Goal: Task Accomplishment & Management: Manage account settings

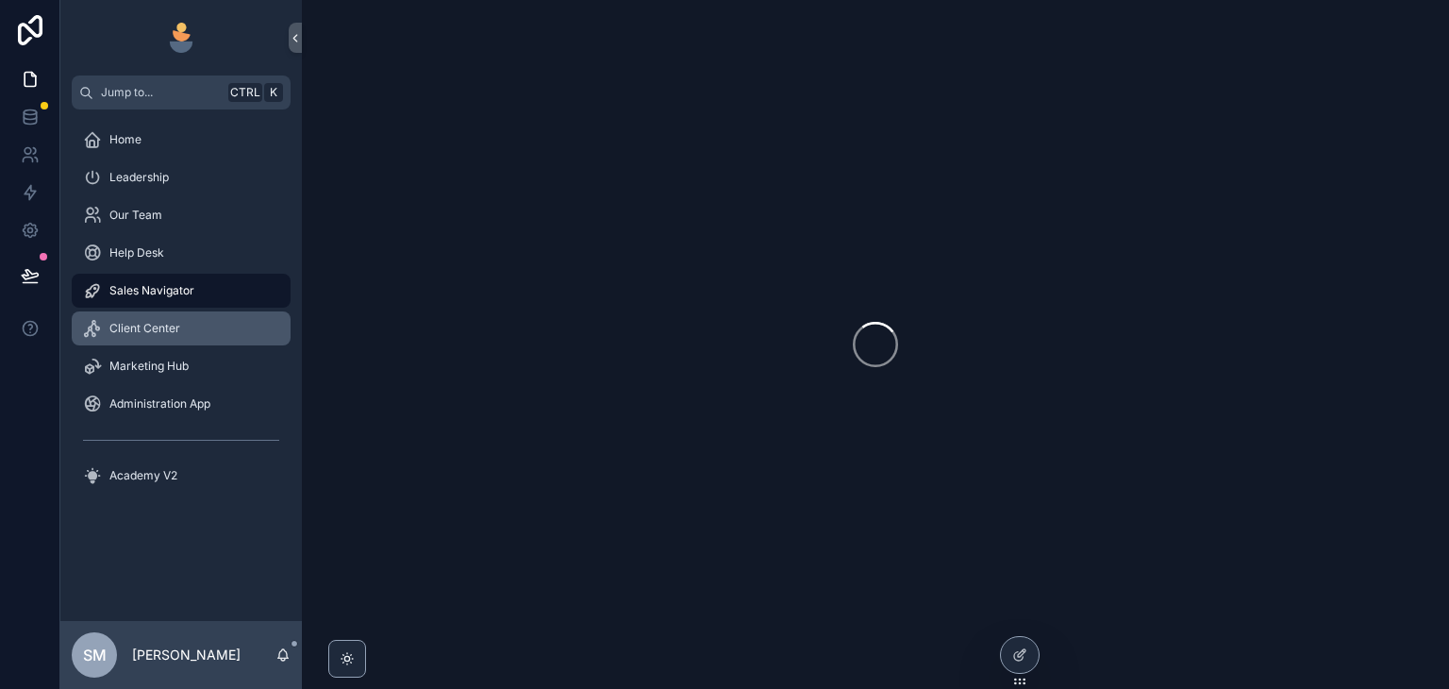
click at [170, 322] on span "Client Center" at bounding box center [144, 328] width 71 height 15
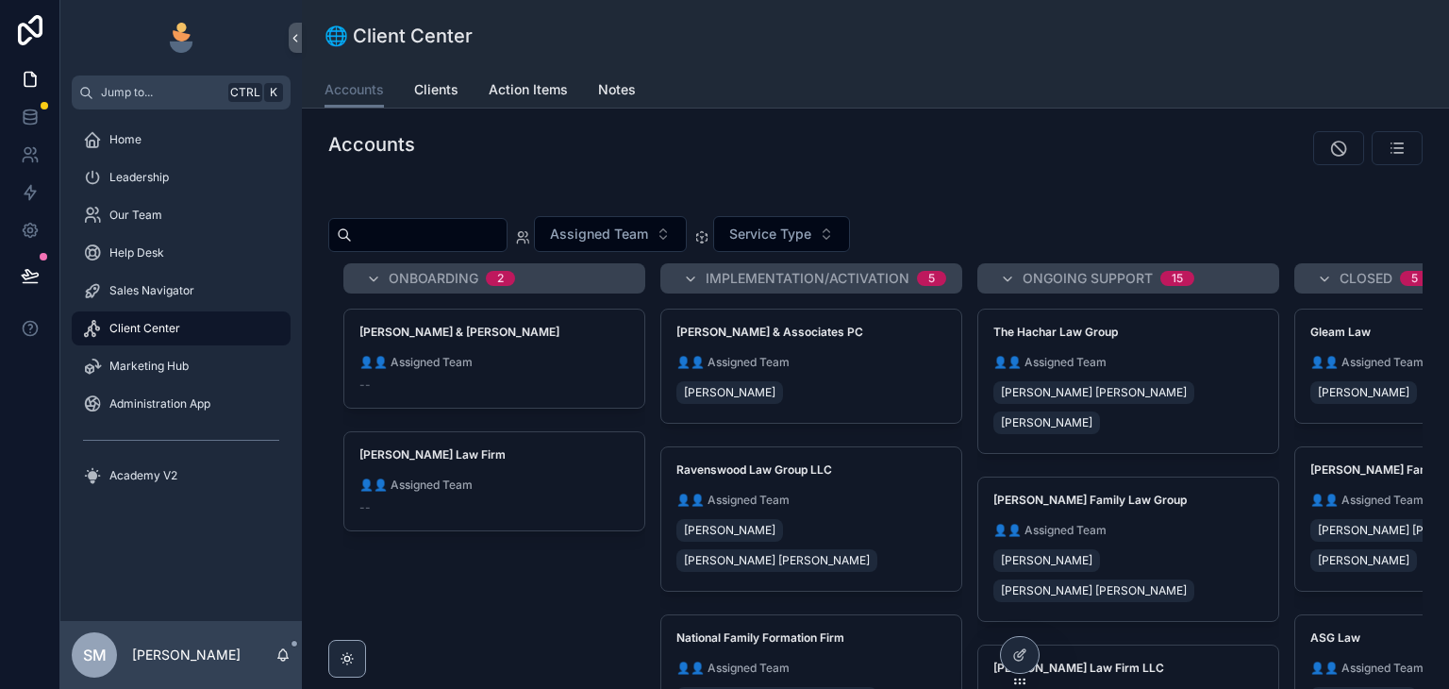
scroll to position [94, 0]
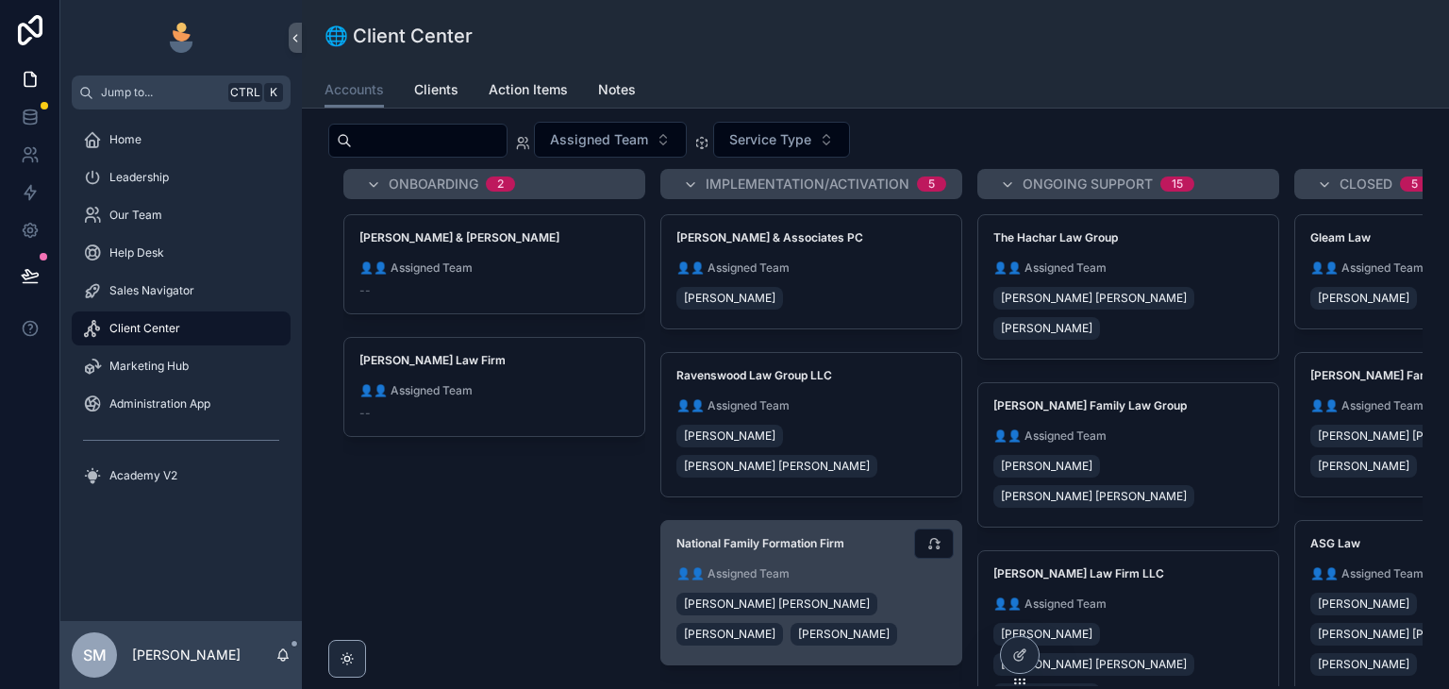
click at [894, 521] on div "National Family Formation Firm 👤👤 Assigned Team Fox Johnston Ronell Cross Chad …" at bounding box center [811, 592] width 300 height 143
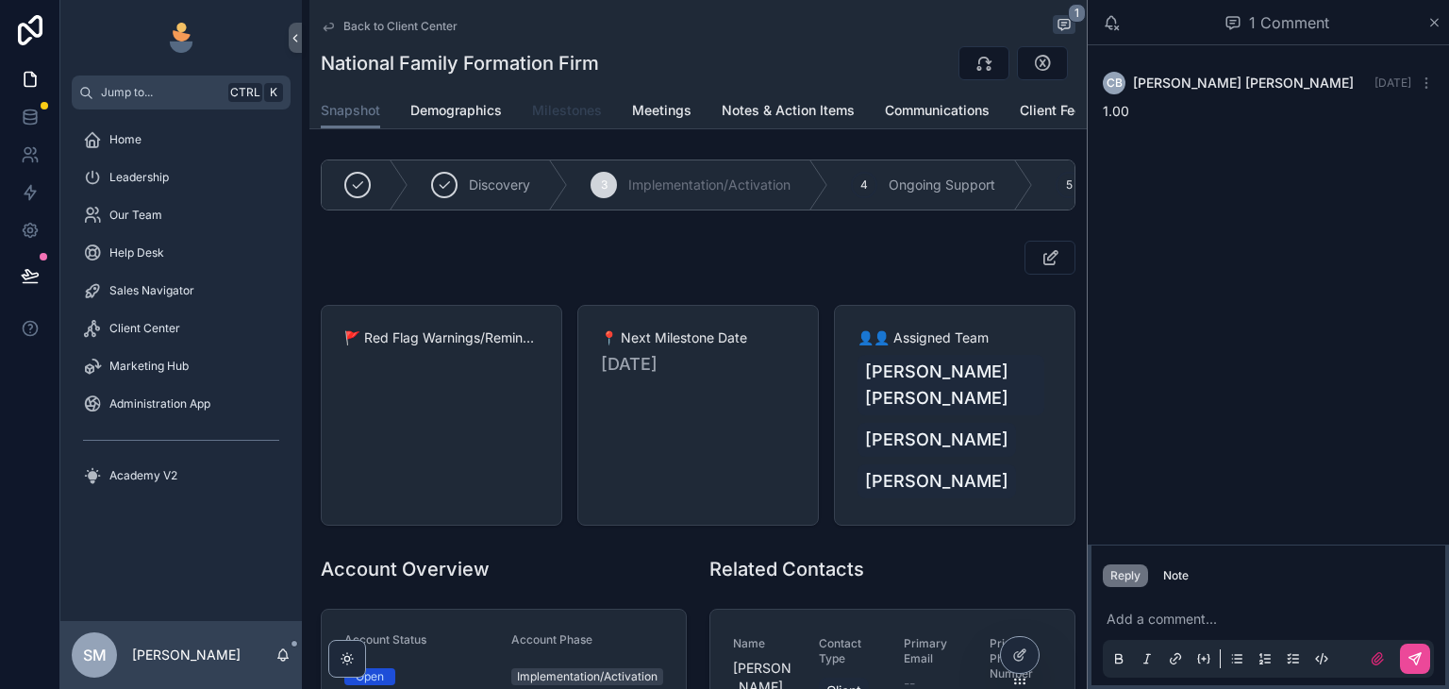
click at [566, 108] on span "Milestones" at bounding box center [567, 110] width 70 height 19
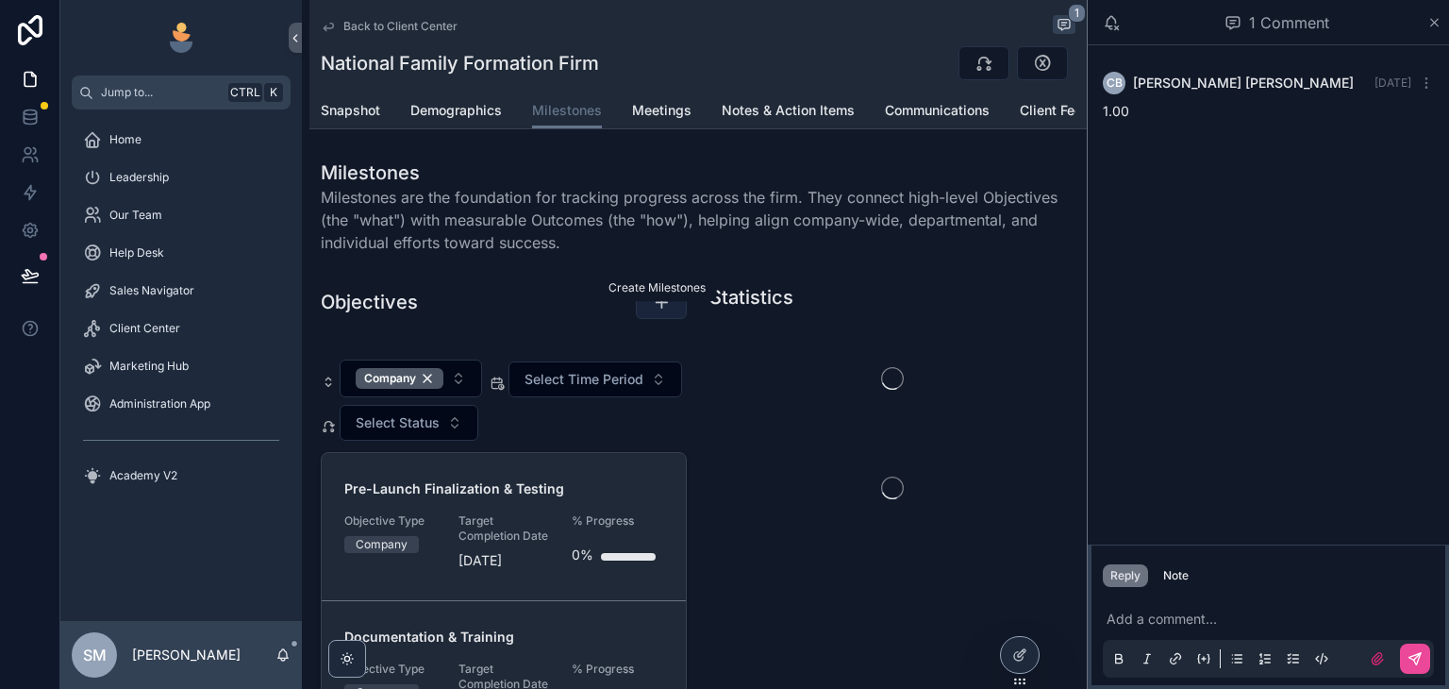
click at [657, 311] on icon "scrollable content" at bounding box center [661, 301] width 19 height 19
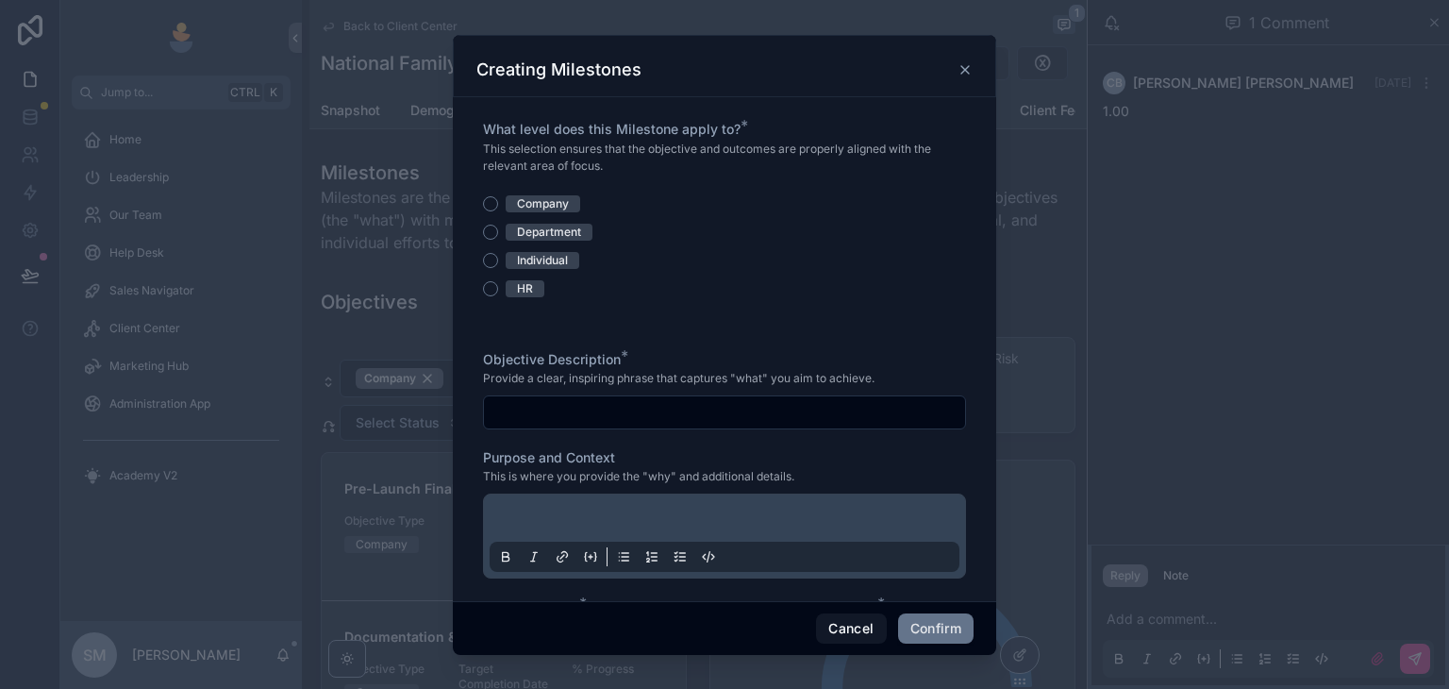
scroll to position [283, 0]
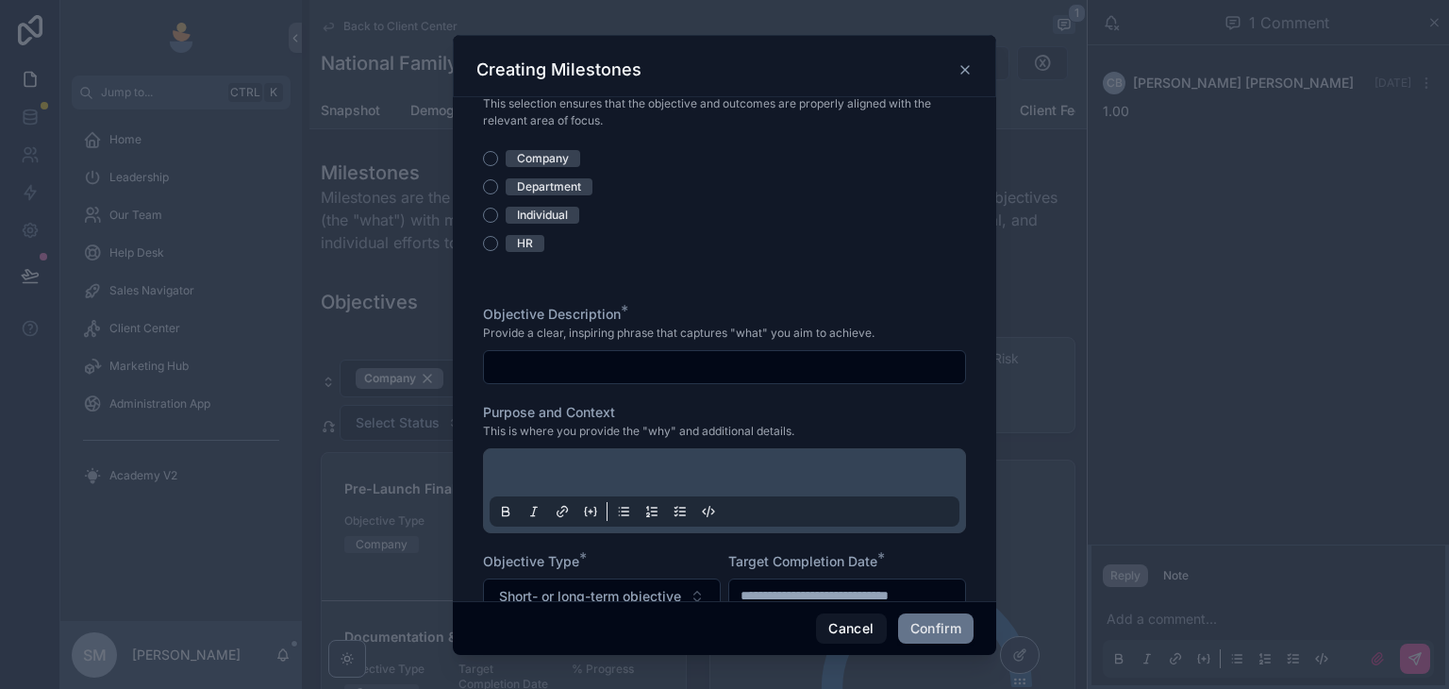
click at [972, 74] on icon at bounding box center [964, 69] width 15 height 15
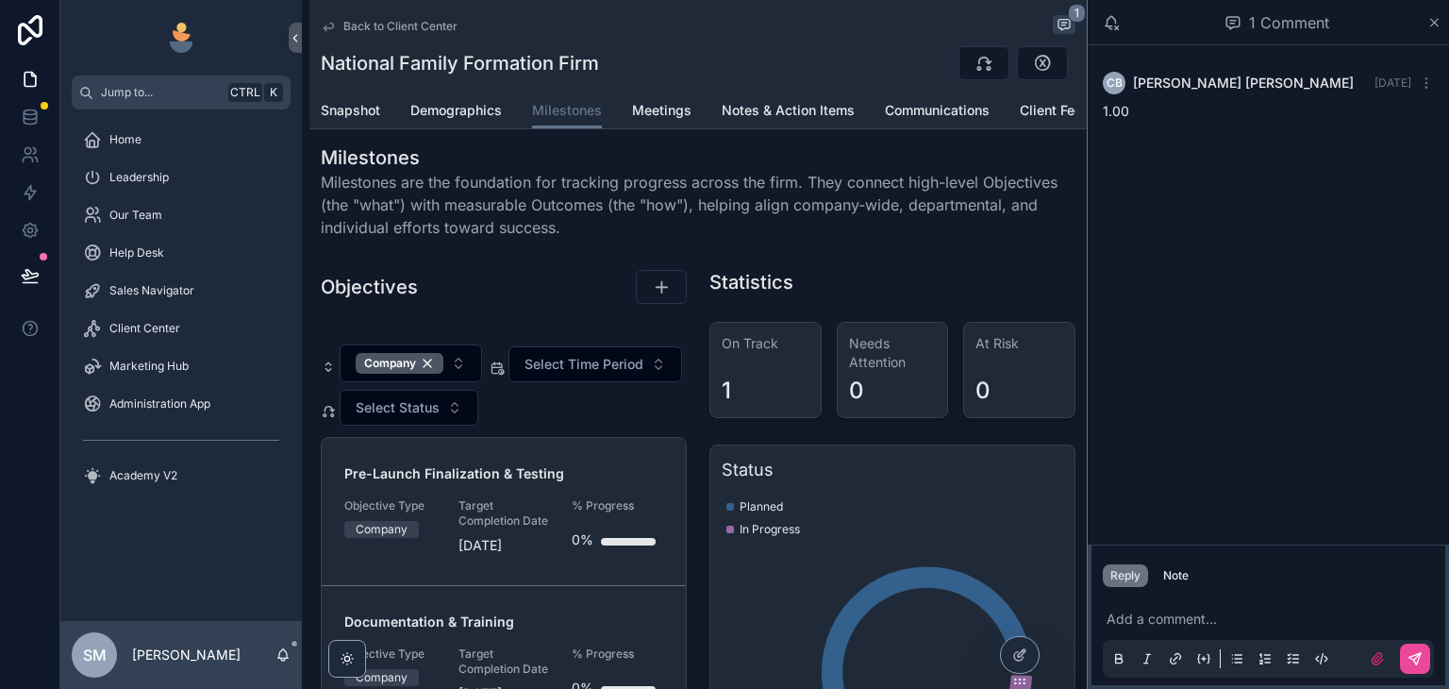
scroll to position [0, 0]
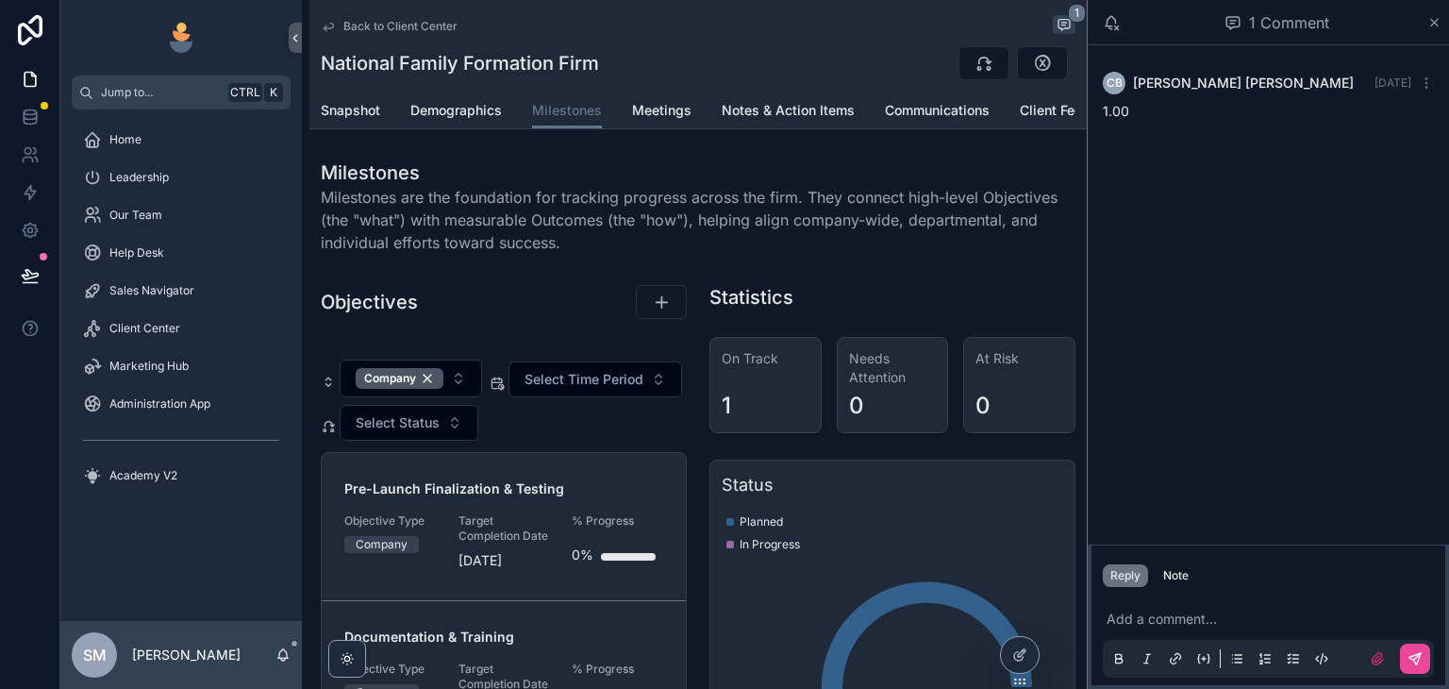
click at [333, 17] on div "Back to Client Center 1" at bounding box center [698, 26] width 755 height 23
click at [321, 24] on icon "scrollable content" at bounding box center [328, 26] width 15 height 15
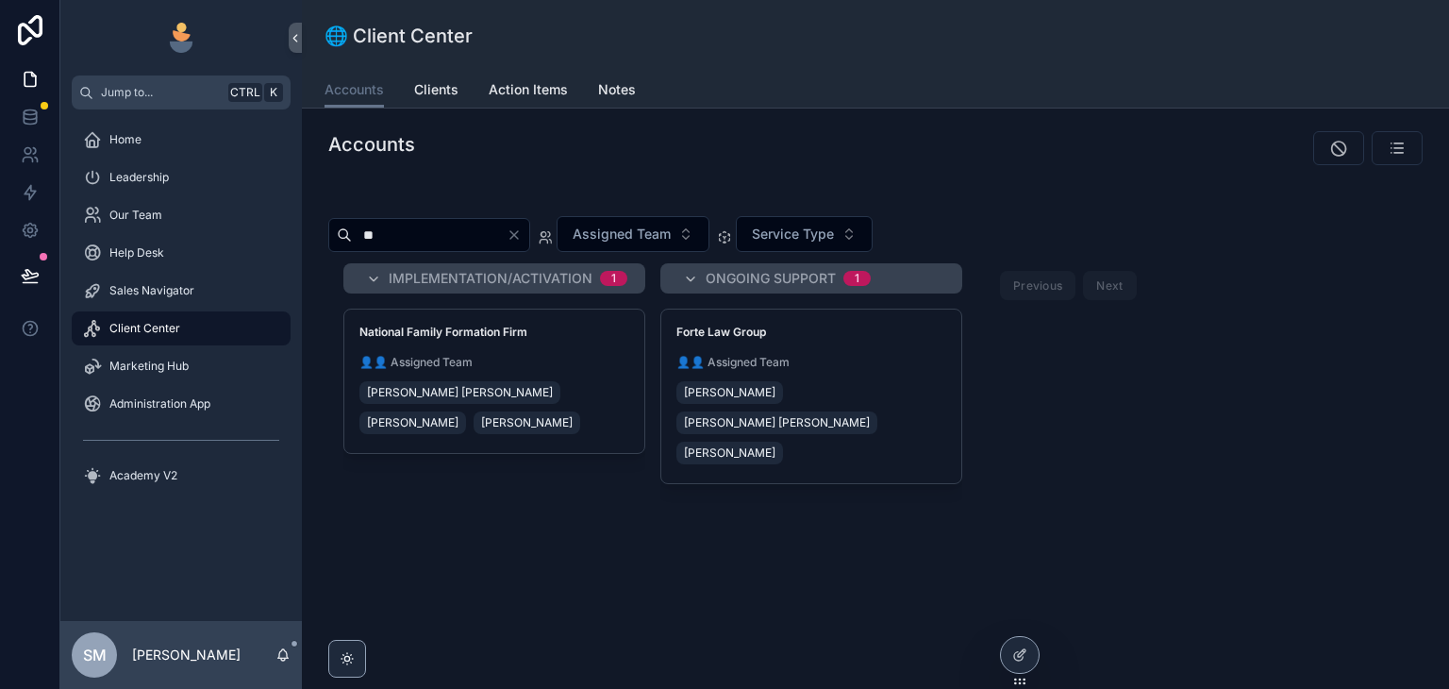
type input "**"
click at [151, 190] on div "Leadership" at bounding box center [181, 177] width 196 height 30
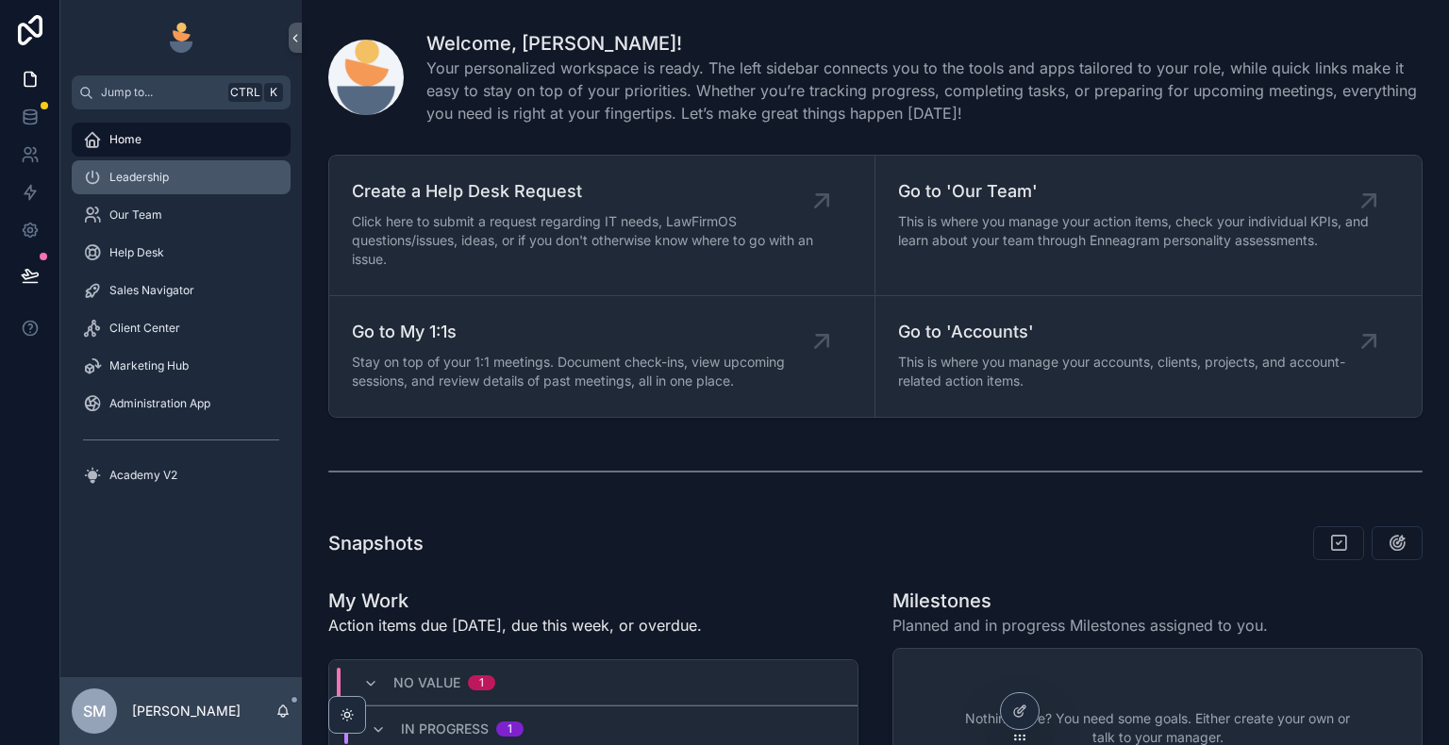
click at [224, 178] on div "Leadership" at bounding box center [181, 177] width 196 height 30
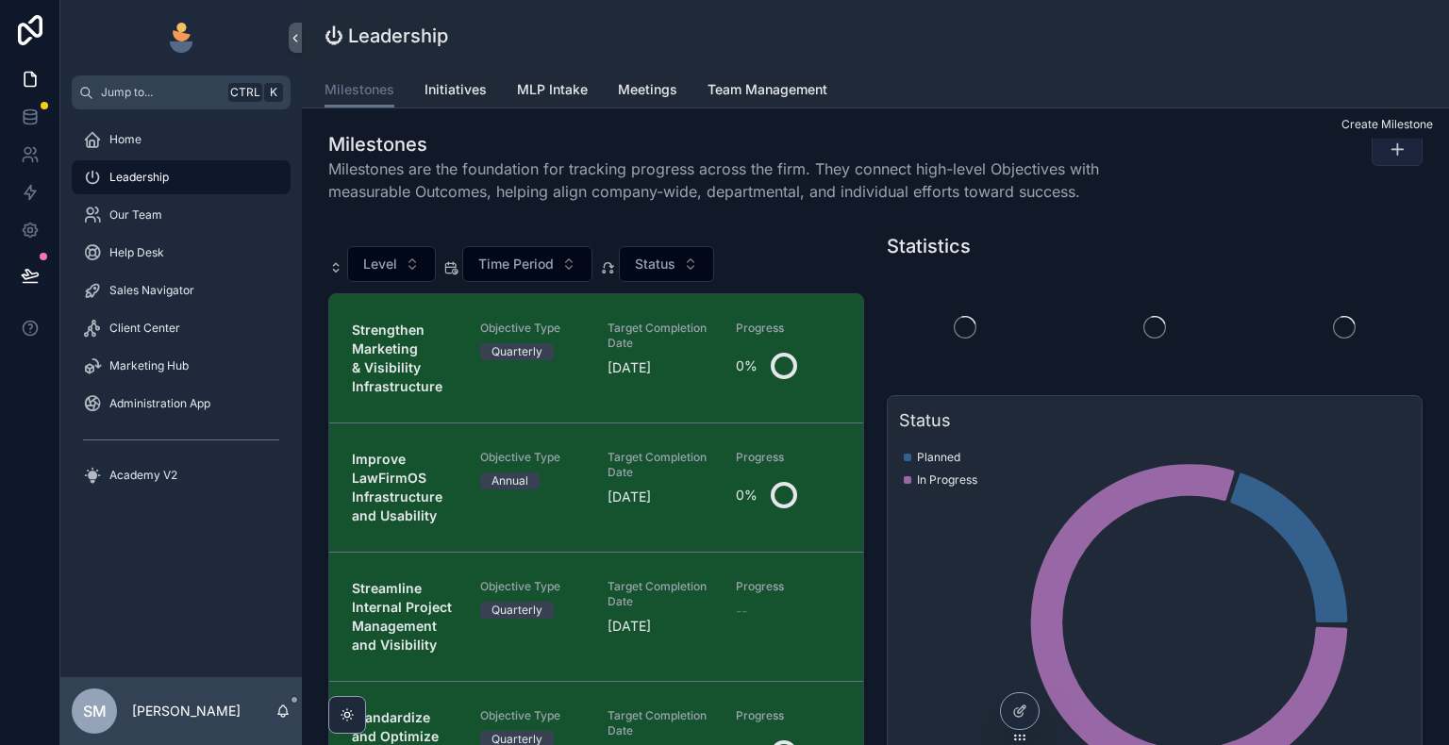
click at [1388, 155] on icon "scrollable content" at bounding box center [1397, 149] width 19 height 19
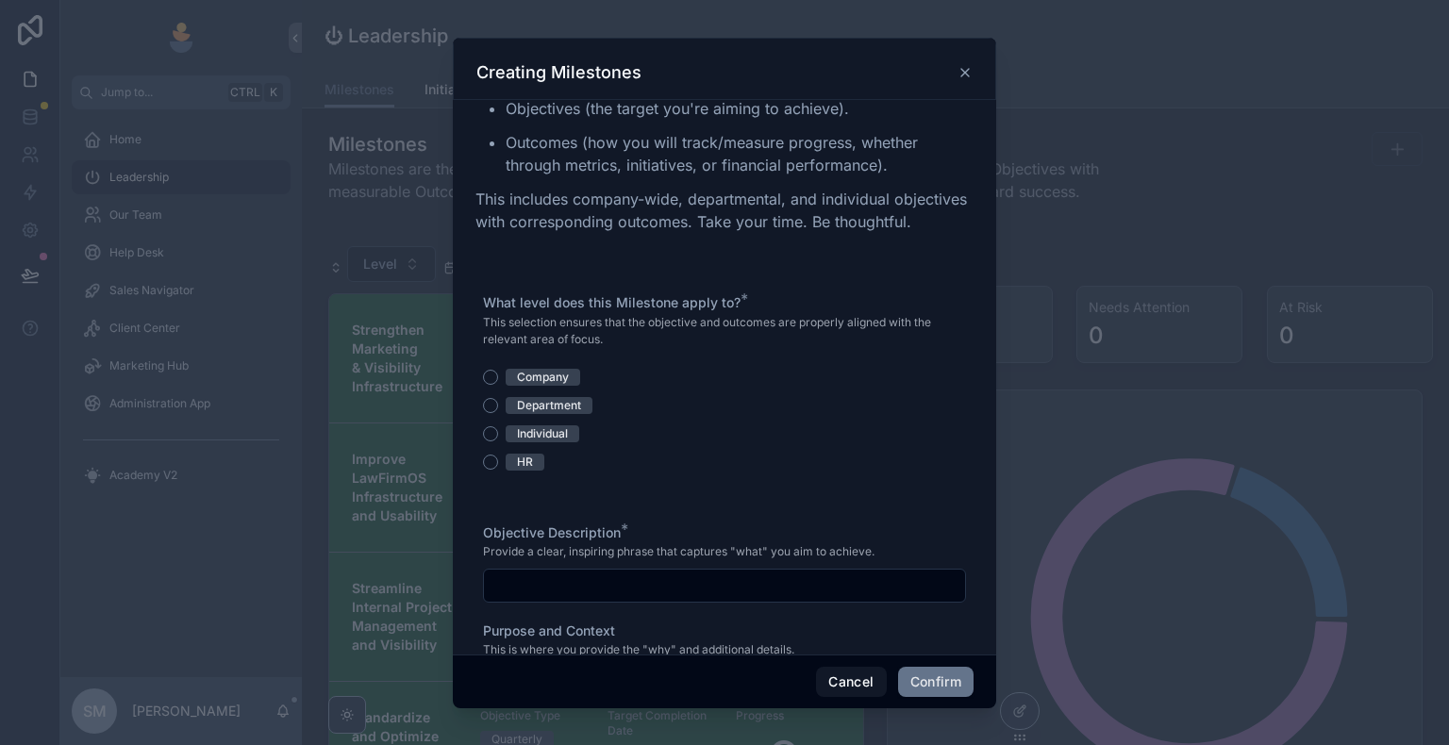
scroll to position [94, 0]
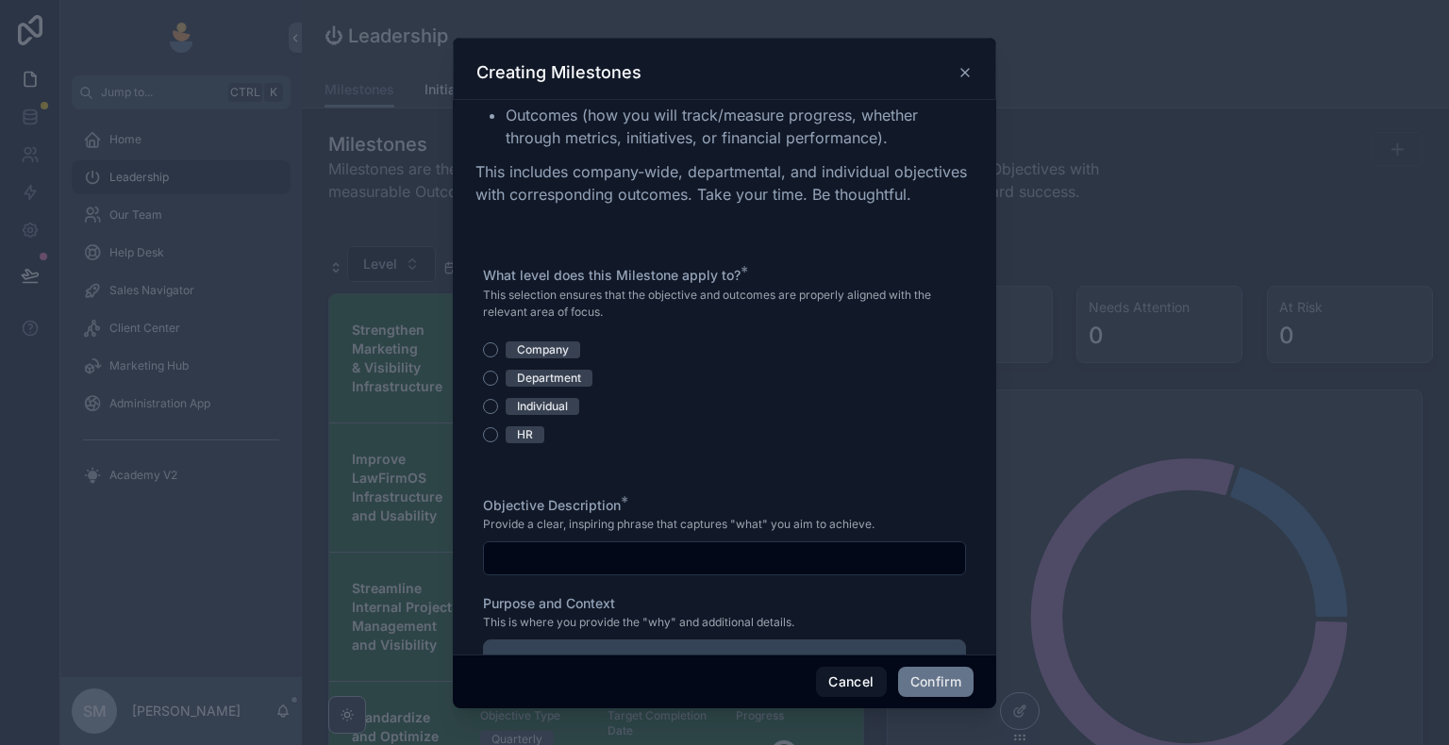
click at [532, 358] on div "Company" at bounding box center [543, 349] width 52 height 17
click at [498, 358] on button "Company" at bounding box center [490, 349] width 15 height 15
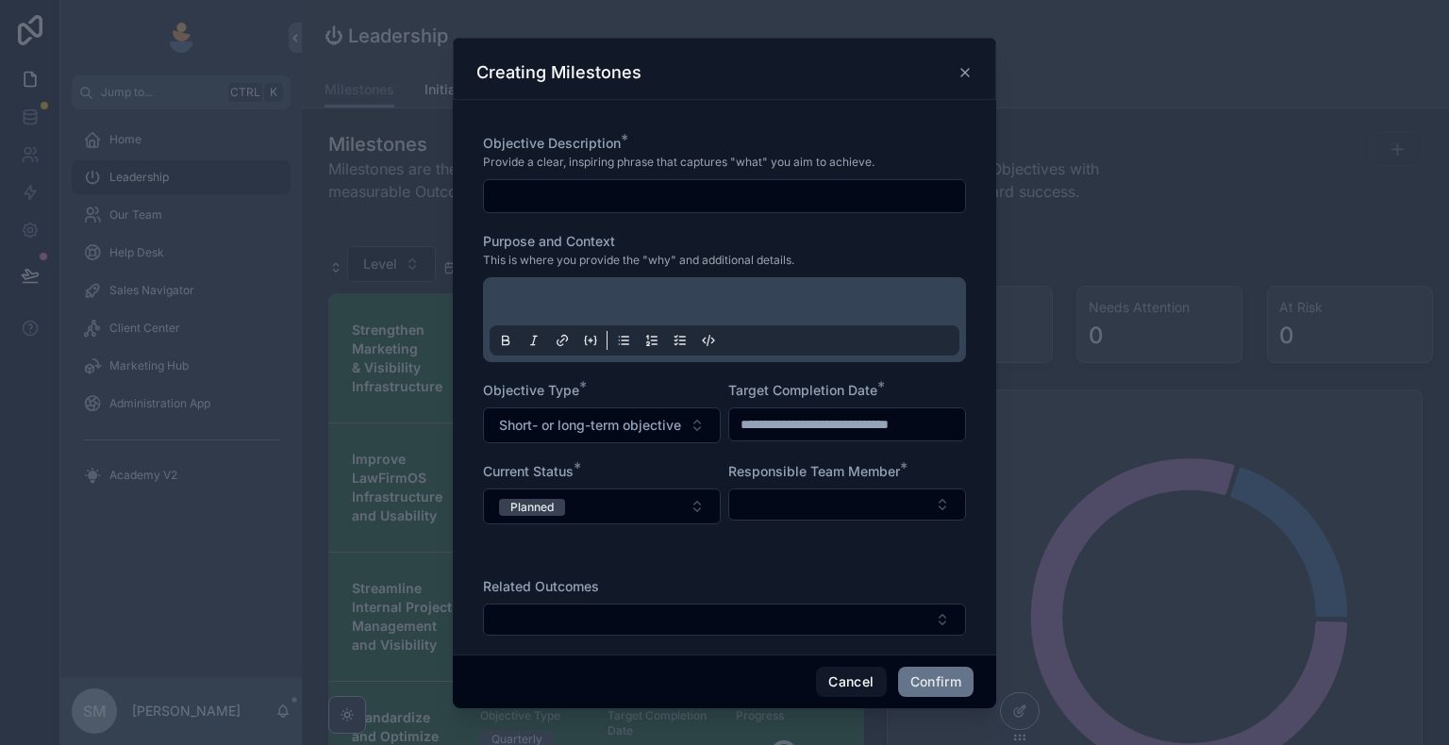
scroll to position [498, 0]
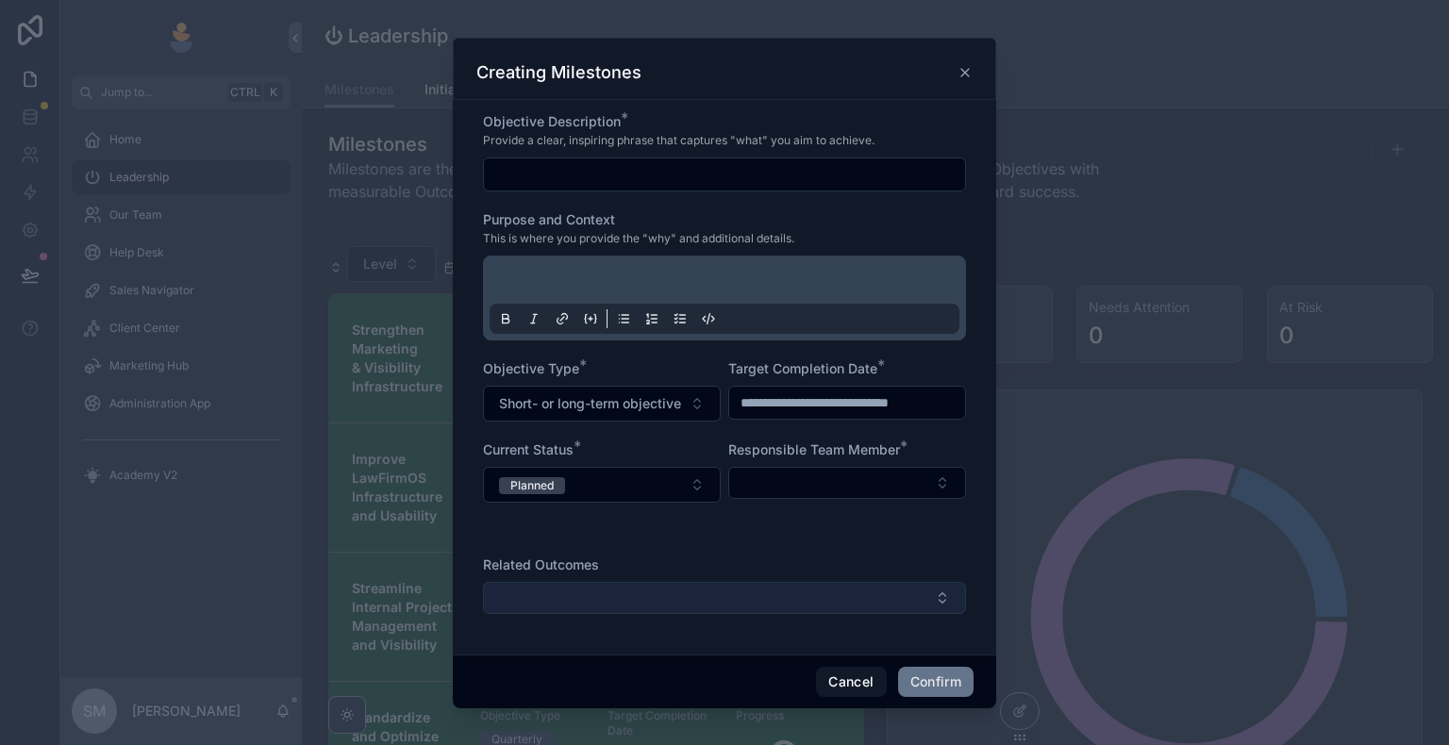
type button "COMPANY"
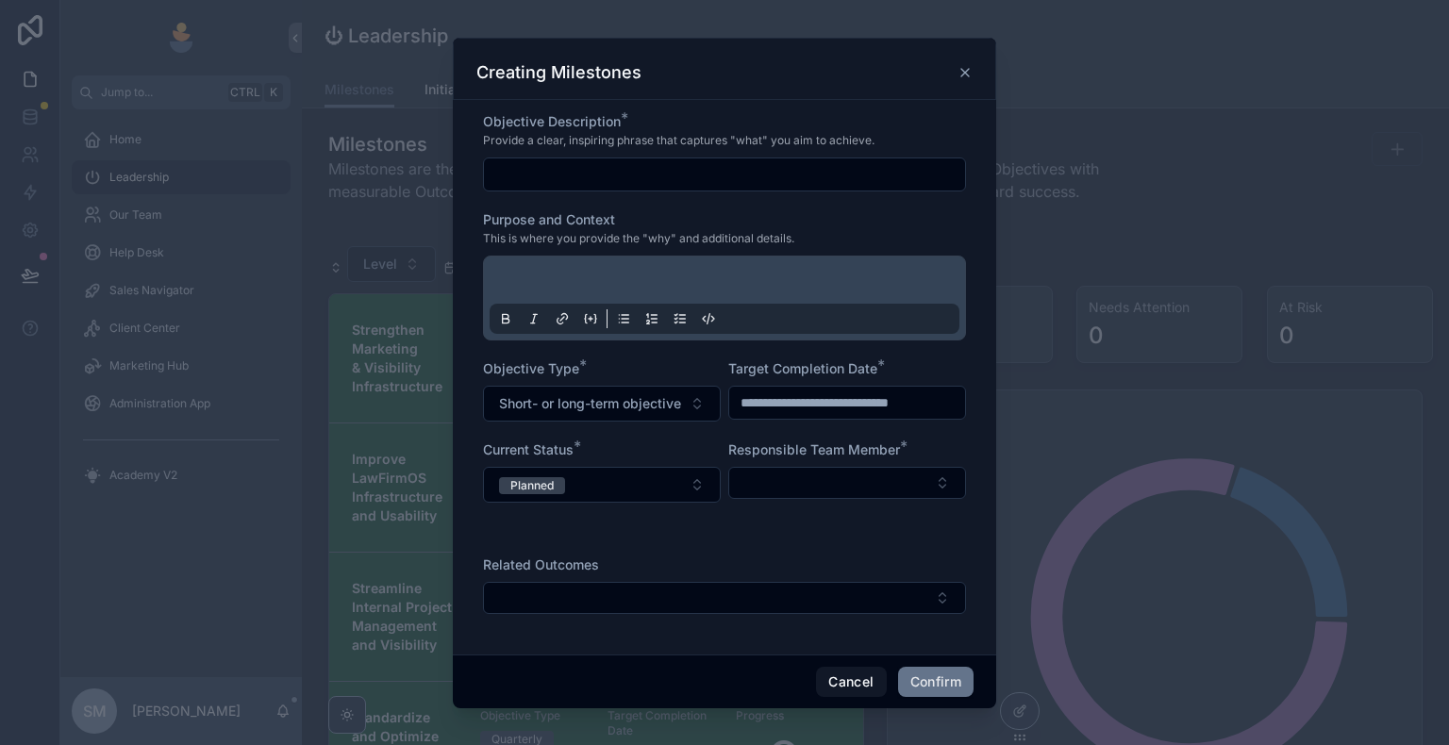
click at [966, 62] on div "Creating Milestones" at bounding box center [724, 72] width 496 height 23
click at [966, 70] on icon at bounding box center [965, 73] width 8 height 8
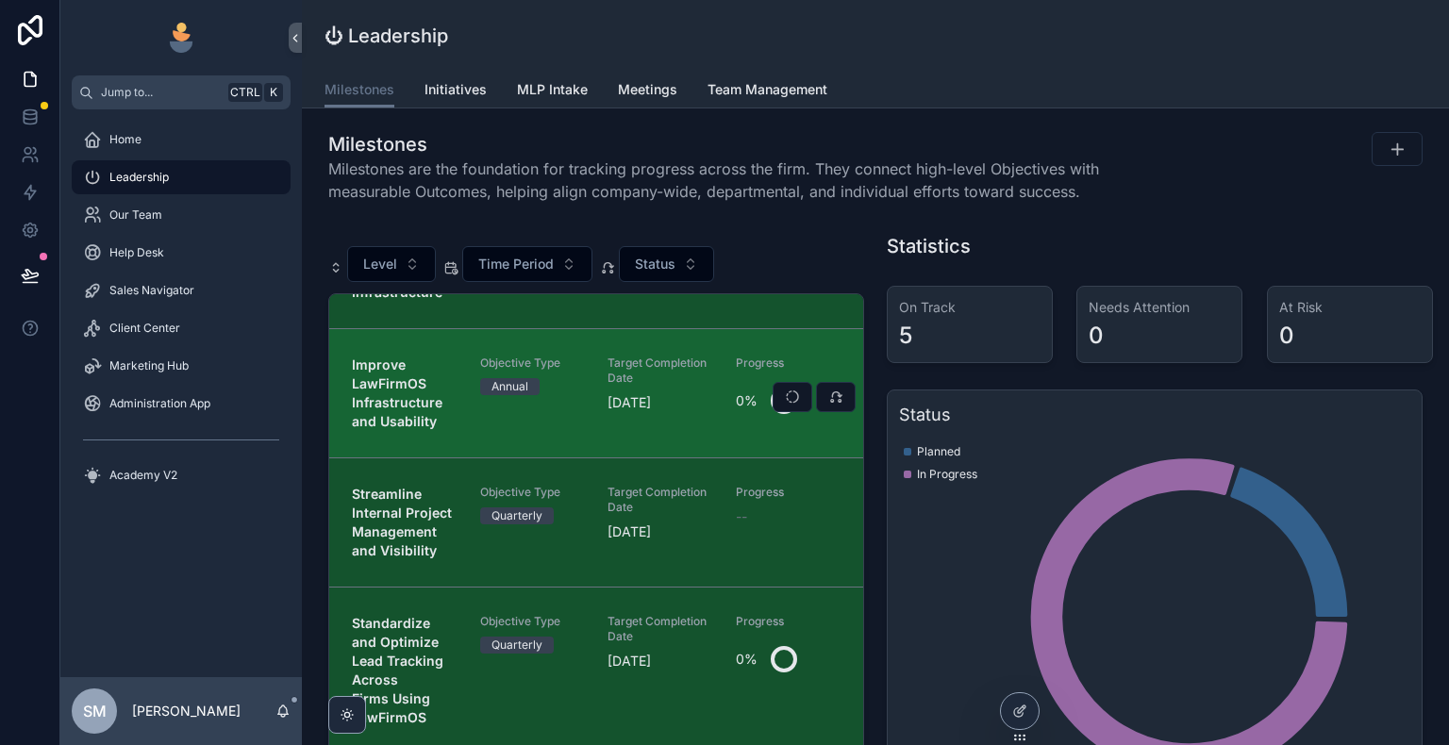
scroll to position [0, 0]
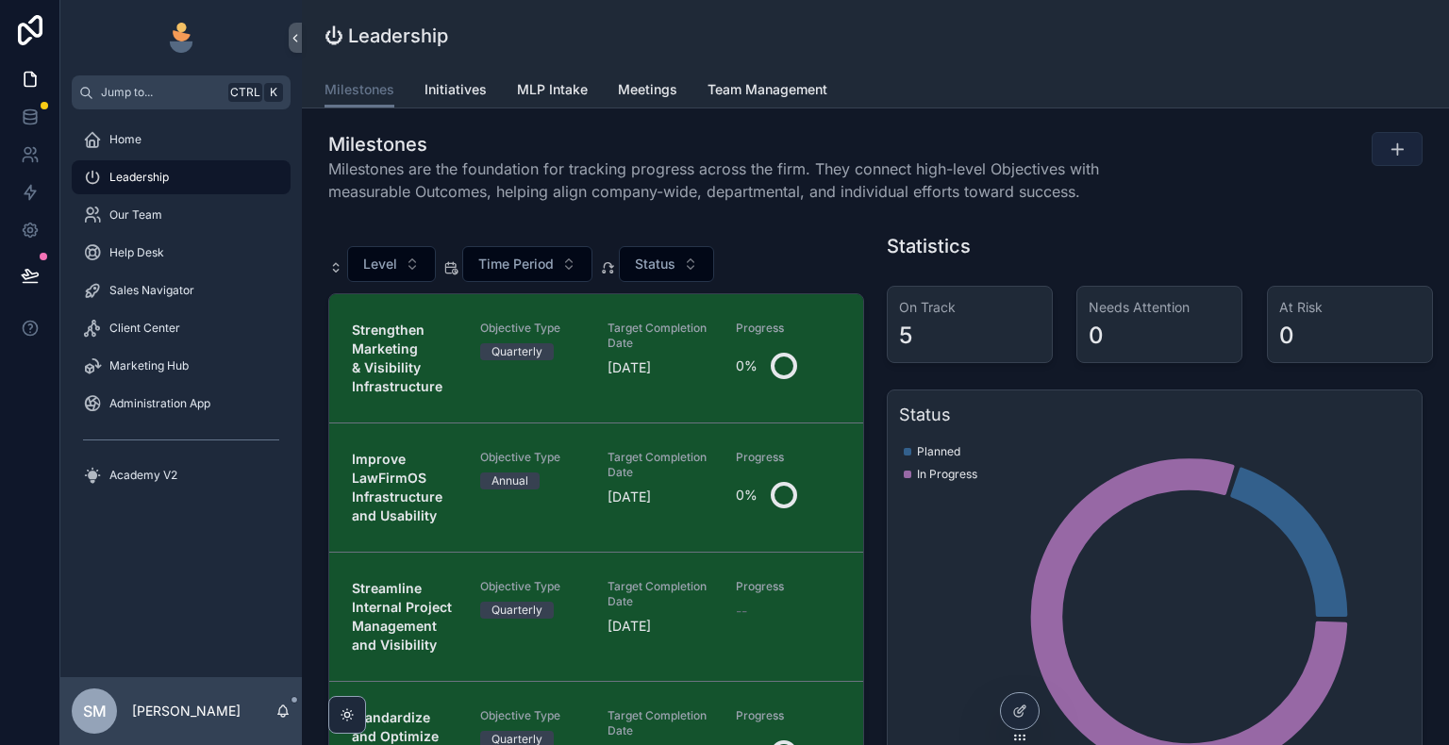
click at [1373, 158] on button "scrollable content" at bounding box center [1397, 149] width 51 height 34
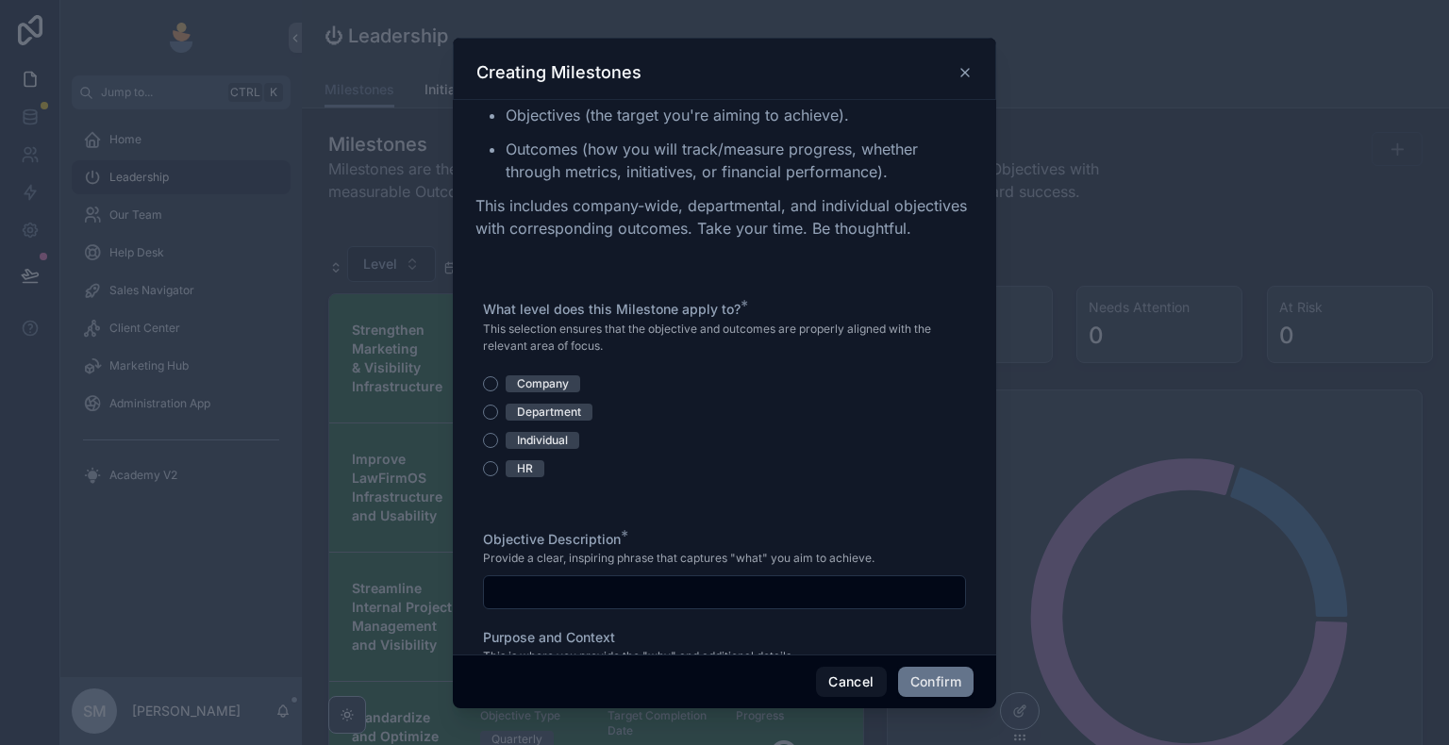
scroll to position [94, 0]
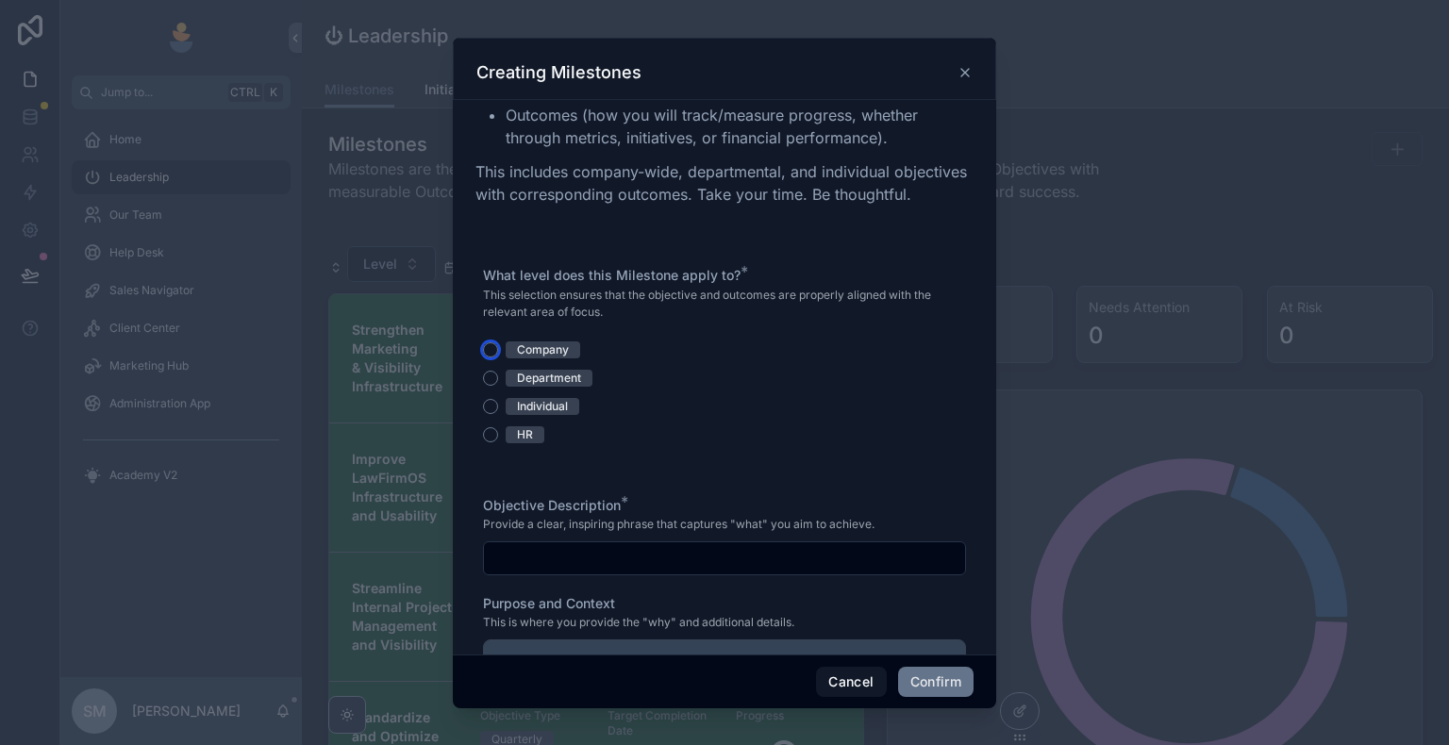
click at [491, 358] on button "Company" at bounding box center [490, 349] width 15 height 15
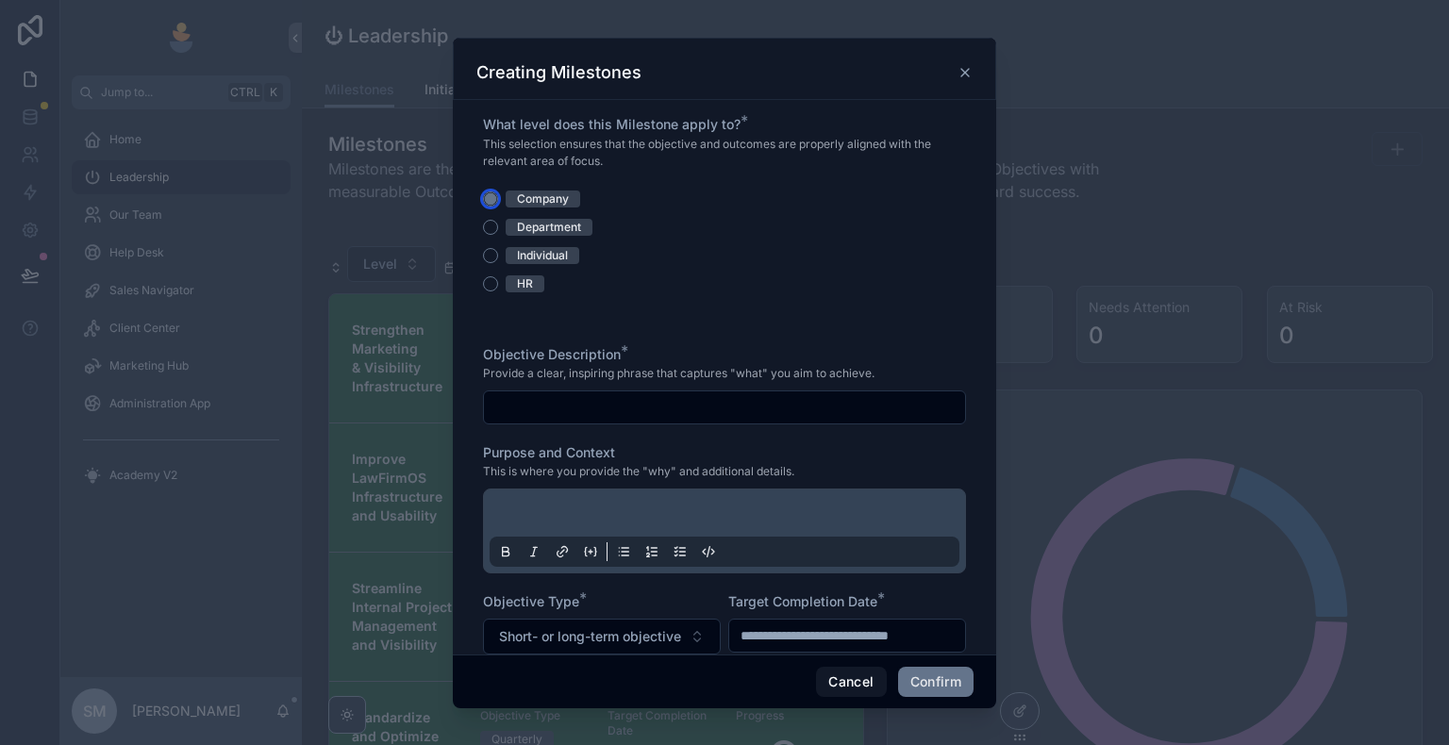
scroll to position [283, 0]
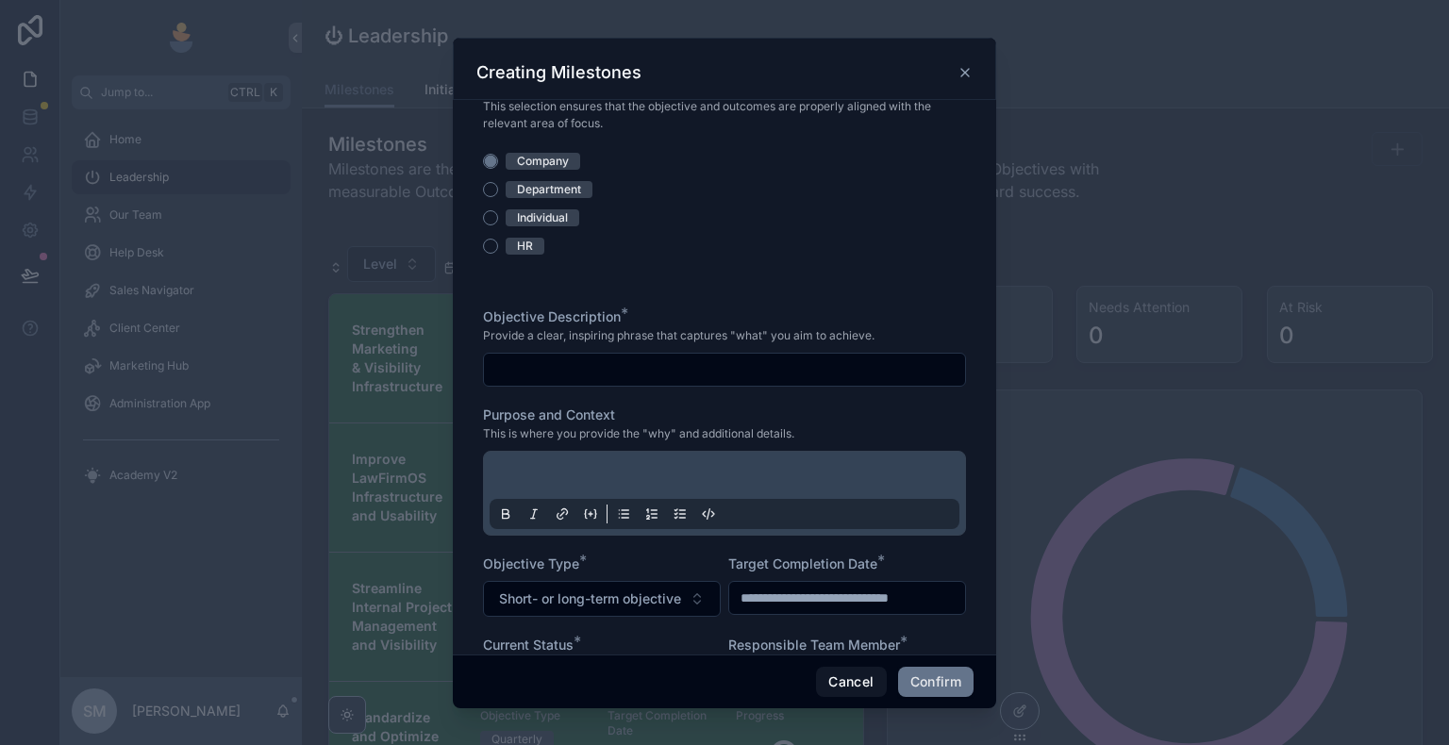
click at [668, 383] on input "text" at bounding box center [724, 370] width 481 height 26
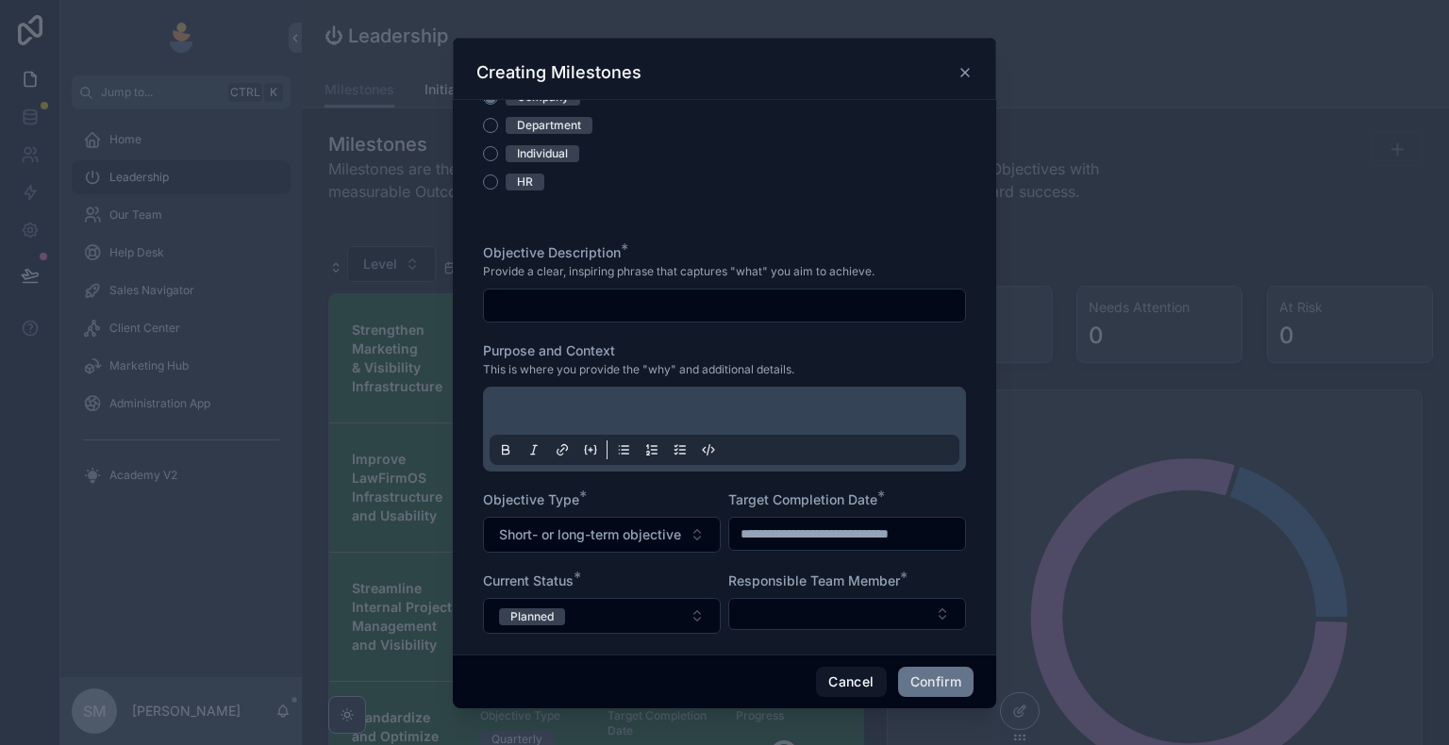
scroll to position [377, 0]
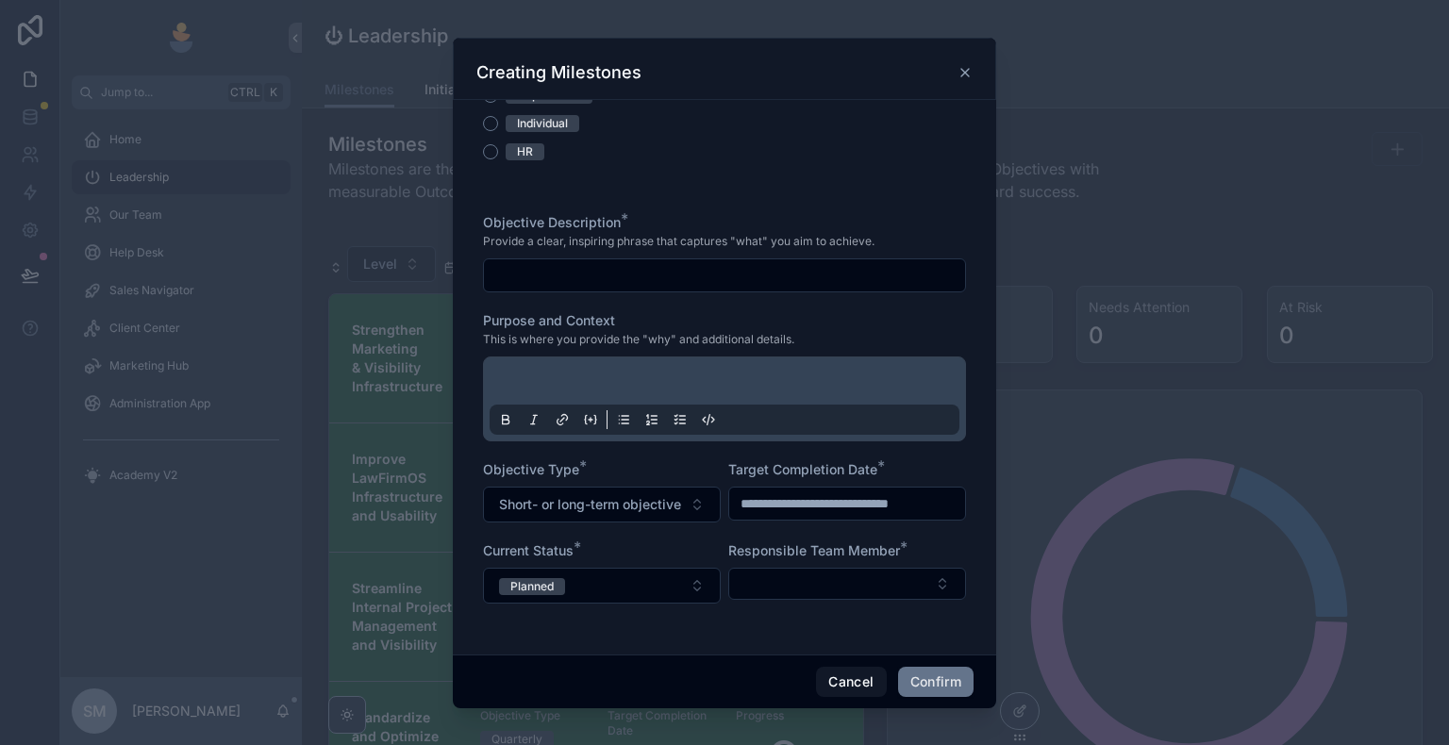
paste input "**********"
type input "**********"
click at [624, 393] on p at bounding box center [728, 383] width 470 height 19
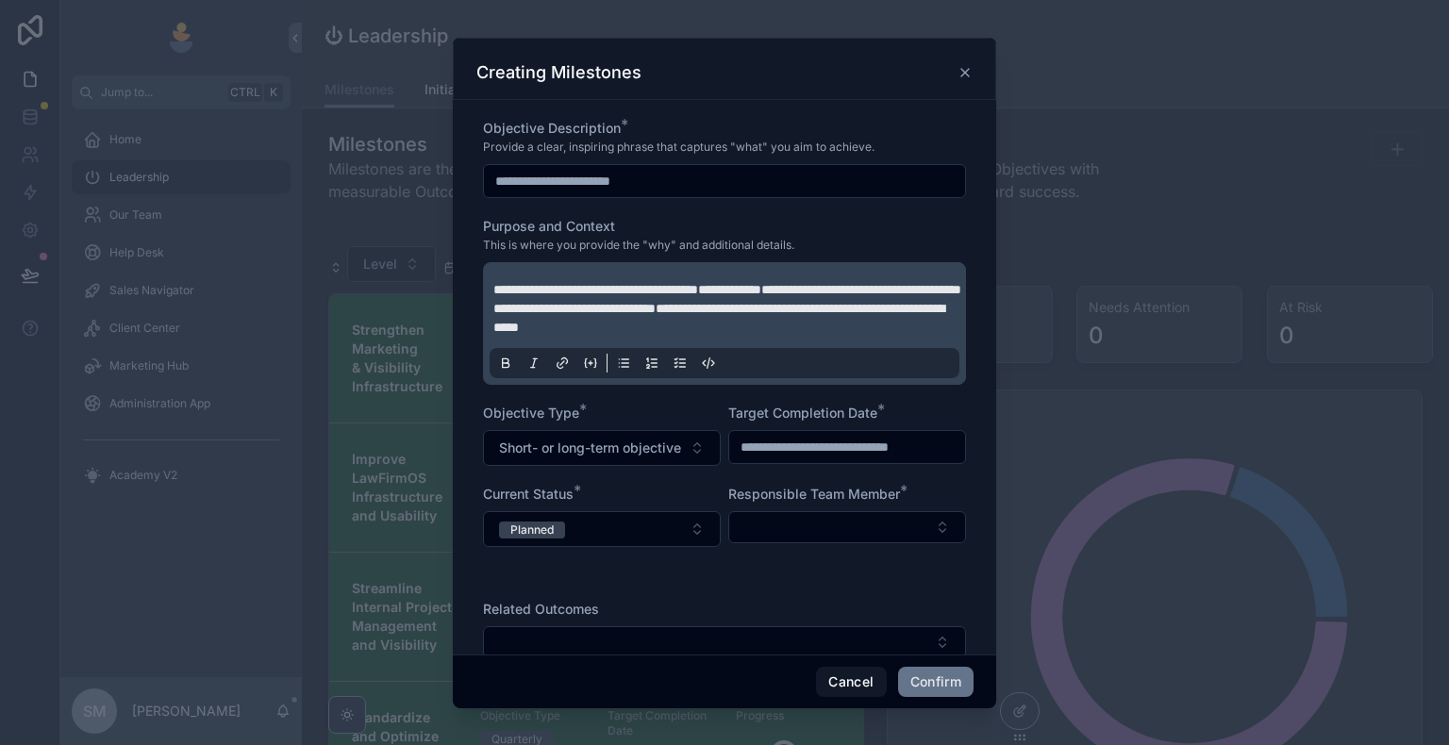
scroll to position [536, 0]
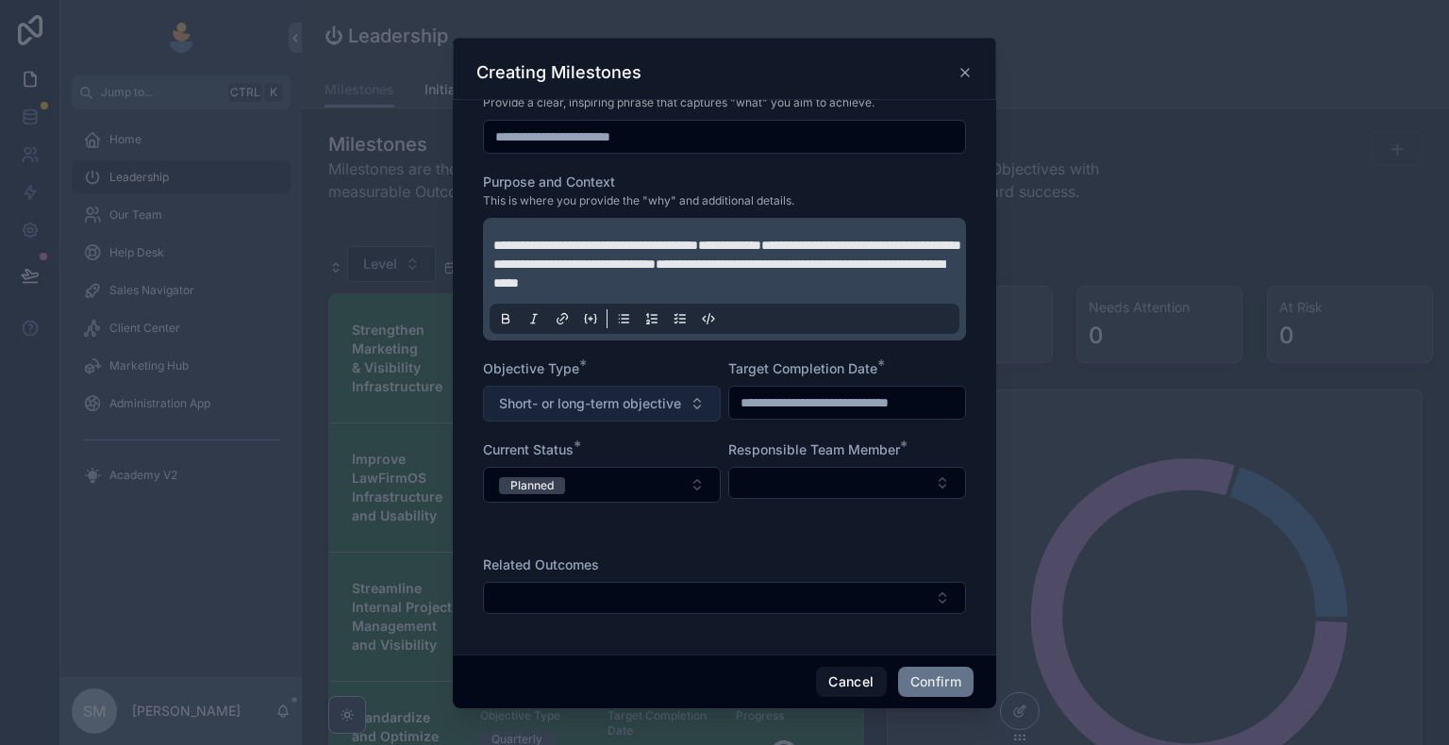
click at [629, 402] on span "Short- or long-term objective" at bounding box center [590, 403] width 182 height 19
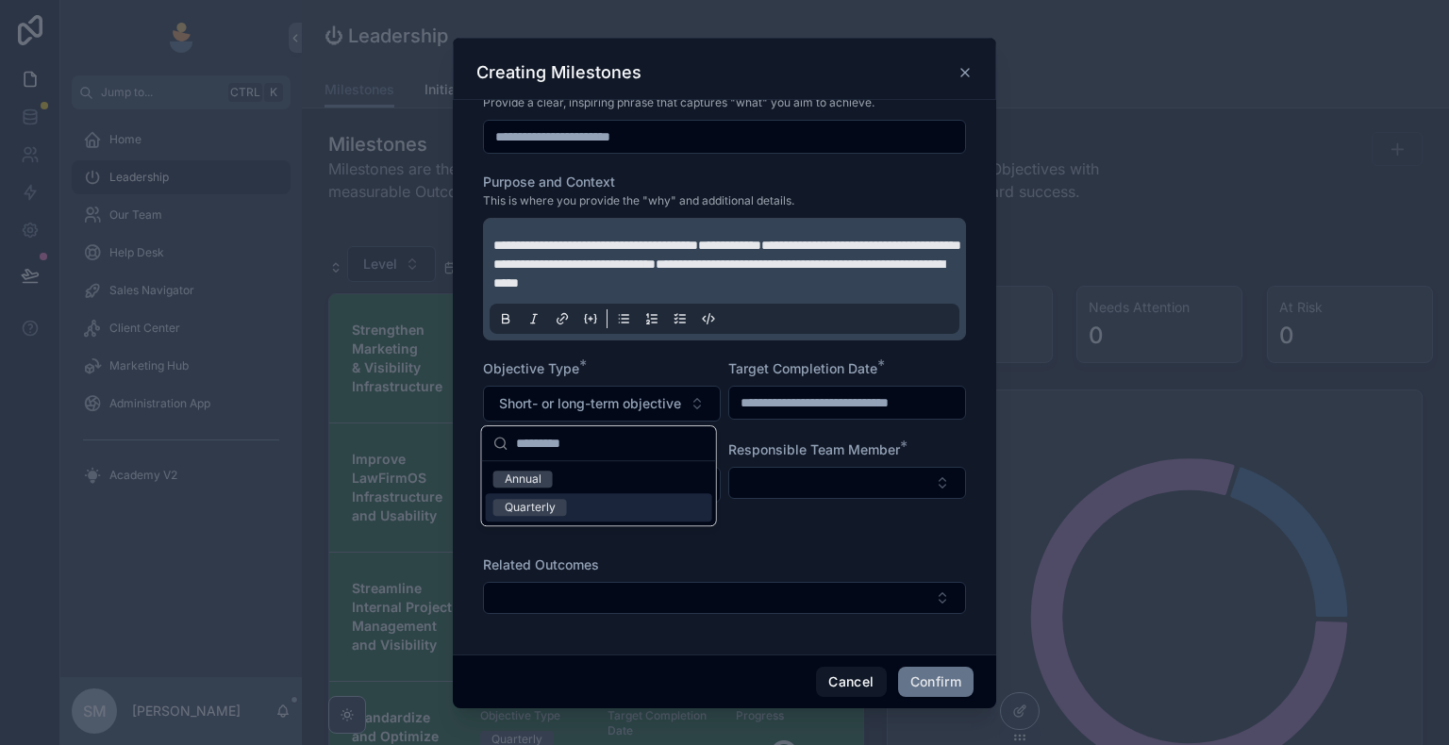
click at [599, 506] on div "Quarterly" at bounding box center [599, 507] width 226 height 28
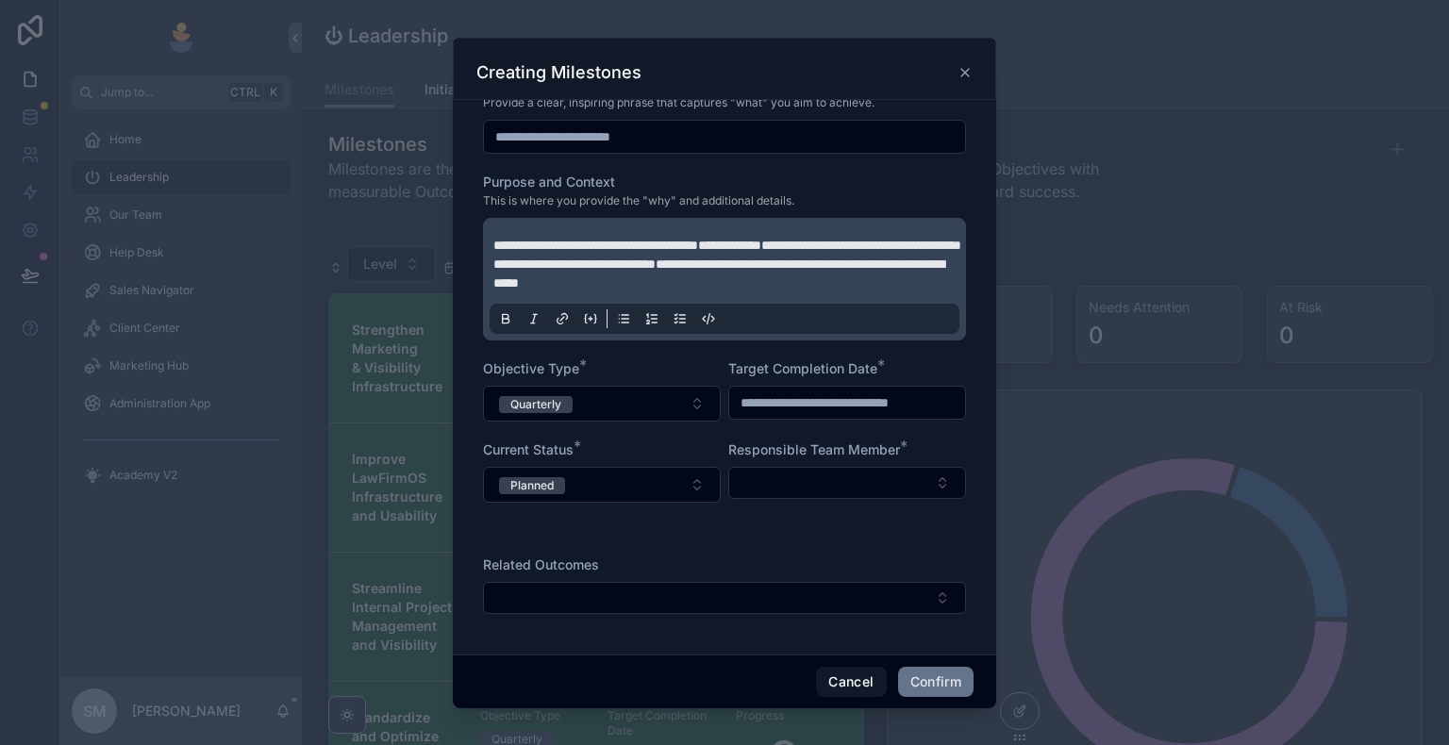
click at [774, 406] on input "text" at bounding box center [847, 403] width 236 height 26
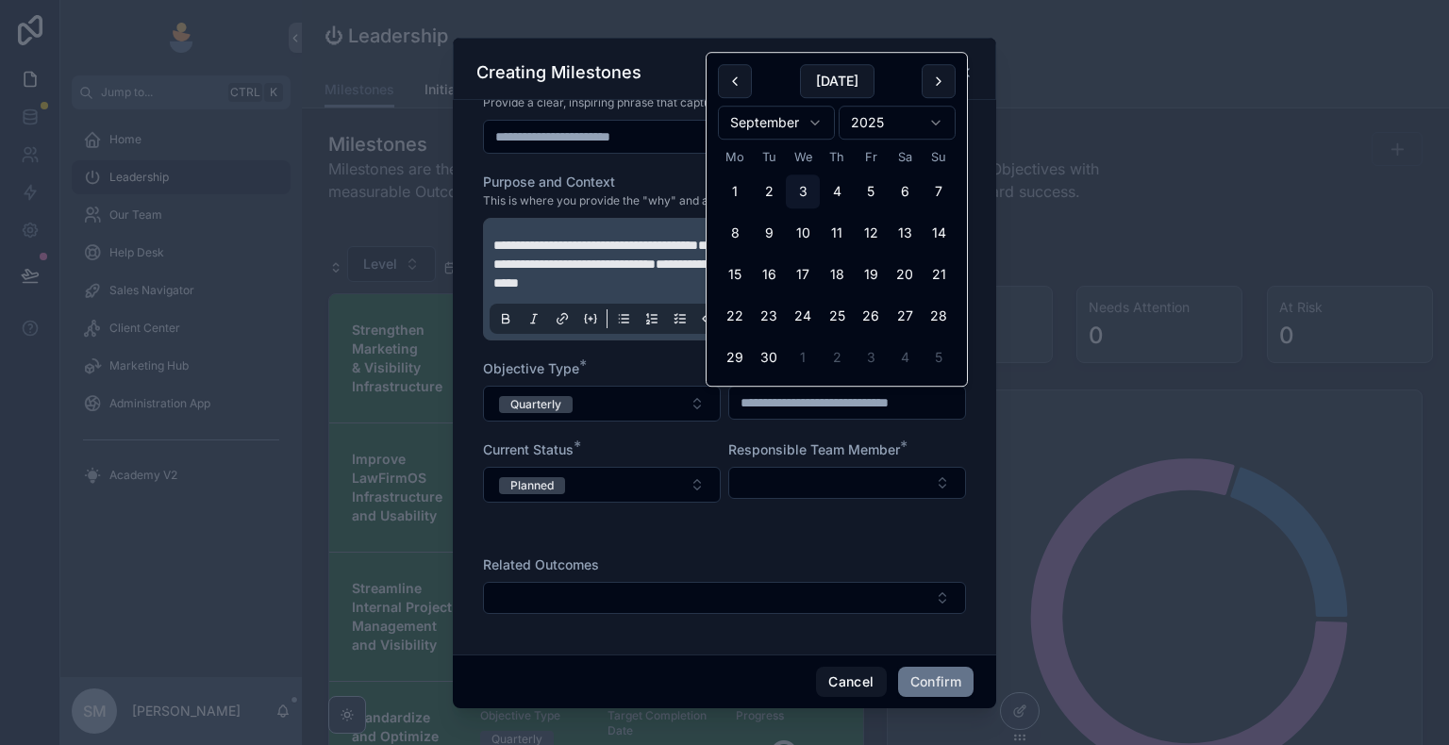
click at [777, 435] on div "**********" at bounding box center [724, 298] width 483 height 447
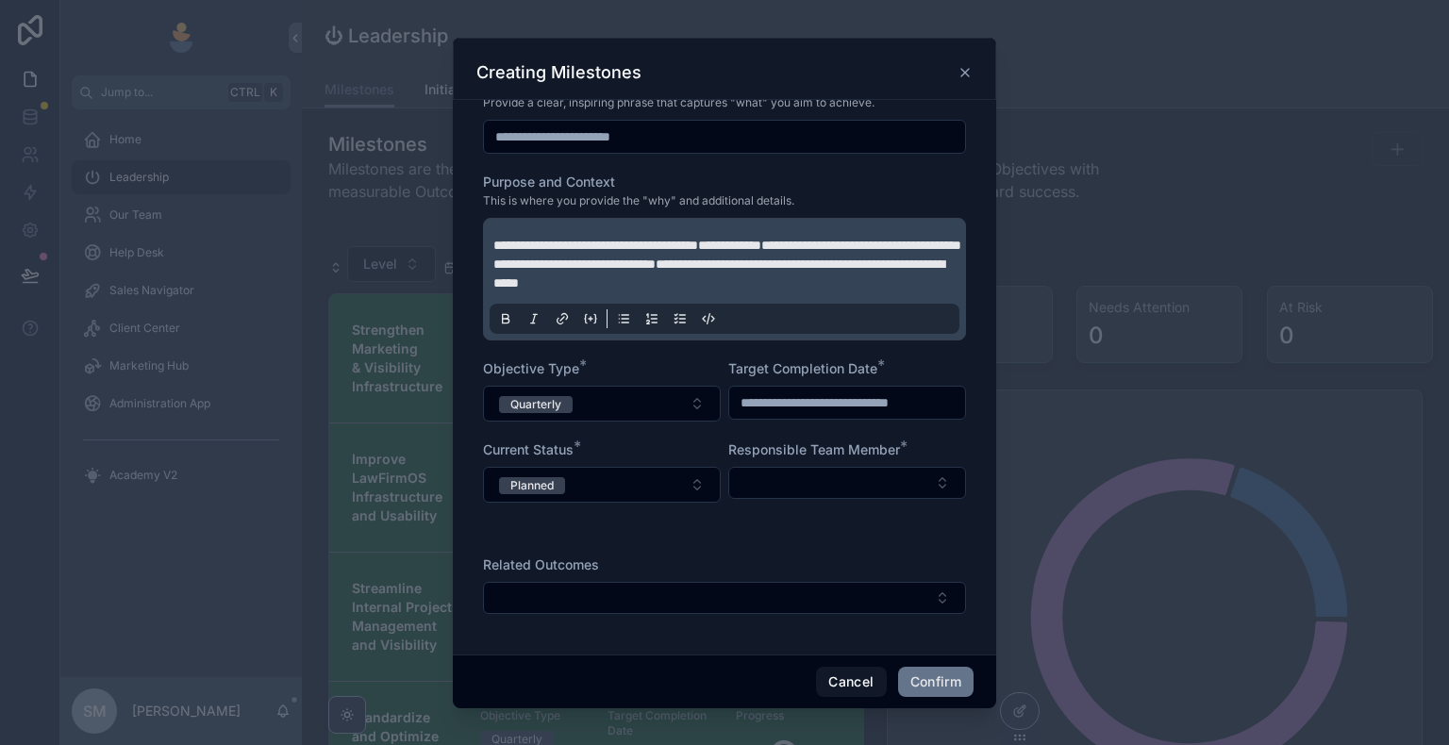
click at [784, 412] on input "text" at bounding box center [847, 403] width 236 height 26
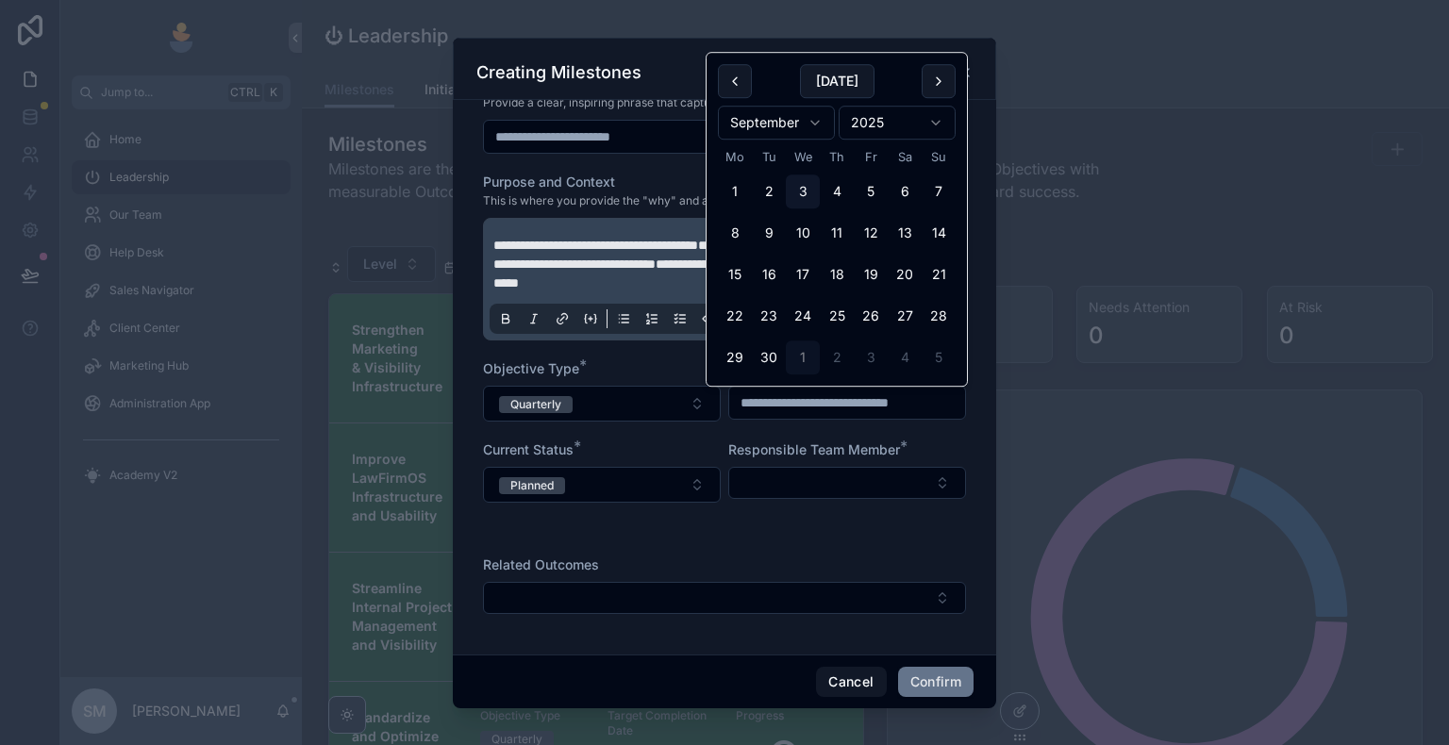
click at [805, 355] on button "1" at bounding box center [803, 358] width 34 height 34
type input "**********"
click at [691, 441] on div "Current Status *" at bounding box center [602, 450] width 238 height 19
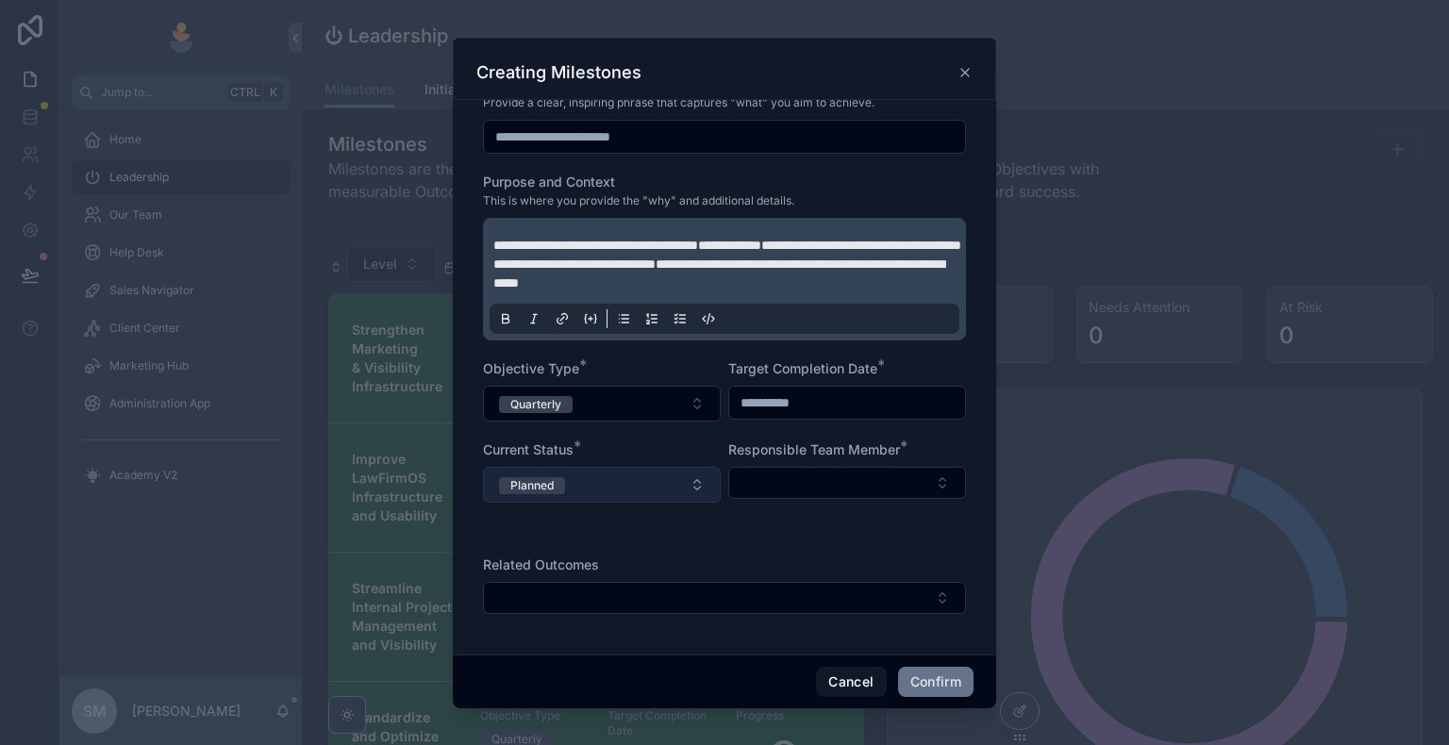
click at [644, 488] on button "Planned" at bounding box center [602, 485] width 238 height 36
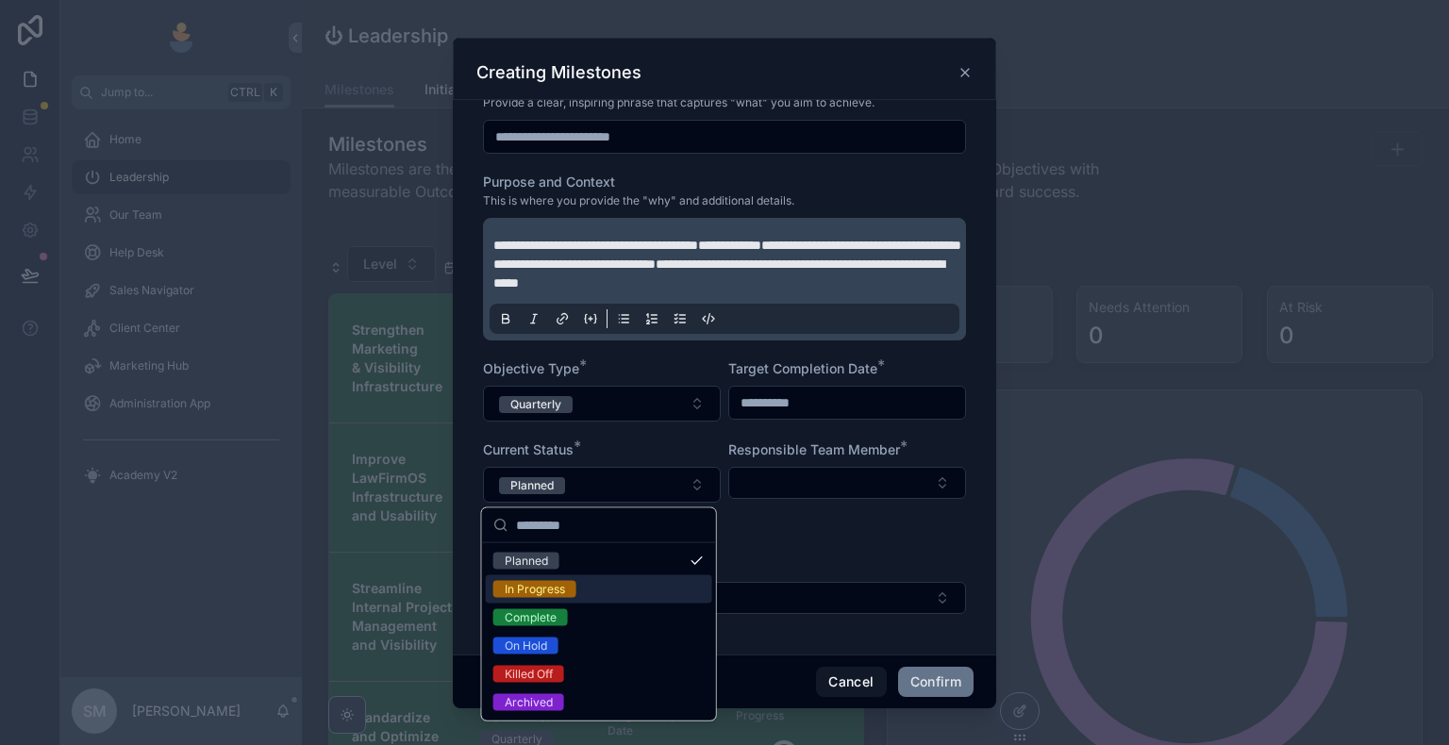
click at [658, 595] on div "In Progress" at bounding box center [599, 589] width 226 height 28
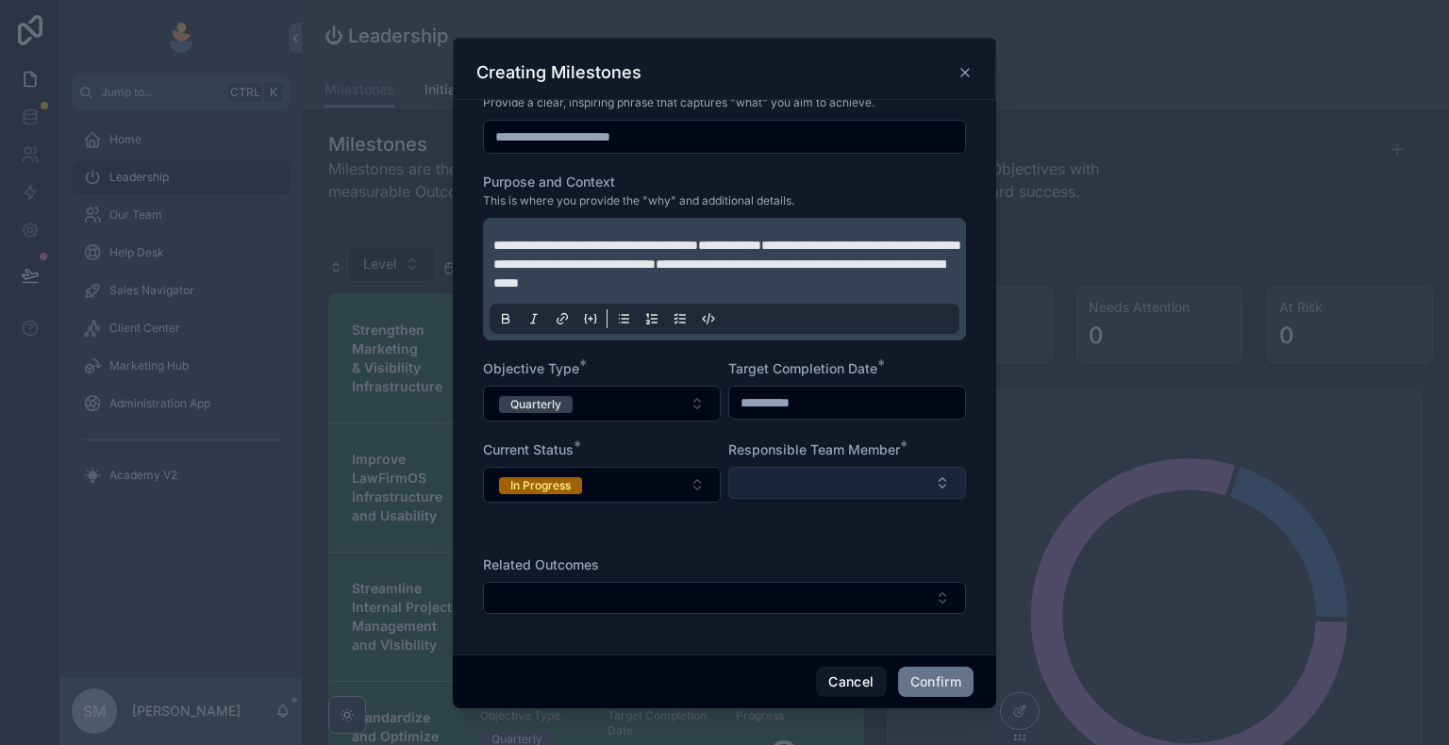
click at [788, 493] on button "Select Button" at bounding box center [847, 483] width 238 height 32
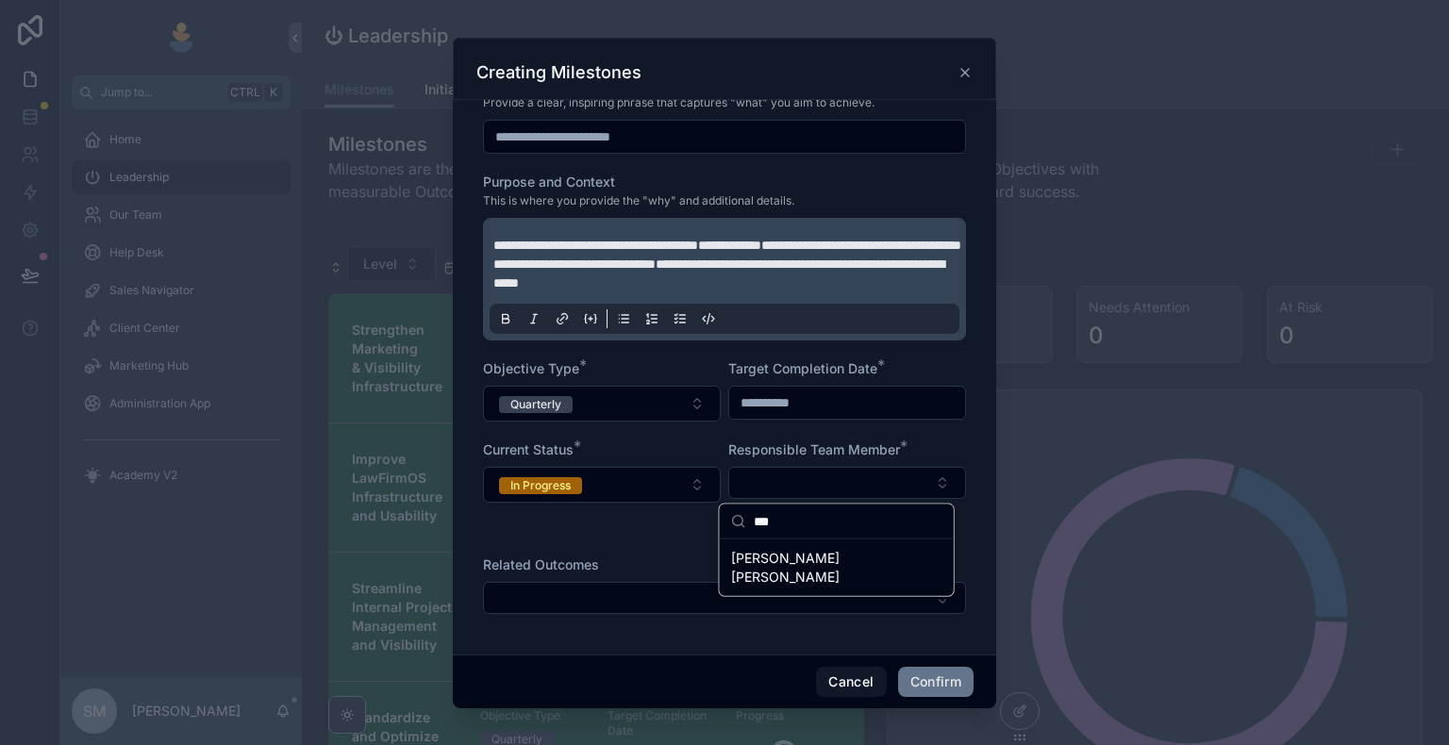
type input "***"
click at [811, 563] on span "[PERSON_NAME] [PERSON_NAME]" at bounding box center [825, 568] width 189 height 38
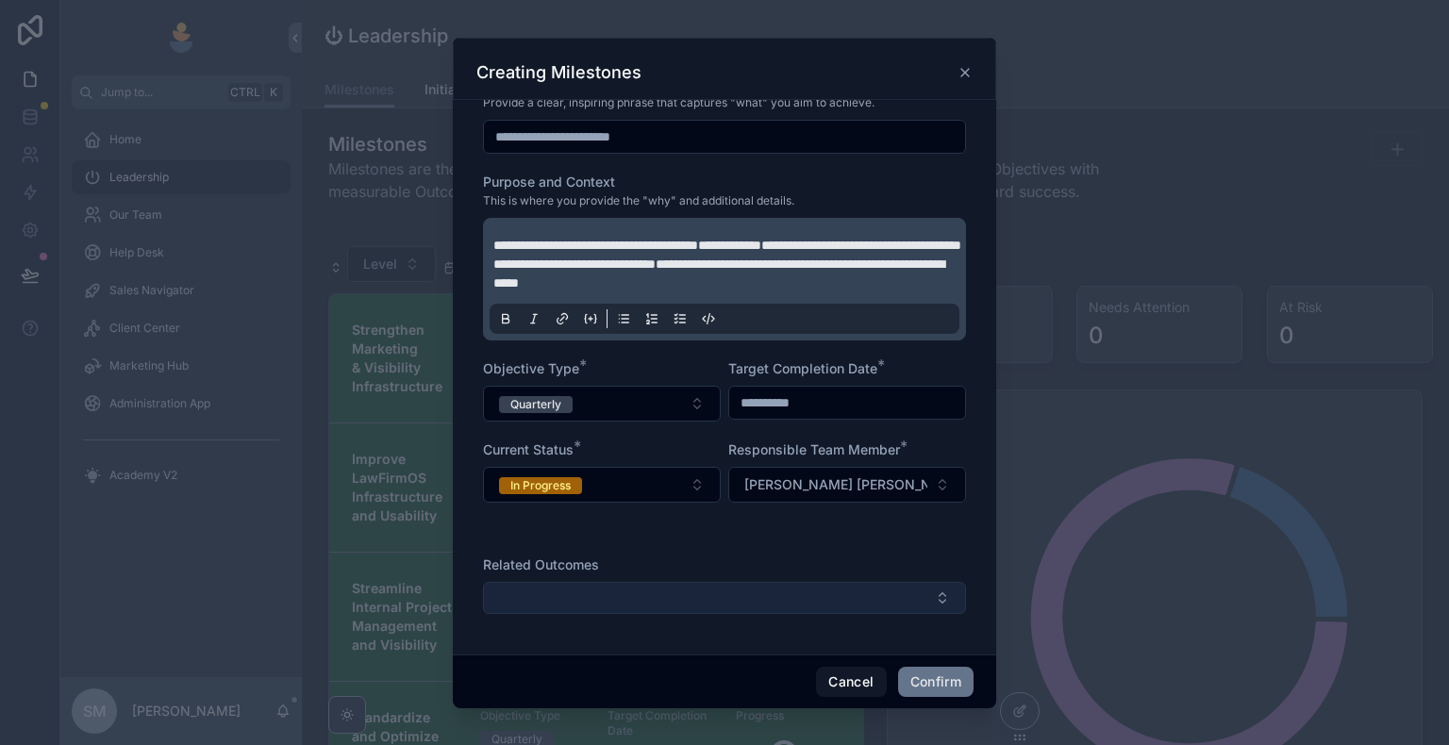
click at [770, 598] on button "Select Button" at bounding box center [724, 598] width 483 height 32
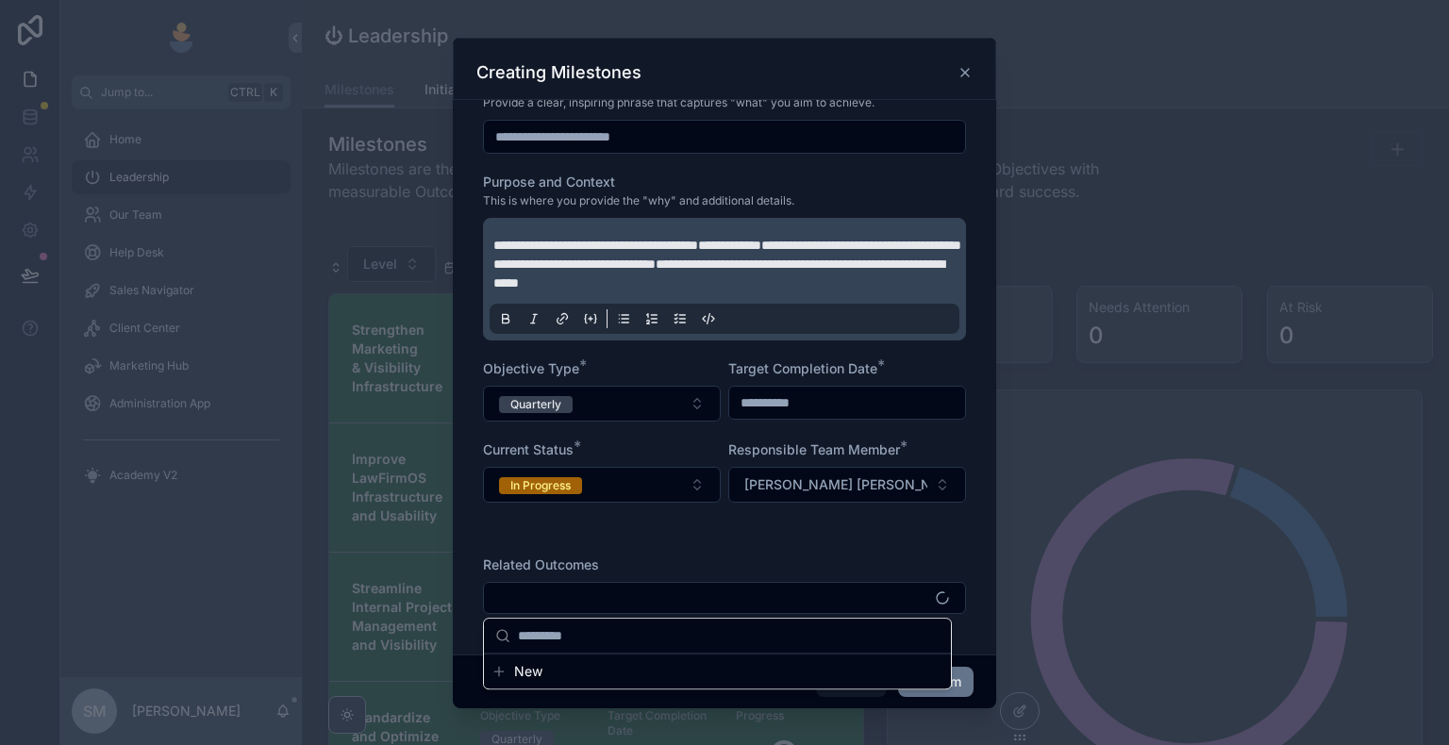
click at [509, 648] on button "New" at bounding box center [717, 671] width 452 height 19
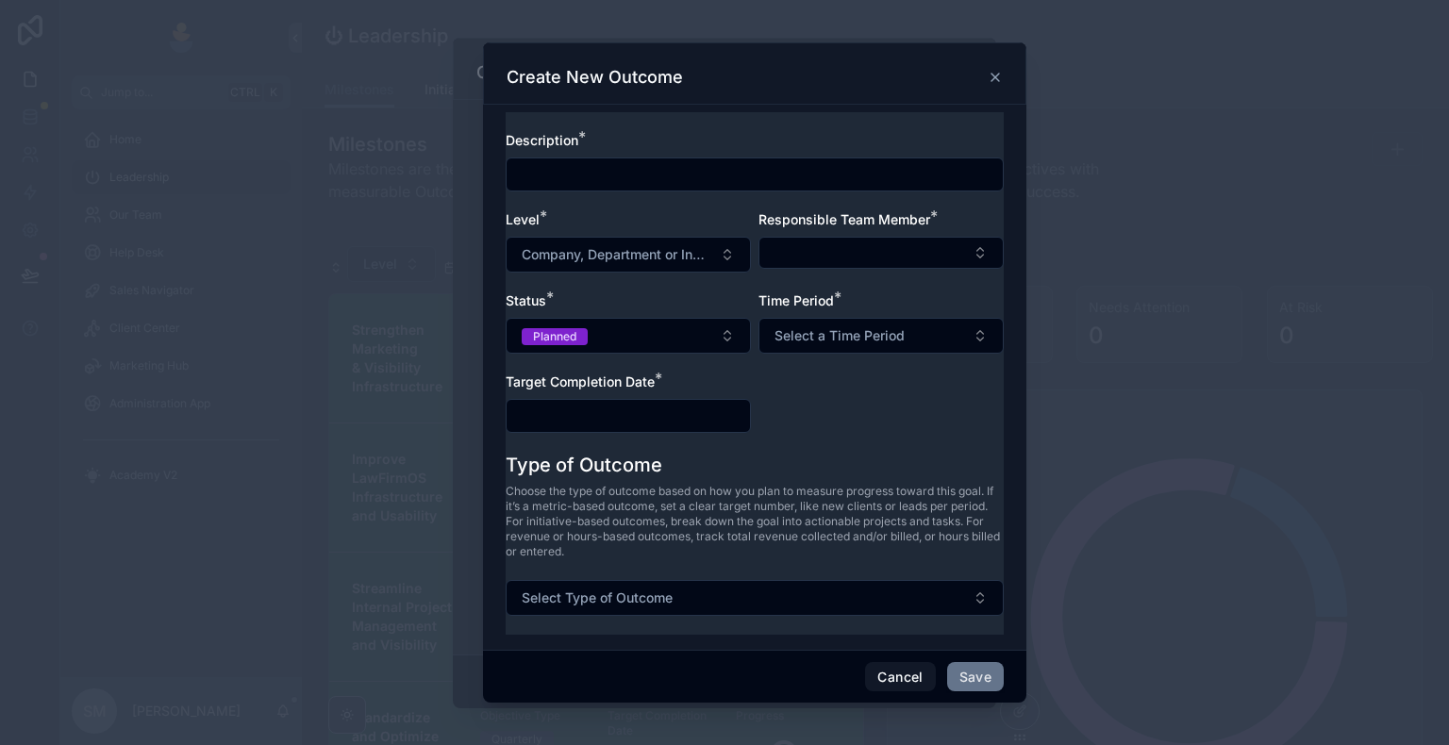
click at [619, 179] on input "text" at bounding box center [755, 174] width 496 height 26
paste input "**********"
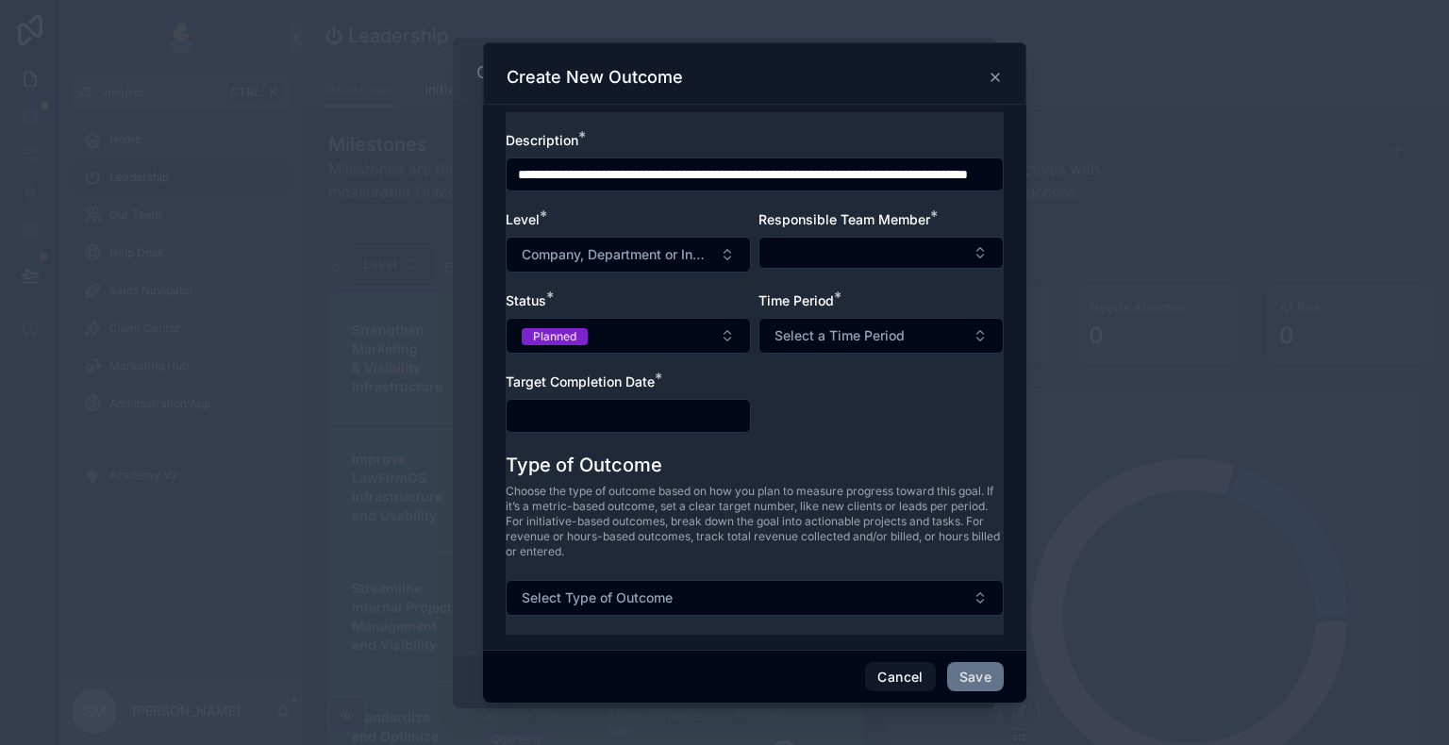
scroll to position [0, 135]
type input "**********"
click at [668, 261] on span "Company, Department or Individual" at bounding box center [617, 254] width 191 height 19
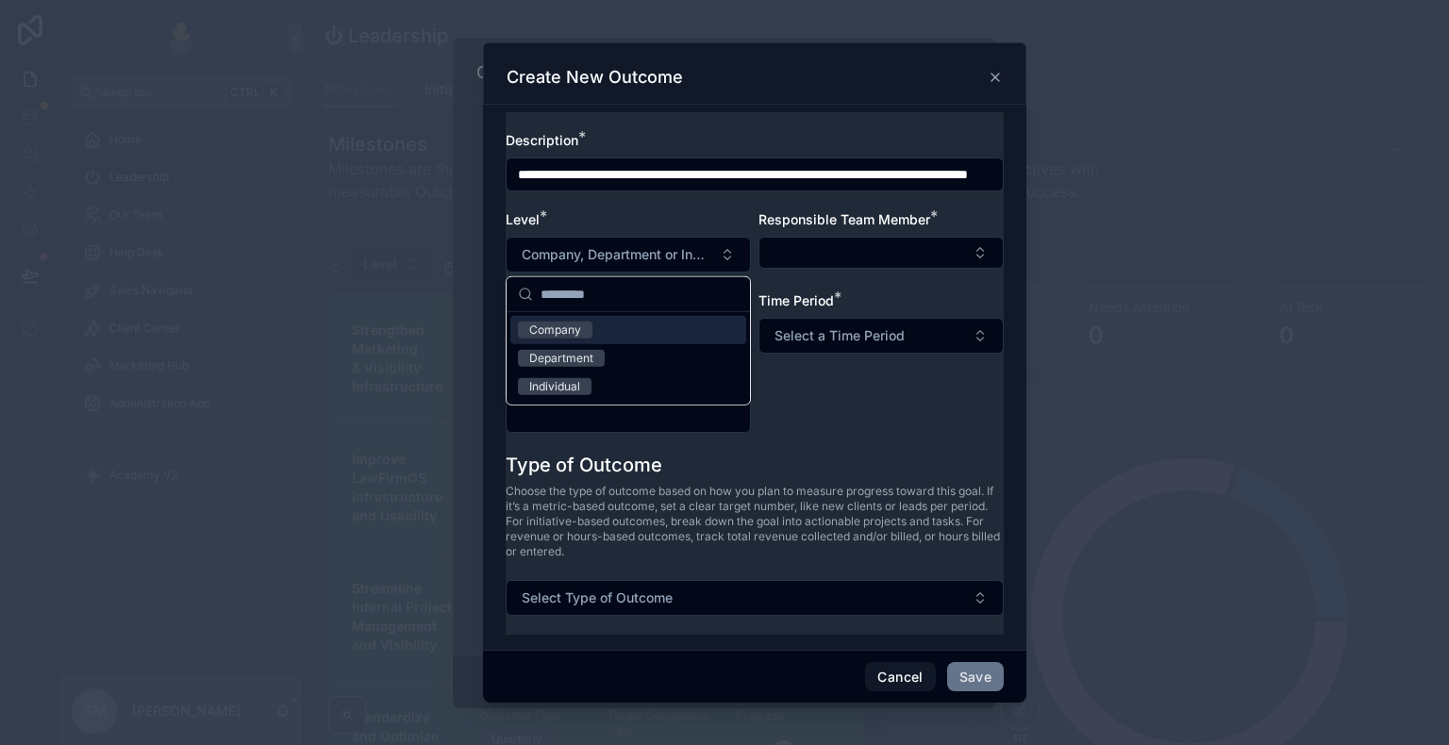
click at [615, 334] on div "Company" at bounding box center [628, 330] width 236 height 28
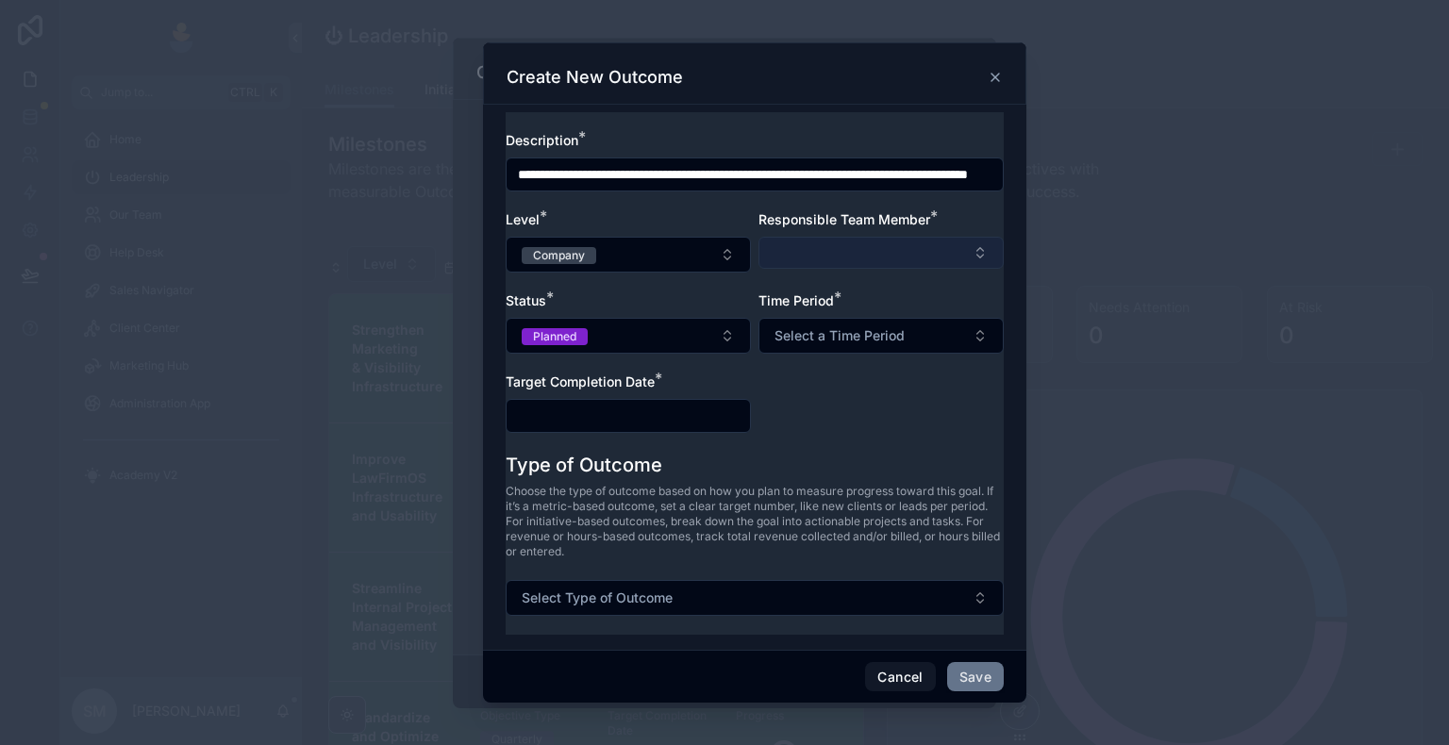
click at [822, 268] on button "Select Button" at bounding box center [880, 253] width 245 height 32
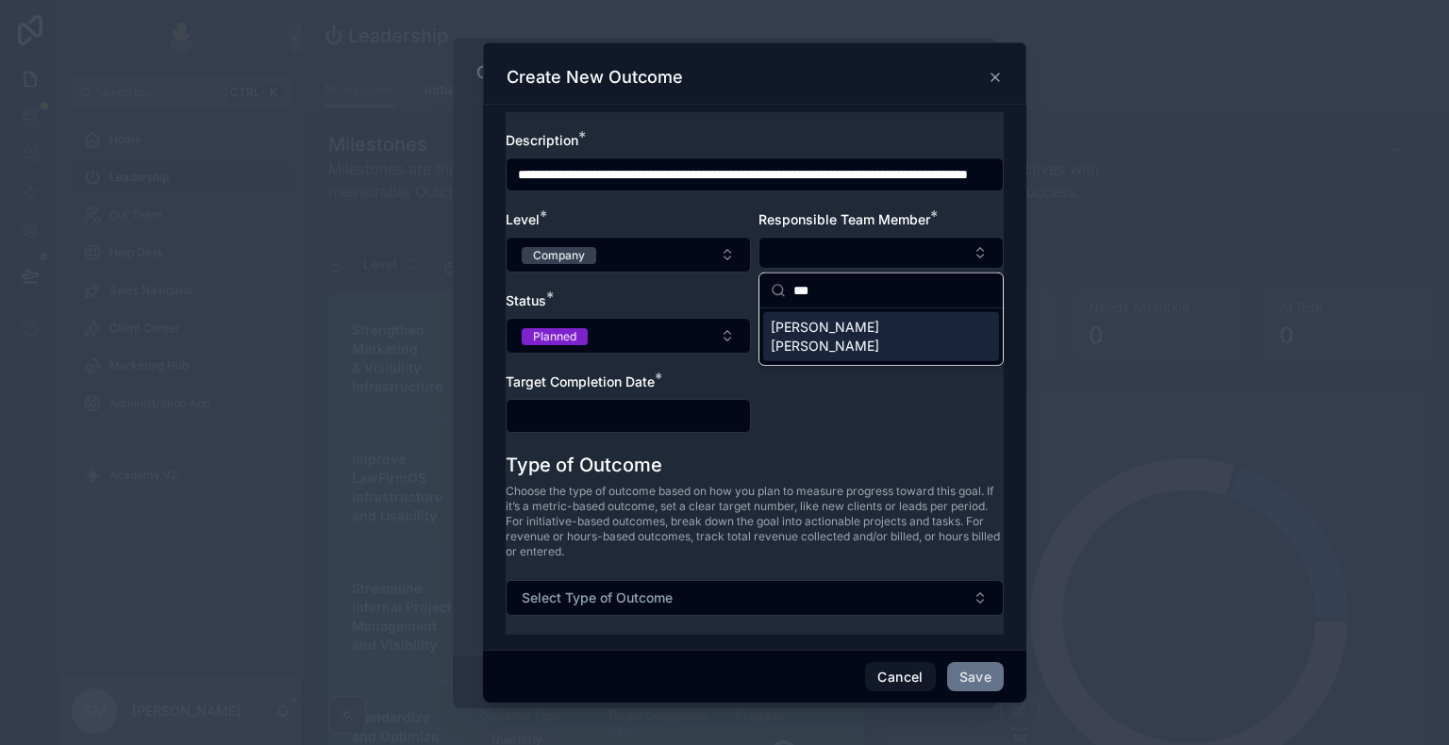
type input "***"
click at [841, 326] on span "[PERSON_NAME] [PERSON_NAME]" at bounding box center [870, 337] width 198 height 38
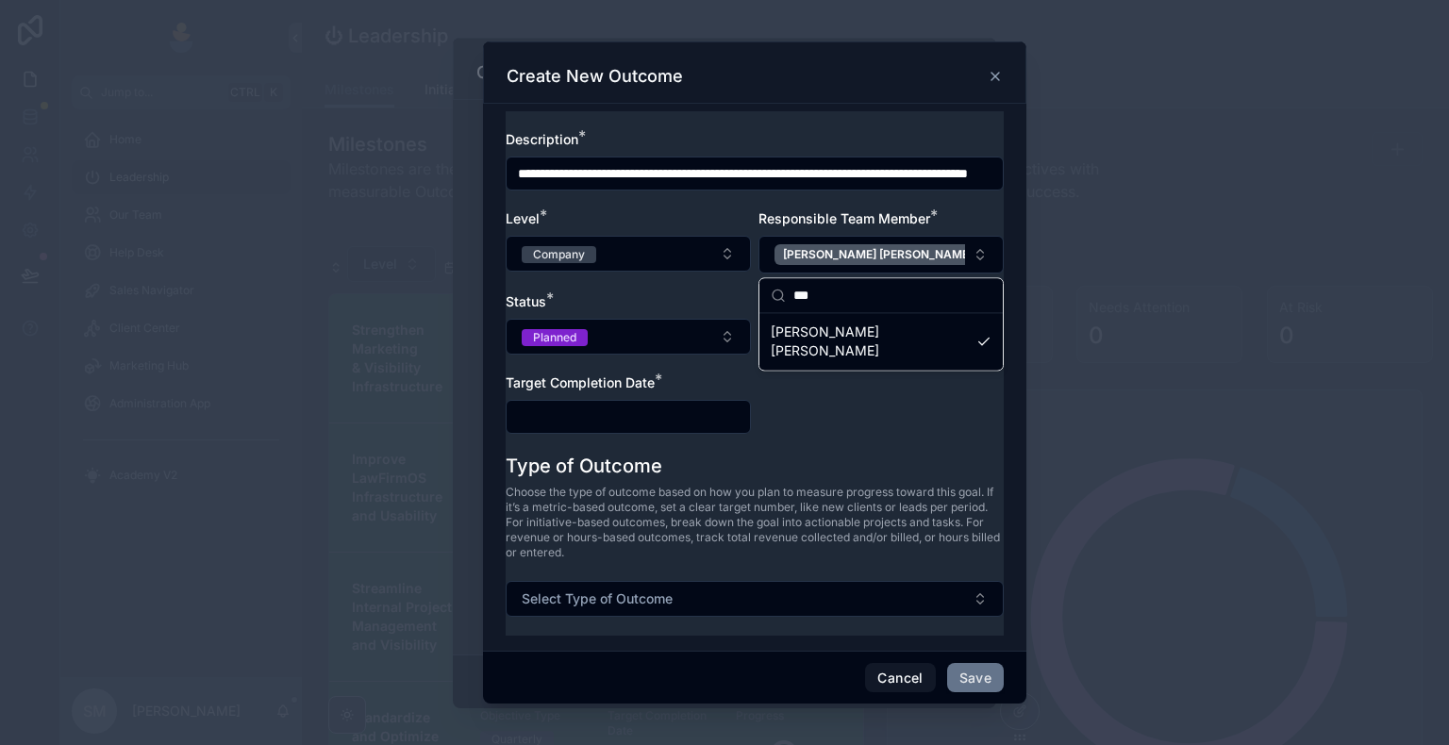
click at [713, 299] on div "Status *" at bounding box center [628, 301] width 245 height 19
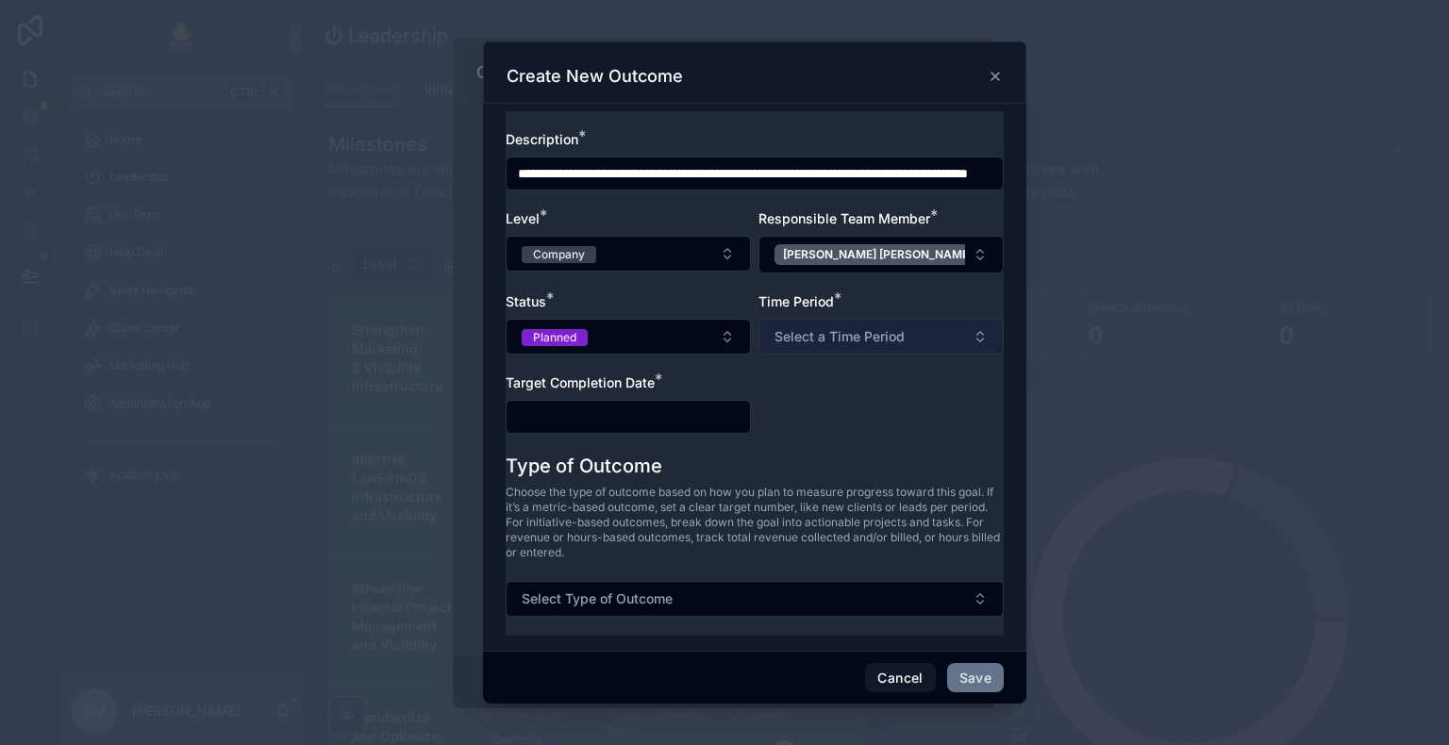
click at [804, 340] on span "Select a Time Period" at bounding box center [839, 336] width 130 height 19
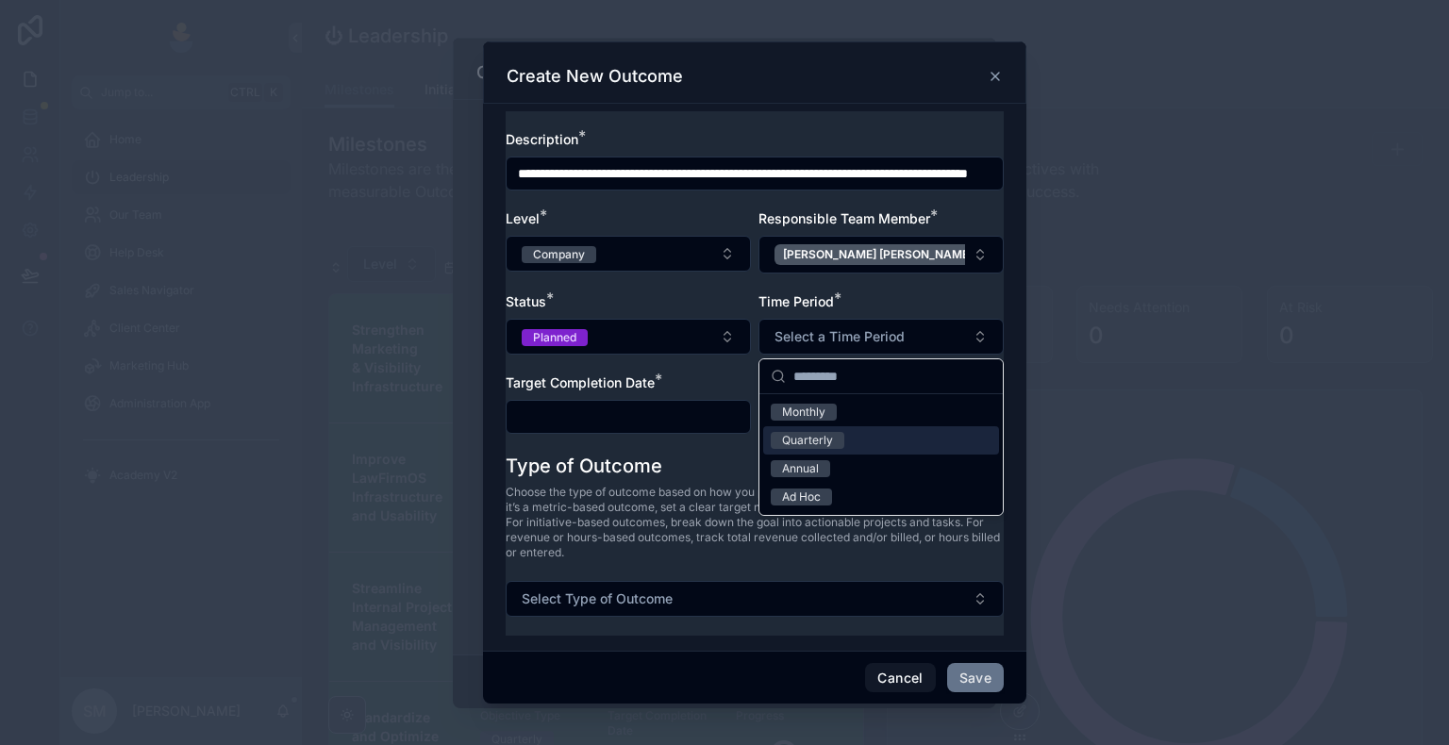
click at [823, 440] on div "Quarterly" at bounding box center [807, 440] width 51 height 17
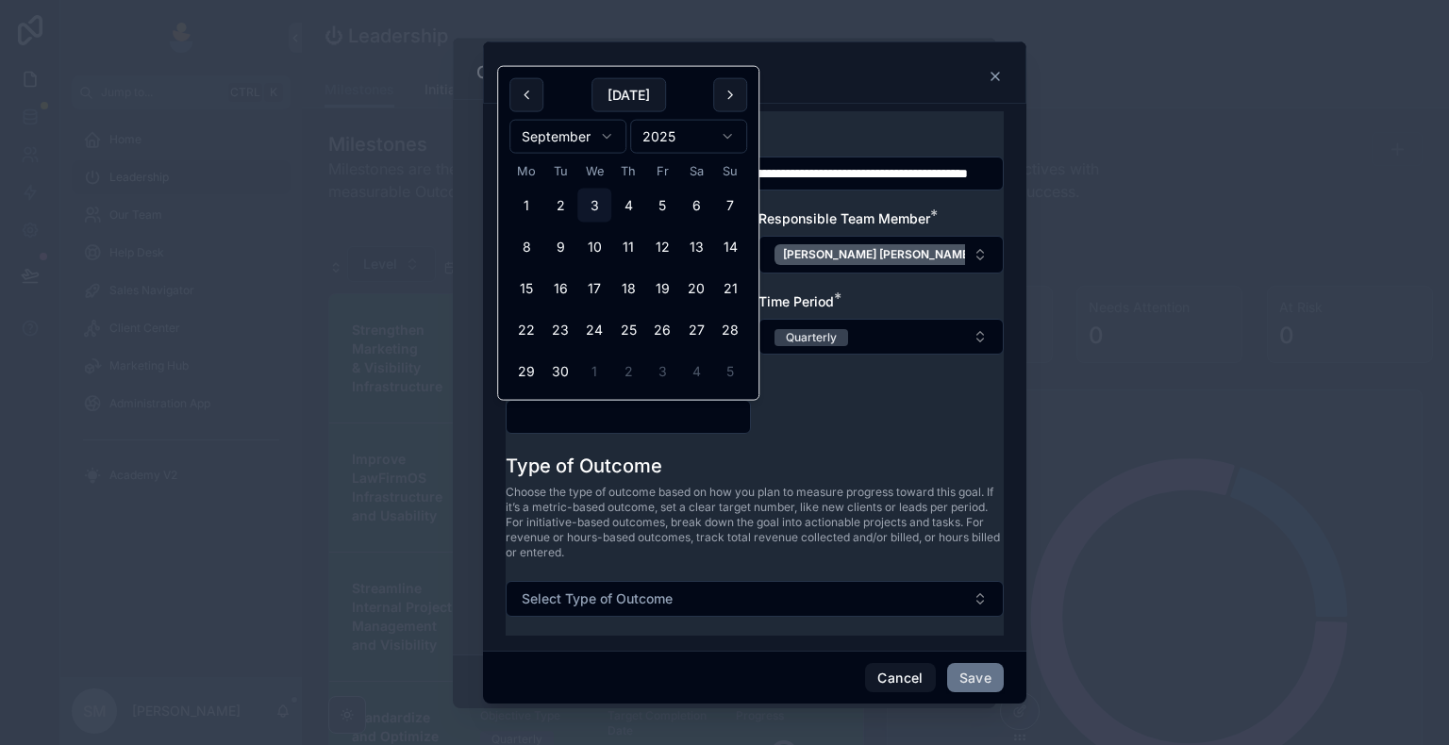
drag, startPoint x: 637, startPoint y: 413, endPoint x: 660, endPoint y: 427, distance: 27.5
click at [636, 413] on input "text" at bounding box center [628, 417] width 243 height 26
click at [558, 255] on button "9" at bounding box center [560, 247] width 34 height 34
type input "**********"
click at [792, 421] on div "**********" at bounding box center [755, 291] width 498 height 323
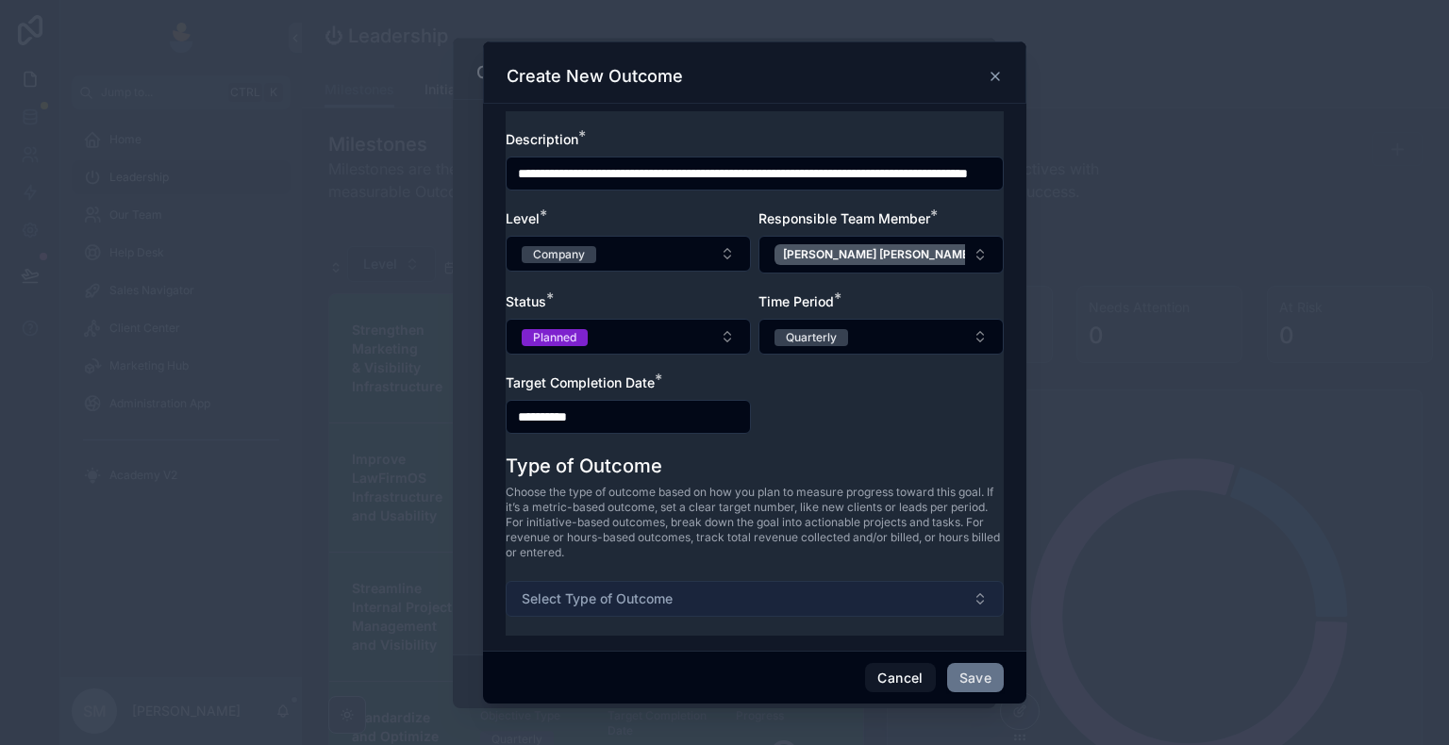
click at [671, 591] on span "Select Type of Outcome" at bounding box center [597, 599] width 151 height 19
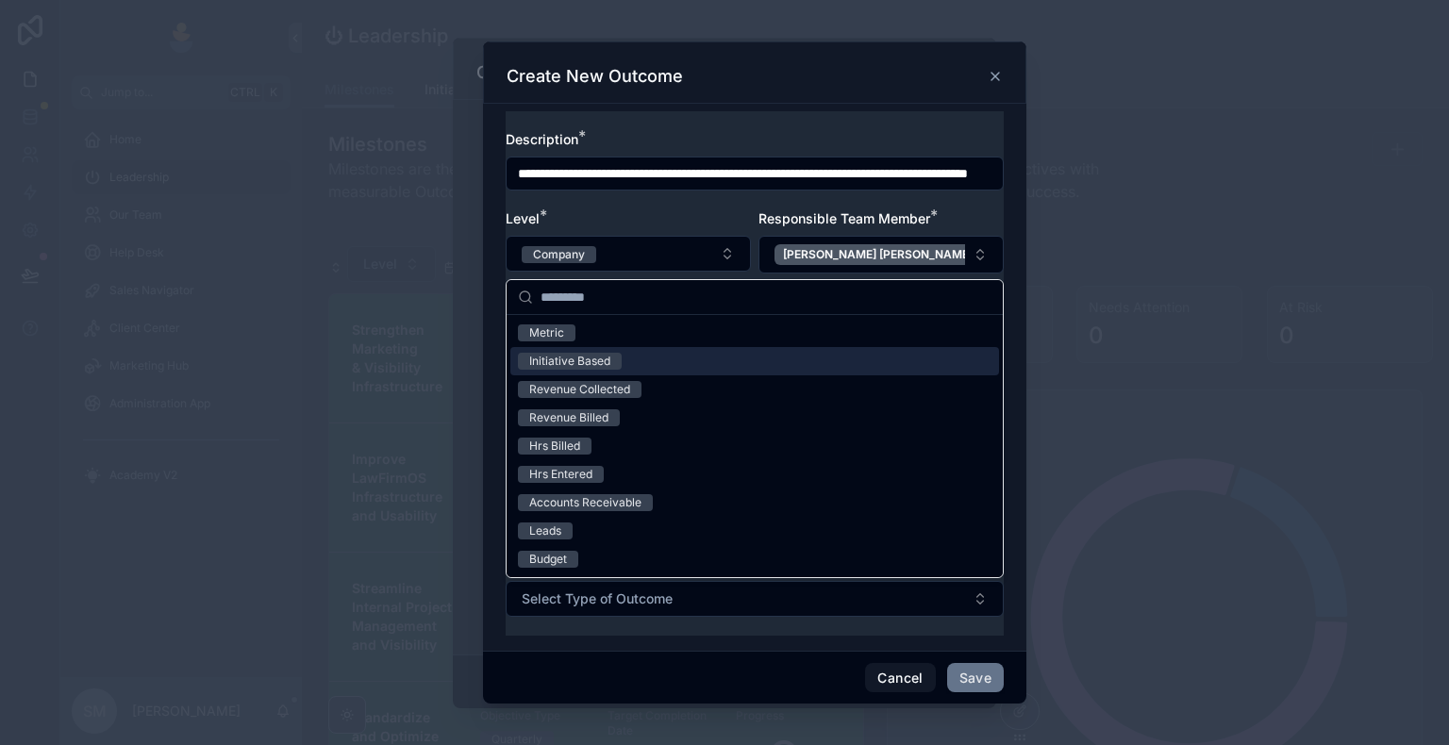
click at [634, 365] on div "Initiative Based" at bounding box center [754, 361] width 489 height 28
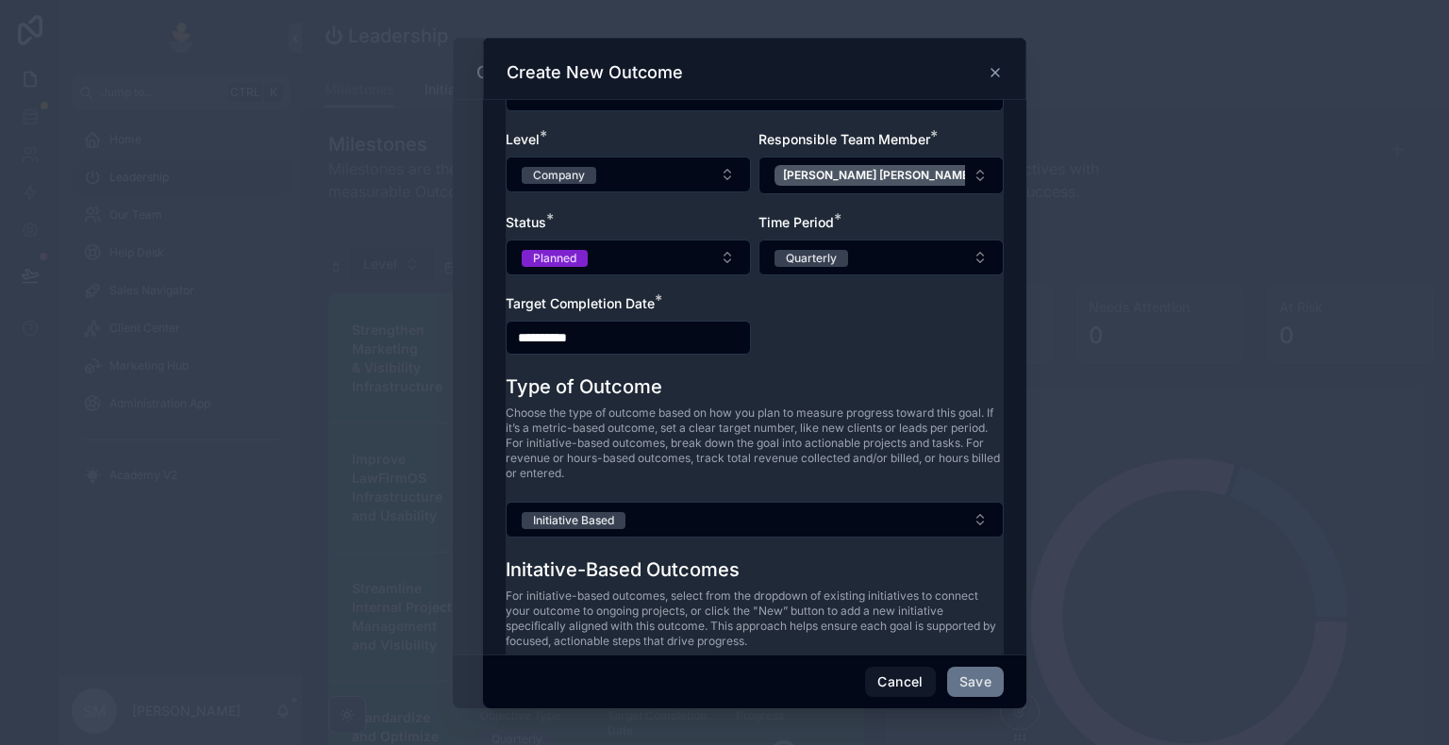
scroll to position [184, 0]
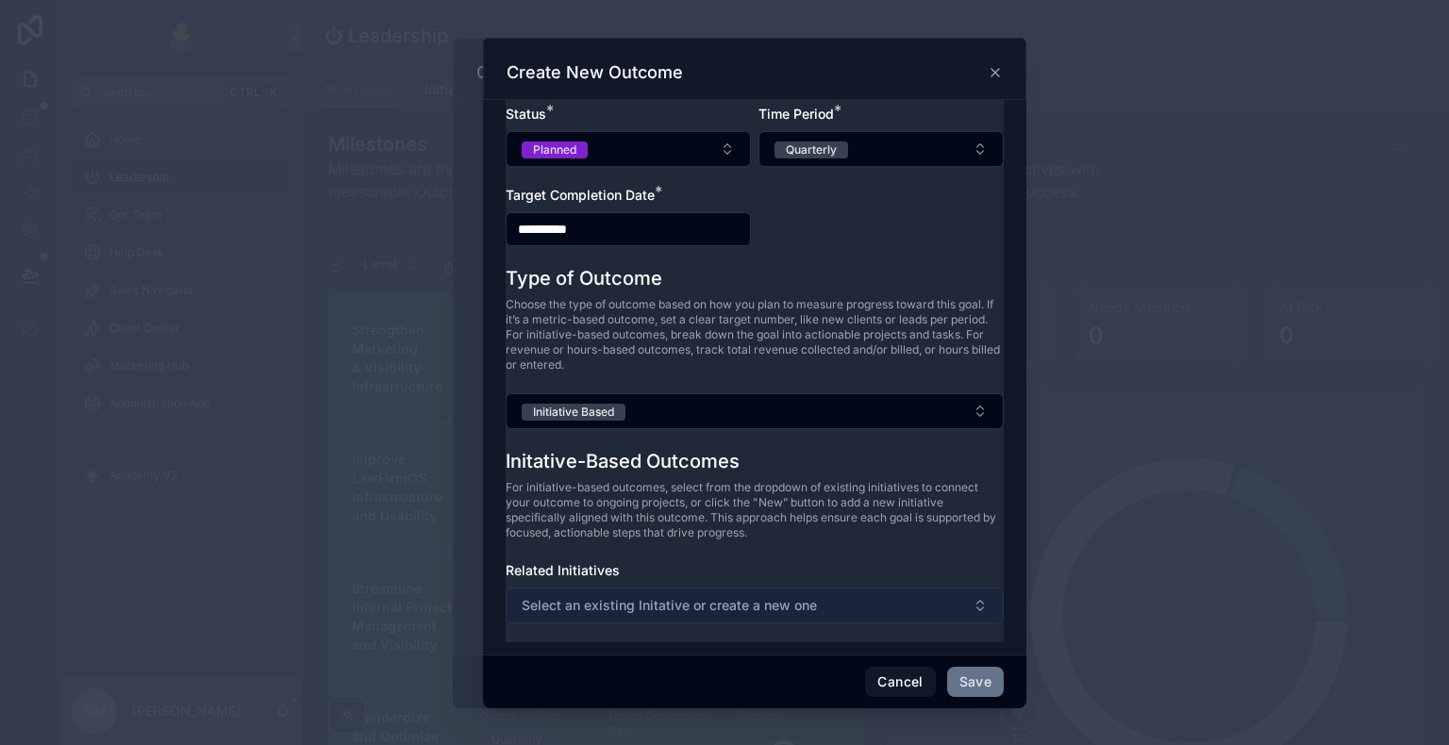
click at [690, 607] on span "Select an existing Initative or create a new one" at bounding box center [669, 605] width 295 height 19
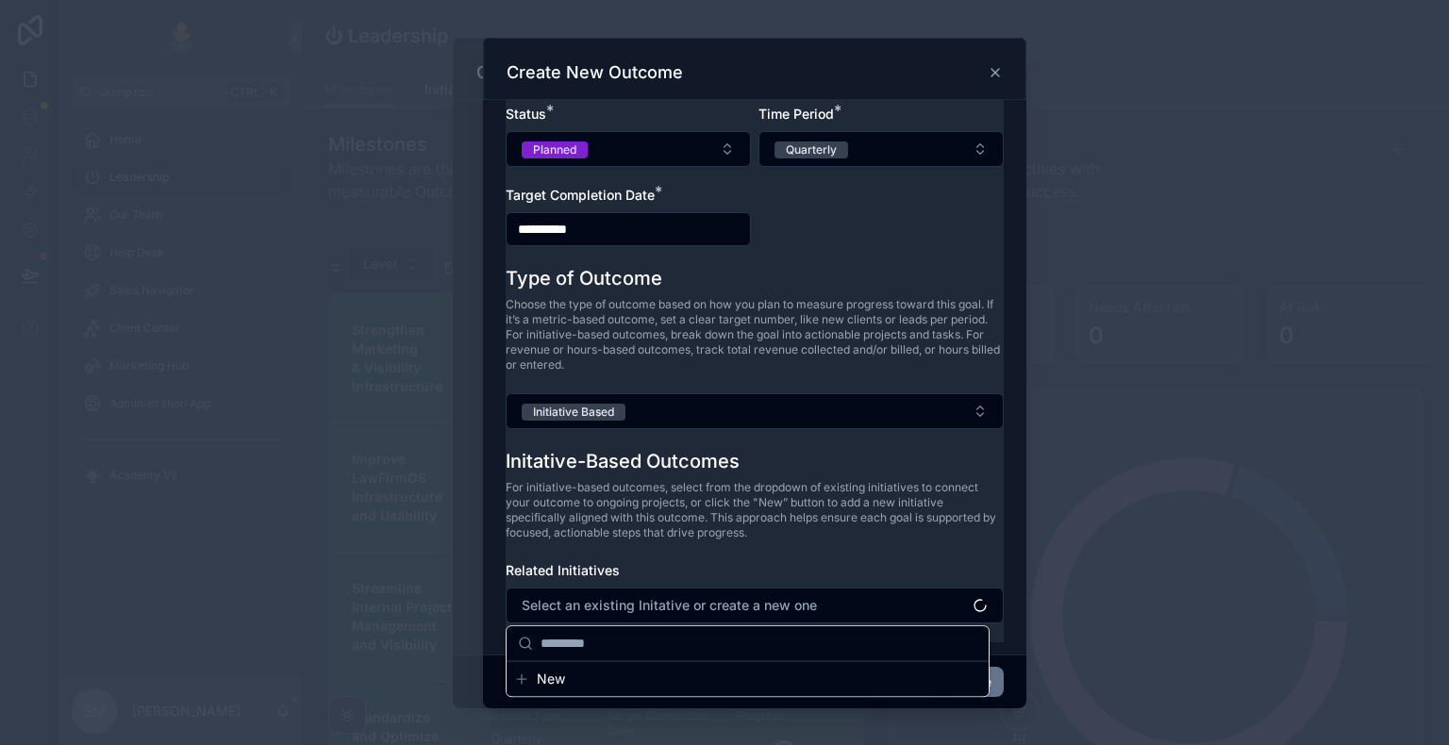
click at [605, 648] on div "Jump to... Ctrl K Home Leadership Our Team Help Desk Sales Navigator Client Cen…" at bounding box center [724, 372] width 1449 height 745
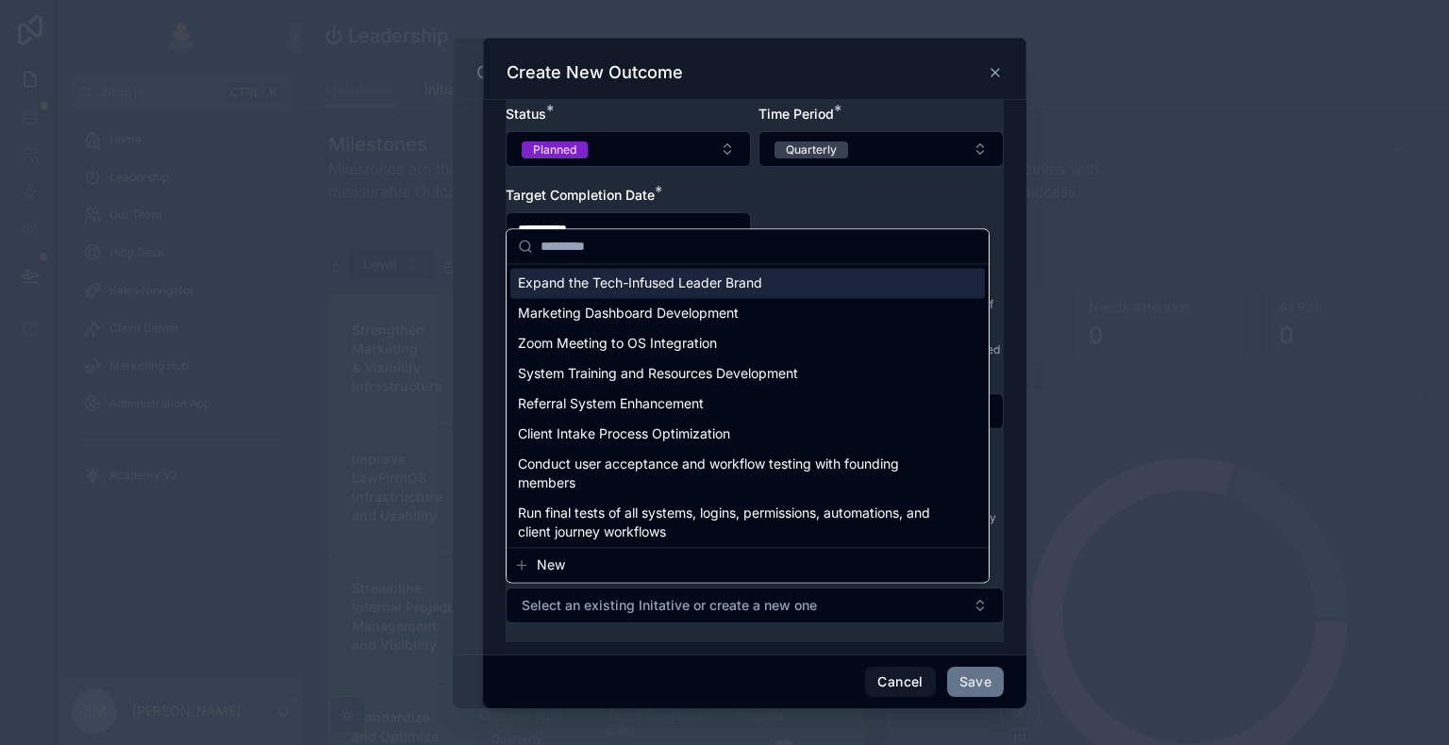
click at [558, 568] on span "New" at bounding box center [551, 565] width 28 height 19
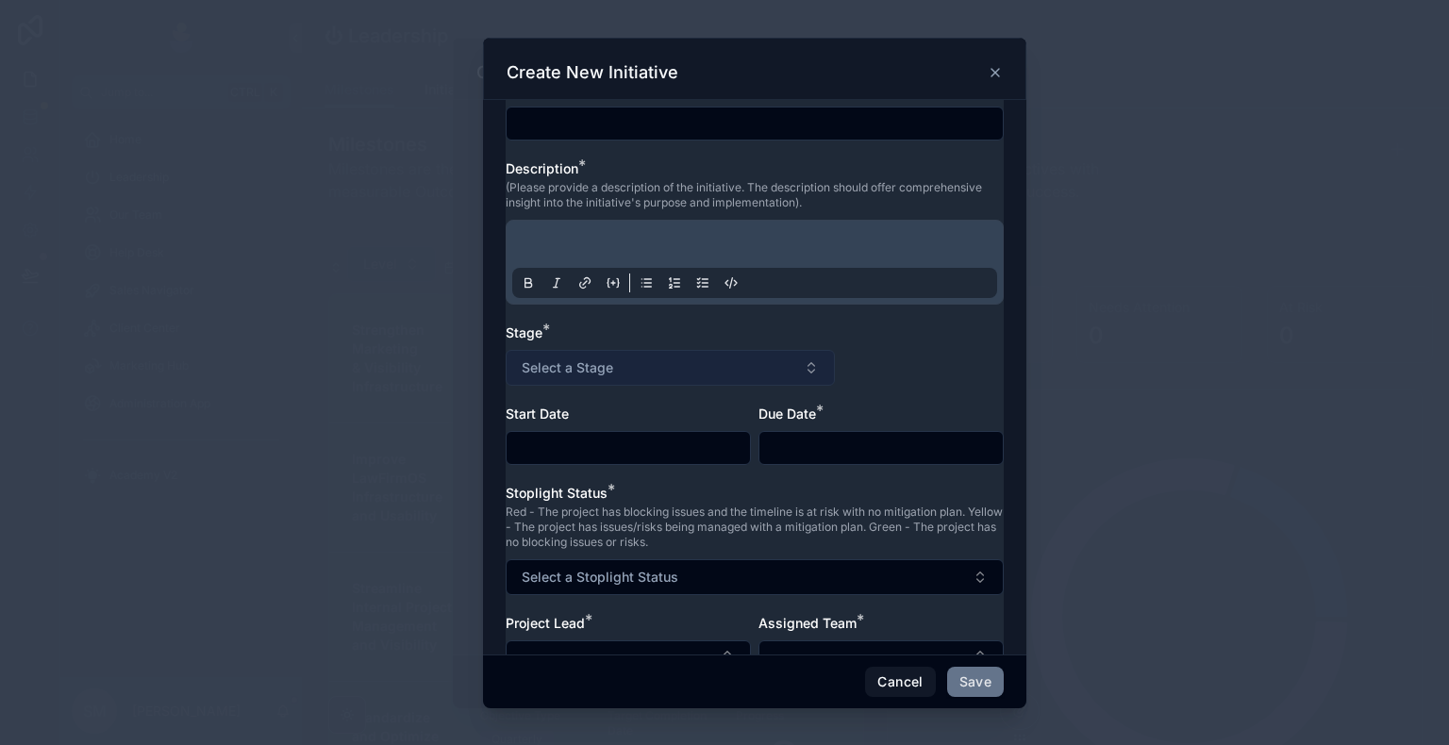
scroll to position [0, 0]
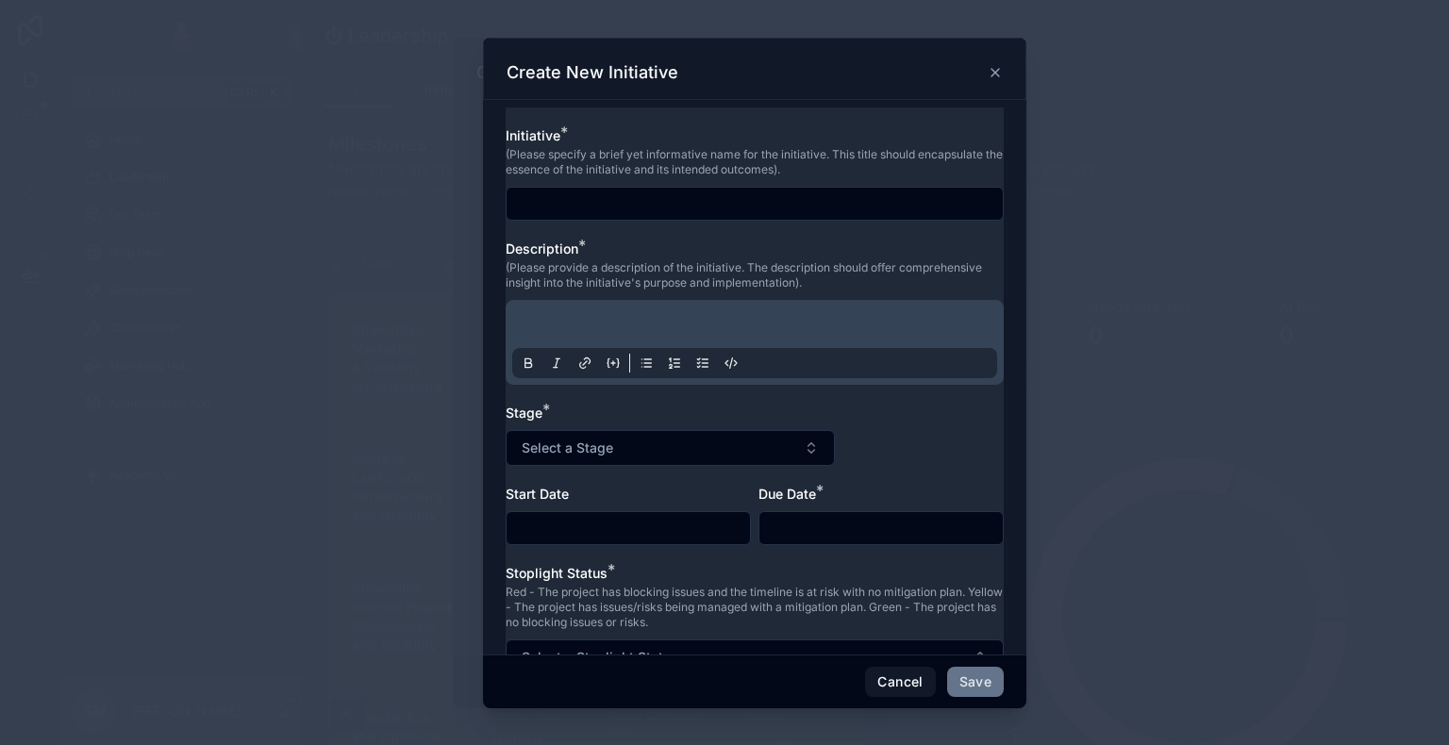
click at [596, 199] on input "text" at bounding box center [755, 204] width 496 height 26
paste input "**********"
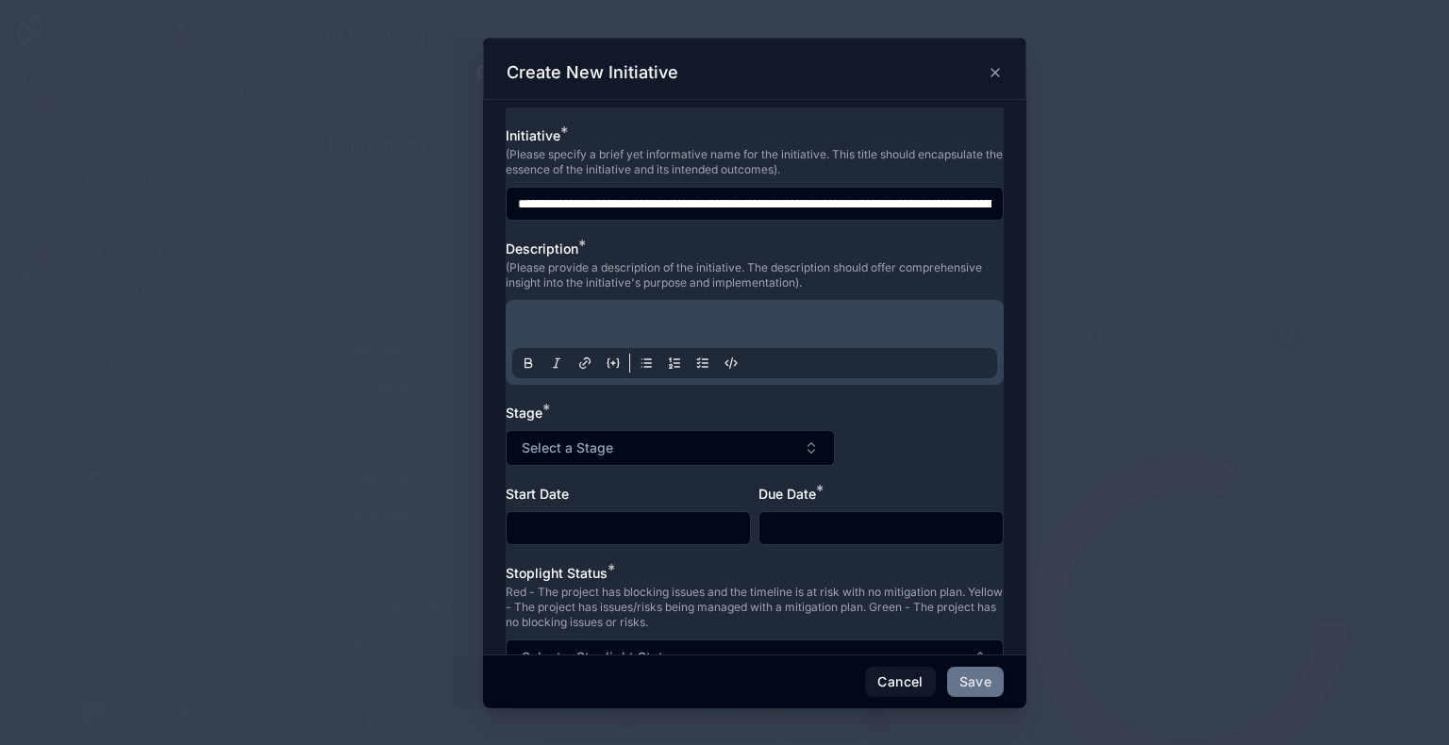
scroll to position [0, 238]
drag, startPoint x: 607, startPoint y: 201, endPoint x: 978, endPoint y: 201, distance: 370.7
click at [978, 201] on input "**********" at bounding box center [748, 204] width 482 height 26
click at [806, 333] on p at bounding box center [758, 327] width 485 height 19
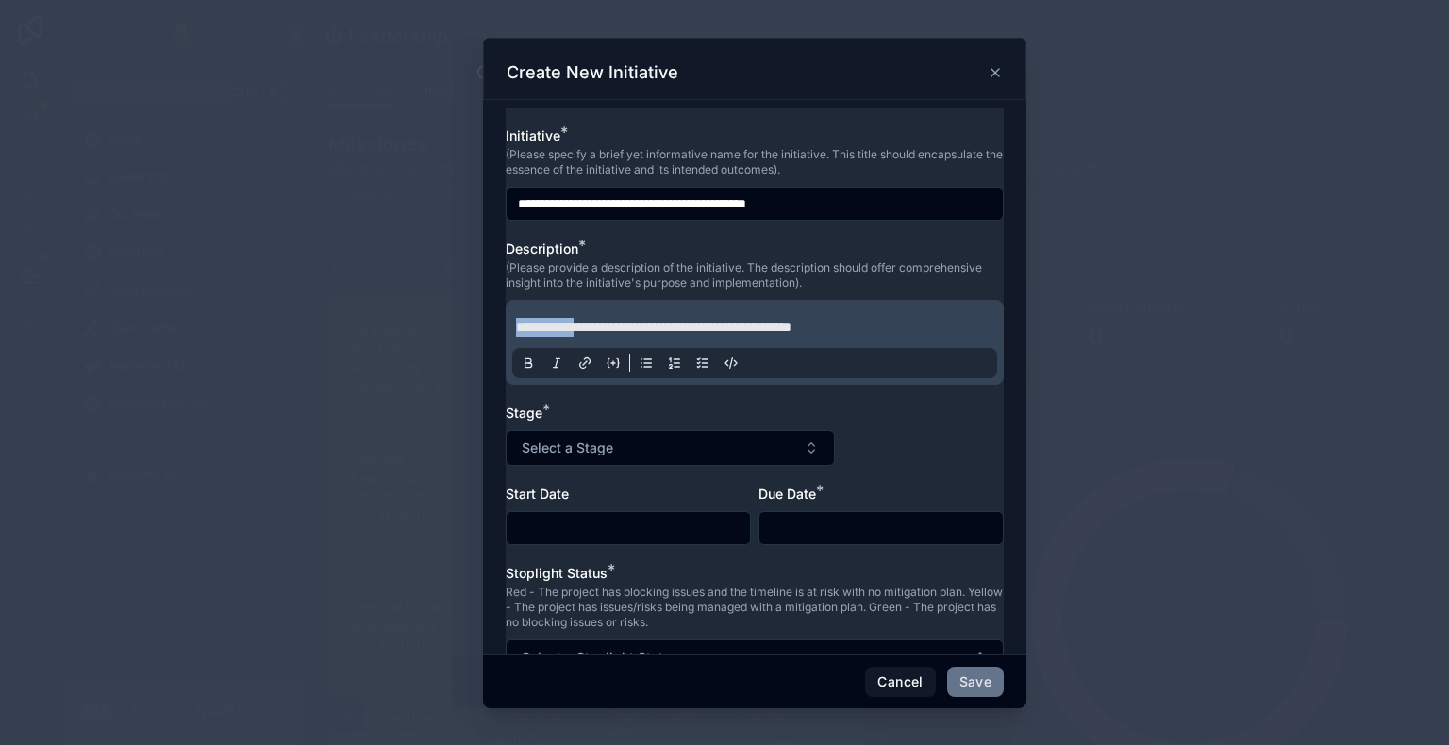
drag, startPoint x: 592, startPoint y: 328, endPoint x: 478, endPoint y: 324, distance: 114.2
click at [478, 324] on div "**********" at bounding box center [754, 372] width 1389 height 745
click at [844, 196] on input "**********" at bounding box center [748, 204] width 482 height 26
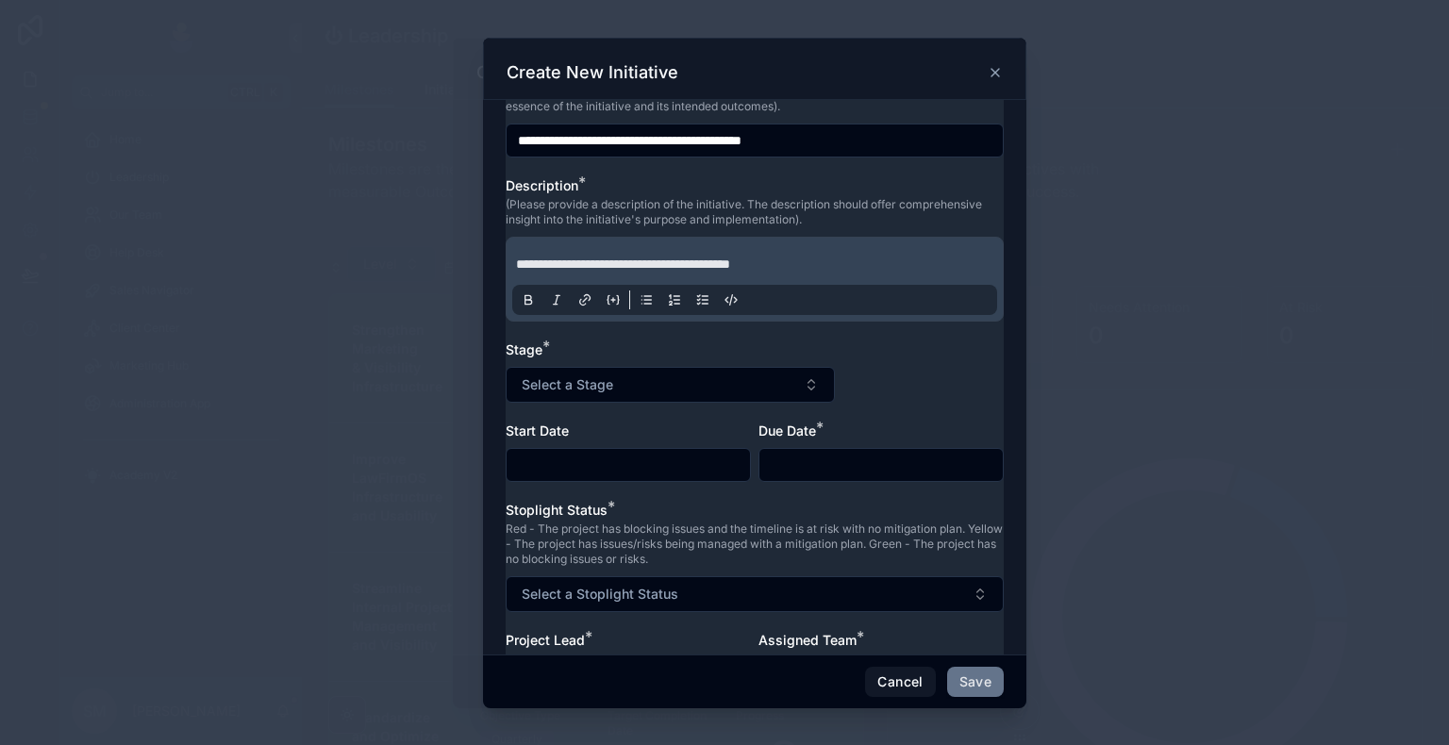
scroll to position [94, 0]
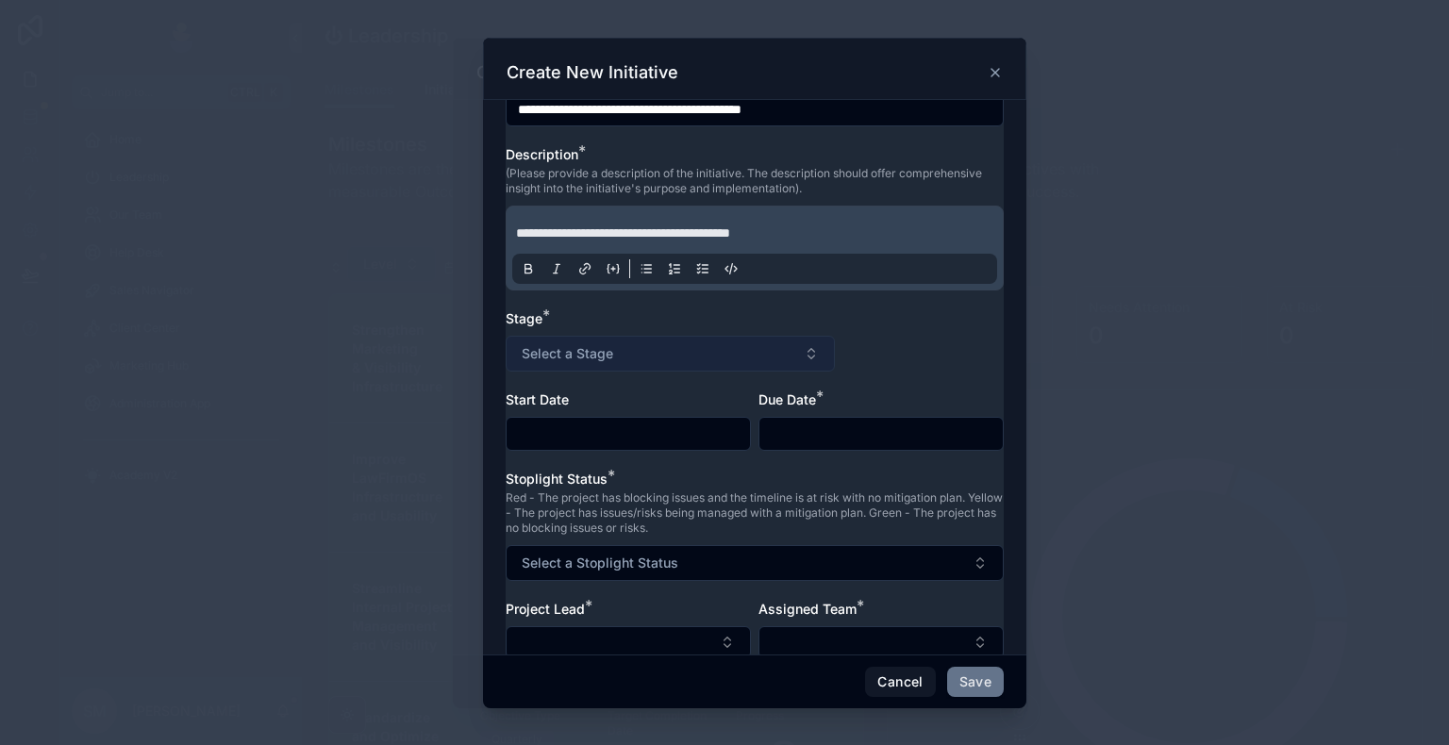
type input "**********"
click at [600, 348] on span "Select a Stage" at bounding box center [568, 353] width 92 height 19
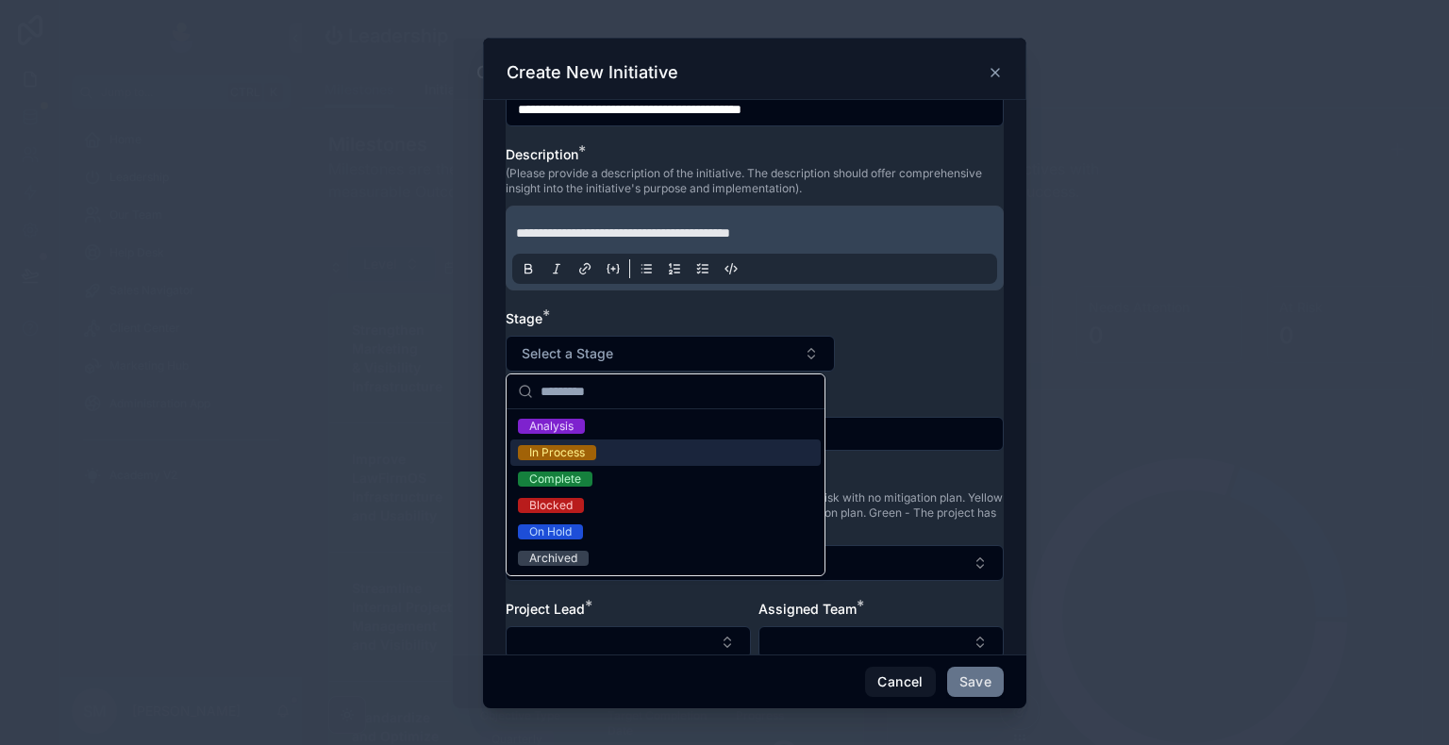
click at [612, 454] on div "In Process" at bounding box center [665, 453] width 310 height 26
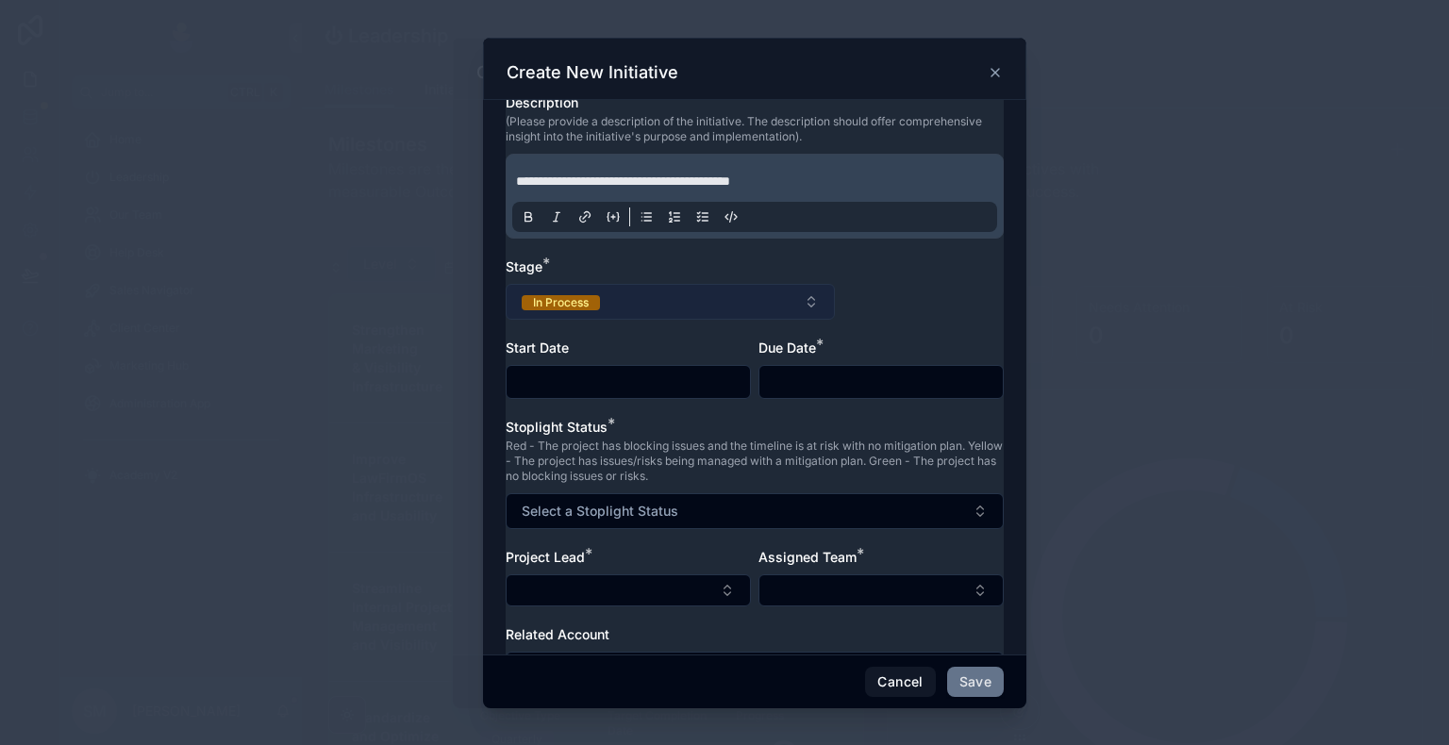
scroll to position [189, 0]
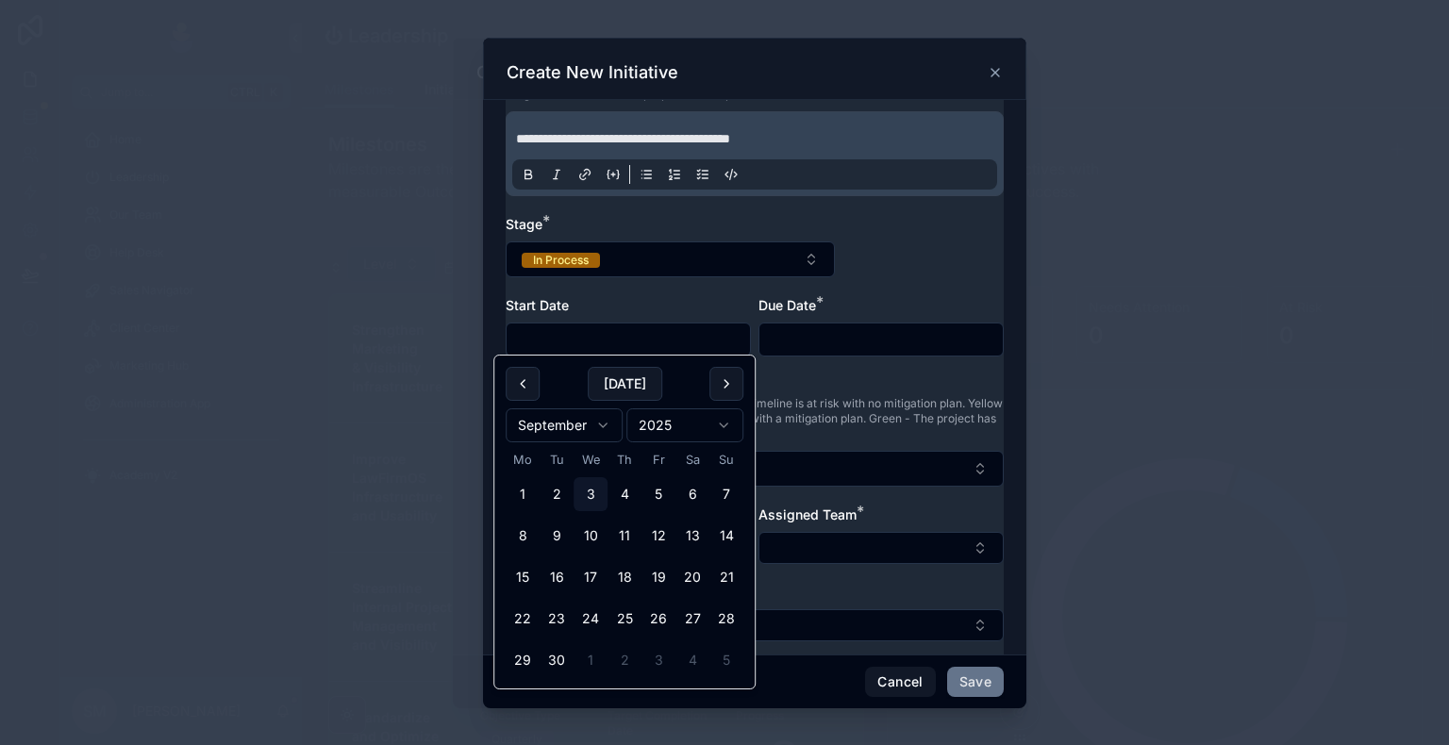
click at [618, 333] on input "text" at bounding box center [628, 339] width 243 height 26
click at [619, 393] on button "[DATE]" at bounding box center [625, 384] width 75 height 34
type input "**********"
click at [819, 329] on input "text" at bounding box center [880, 339] width 243 height 26
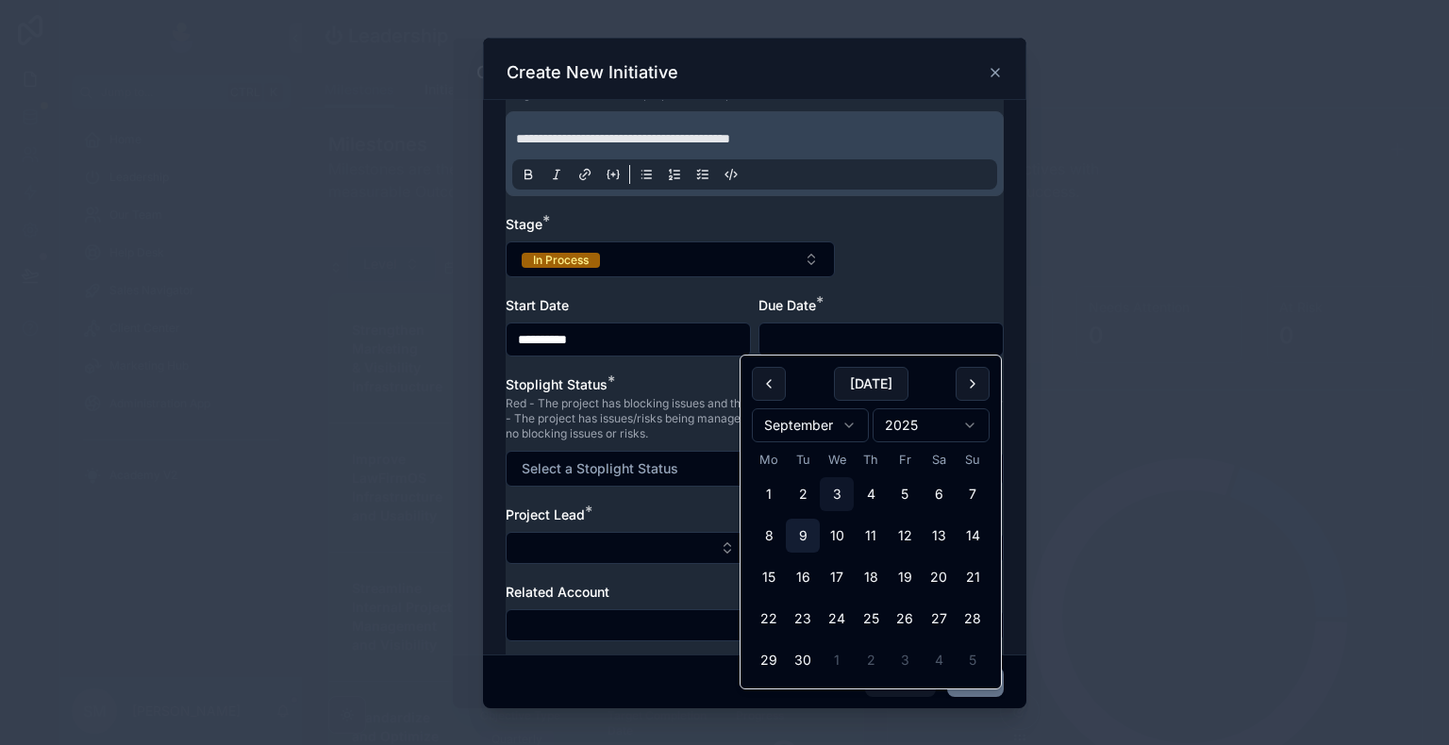
click at [806, 534] on button "9" at bounding box center [803, 536] width 34 height 34
type input "**********"
click at [661, 384] on div "Stoplight Status *" at bounding box center [755, 384] width 498 height 19
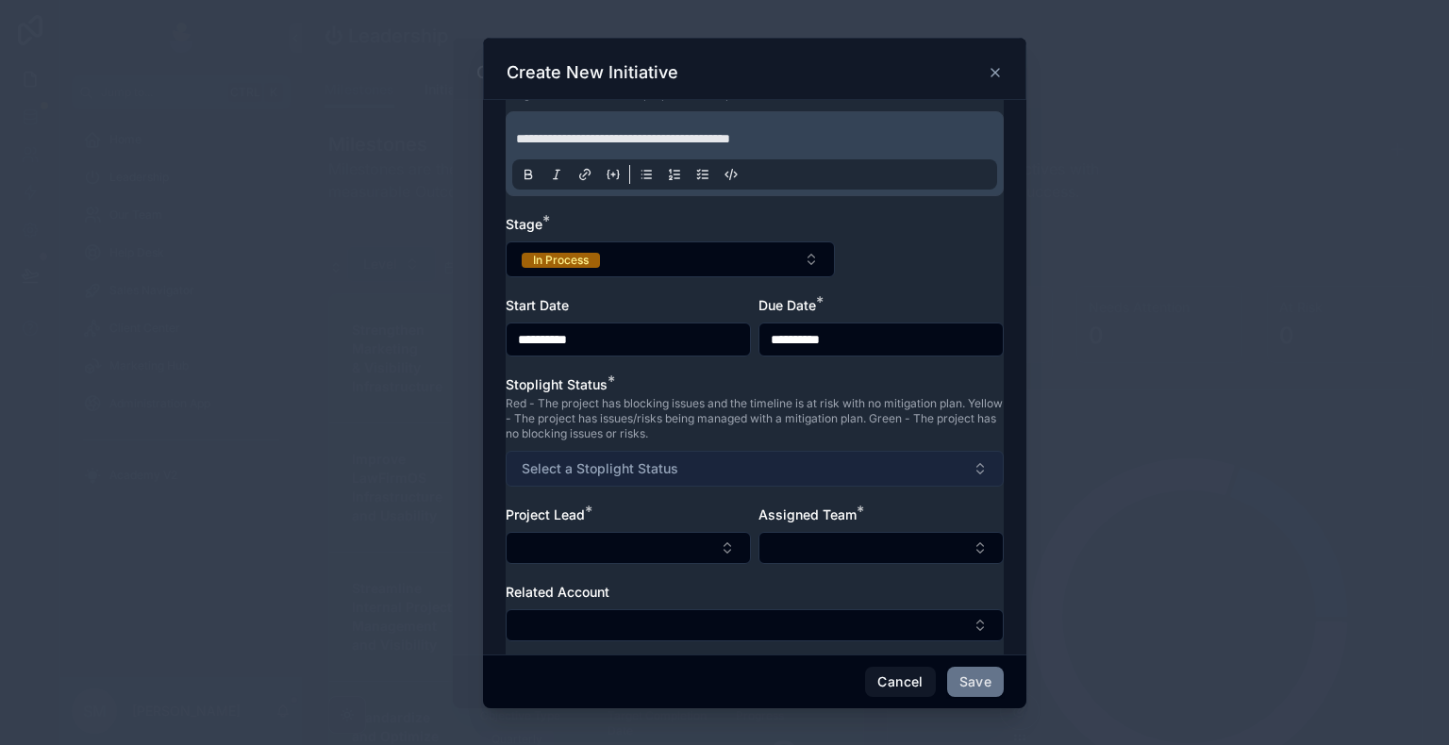
click at [637, 474] on span "Select a Stoplight Status" at bounding box center [600, 468] width 157 height 19
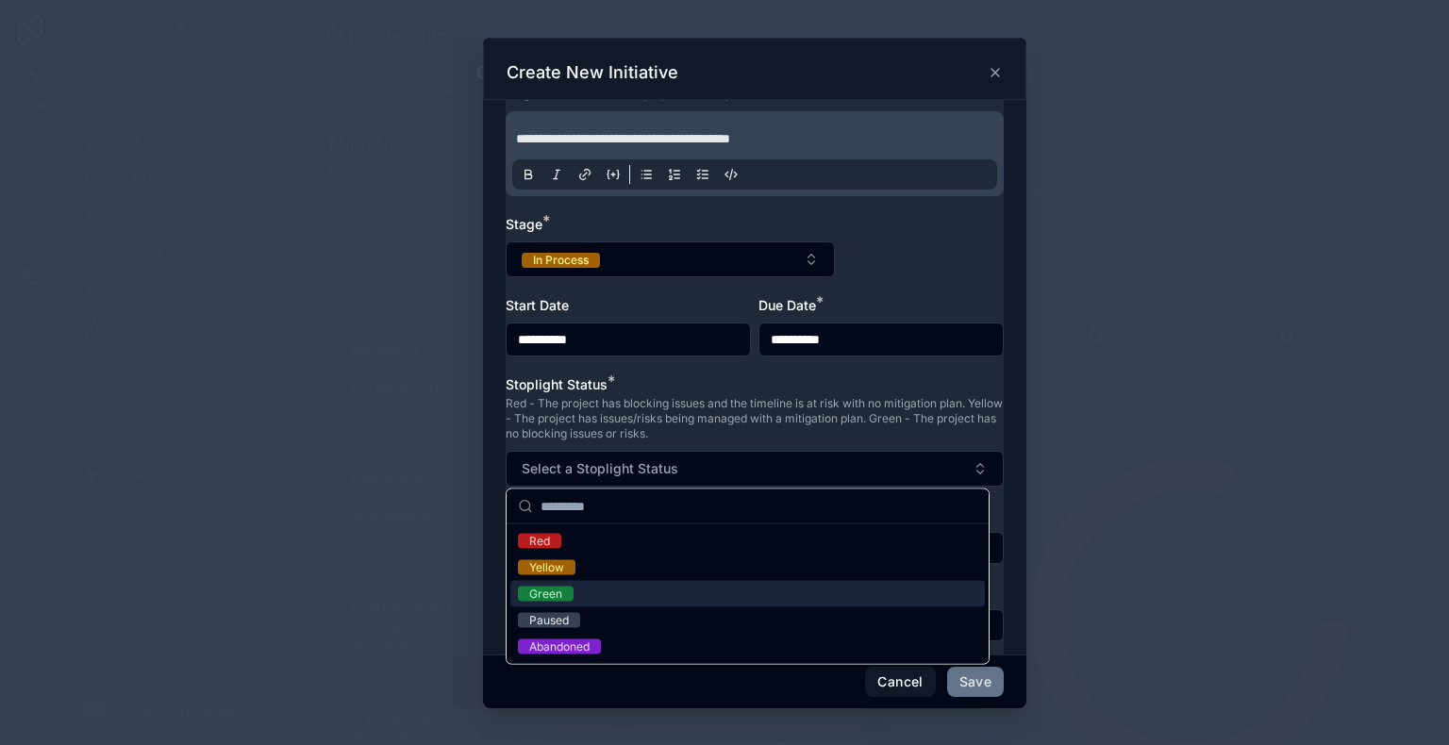
click at [591, 587] on div "Green" at bounding box center [747, 594] width 474 height 26
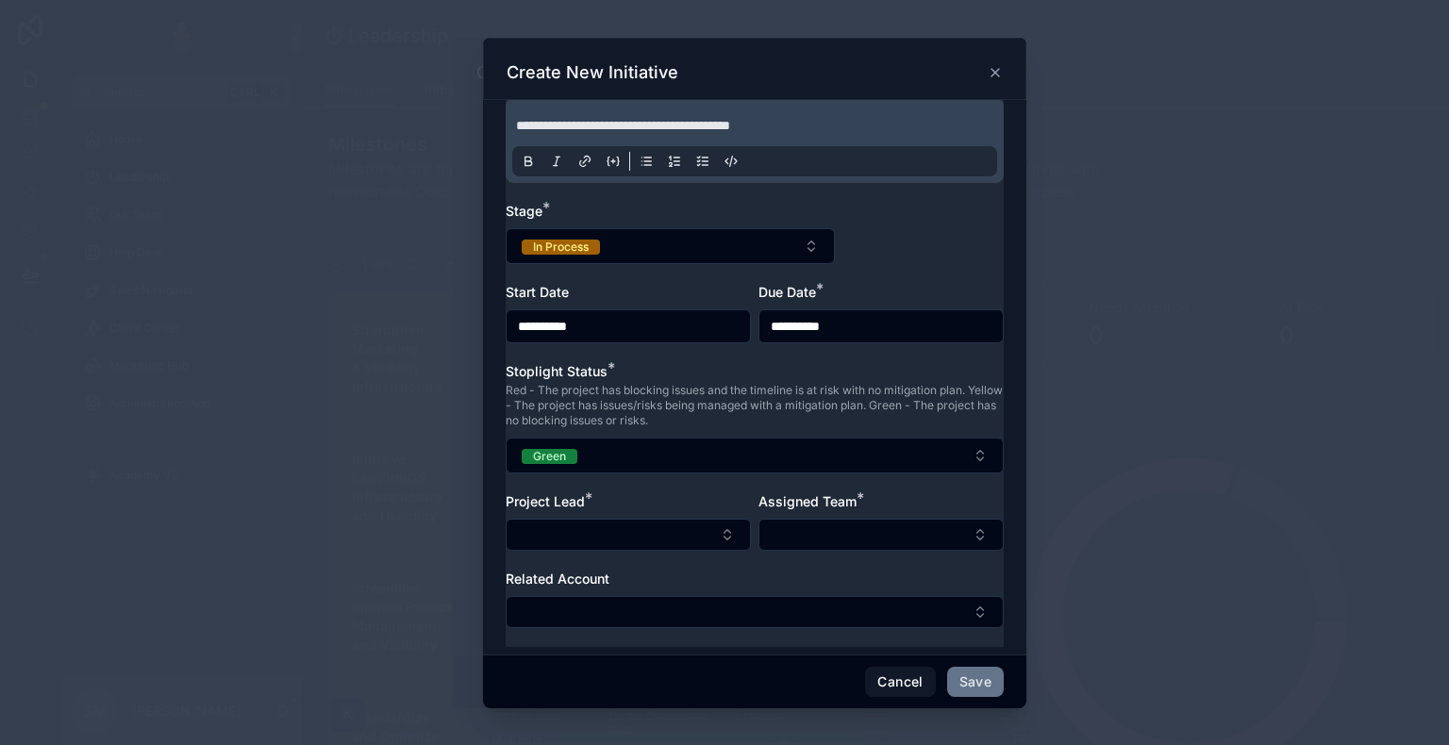
scroll to position [205, 0]
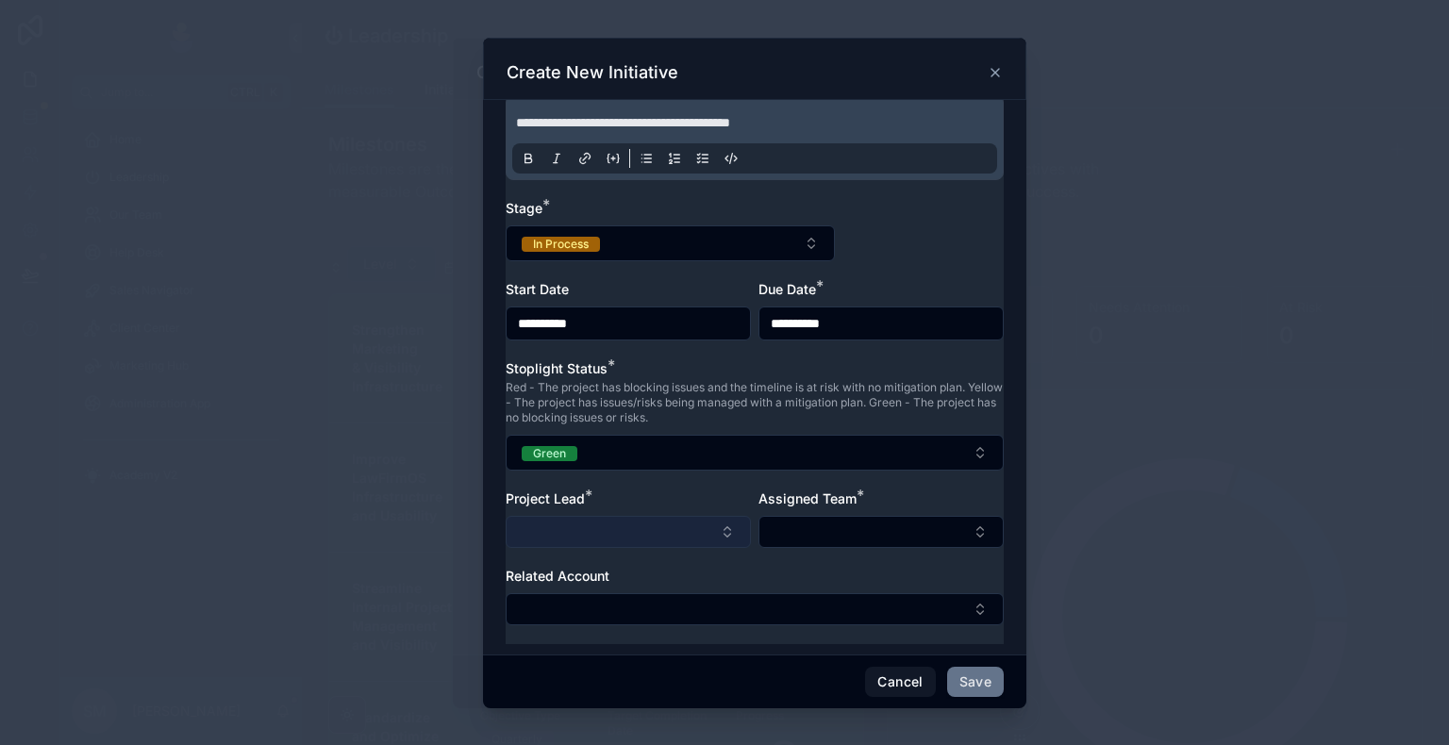
click at [618, 533] on button "Select Button" at bounding box center [628, 532] width 245 height 32
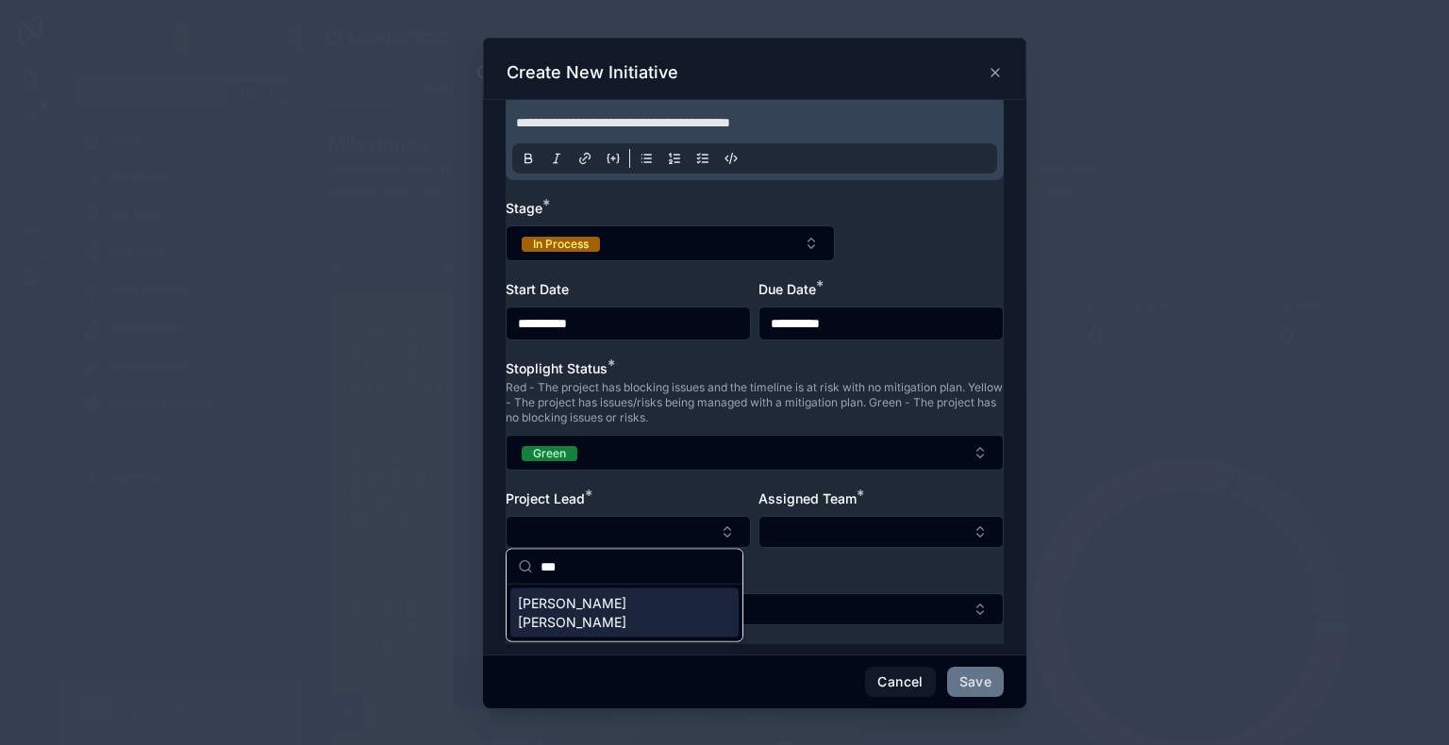
type input "***"
click at [573, 609] on span "[PERSON_NAME] [PERSON_NAME]" at bounding box center [613, 613] width 191 height 38
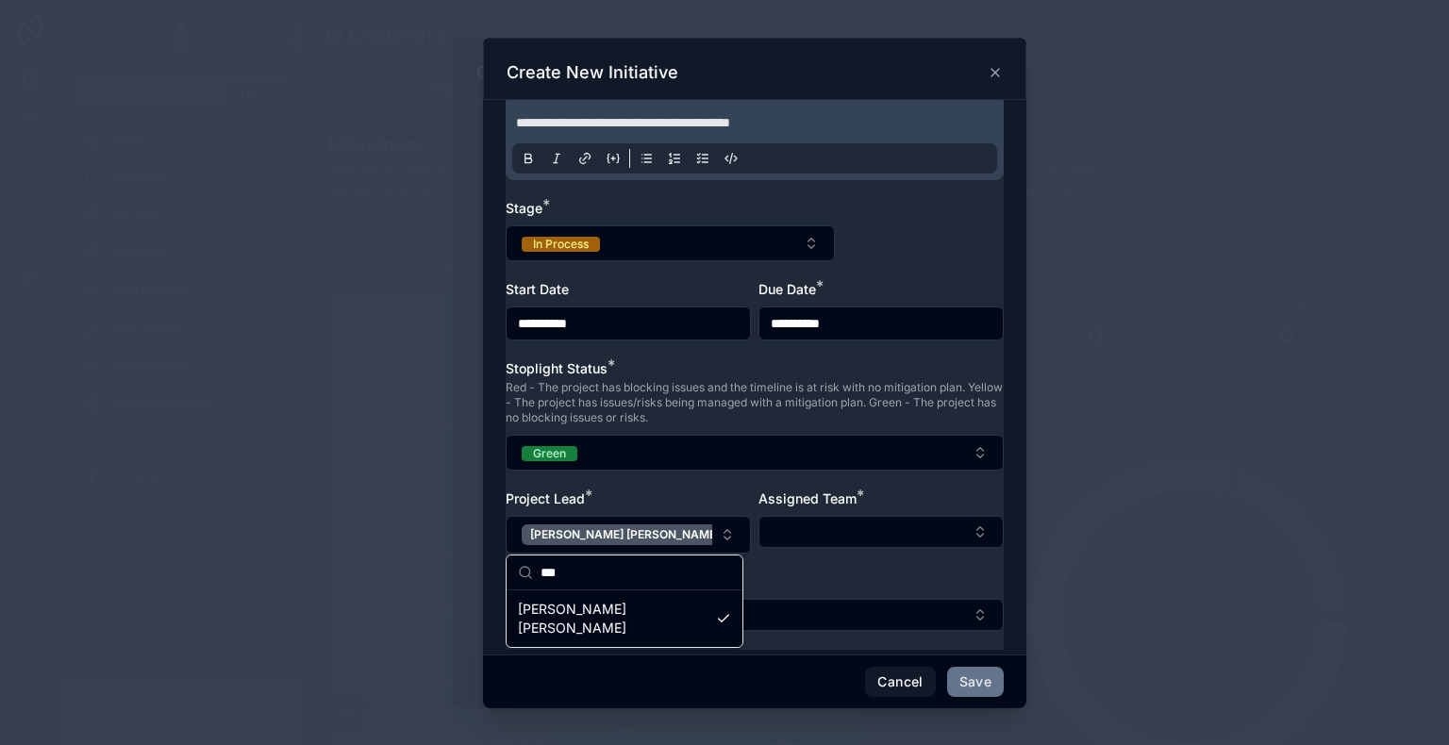
click at [780, 568] on div "**********" at bounding box center [755, 286] width 498 height 728
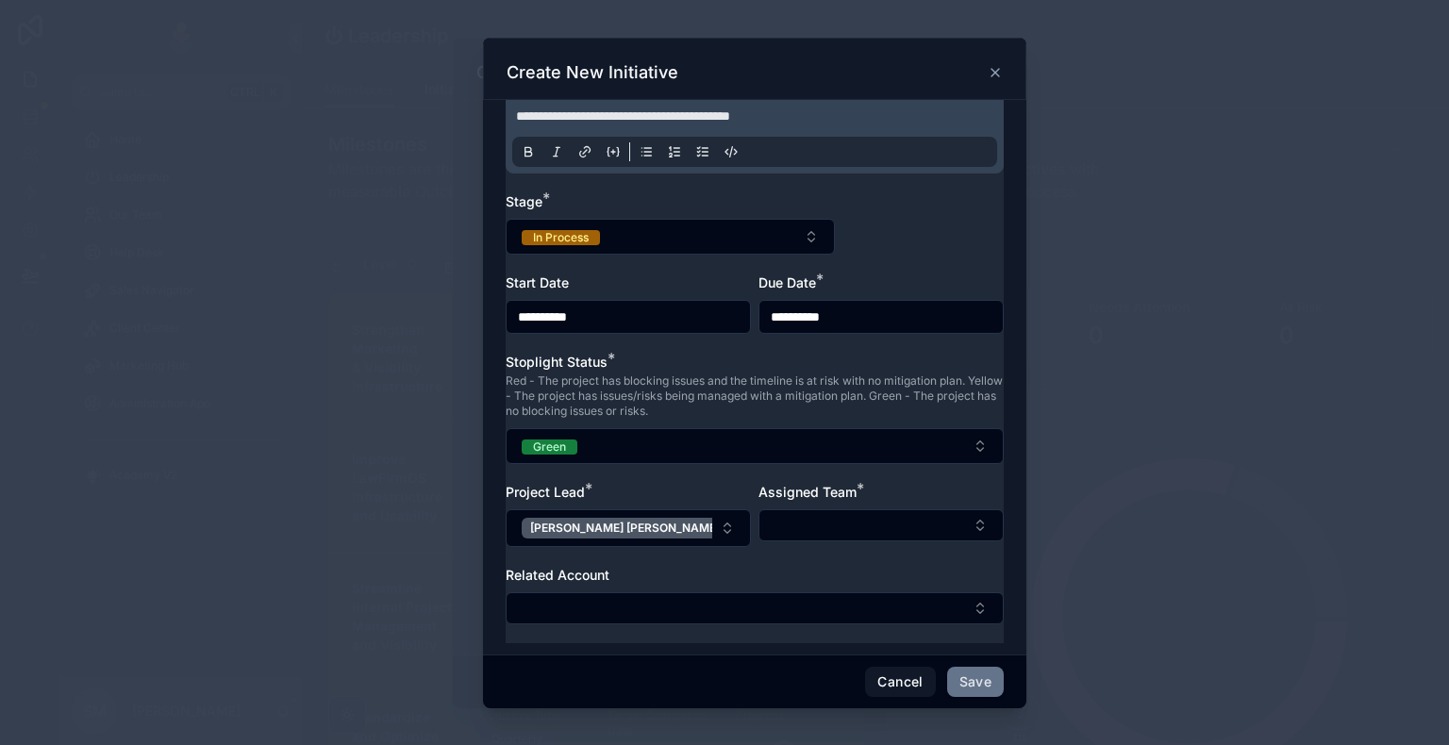
scroll to position [210, 0]
click at [833, 543] on div "Assigned Team *" at bounding box center [880, 516] width 245 height 64
click at [832, 527] on button "Select Button" at bounding box center [880, 526] width 245 height 32
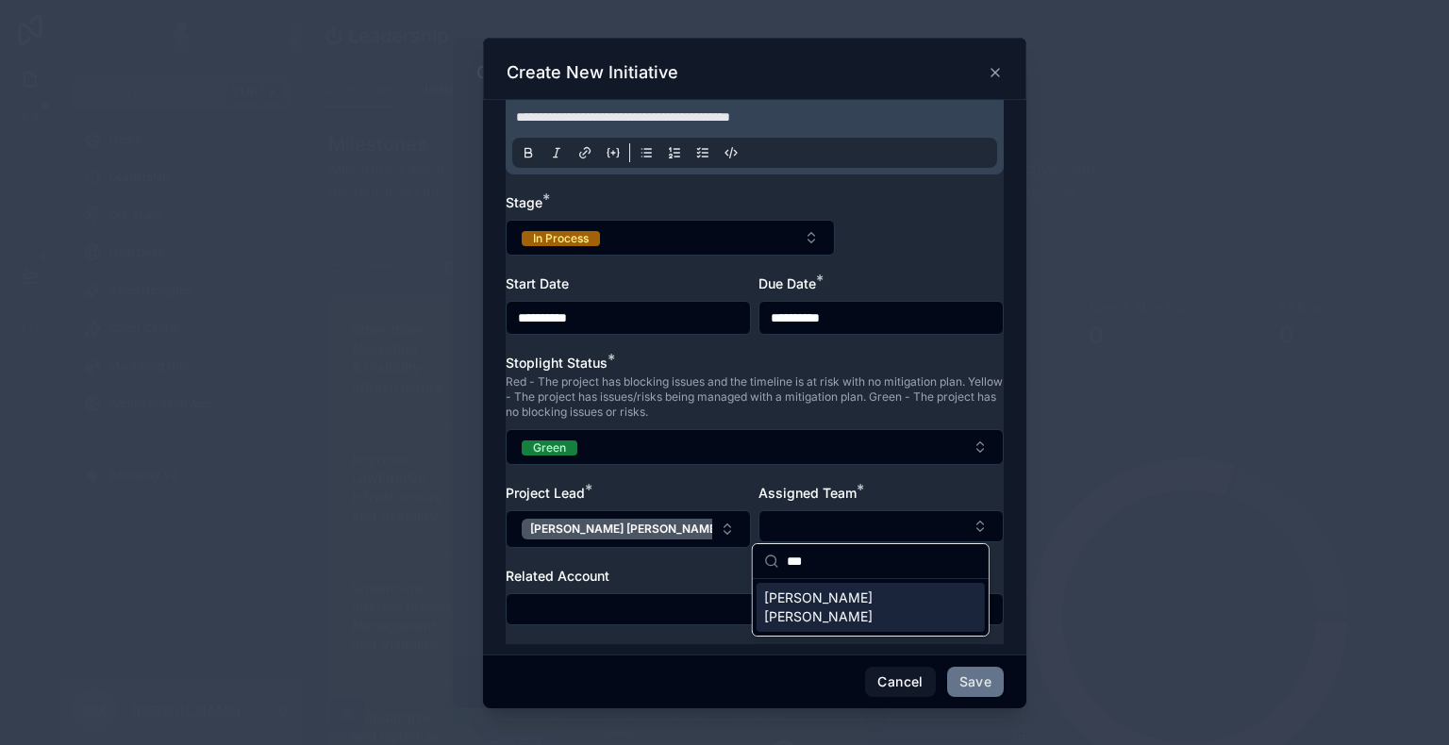
type input "***"
click at [818, 594] on span "[PERSON_NAME] [PERSON_NAME]" at bounding box center [859, 608] width 191 height 38
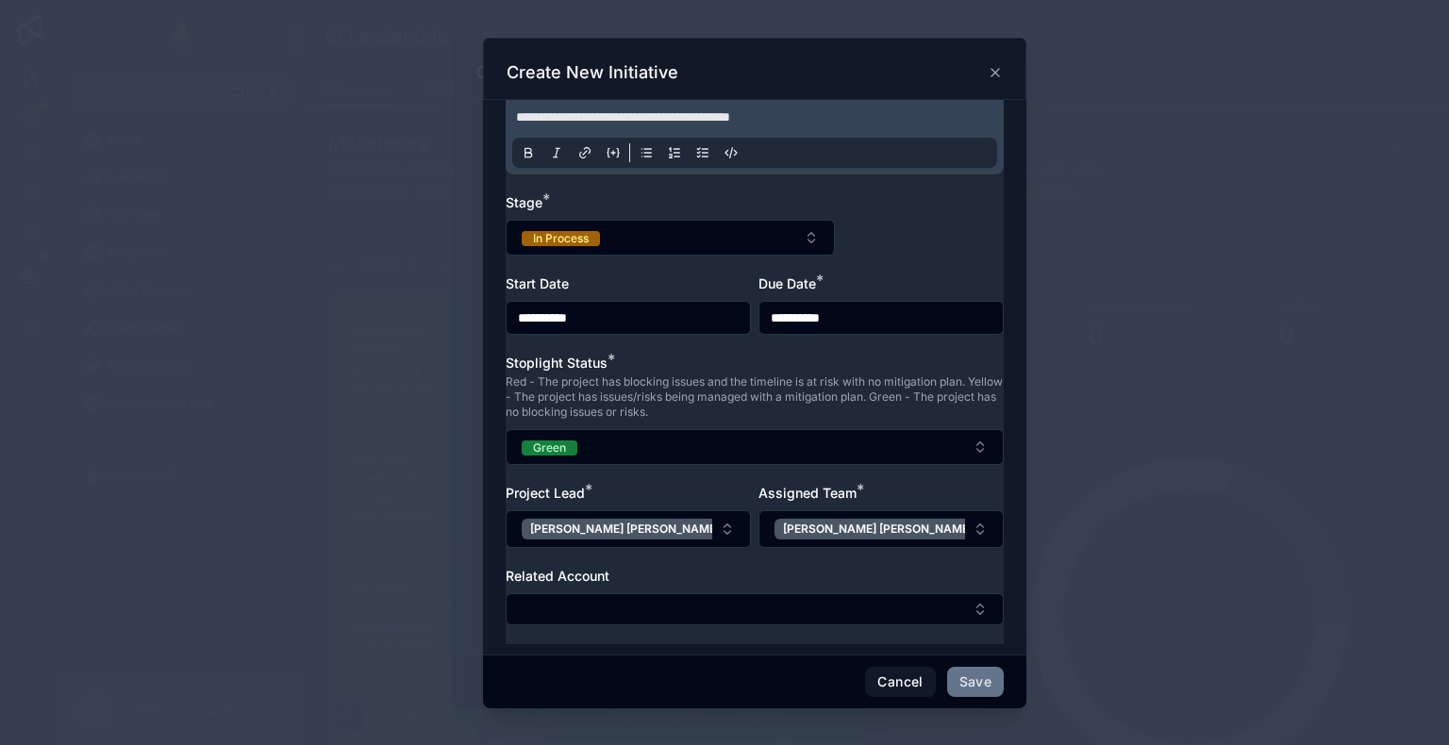
click at [709, 582] on div "Related Account" at bounding box center [755, 576] width 498 height 19
click at [702, 602] on button "Select Button" at bounding box center [755, 609] width 498 height 32
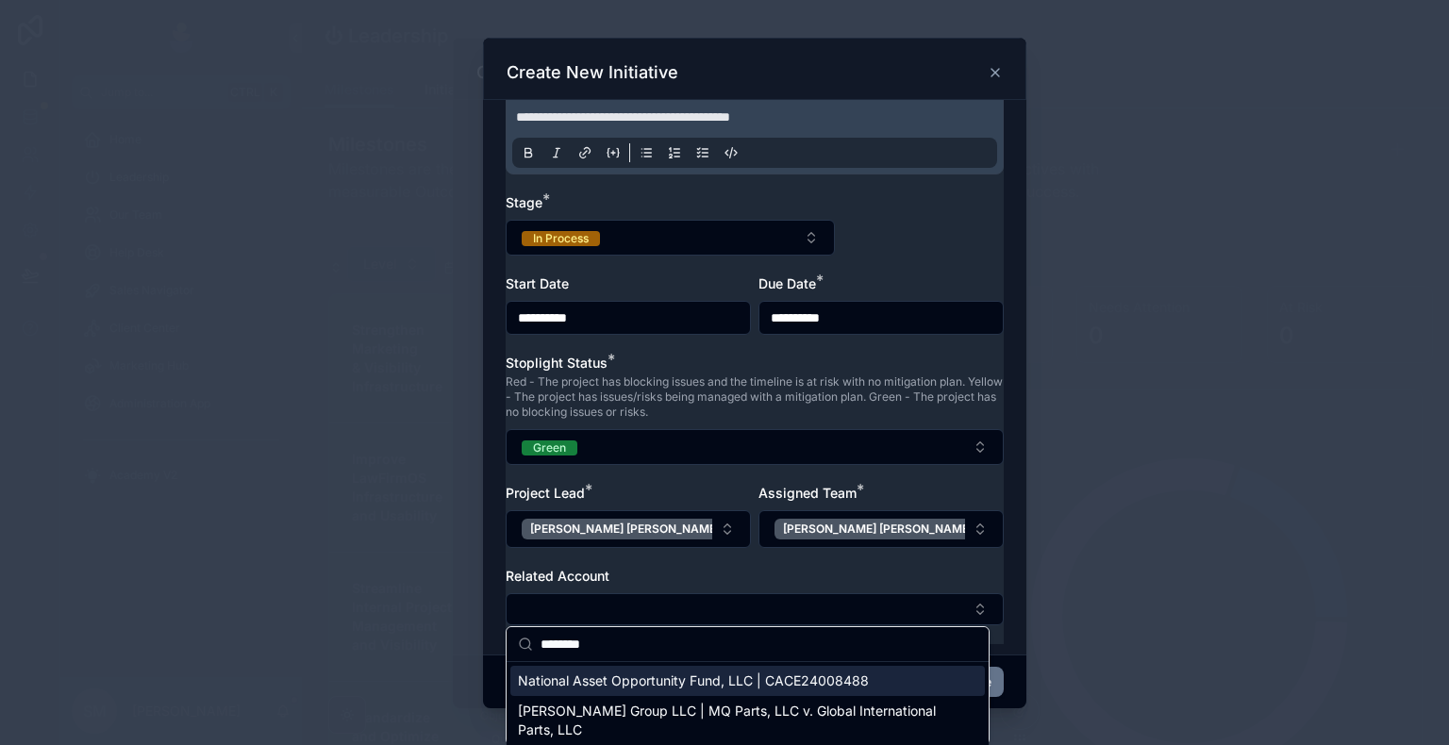
type input "********"
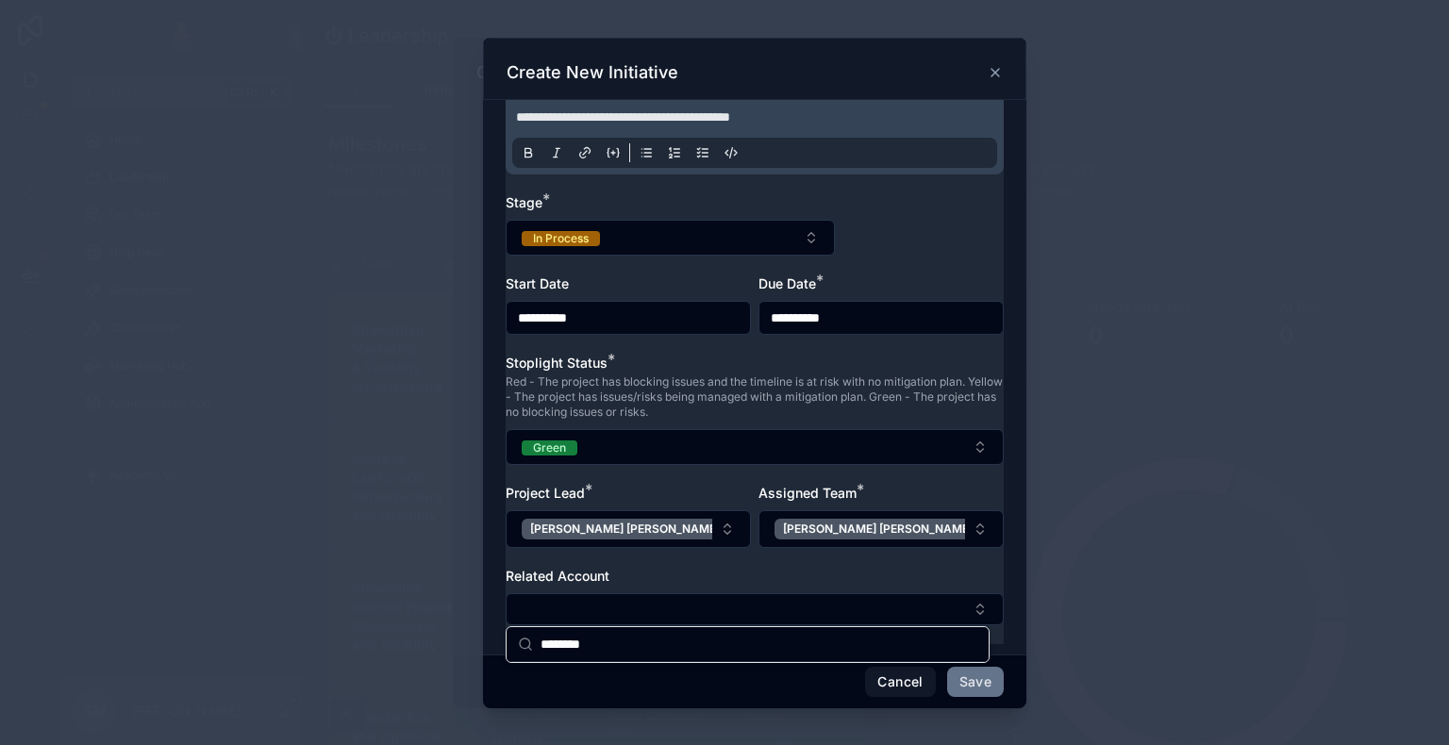
click at [664, 583] on div "Related Account" at bounding box center [755, 596] width 498 height 58
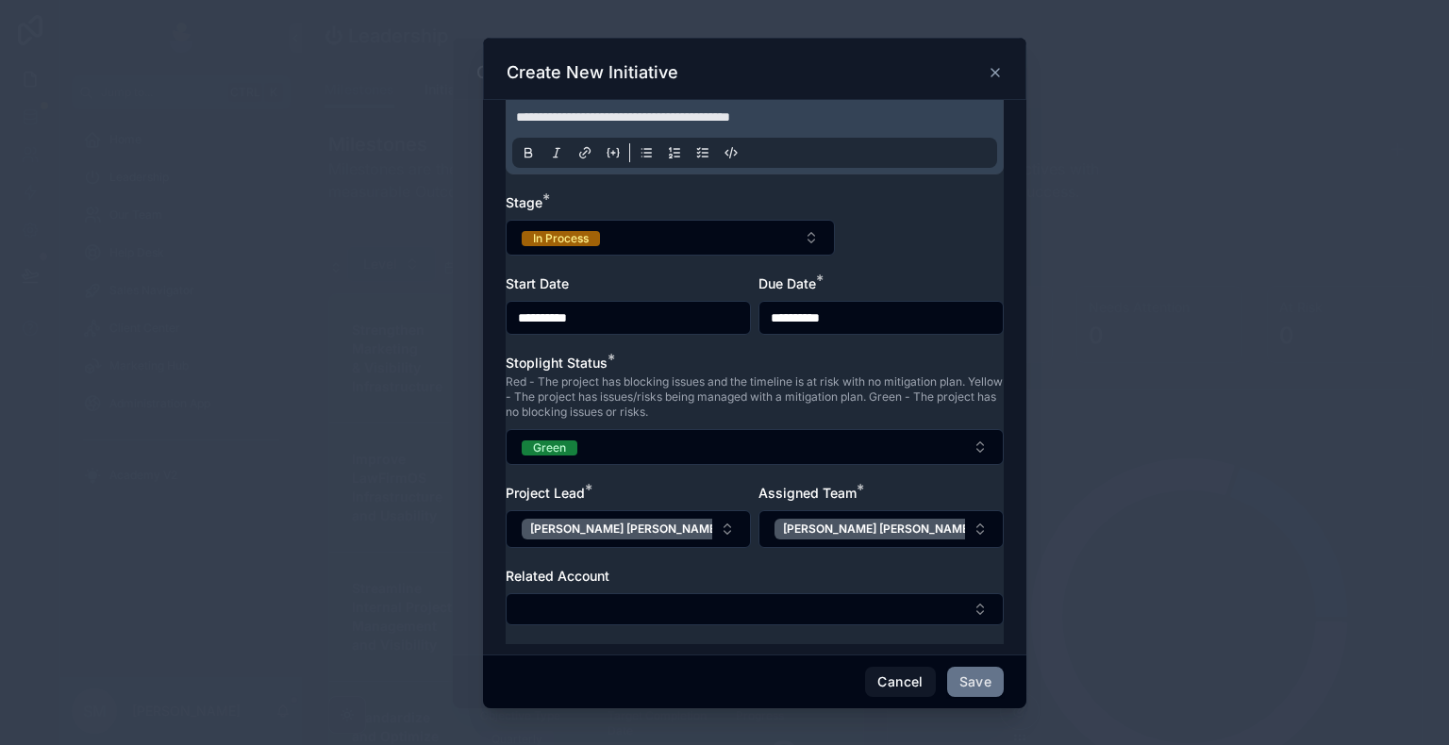
click at [657, 590] on div "Related Account" at bounding box center [755, 596] width 498 height 58
click at [652, 593] on button "Select Button" at bounding box center [755, 609] width 498 height 32
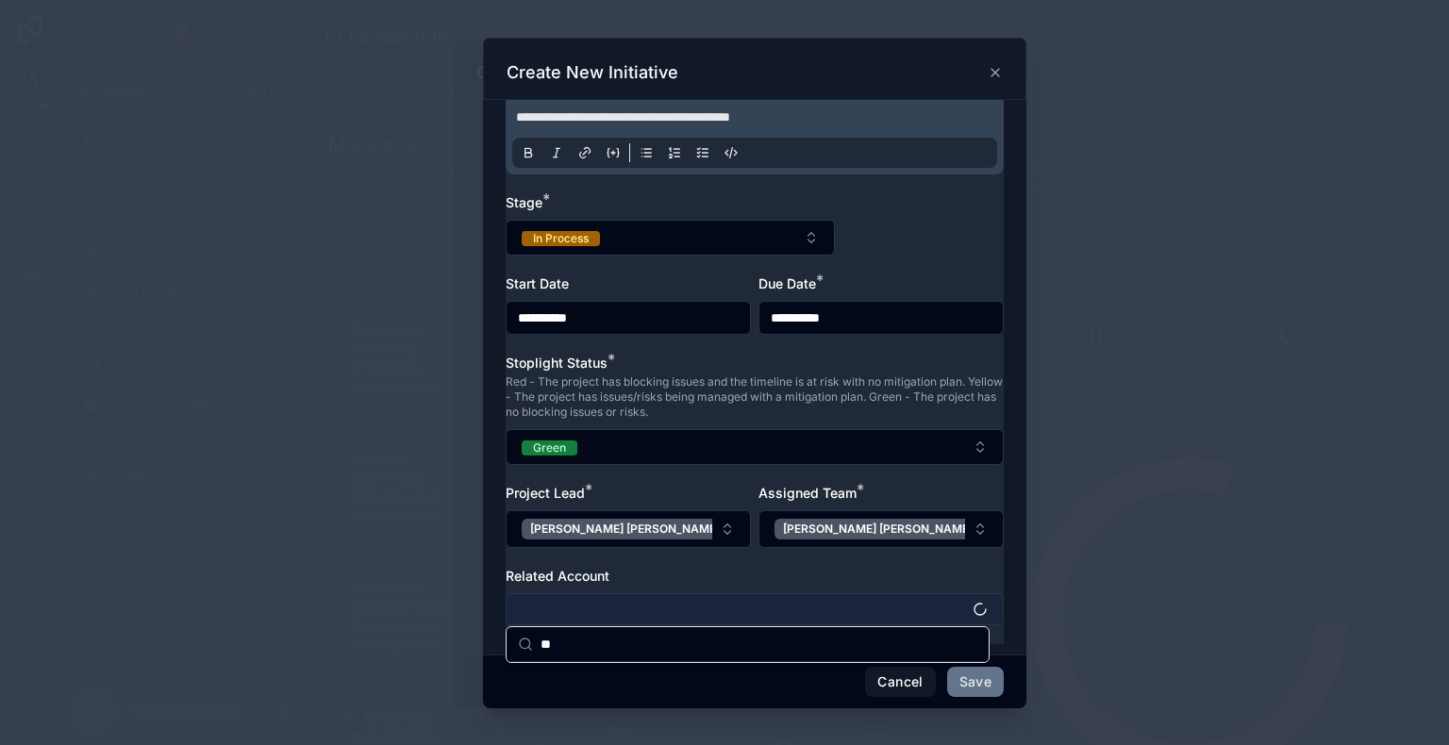
type input "*"
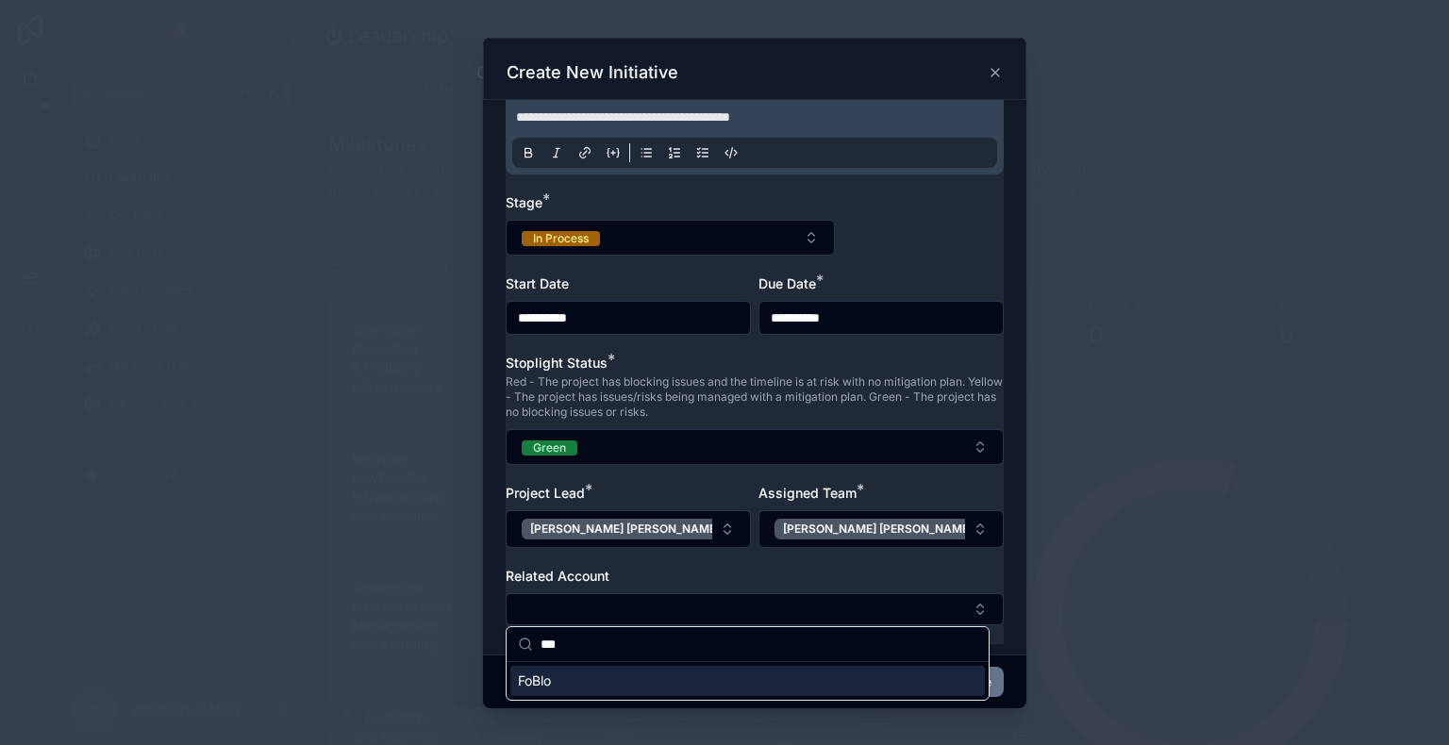
type input "***"
click at [629, 648] on div "FoBlo" at bounding box center [747, 681] width 474 height 30
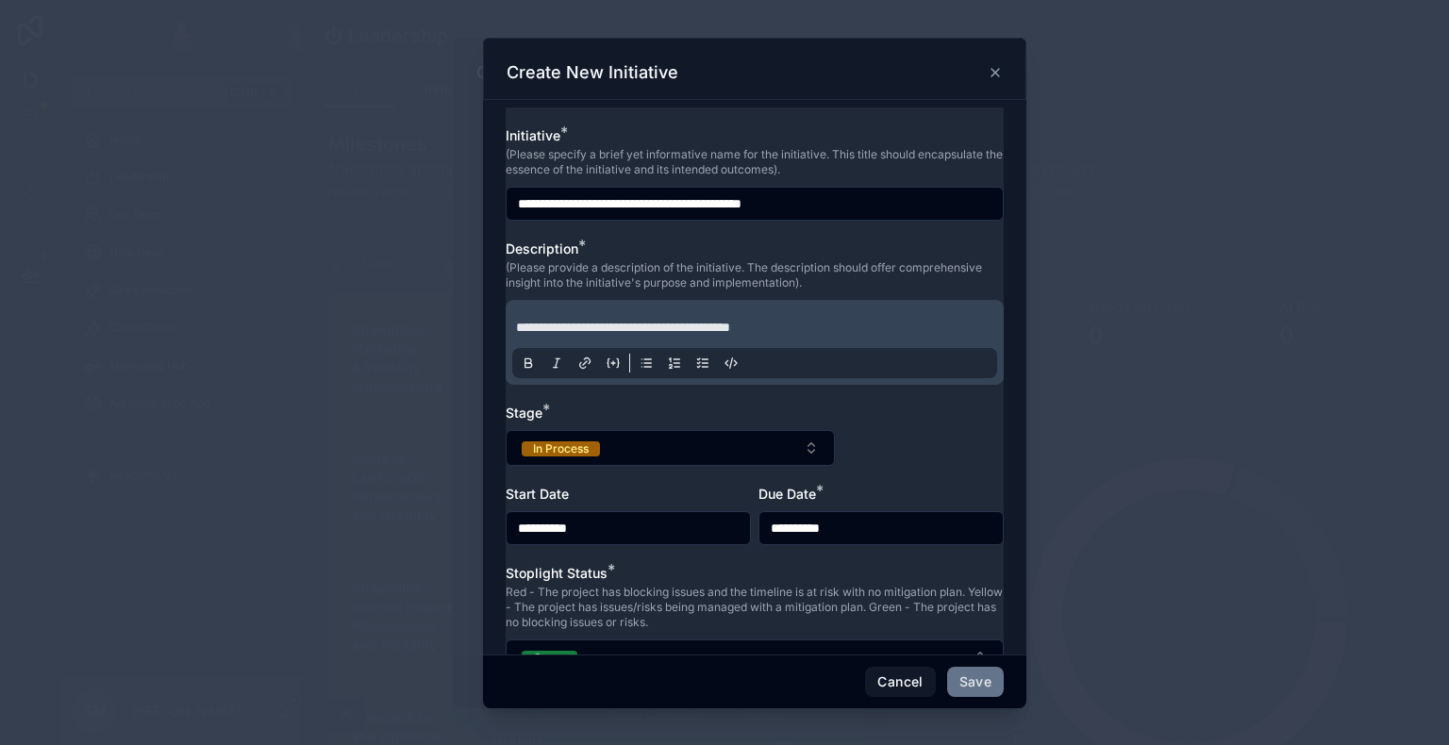
scroll to position [215, 0]
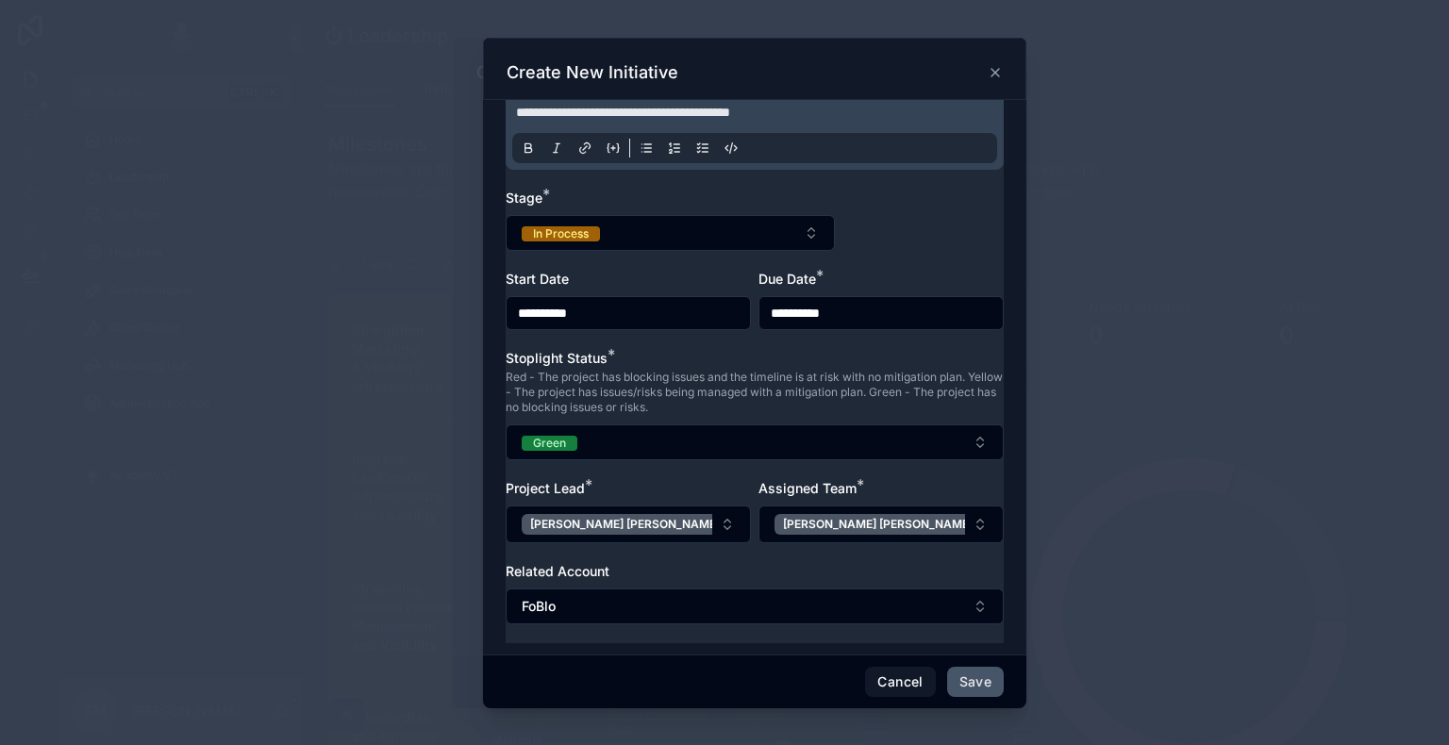
click at [966, 648] on button "Save" at bounding box center [975, 682] width 57 height 30
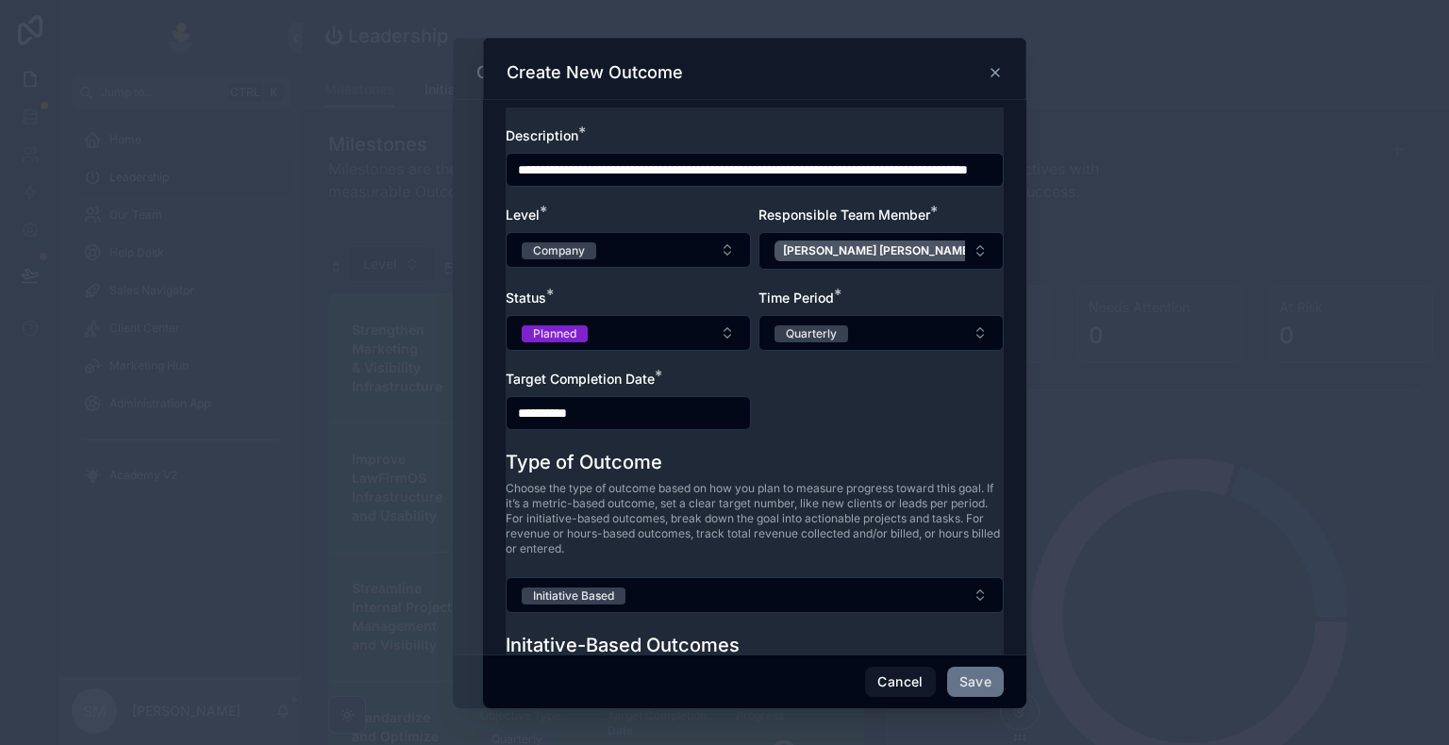
scroll to position [0, 0]
click at [673, 332] on button "Planned" at bounding box center [628, 333] width 245 height 36
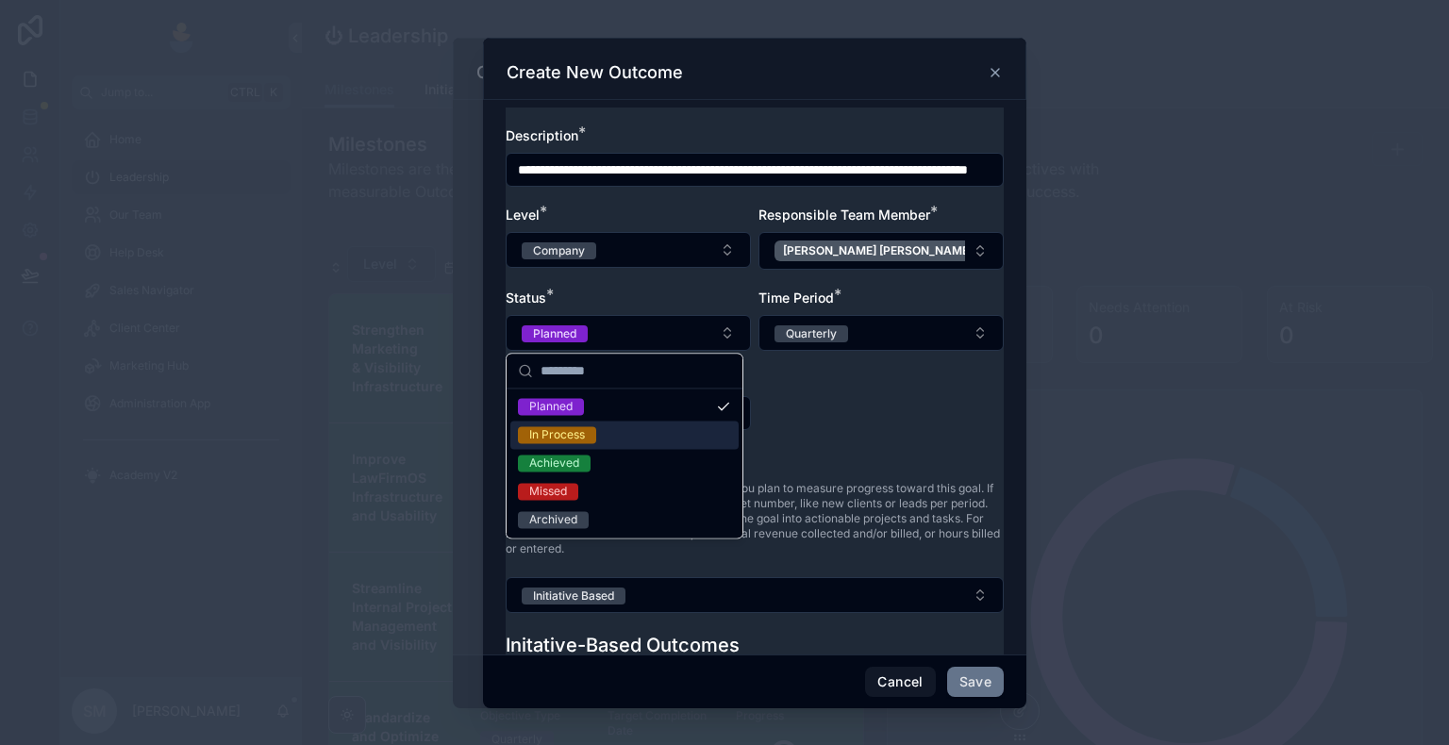
click at [630, 431] on div "In Process" at bounding box center [624, 435] width 228 height 28
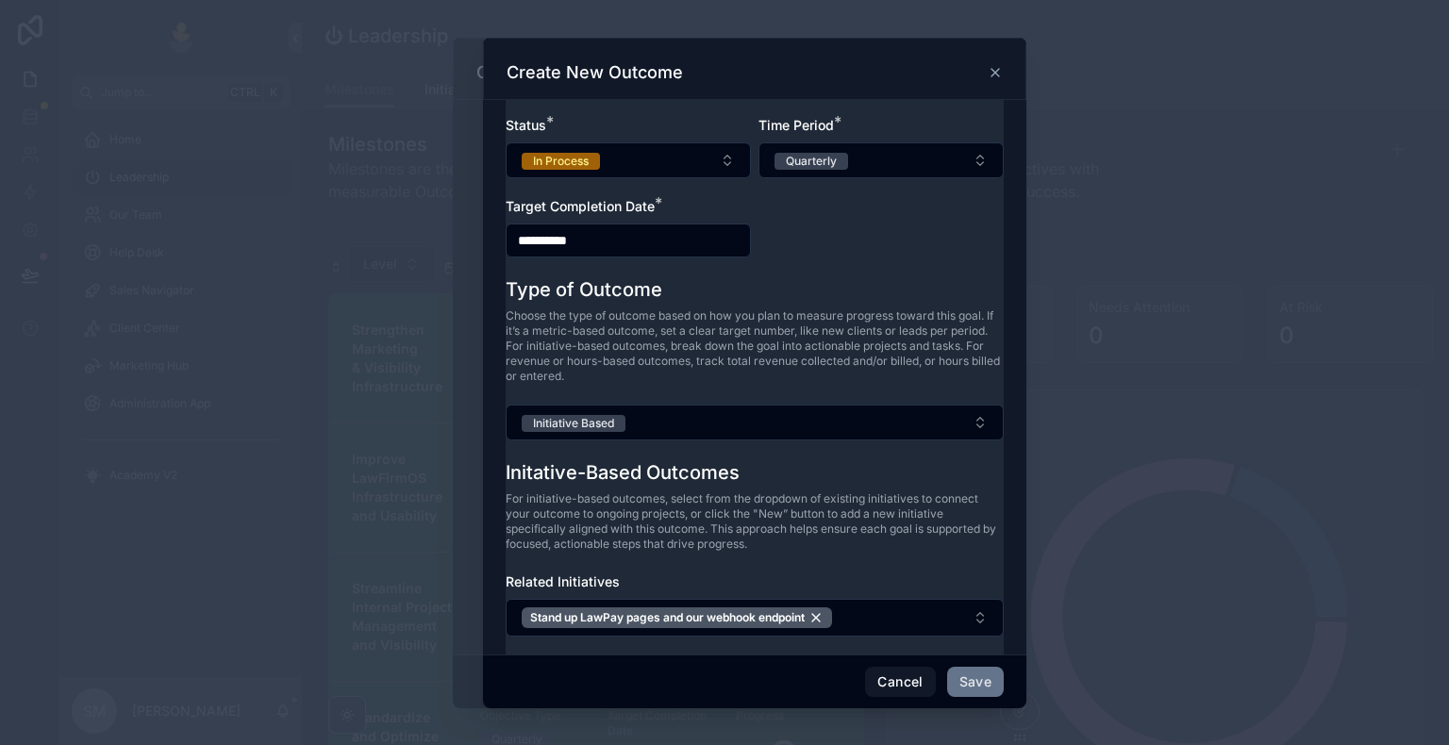
scroll to position [185, 0]
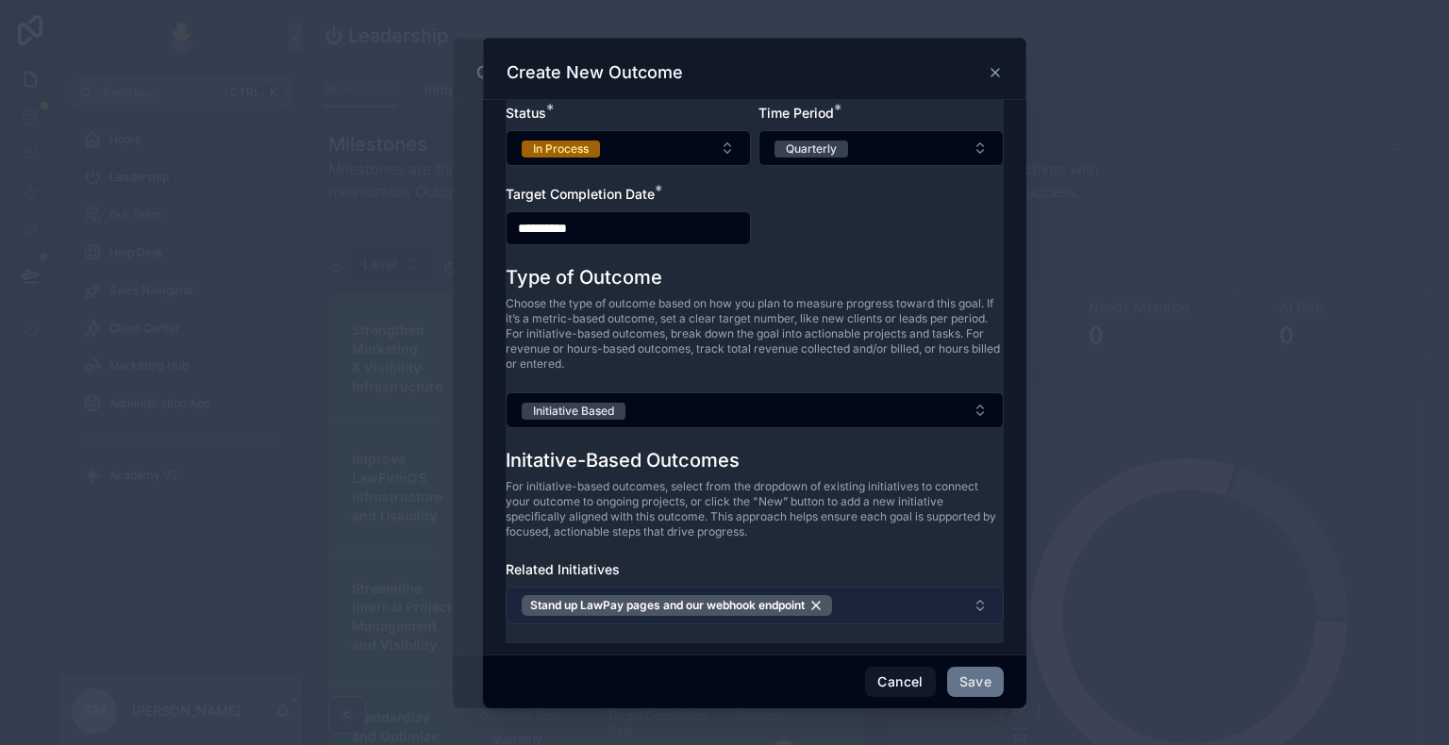
click at [896, 607] on button "Stand up LawPay pages and our webhook endpoint" at bounding box center [755, 606] width 498 height 38
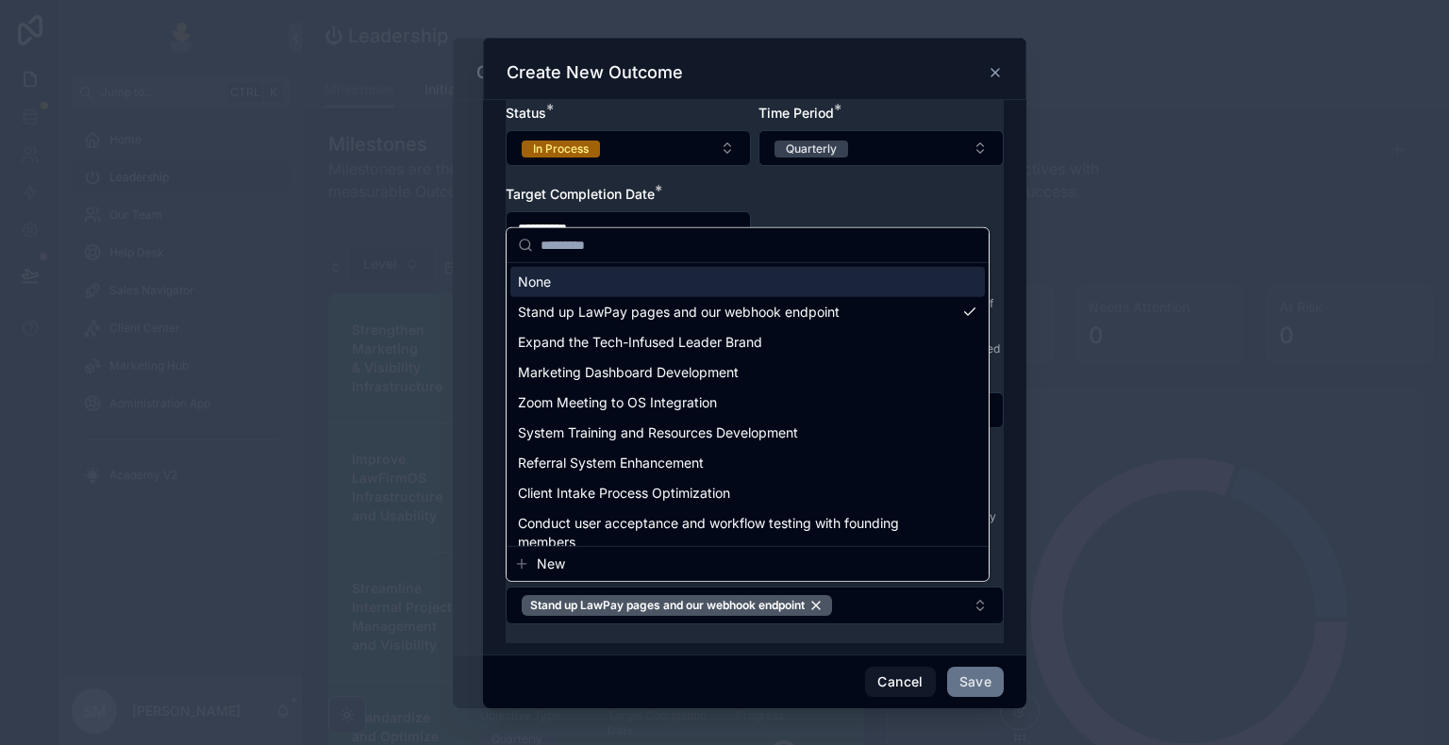
click at [792, 557] on button "New" at bounding box center [747, 564] width 467 height 19
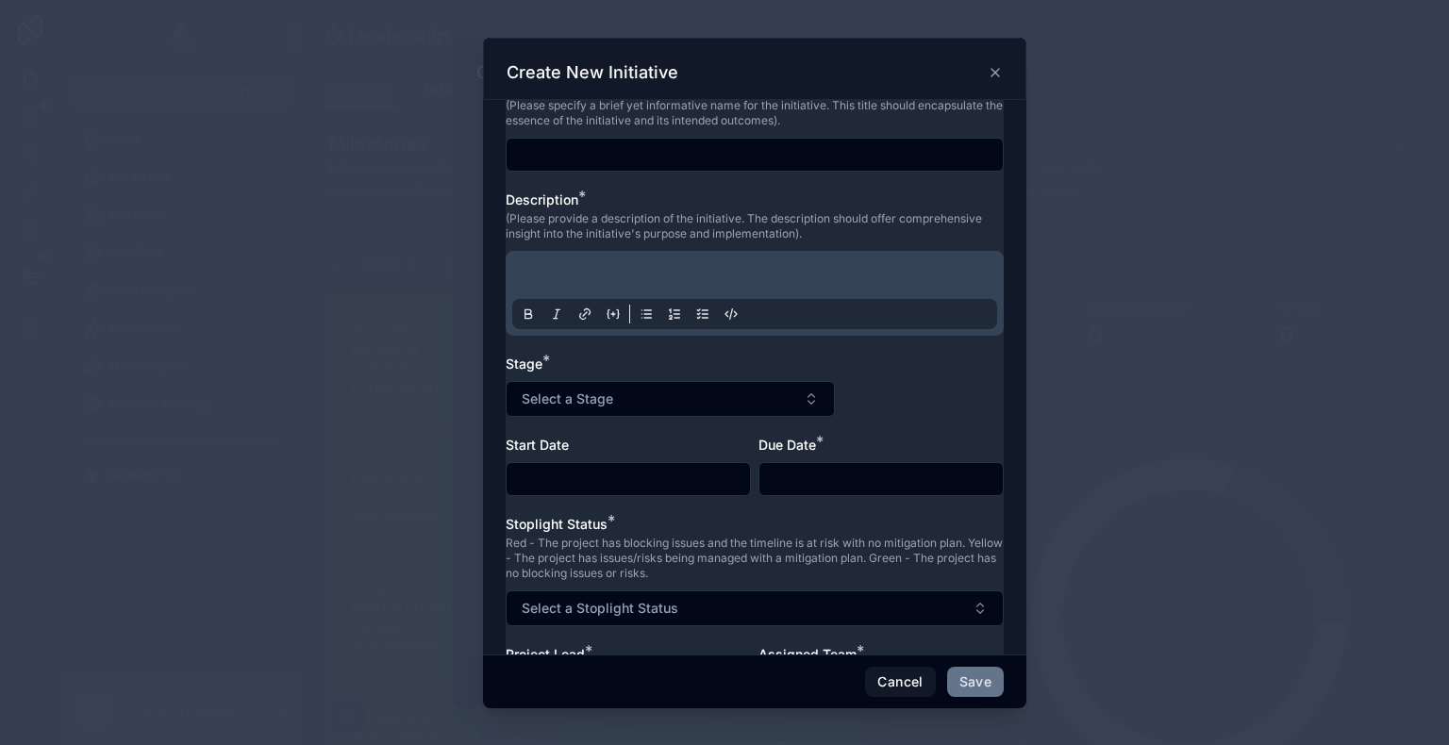
scroll to position [49, 0]
click at [669, 148] on input "text" at bounding box center [755, 154] width 496 height 26
paste input "**********"
type input "**********"
click at [657, 274] on p at bounding box center [758, 278] width 485 height 19
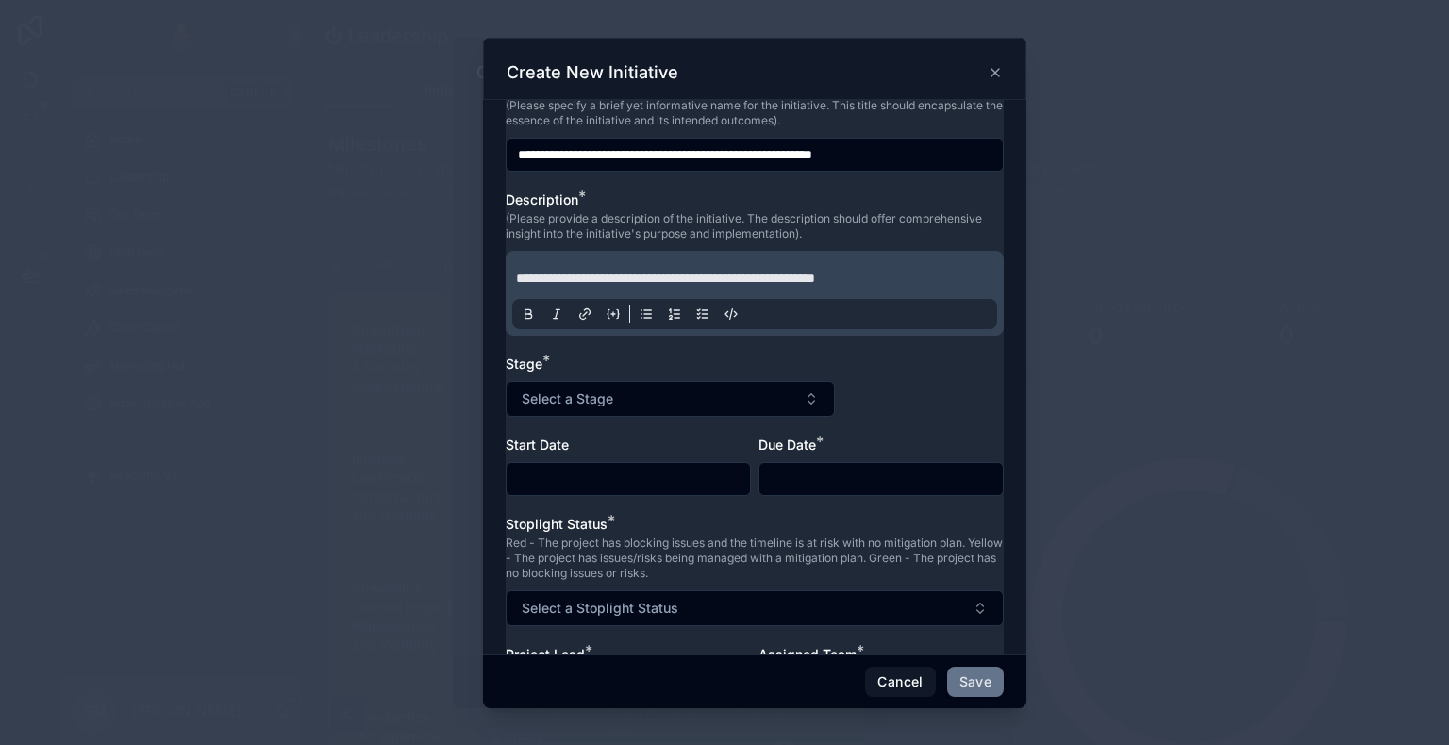
click at [516, 278] on span "**********" at bounding box center [665, 278] width 299 height 13
click at [823, 491] on div at bounding box center [880, 479] width 245 height 34
click at [826, 482] on input "text" at bounding box center [880, 479] width 243 height 26
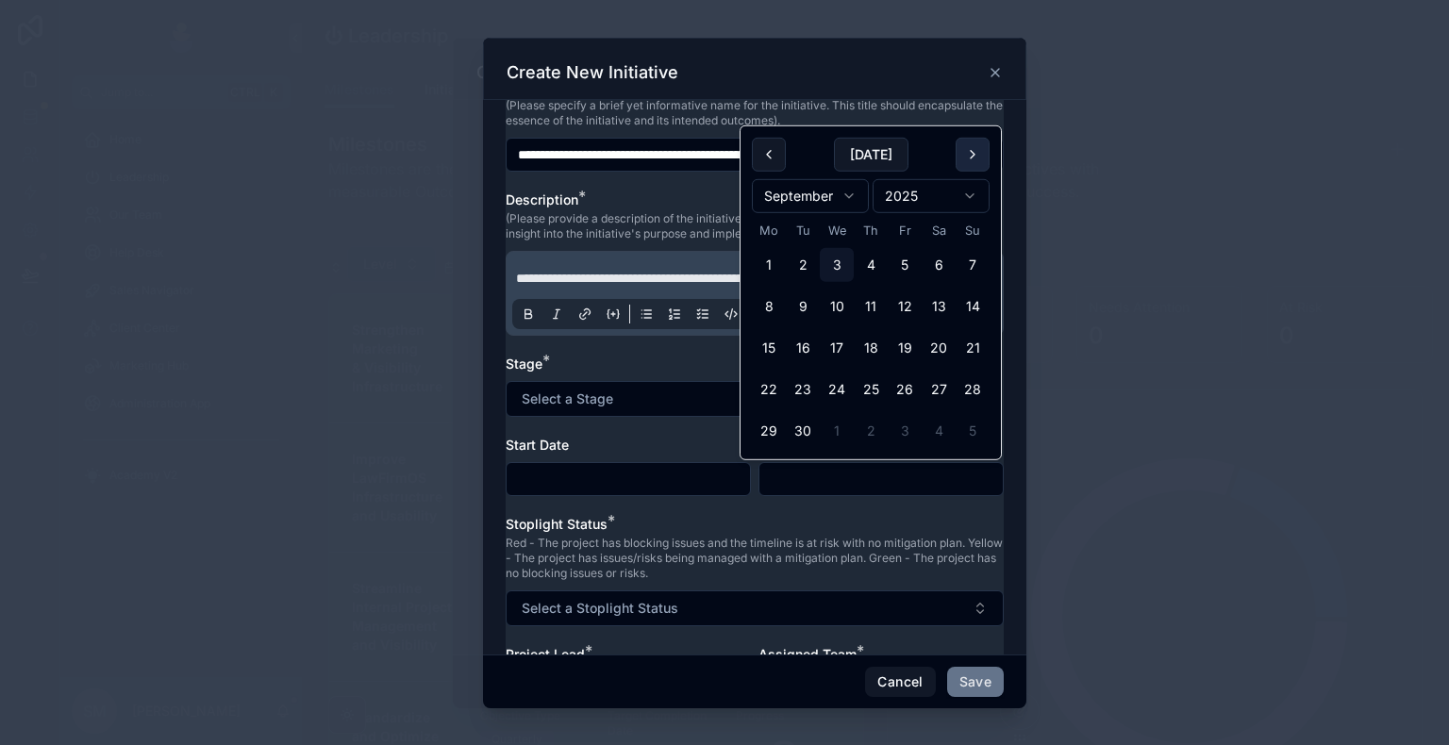
click at [976, 162] on button at bounding box center [973, 155] width 34 height 34
click at [755, 148] on button at bounding box center [769, 155] width 34 height 34
click at [800, 304] on button "9" at bounding box center [803, 307] width 34 height 34
type input "**********"
click at [673, 424] on div "**********" at bounding box center [755, 438] width 498 height 723
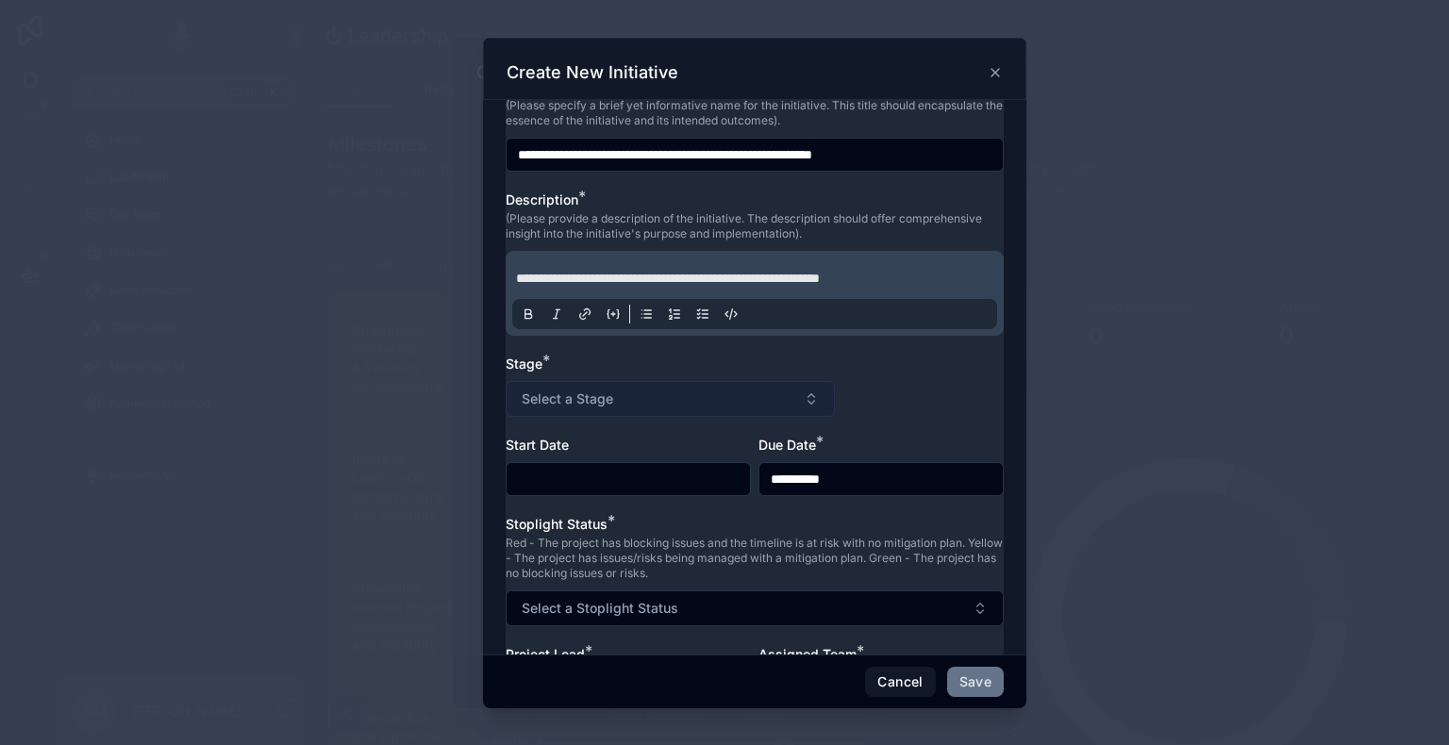
click at [630, 395] on button "Select a Stage" at bounding box center [670, 399] width 329 height 36
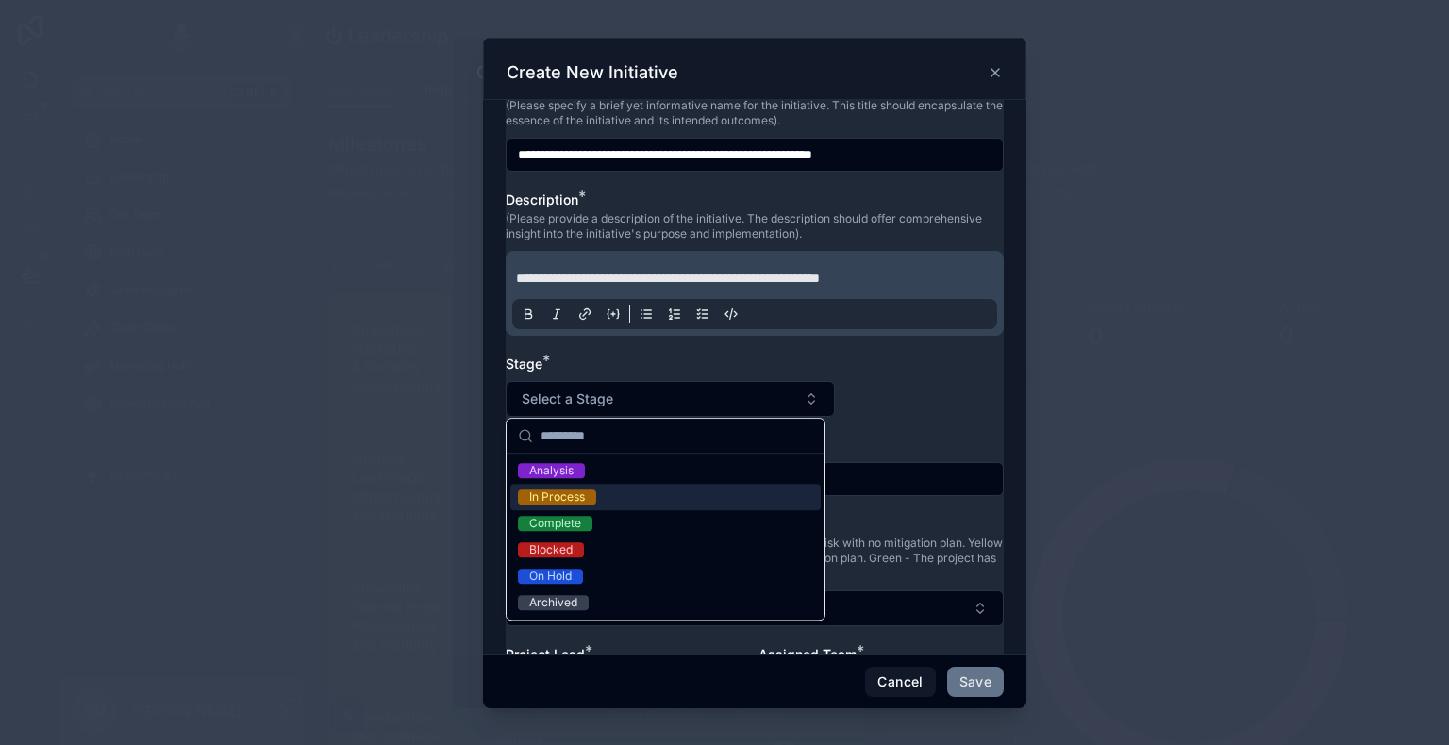
click at [606, 508] on div "In Process" at bounding box center [665, 497] width 310 height 26
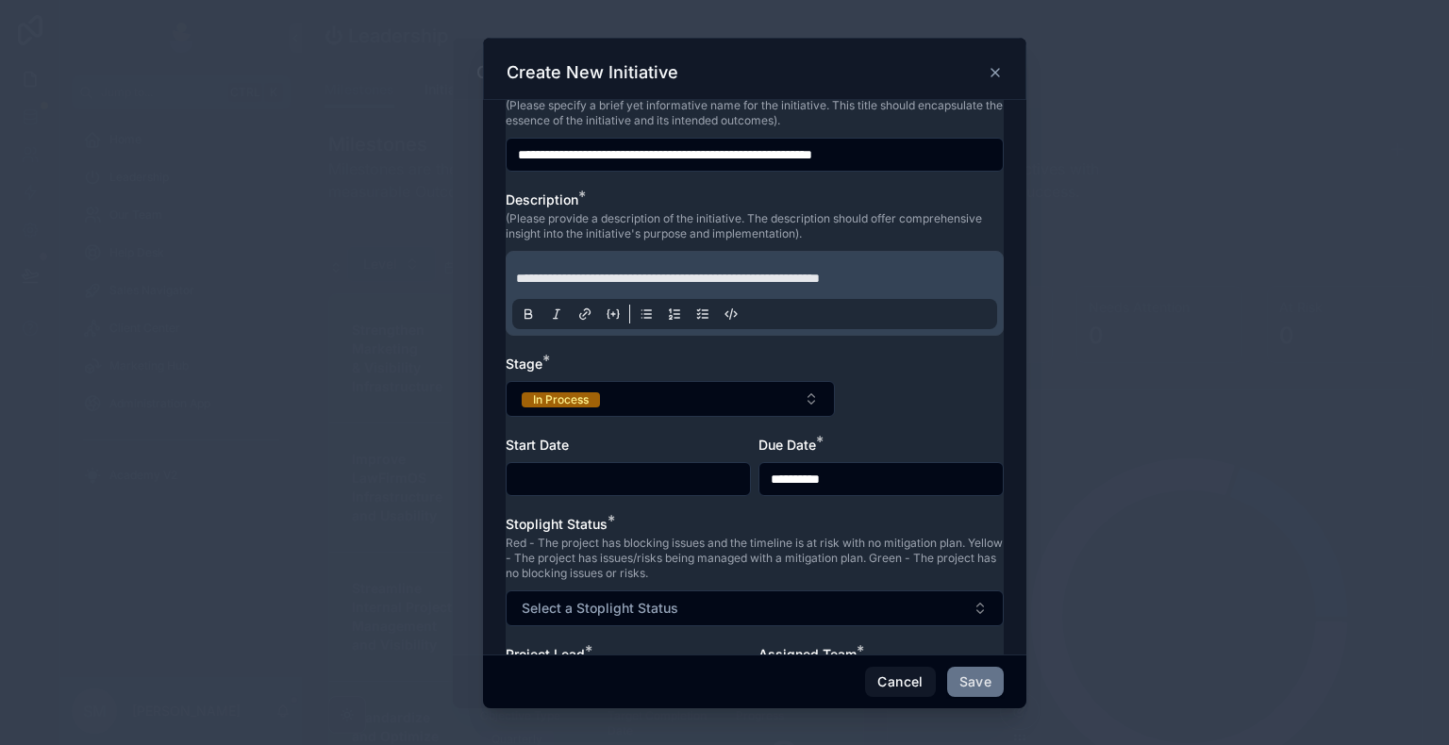
click at [602, 491] on div at bounding box center [628, 479] width 245 height 34
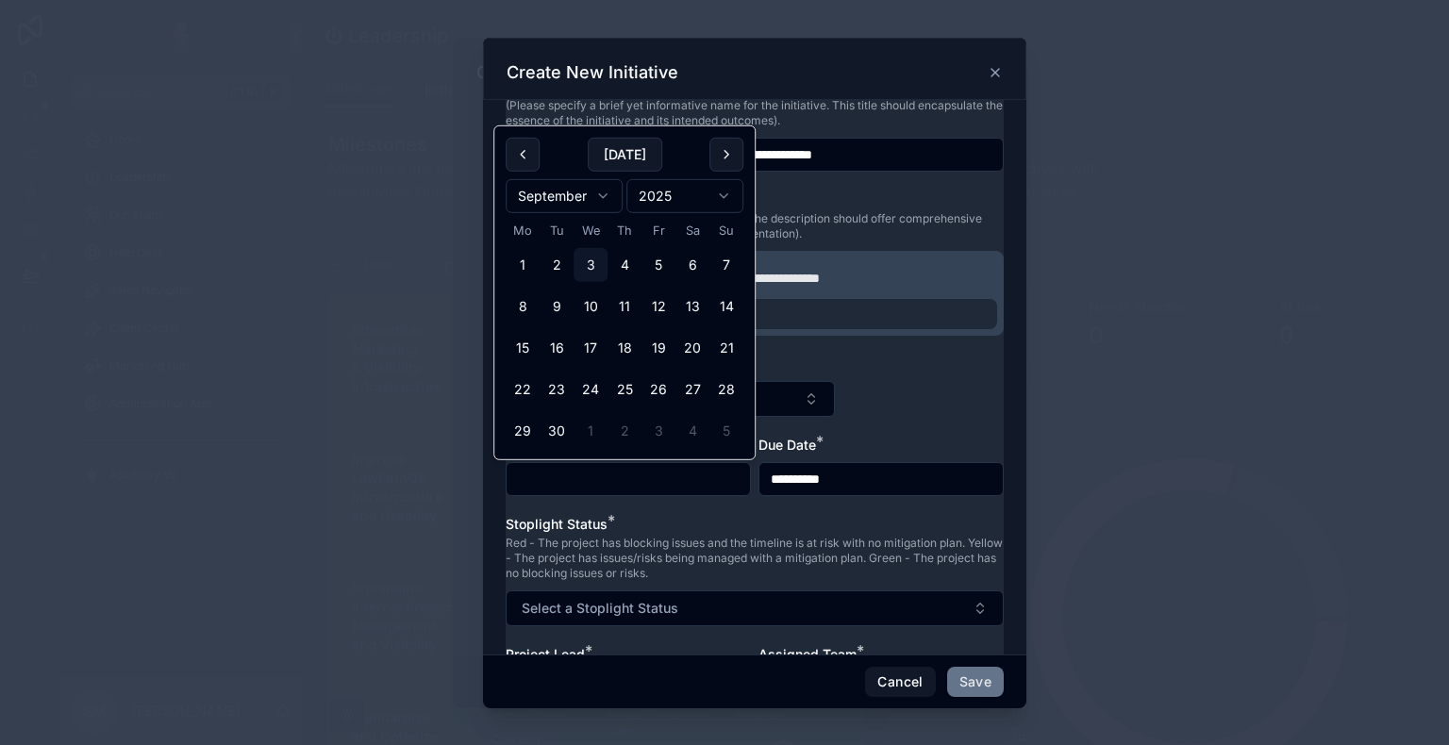
click at [602, 481] on input "text" at bounding box center [628, 479] width 243 height 26
click at [645, 149] on button "[DATE]" at bounding box center [625, 155] width 75 height 34
type input "**********"
click at [868, 379] on div "**********" at bounding box center [755, 438] width 498 height 723
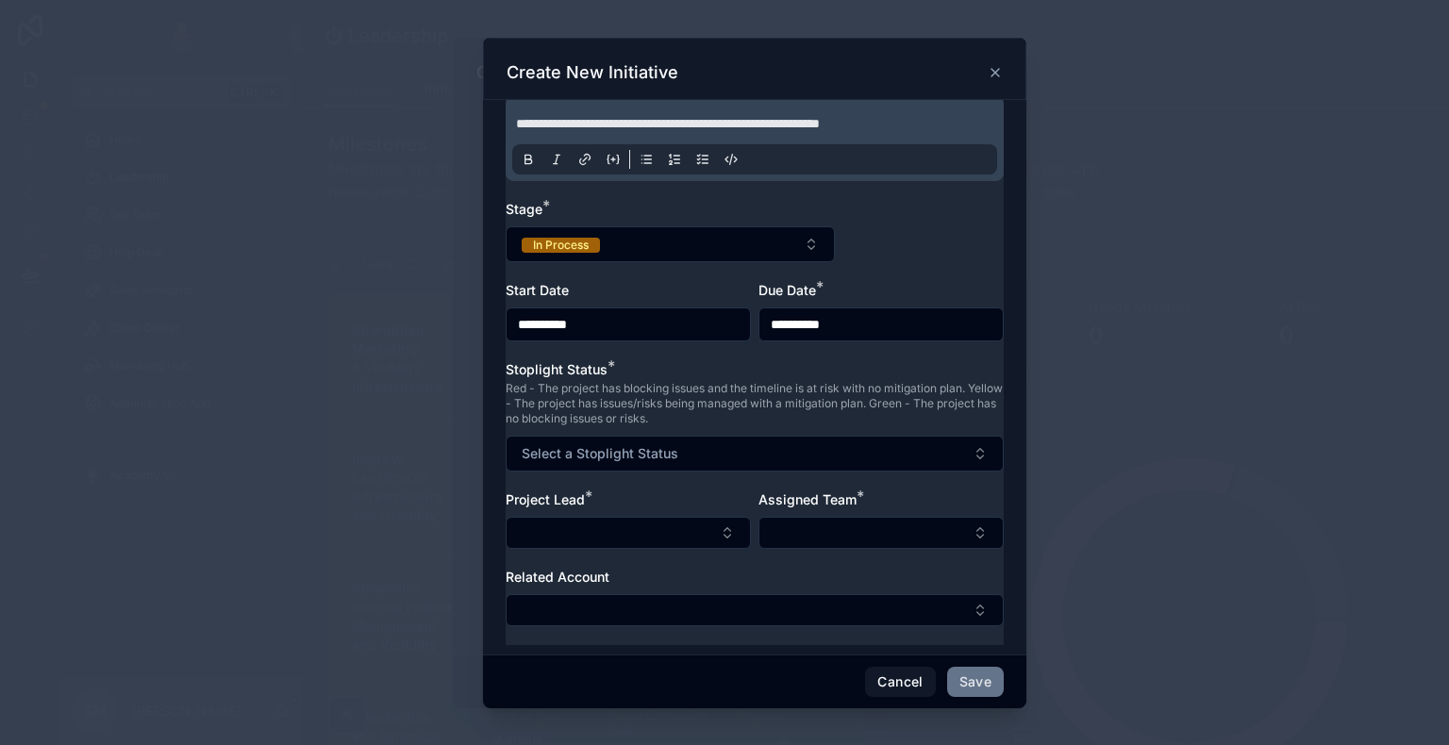
scroll to position [205, 0]
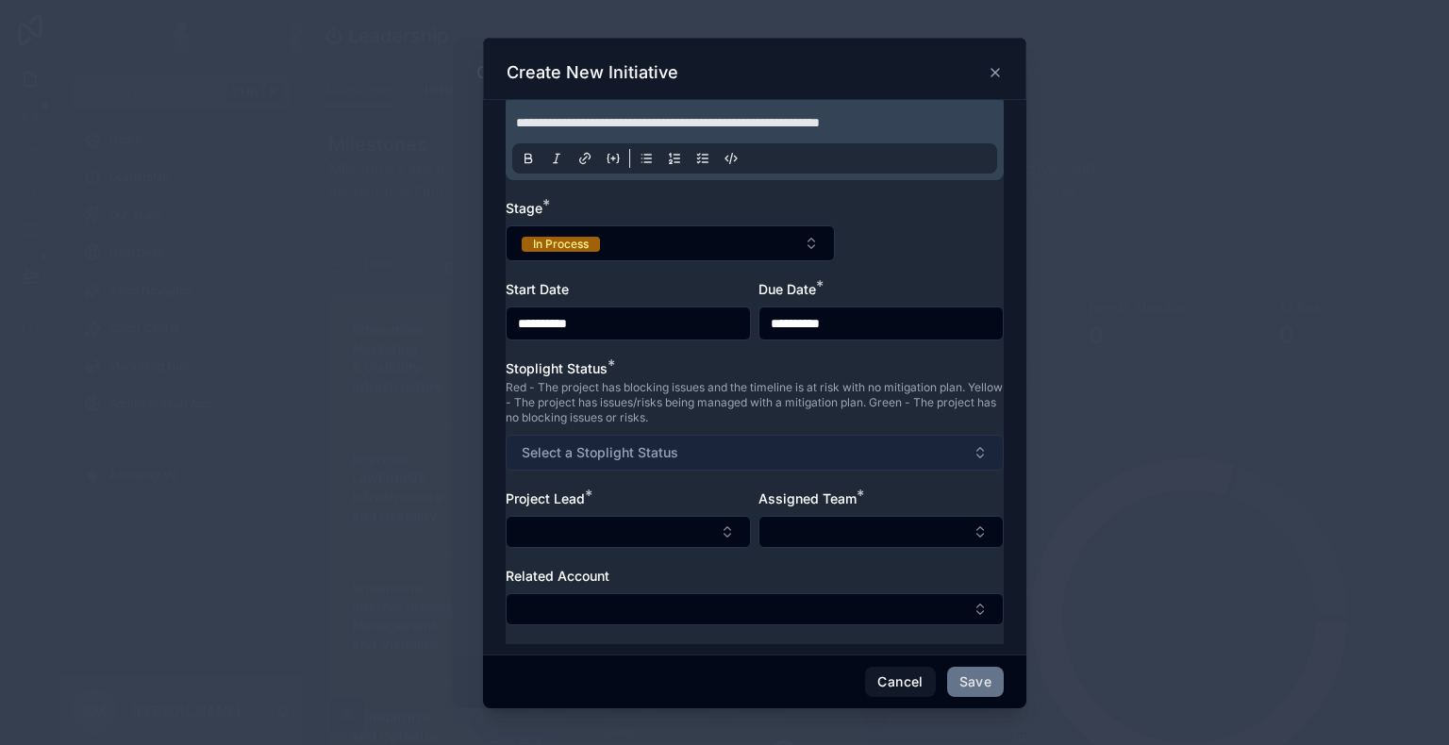
click at [686, 456] on button "Select a Stoplight Status" at bounding box center [755, 453] width 498 height 36
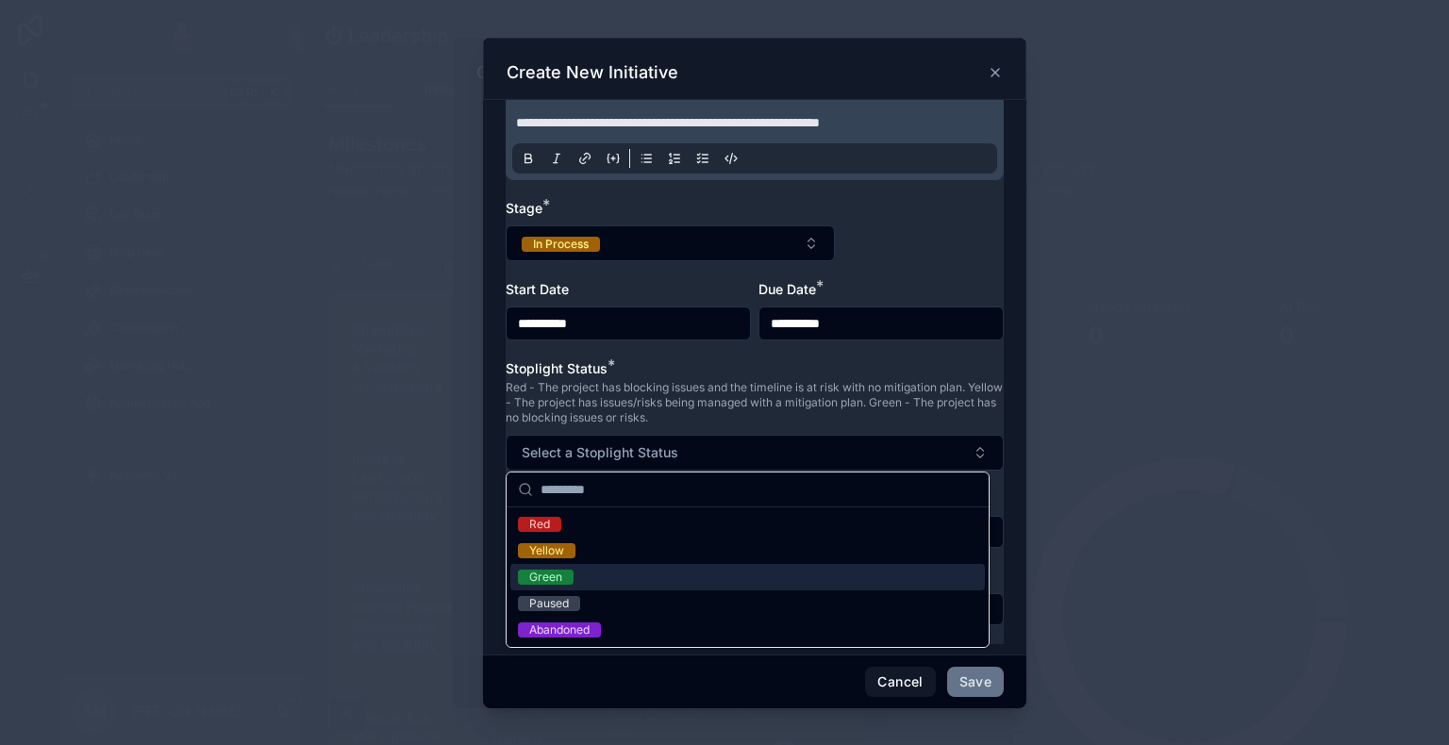
click at [577, 570] on div "Green" at bounding box center [747, 577] width 474 height 26
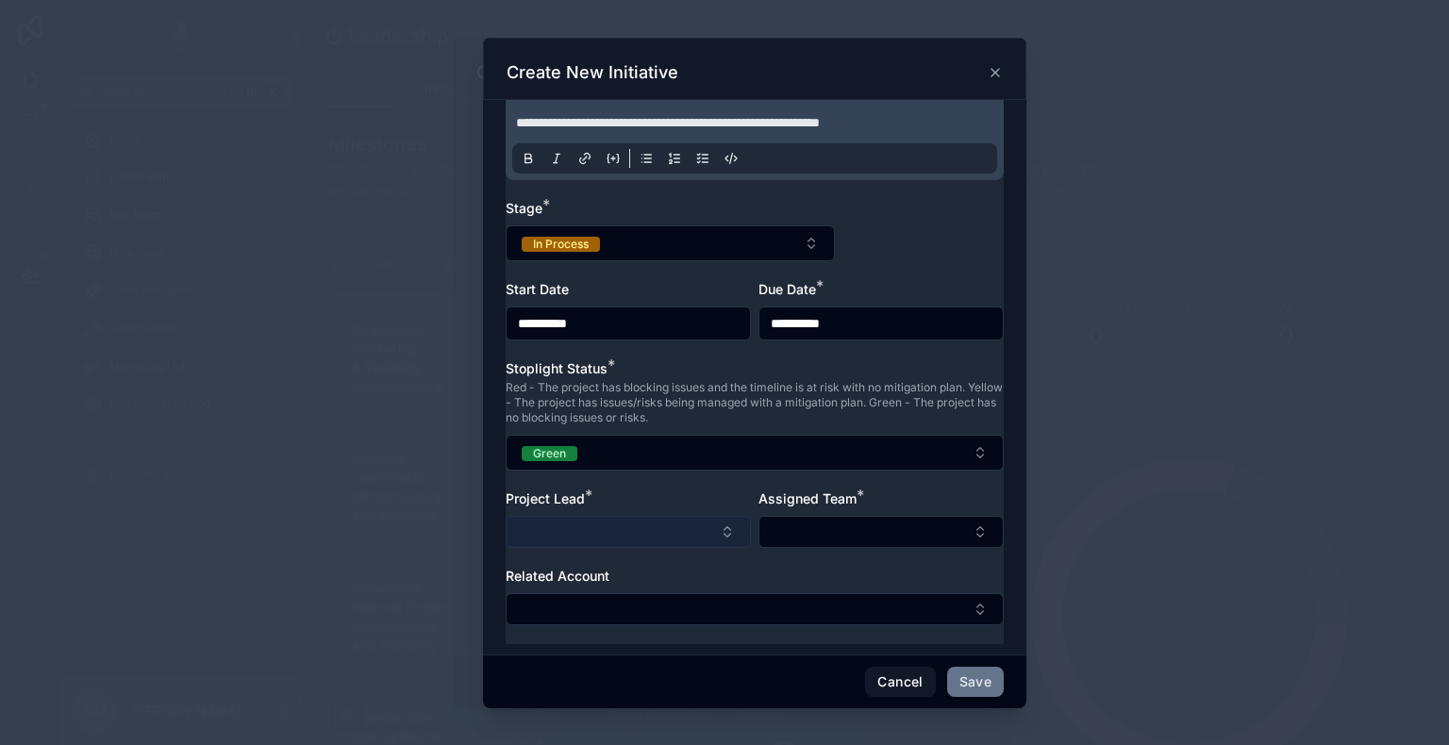
click at [600, 530] on button "Select Button" at bounding box center [628, 532] width 245 height 32
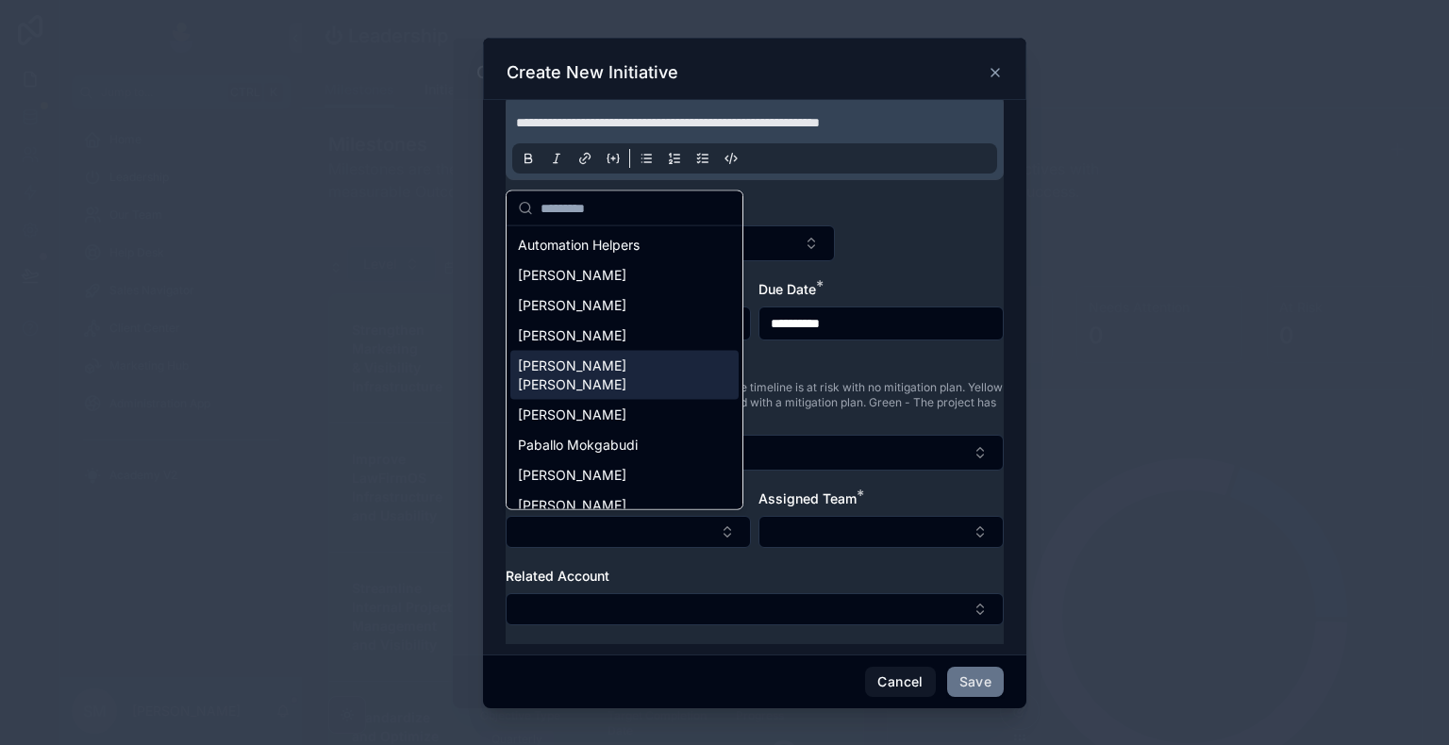
click at [605, 360] on div "[PERSON_NAME] [PERSON_NAME]" at bounding box center [624, 375] width 228 height 49
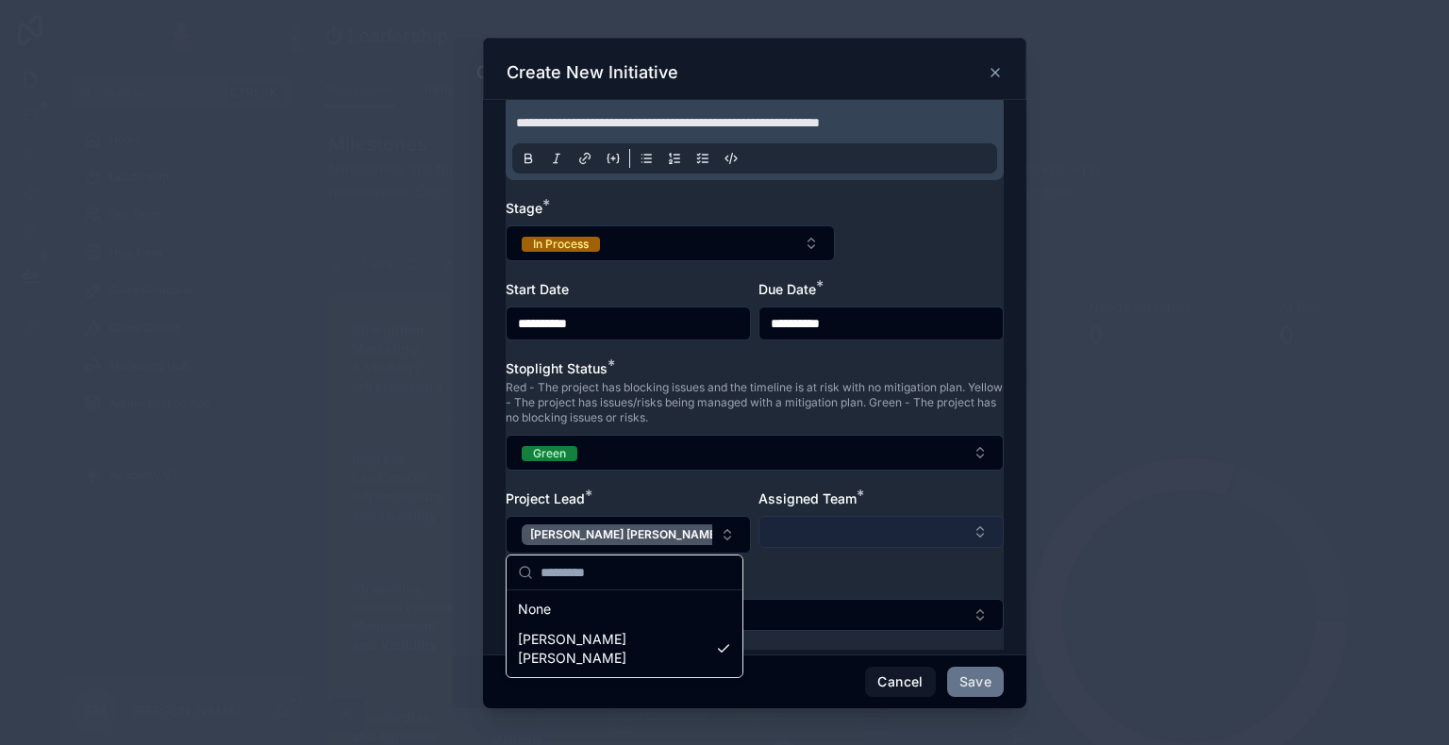
click at [826, 519] on button "Select Button" at bounding box center [880, 532] width 245 height 32
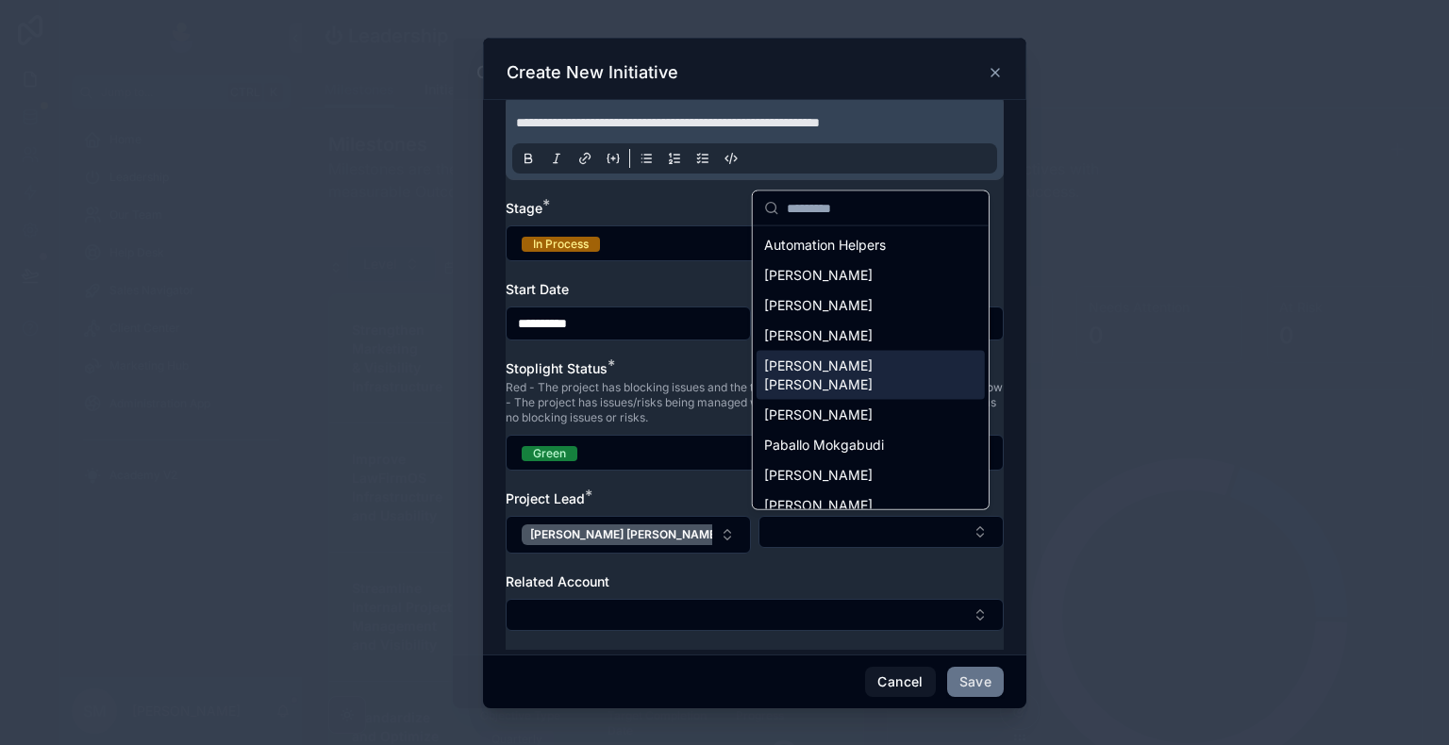
click at [824, 374] on span "[PERSON_NAME] [PERSON_NAME]" at bounding box center [859, 376] width 191 height 38
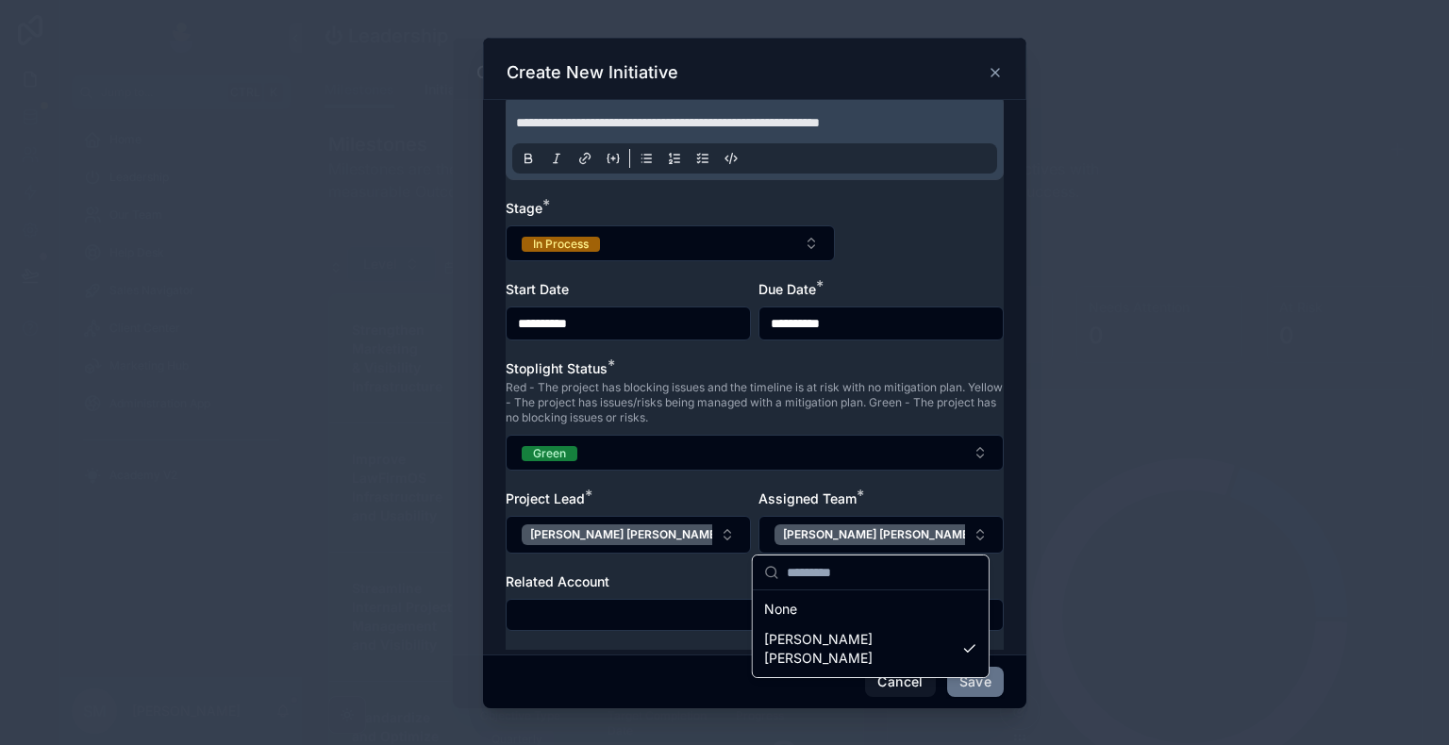
click at [705, 472] on div "**********" at bounding box center [755, 286] width 498 height 728
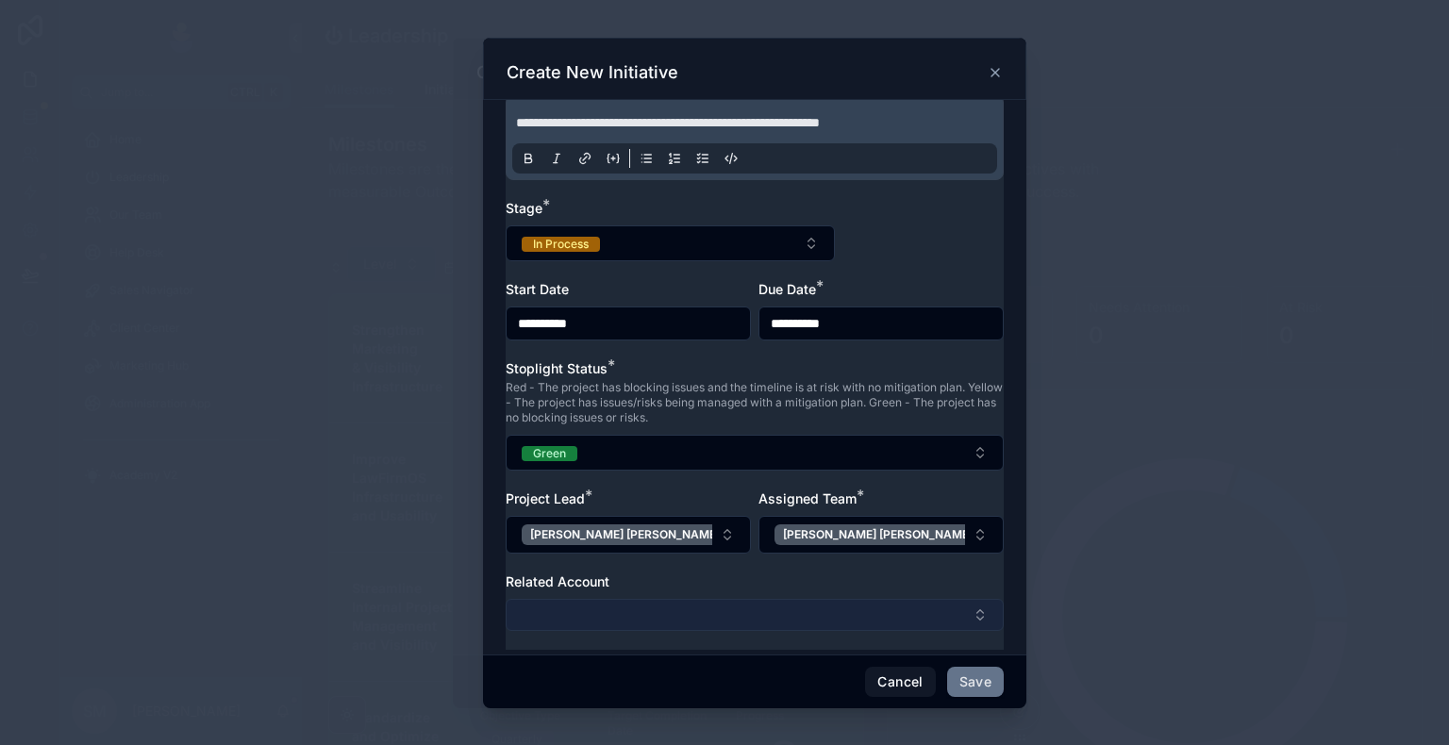
click at [641, 626] on button "Select Button" at bounding box center [755, 615] width 498 height 32
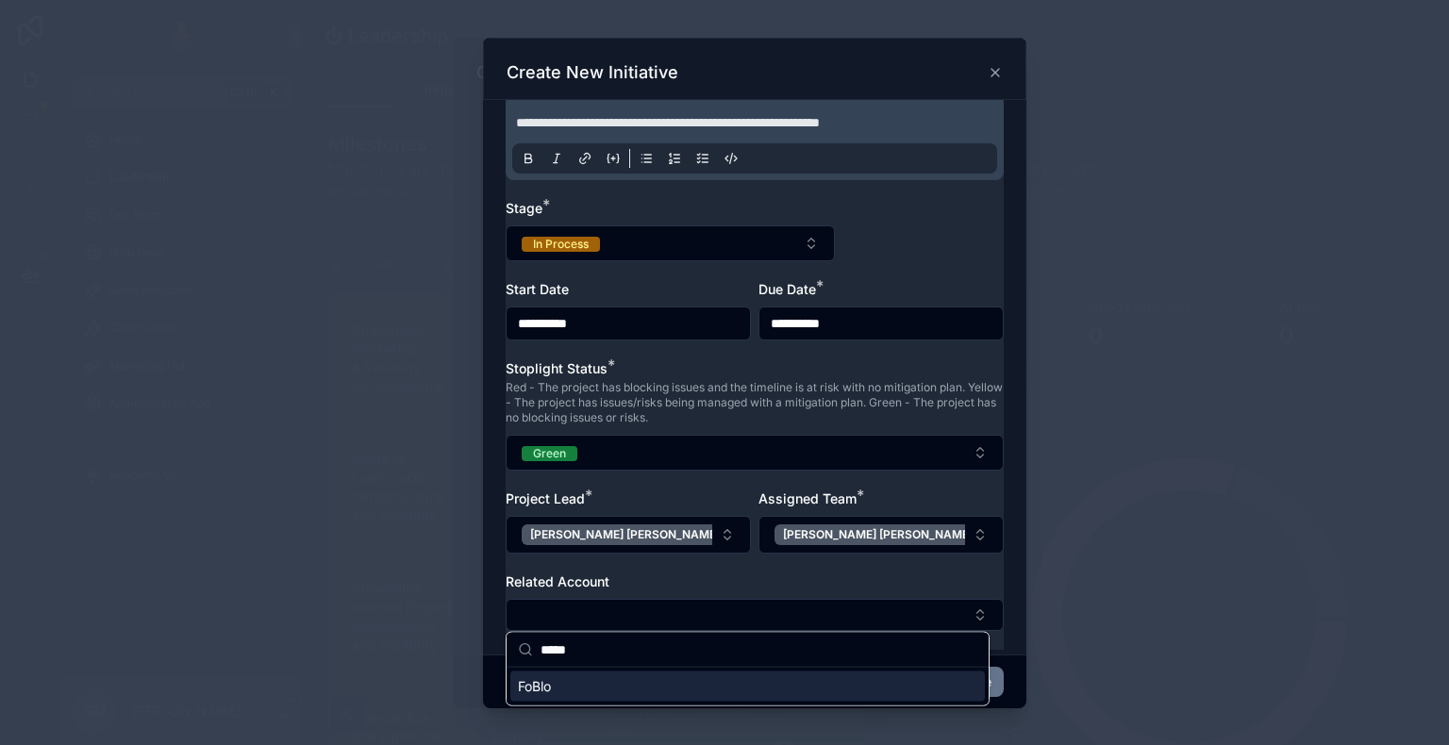
type input "*****"
click at [584, 648] on div "FoBlo" at bounding box center [747, 687] width 474 height 30
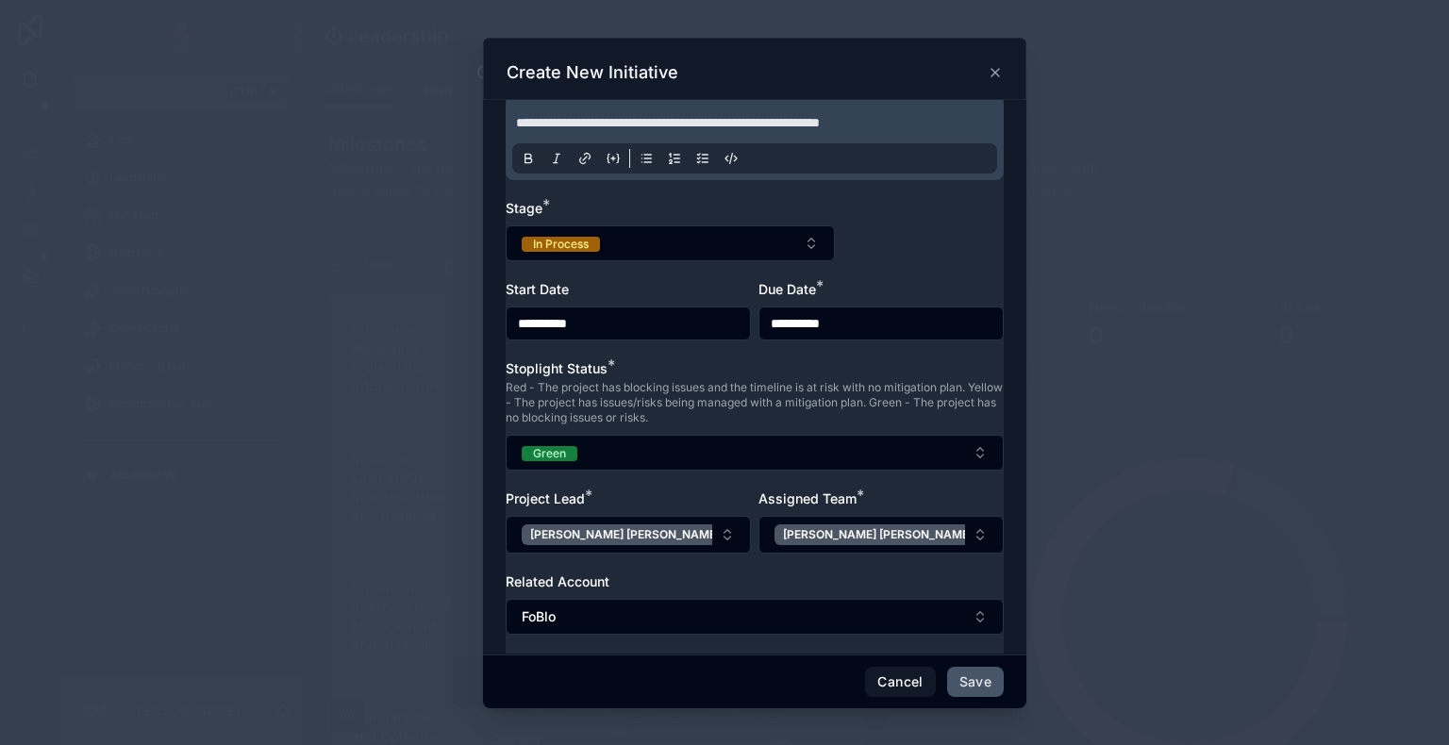
click at [973, 648] on button "Save" at bounding box center [975, 682] width 57 height 30
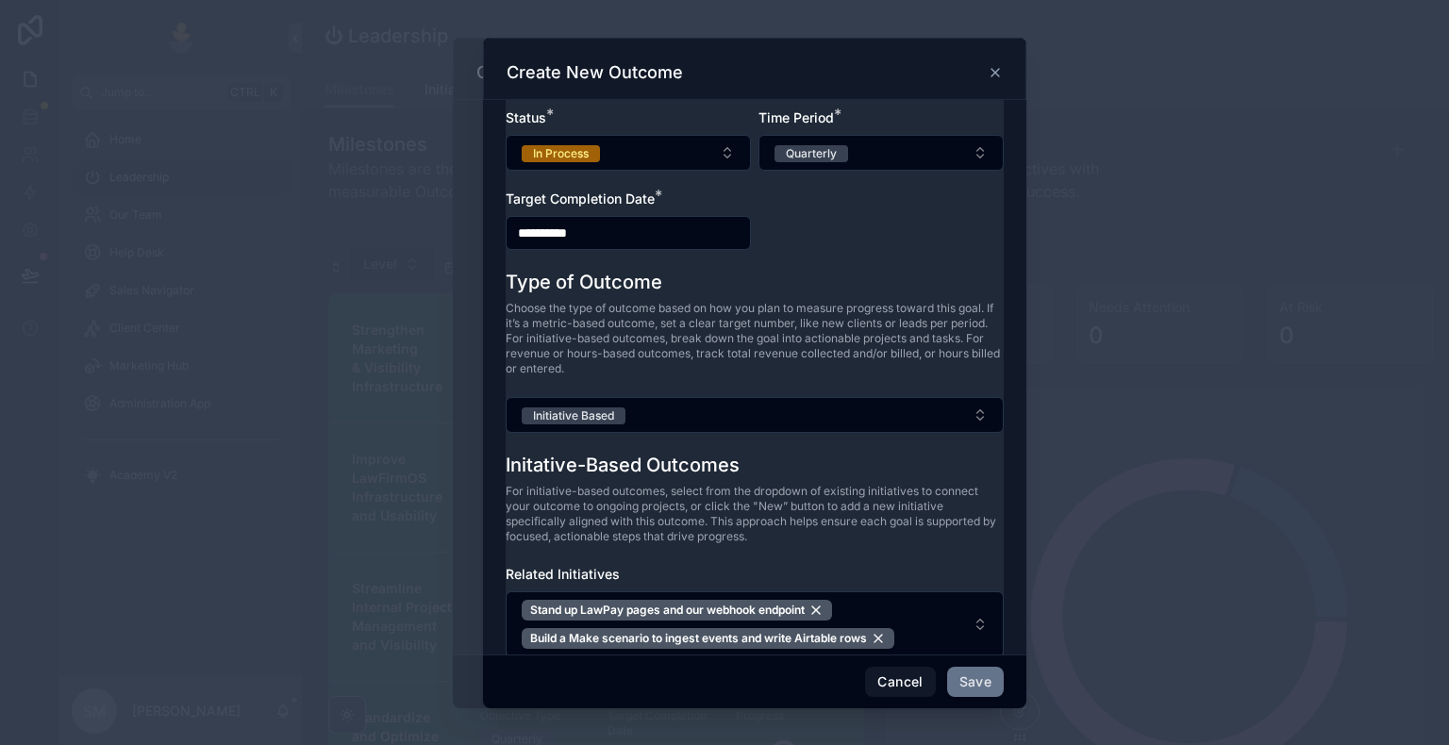
scroll to position [214, 0]
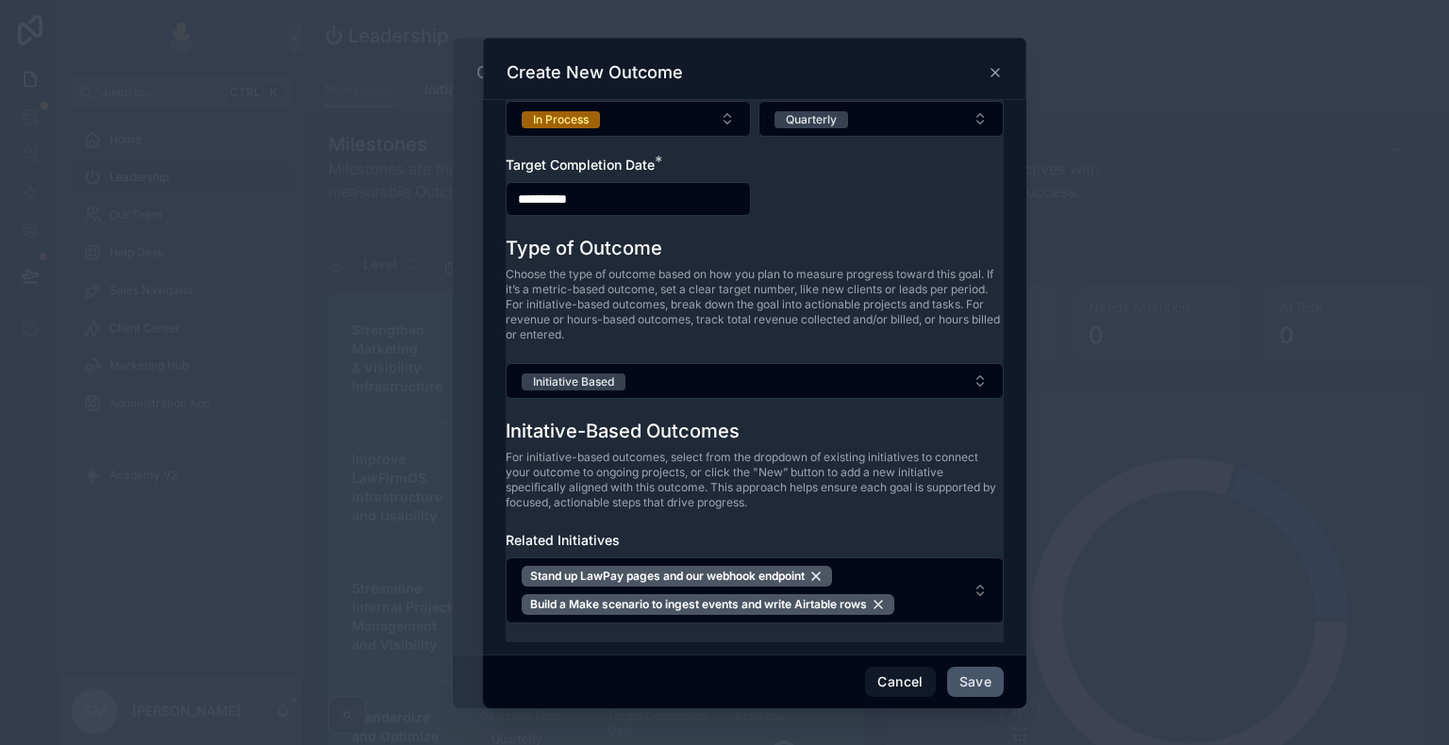
click at [978, 648] on button "Save" at bounding box center [975, 682] width 57 height 30
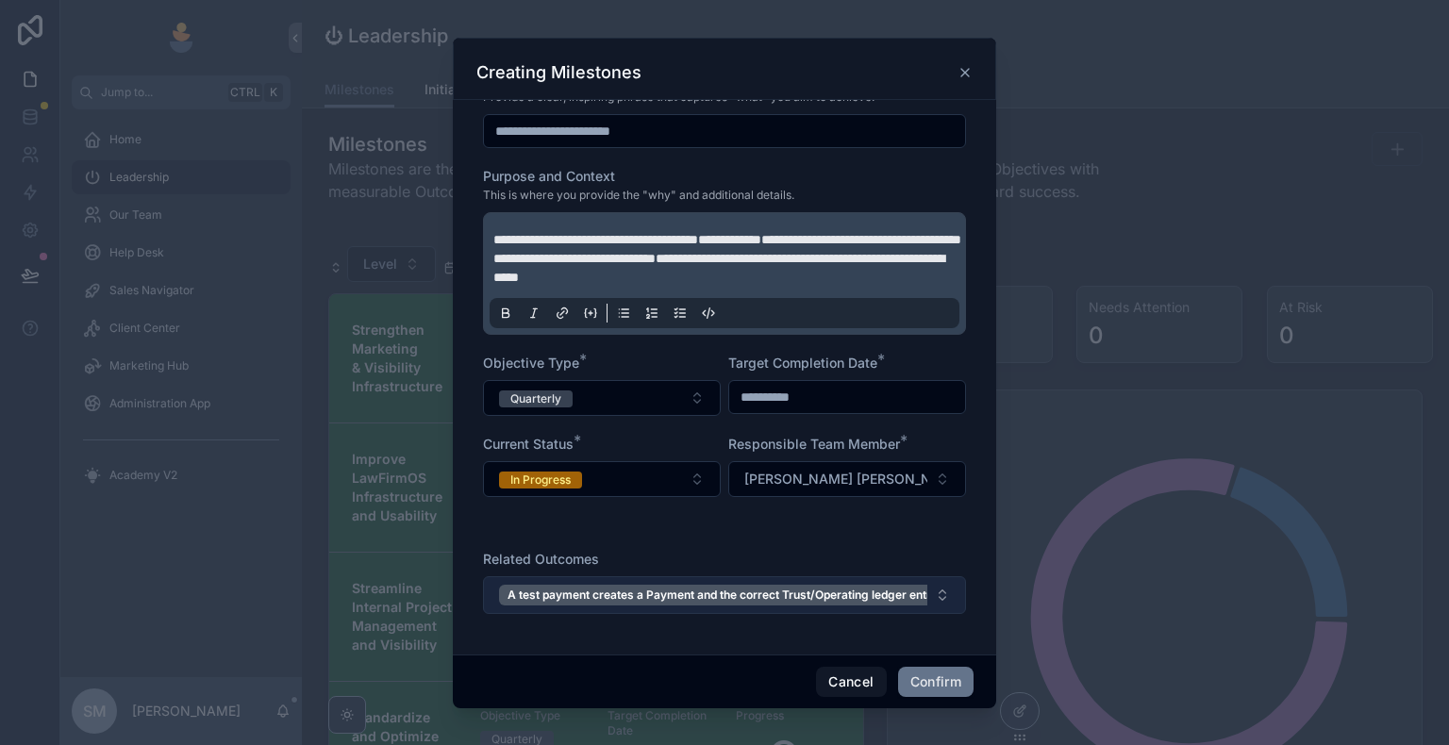
click at [922, 614] on button "A test payment creates a Payment and the correct Trust/Operating ledger entry w…" at bounding box center [724, 595] width 483 height 38
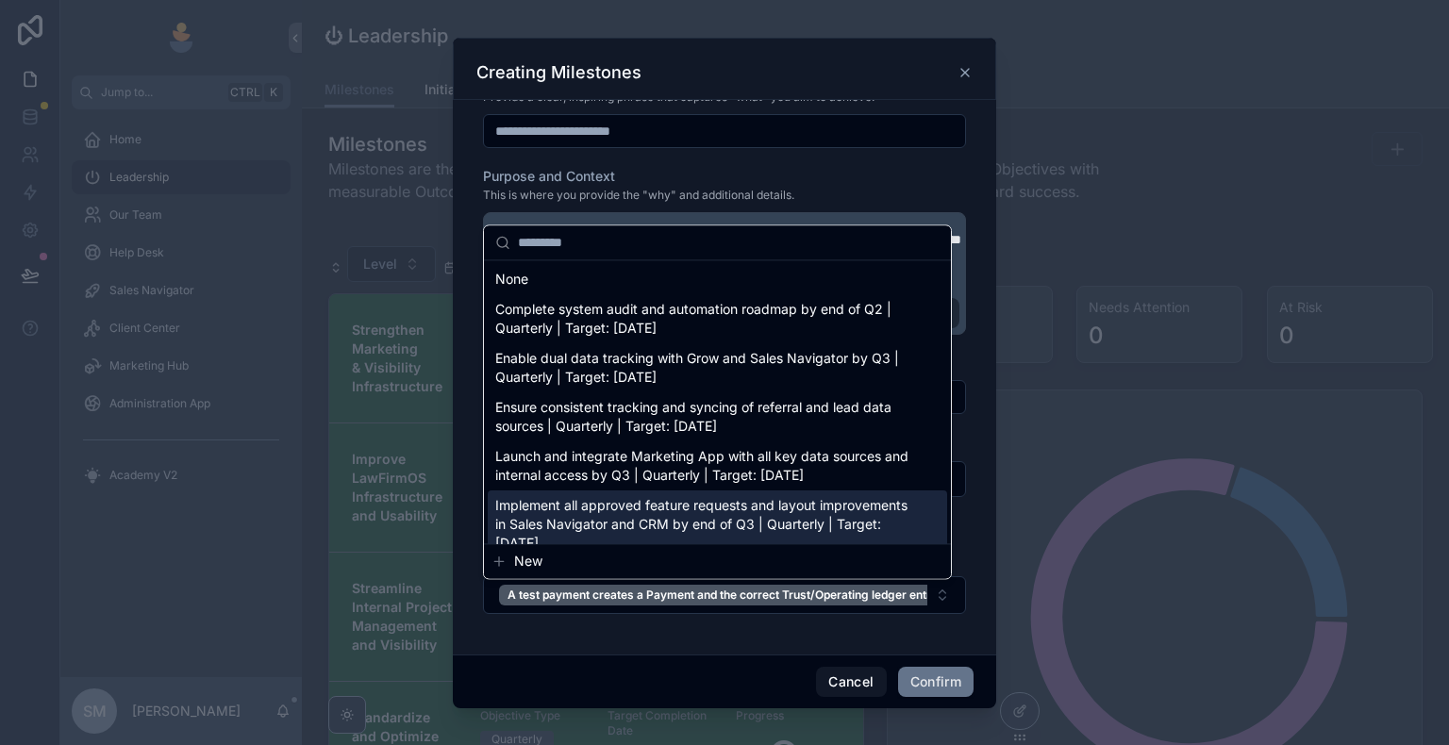
click at [687, 561] on button "New" at bounding box center [717, 561] width 452 height 19
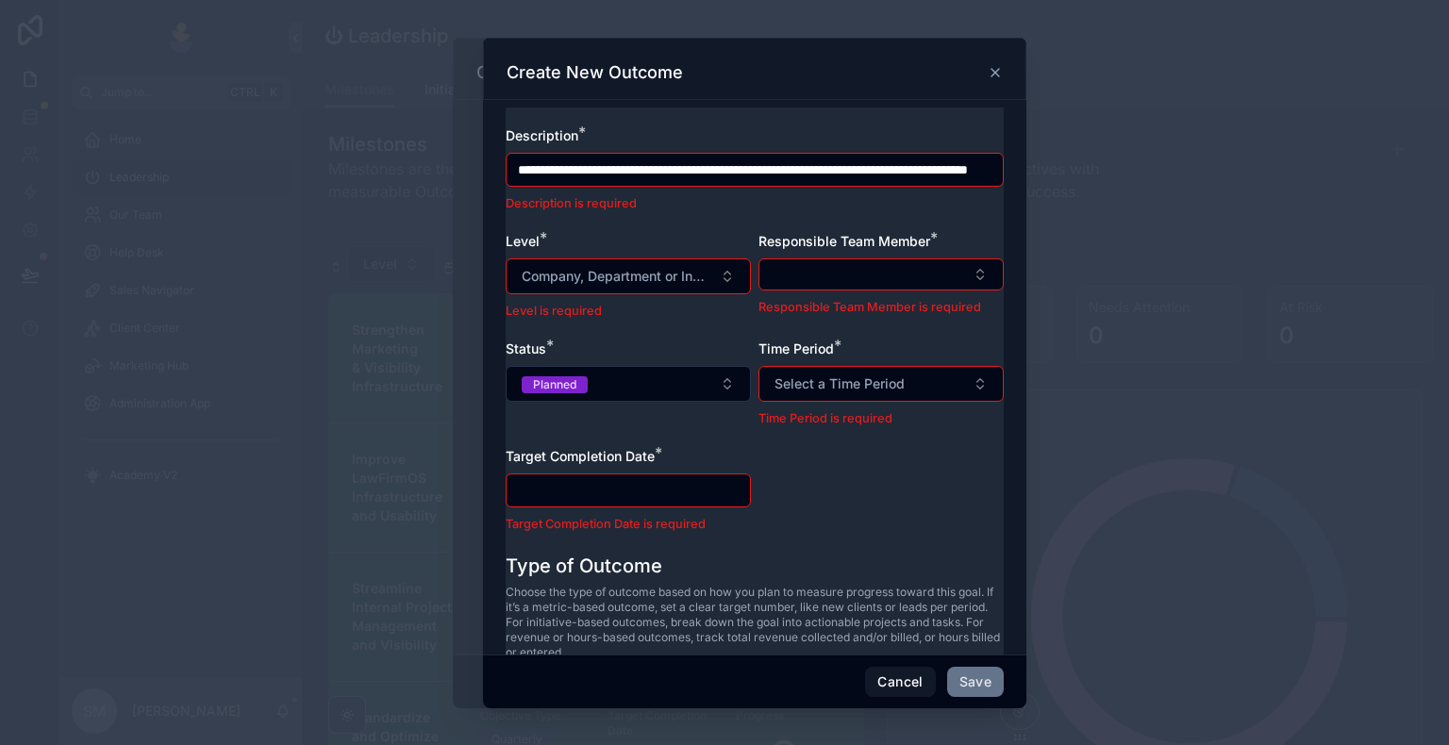
scroll to position [0, 149]
drag, startPoint x: 508, startPoint y: 173, endPoint x: 1010, endPoint y: 183, distance: 501.9
click at [1010, 183] on div "**********" at bounding box center [754, 378] width 543 height 556
click at [998, 65] on icon at bounding box center [995, 72] width 15 height 15
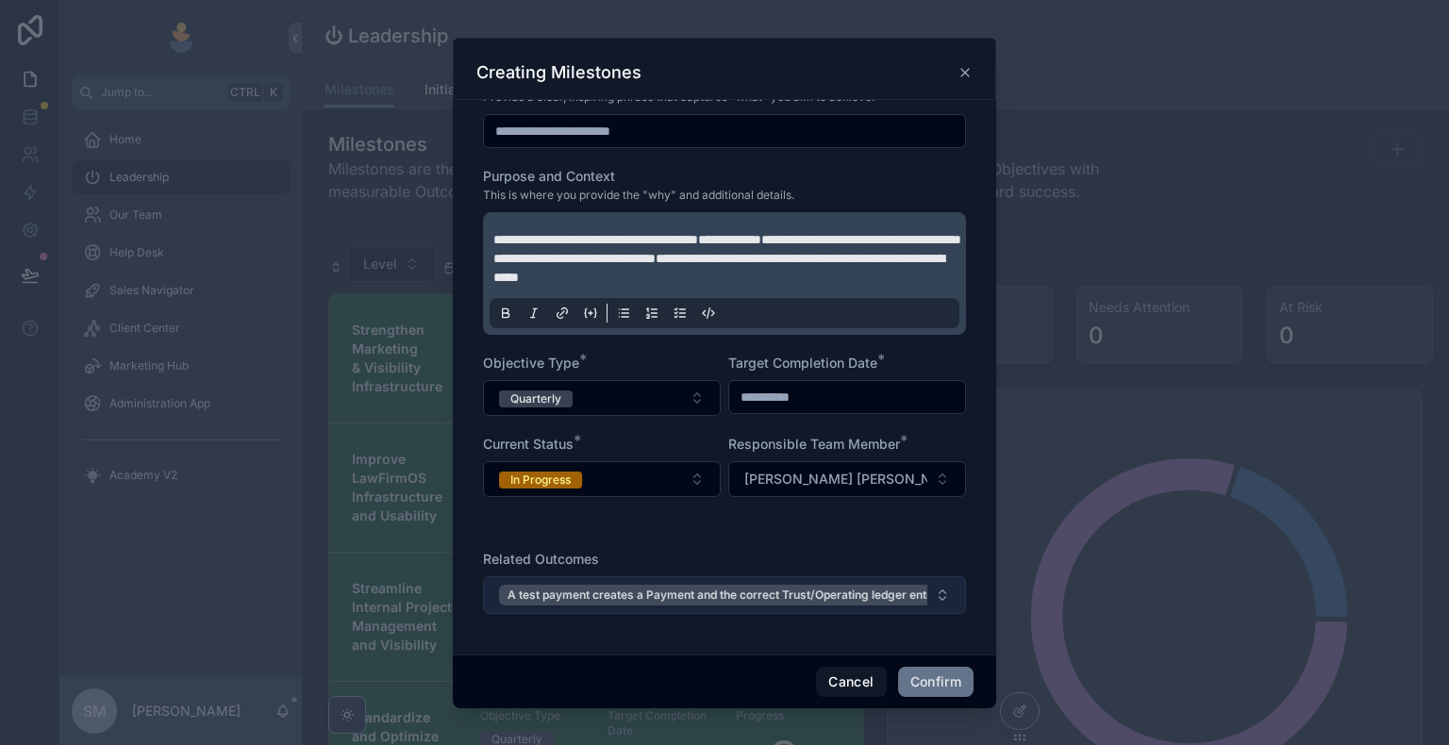
scroll to position [542, 0]
click at [487, 599] on button "A test payment creates a Payment and the correct Trust/Operating ledger entry w…" at bounding box center [724, 595] width 483 height 38
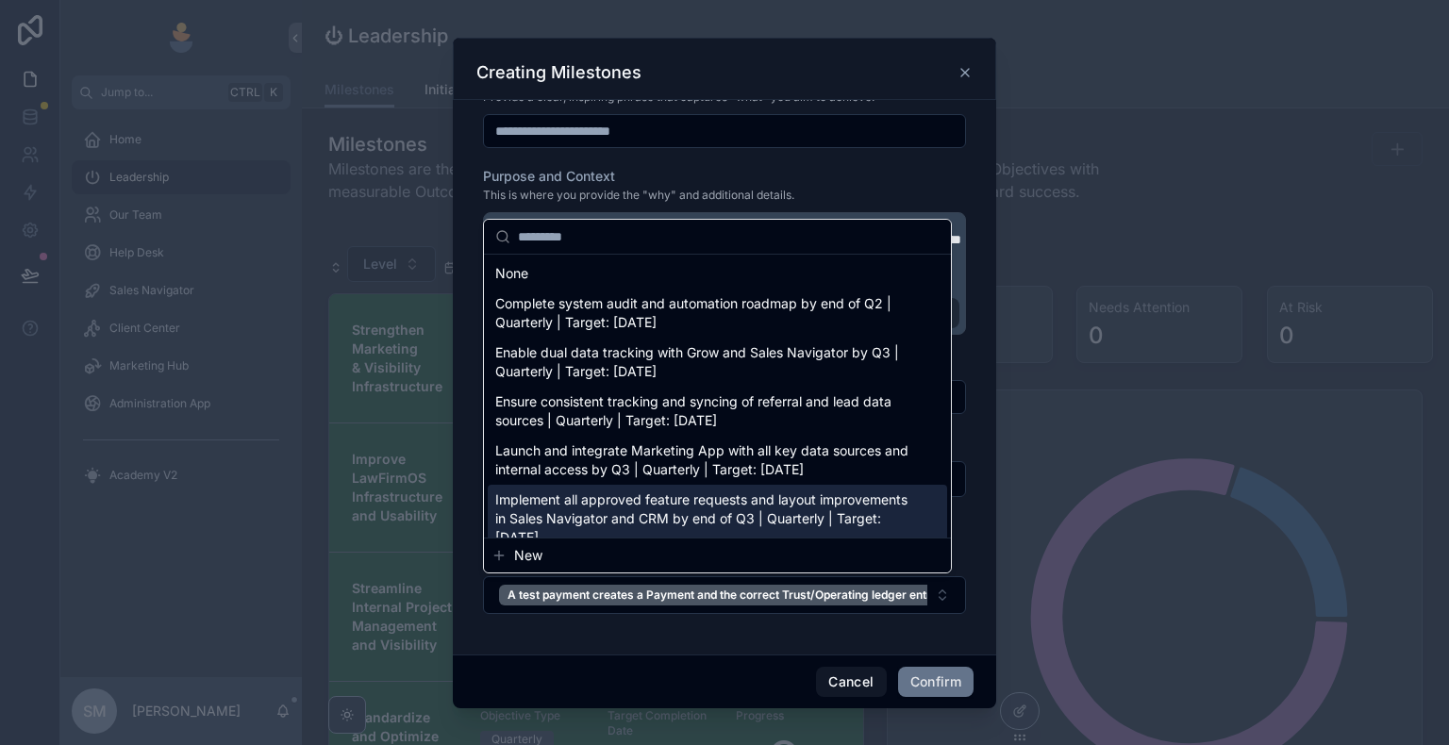
click at [561, 555] on button "New" at bounding box center [717, 555] width 452 height 19
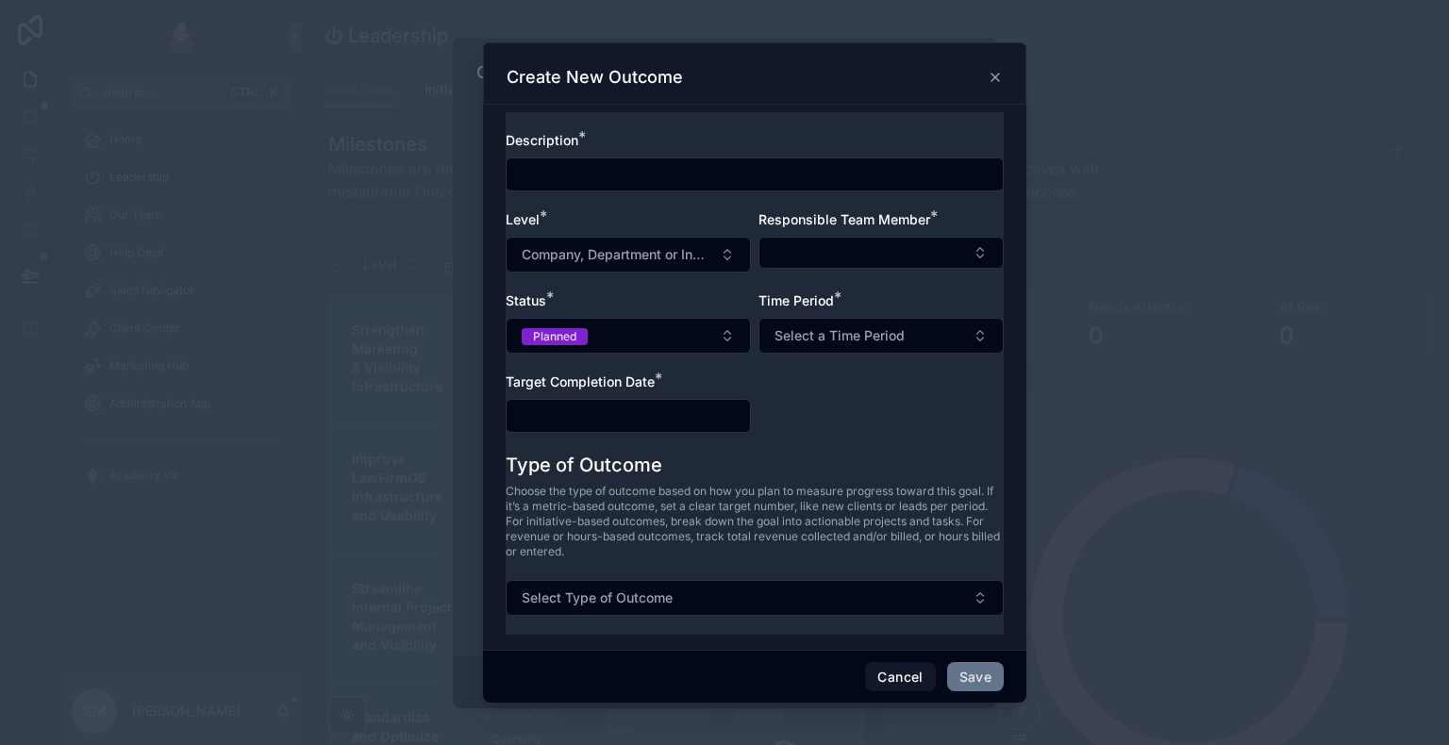
click at [641, 168] on input "text" at bounding box center [755, 174] width 496 height 26
paste input "**********"
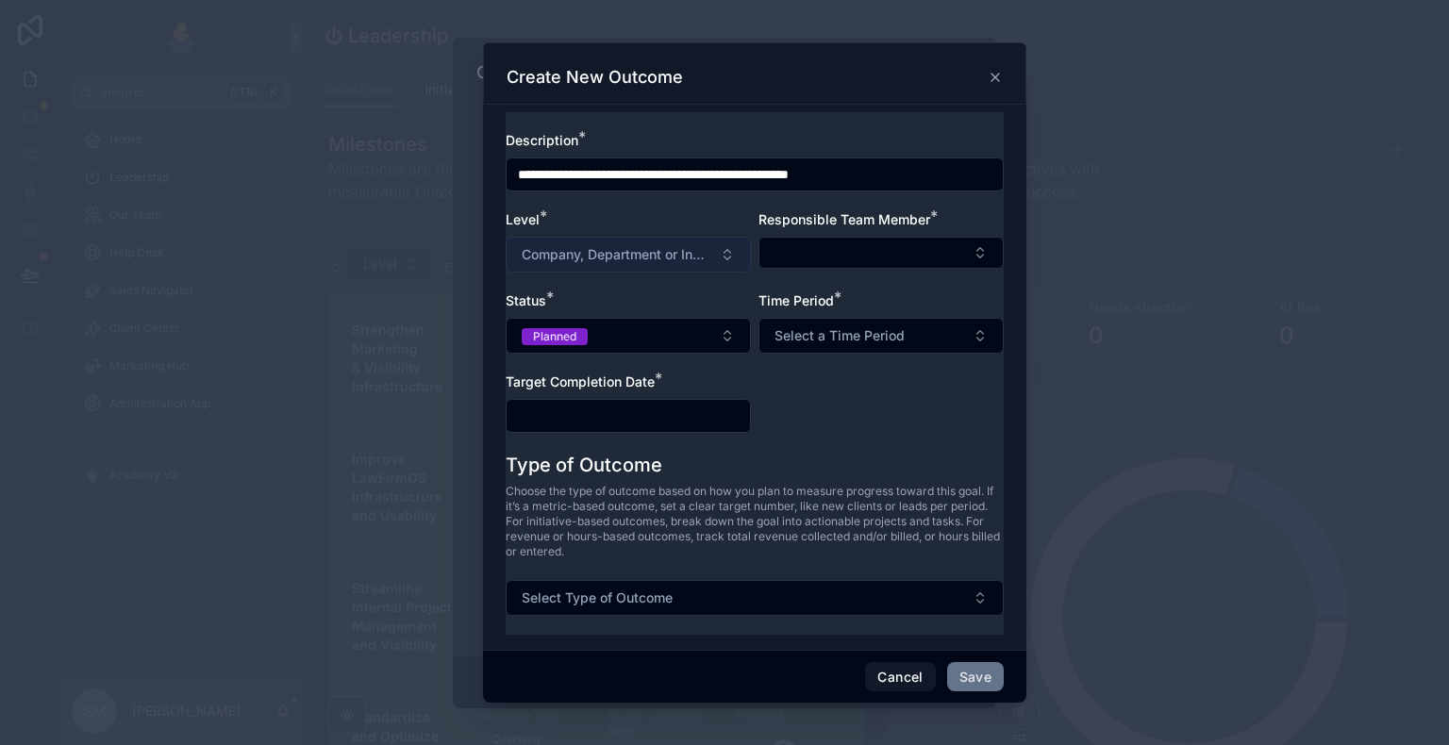
type input "**********"
click at [621, 262] on span "Company, Department or Individual" at bounding box center [617, 254] width 191 height 19
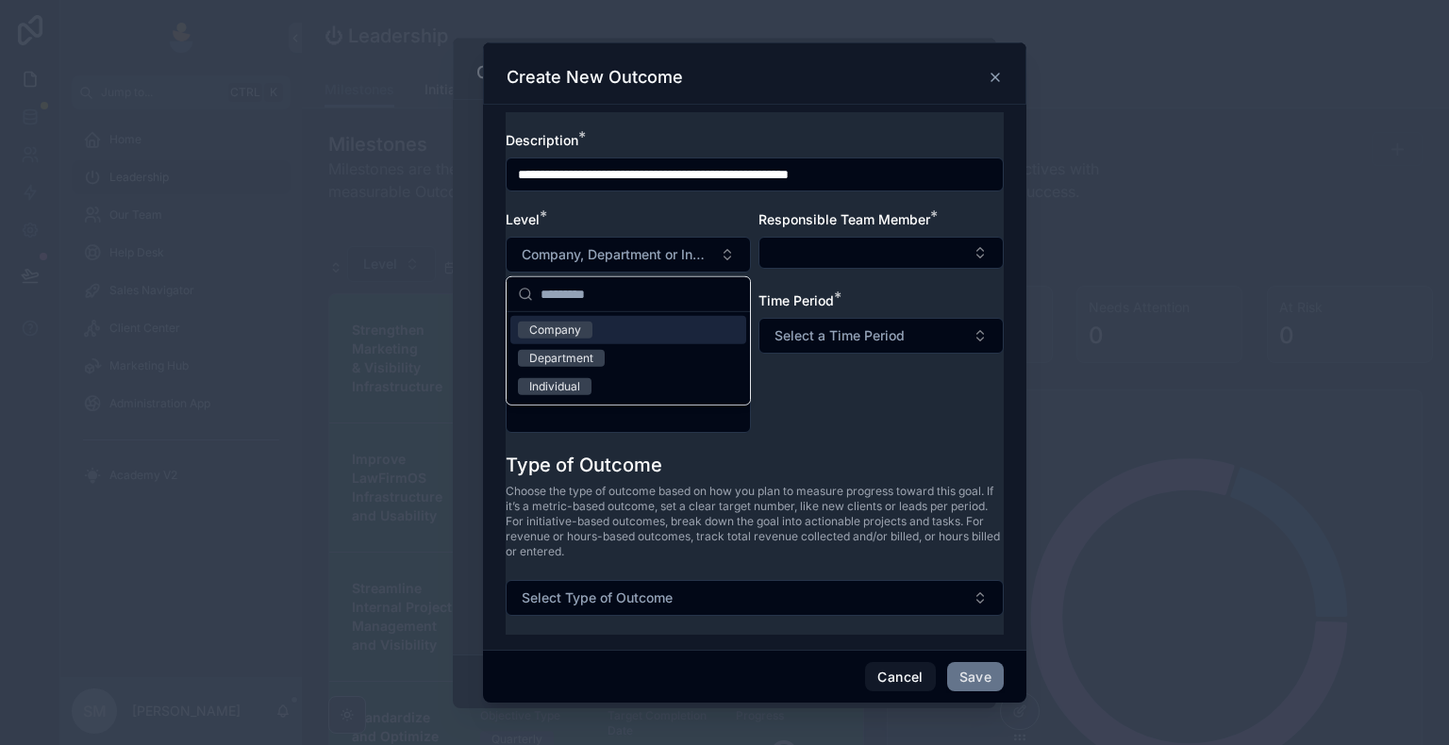
click at [594, 339] on div "Company" at bounding box center [628, 330] width 236 height 28
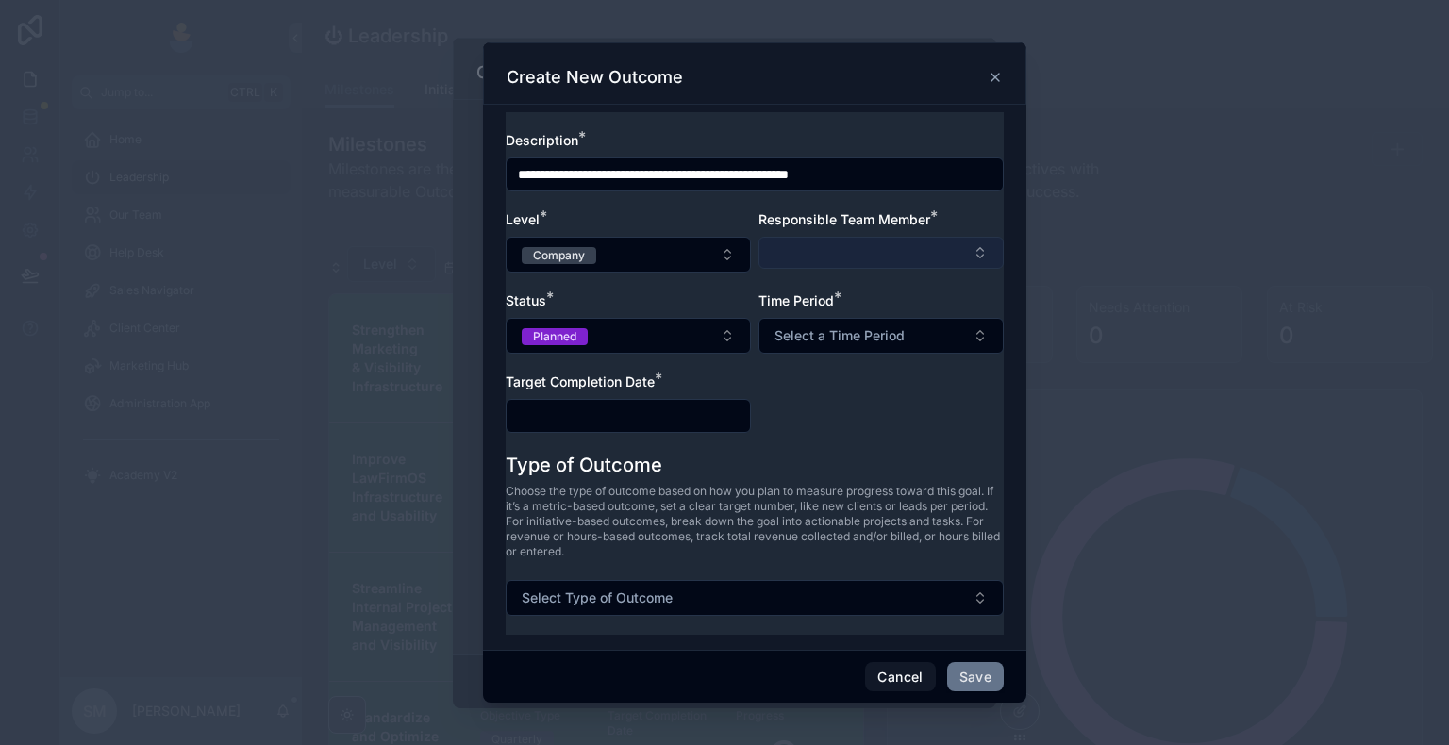
click at [795, 248] on button "Select Button" at bounding box center [880, 253] width 245 height 32
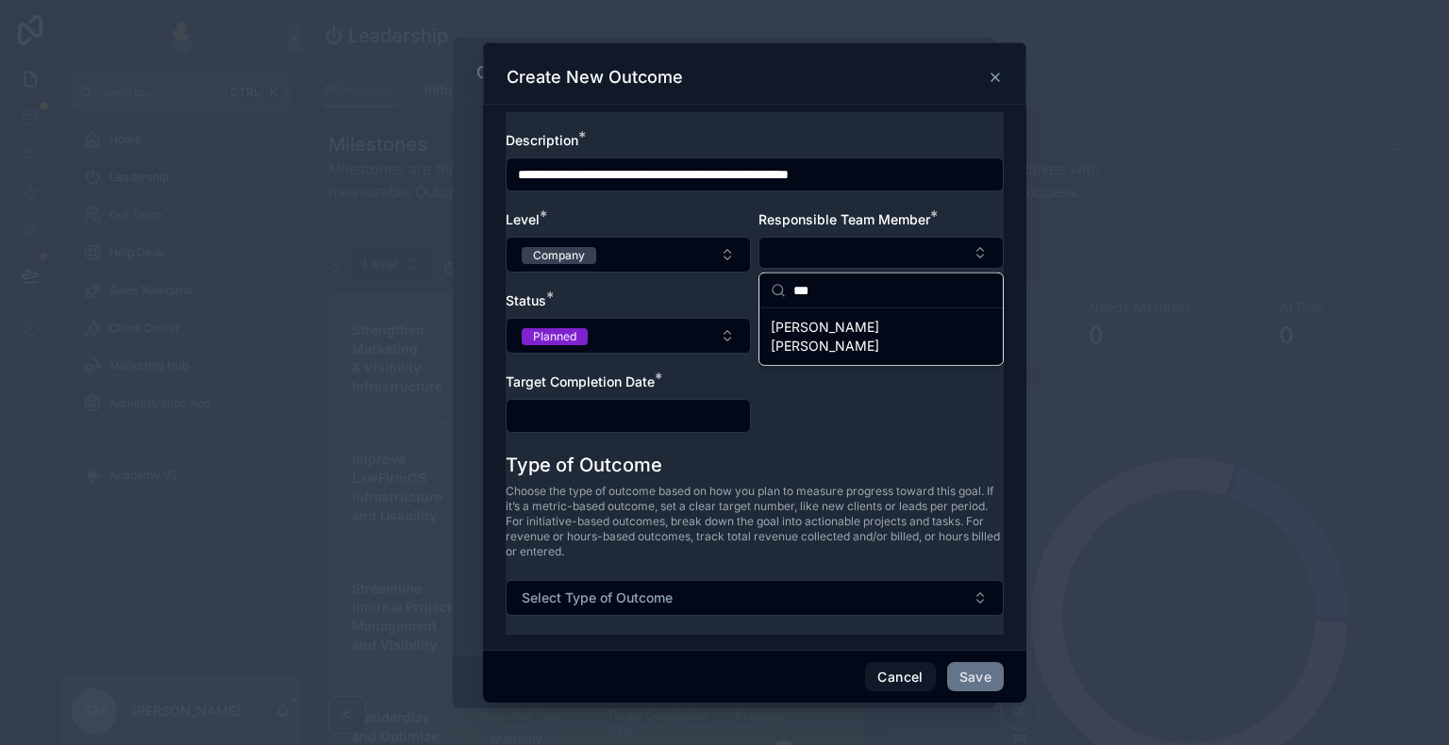
type input "***"
click at [800, 324] on span "[PERSON_NAME] [PERSON_NAME]" at bounding box center [870, 337] width 198 height 38
click at [691, 291] on div "**********" at bounding box center [755, 291] width 498 height 323
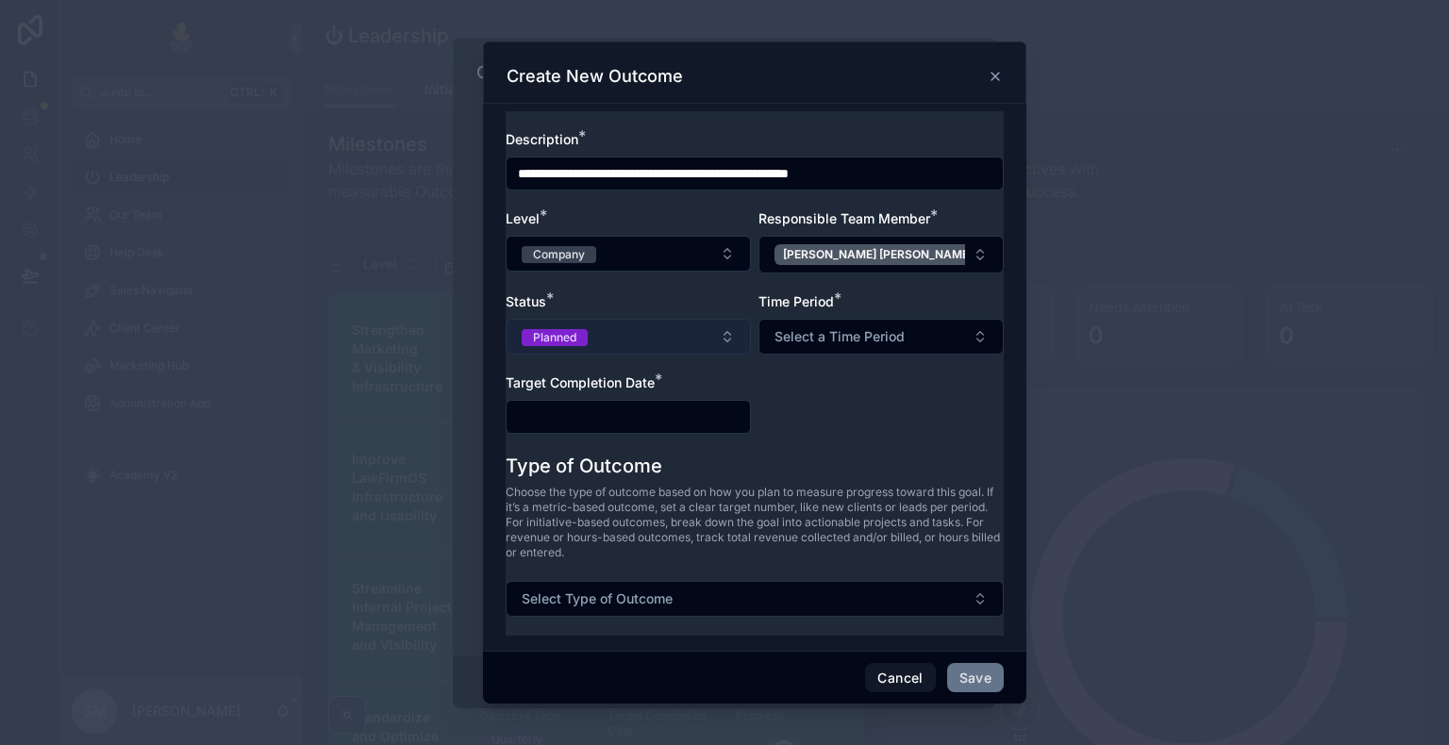
click at [672, 334] on button "Planned" at bounding box center [628, 337] width 245 height 36
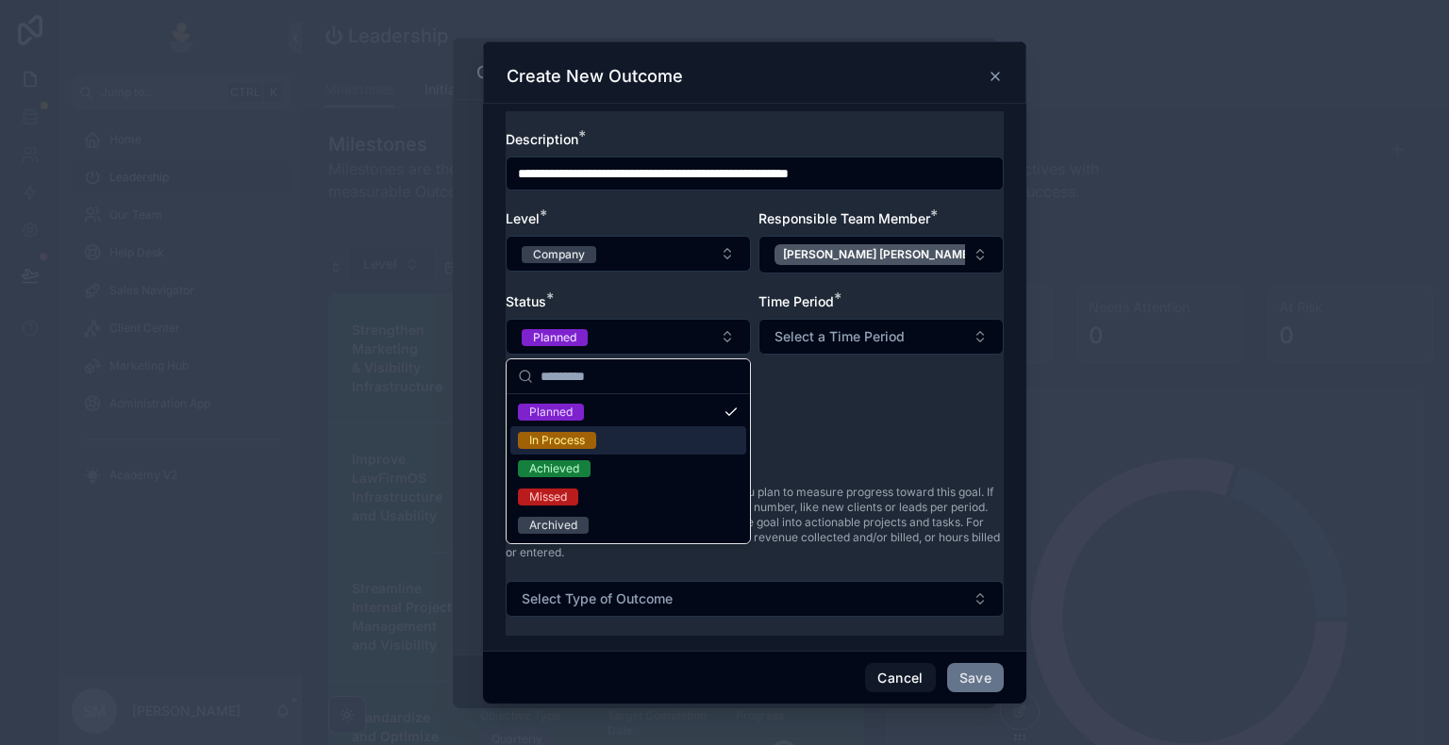
click at [664, 428] on div "In Process" at bounding box center [628, 440] width 236 height 28
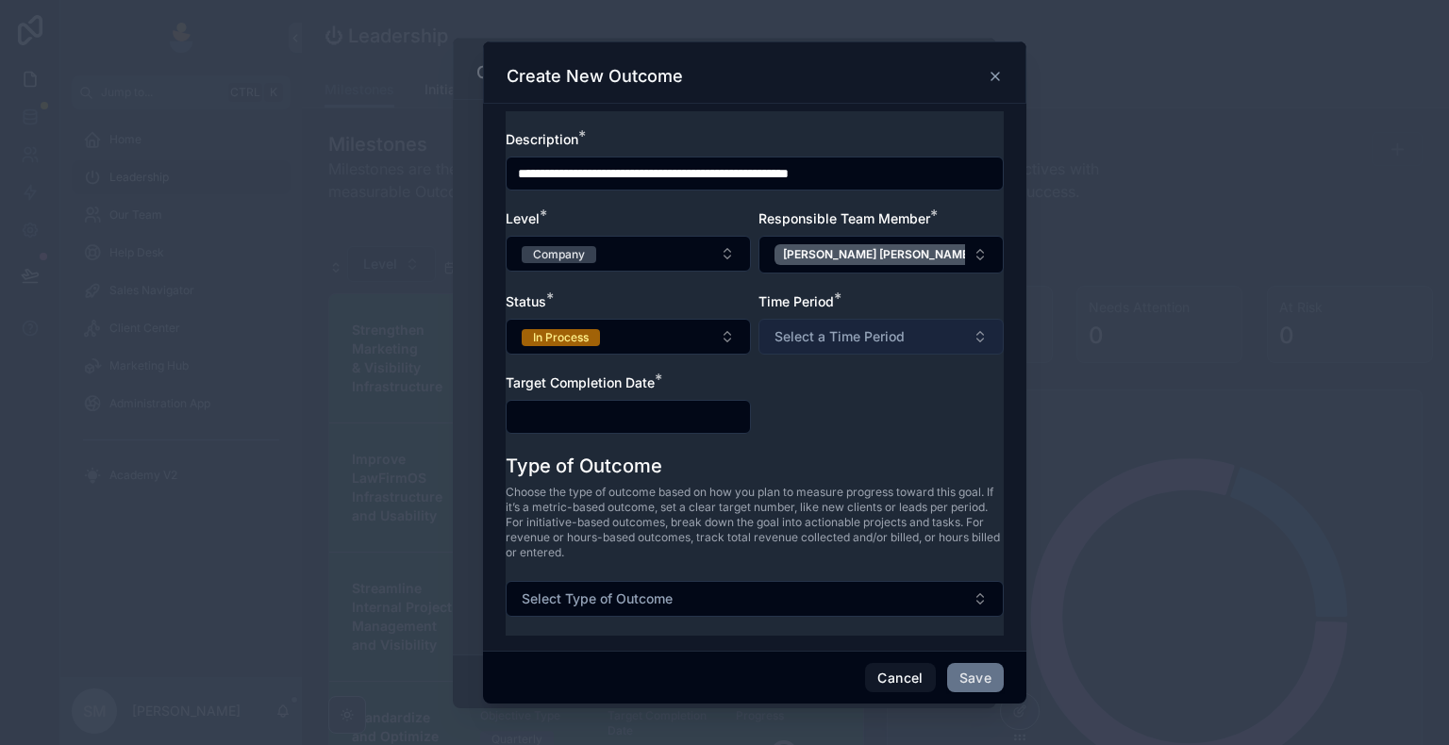
click at [883, 331] on span "Select a Time Period" at bounding box center [839, 336] width 130 height 19
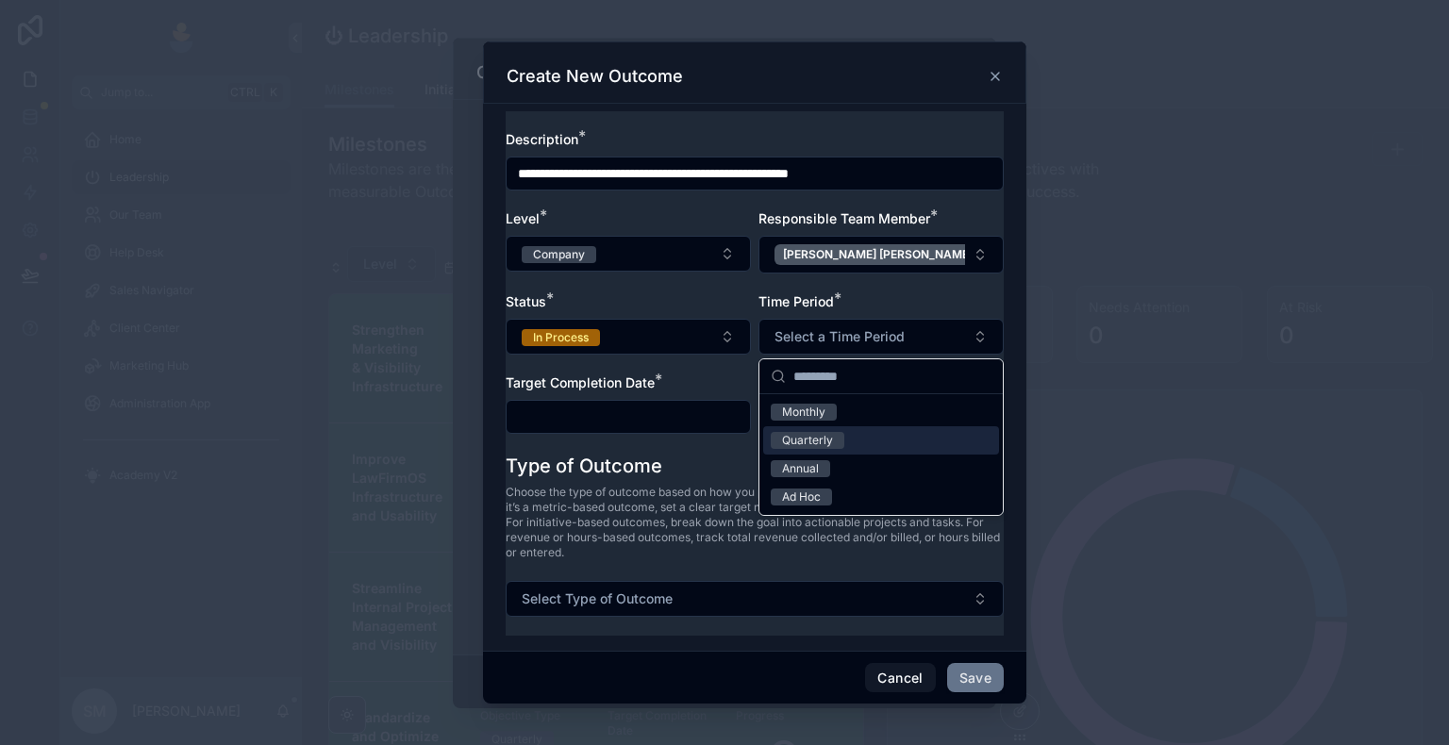
click at [853, 443] on div "Quarterly" at bounding box center [881, 440] width 236 height 28
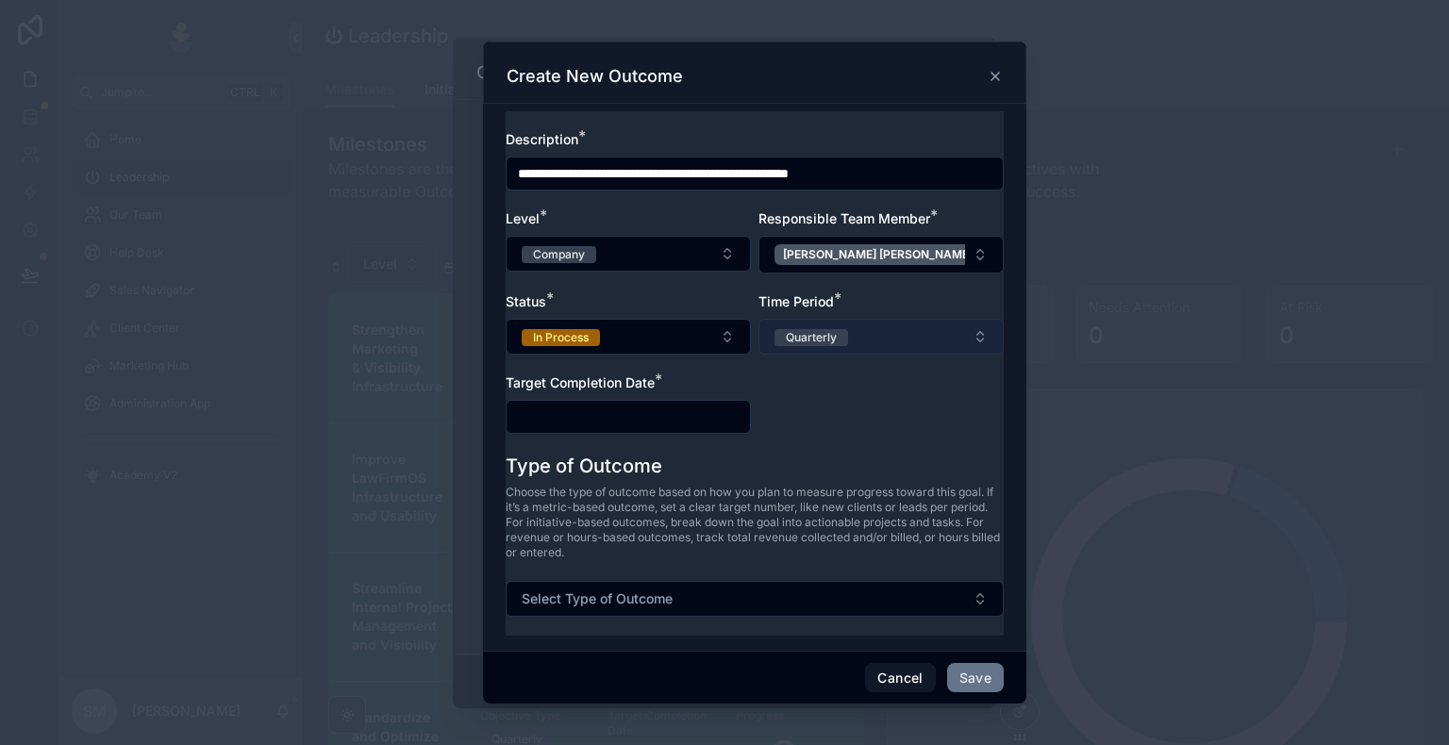
click at [894, 336] on button "Quarterly" at bounding box center [880, 337] width 245 height 36
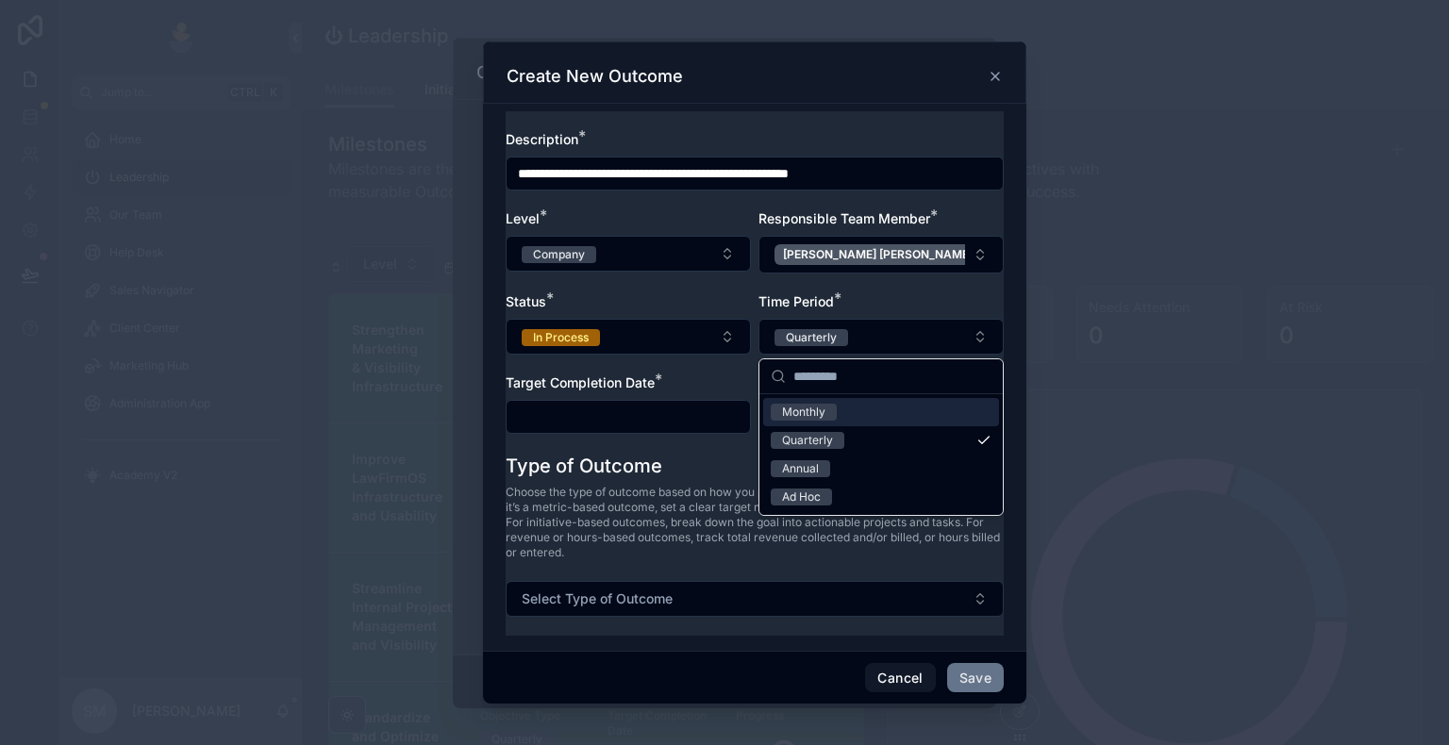
click at [724, 383] on div "Target Completion Date *" at bounding box center [628, 383] width 245 height 19
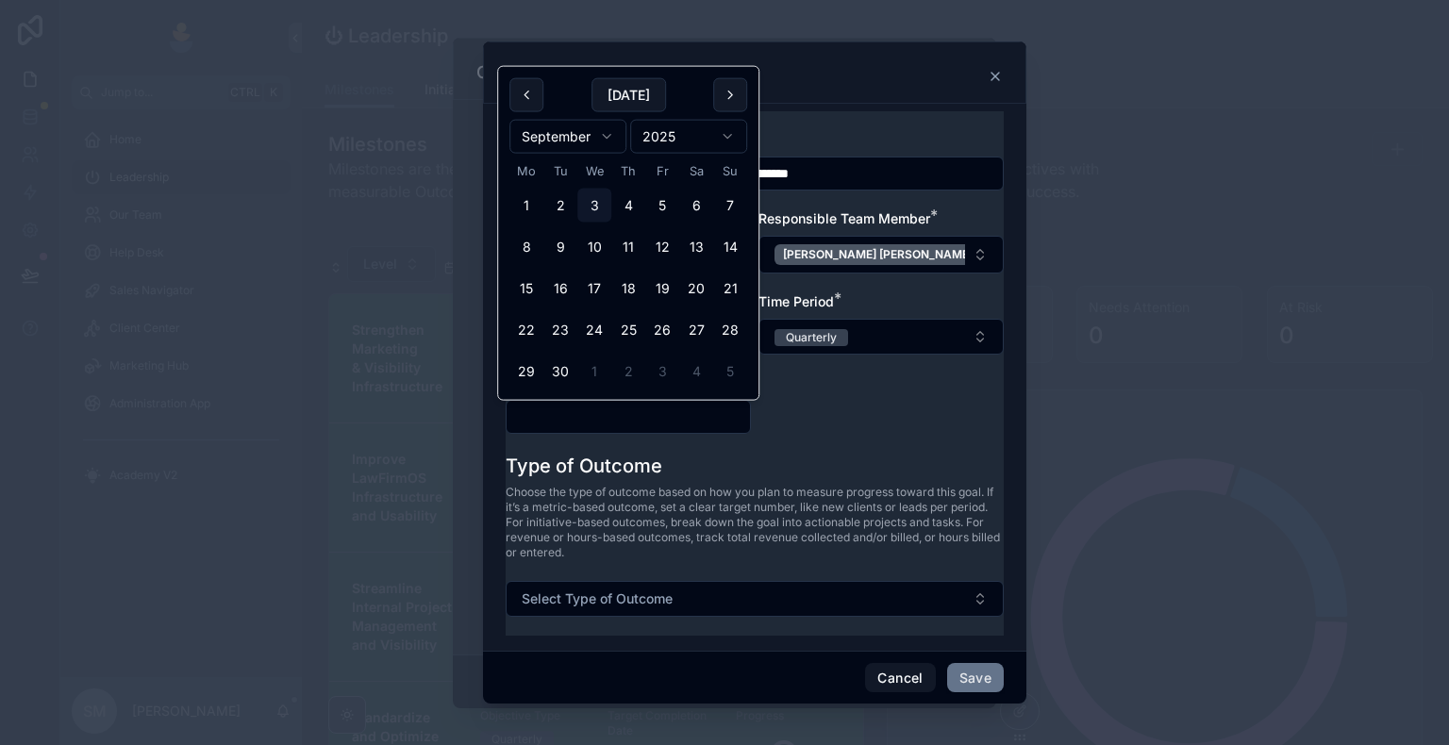
click at [692, 414] on input "text" at bounding box center [628, 417] width 243 height 26
click at [819, 415] on div "**********" at bounding box center [755, 291] width 498 height 323
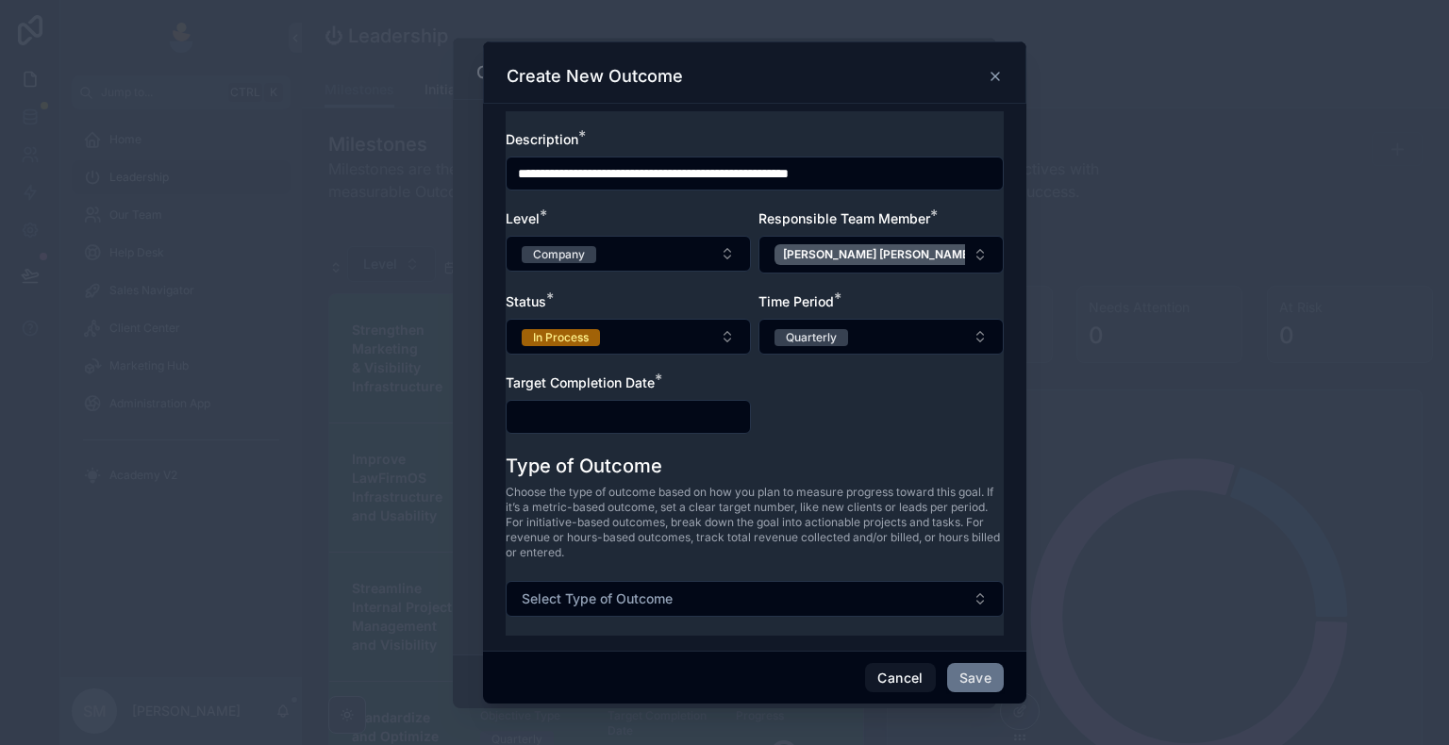
click at [686, 409] on input "text" at bounding box center [628, 417] width 243 height 26
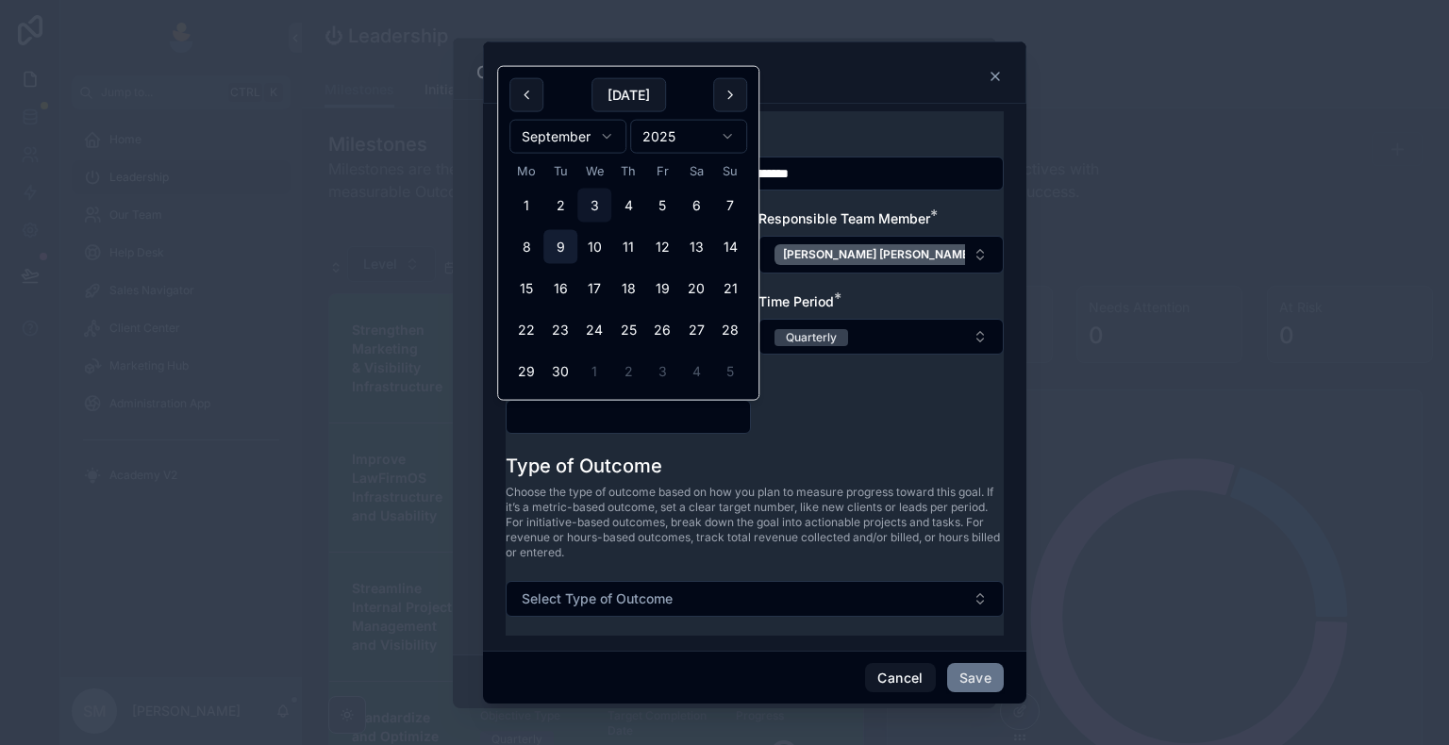
click at [551, 245] on button "9" at bounding box center [560, 247] width 34 height 34
type input "**********"
click at [817, 416] on div "**********" at bounding box center [755, 291] width 498 height 323
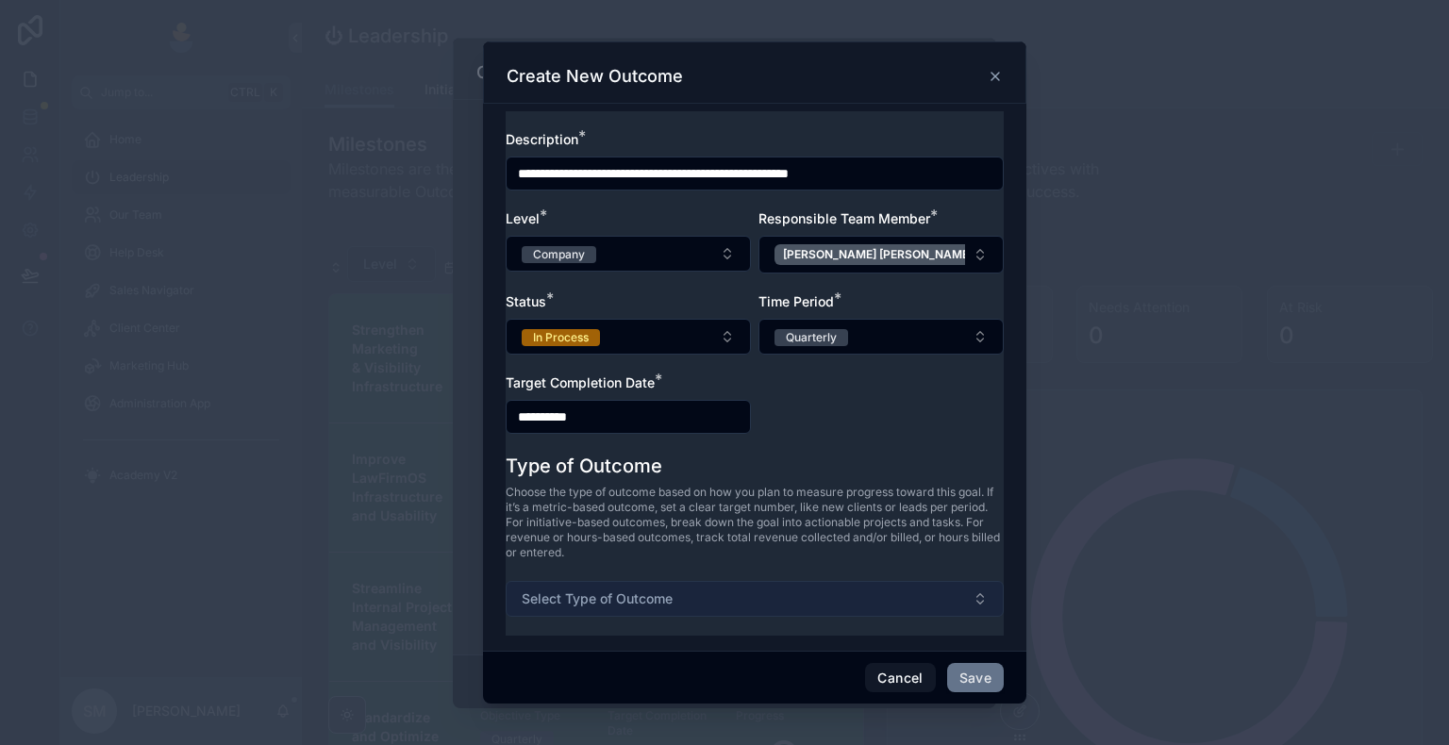
click at [693, 604] on button "Select Type of Outcome" at bounding box center [755, 599] width 498 height 36
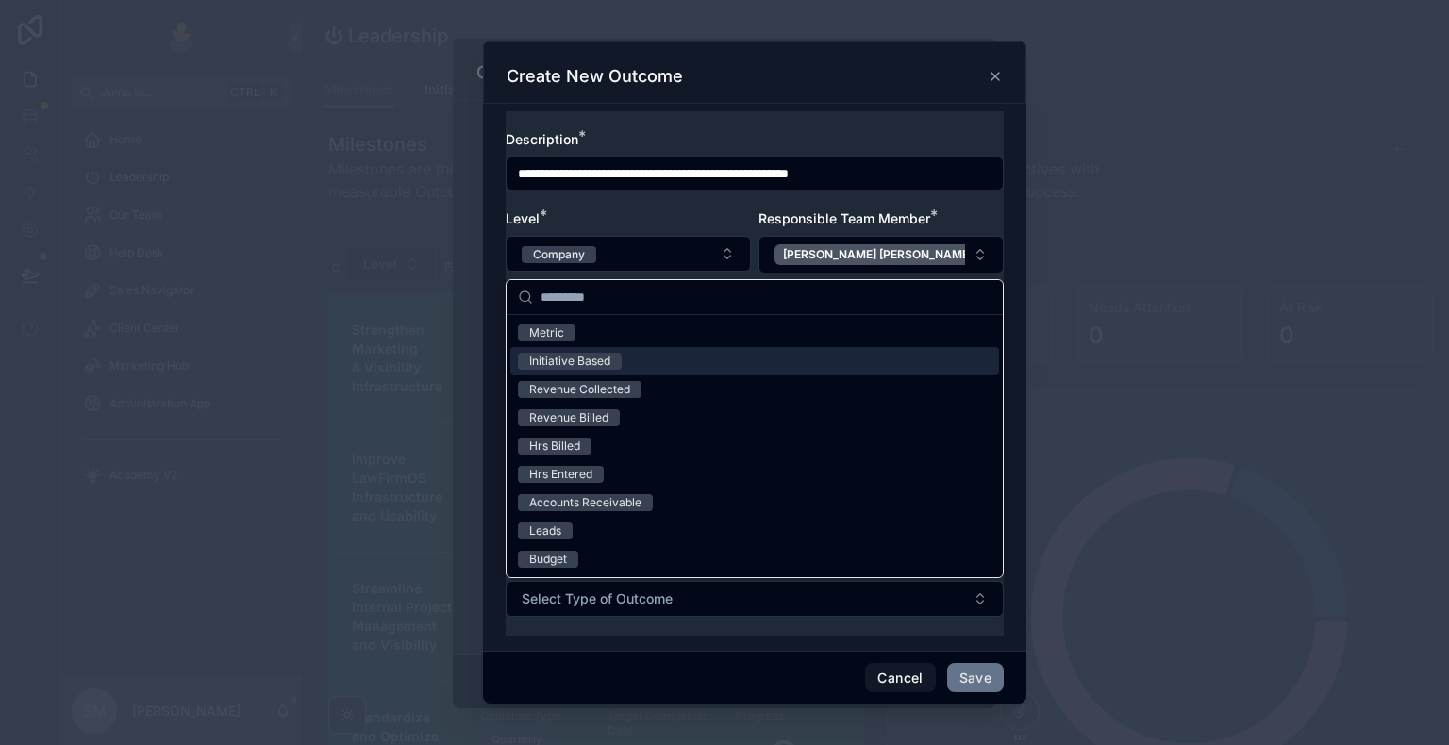
click at [668, 357] on div "Initiative Based" at bounding box center [754, 361] width 489 height 28
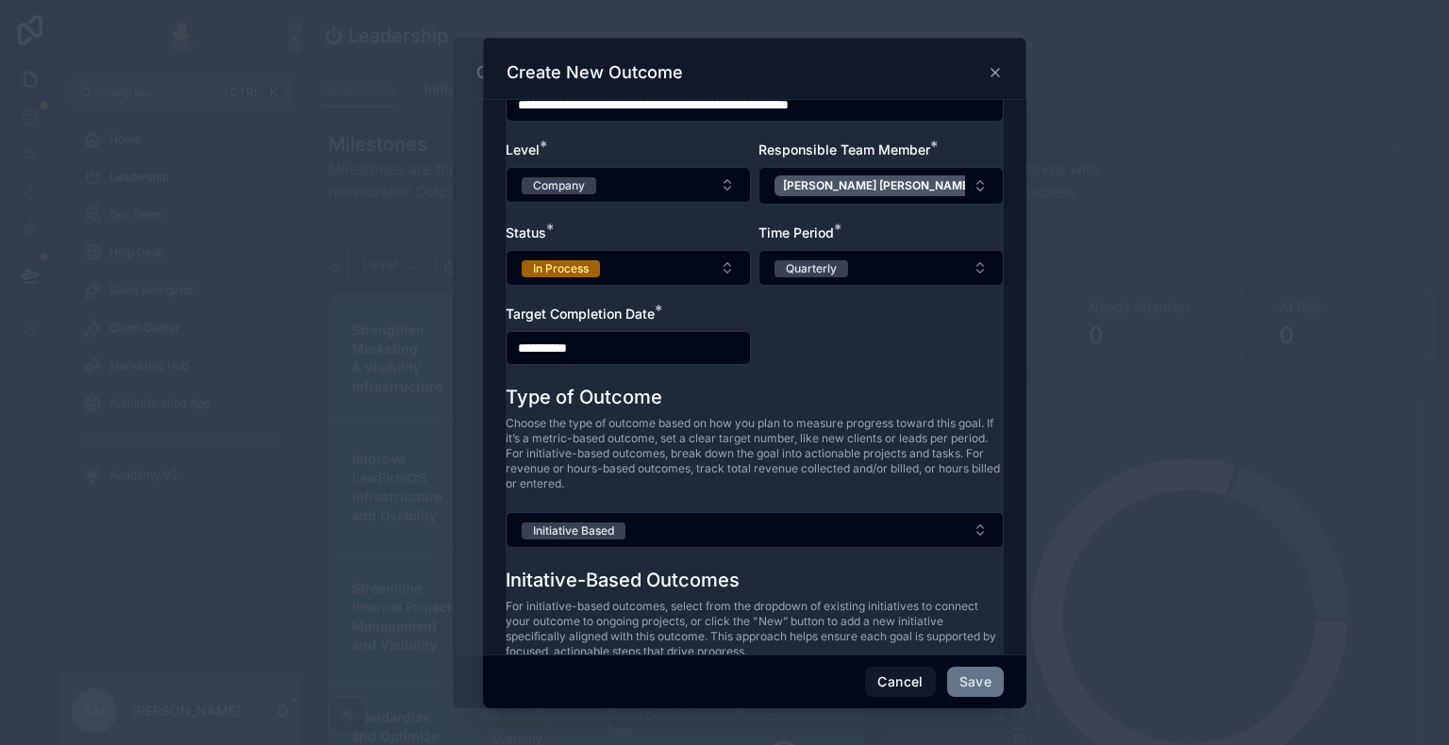
scroll to position [184, 0]
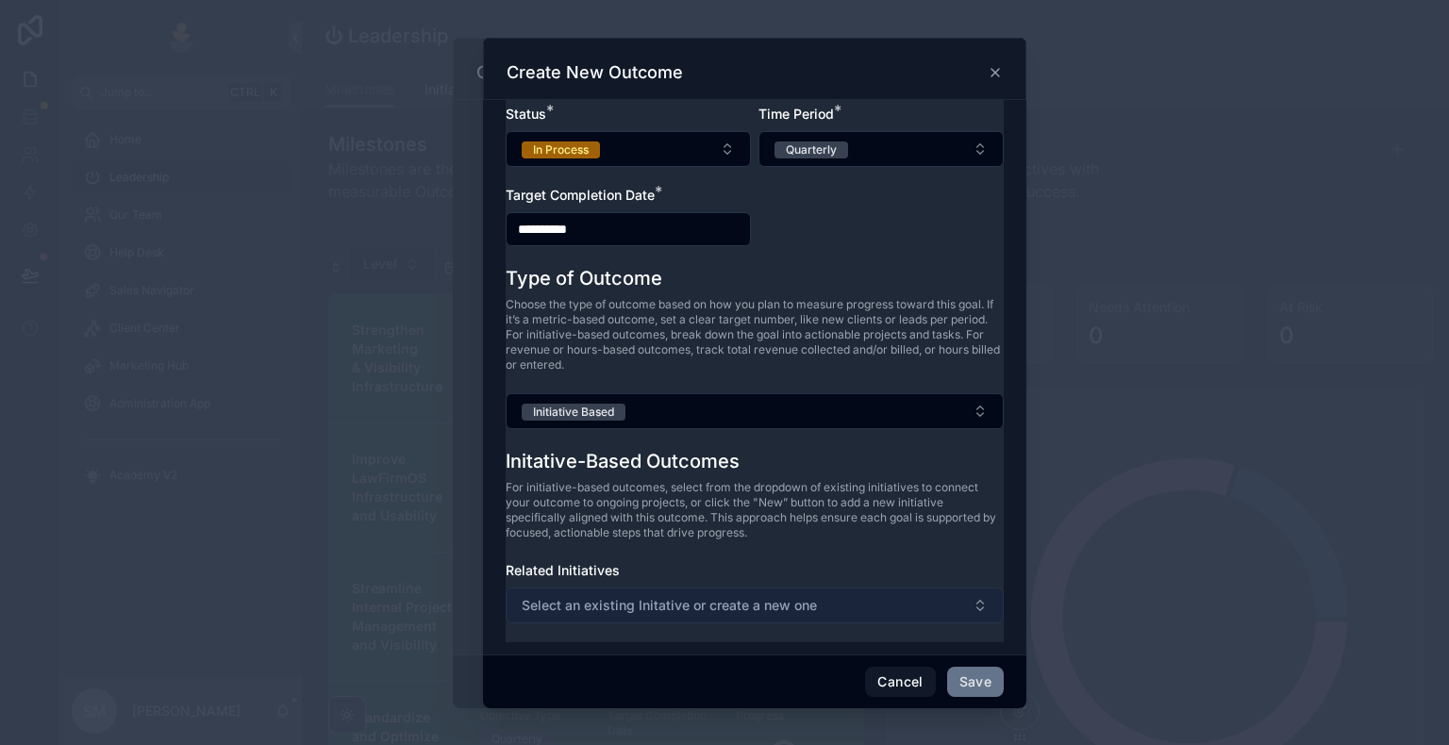
click at [765, 606] on span "Select an existing Initative or create a new one" at bounding box center [669, 605] width 295 height 19
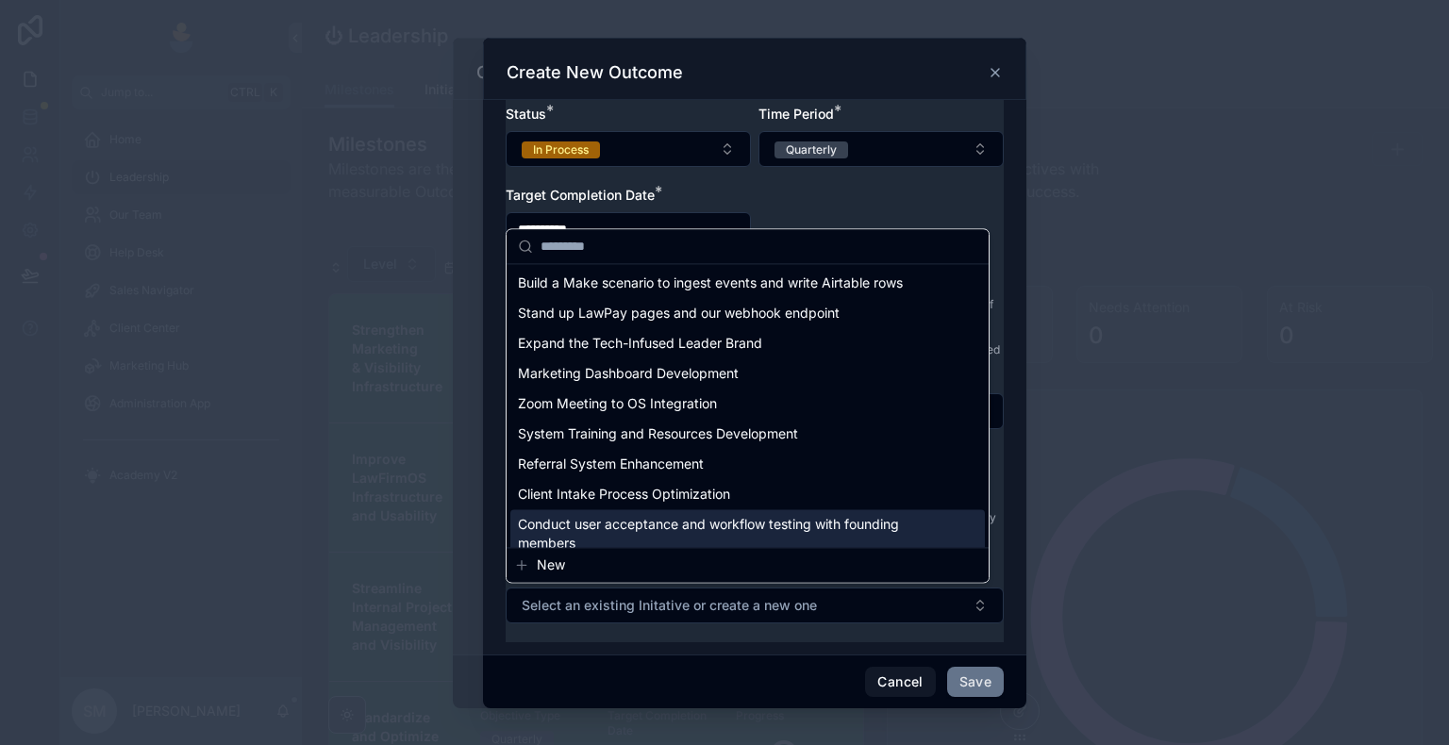
click at [615, 561] on button "New" at bounding box center [747, 565] width 467 height 19
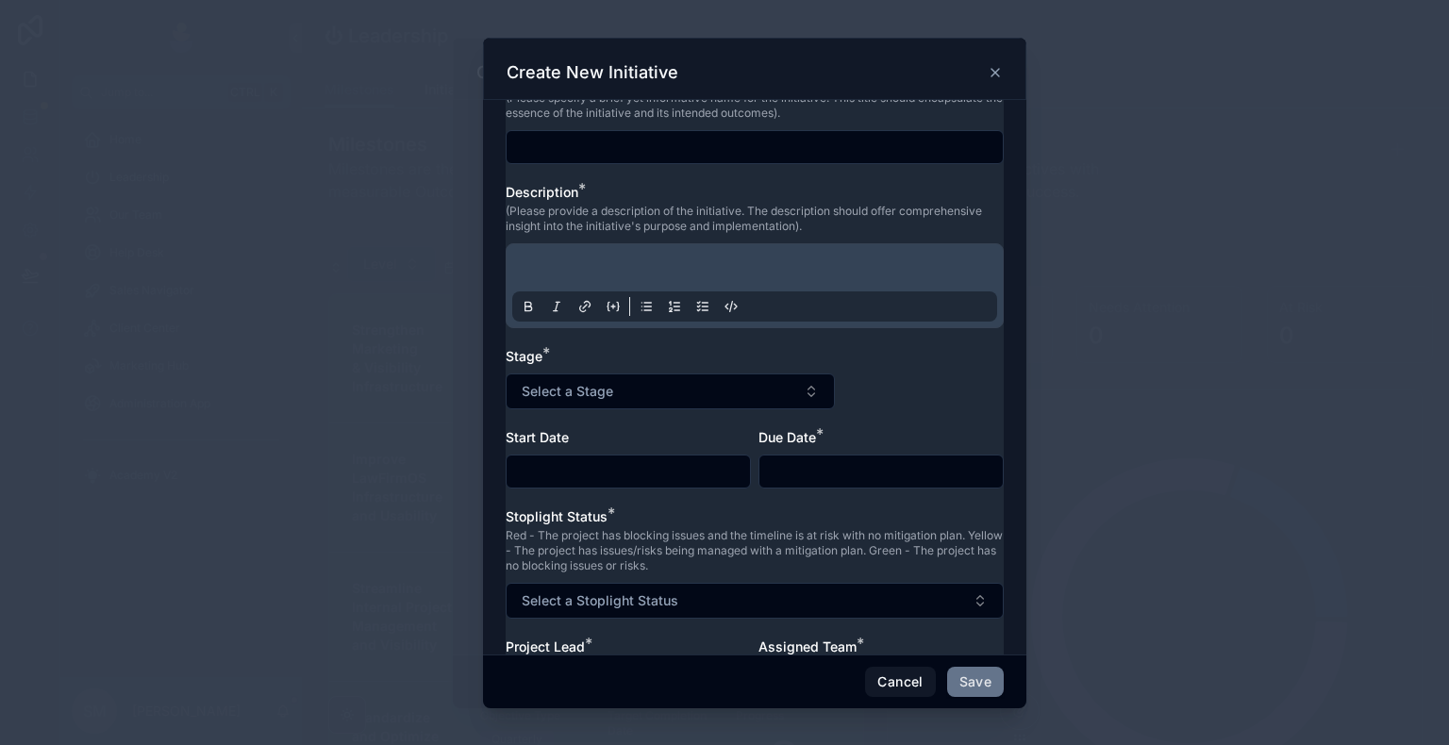
scroll to position [0, 0]
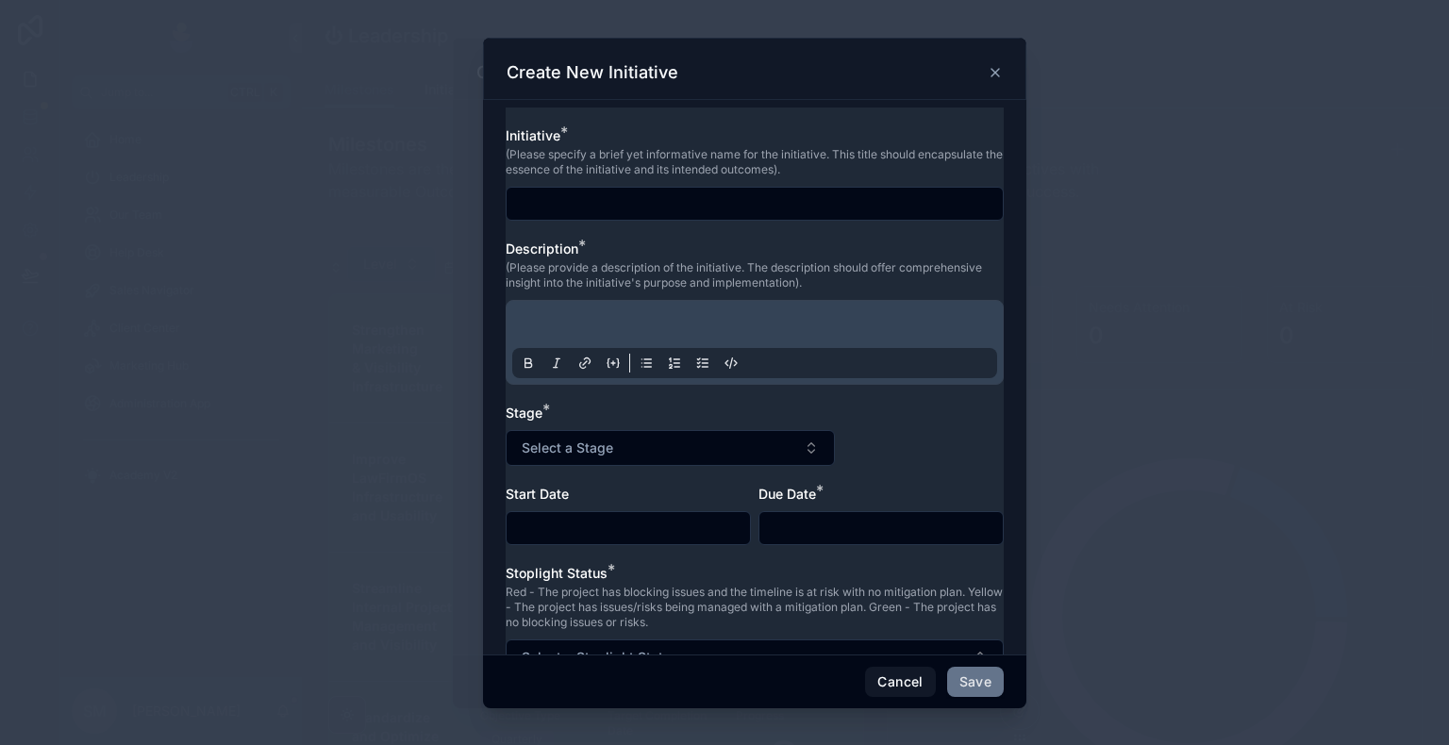
click at [622, 175] on span "(Please specify a brief yet informative name for the initiative. This title sho…" at bounding box center [755, 162] width 498 height 30
click at [618, 191] on input "text" at bounding box center [755, 204] width 496 height 26
paste input "**********"
type input "**********"
click at [742, 300] on div at bounding box center [755, 342] width 498 height 85
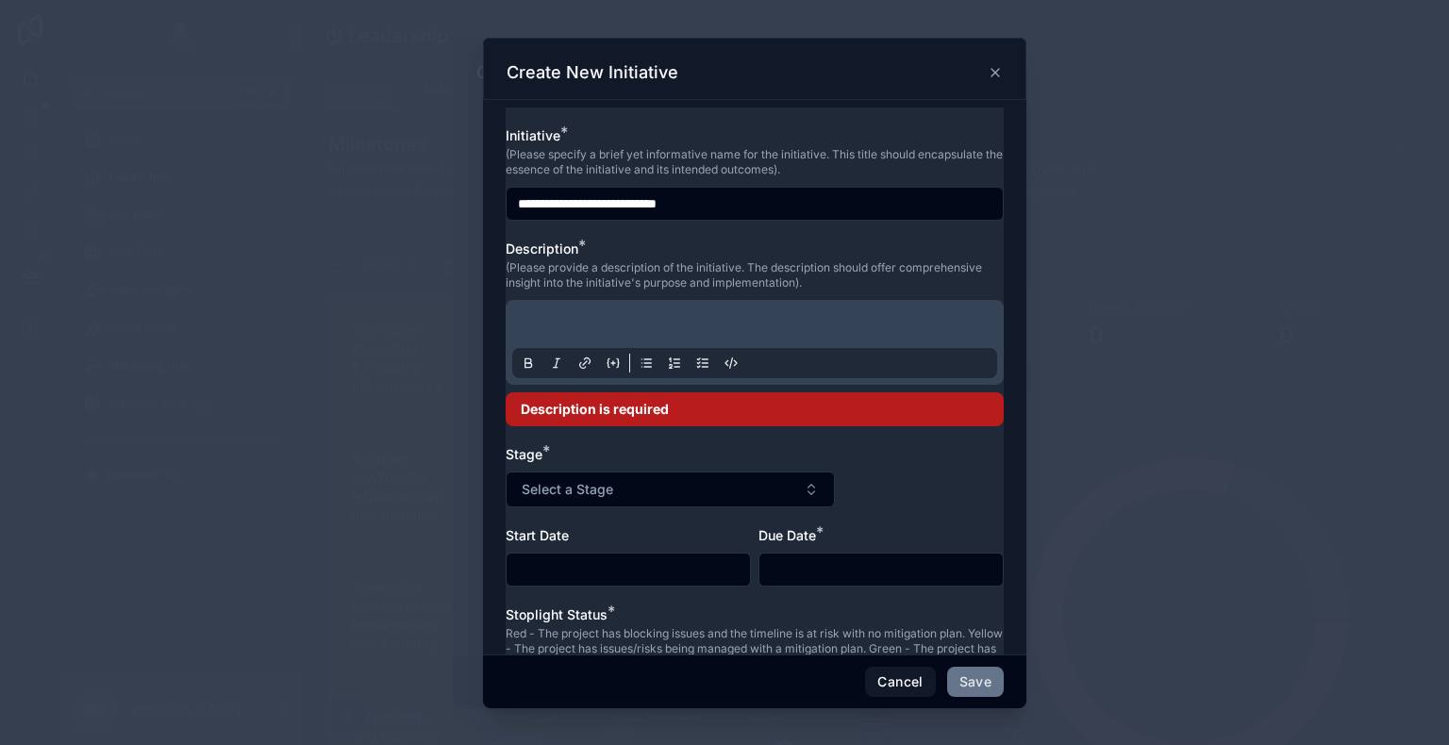
click at [729, 322] on p at bounding box center [758, 327] width 485 height 19
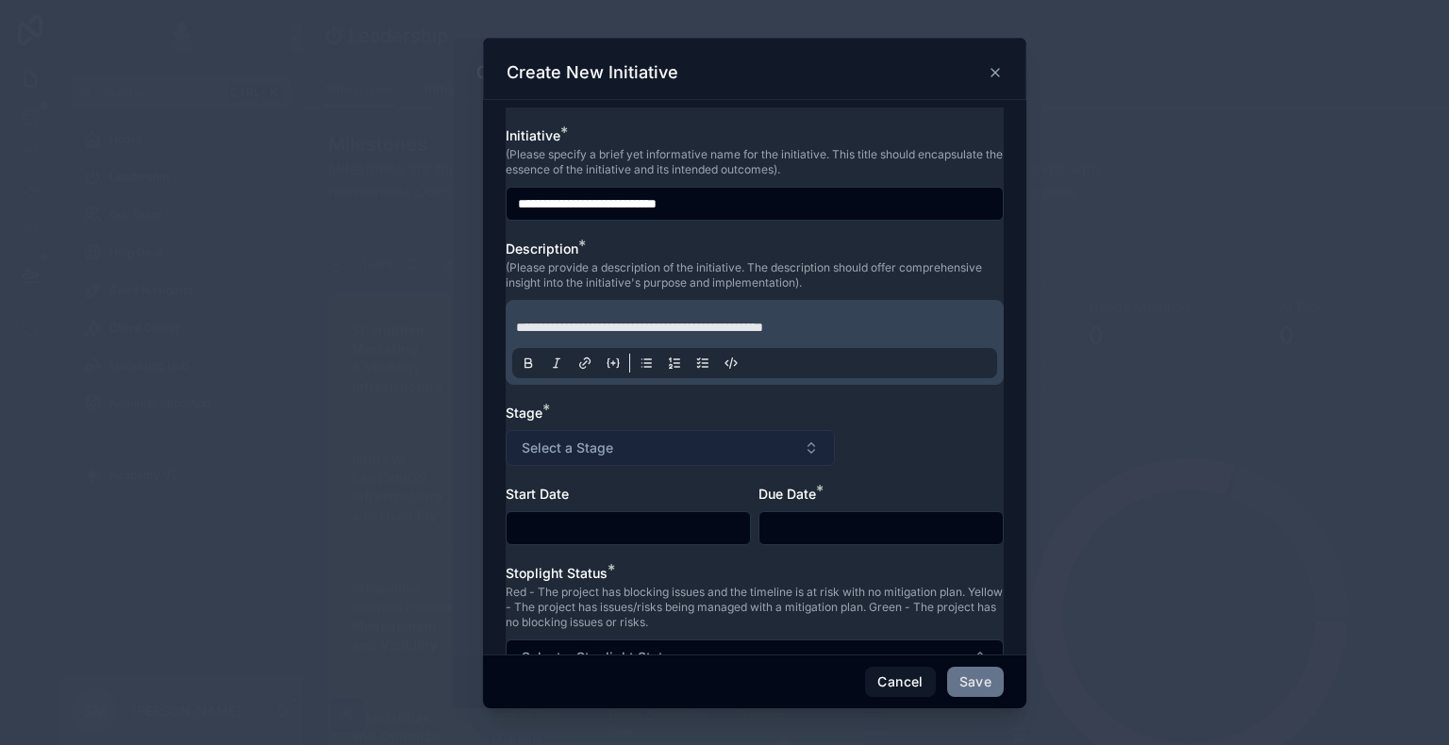
click at [607, 449] on span "Select a Stage" at bounding box center [568, 448] width 92 height 19
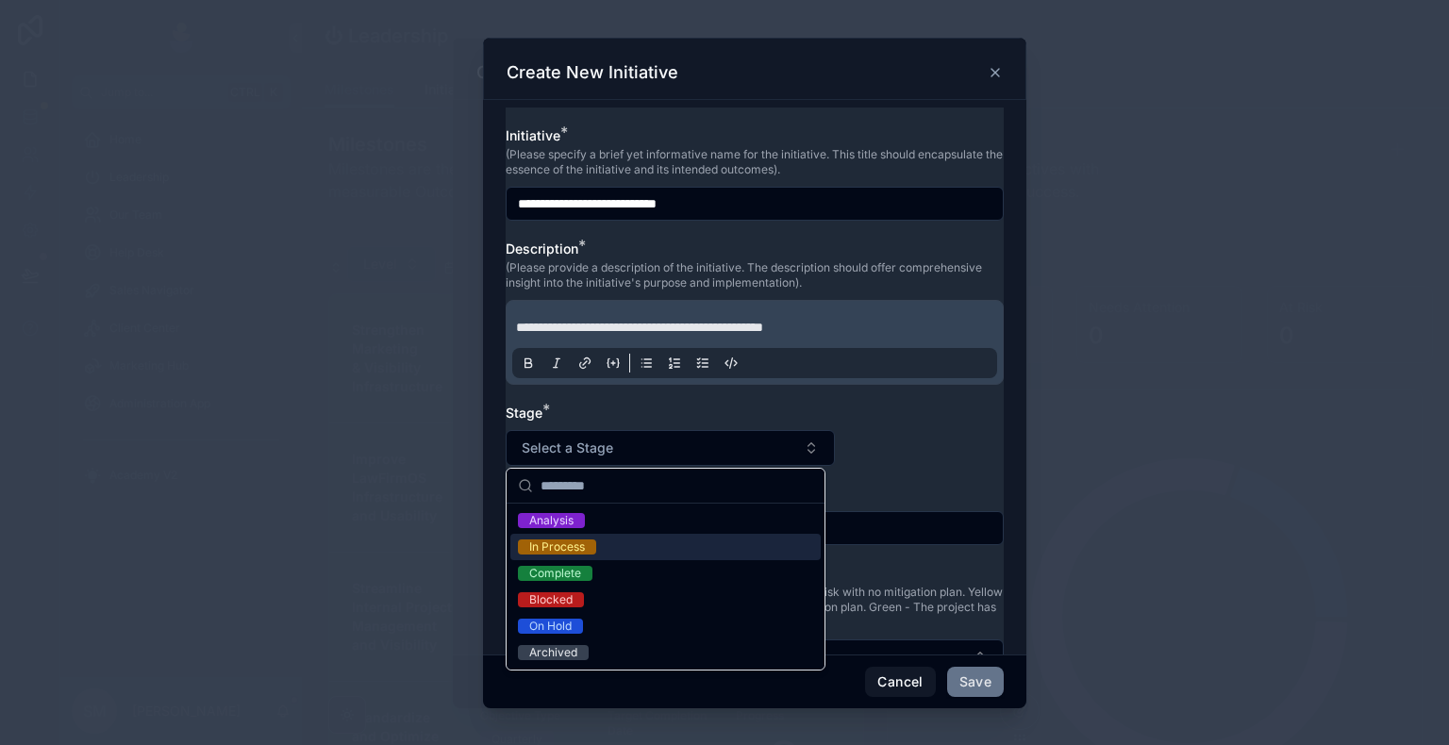
click at [595, 551] on span "In Process" at bounding box center [557, 547] width 78 height 15
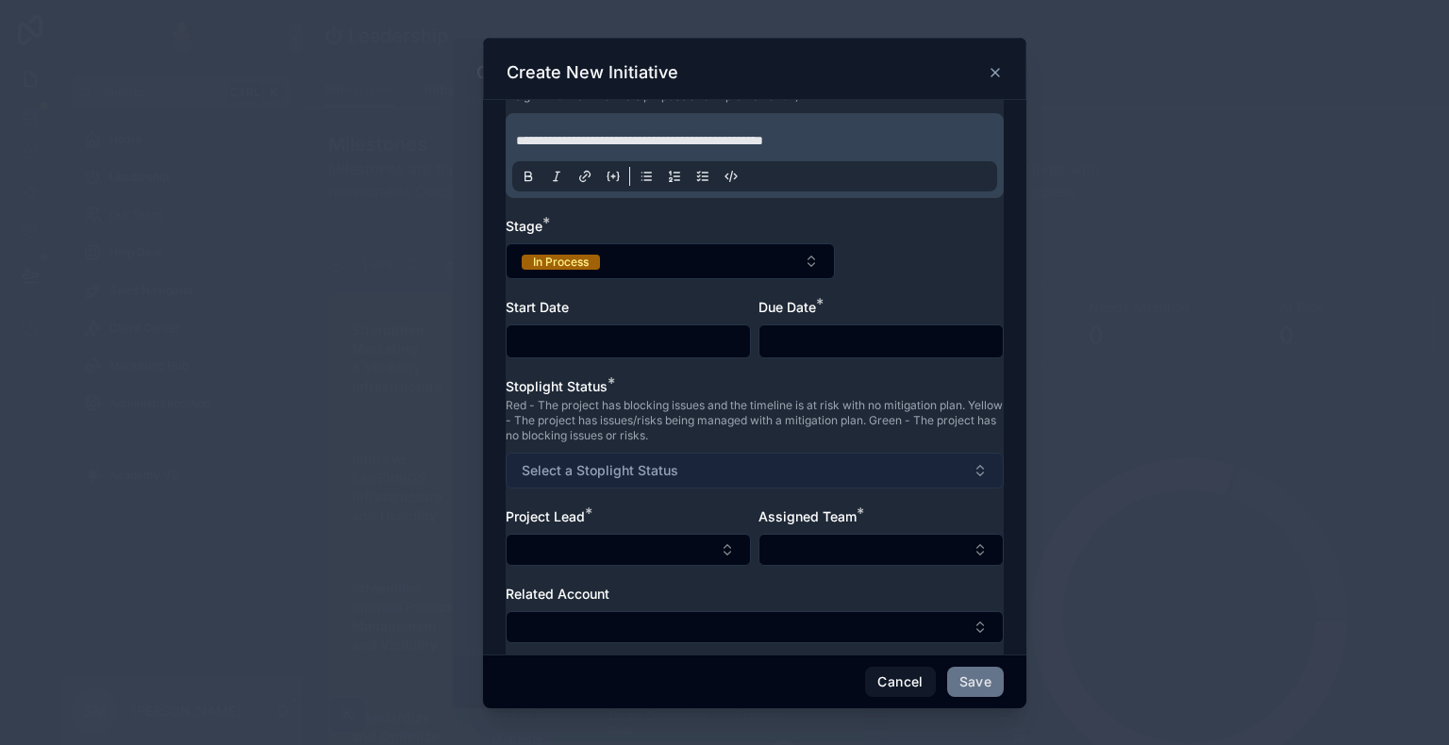
scroll to position [189, 0]
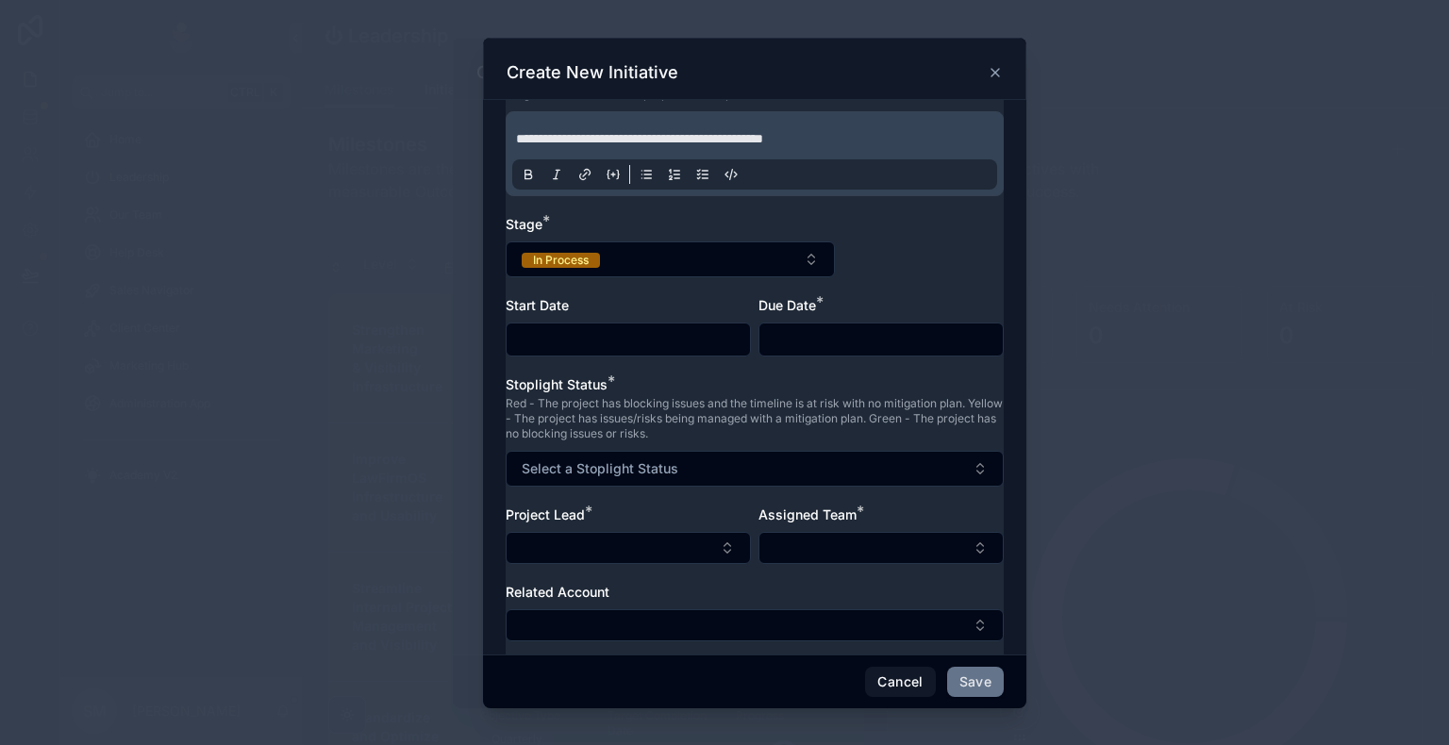
click at [633, 327] on input "text" at bounding box center [628, 339] width 243 height 26
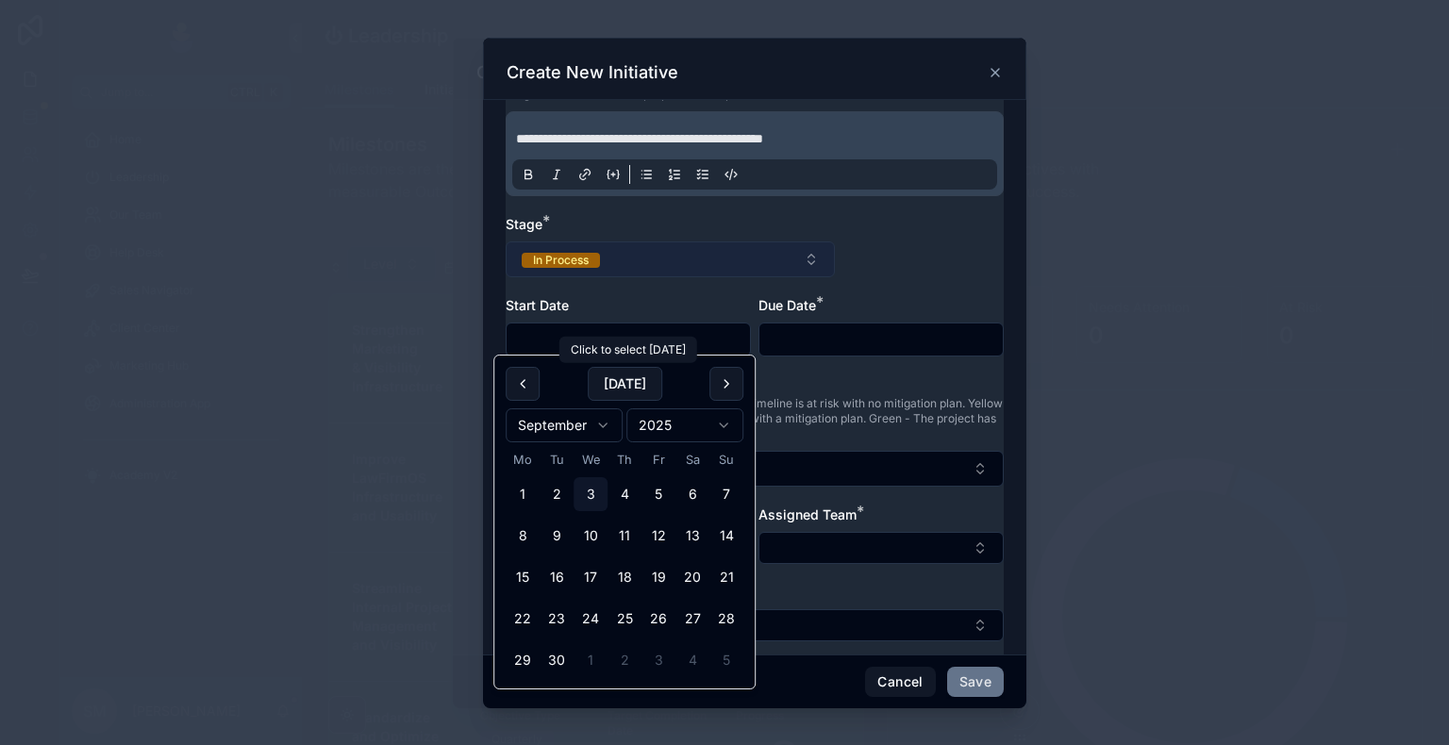
click at [627, 251] on button "In Process" at bounding box center [670, 259] width 329 height 36
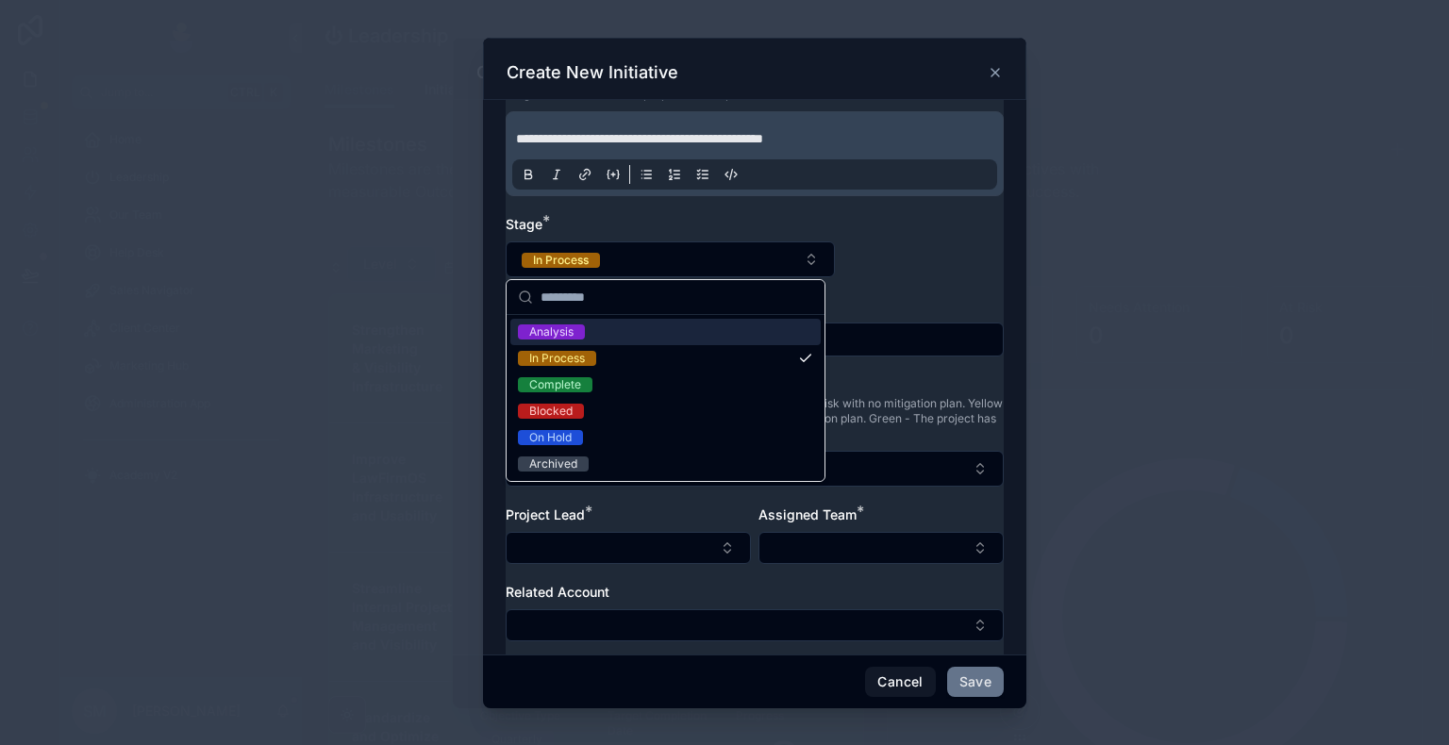
click at [594, 341] on div "Analysis" at bounding box center [665, 332] width 310 height 26
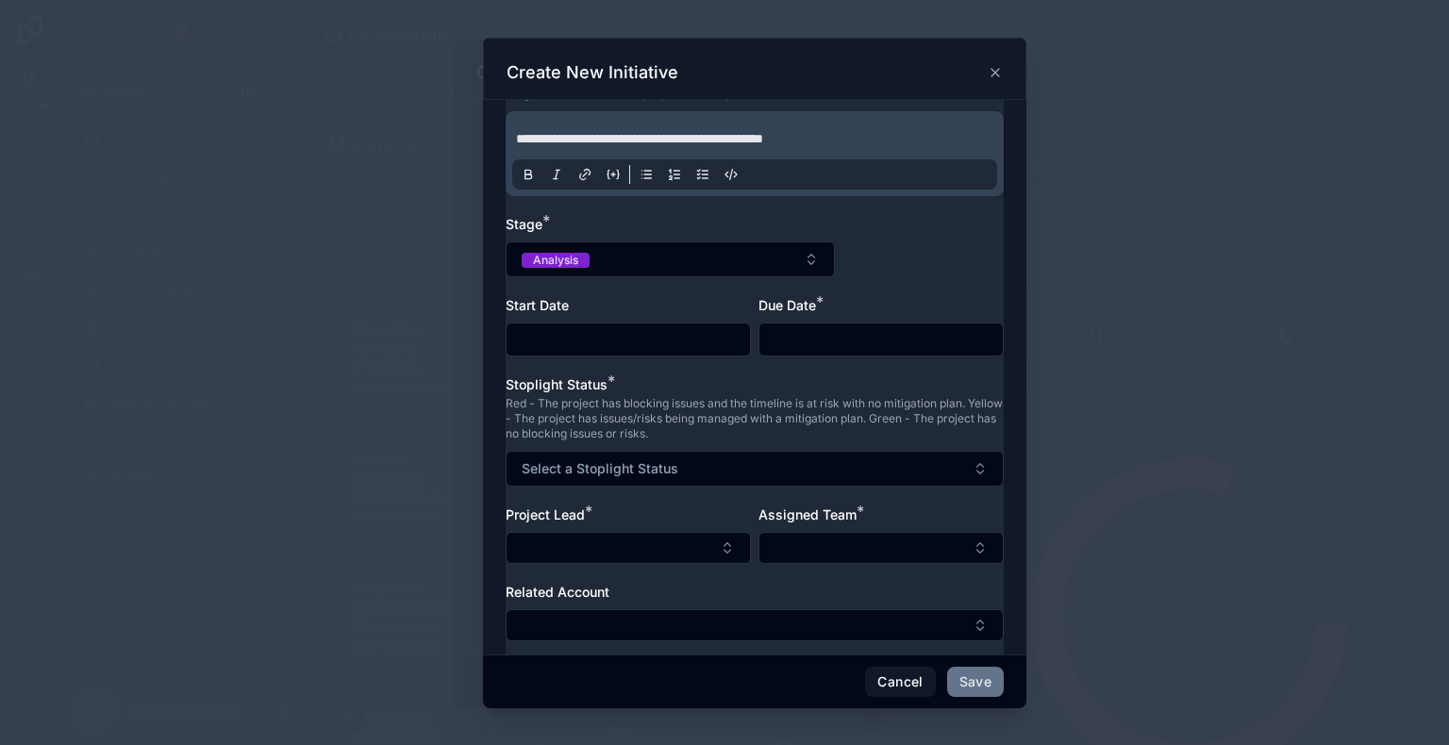
click at [603, 341] on input "text" at bounding box center [628, 339] width 243 height 26
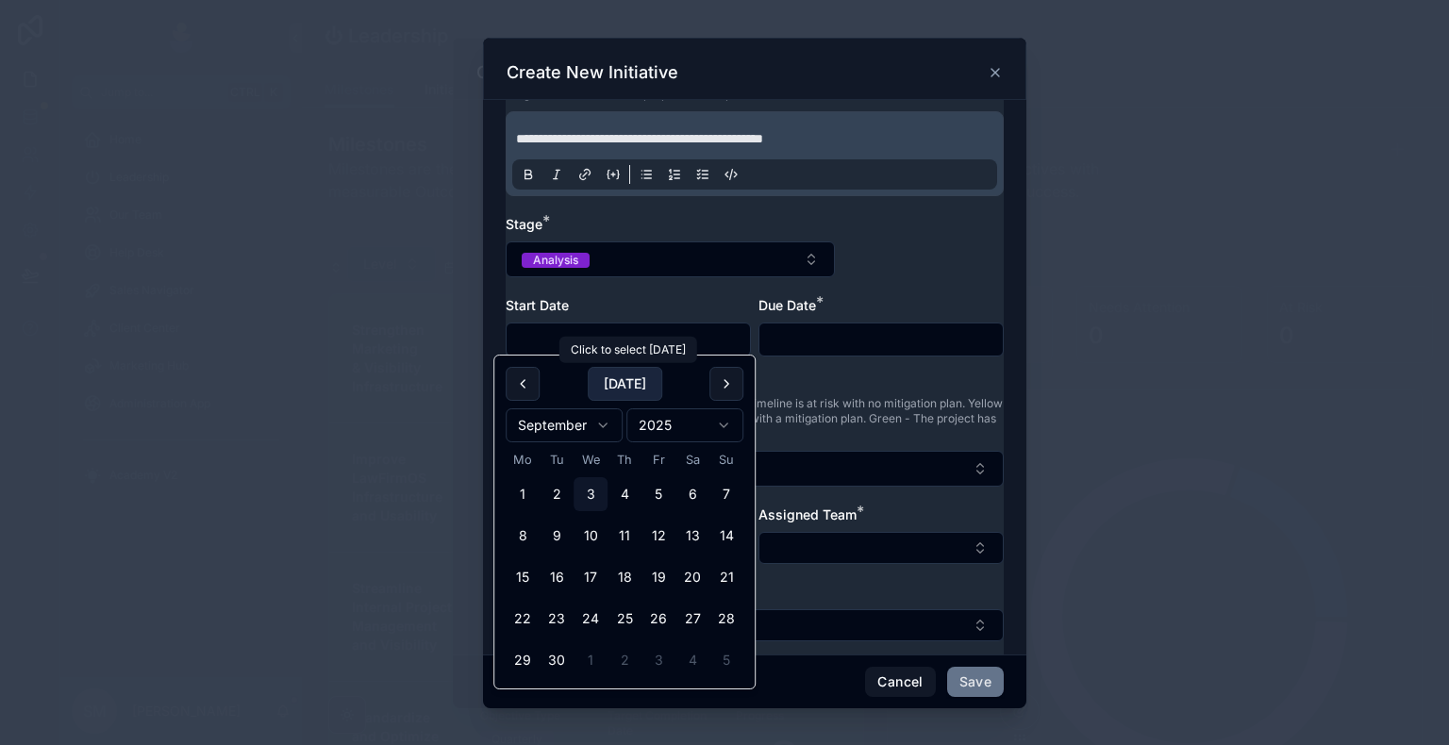
click at [631, 391] on button "[DATE]" at bounding box center [625, 384] width 75 height 34
type input "**********"
click at [829, 329] on input "text" at bounding box center [880, 339] width 243 height 26
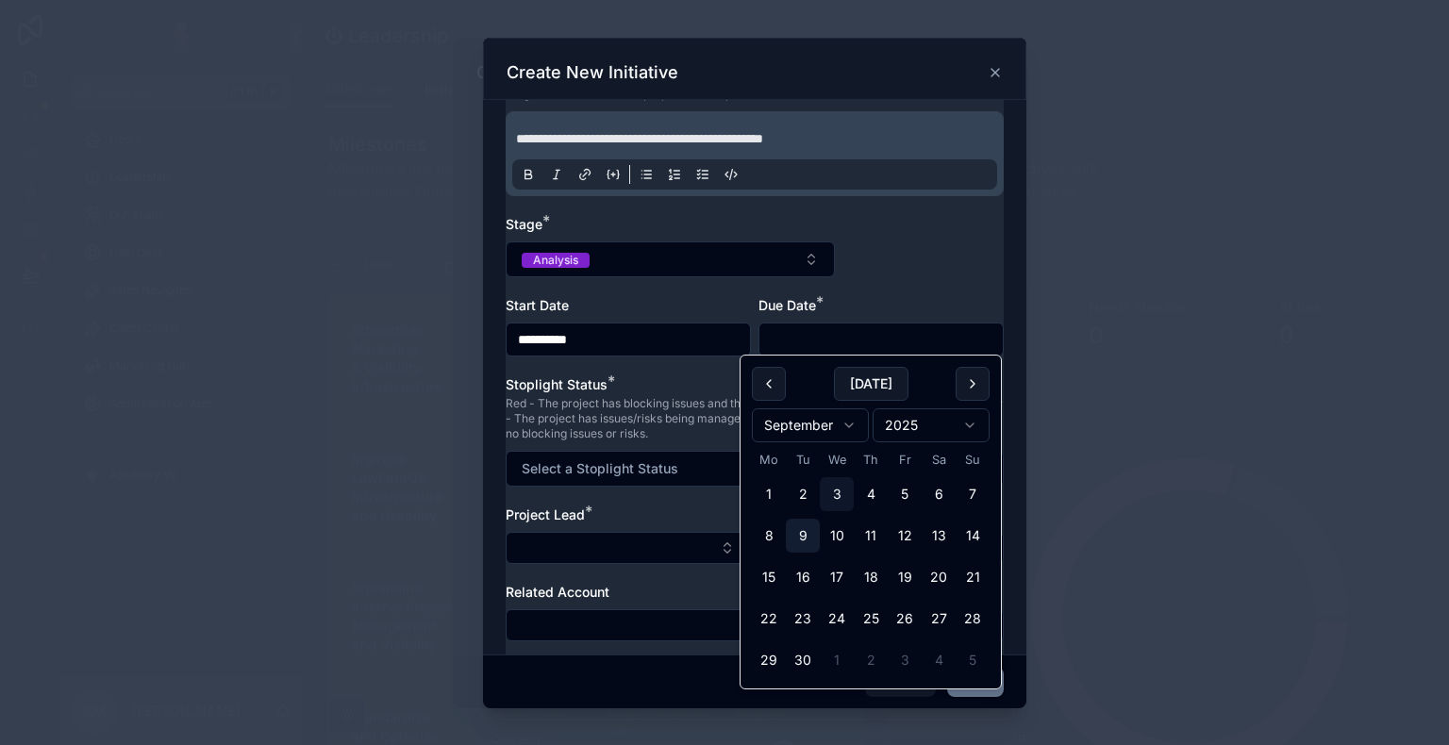
click at [807, 537] on button "9" at bounding box center [803, 536] width 34 height 34
type input "**********"
click at [674, 383] on div "Stoplight Status *" at bounding box center [755, 384] width 498 height 19
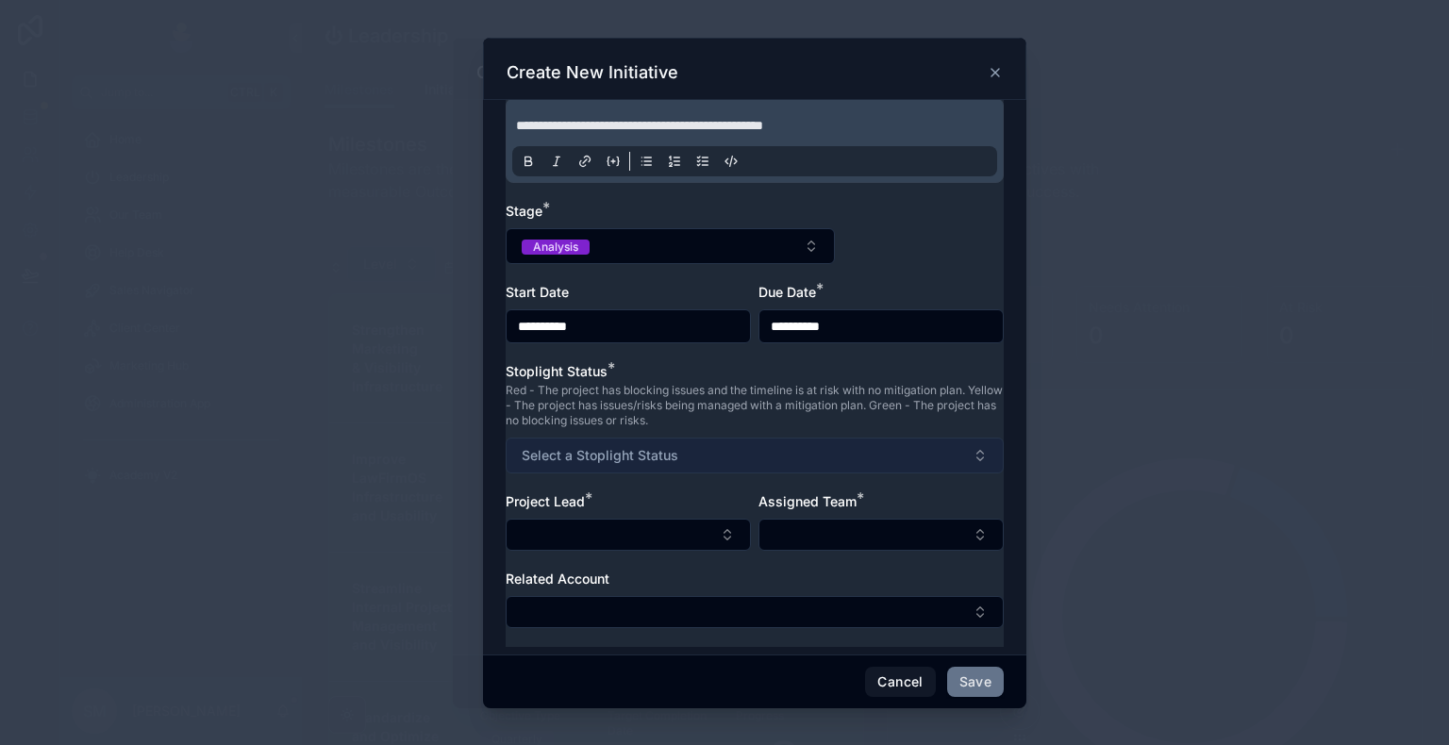
scroll to position [205, 0]
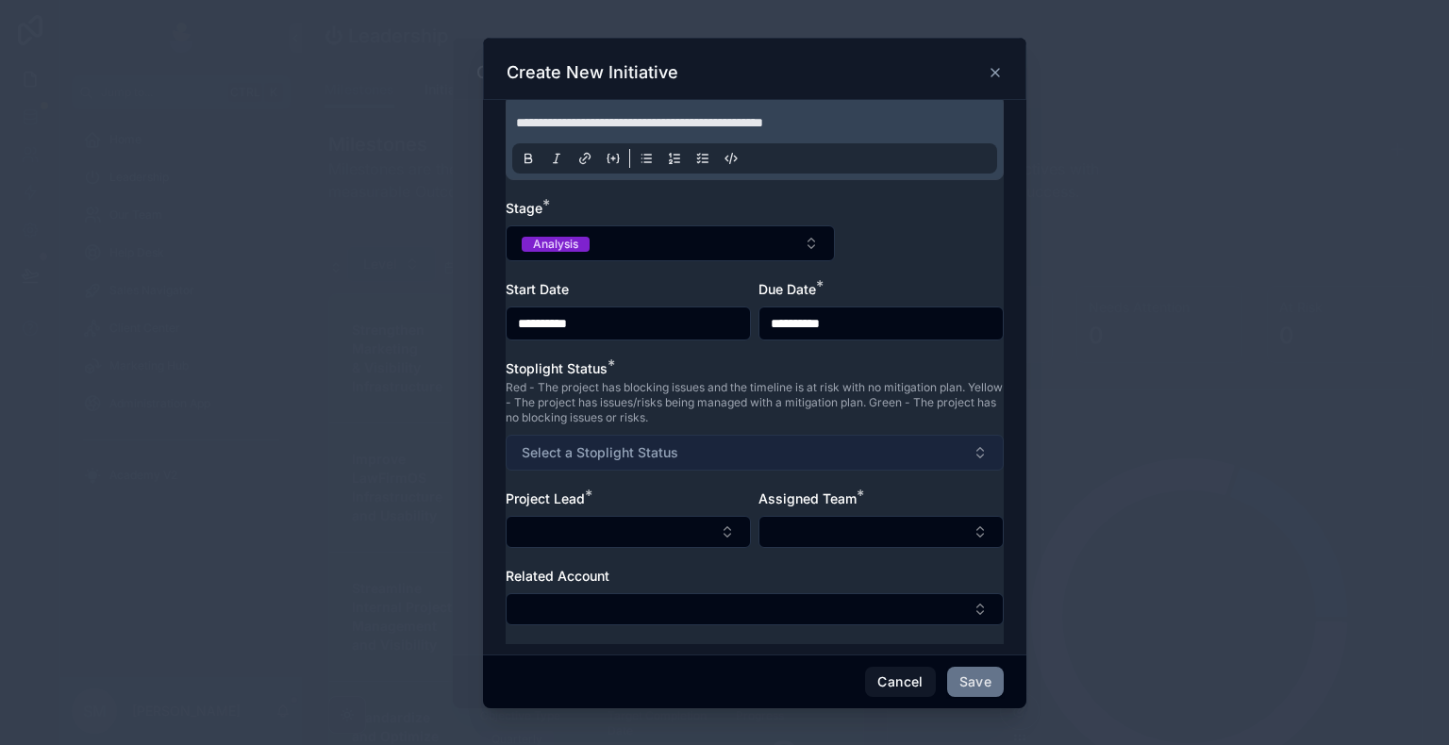
click at [672, 464] on button "Select a Stoplight Status" at bounding box center [755, 453] width 498 height 36
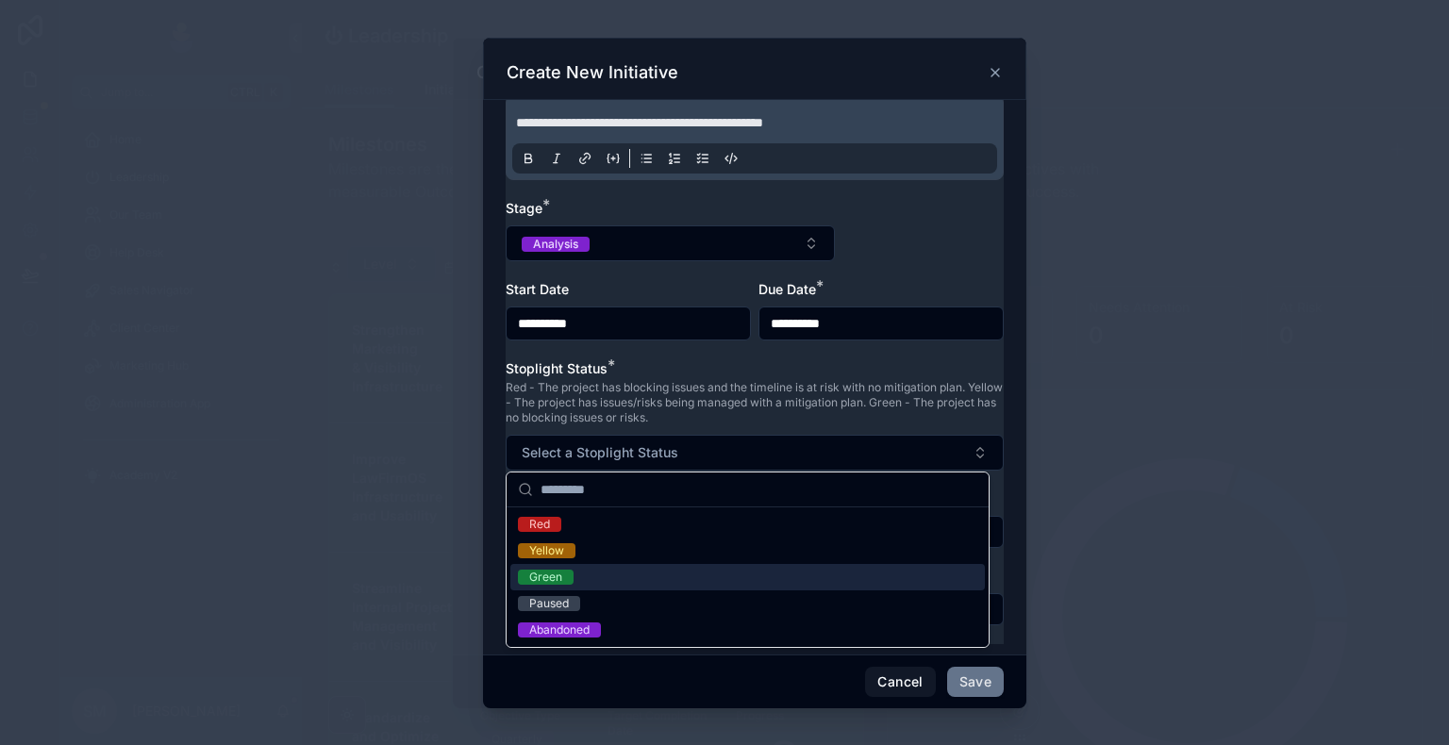
click at [619, 577] on div "Green" at bounding box center [747, 577] width 474 height 26
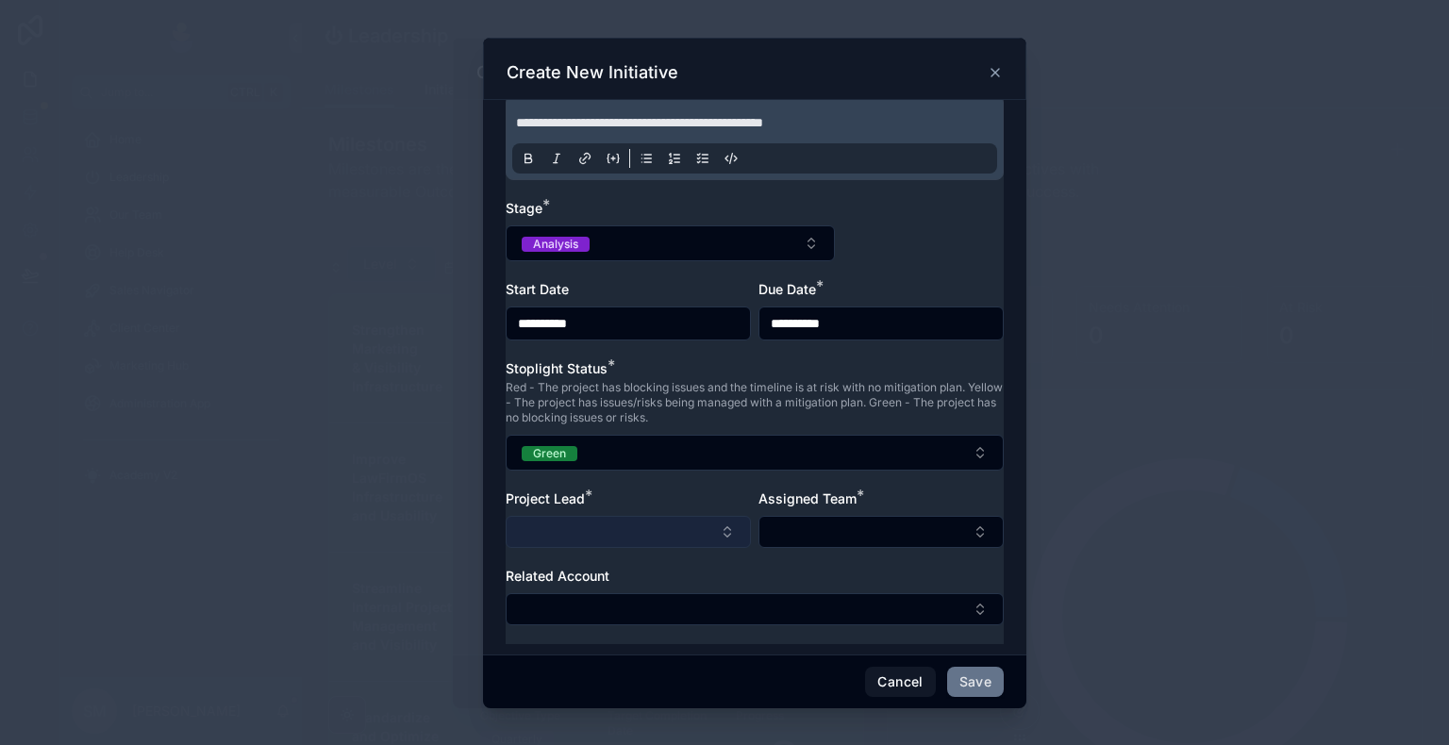
click at [620, 526] on button "Select Button" at bounding box center [628, 532] width 245 height 32
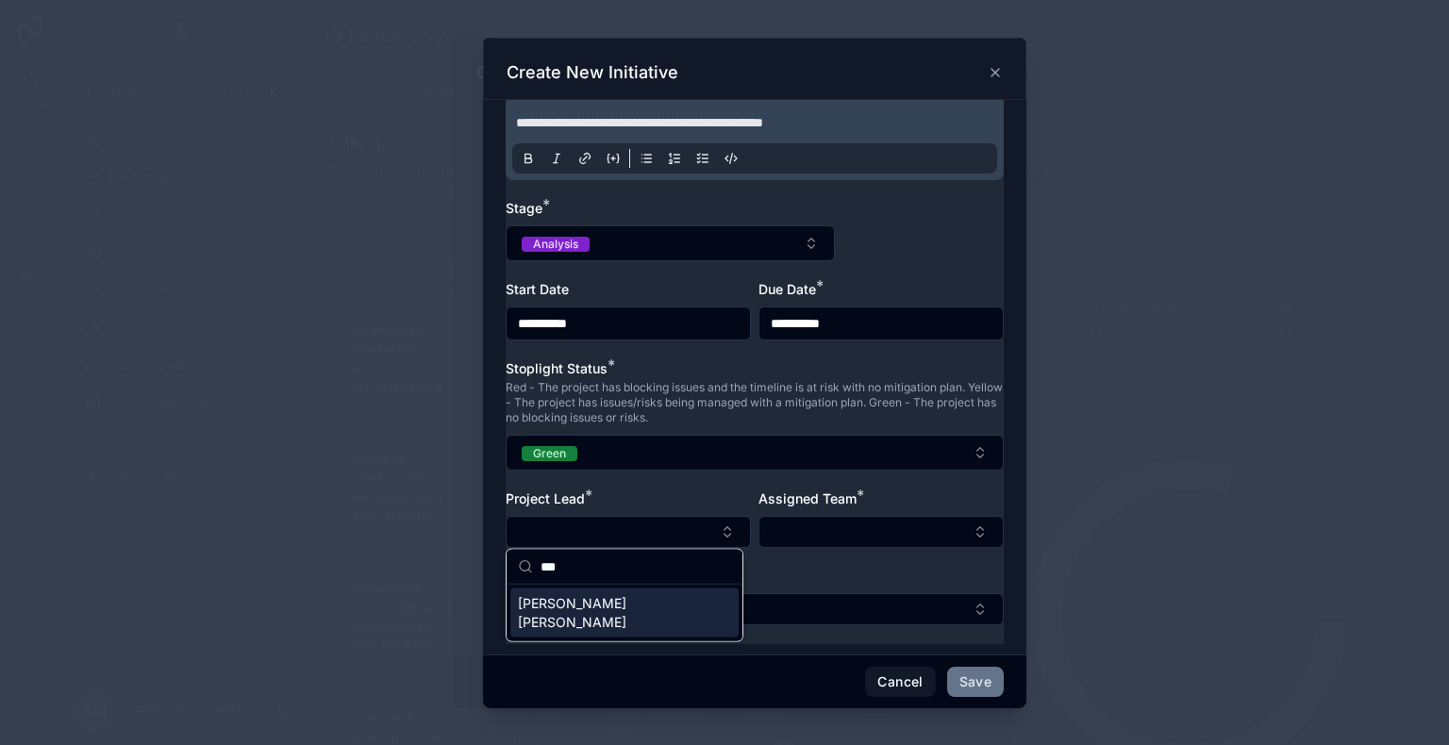
type input "***"
click at [649, 604] on div "[PERSON_NAME] [PERSON_NAME]" at bounding box center [624, 613] width 228 height 49
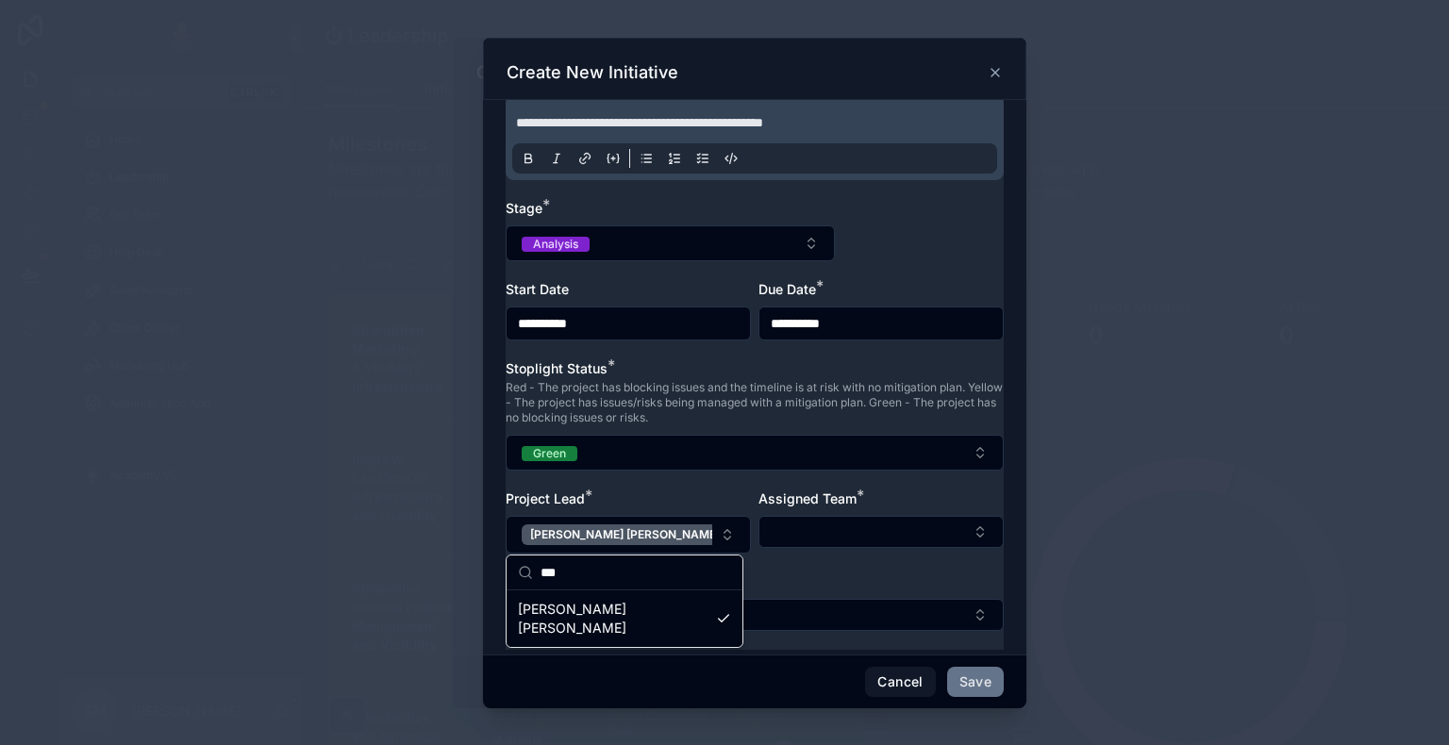
click at [818, 567] on div "**********" at bounding box center [755, 286] width 498 height 728
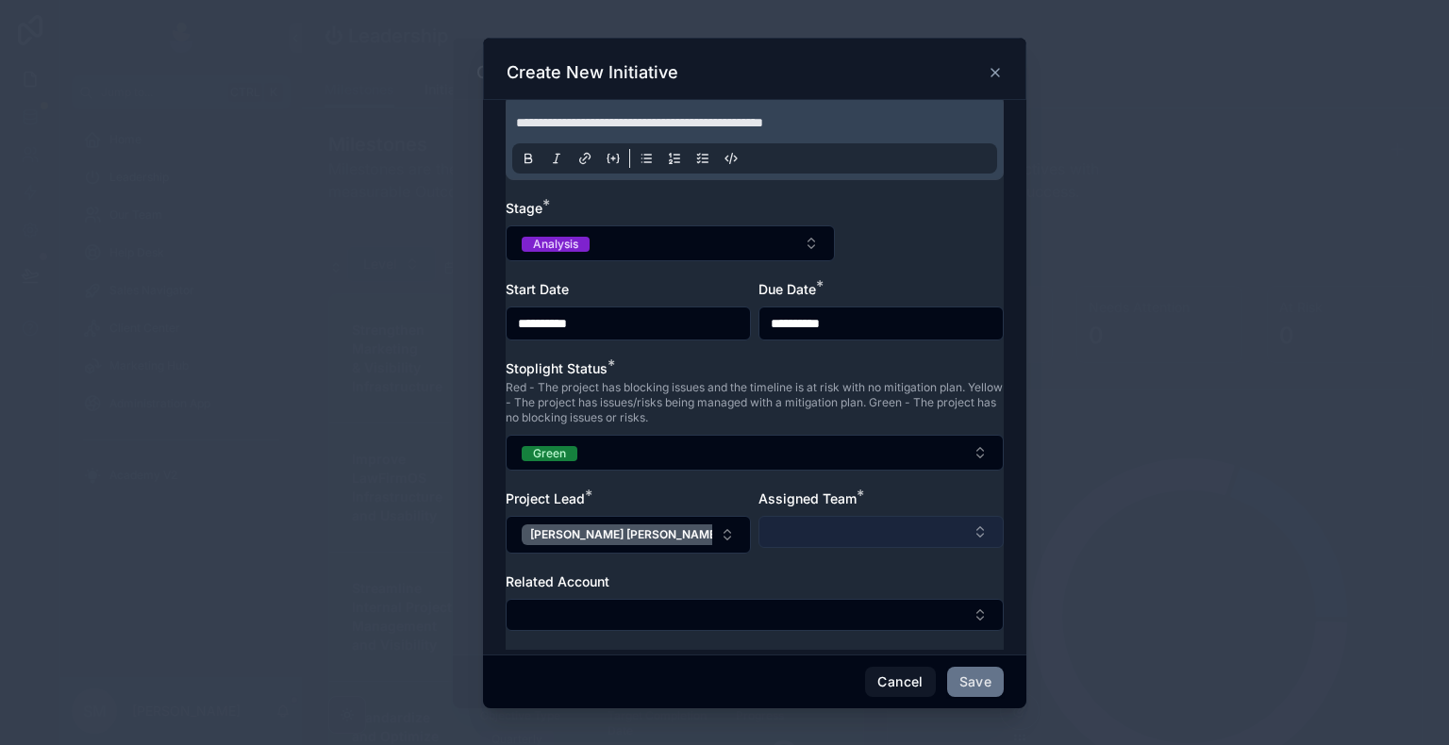
click at [828, 530] on button "Select Button" at bounding box center [880, 532] width 245 height 32
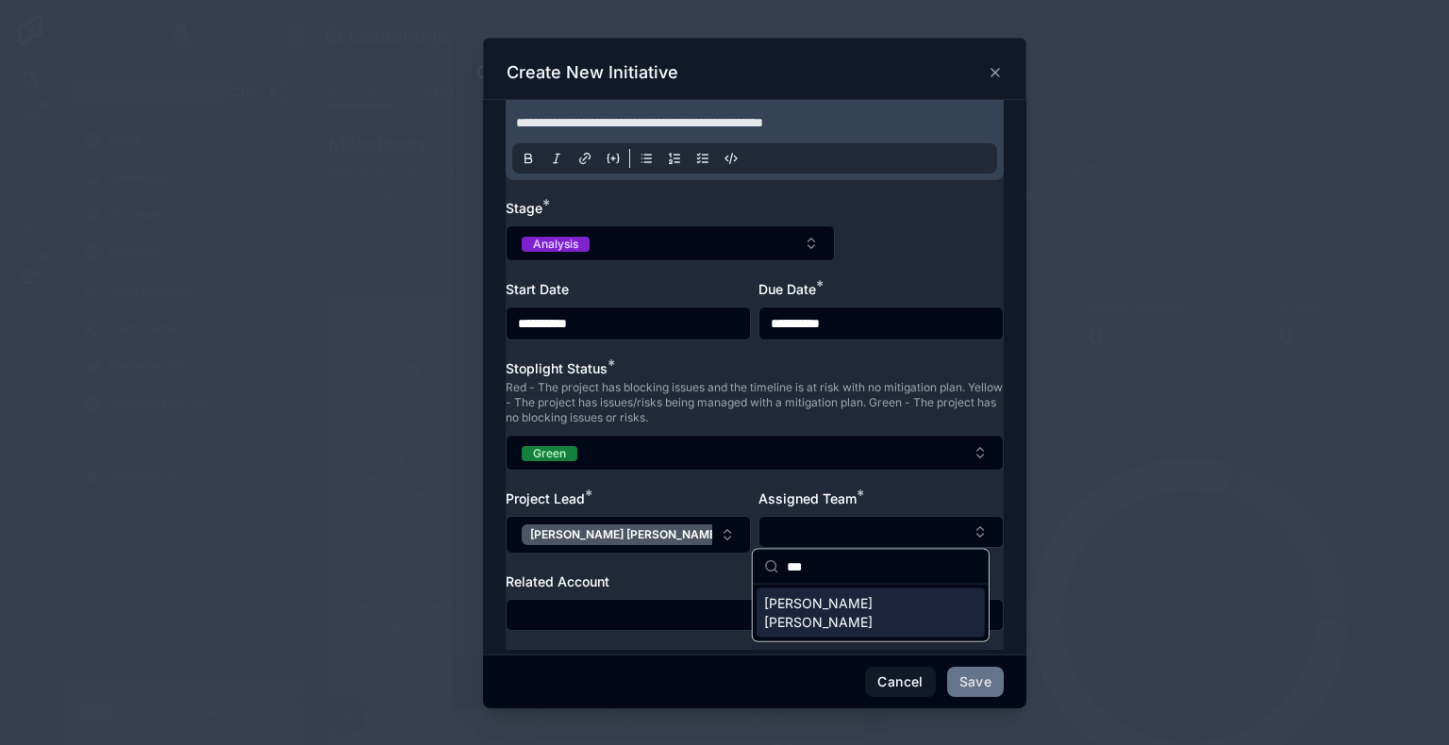
type input "***"
click at [802, 603] on span "[PERSON_NAME] [PERSON_NAME]" at bounding box center [859, 613] width 191 height 38
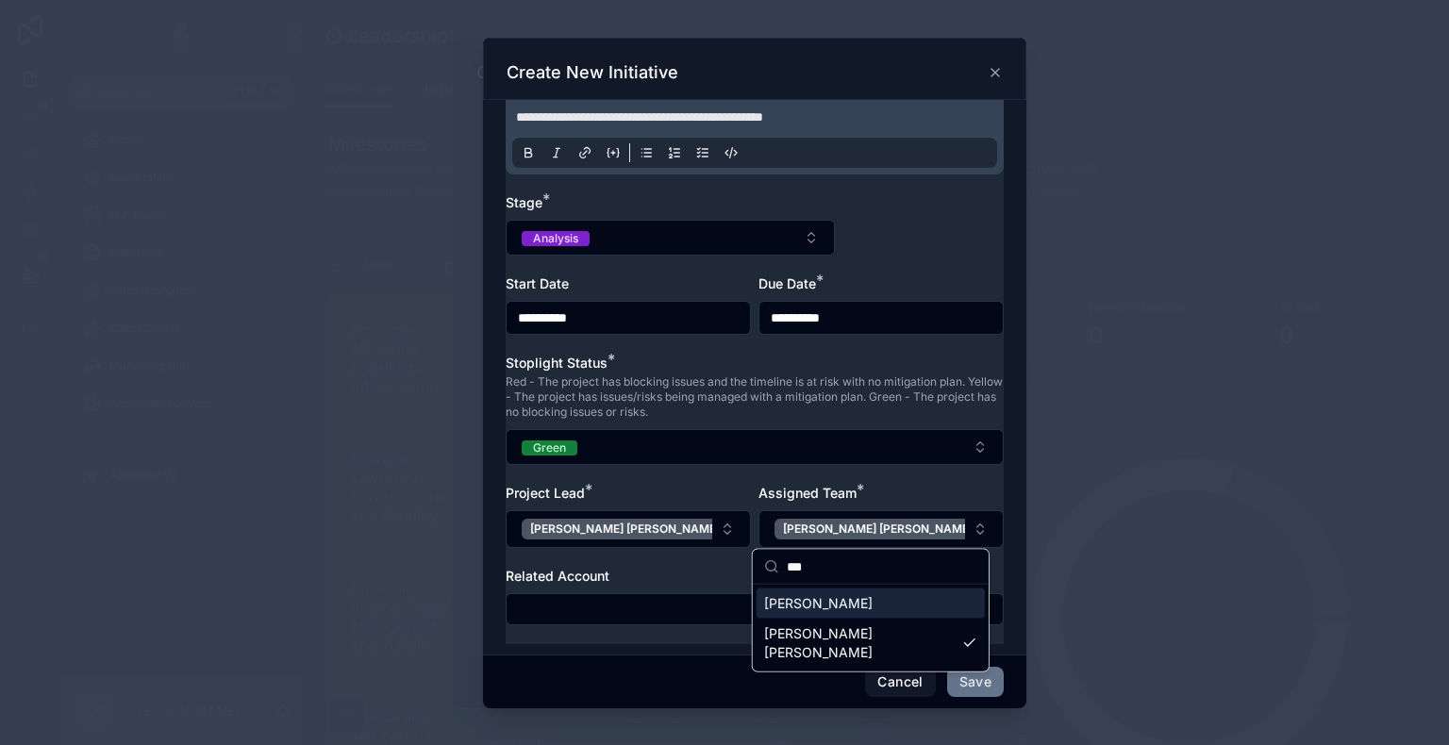
scroll to position [211, 0]
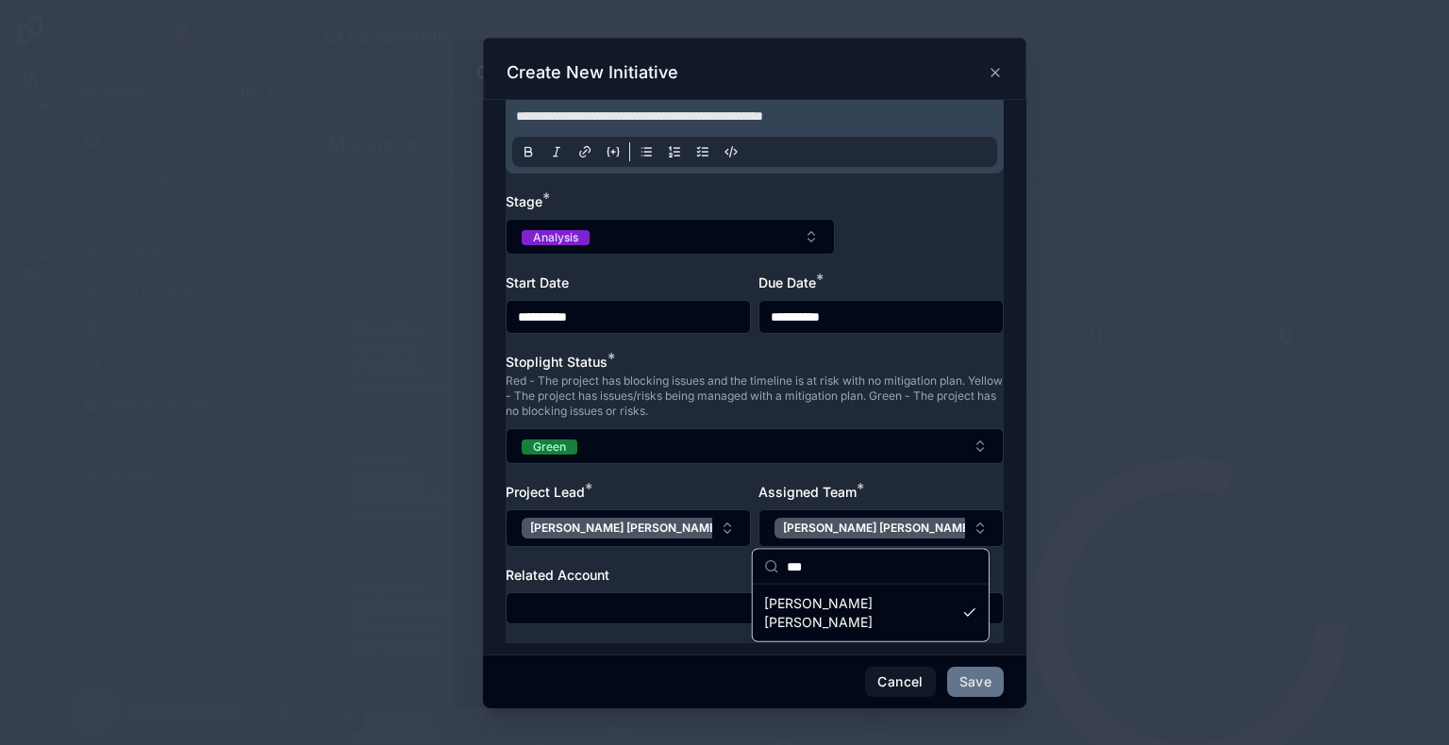
click at [911, 491] on div "Assigned Team *" at bounding box center [880, 492] width 245 height 19
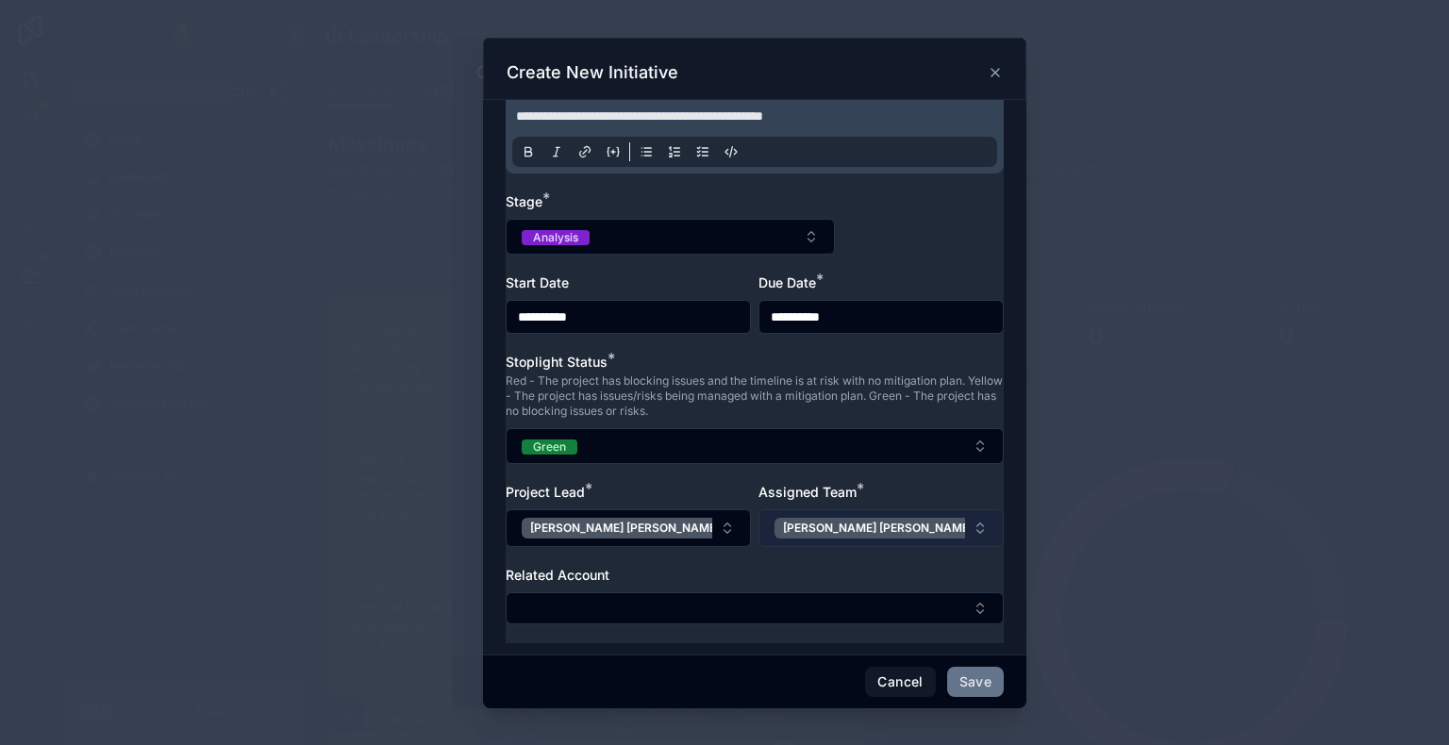
click at [898, 525] on button "[PERSON_NAME] [PERSON_NAME]" at bounding box center [880, 528] width 245 height 38
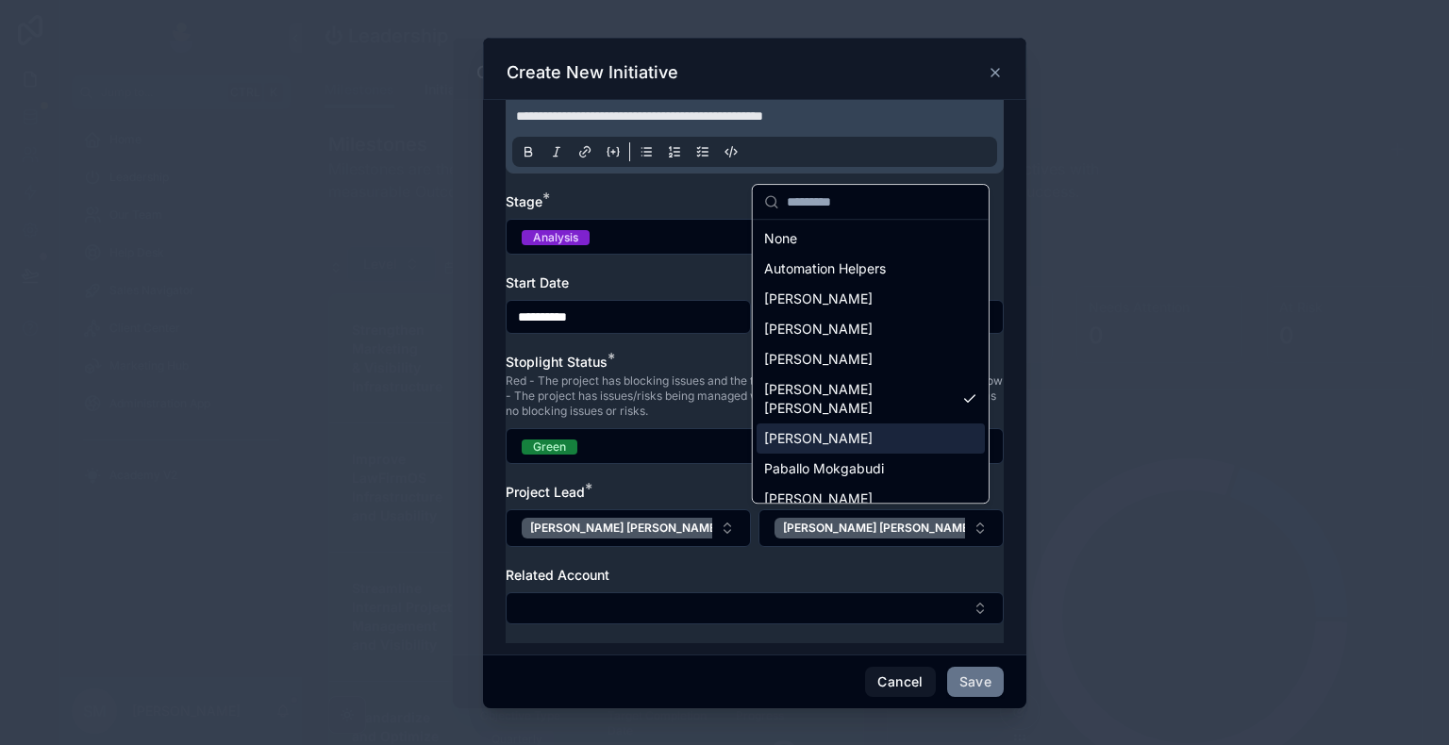
click at [826, 429] on span "[PERSON_NAME]" at bounding box center [818, 438] width 108 height 19
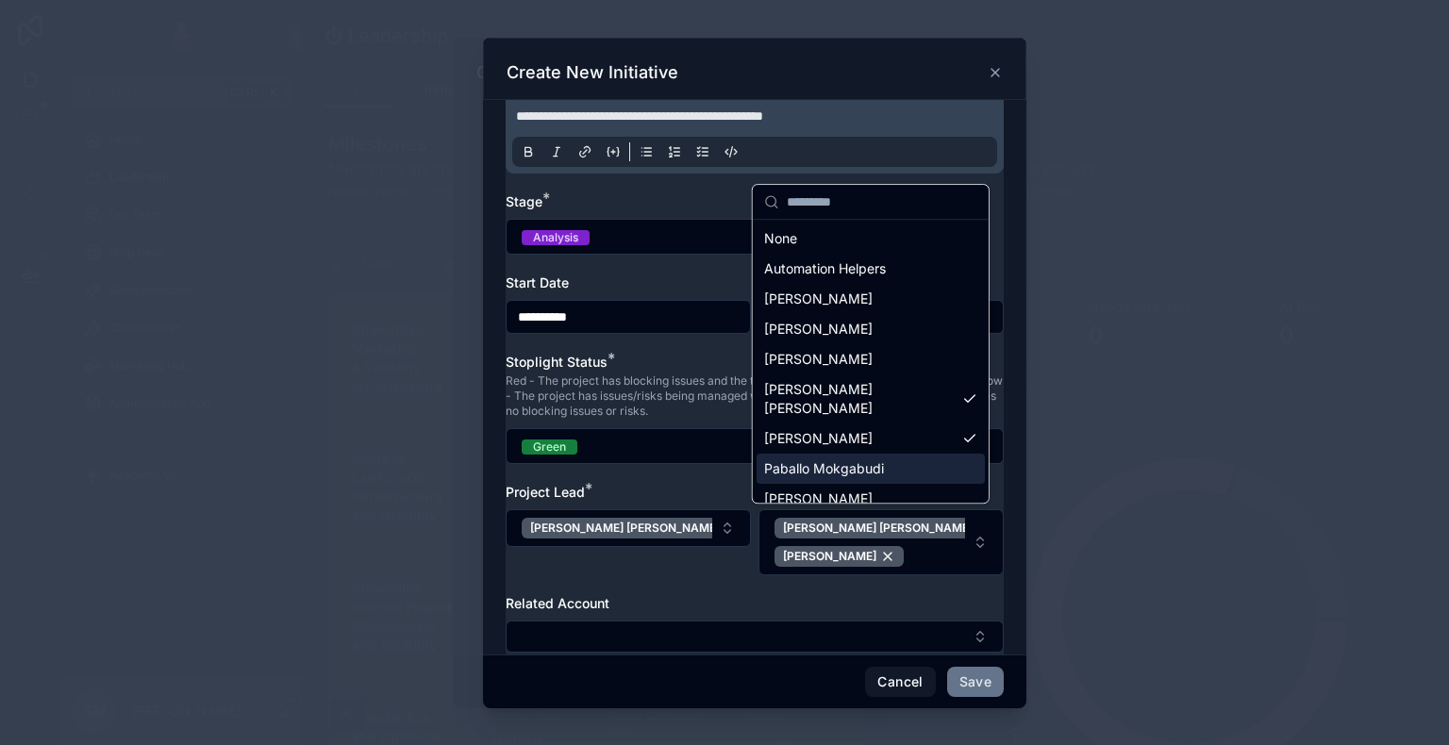
click at [691, 492] on div "Project Lead *" at bounding box center [628, 492] width 245 height 19
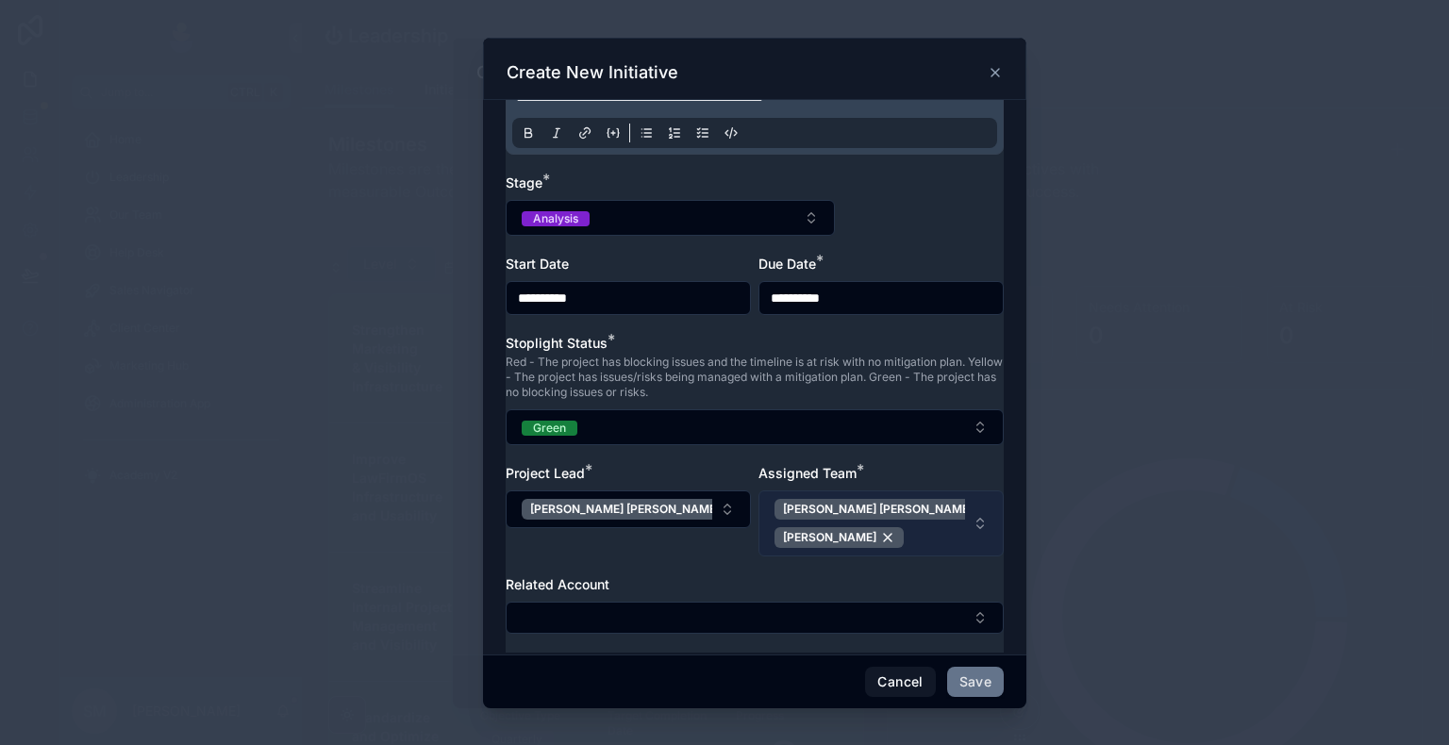
scroll to position [239, 0]
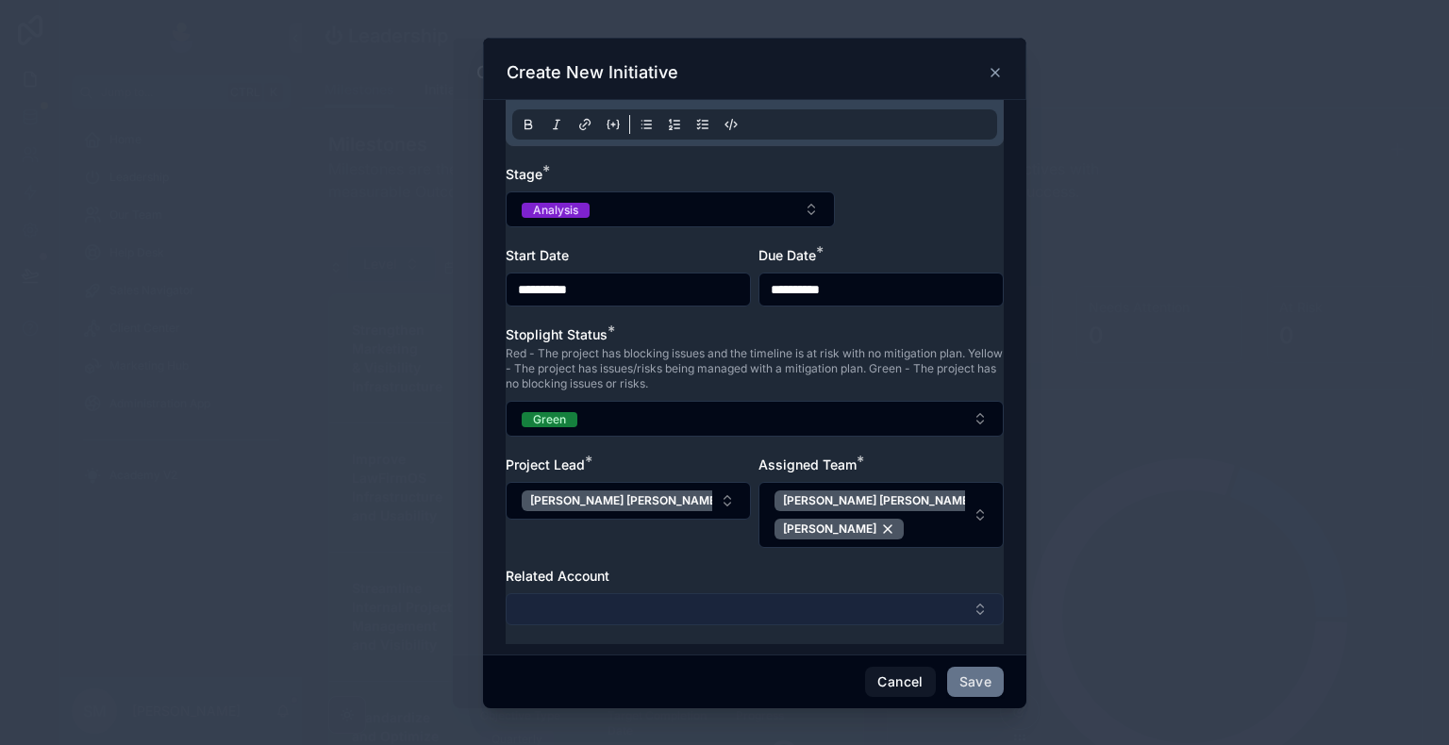
click at [688, 609] on button "Select Button" at bounding box center [755, 609] width 498 height 32
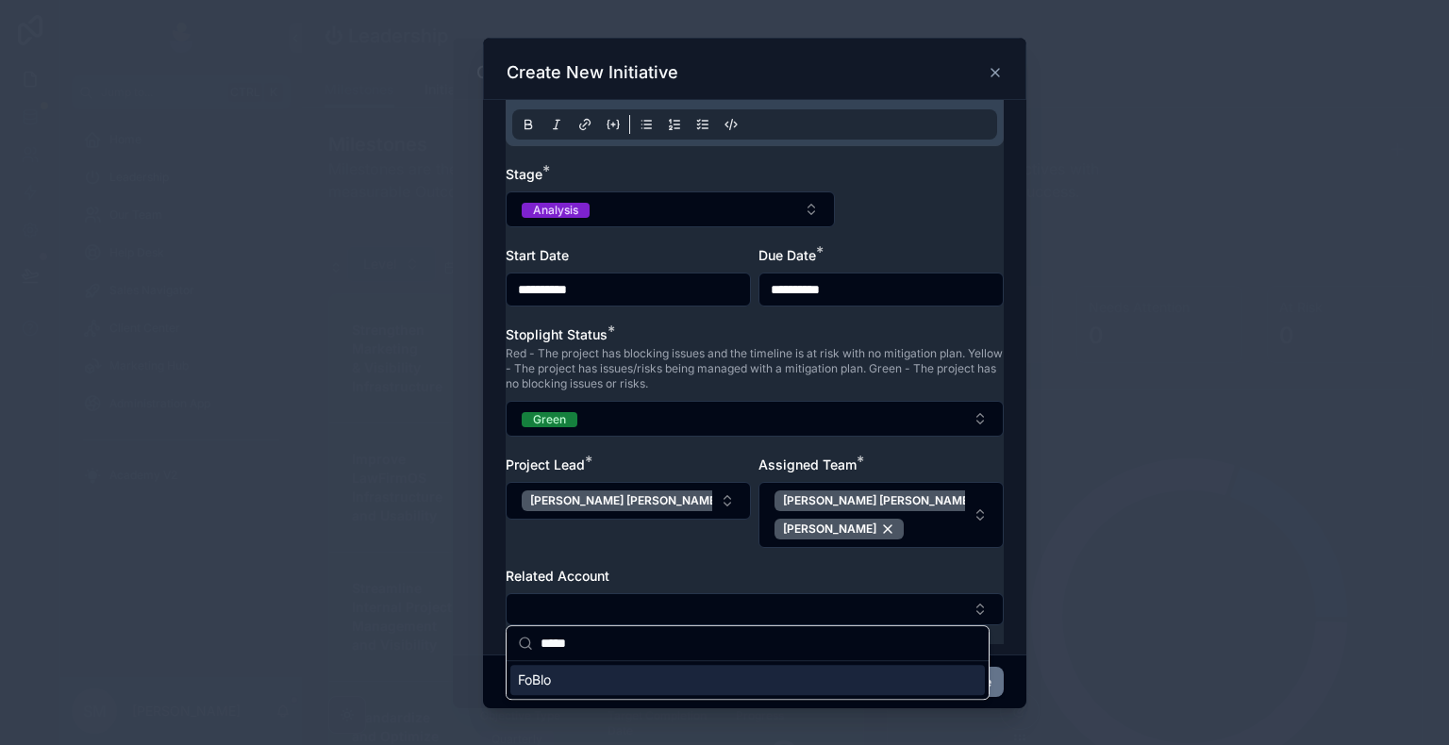
type input "*****"
click at [627, 648] on div "FoBlo" at bounding box center [747, 680] width 474 height 30
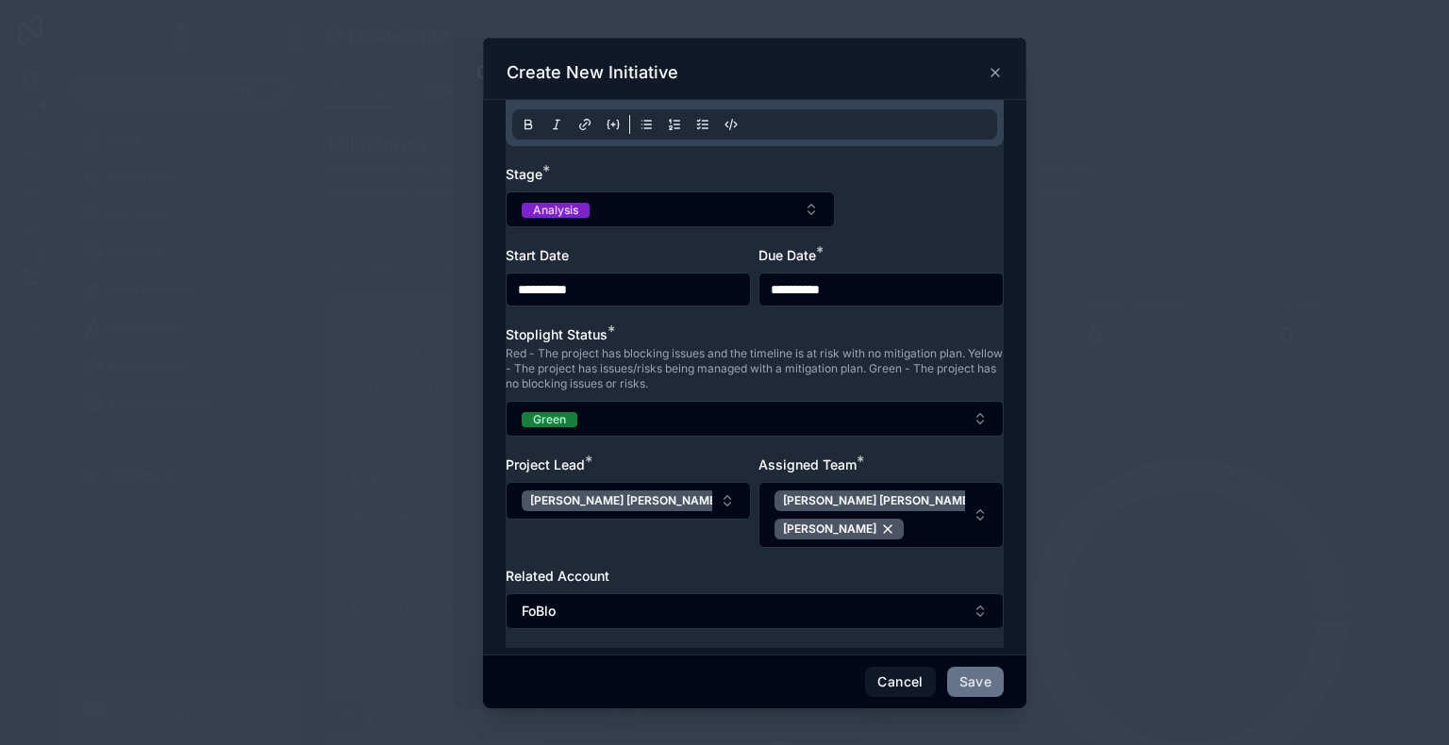
click at [644, 567] on div "Related Account" at bounding box center [755, 576] width 498 height 19
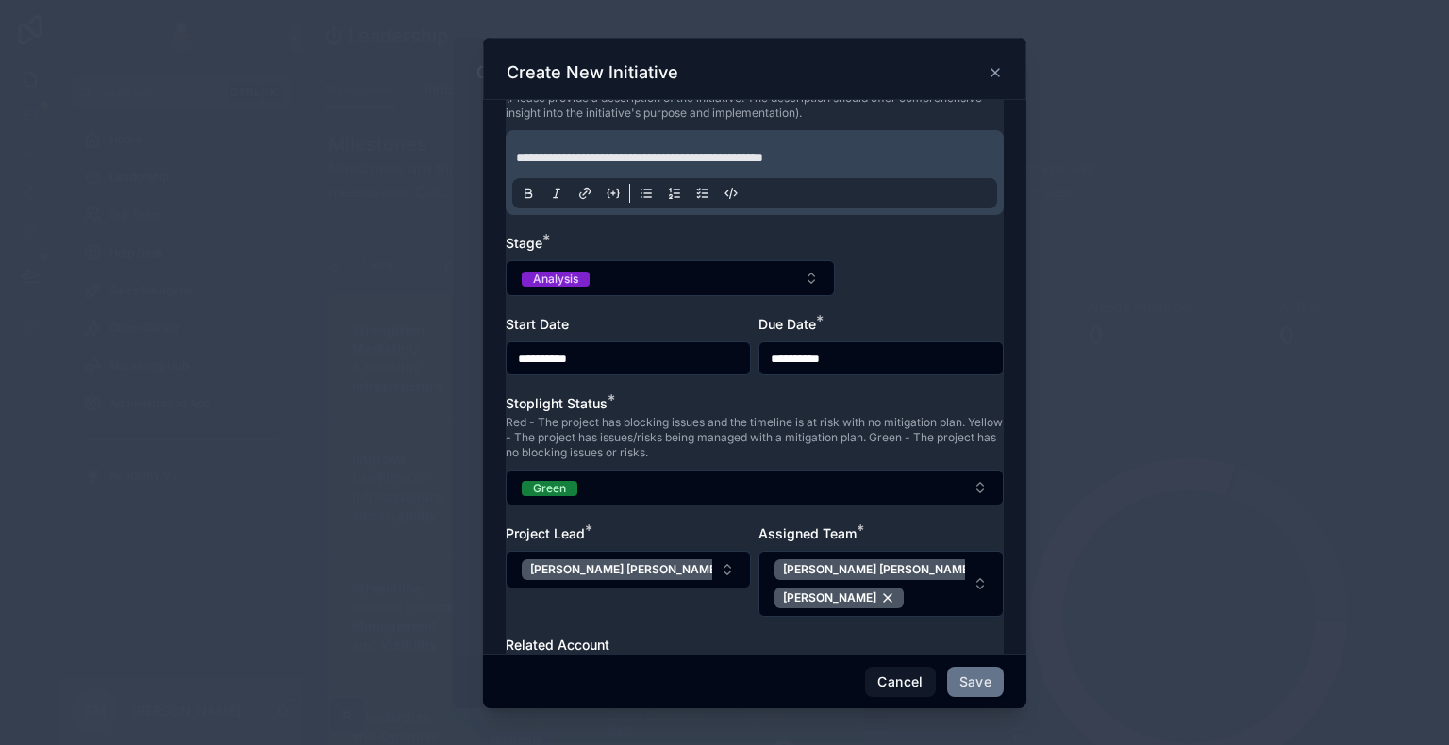
scroll to position [242, 0]
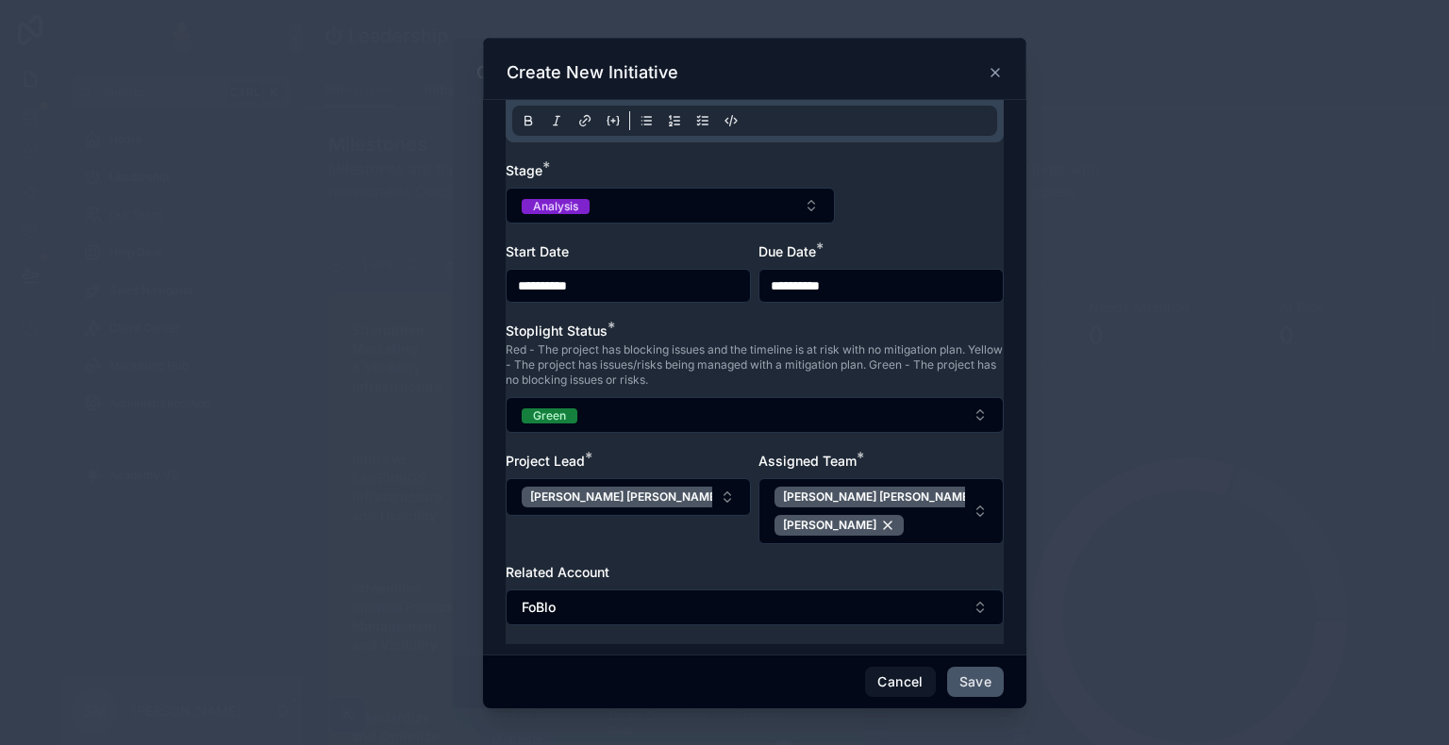
click at [982, 648] on button "Save" at bounding box center [975, 682] width 57 height 30
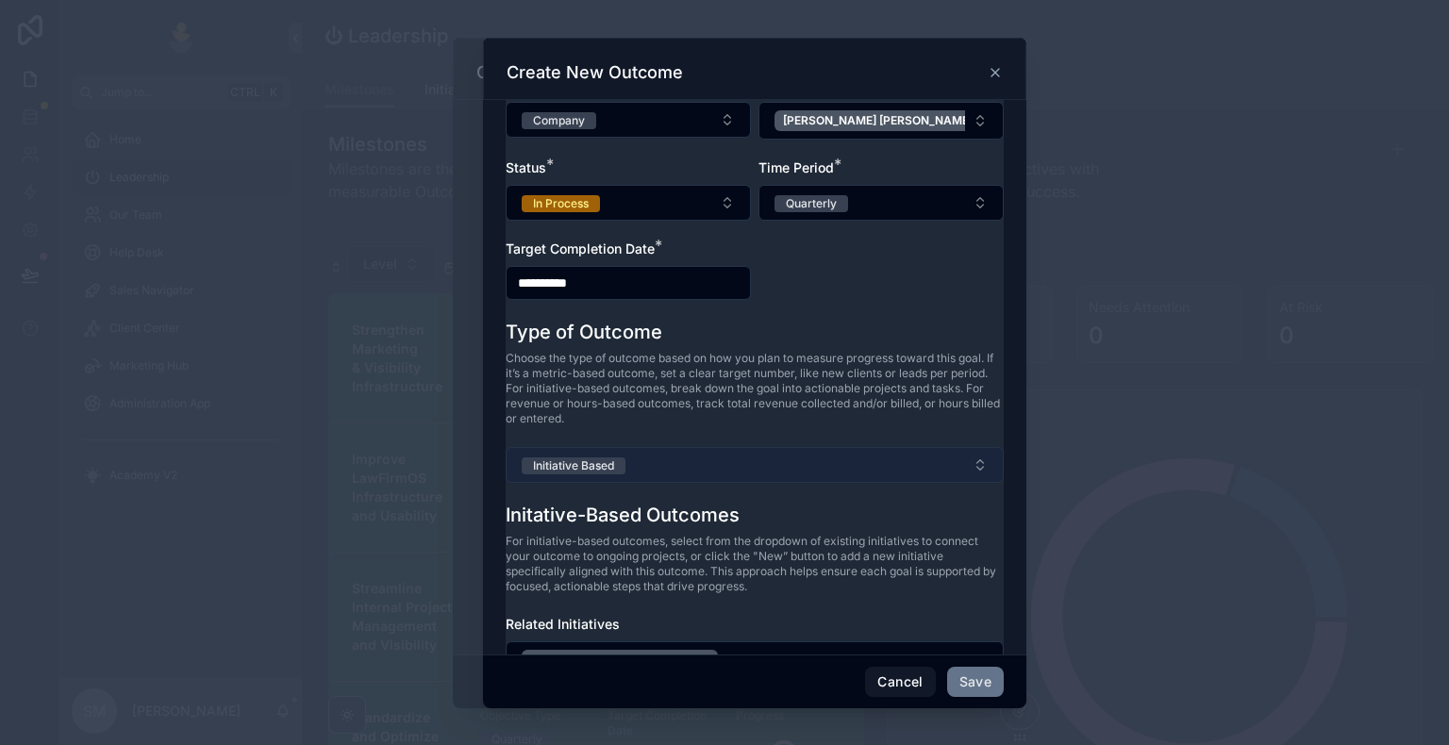
scroll to position [185, 0]
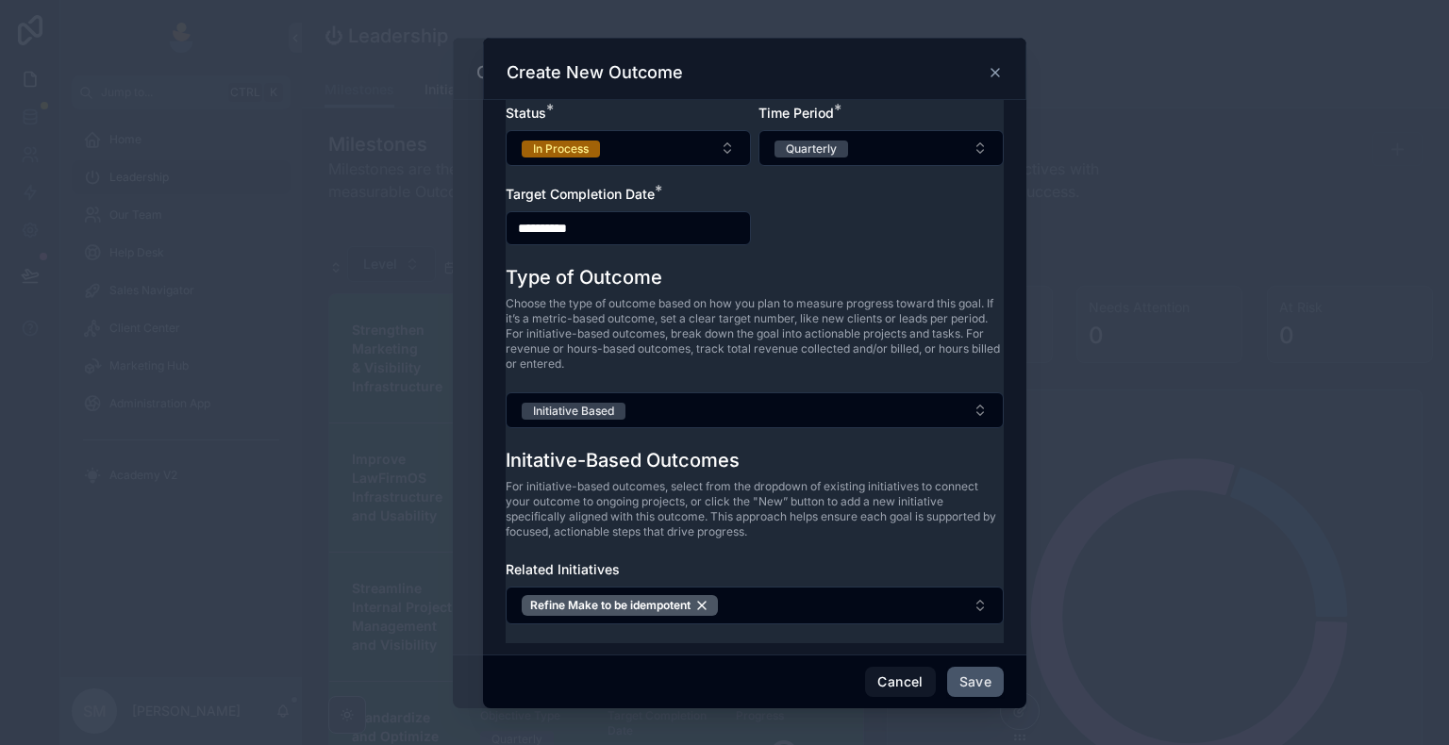
click at [970, 648] on button "Save" at bounding box center [975, 682] width 57 height 30
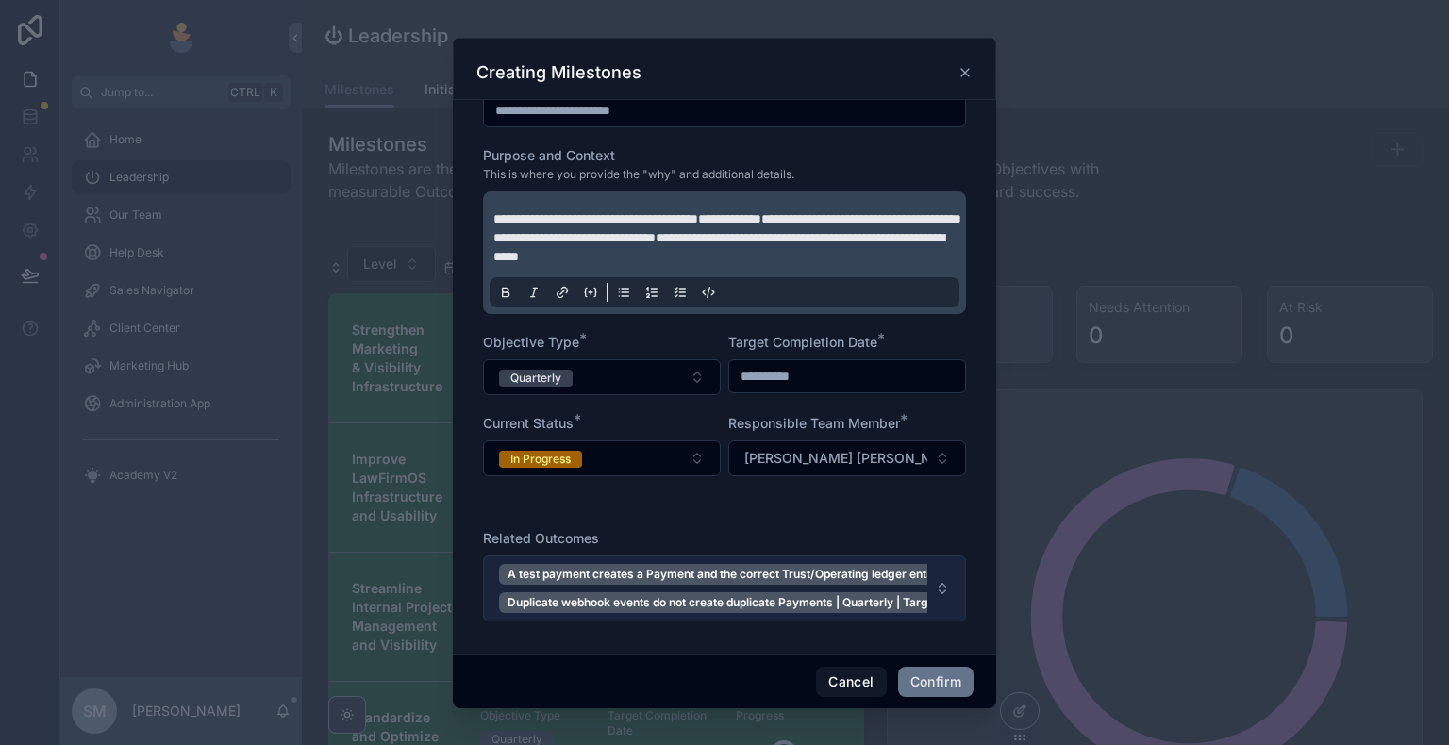
click at [487, 622] on button "A test payment creates a Payment and the correct Trust/Operating ledger entry w…" at bounding box center [724, 589] width 483 height 66
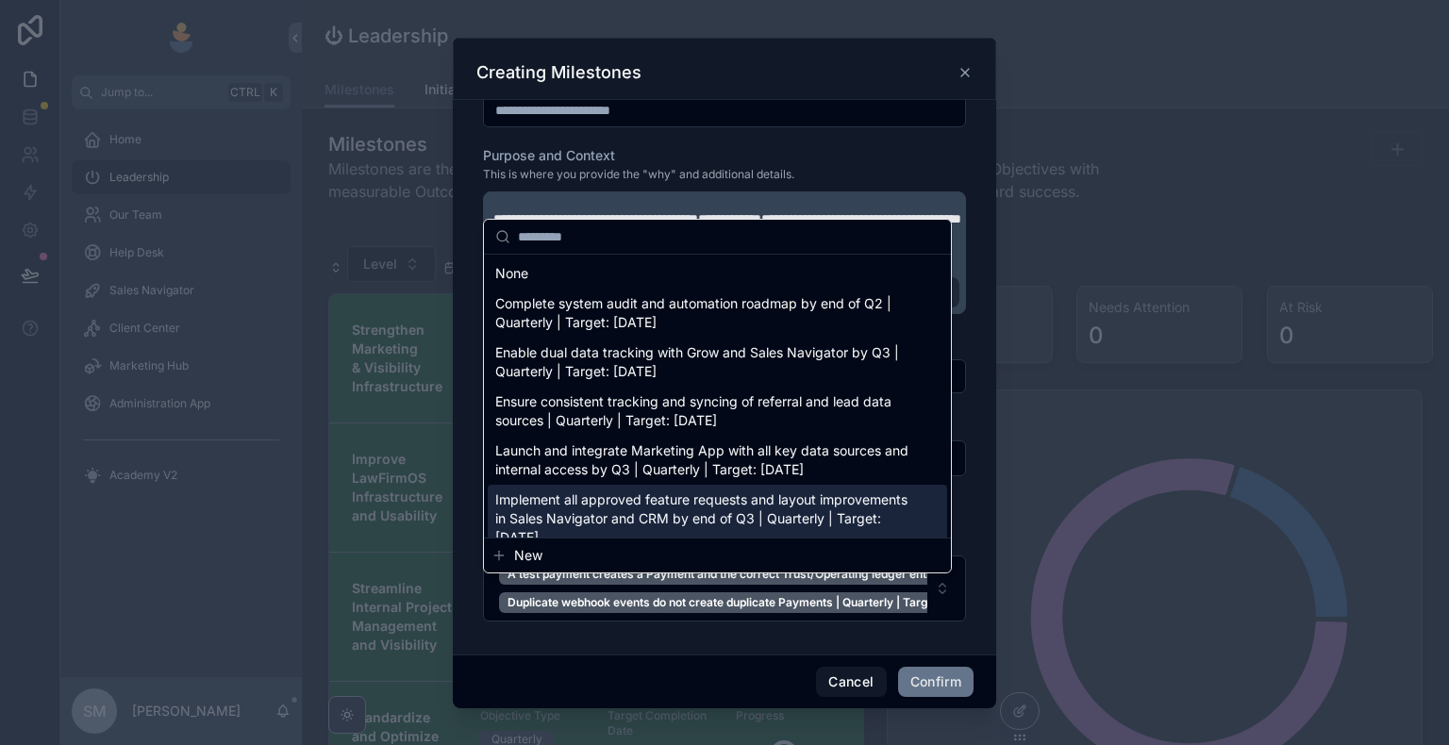
click at [569, 560] on button "New" at bounding box center [717, 555] width 452 height 19
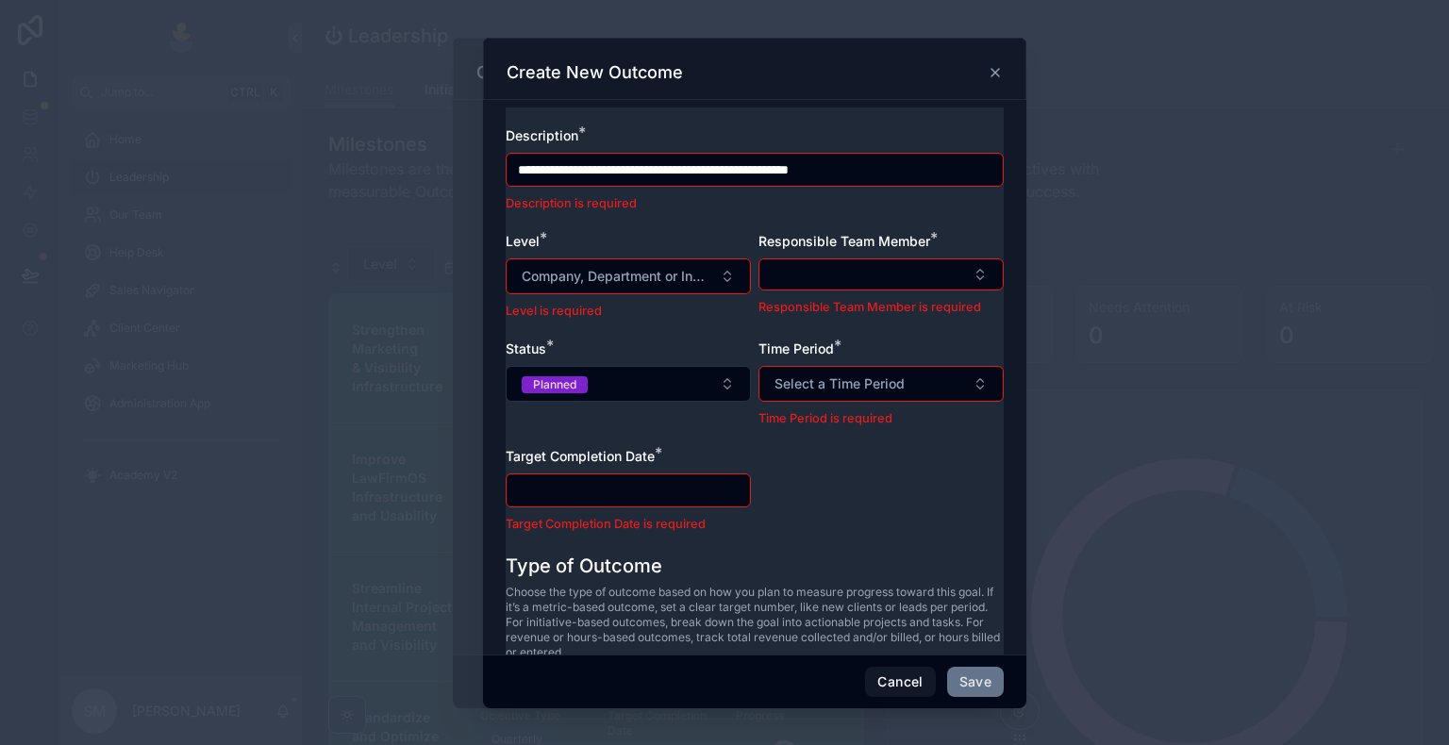
click at [996, 70] on icon at bounding box center [995, 73] width 8 height 8
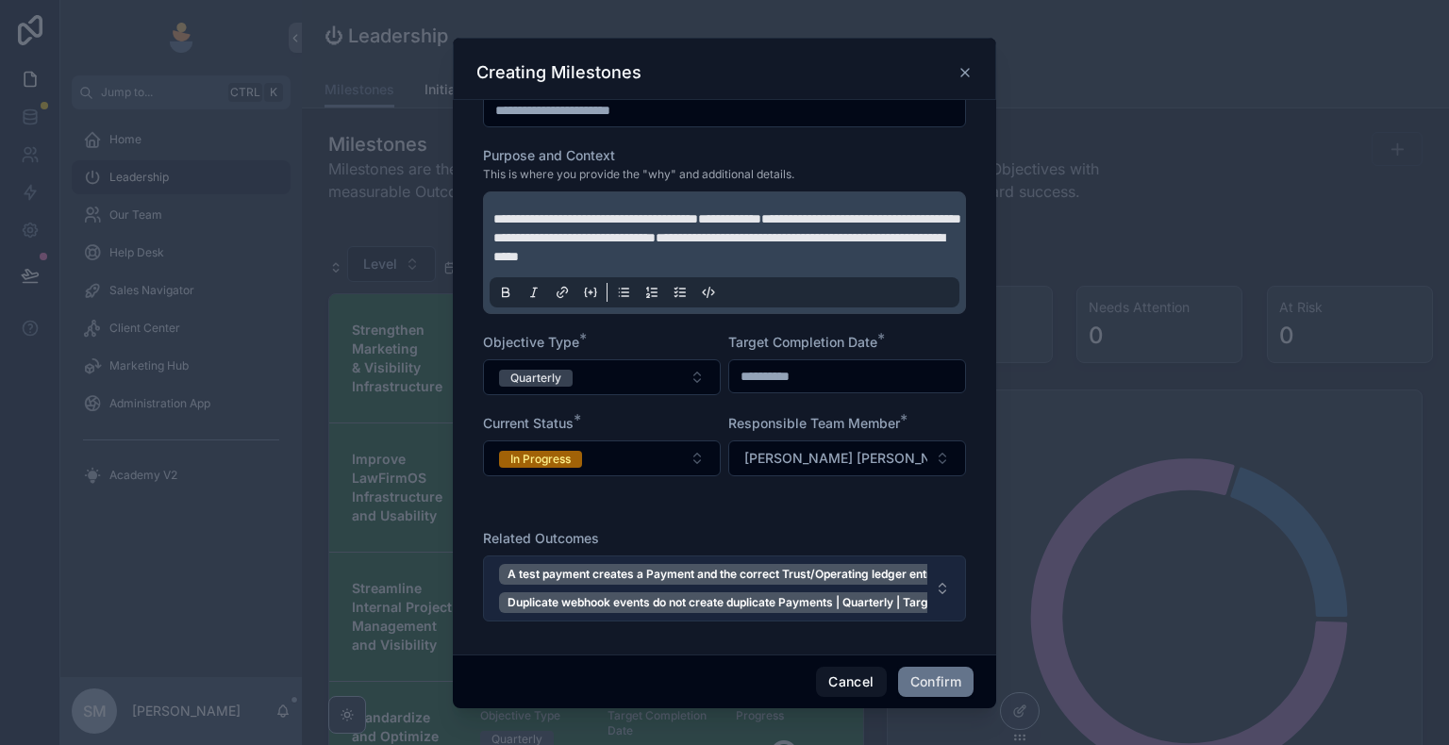
click at [496, 622] on button "A test payment creates a Payment and the correct Trust/Operating ledger entry w…" at bounding box center [724, 589] width 483 height 66
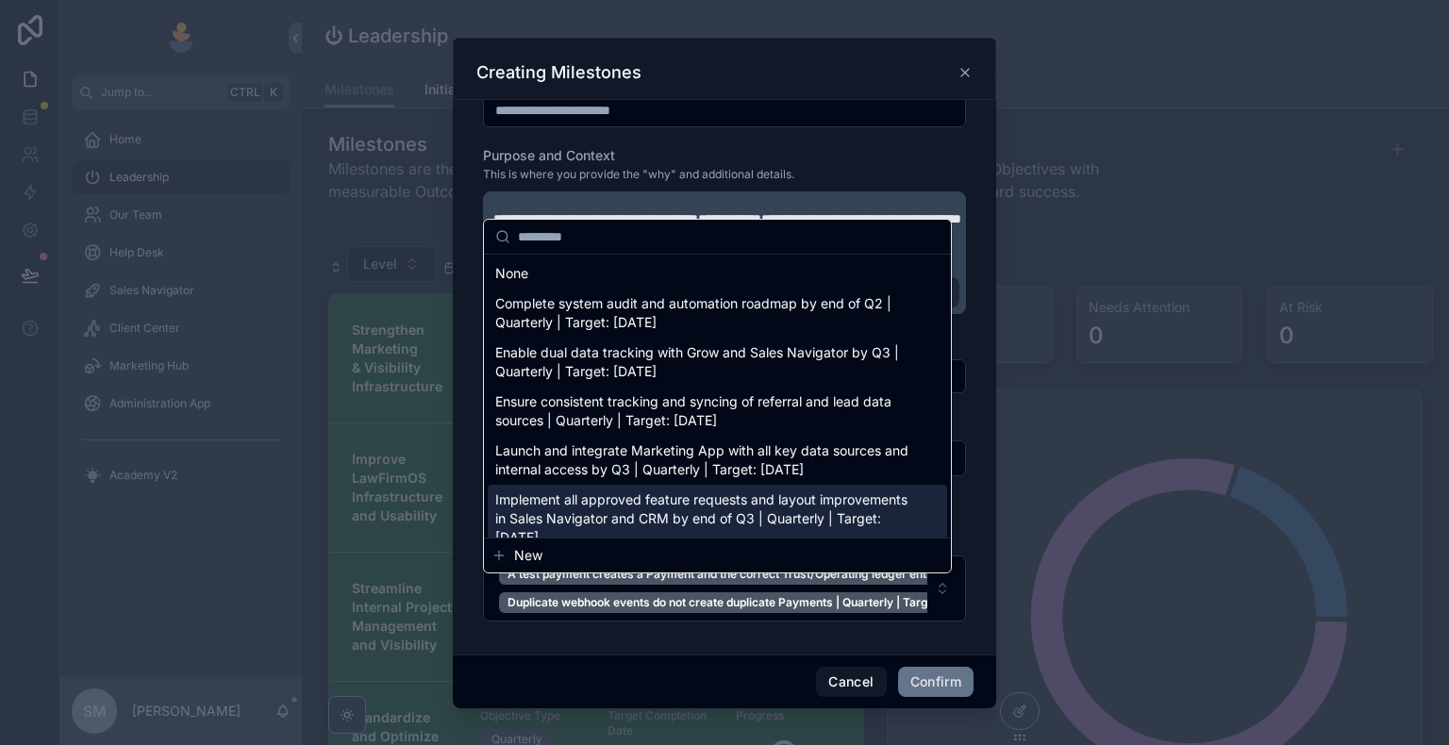
click at [552, 555] on button "New" at bounding box center [717, 555] width 452 height 19
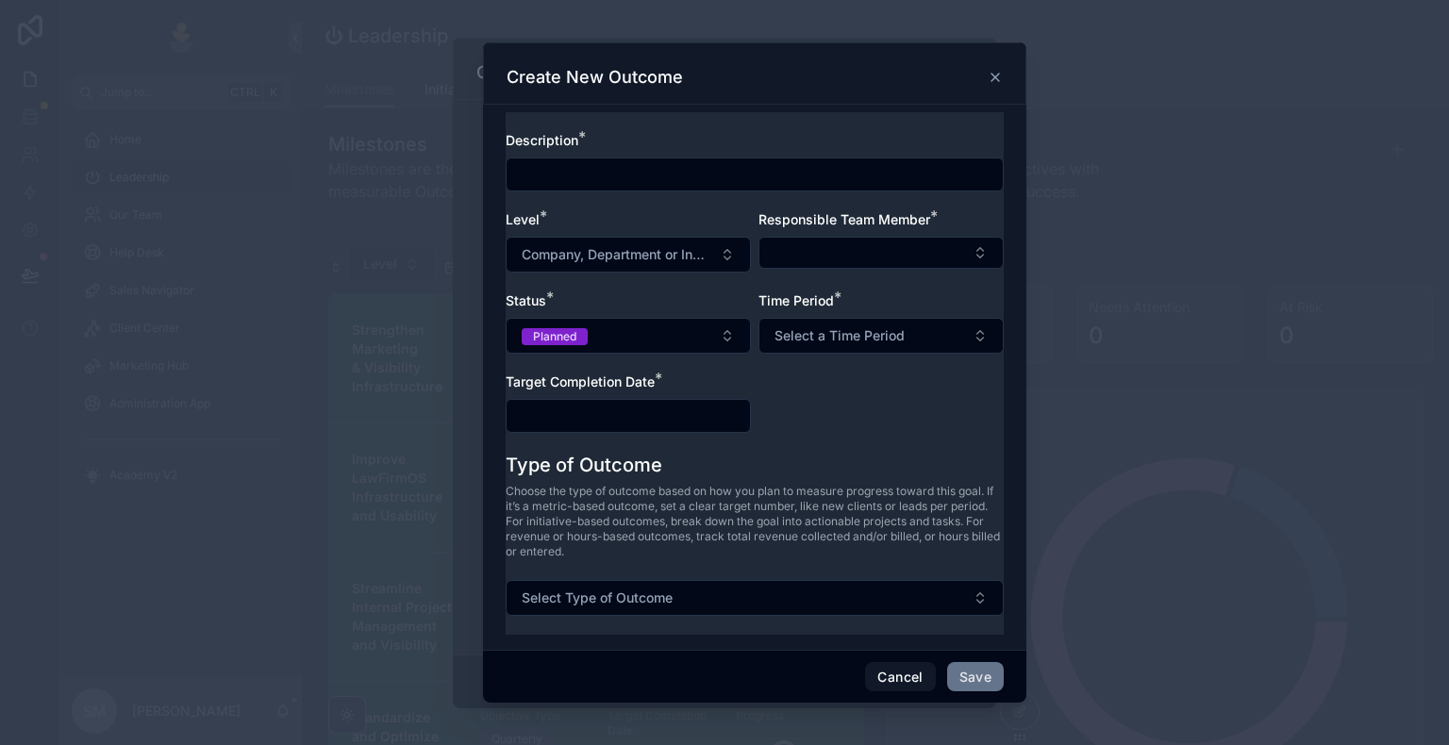
click at [613, 168] on input "text" at bounding box center [755, 174] width 496 height 26
paste input "**********"
type input "**********"
click at [612, 423] on input "text" at bounding box center [628, 416] width 243 height 26
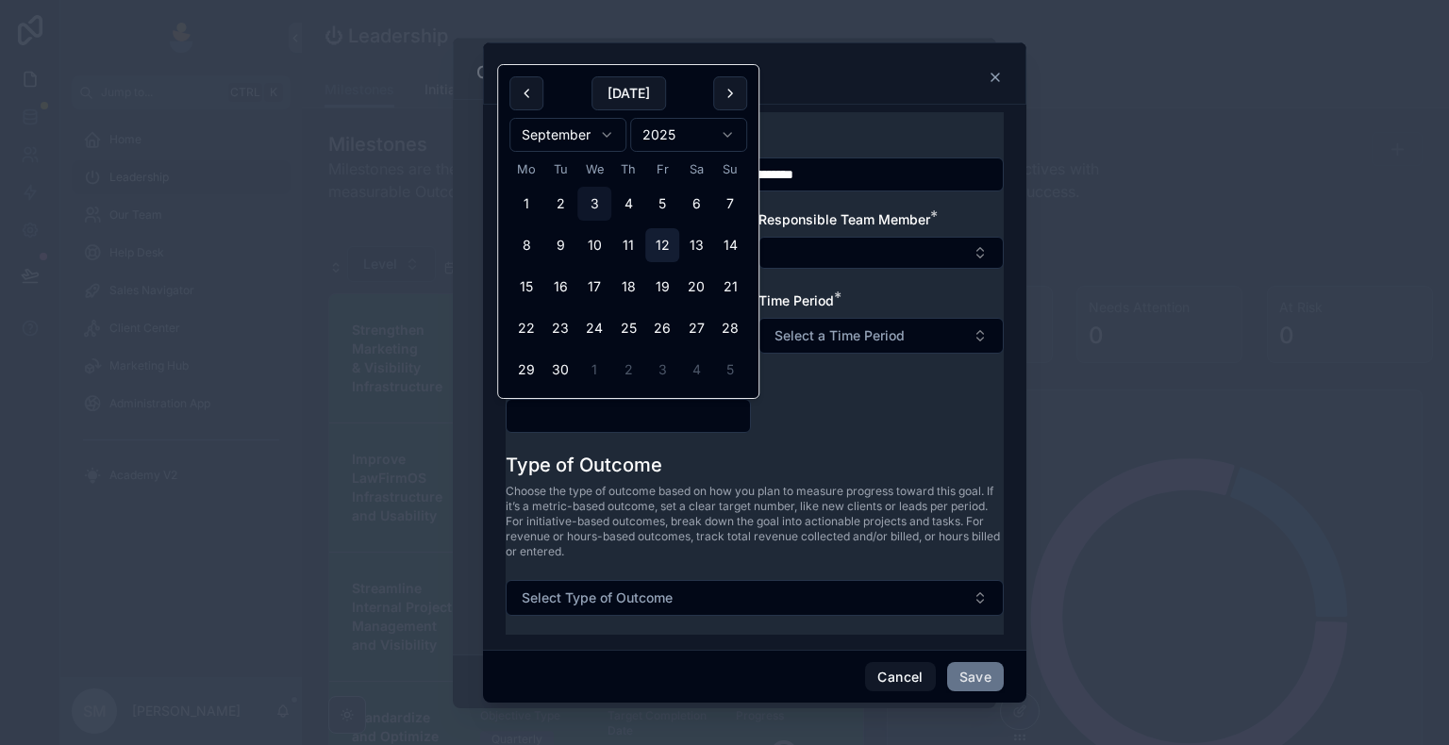
click at [668, 248] on button "12" at bounding box center [662, 245] width 34 height 34
type input "**********"
click at [770, 372] on div "**********" at bounding box center [755, 291] width 498 height 321
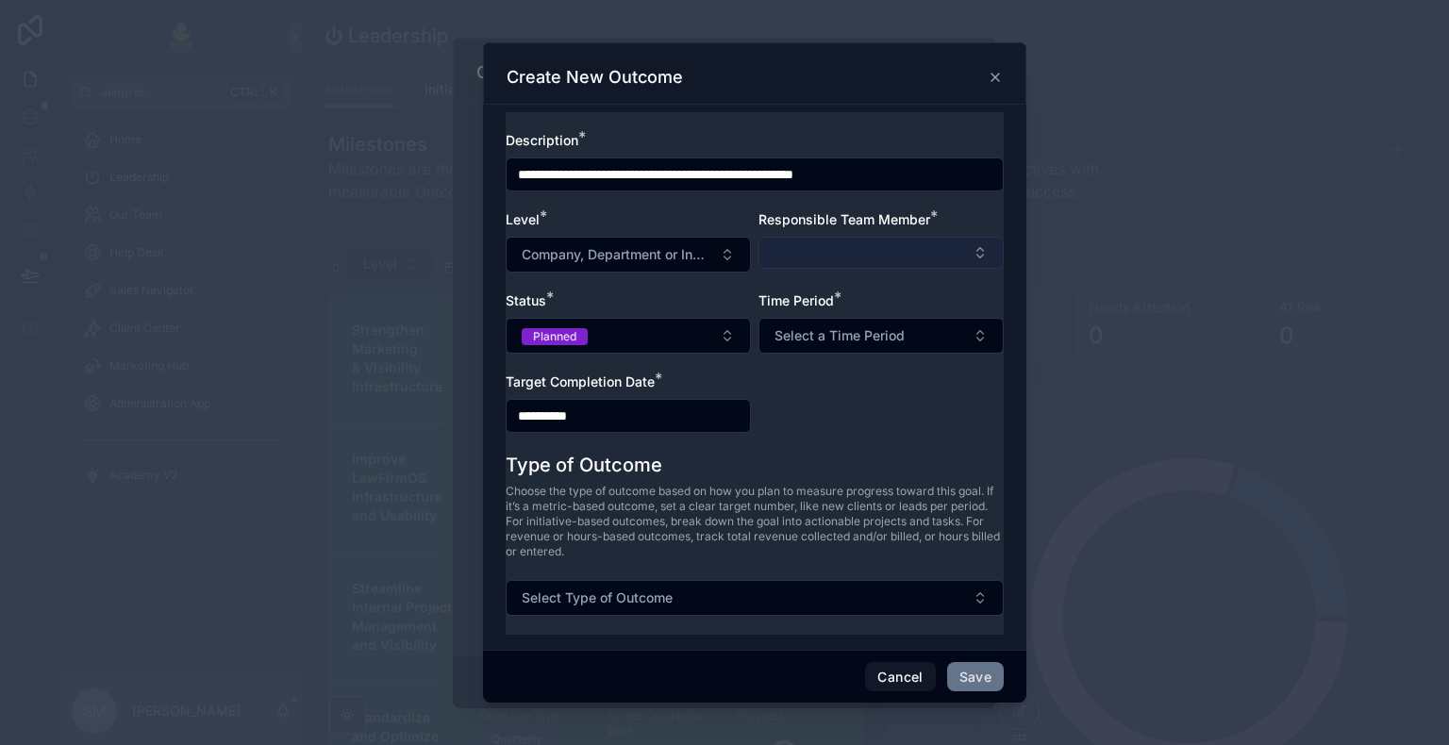
click at [839, 258] on button "Select Button" at bounding box center [880, 253] width 245 height 32
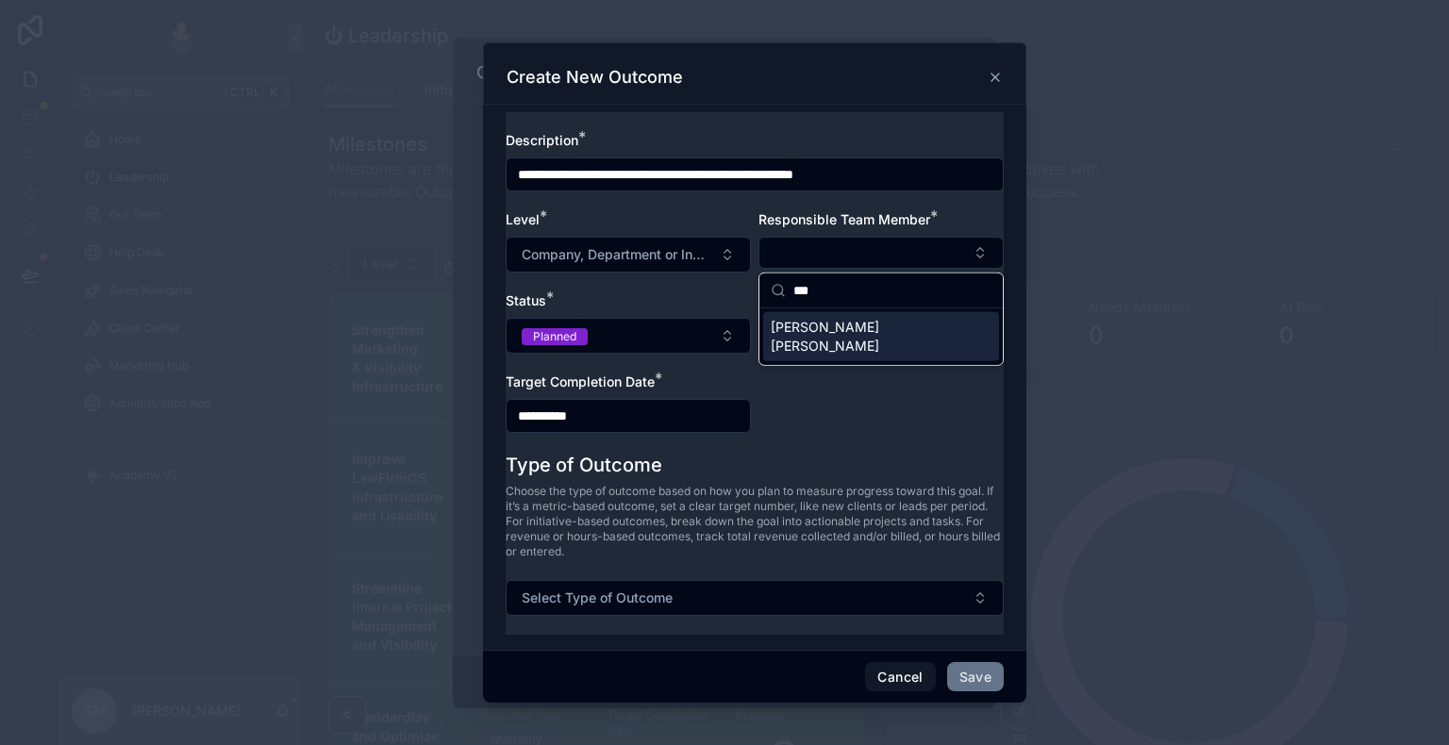
type input "***"
click at [816, 329] on span "[PERSON_NAME] [PERSON_NAME]" at bounding box center [870, 337] width 198 height 38
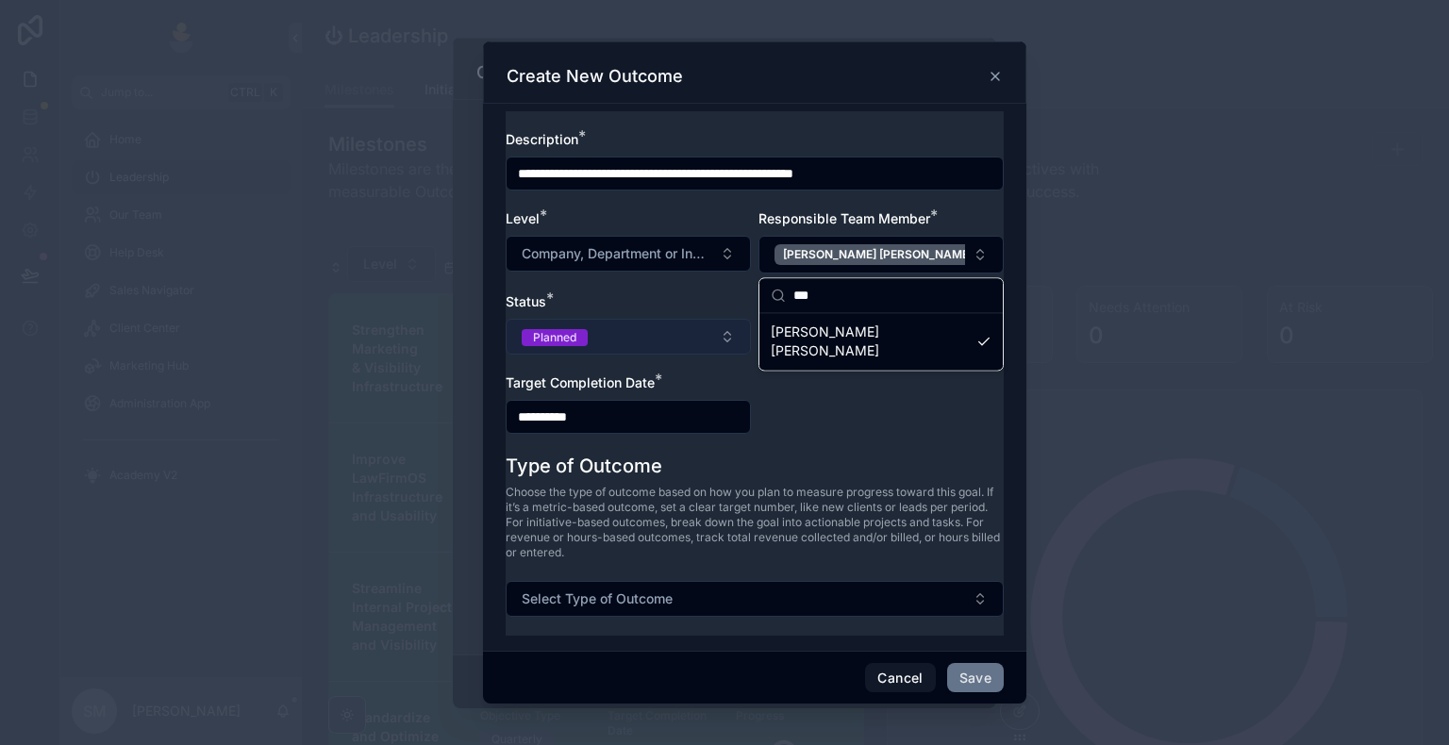
click at [684, 341] on button "Planned" at bounding box center [628, 337] width 245 height 36
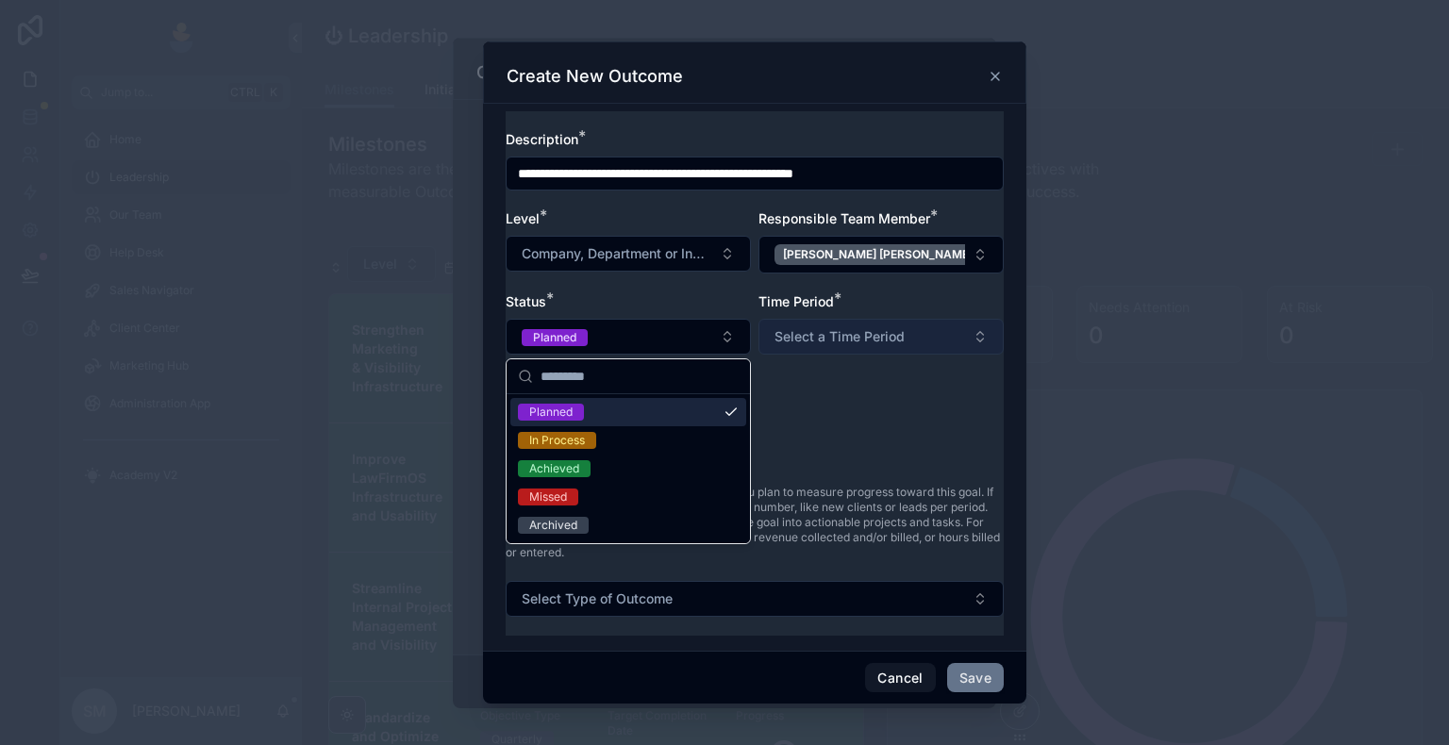
click at [823, 344] on span "Select a Time Period" at bounding box center [839, 336] width 130 height 19
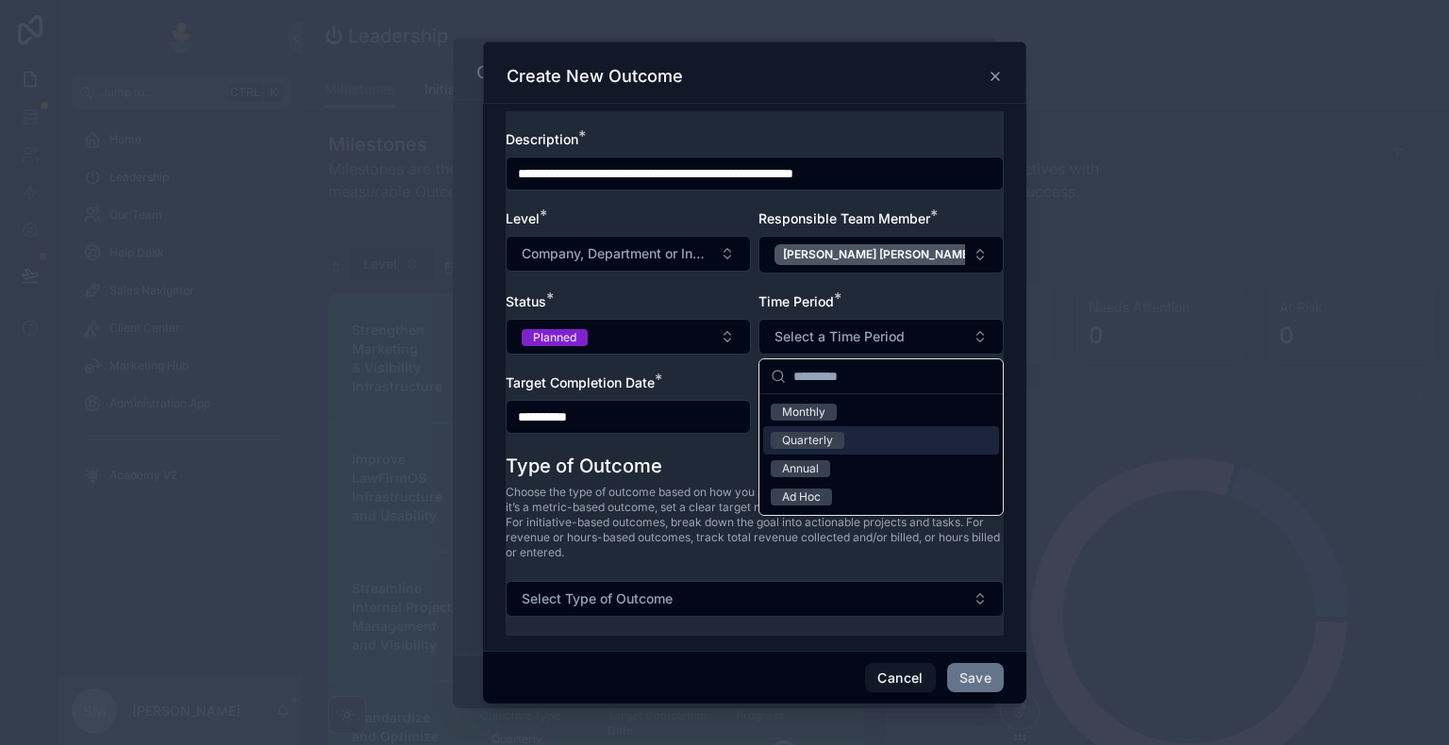
click at [821, 440] on div "Quarterly" at bounding box center [807, 440] width 51 height 17
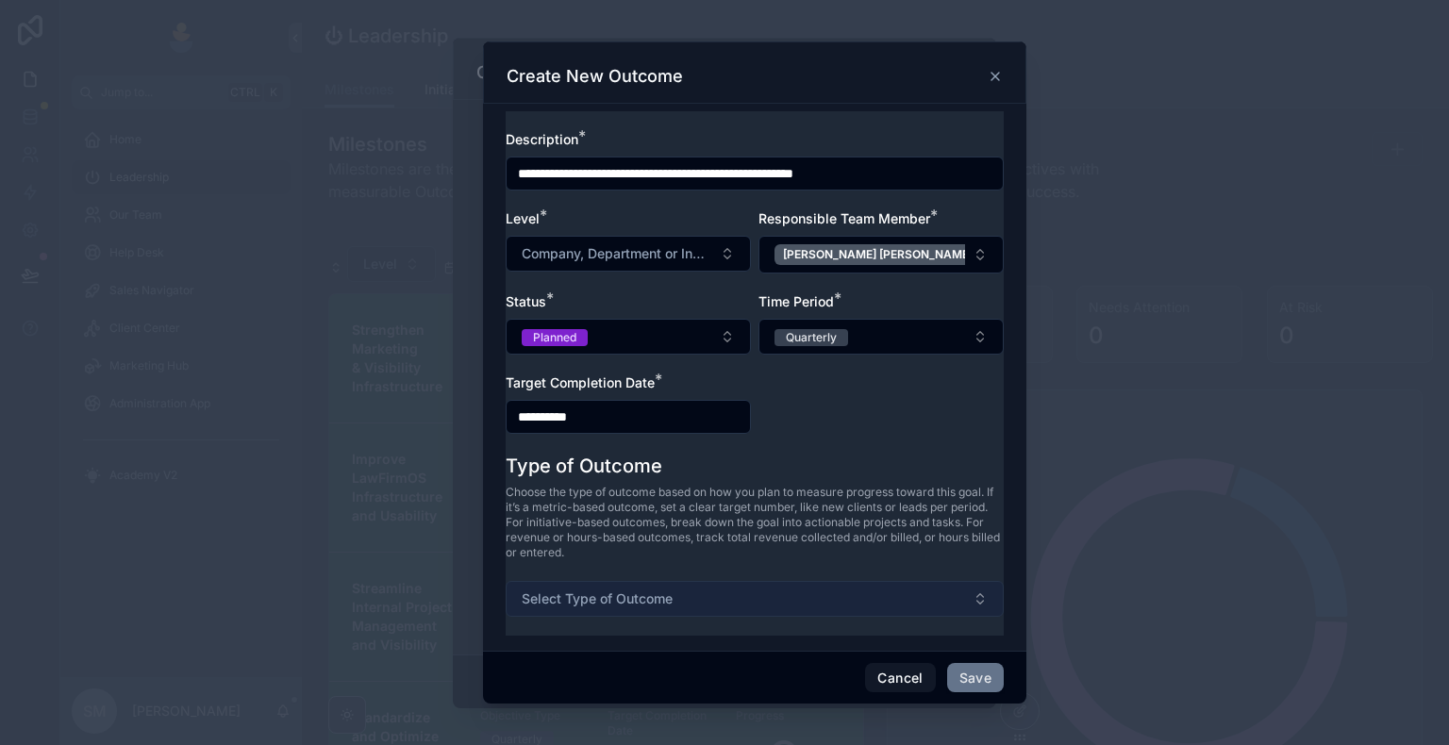
click at [683, 607] on button "Select Type of Outcome" at bounding box center [755, 599] width 498 height 36
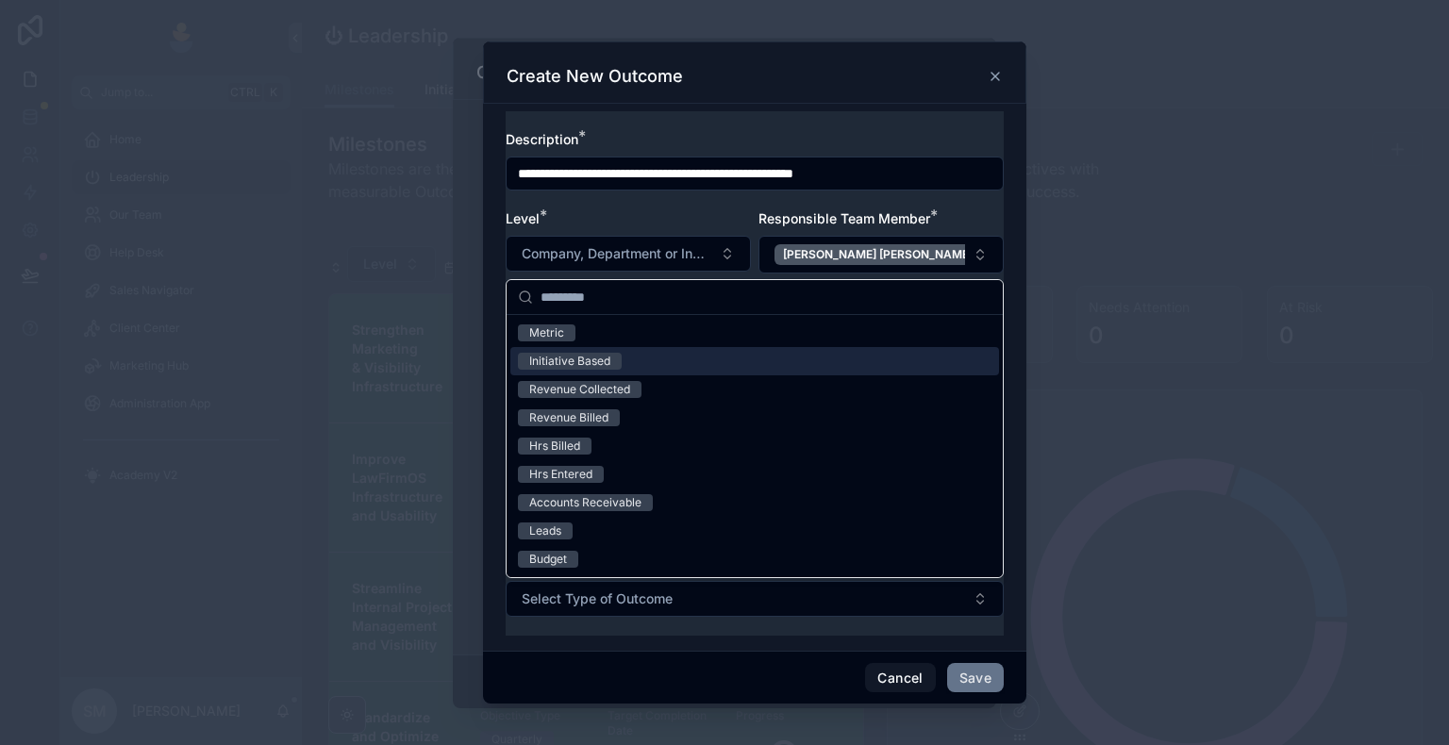
click at [632, 360] on div "Initiative Based" at bounding box center [754, 361] width 489 height 28
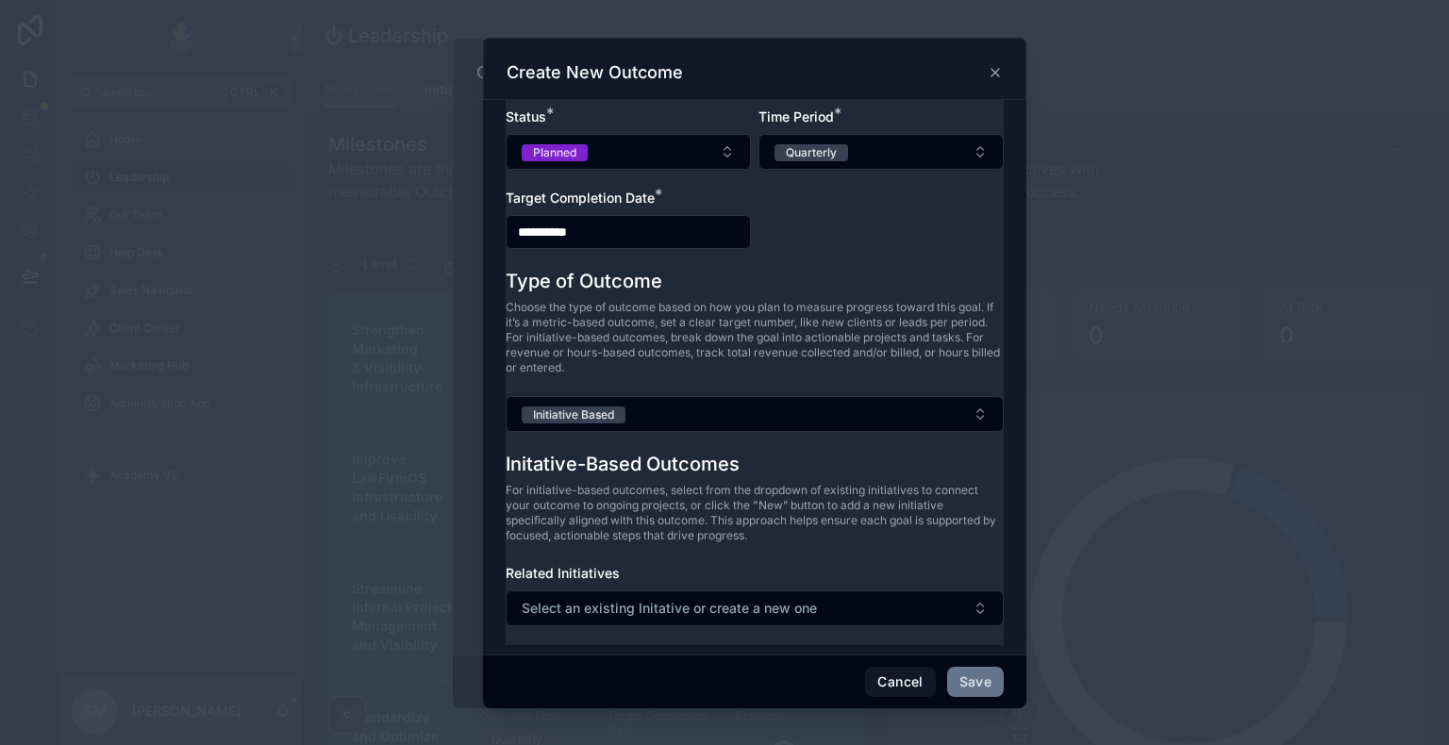
scroll to position [184, 0]
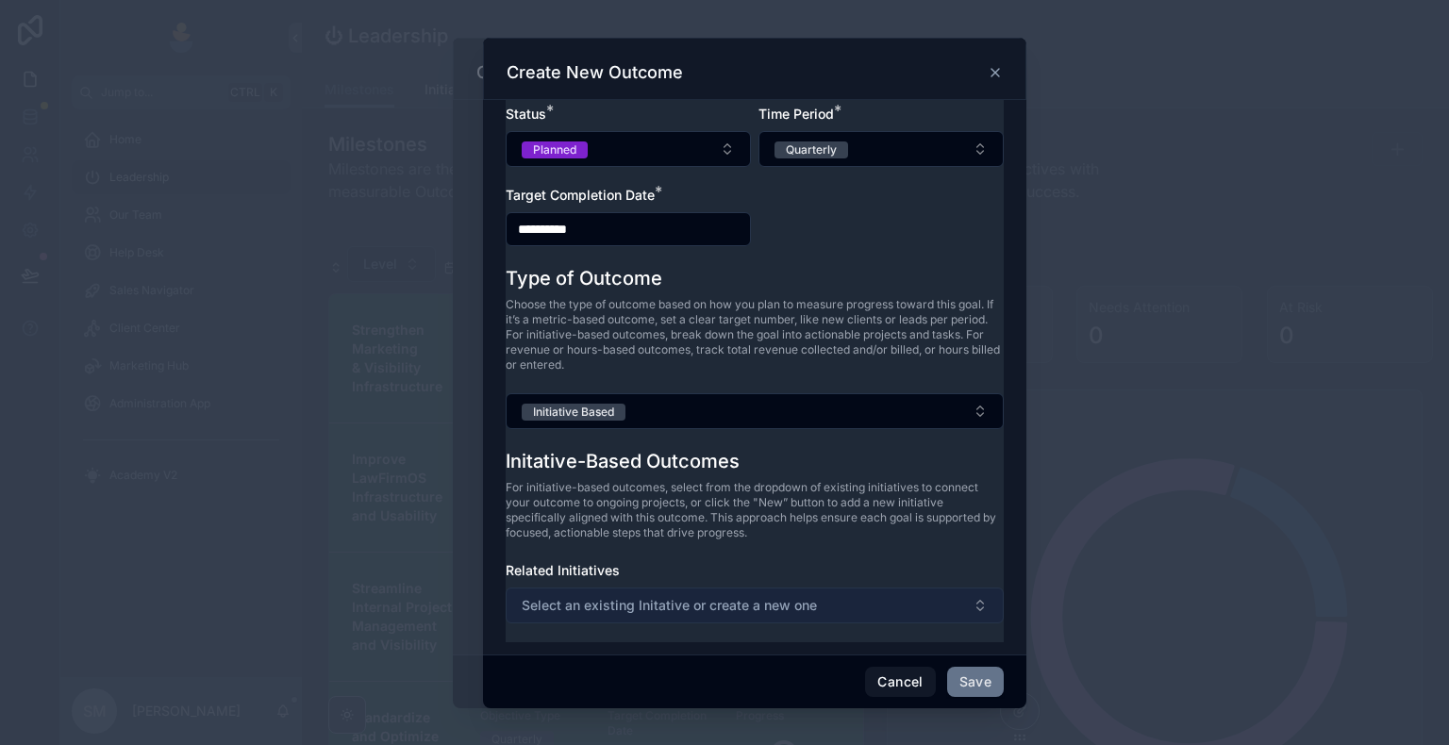
click at [678, 606] on span "Select an existing Initative or create a new one" at bounding box center [669, 605] width 295 height 19
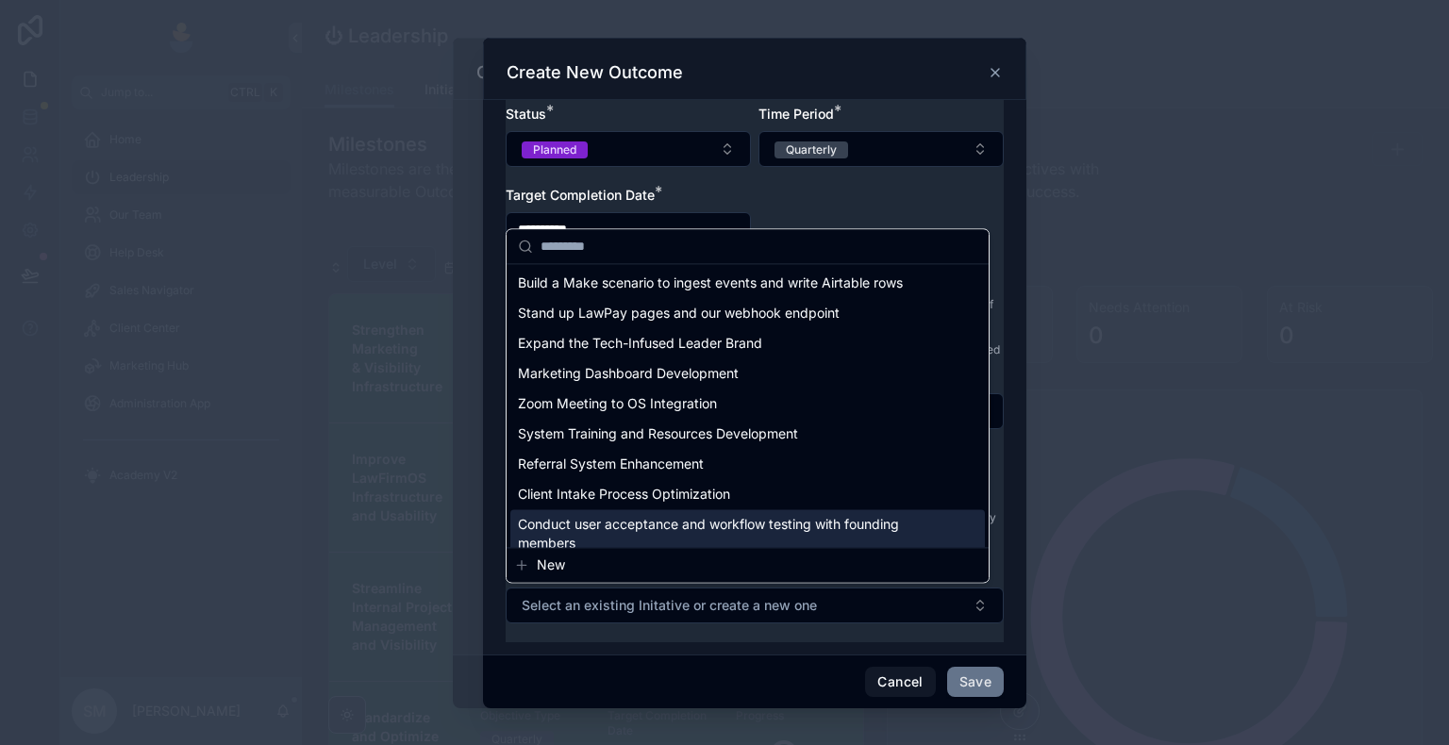
click at [604, 567] on button "New" at bounding box center [747, 565] width 467 height 19
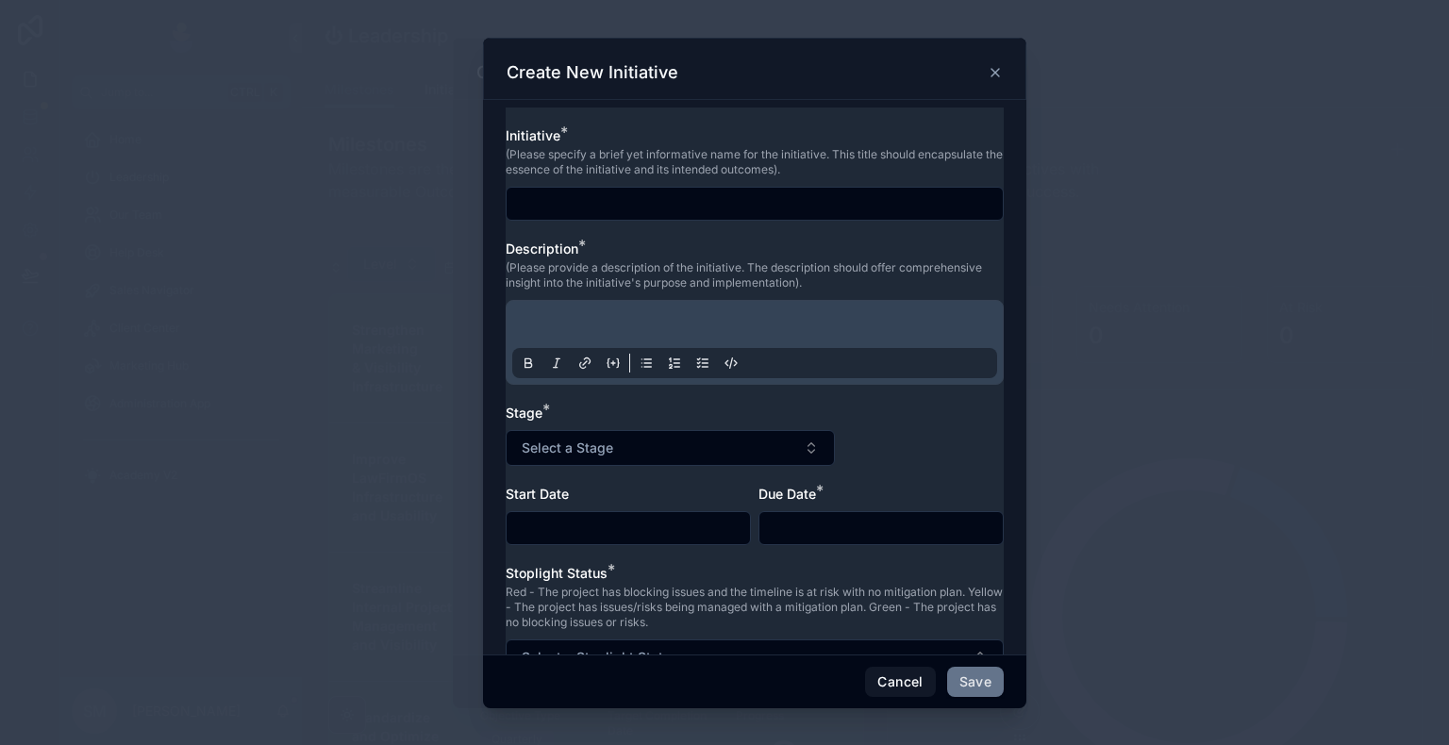
click at [706, 192] on input "text" at bounding box center [755, 204] width 496 height 26
paste input "**********"
type input "**********"
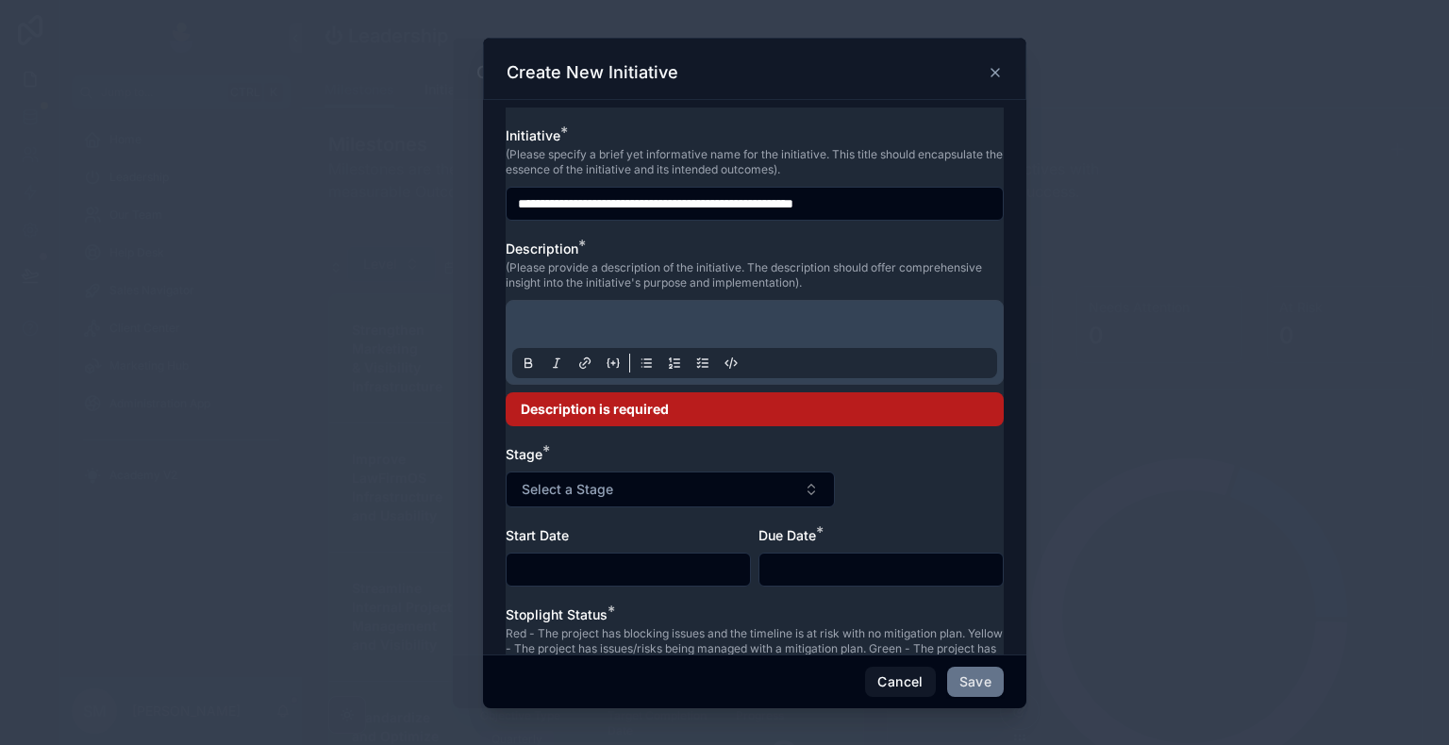
click at [641, 331] on p at bounding box center [758, 327] width 485 height 19
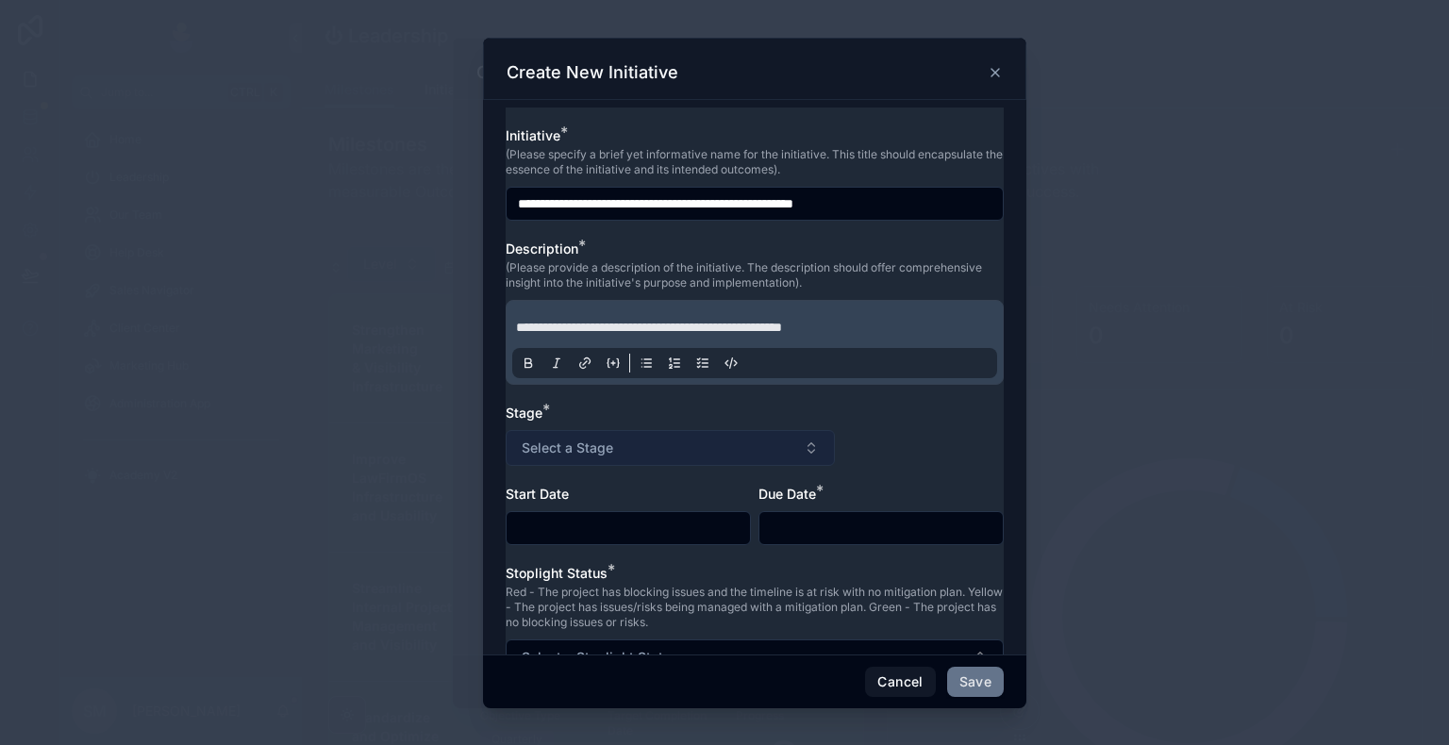
click at [626, 450] on button "Select a Stage" at bounding box center [670, 448] width 329 height 36
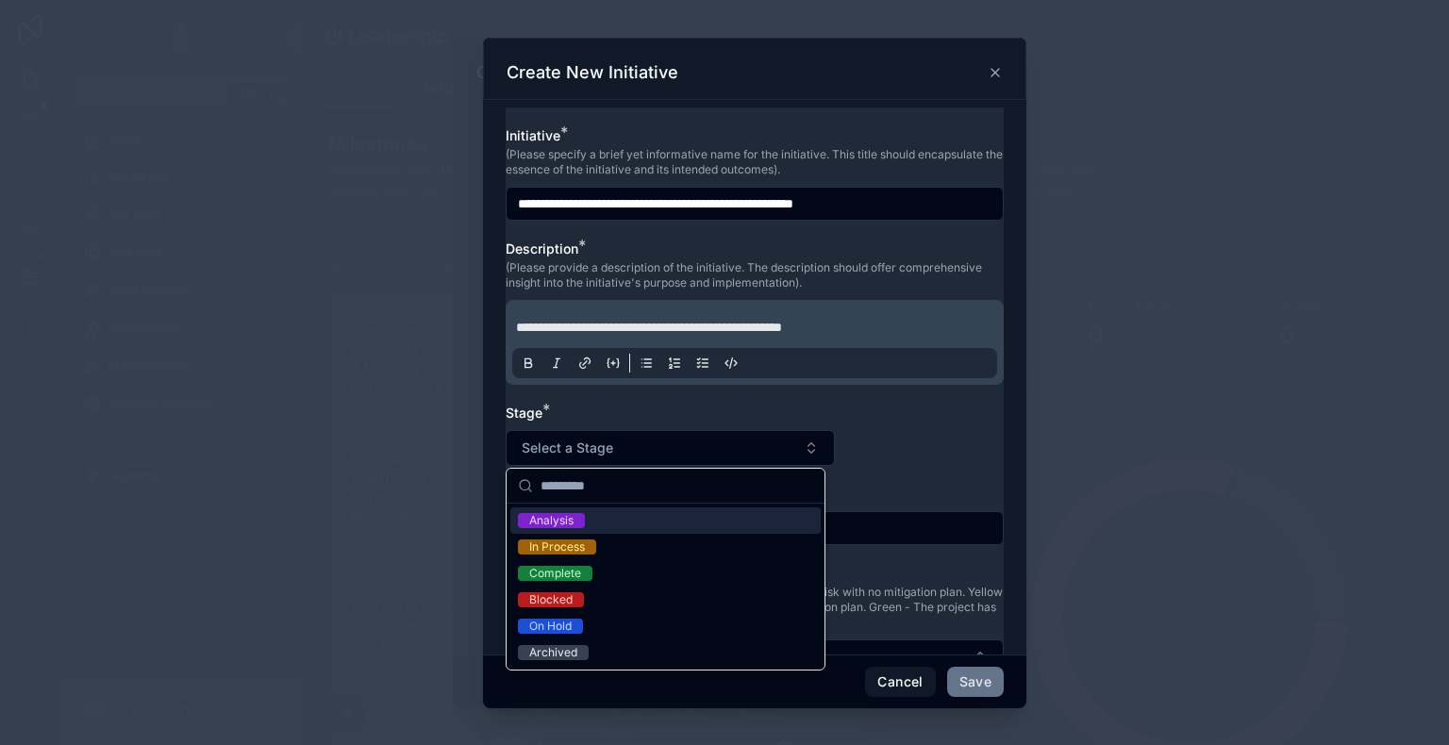
click at [604, 526] on div "Analysis" at bounding box center [665, 521] width 310 height 26
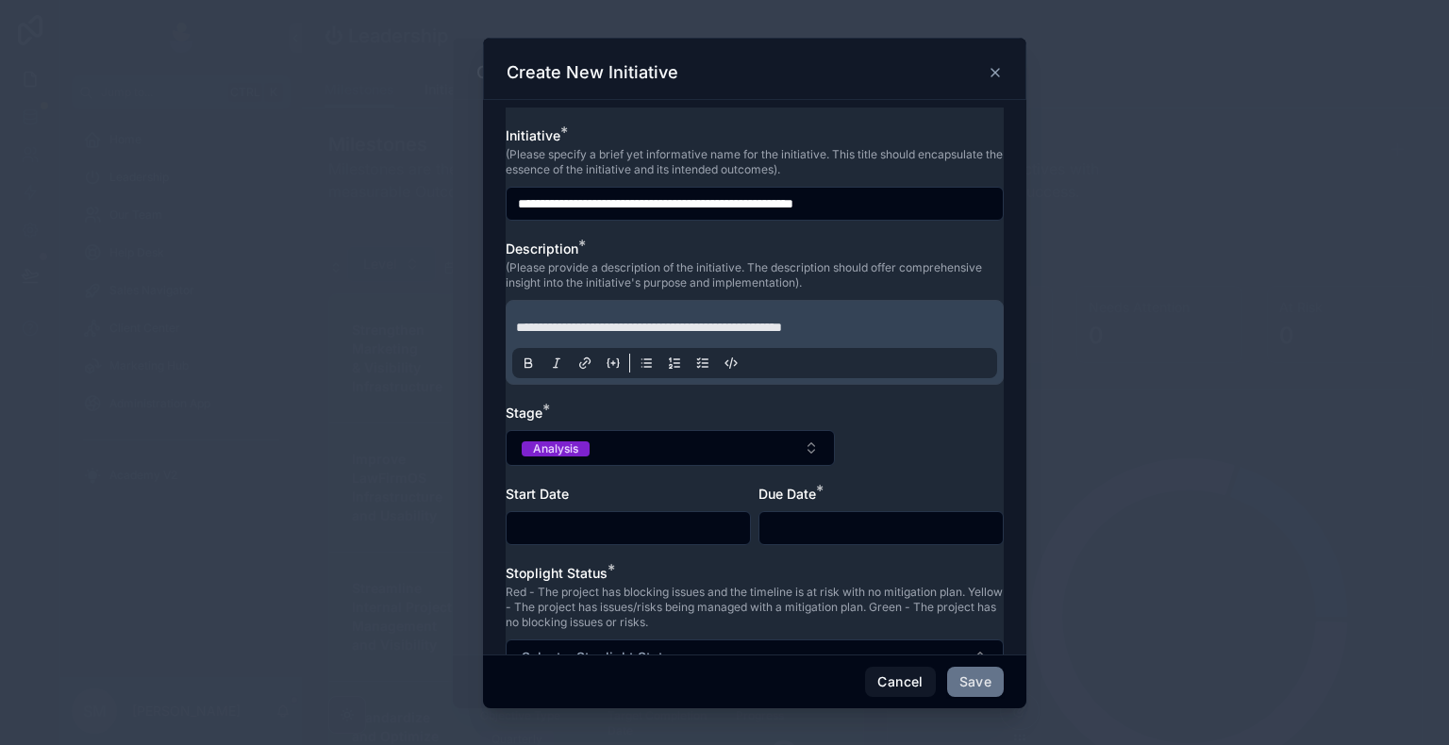
click at [581, 530] on input "text" at bounding box center [628, 528] width 243 height 26
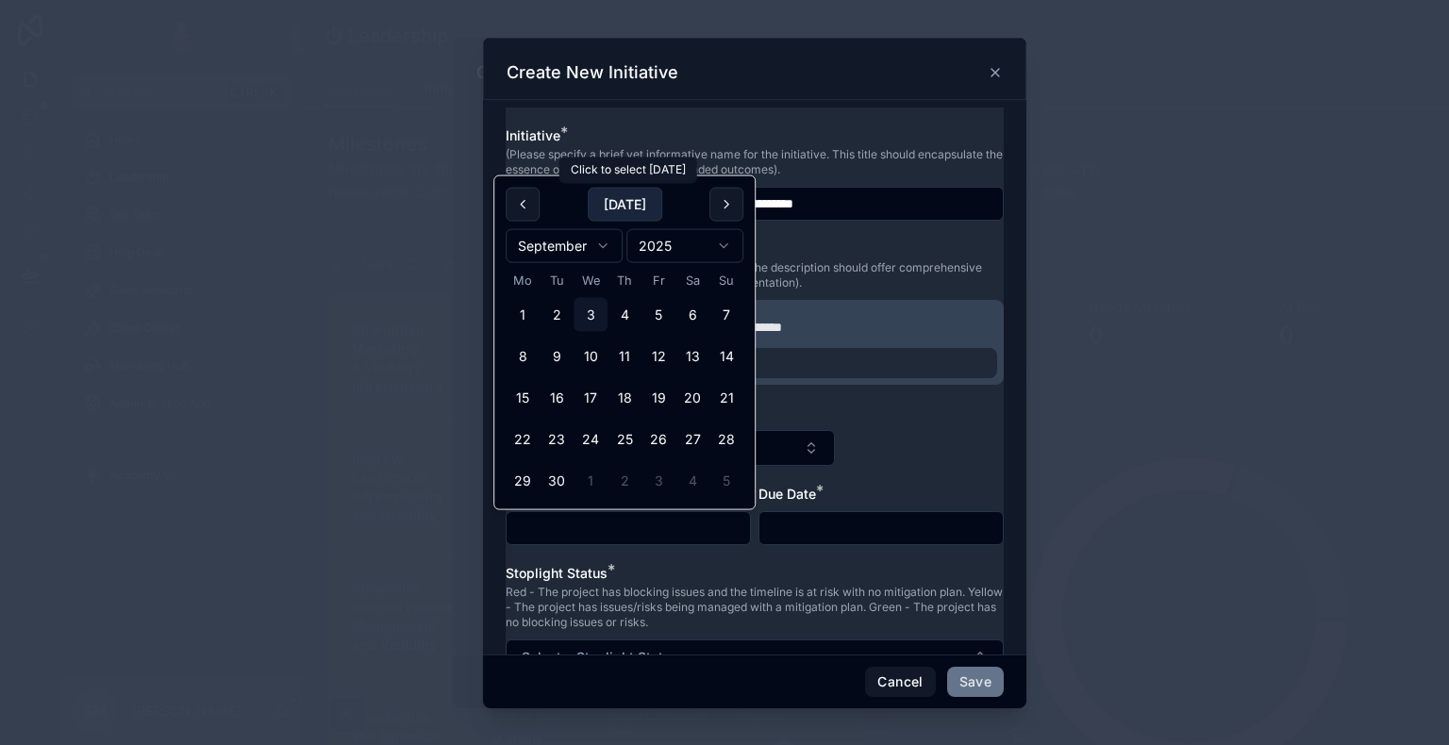
click at [644, 194] on button "[DATE]" at bounding box center [625, 205] width 75 height 34
type input "**********"
click at [817, 532] on input "text" at bounding box center [880, 528] width 243 height 26
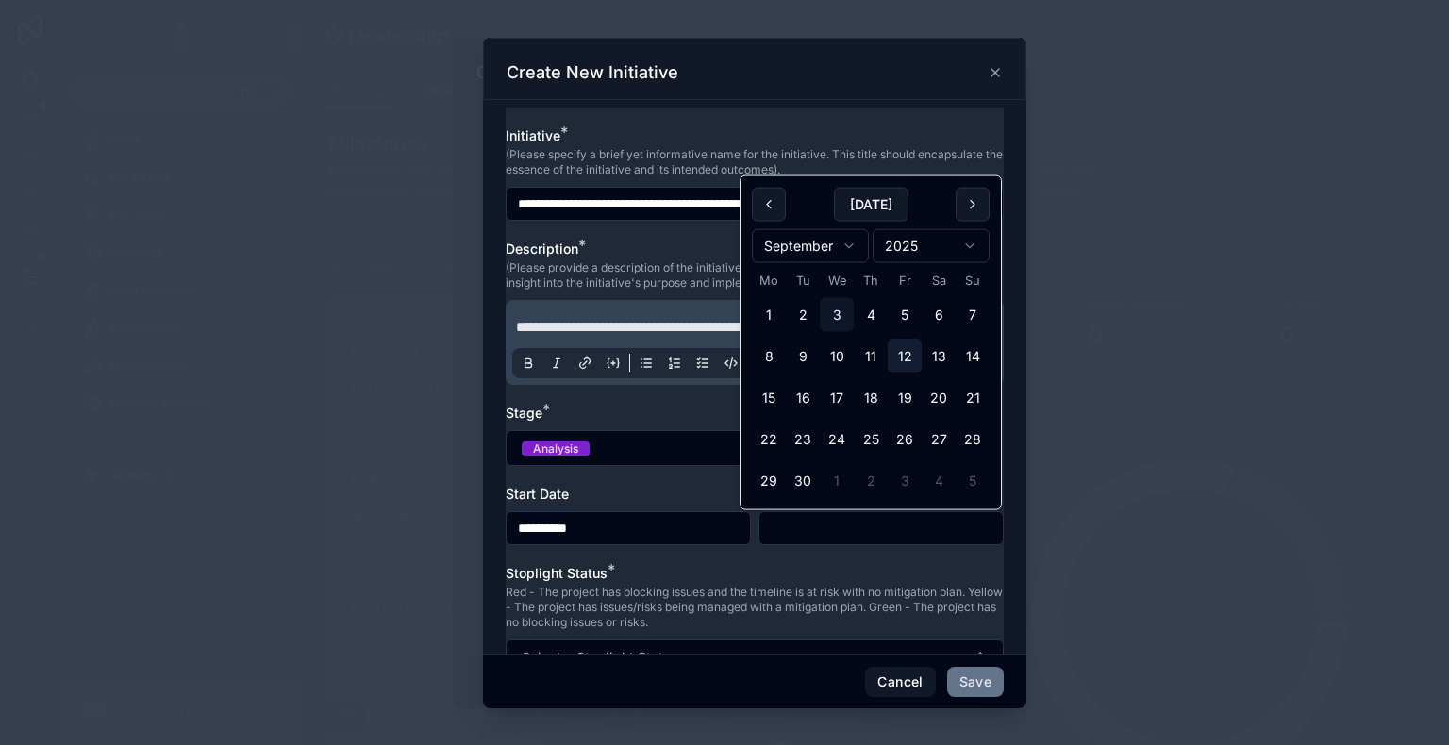
click at [908, 353] on button "12" at bounding box center [905, 357] width 34 height 34
type input "**********"
click at [723, 569] on div "Stoplight Status *" at bounding box center [755, 573] width 498 height 19
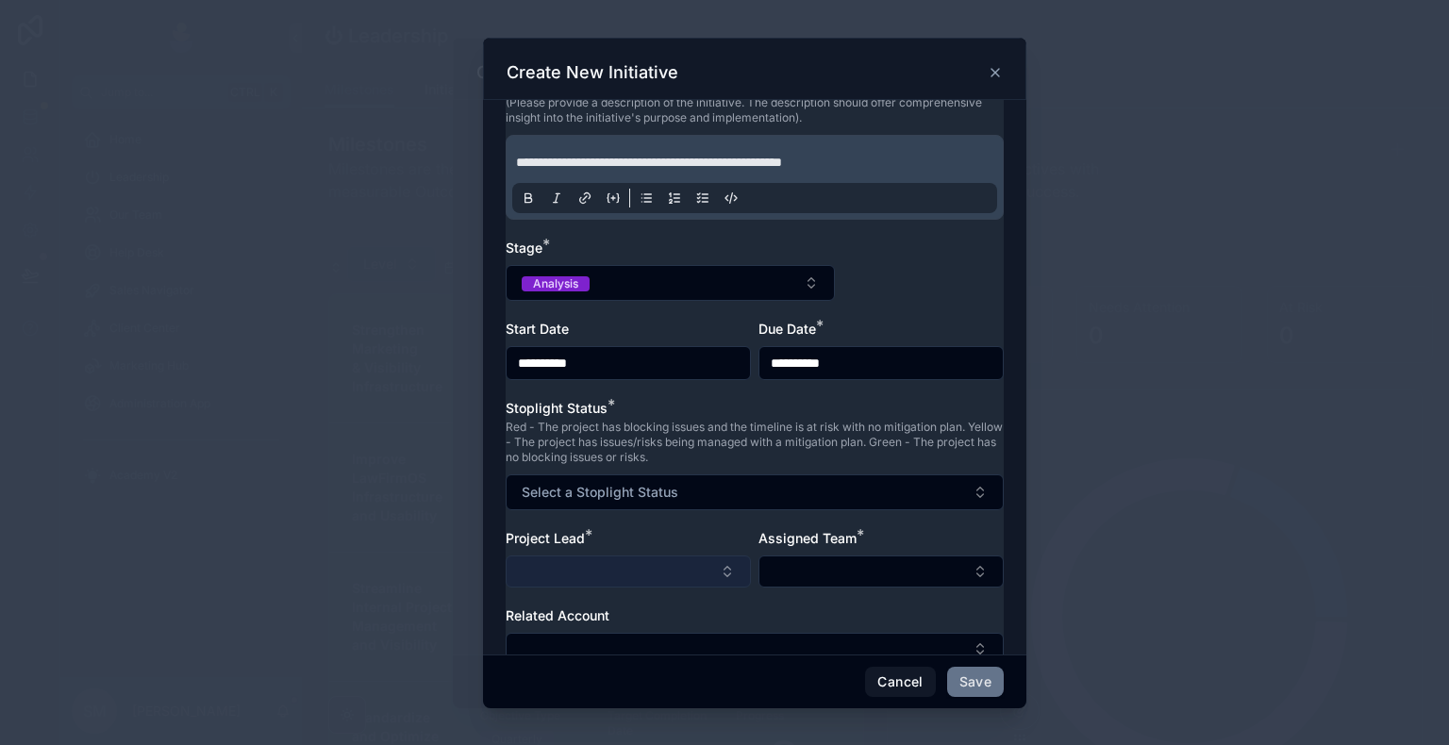
scroll to position [205, 0]
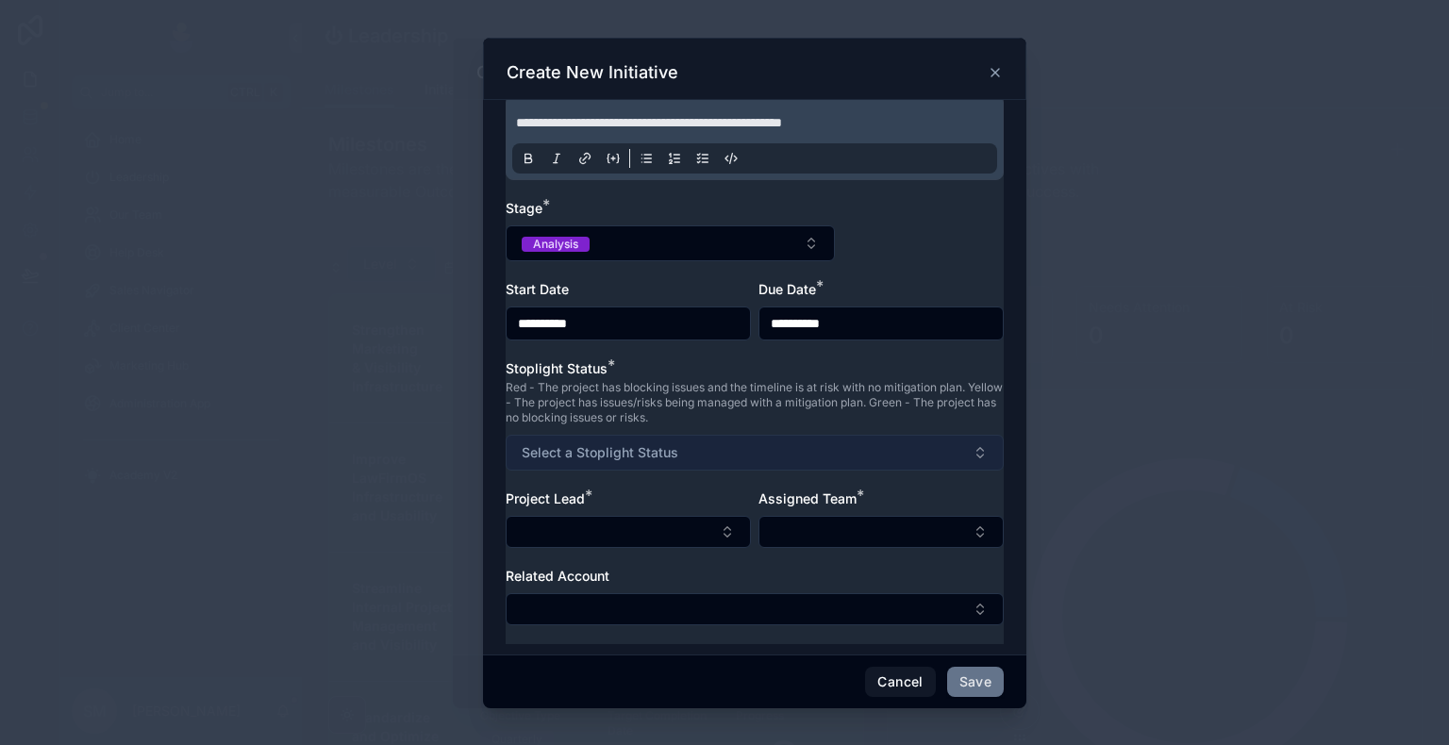
click at [668, 463] on button "Select a Stoplight Status" at bounding box center [755, 453] width 498 height 36
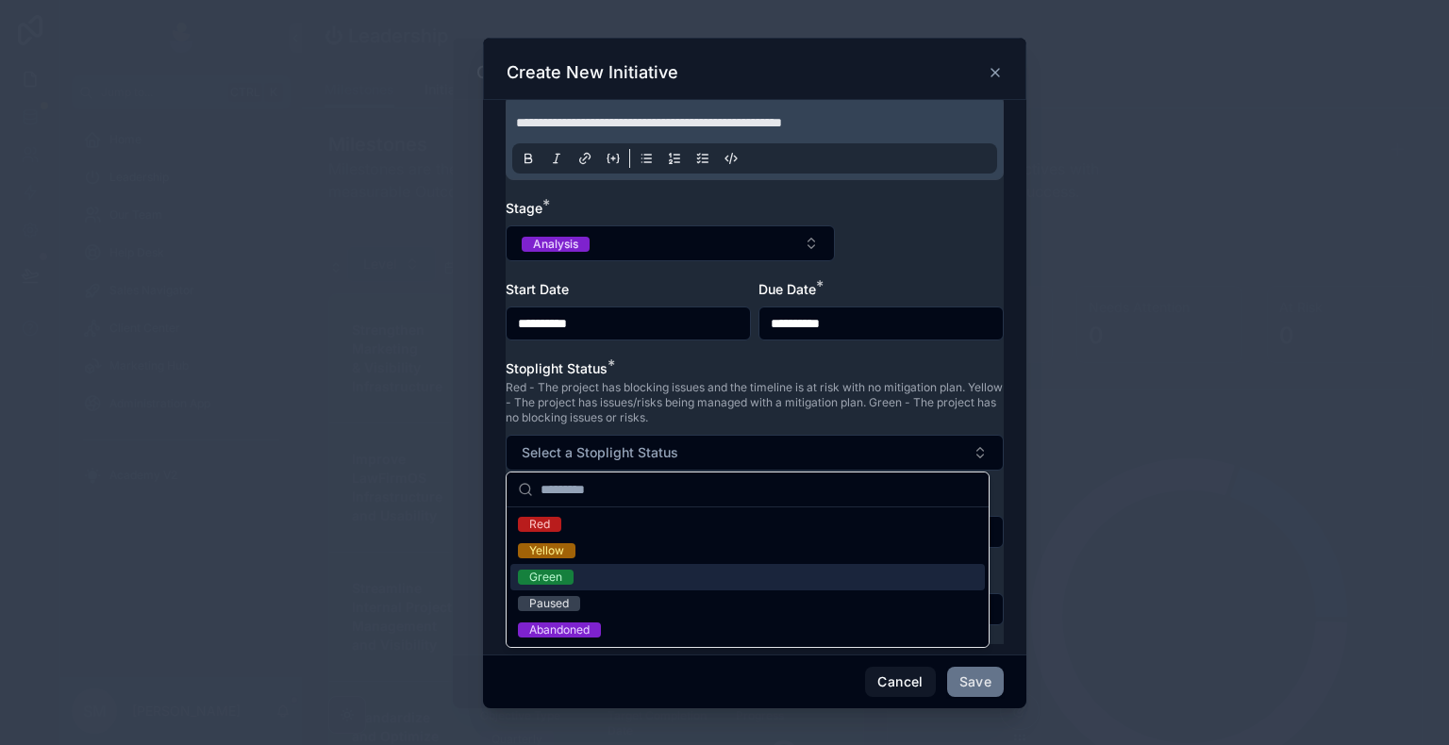
click at [604, 576] on div "Green" at bounding box center [747, 577] width 474 height 26
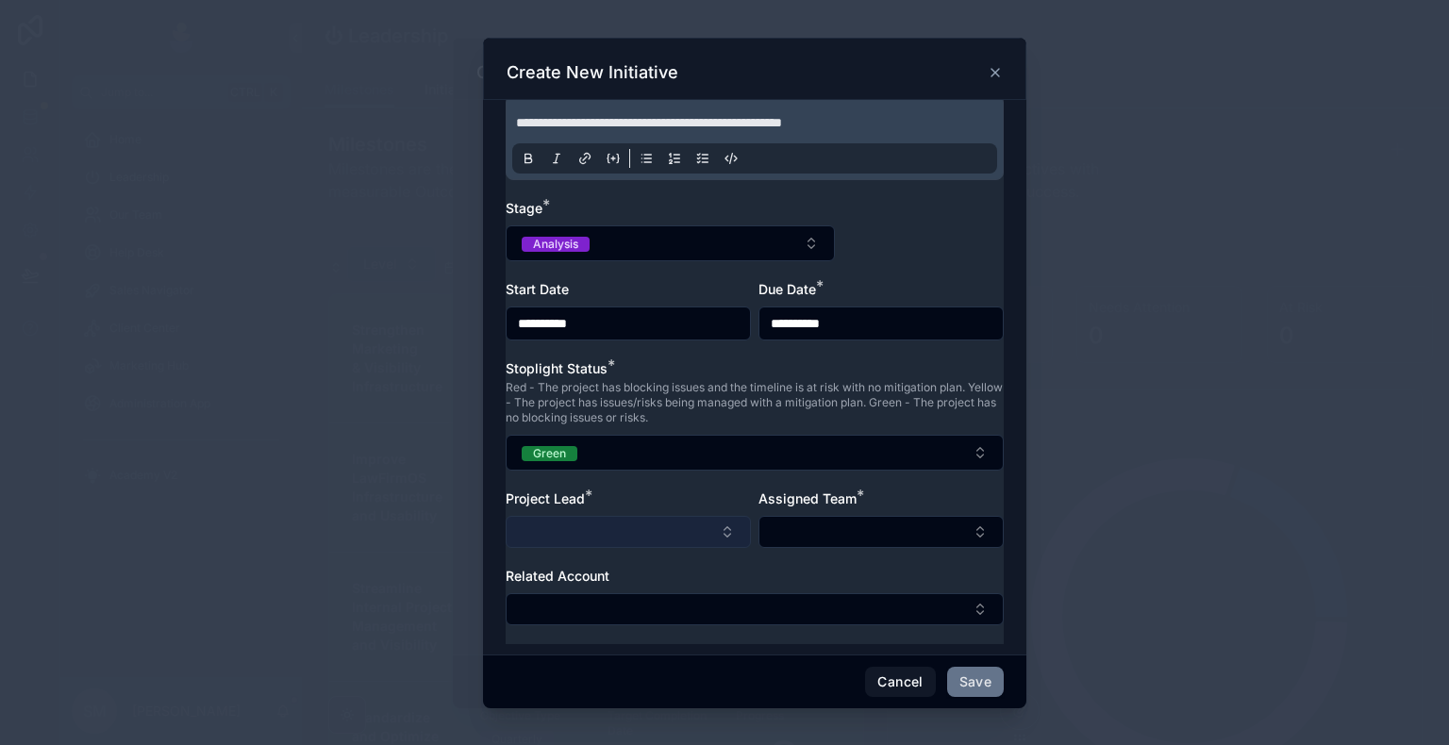
click at [630, 520] on button "Select Button" at bounding box center [628, 532] width 245 height 32
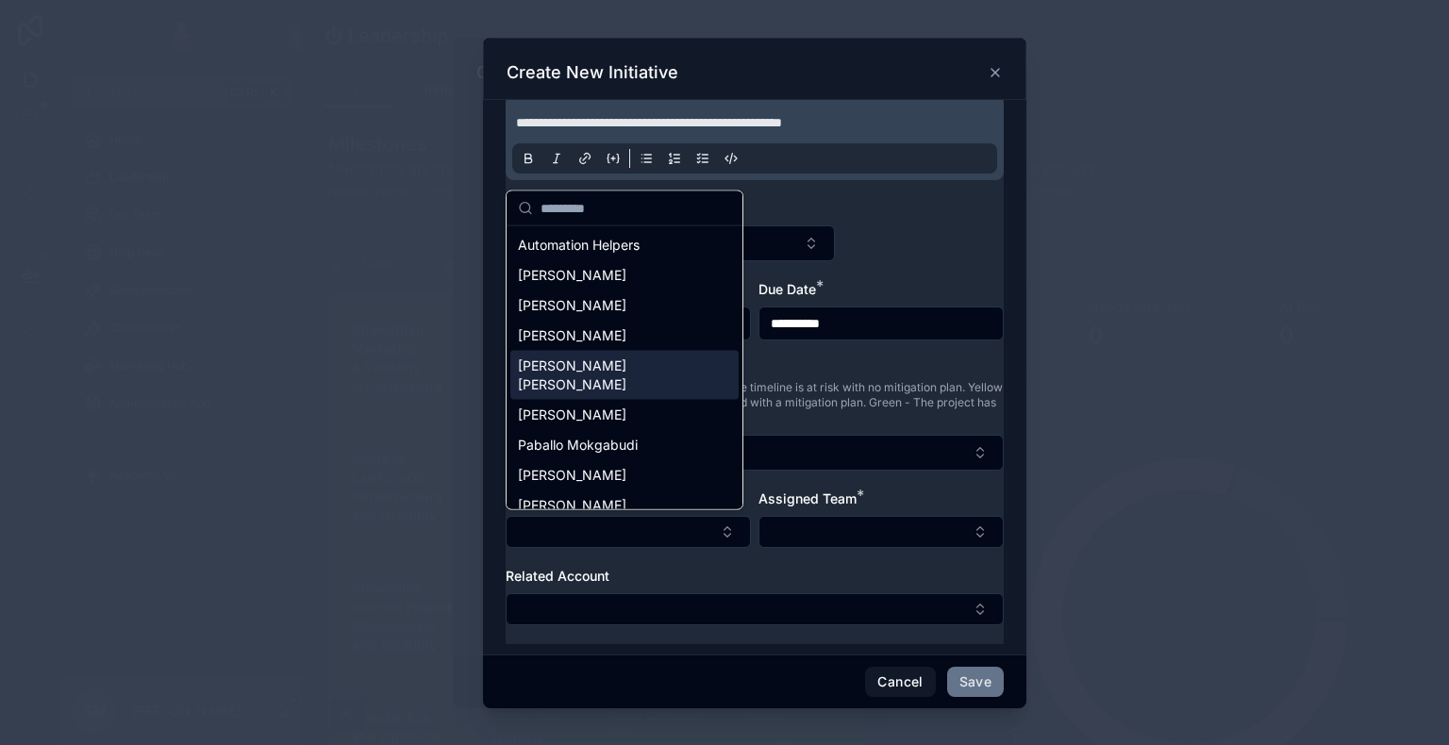
click at [591, 371] on span "[PERSON_NAME] [PERSON_NAME]" at bounding box center [613, 376] width 191 height 38
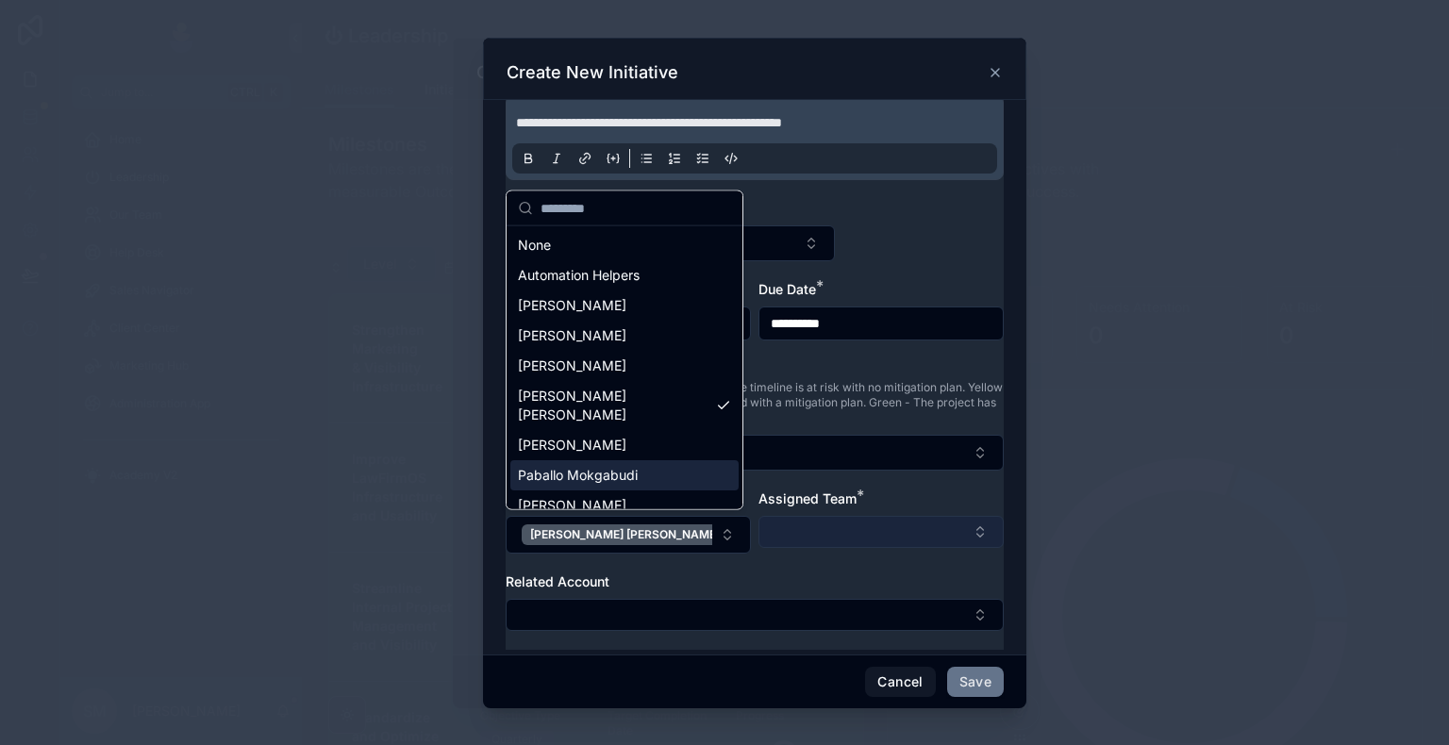
click at [783, 536] on button "Select Button" at bounding box center [880, 532] width 245 height 32
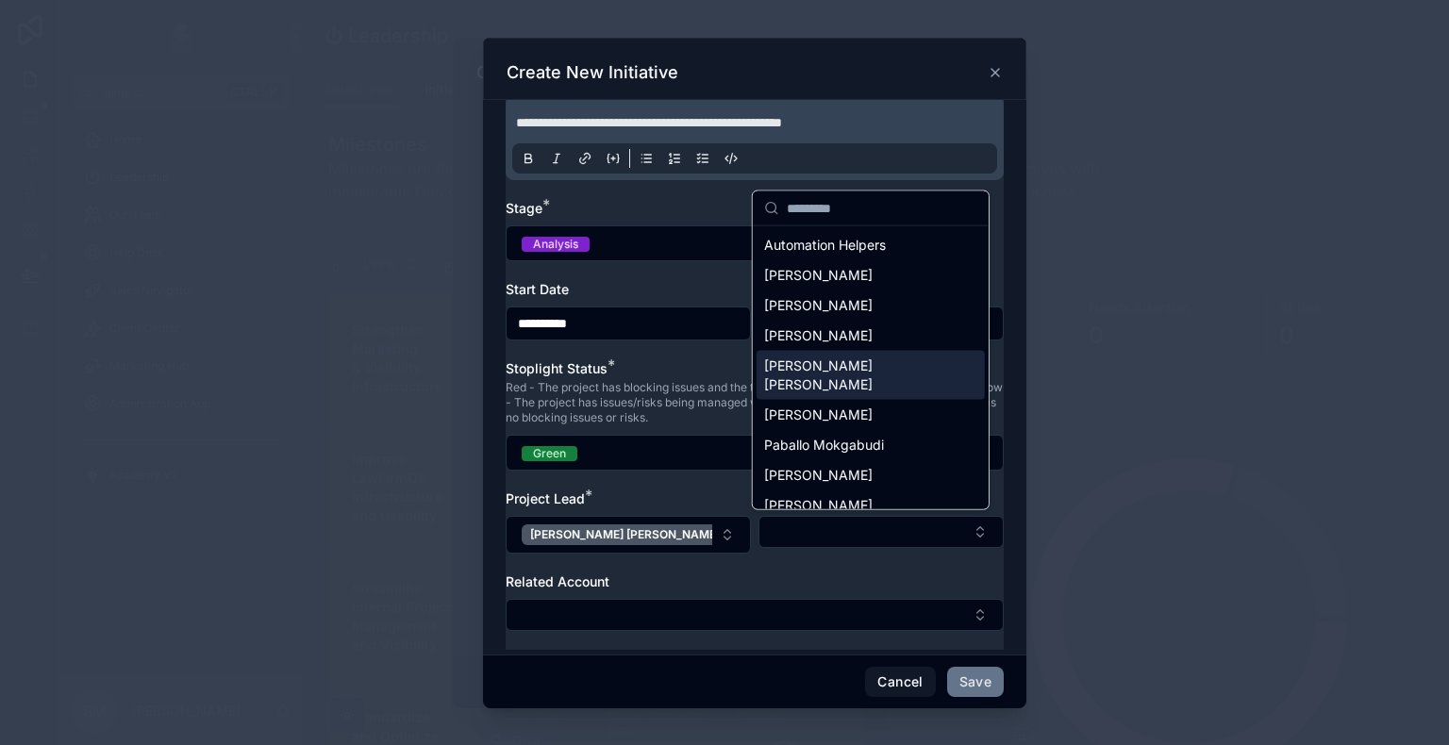
click at [811, 368] on span "[PERSON_NAME] [PERSON_NAME]" at bounding box center [859, 376] width 191 height 38
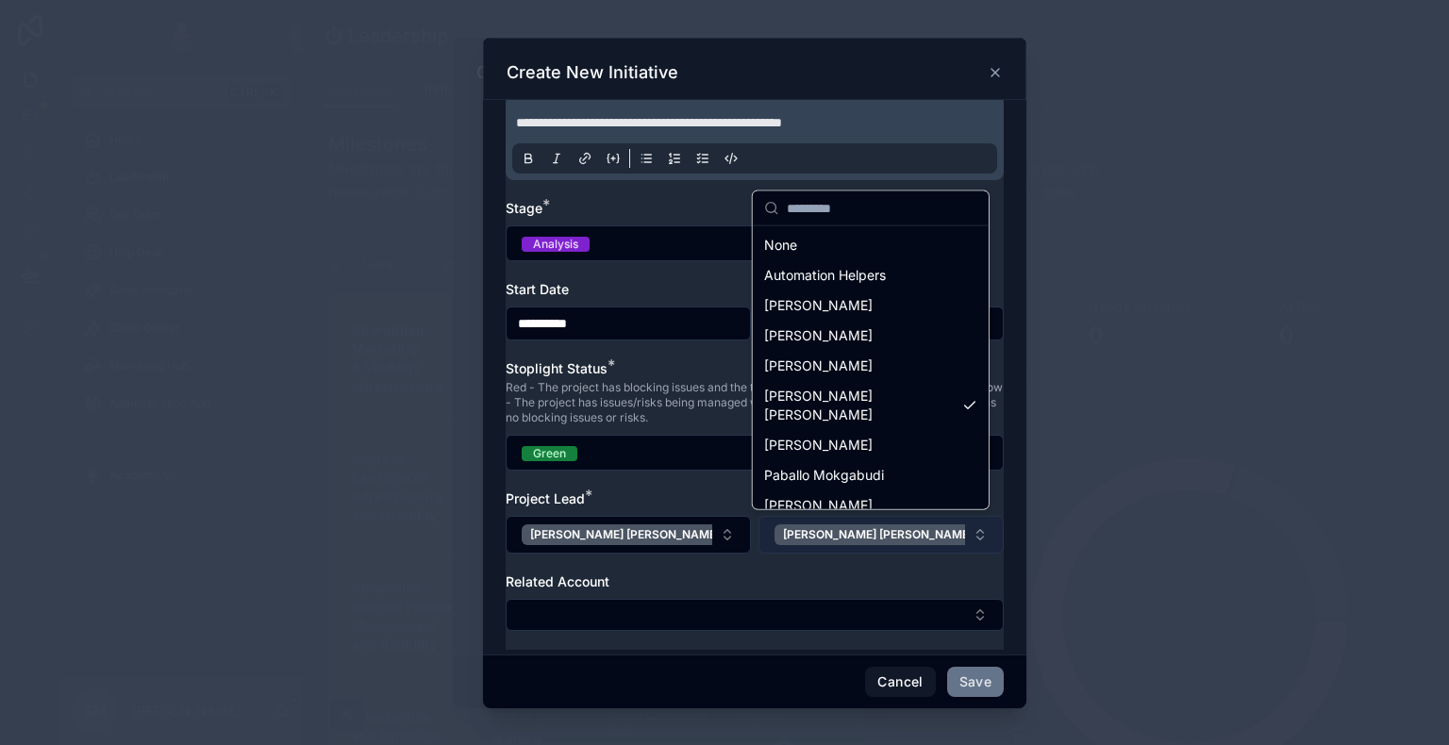
click at [897, 538] on button "[PERSON_NAME] [PERSON_NAME]" at bounding box center [880, 535] width 245 height 38
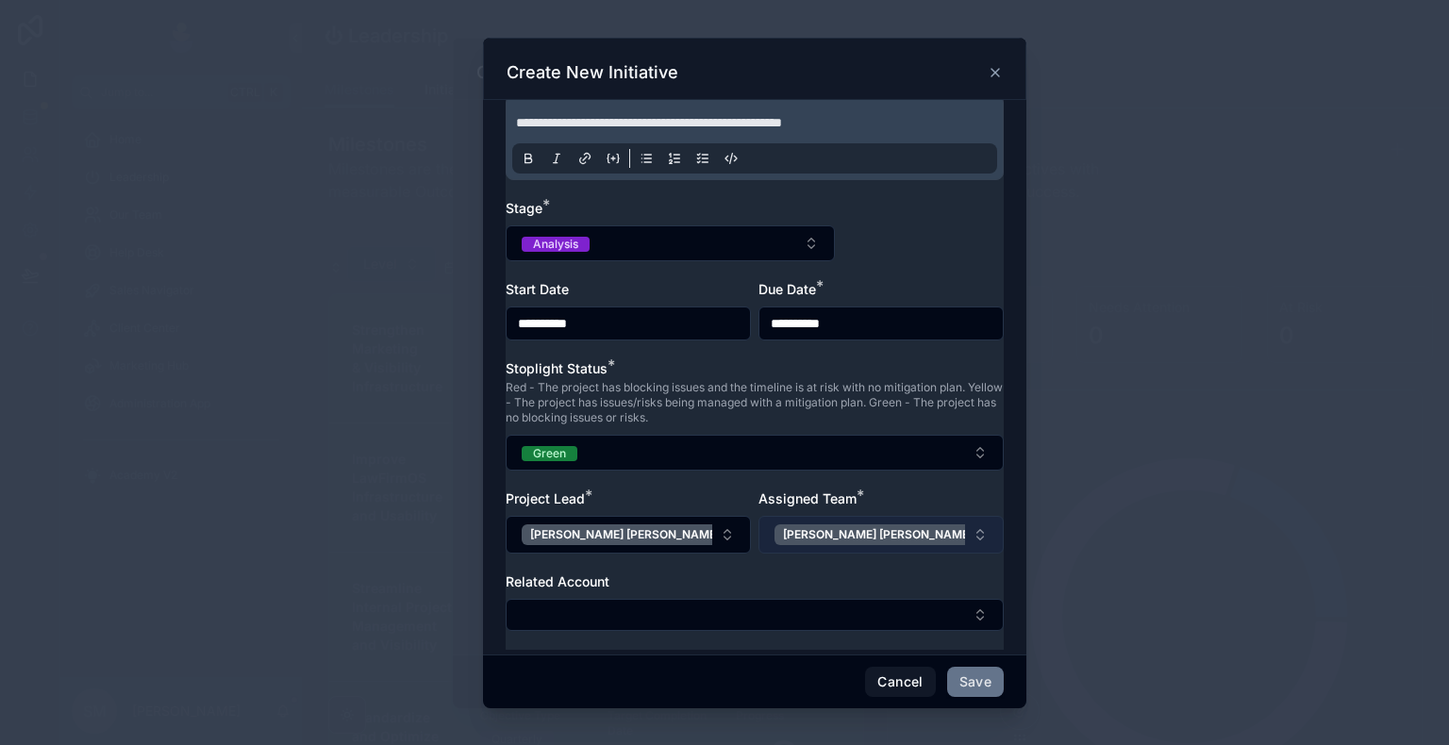
click at [896, 534] on button "[PERSON_NAME] [PERSON_NAME]" at bounding box center [880, 535] width 245 height 38
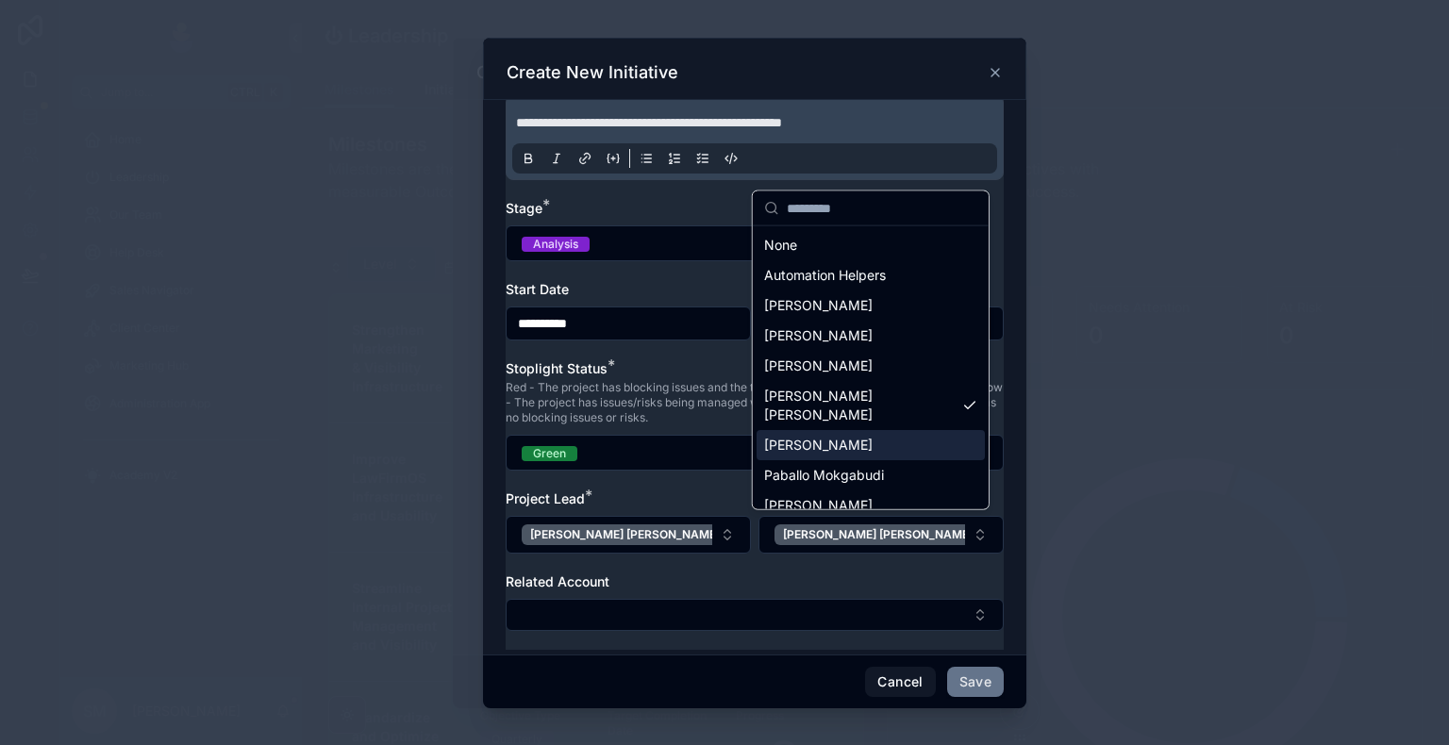
click at [823, 435] on div "[PERSON_NAME]" at bounding box center [871, 445] width 228 height 30
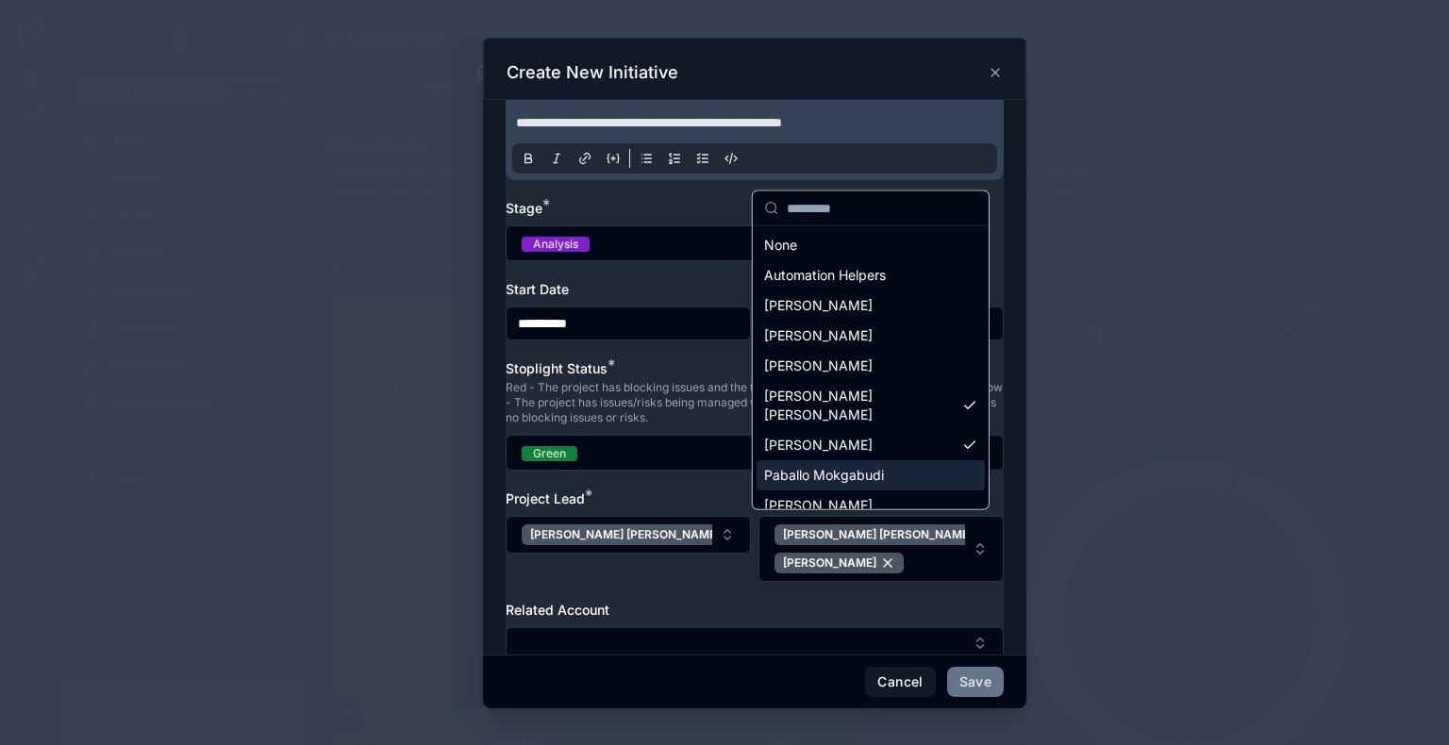
click at [678, 480] on div "**********" at bounding box center [755, 300] width 498 height 757
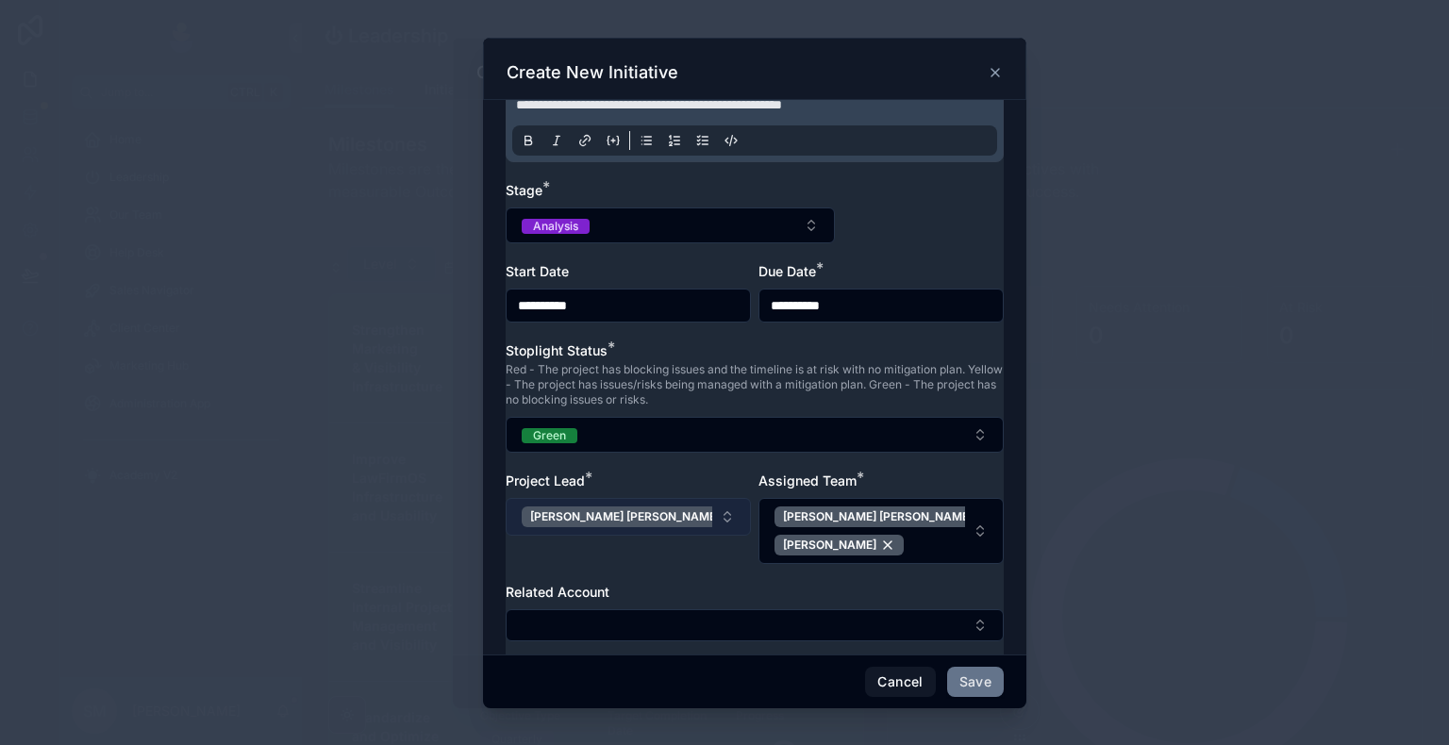
scroll to position [239, 0]
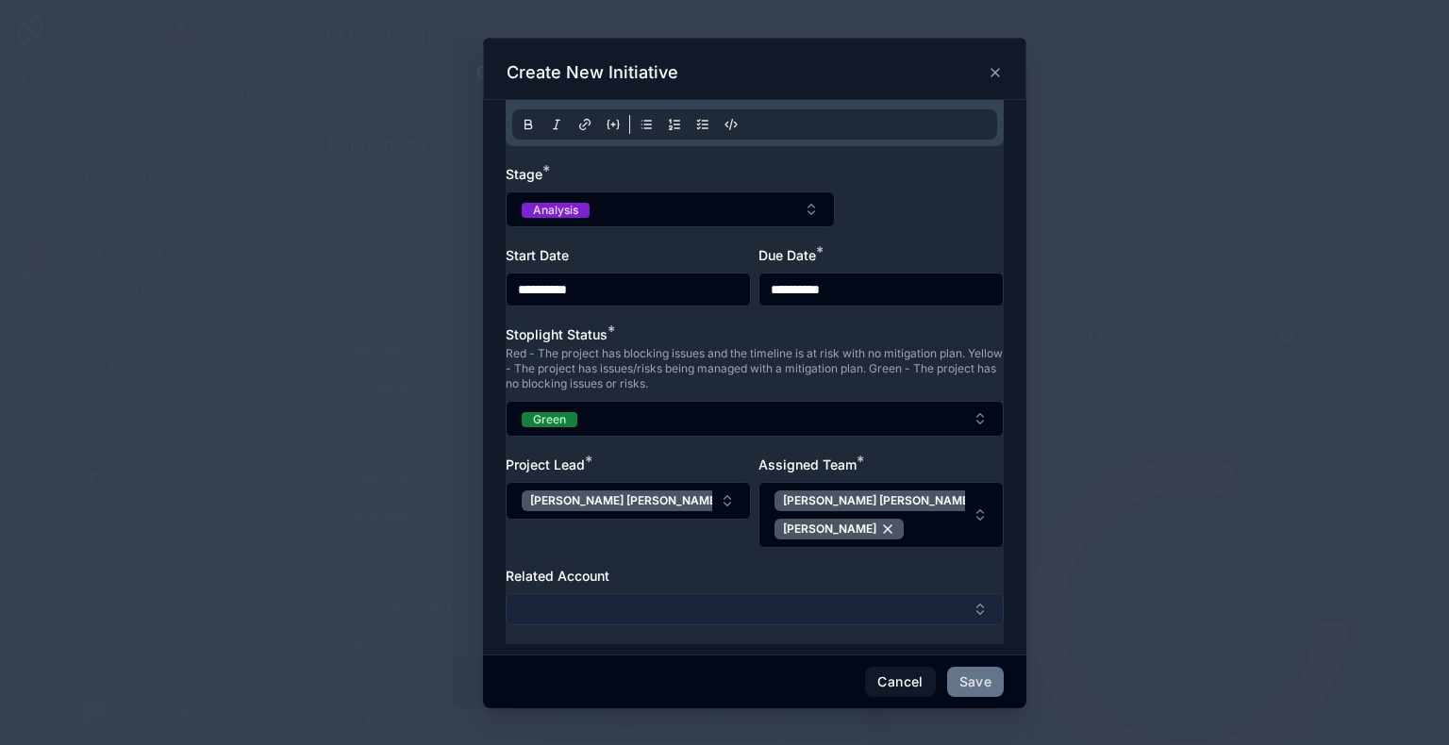
click at [679, 606] on button "Select Button" at bounding box center [755, 609] width 498 height 32
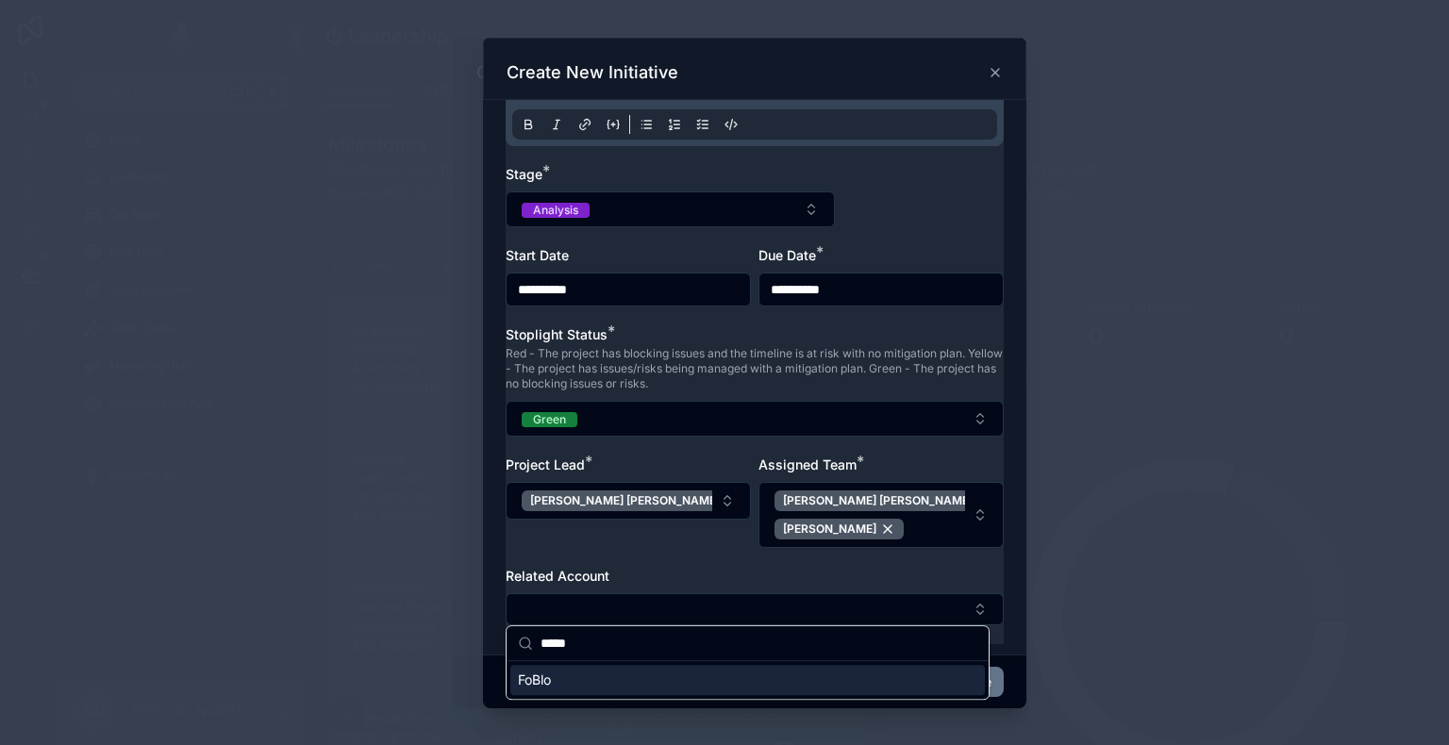
type input "*****"
click at [640, 648] on div "FoBlo" at bounding box center [747, 680] width 474 height 30
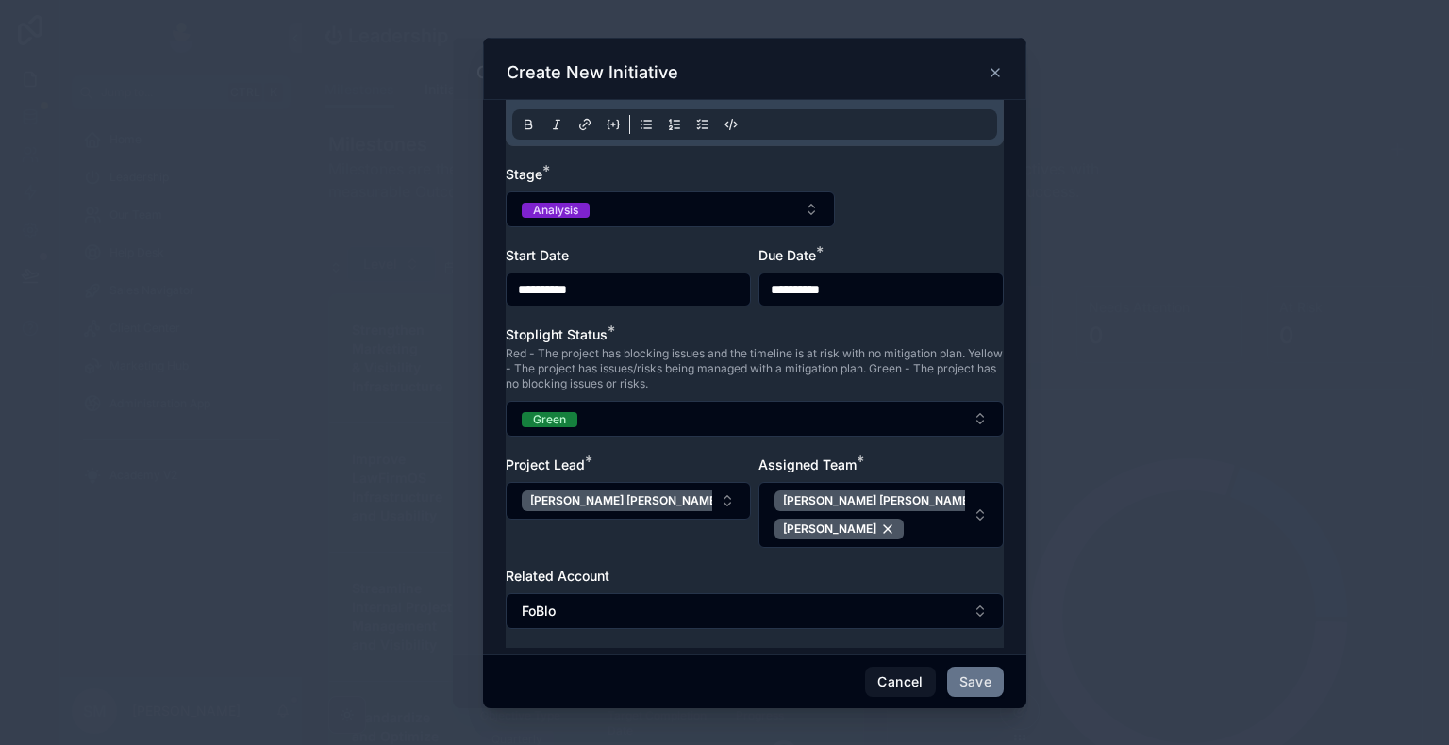
click at [657, 553] on div "**********" at bounding box center [755, 268] width 498 height 760
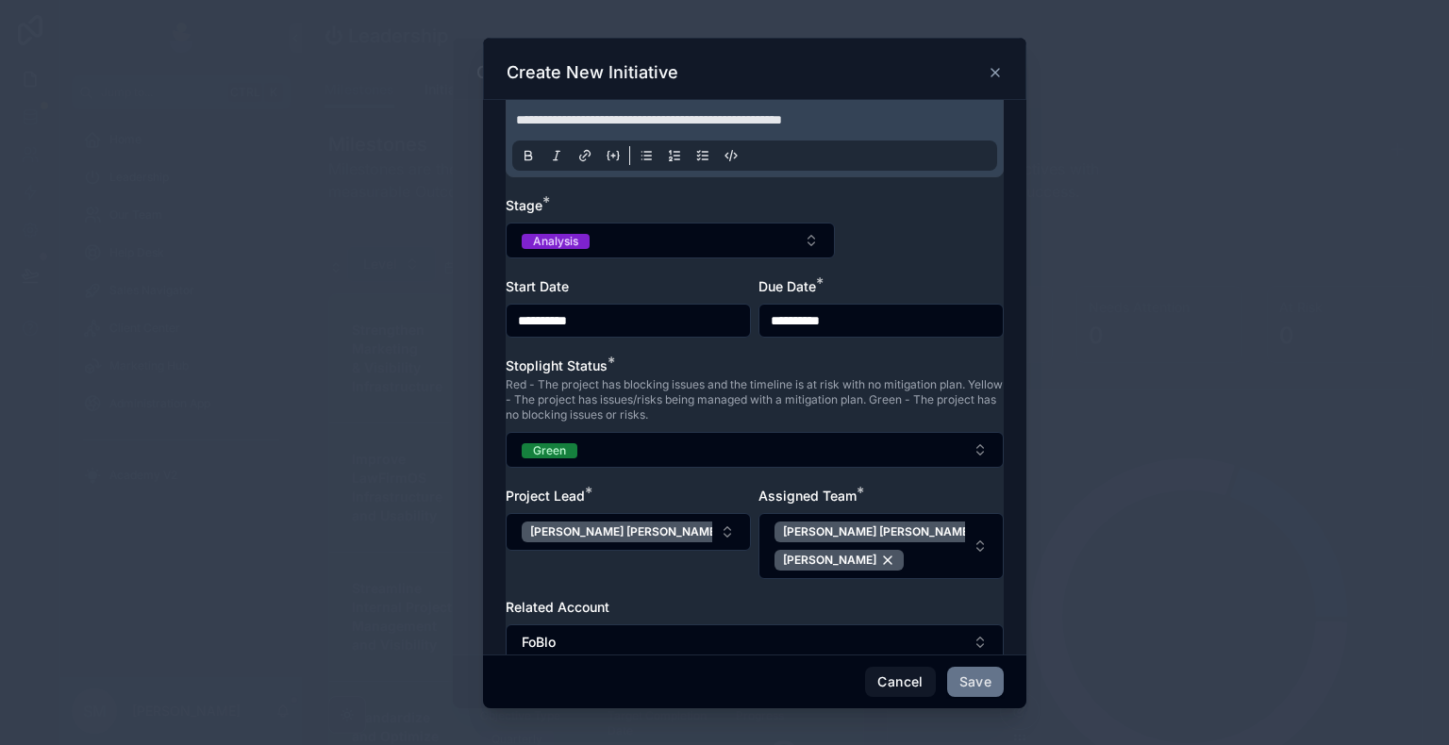
scroll to position [242, 0]
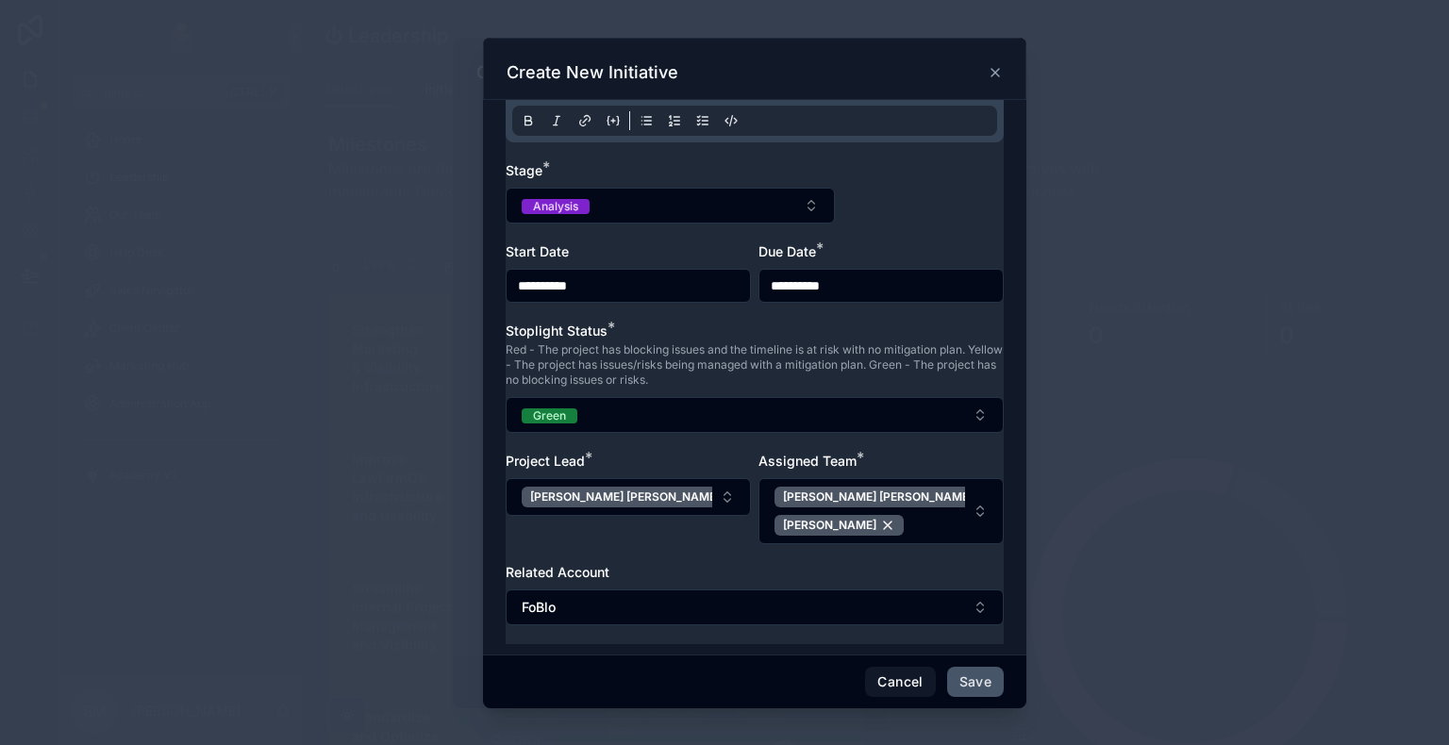
click at [967, 648] on button "Save" at bounding box center [975, 682] width 57 height 30
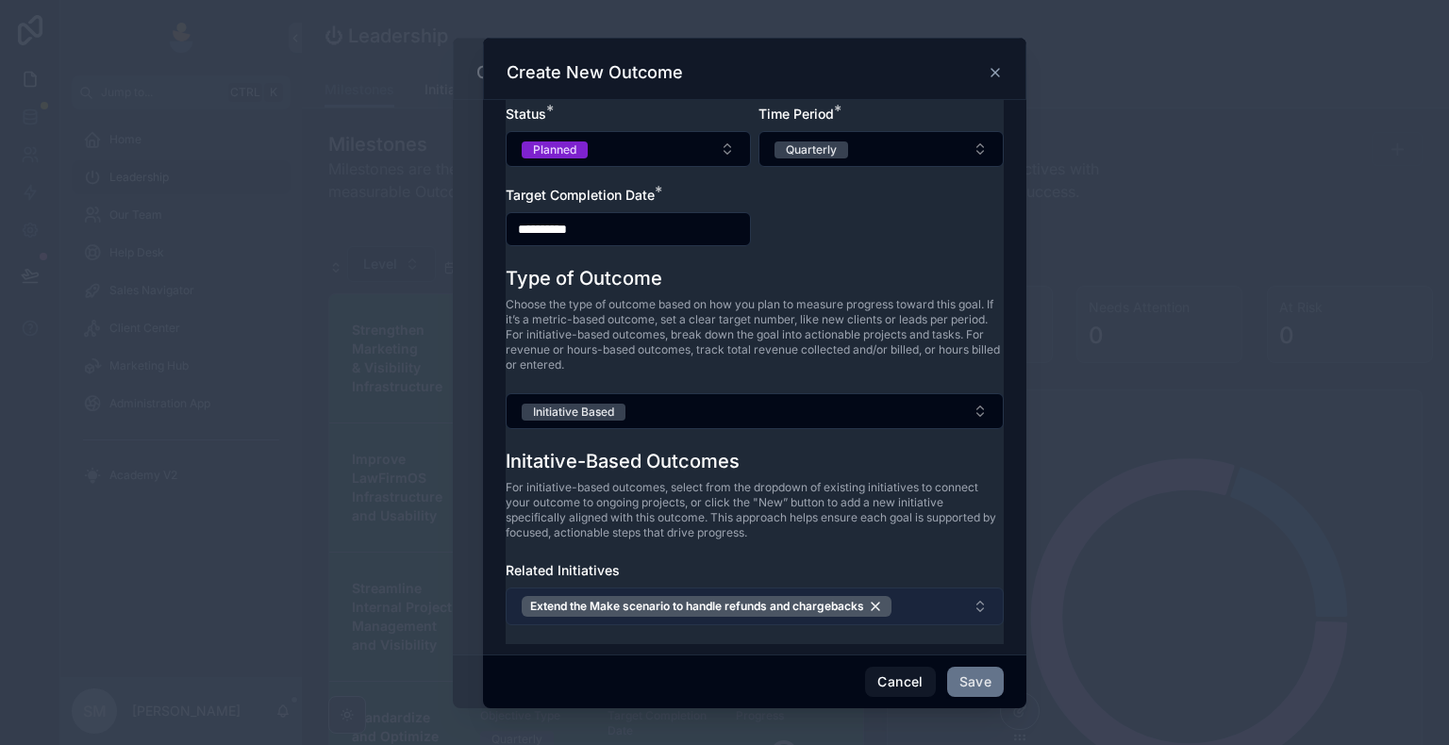
scroll to position [185, 0]
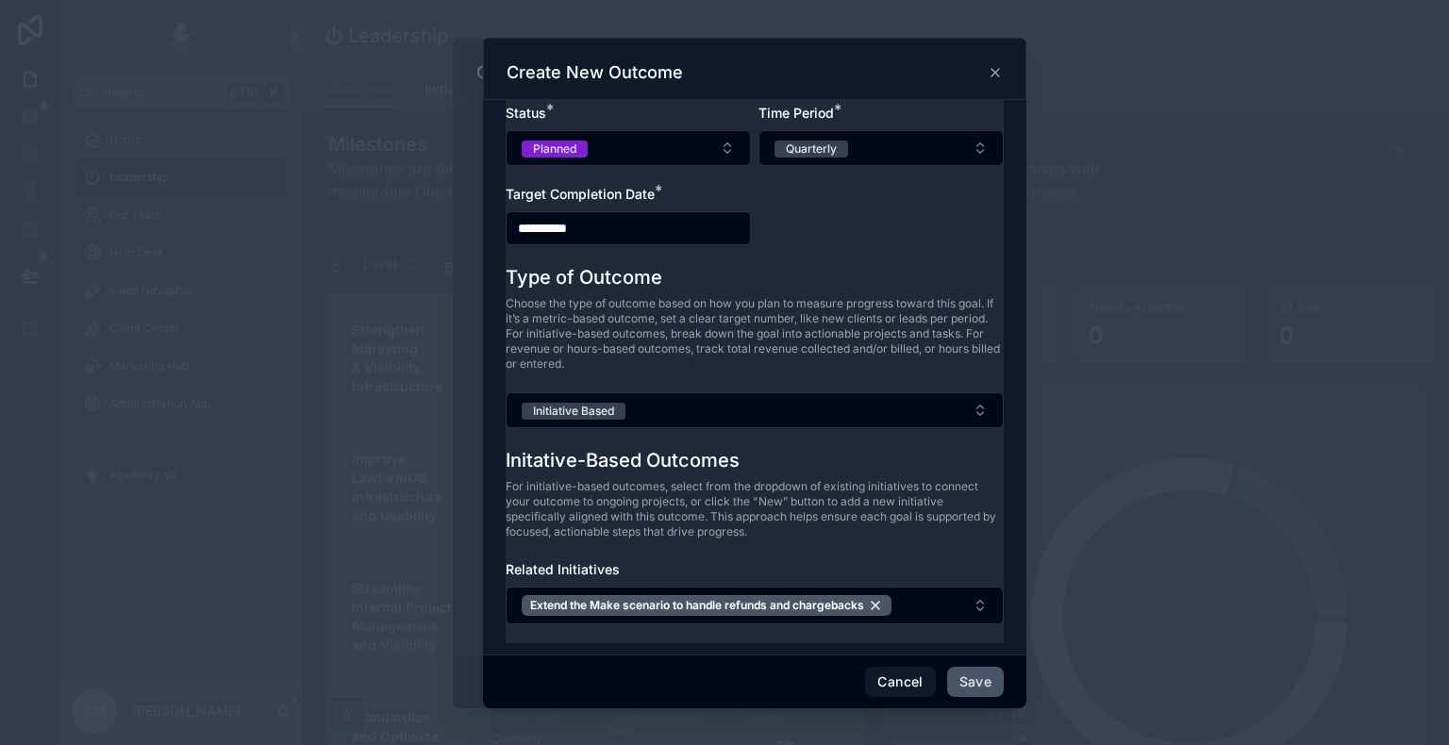
click at [992, 648] on button "Save" at bounding box center [975, 682] width 57 height 30
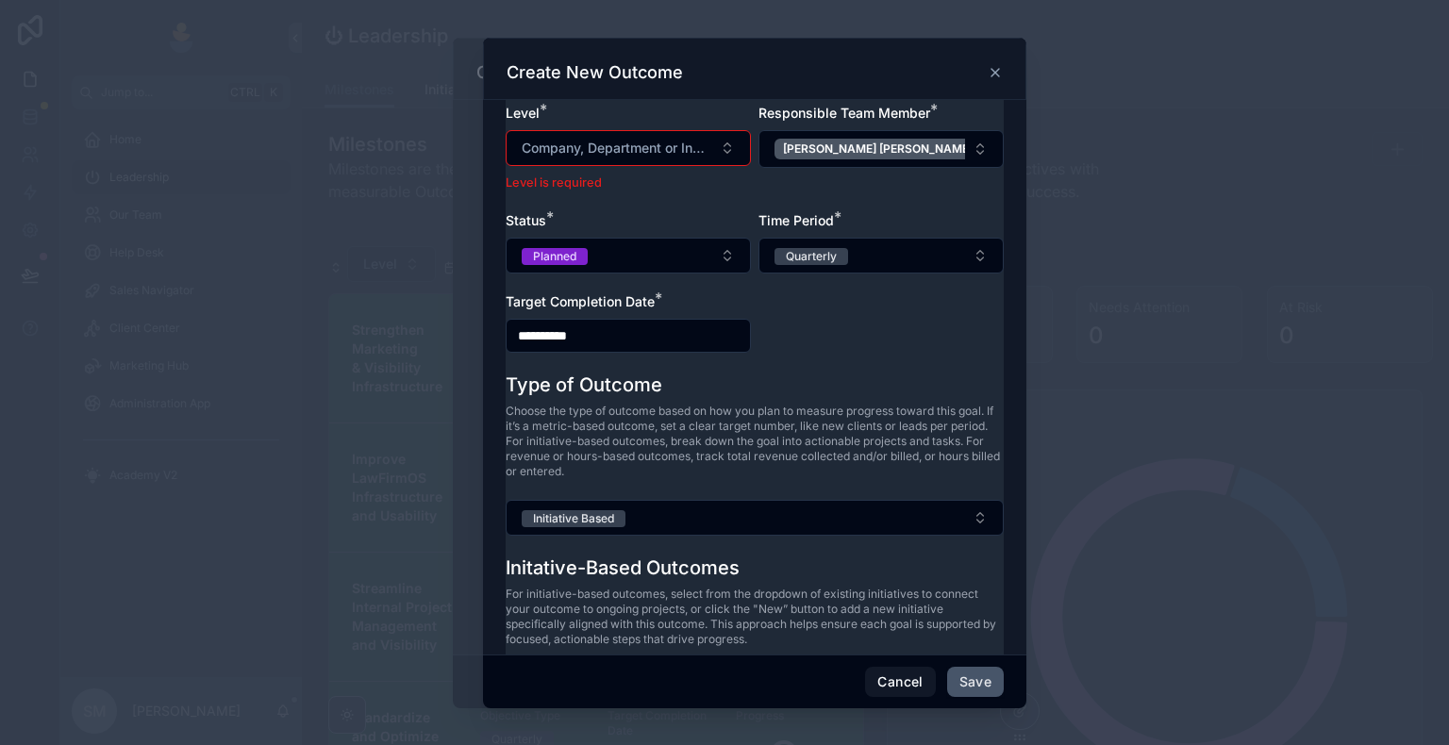
scroll to position [292, 0]
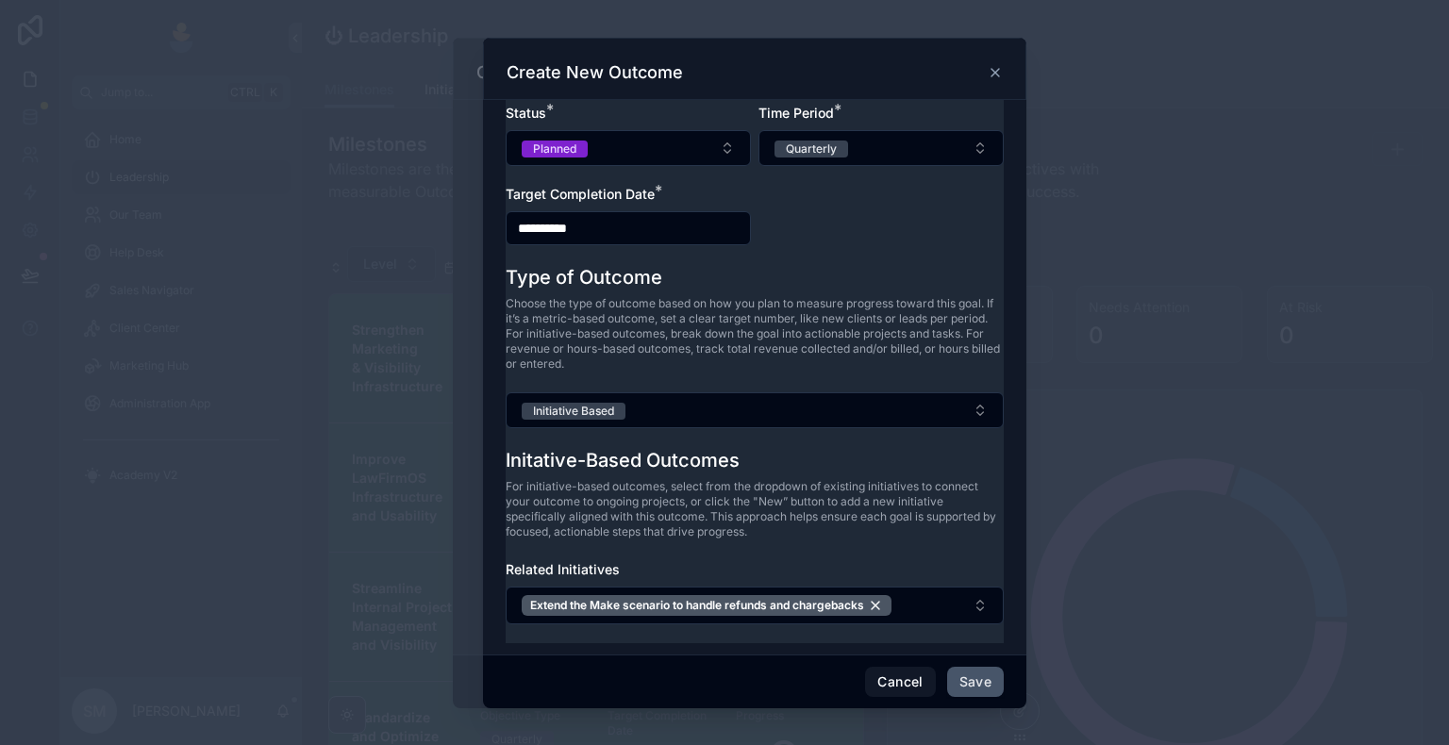
click at [985, 648] on button "Save" at bounding box center [975, 682] width 57 height 30
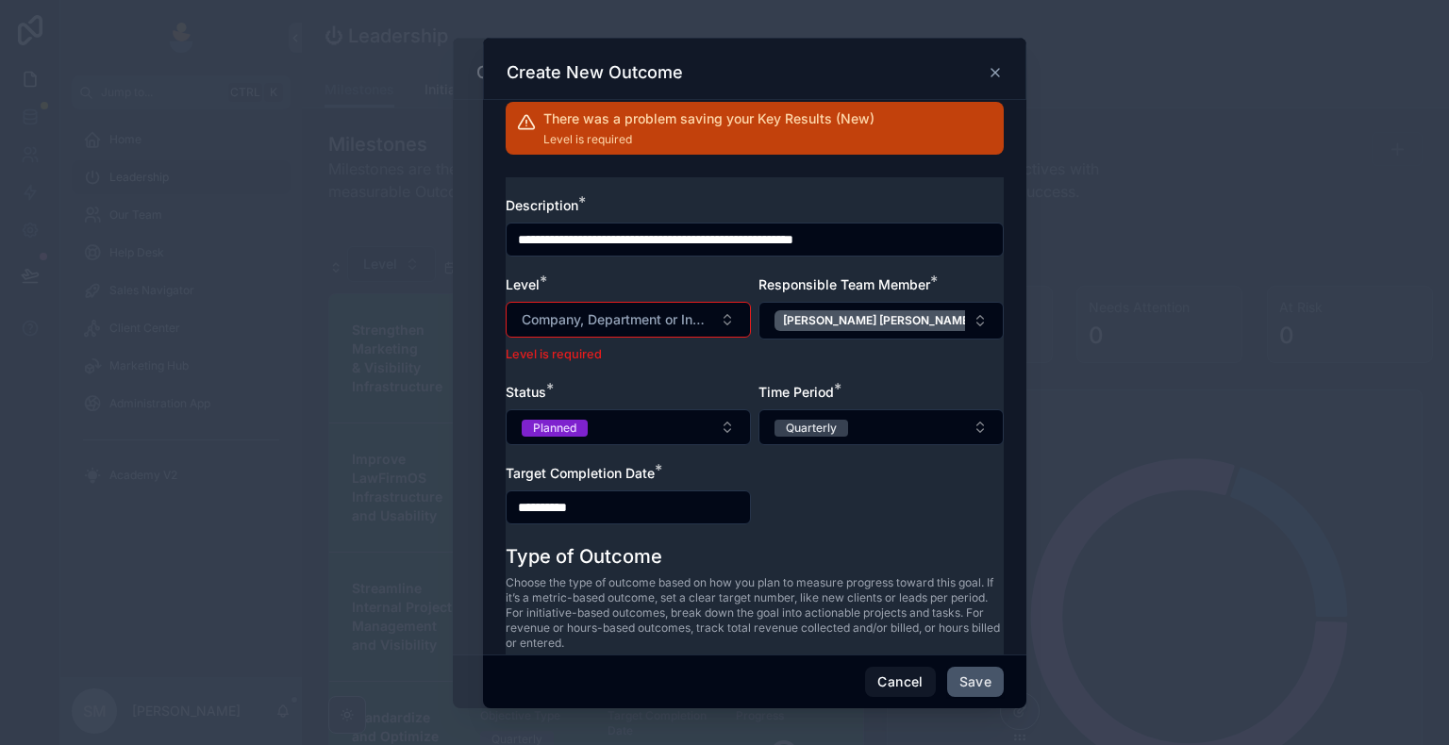
scroll to position [0, 0]
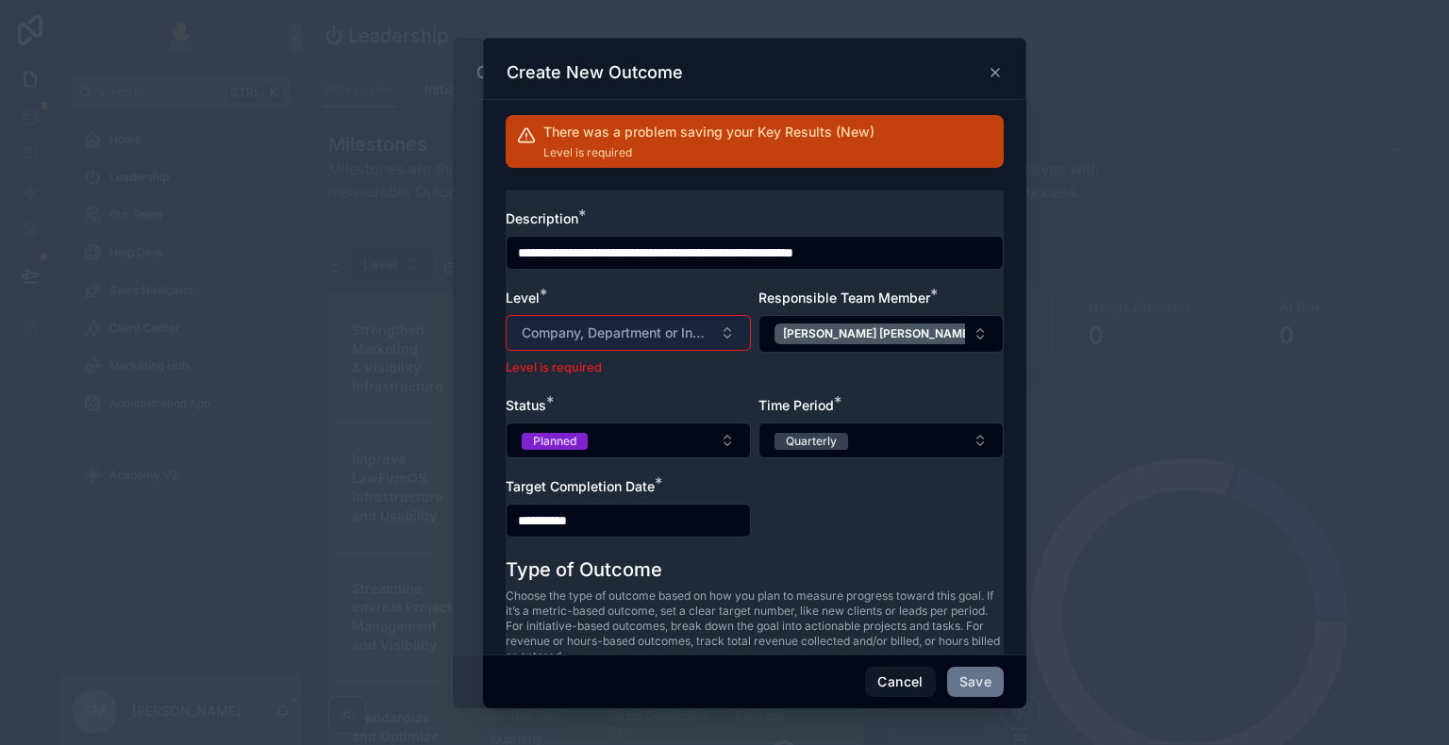
click at [660, 336] on span "Company, Department or Individual" at bounding box center [617, 333] width 191 height 19
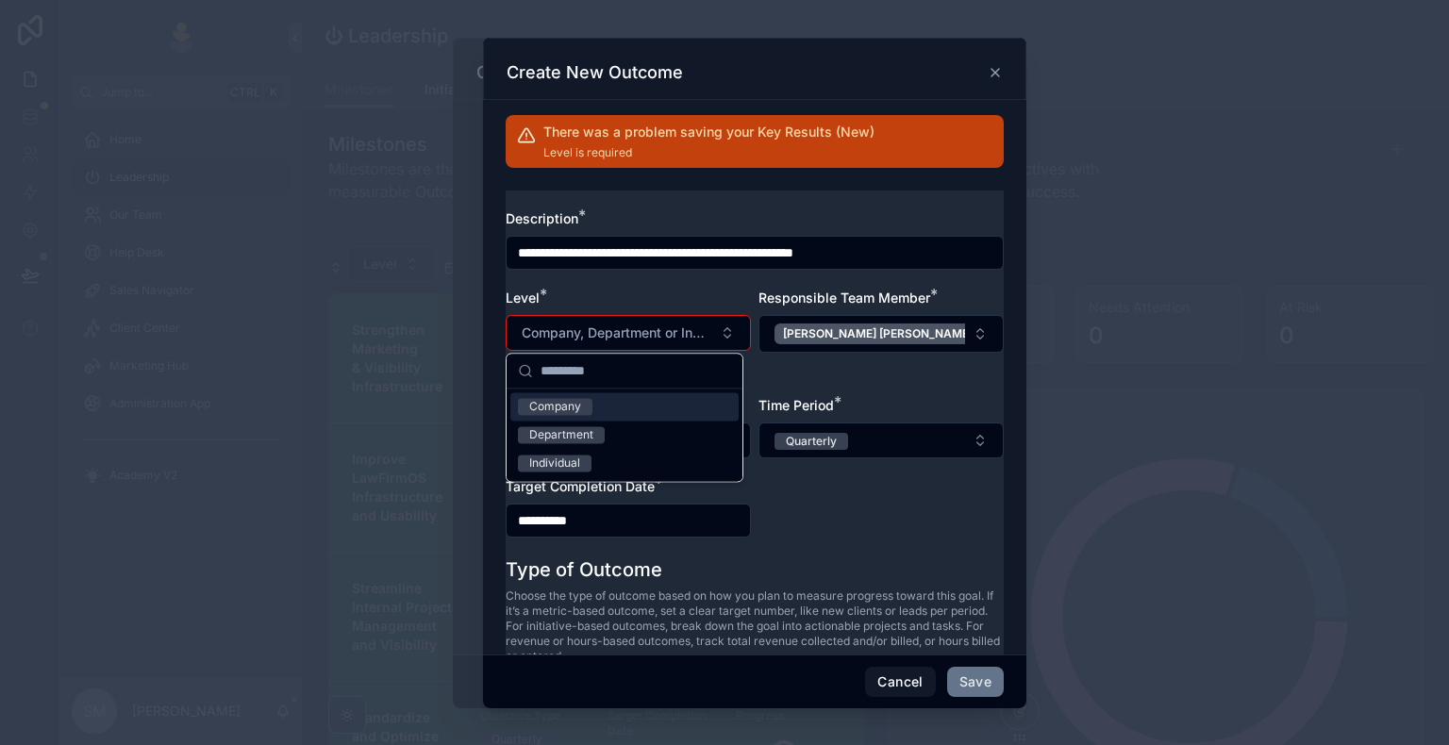
click at [641, 412] on div "Company" at bounding box center [624, 406] width 228 height 28
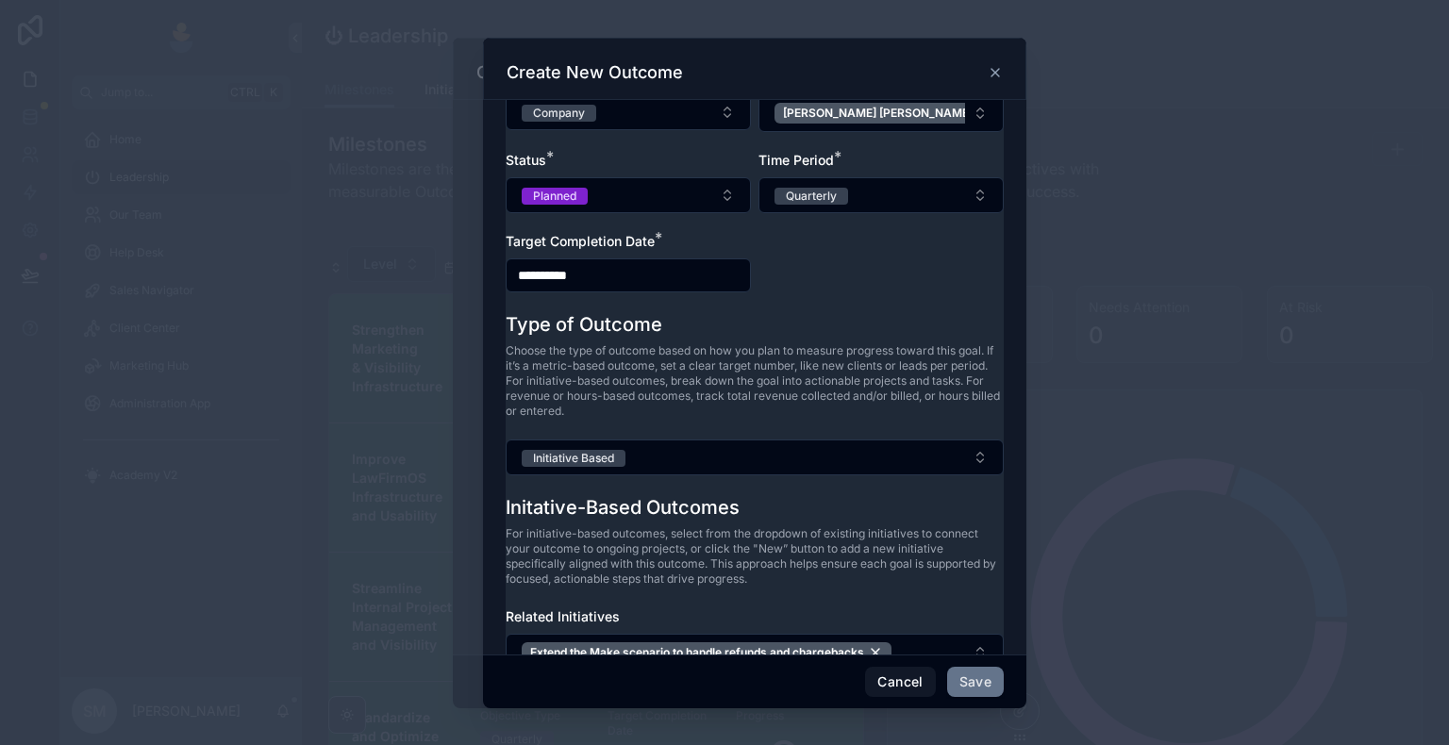
scroll to position [268, 0]
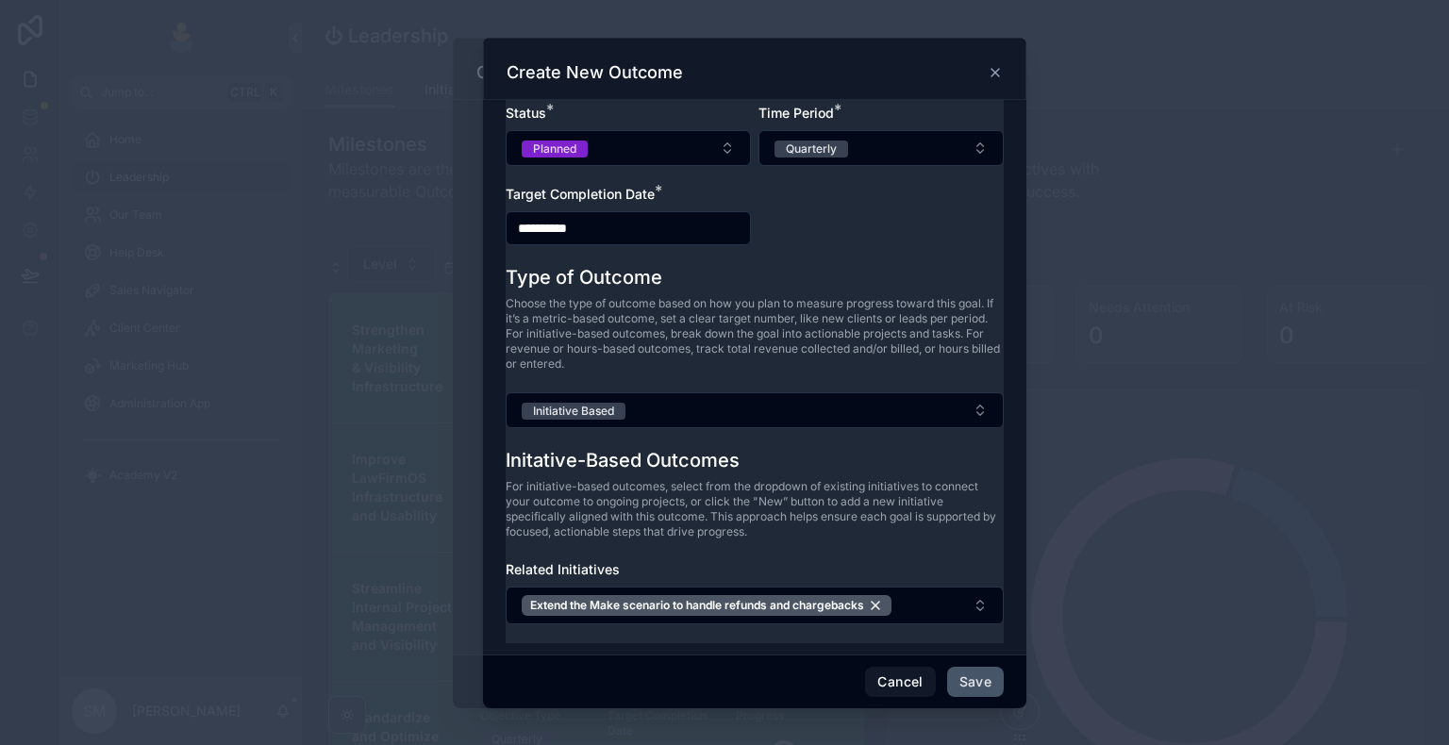
click at [977, 648] on button "Save" at bounding box center [975, 682] width 57 height 30
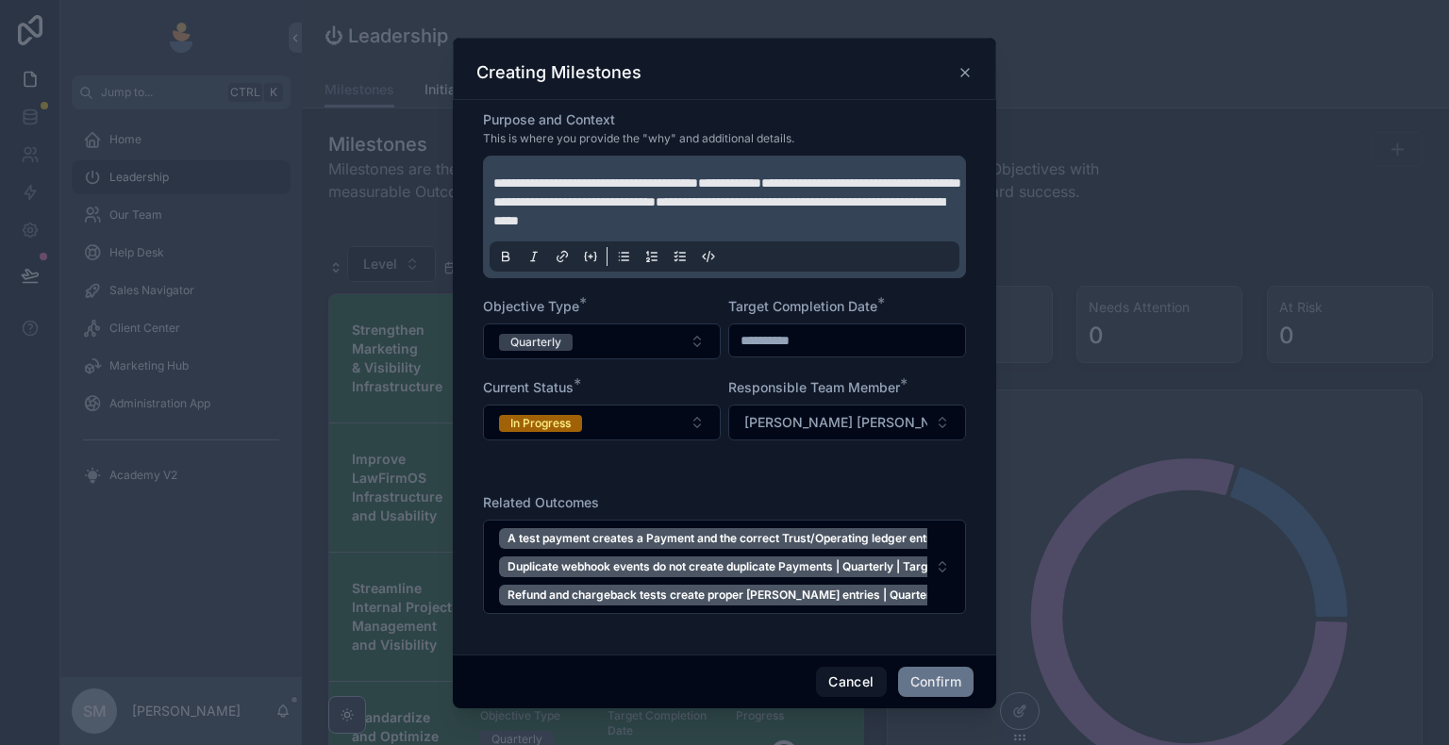
scroll to position [599, 0]
click at [947, 648] on button "Confirm" at bounding box center [935, 682] width 75 height 30
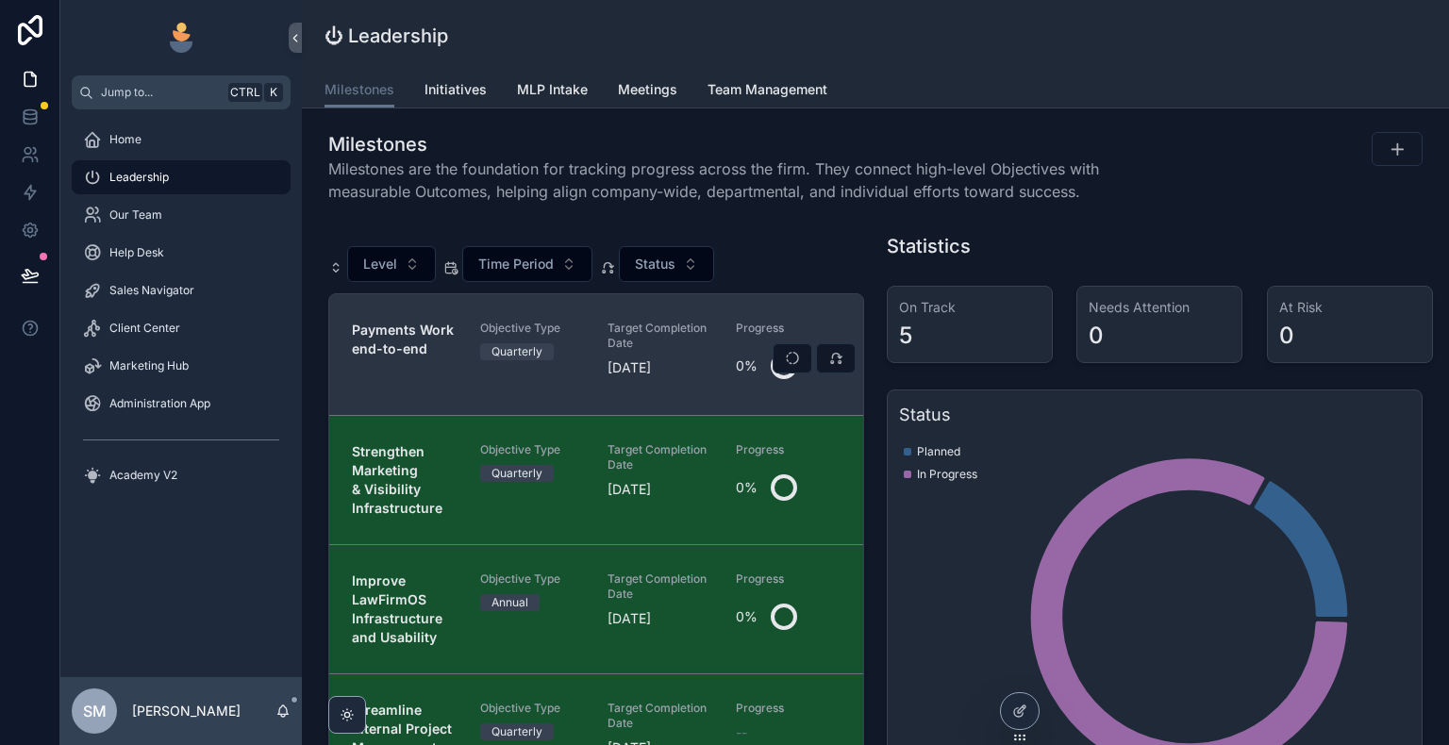
click at [396, 377] on div "Payments Work end-to-end" at bounding box center [405, 355] width 106 height 68
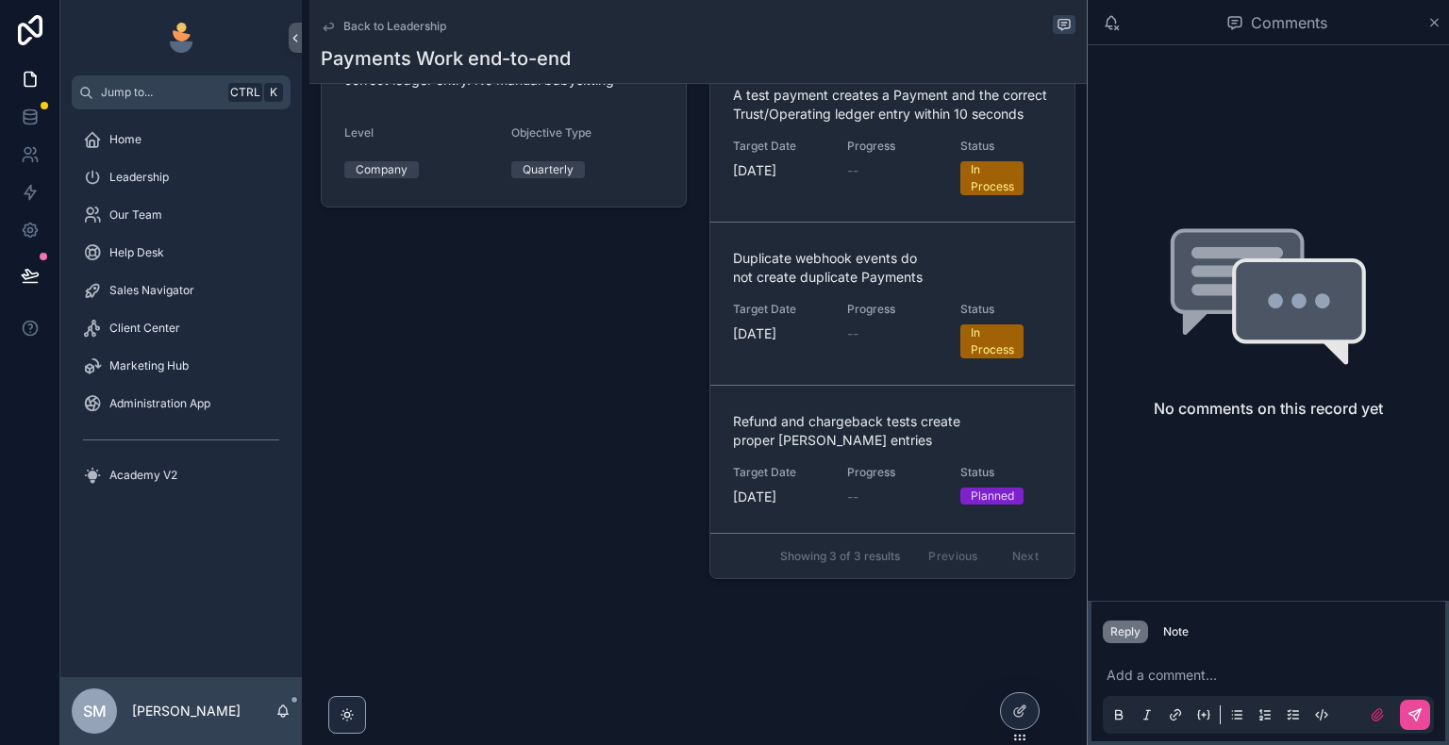
scroll to position [360, 0]
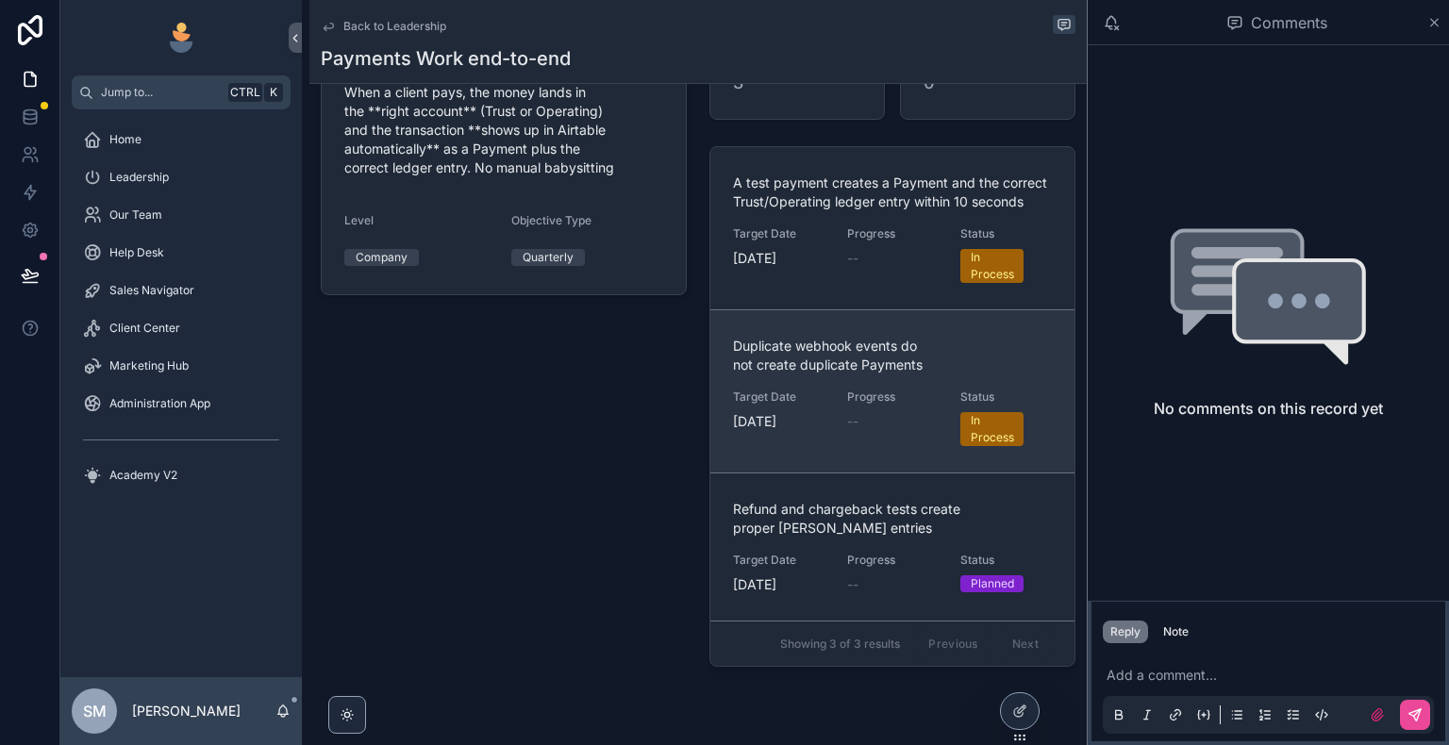
click at [821, 374] on span "Duplicate webhook events do not create duplicate Payments" at bounding box center [892, 356] width 319 height 38
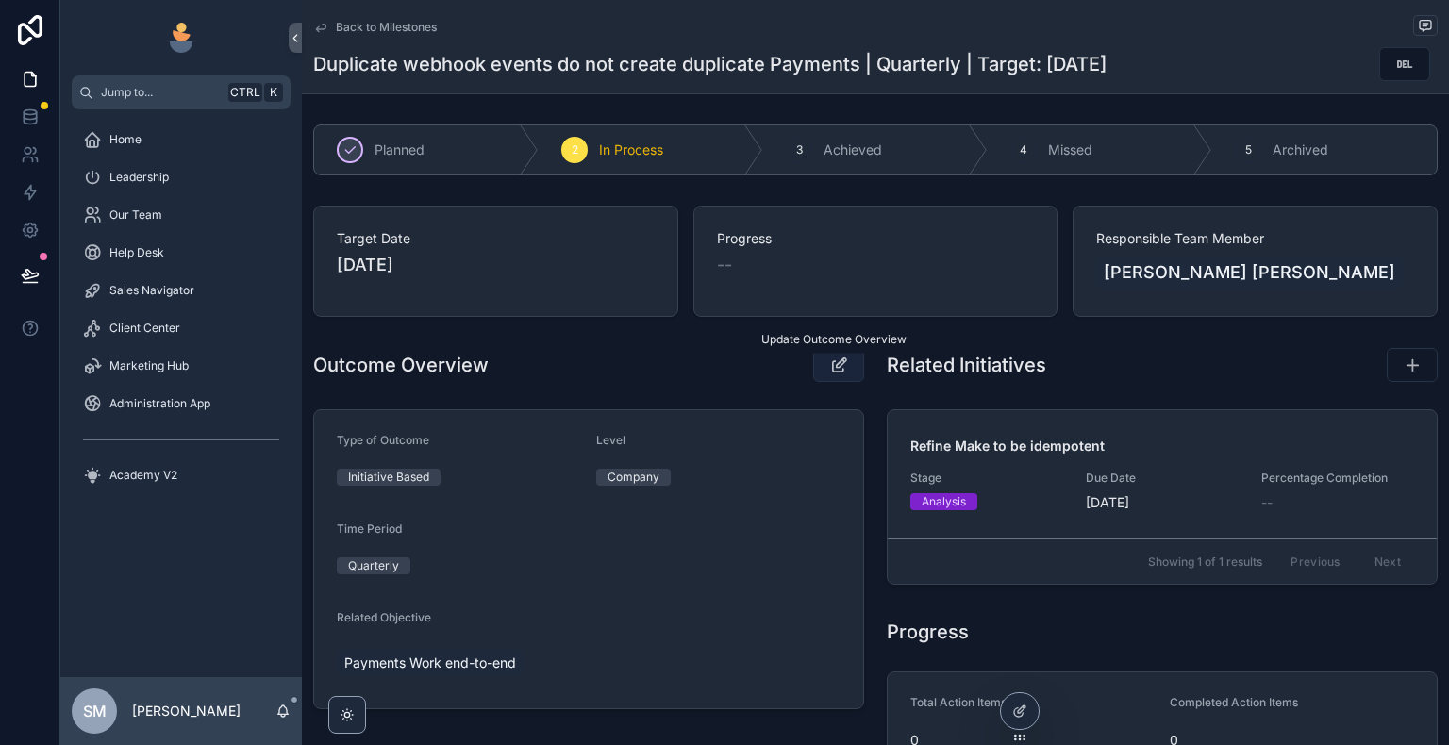
click at [818, 358] on button "scrollable content" at bounding box center [838, 365] width 51 height 34
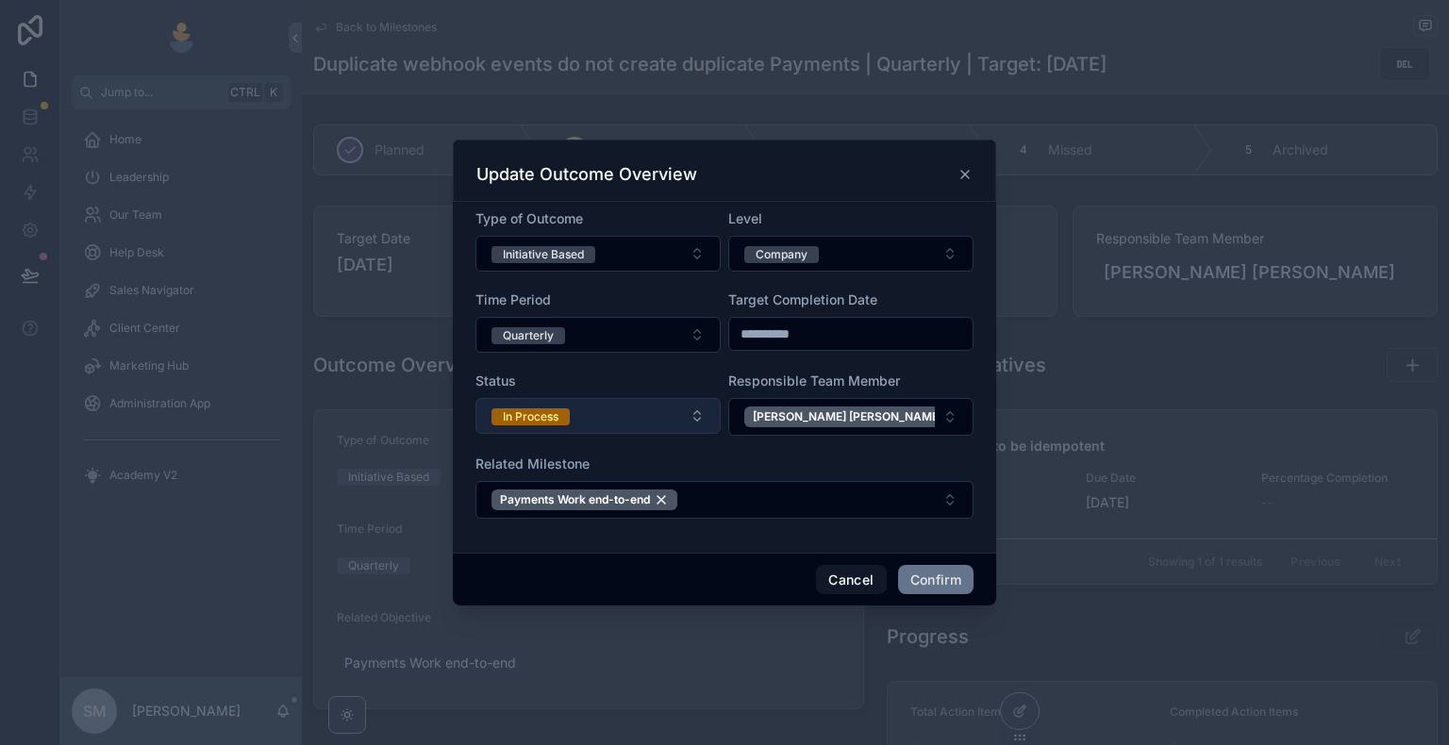
click at [652, 412] on button "In Process" at bounding box center [597, 416] width 245 height 36
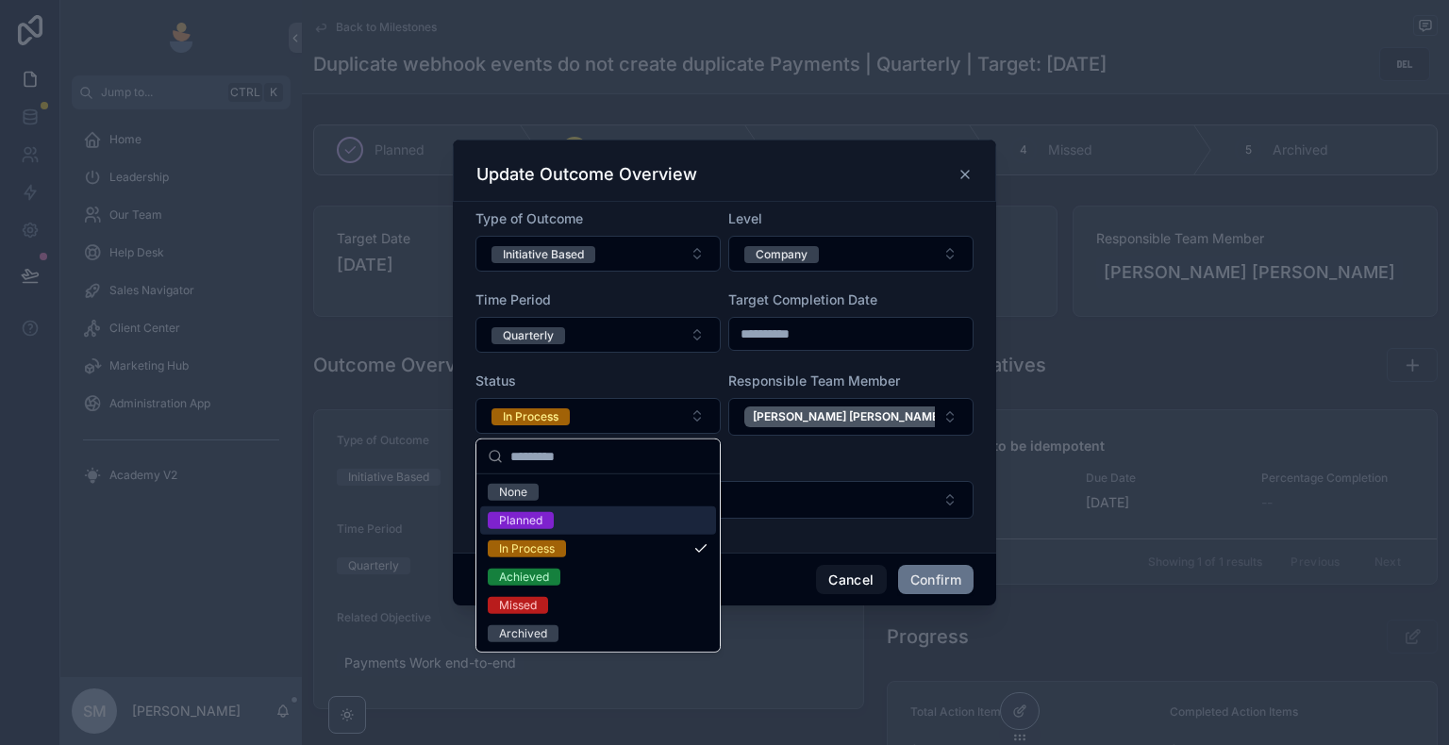
click at [587, 523] on div "Planned" at bounding box center [598, 521] width 236 height 28
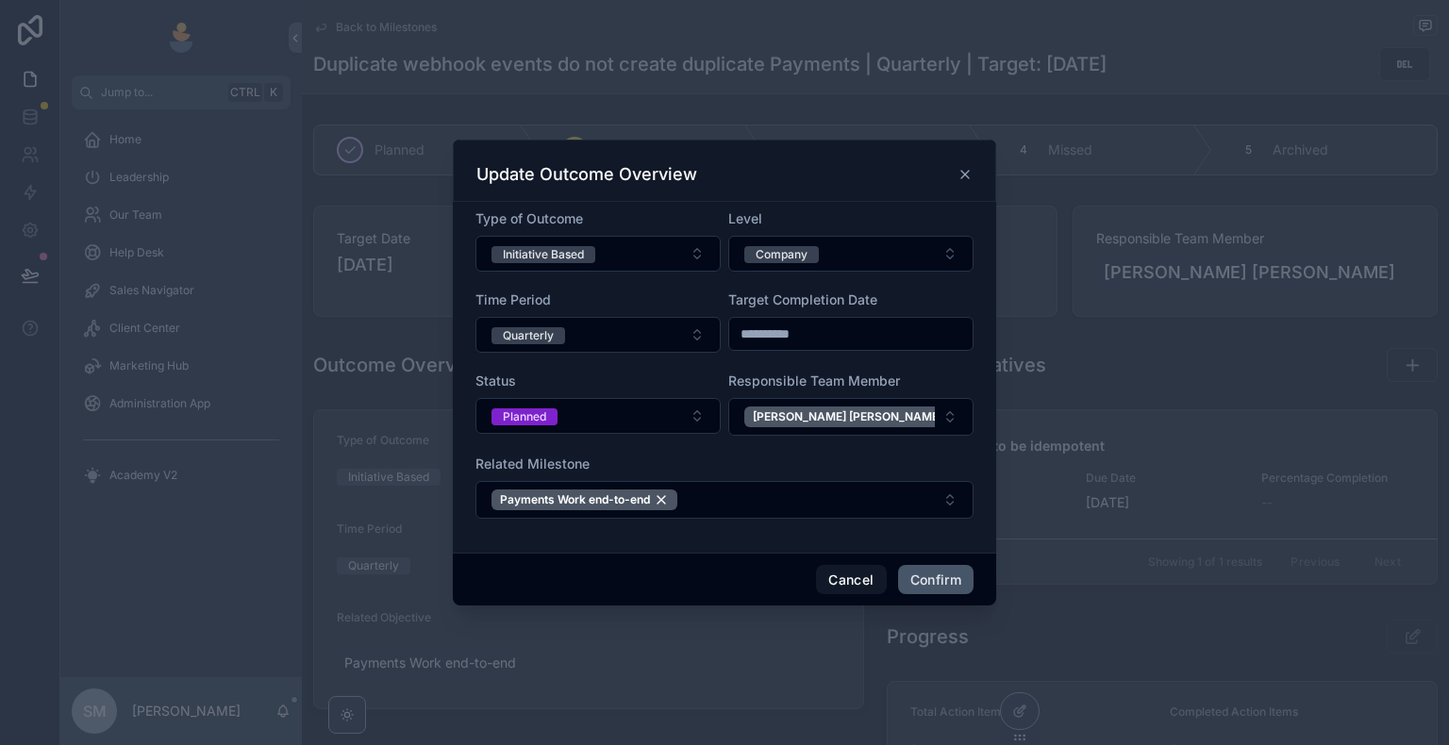
click at [947, 575] on button "Confirm" at bounding box center [935, 580] width 75 height 30
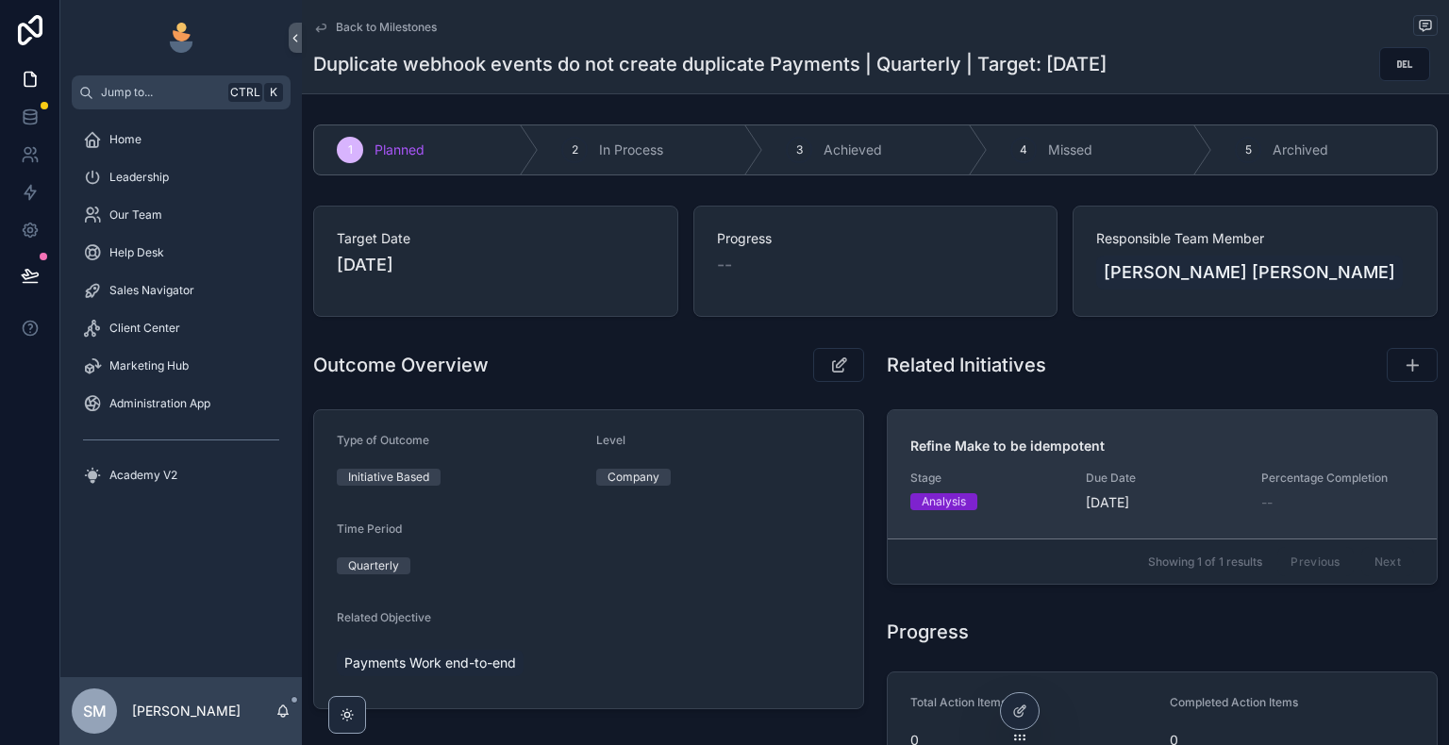
click at [1004, 455] on div "Refine Make to be idempotent Stage Analysis Due Date [DATE] Percentage Completi…" at bounding box center [1162, 474] width 504 height 75
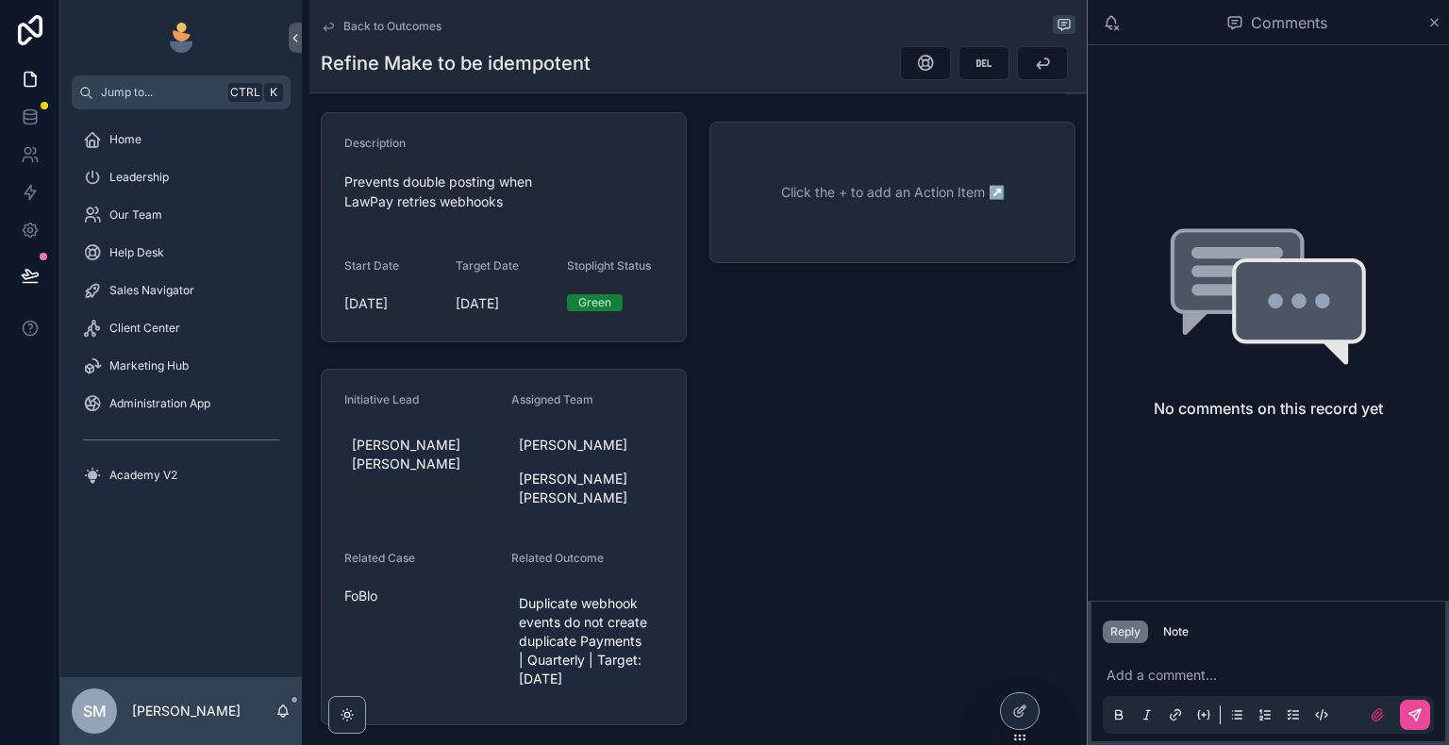
scroll to position [283, 0]
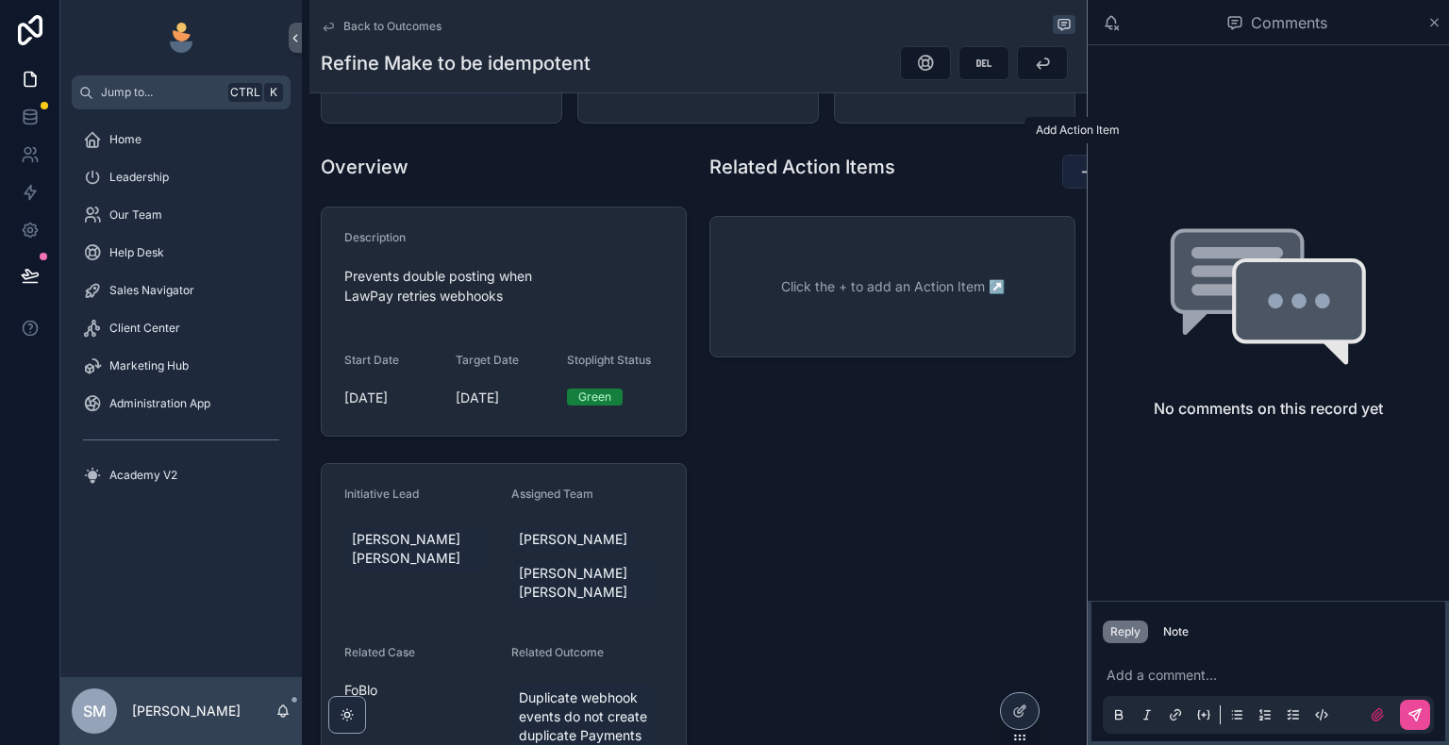
click at [1062, 155] on button "scrollable content" at bounding box center [1087, 172] width 51 height 34
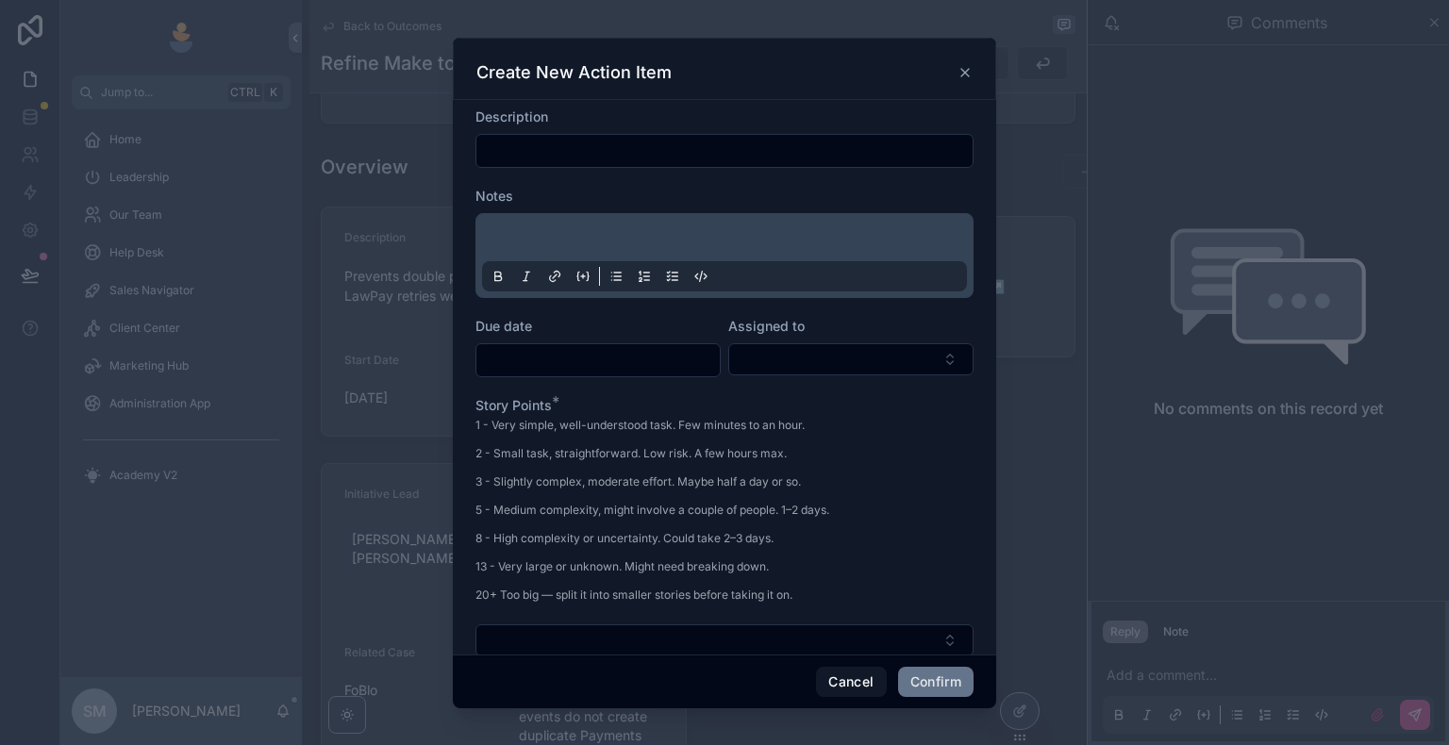
click at [655, 142] on input "text" at bounding box center [724, 151] width 496 height 26
paste input "**********"
type input "**********"
click at [557, 238] on p at bounding box center [728, 240] width 485 height 19
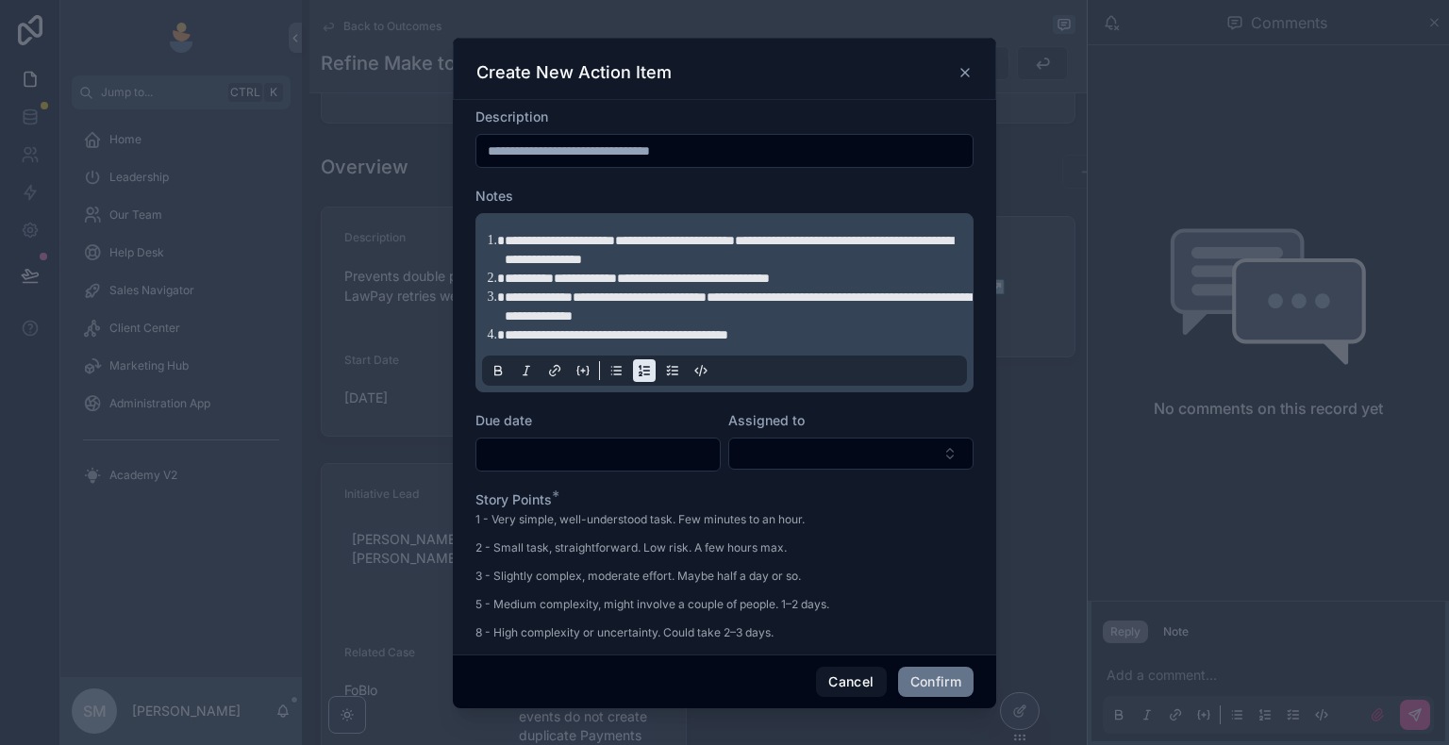
click at [615, 371] on icon at bounding box center [617, 371] width 7 height 0
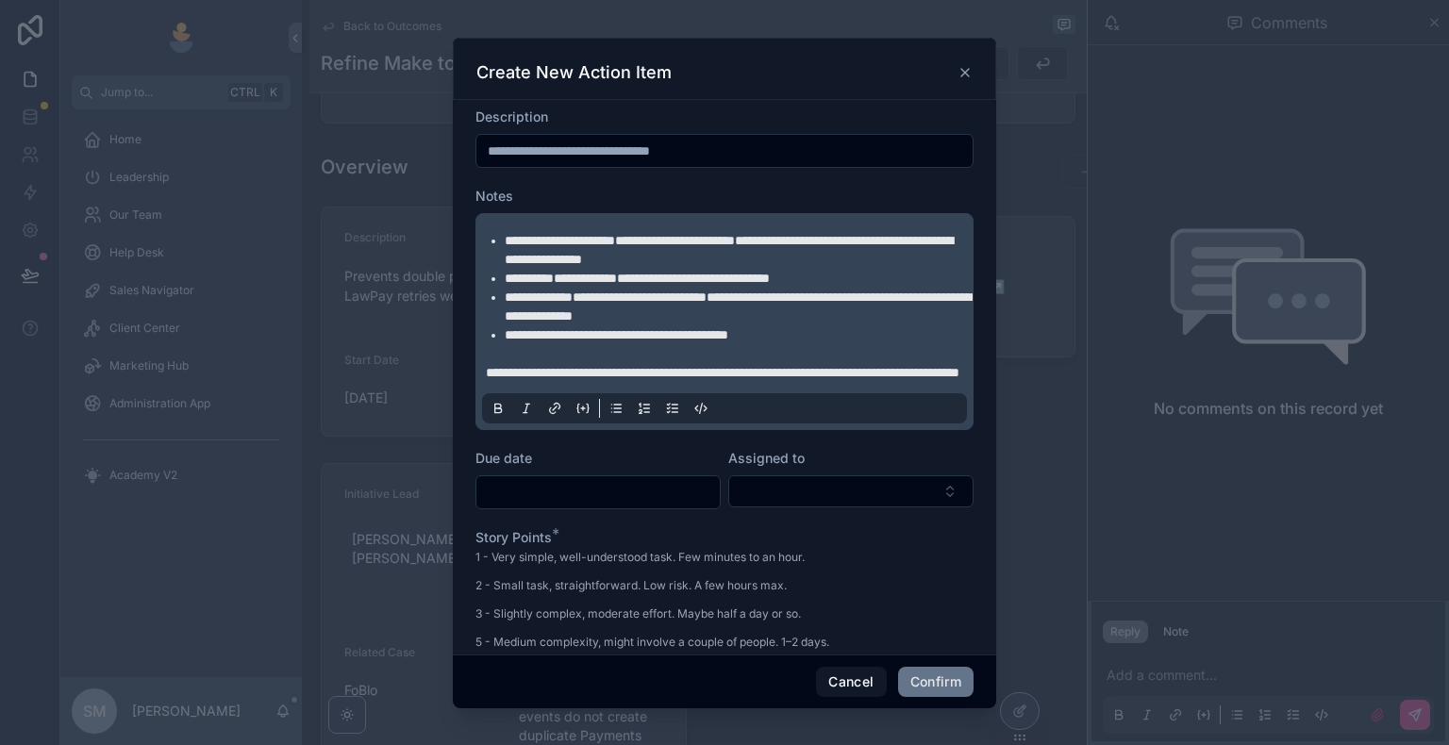
drag, startPoint x: 483, startPoint y: 365, endPoint x: 688, endPoint y: 386, distance: 205.7
click at [679, 385] on div "**********" at bounding box center [724, 322] width 485 height 204
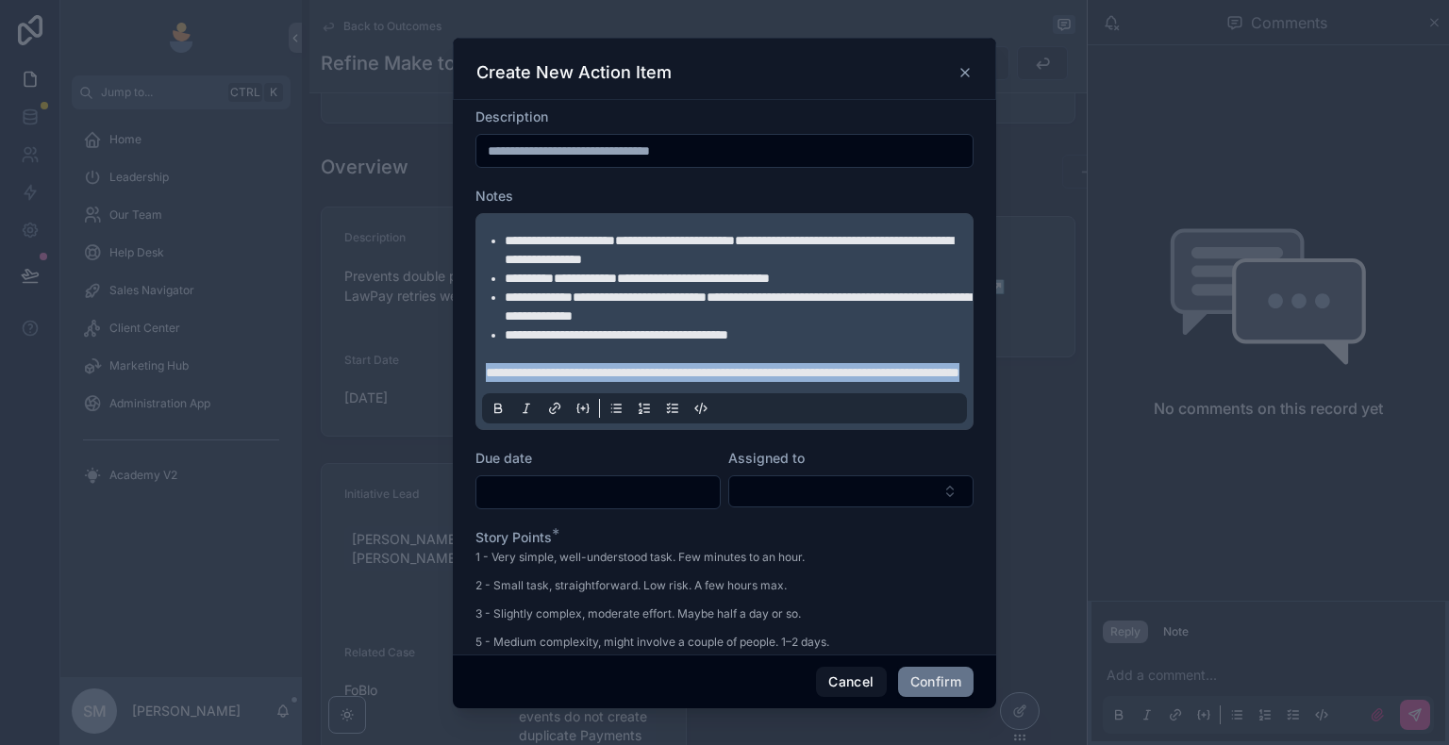
drag, startPoint x: 725, startPoint y: 391, endPoint x: 484, endPoint y: 364, distance: 243.0
click at [484, 364] on div "**********" at bounding box center [724, 322] width 485 height 204
click at [496, 416] on icon at bounding box center [498, 408] width 15 height 15
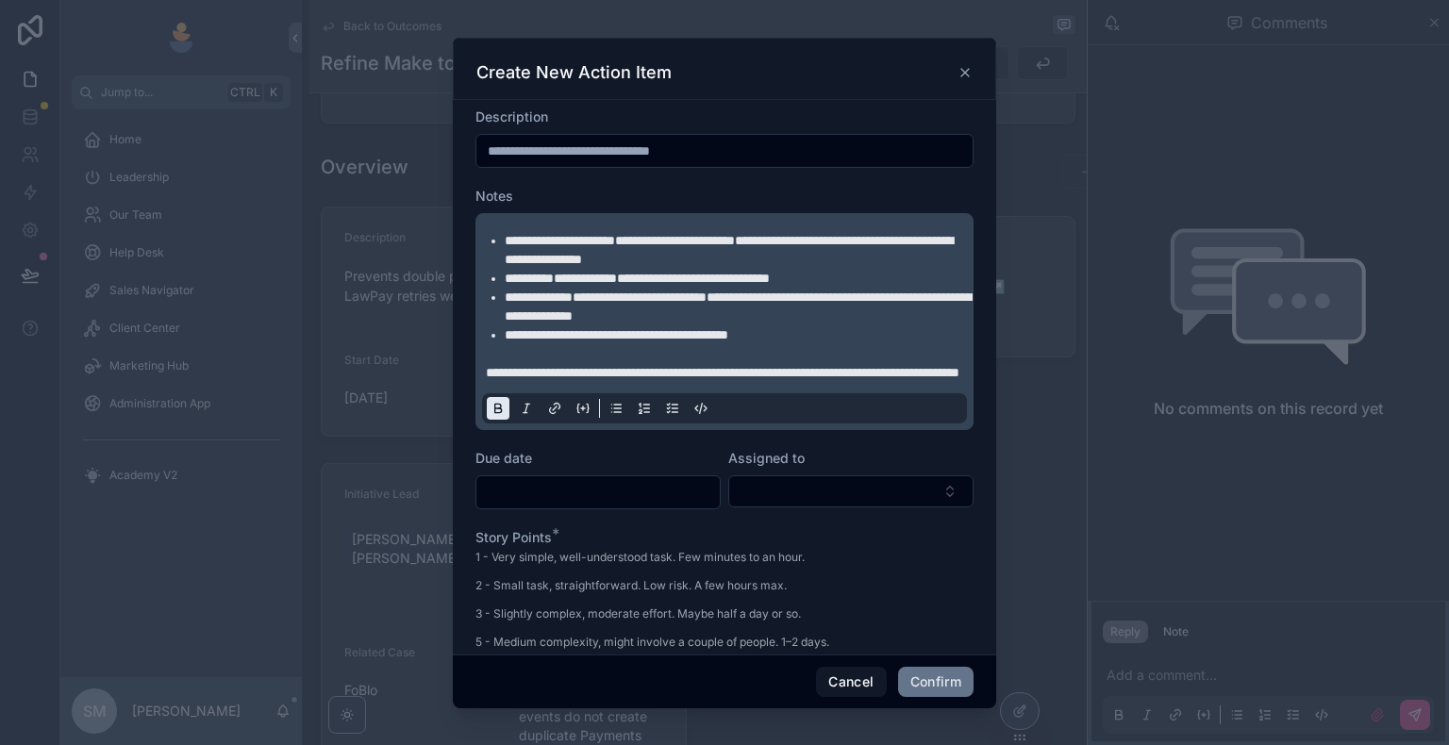
click at [604, 456] on form "**********" at bounding box center [724, 558] width 498 height 900
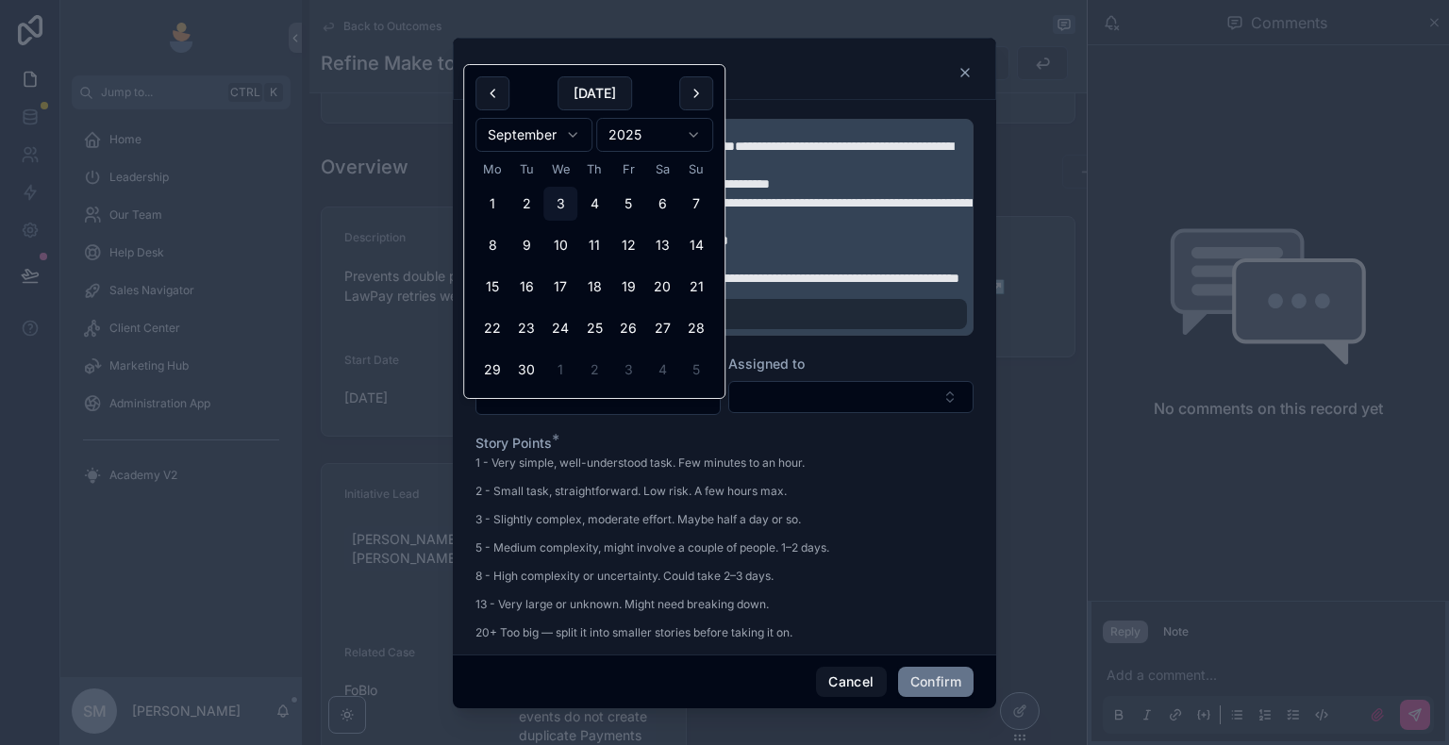
click at [597, 411] on input "text" at bounding box center [597, 398] width 243 height 26
click at [494, 246] on button "8" at bounding box center [492, 245] width 34 height 34
type input "**********"
click at [784, 415] on div "Assigned to" at bounding box center [850, 385] width 245 height 60
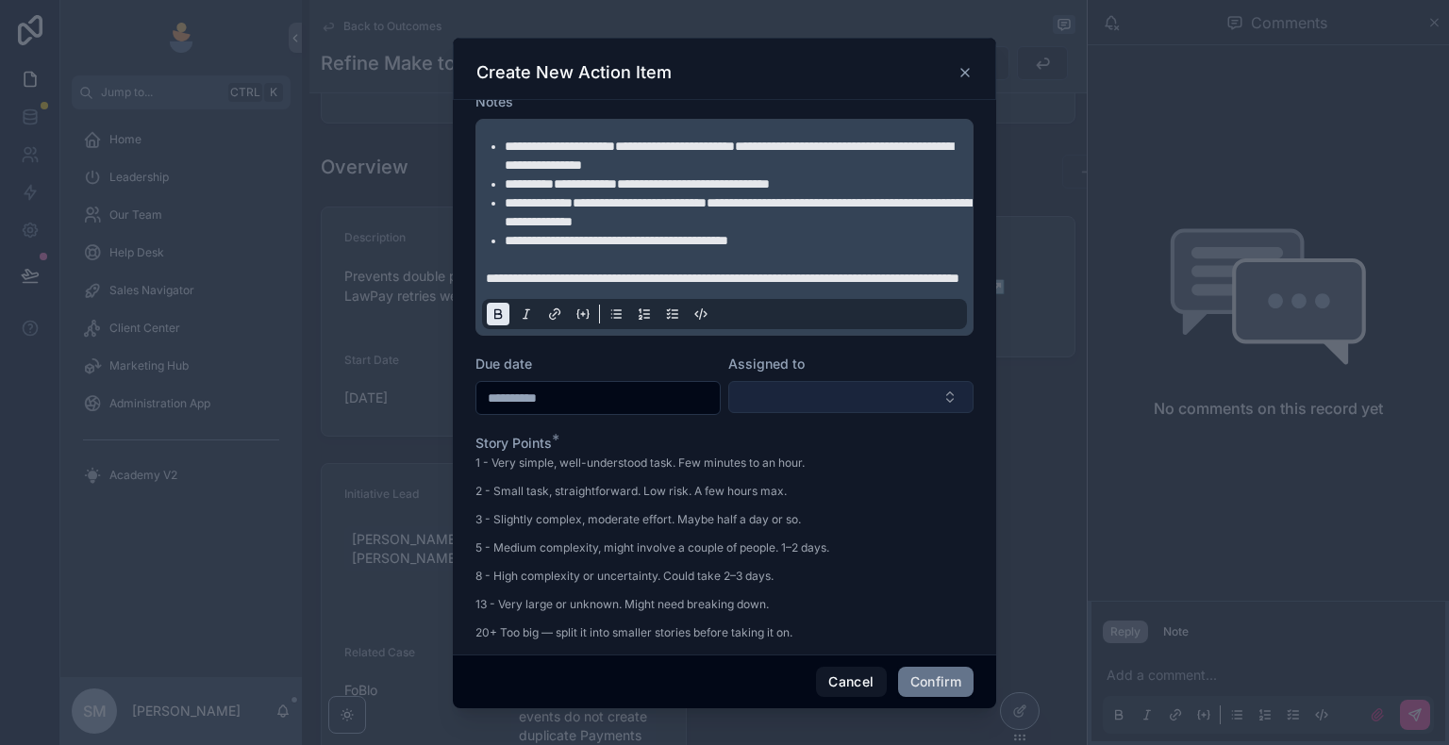
click at [785, 413] on button "Select Button" at bounding box center [850, 397] width 245 height 32
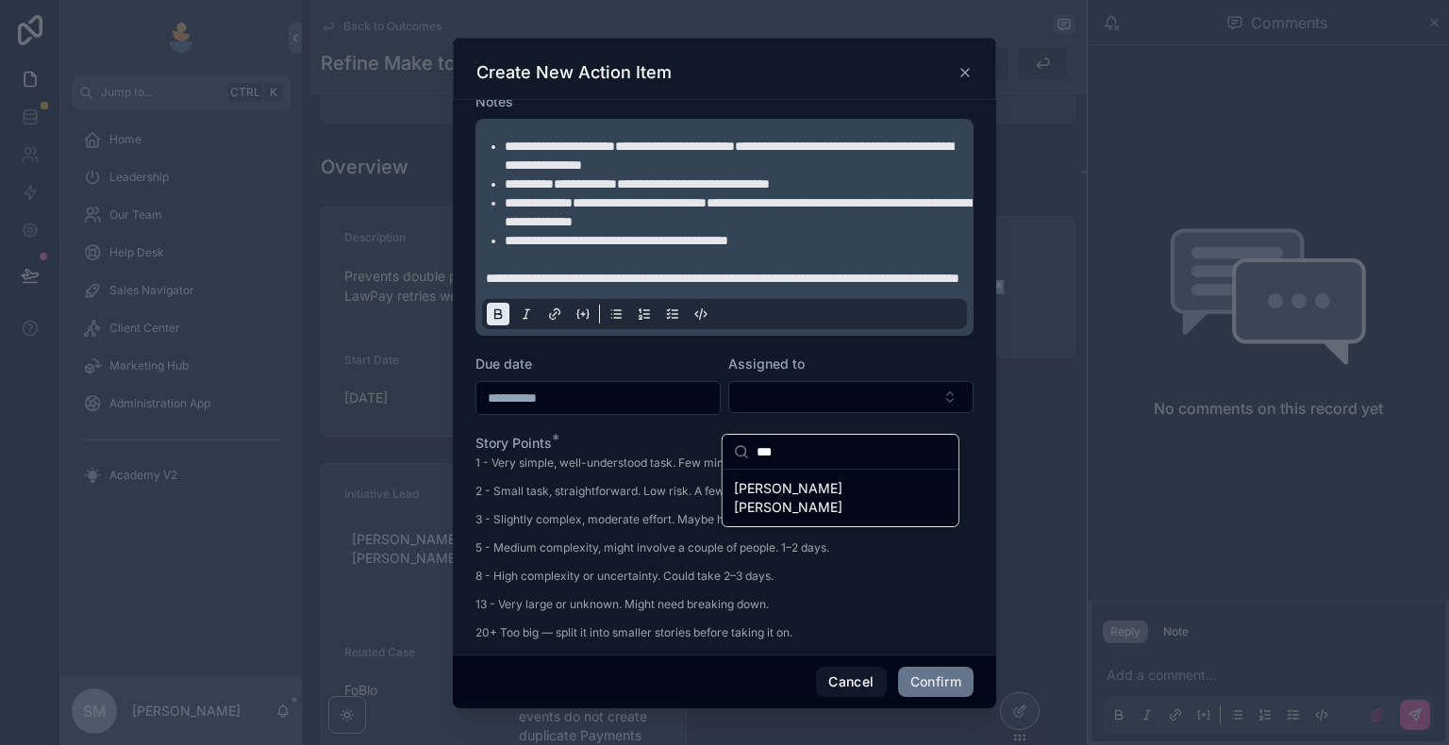
type input "***"
click at [794, 487] on span "[PERSON_NAME] [PERSON_NAME]" at bounding box center [829, 498] width 191 height 38
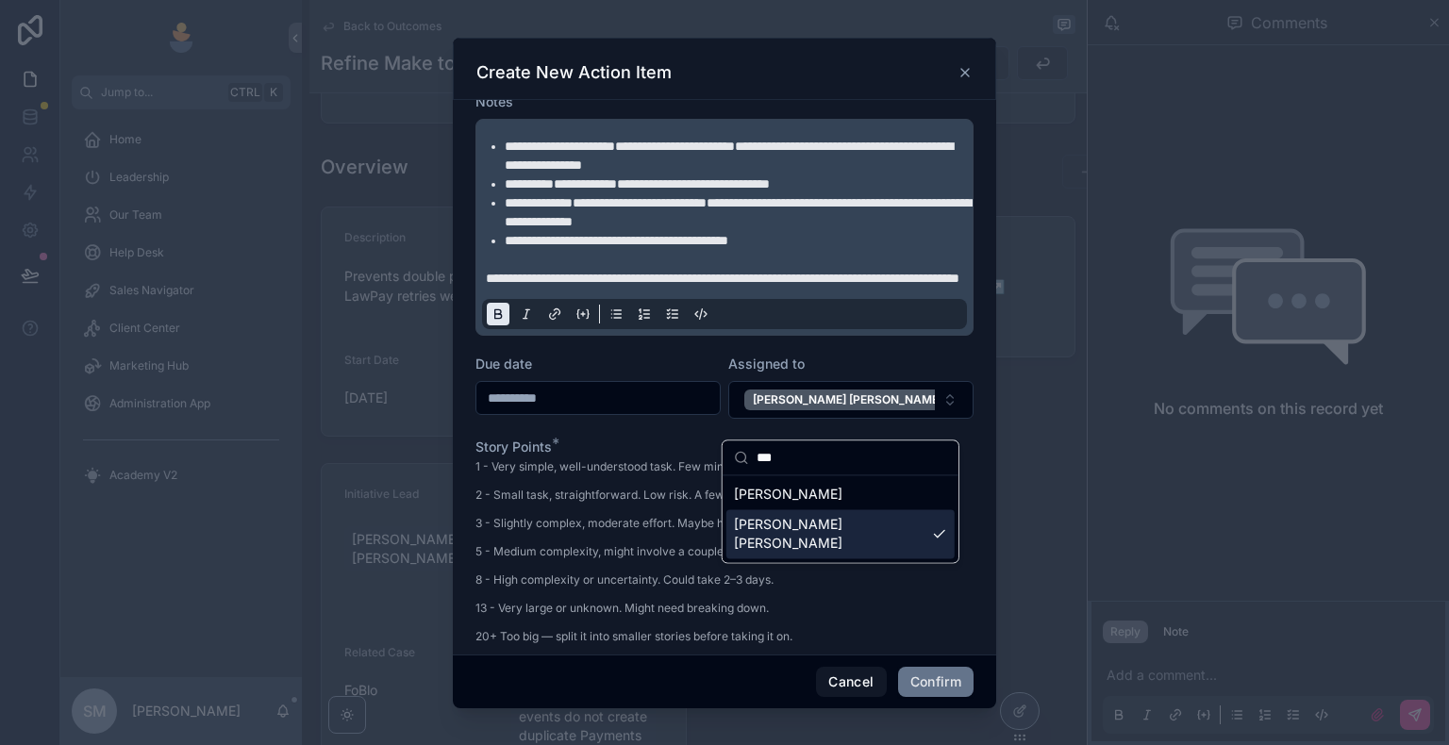
click at [692, 612] on div "1 - Very simple, well-understood task. Few minutes to an hour. 2 - Small task, …" at bounding box center [652, 557] width 354 height 198
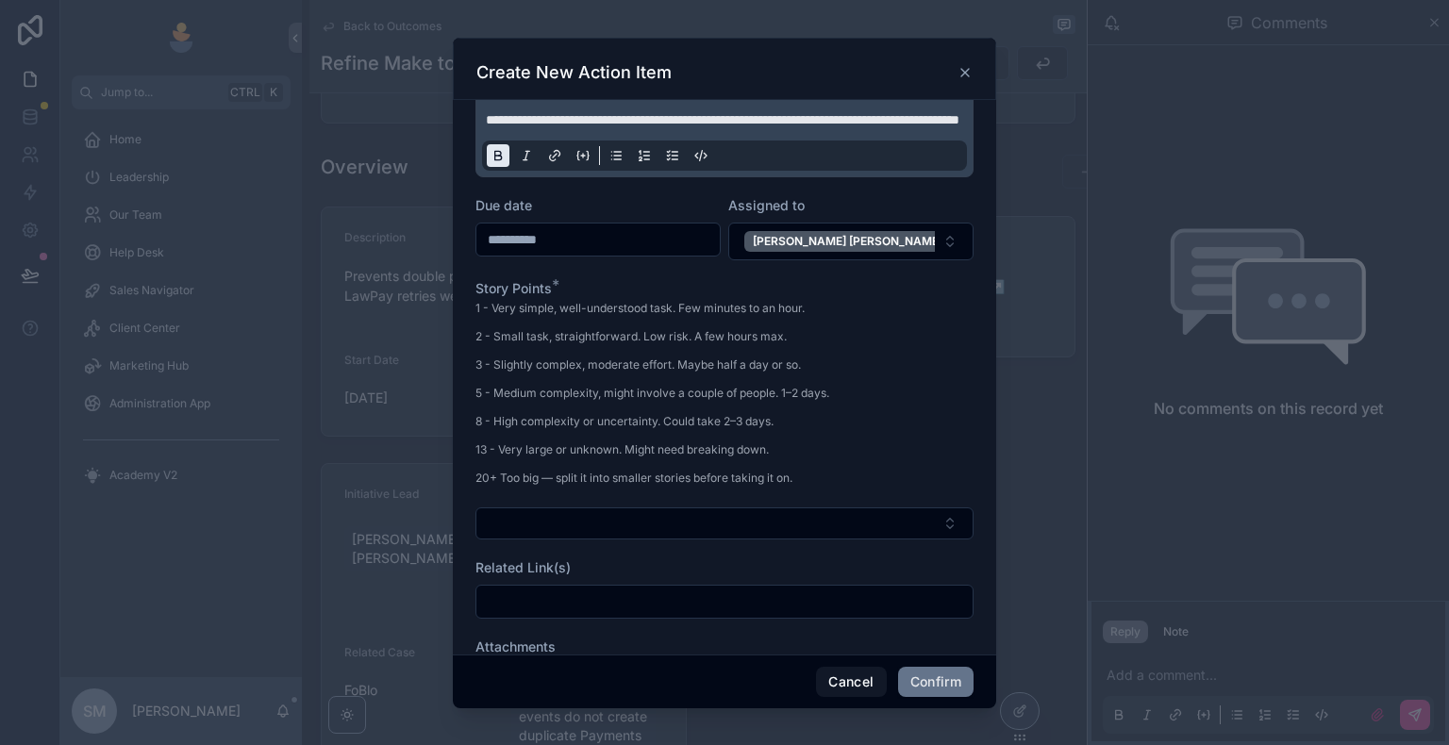
scroll to position [283, 0]
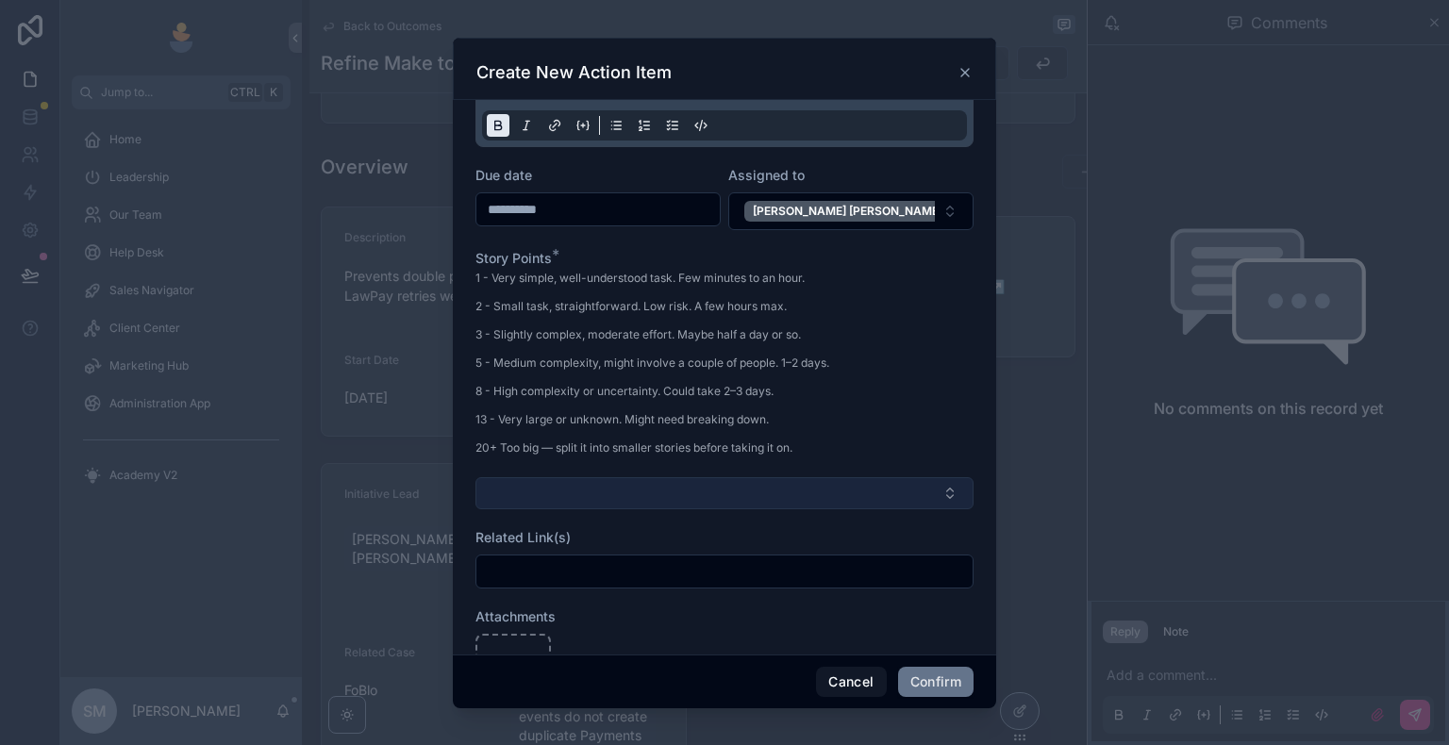
click at [679, 508] on button "Select Button" at bounding box center [724, 493] width 498 height 32
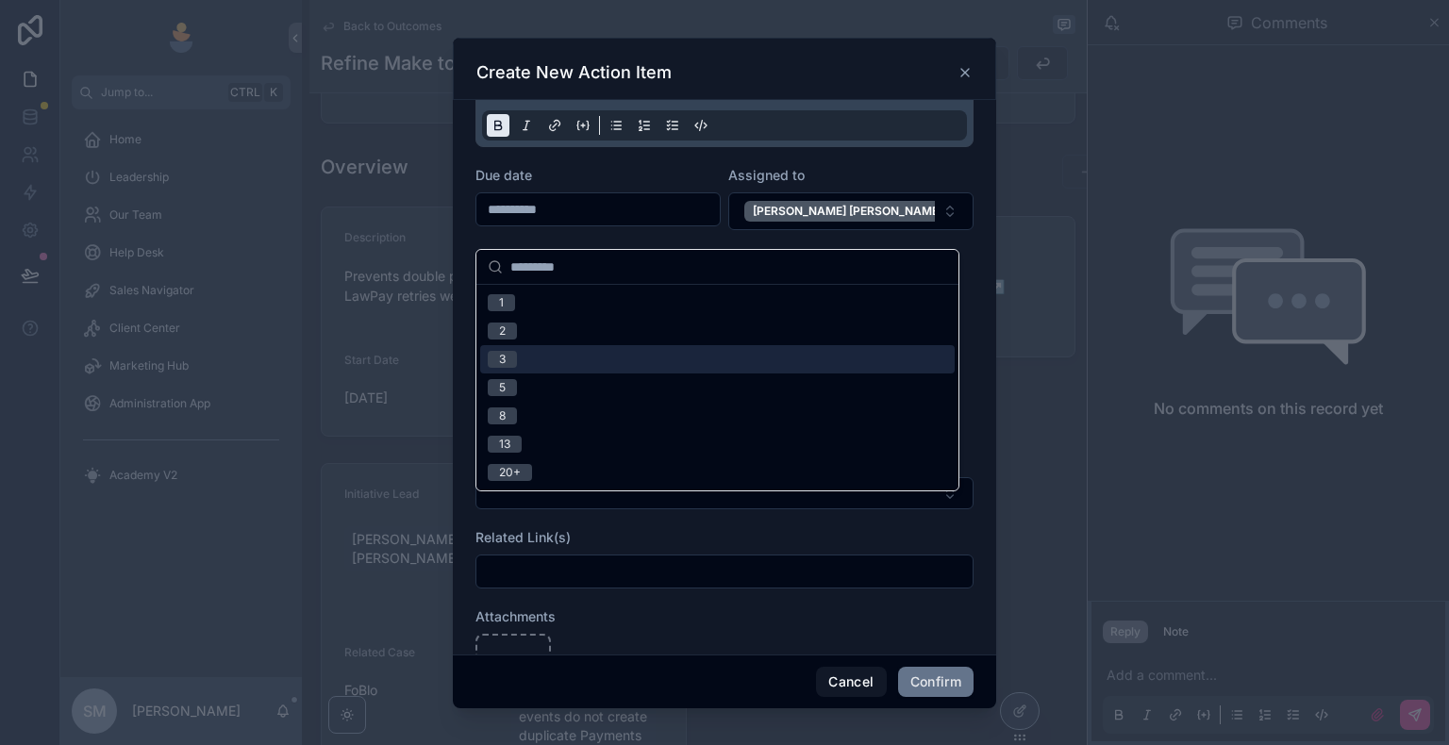
click at [543, 352] on div "3" at bounding box center [717, 359] width 474 height 28
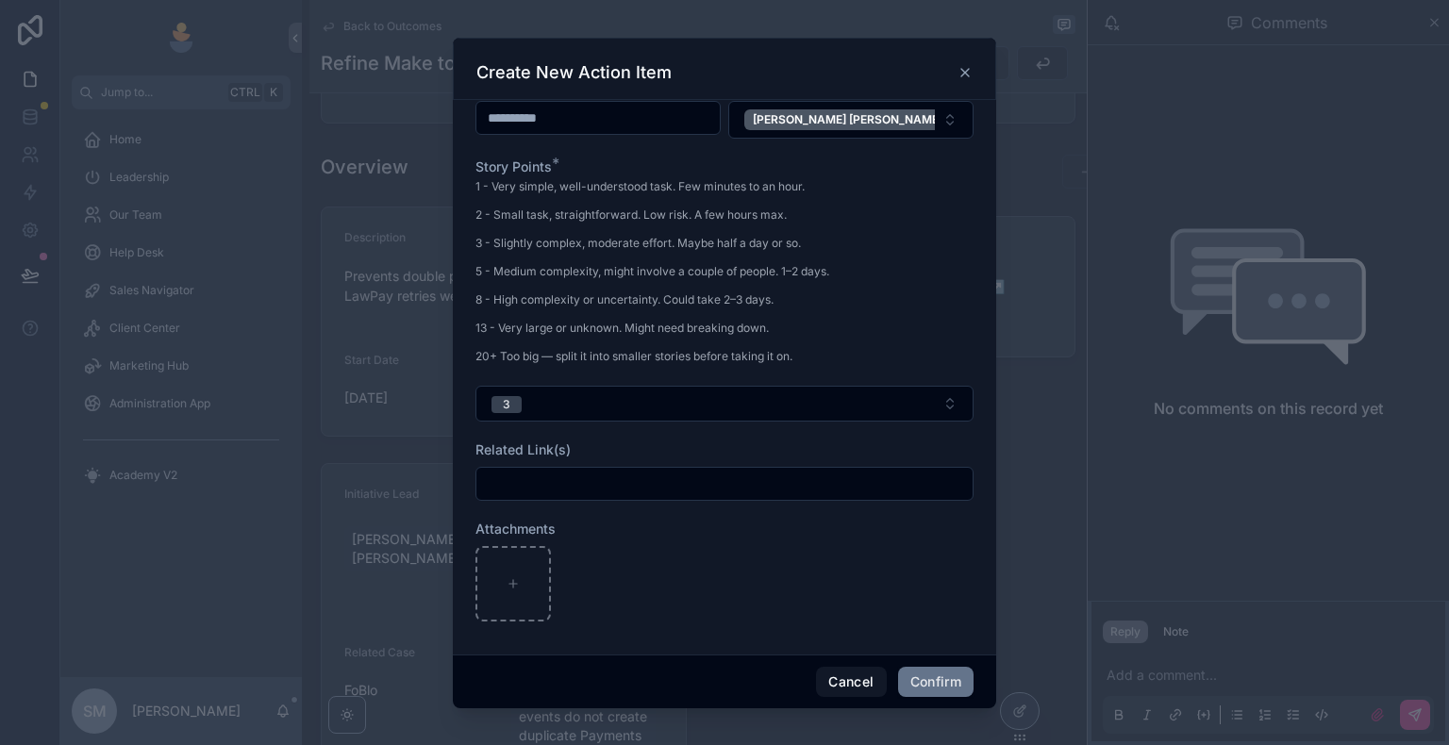
scroll to position [391, 0]
click at [619, 483] on input "text" at bounding box center [724, 484] width 496 height 26
click at [634, 447] on div "Related Link(s)" at bounding box center [724, 450] width 498 height 19
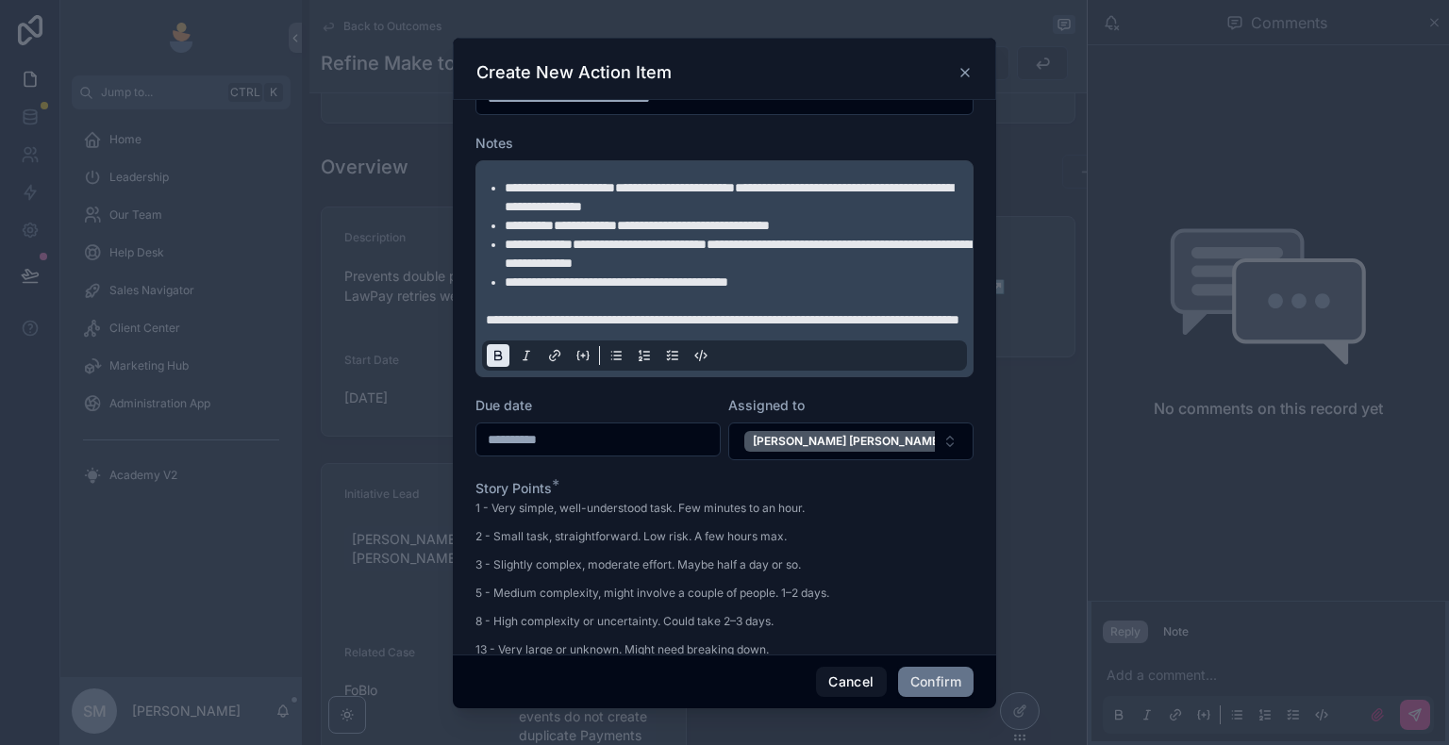
scroll to position [0, 0]
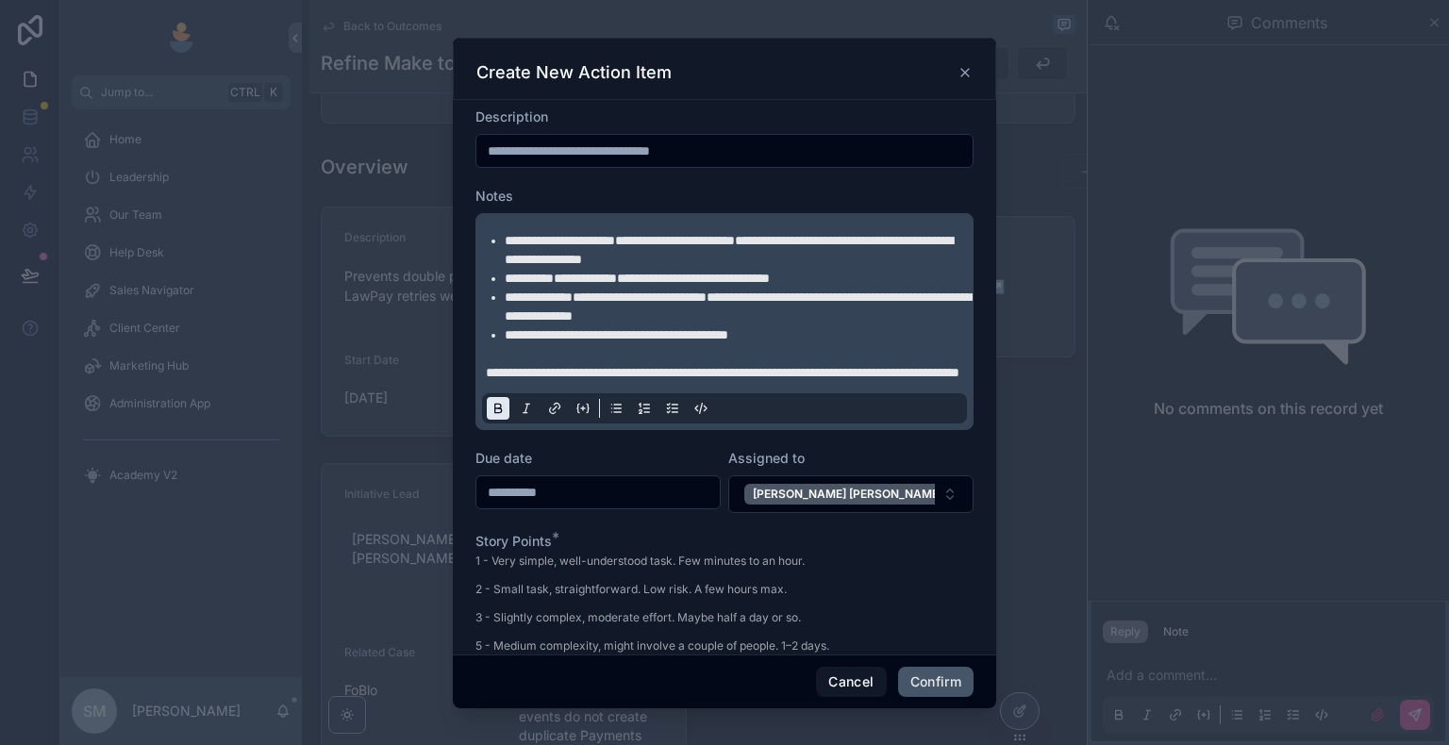
click at [930, 648] on button "Confirm" at bounding box center [935, 682] width 75 height 30
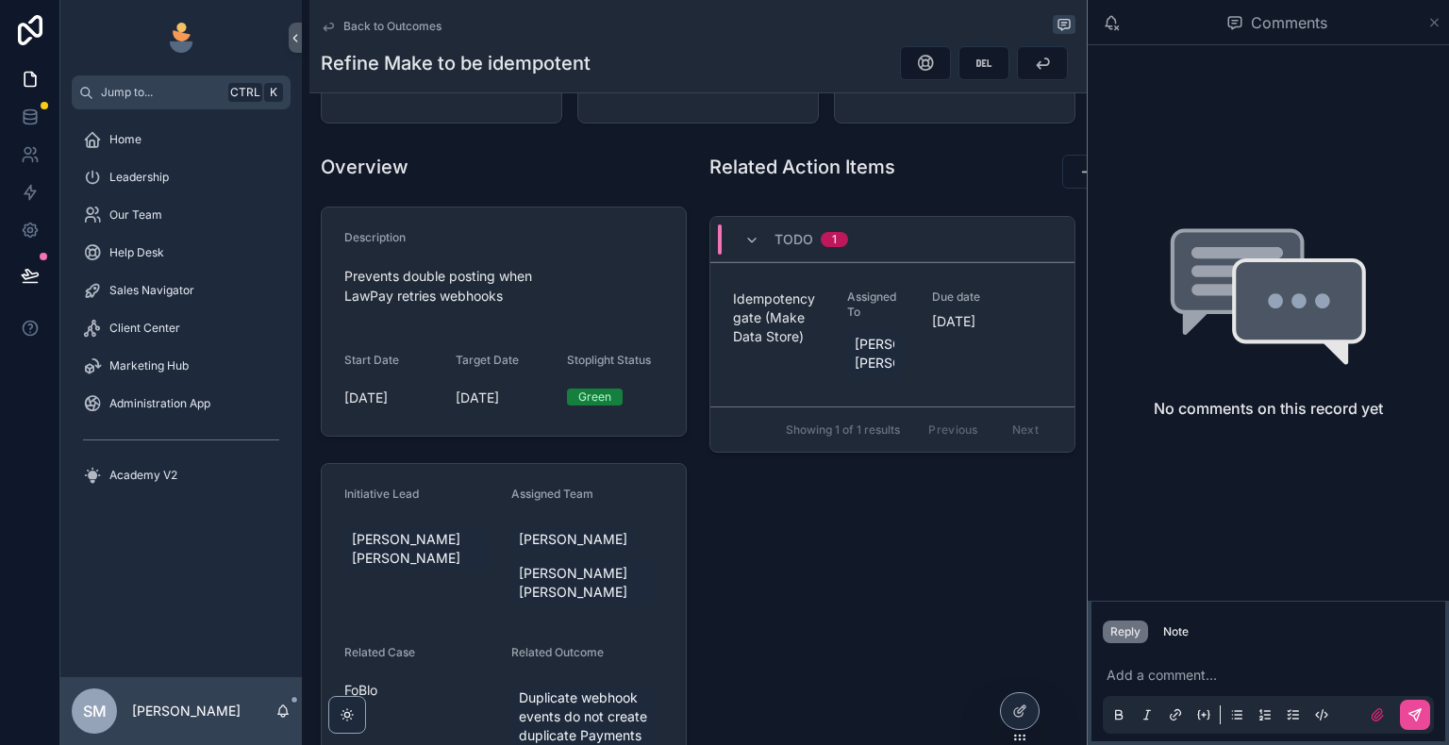
click at [1430, 25] on icon "scrollable content" at bounding box center [1434, 22] width 14 height 15
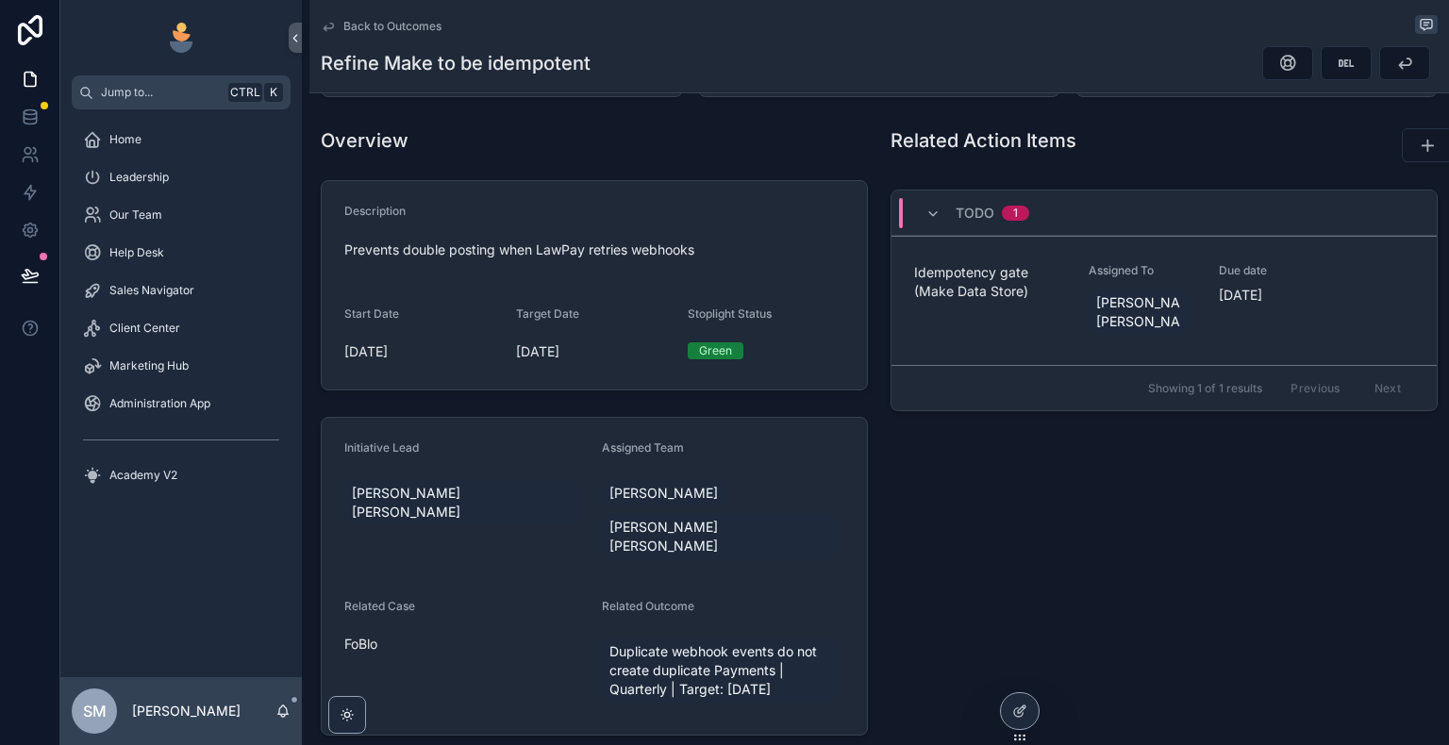
scroll to position [273, 0]
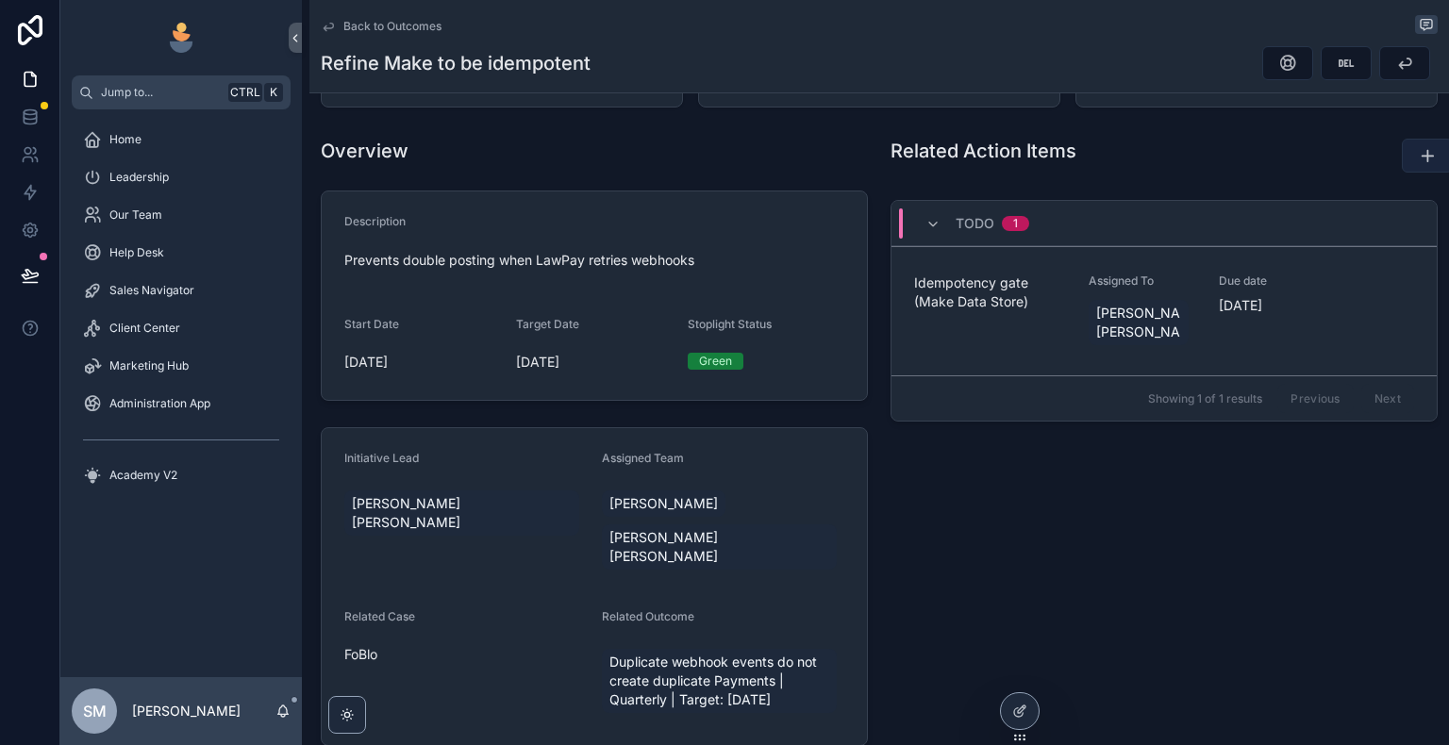
click at [1430, 158] on button "scrollable content" at bounding box center [1427, 156] width 51 height 34
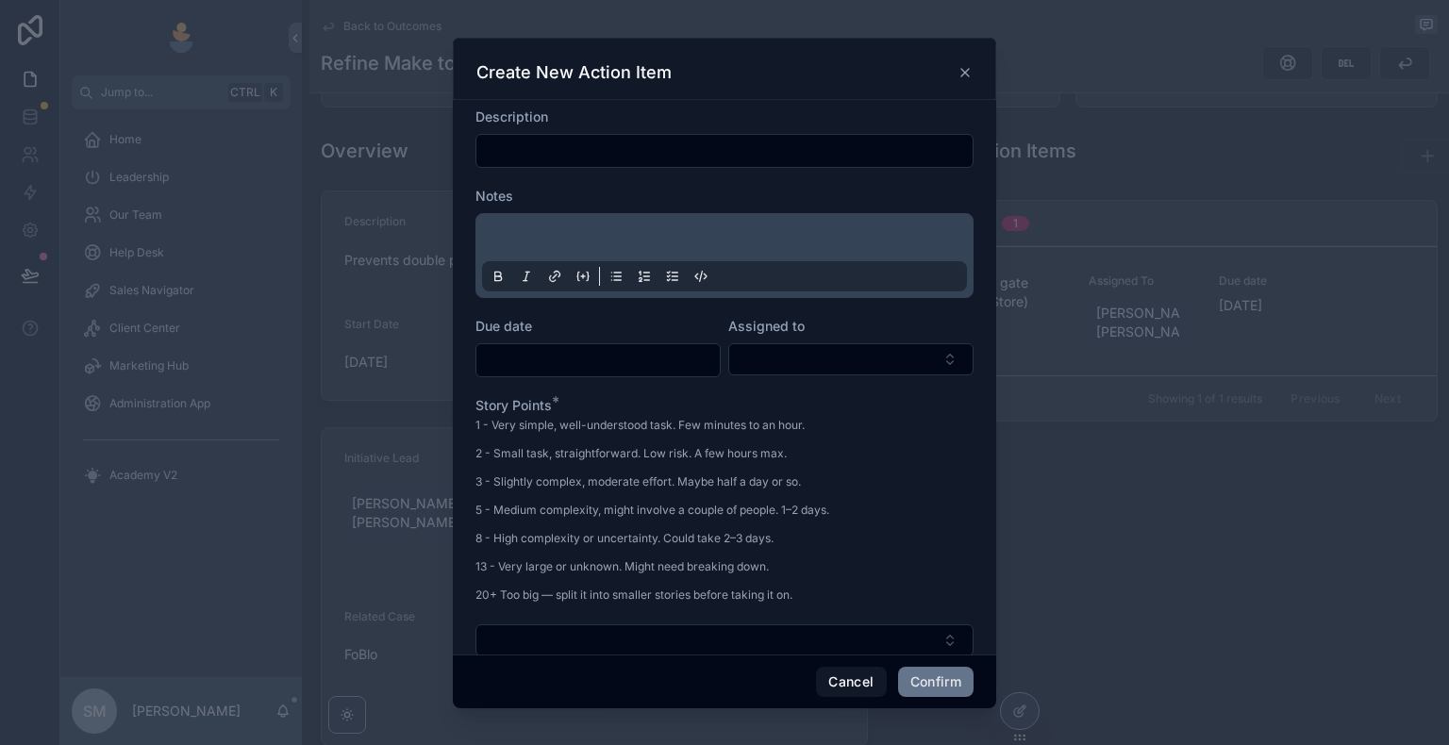
click at [674, 155] on input "text" at bounding box center [724, 151] width 496 height 26
paste input "**********"
type input "**********"
click at [769, 370] on button "Select Button" at bounding box center [850, 359] width 245 height 32
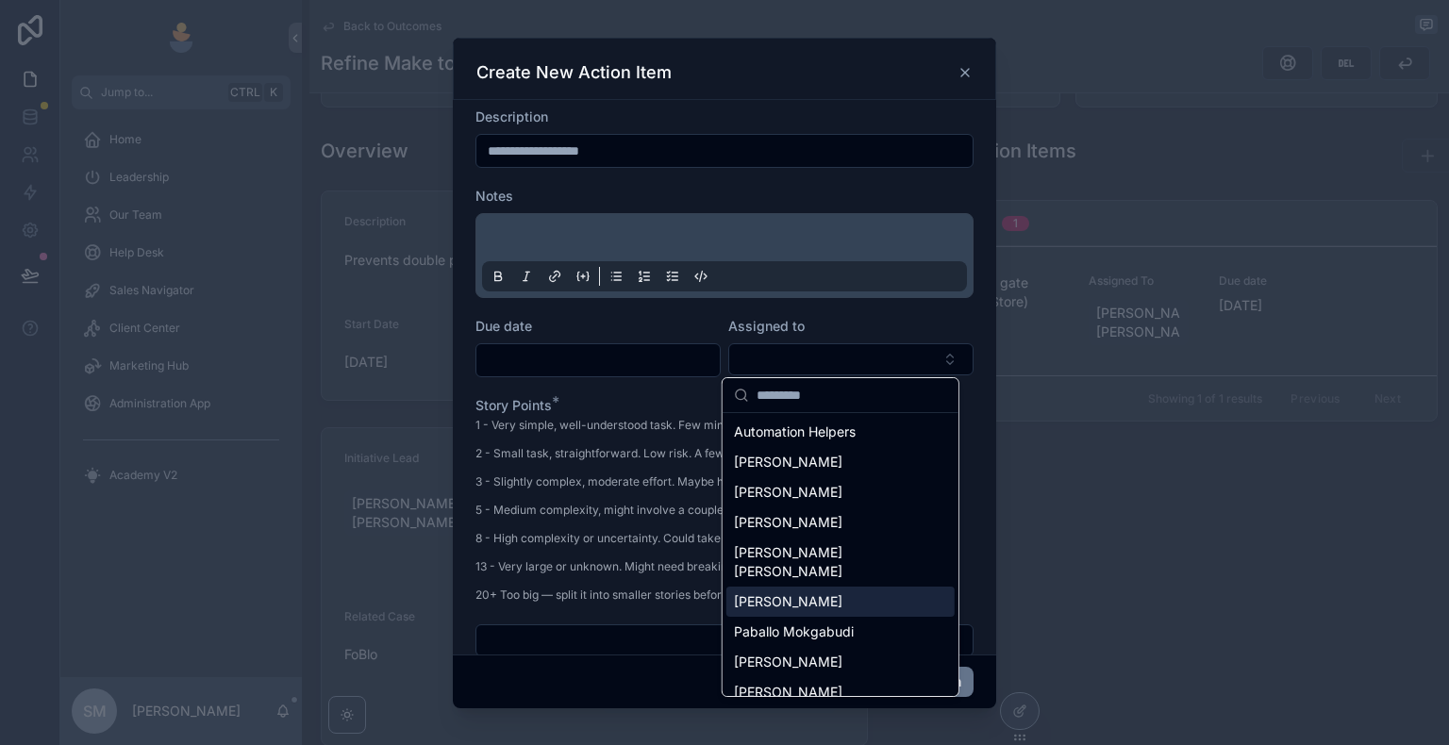
click at [788, 591] on div "[PERSON_NAME]" at bounding box center [840, 602] width 228 height 30
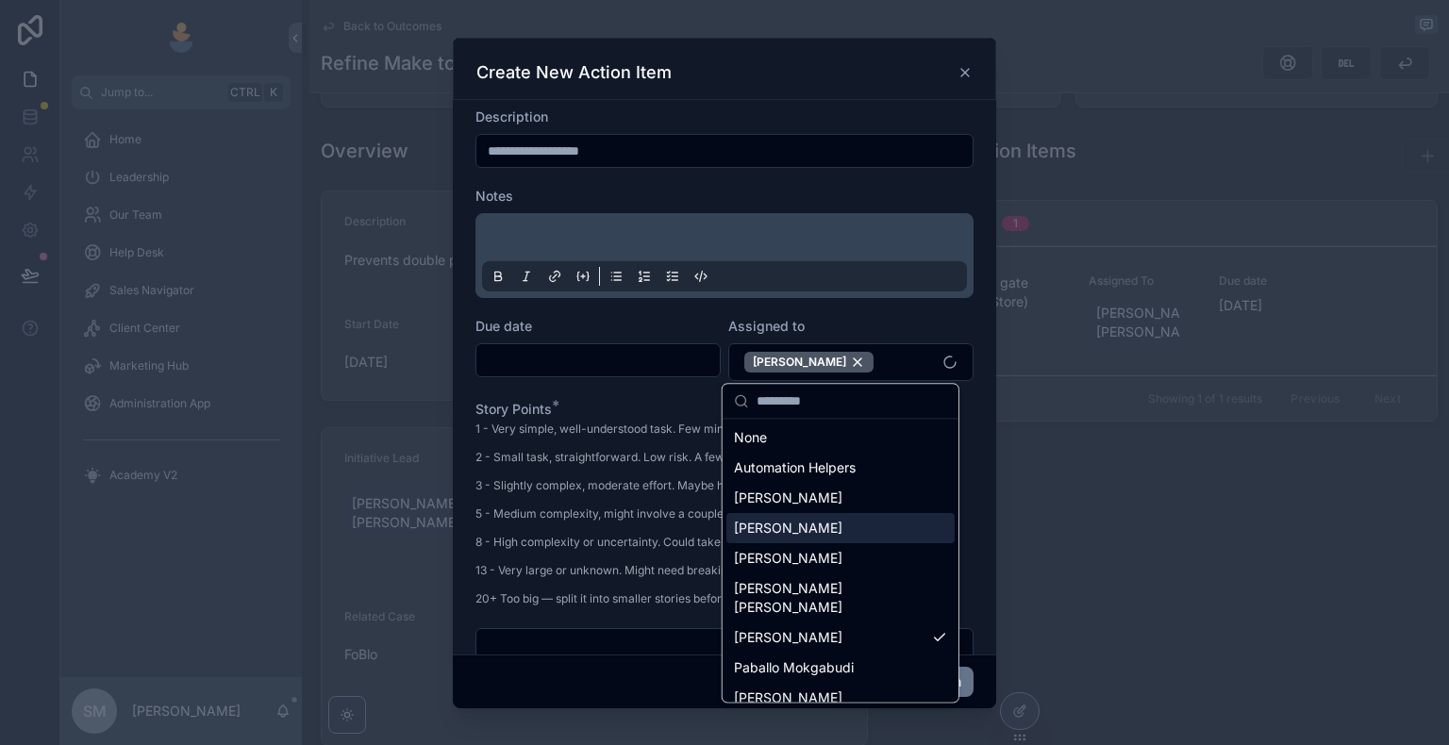
click at [589, 343] on div at bounding box center [597, 360] width 245 height 34
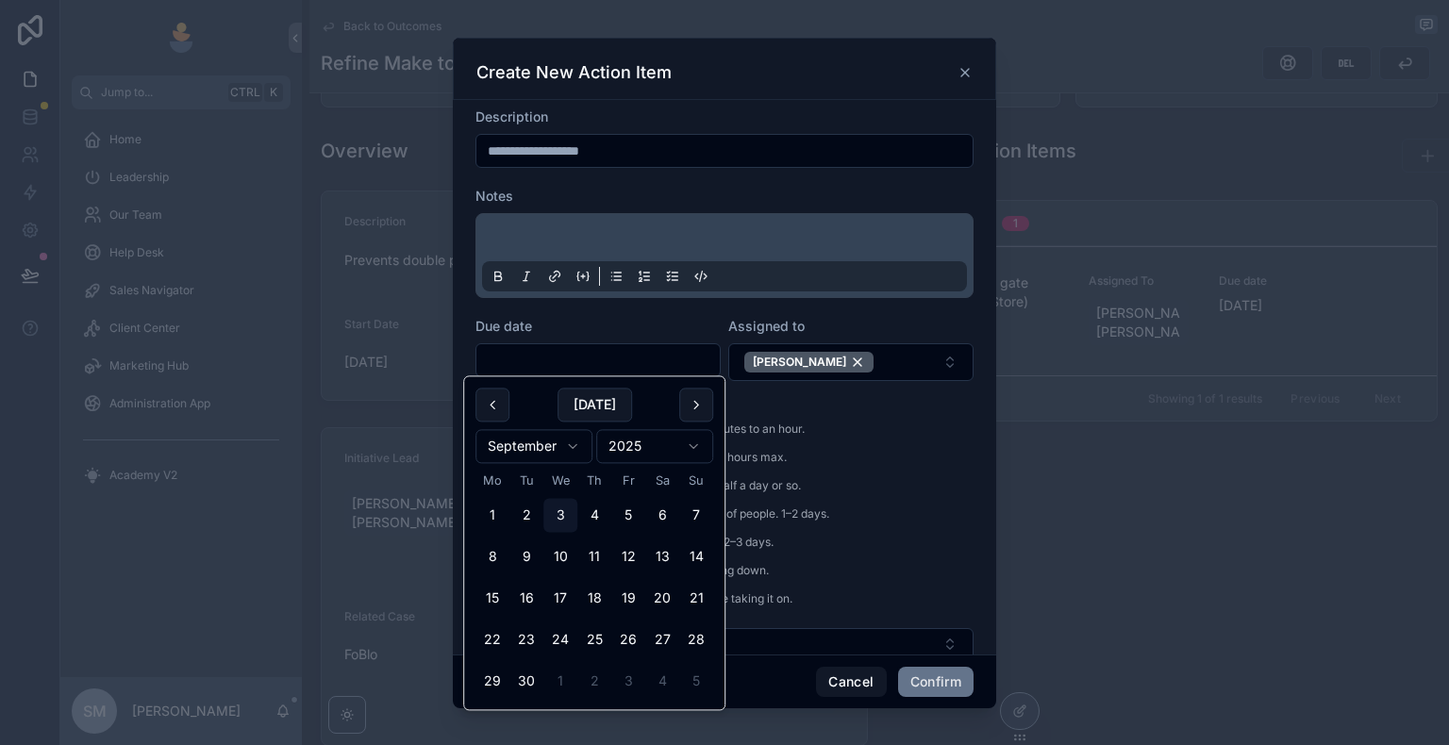
click at [572, 369] on input "text" at bounding box center [597, 360] width 243 height 26
click at [527, 551] on button "9" at bounding box center [526, 558] width 34 height 34
type input "**********"
click at [778, 428] on p "1 - Very simple, well-understood task. Few minutes to an hour." at bounding box center [652, 429] width 354 height 17
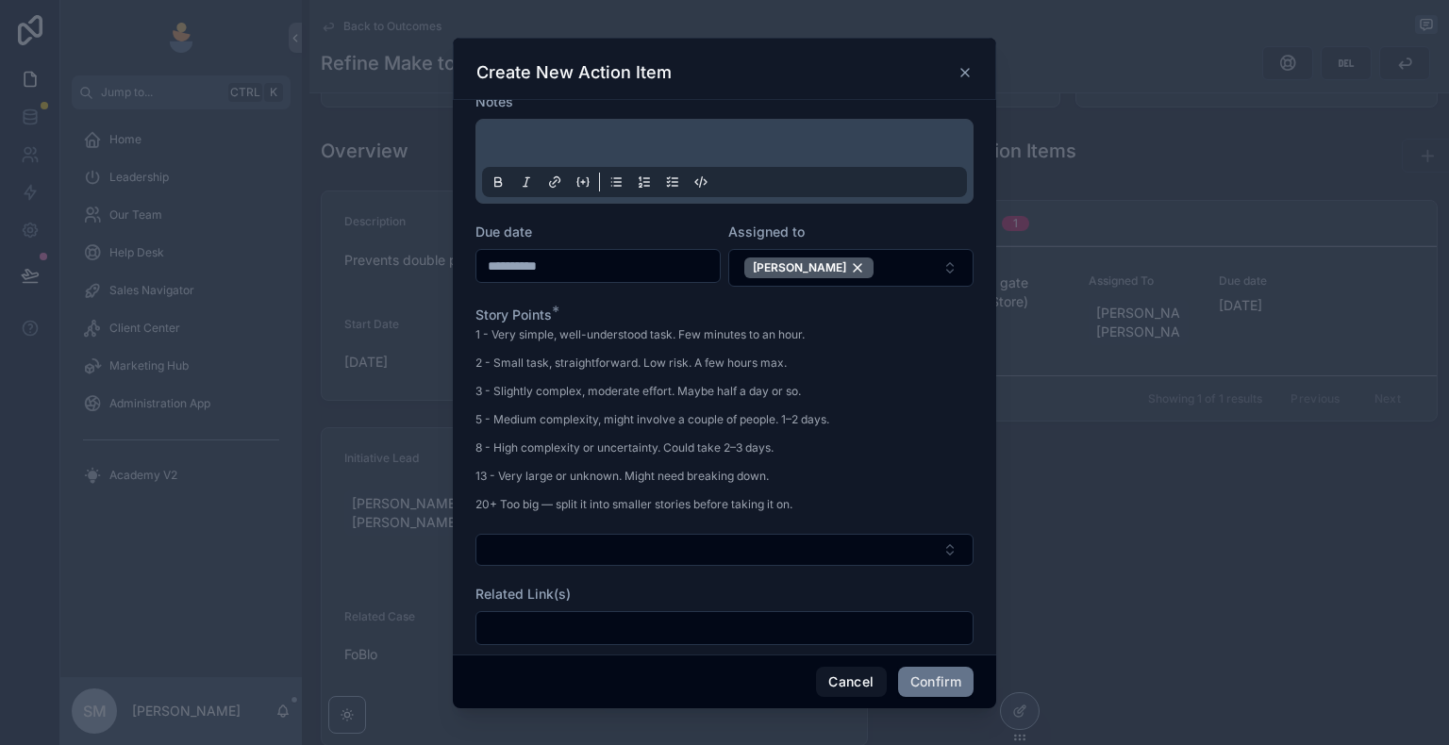
scroll to position [0, 0]
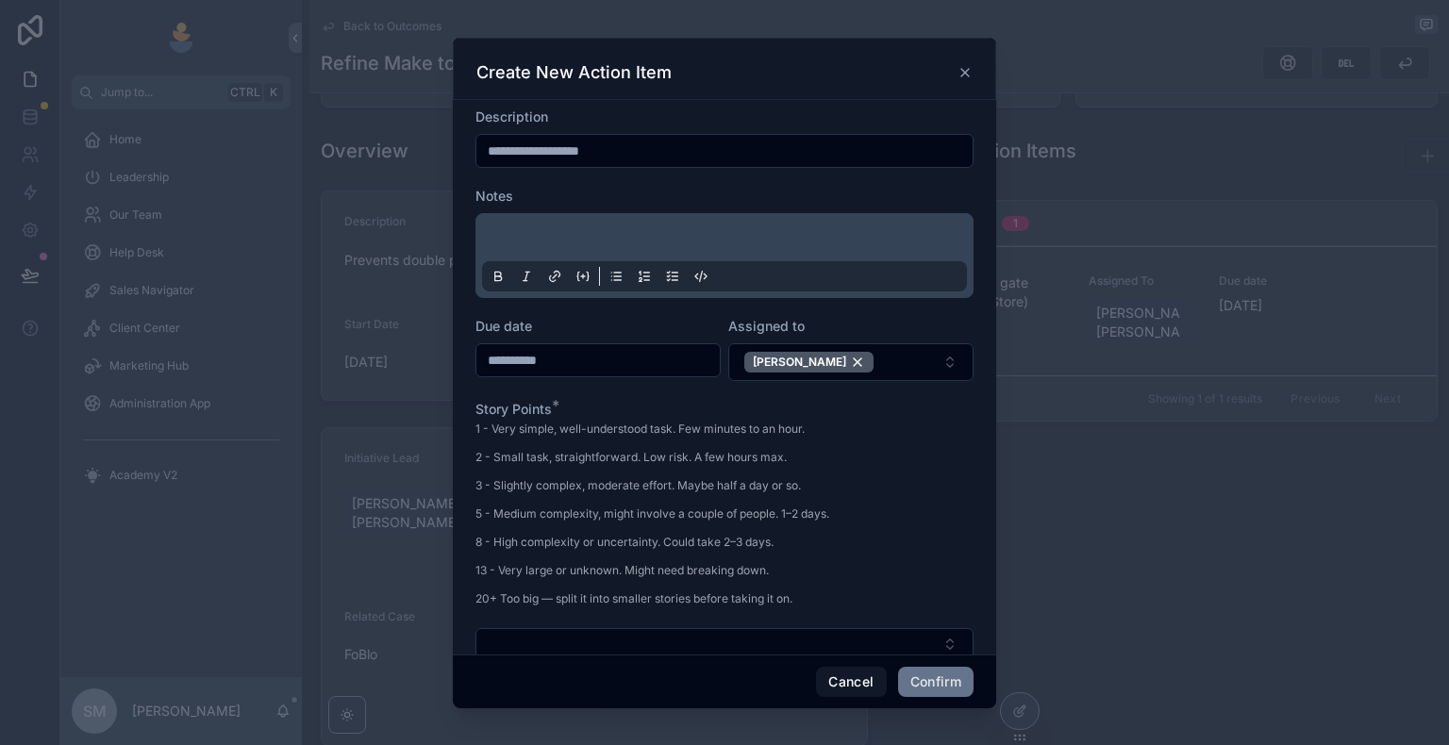
click at [581, 251] on div at bounding box center [724, 256] width 485 height 72
click at [579, 239] on p at bounding box center [728, 240] width 485 height 19
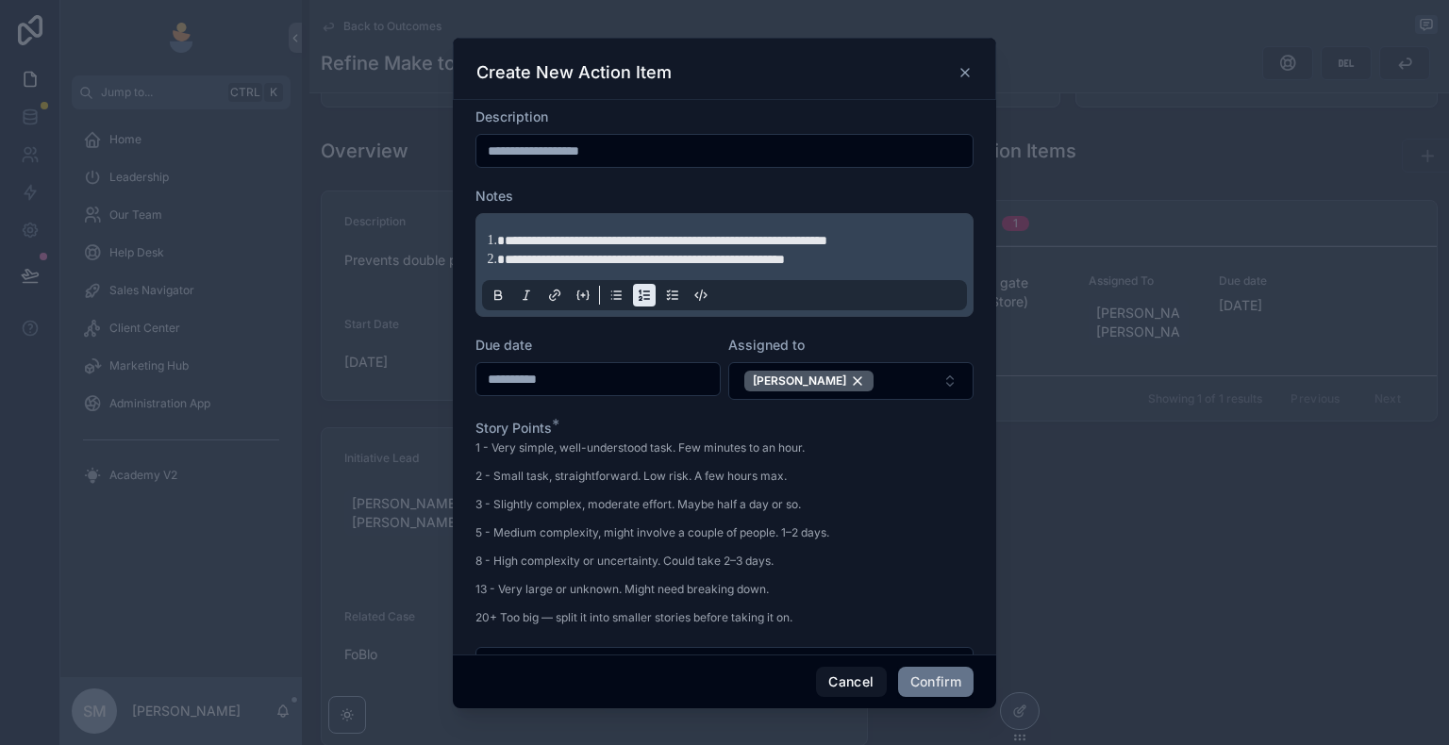
click at [621, 291] on icon at bounding box center [617, 291] width 7 height 0
click at [897, 257] on li "**********" at bounding box center [738, 259] width 466 height 19
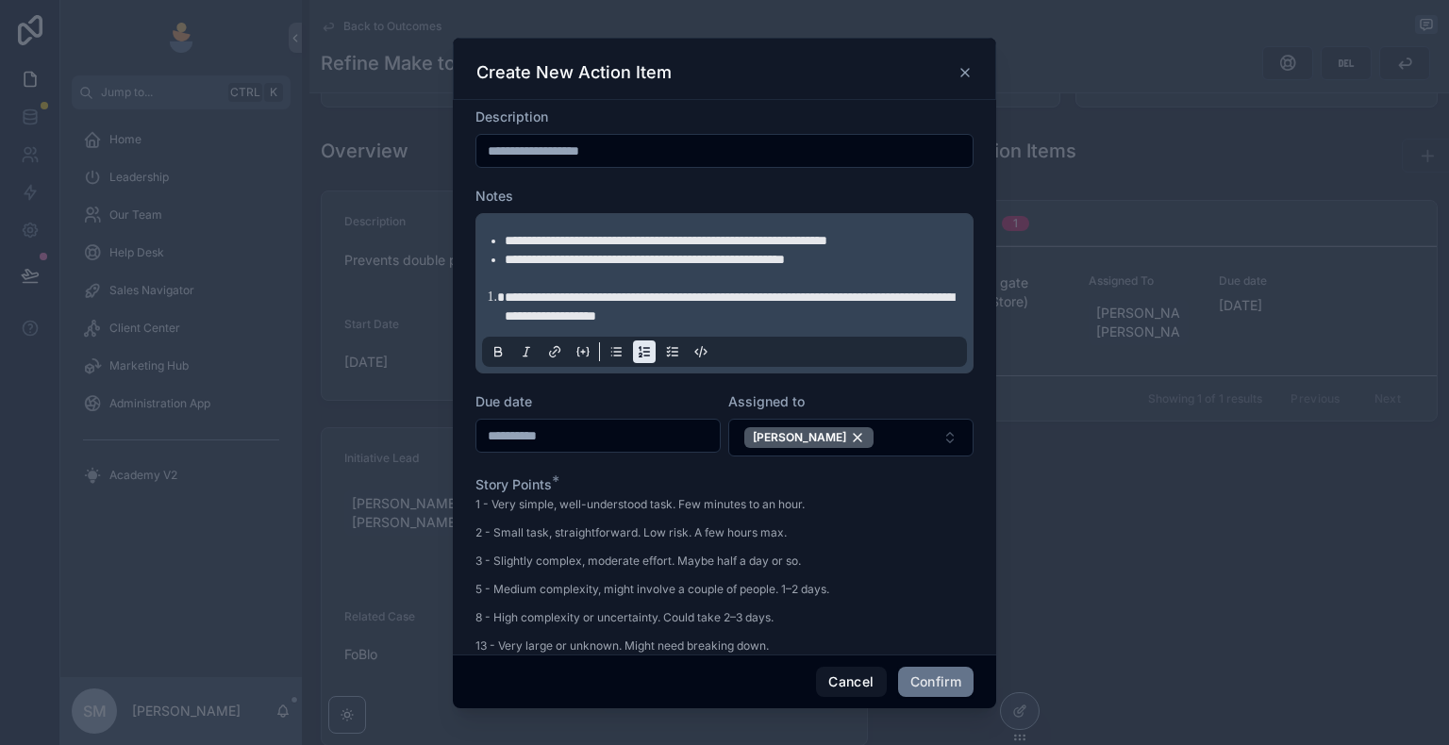
click at [505, 296] on li "**********" at bounding box center [738, 307] width 466 height 38
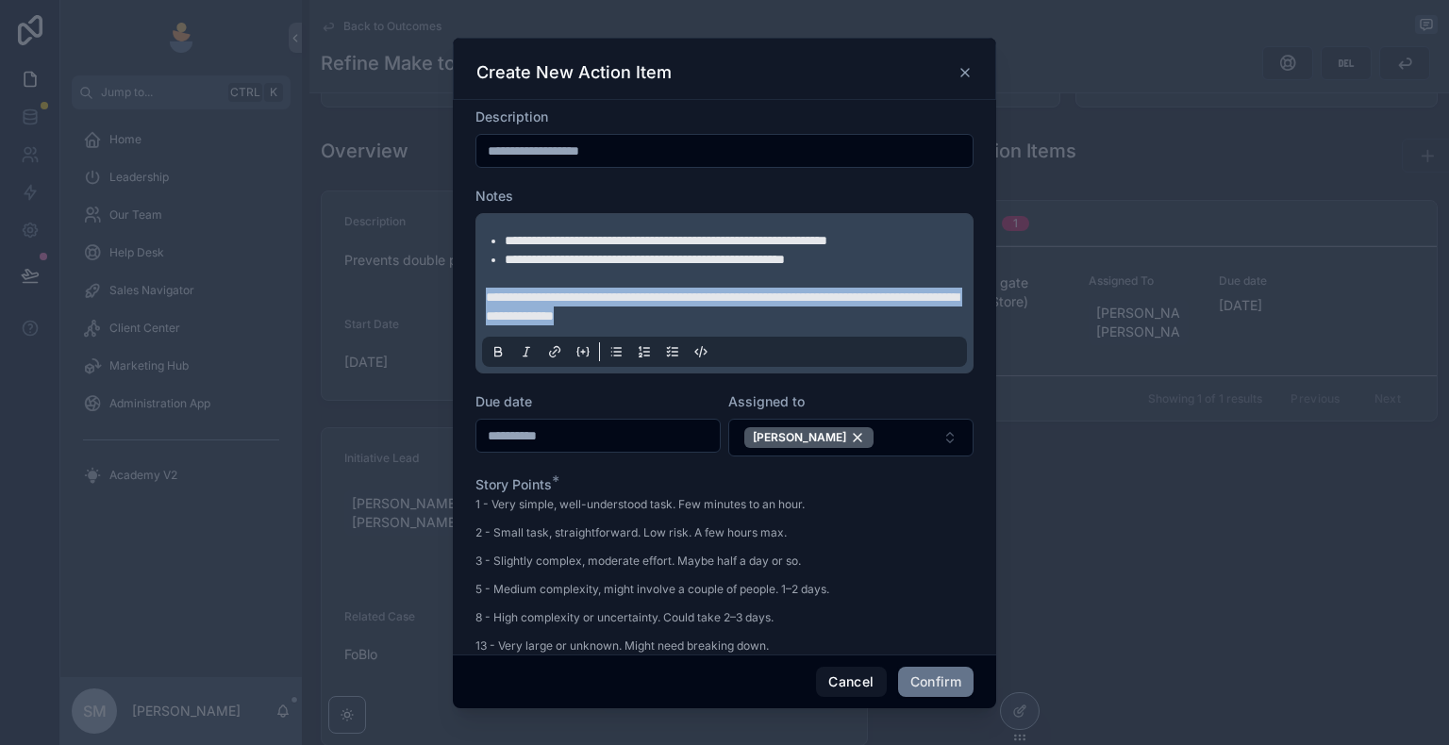
drag, startPoint x: 766, startPoint y: 320, endPoint x: 475, endPoint y: 296, distance: 291.5
click at [475, 296] on div "**********" at bounding box center [724, 293] width 498 height 160
click at [502, 352] on icon at bounding box center [498, 354] width 7 height 5
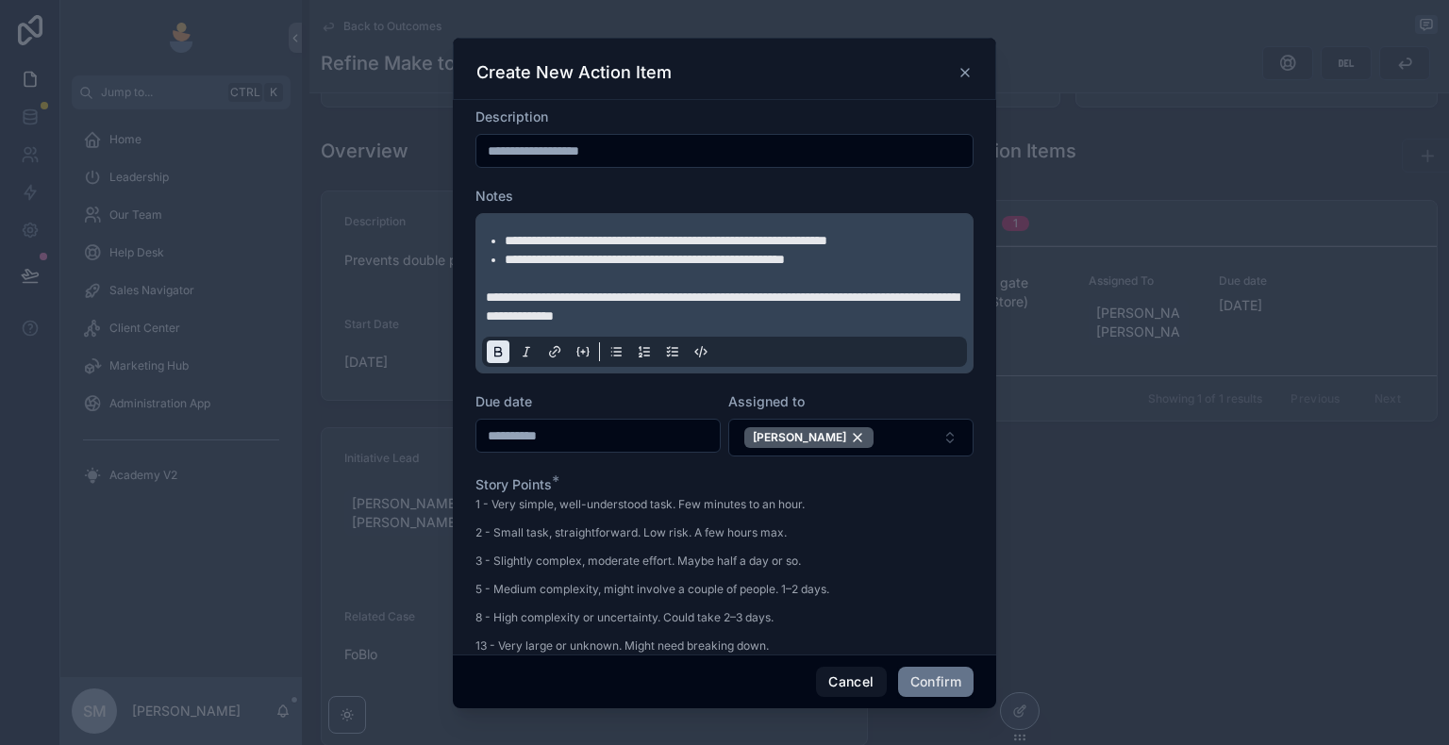
click at [745, 310] on p "**********" at bounding box center [728, 307] width 485 height 38
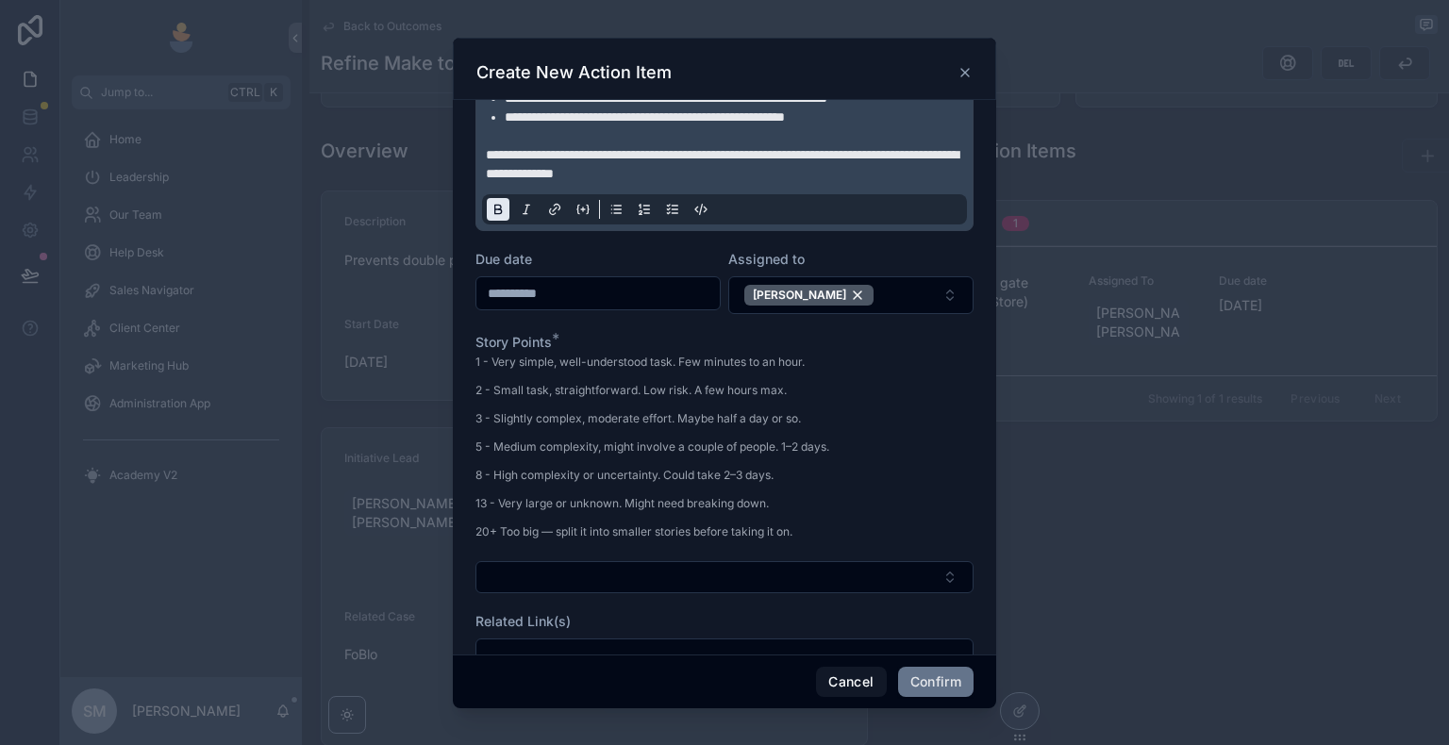
scroll to position [311, 0]
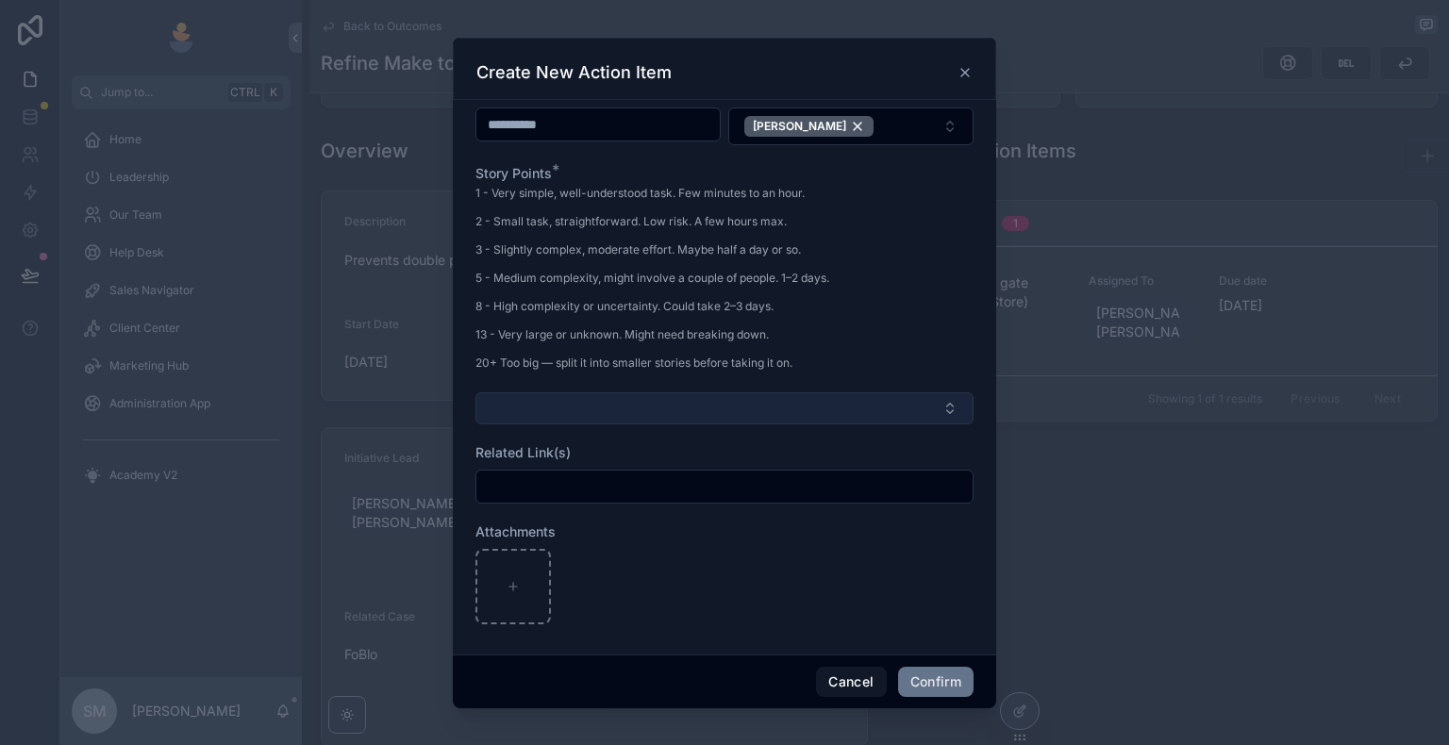
click at [637, 396] on button "Select Button" at bounding box center [724, 408] width 498 height 32
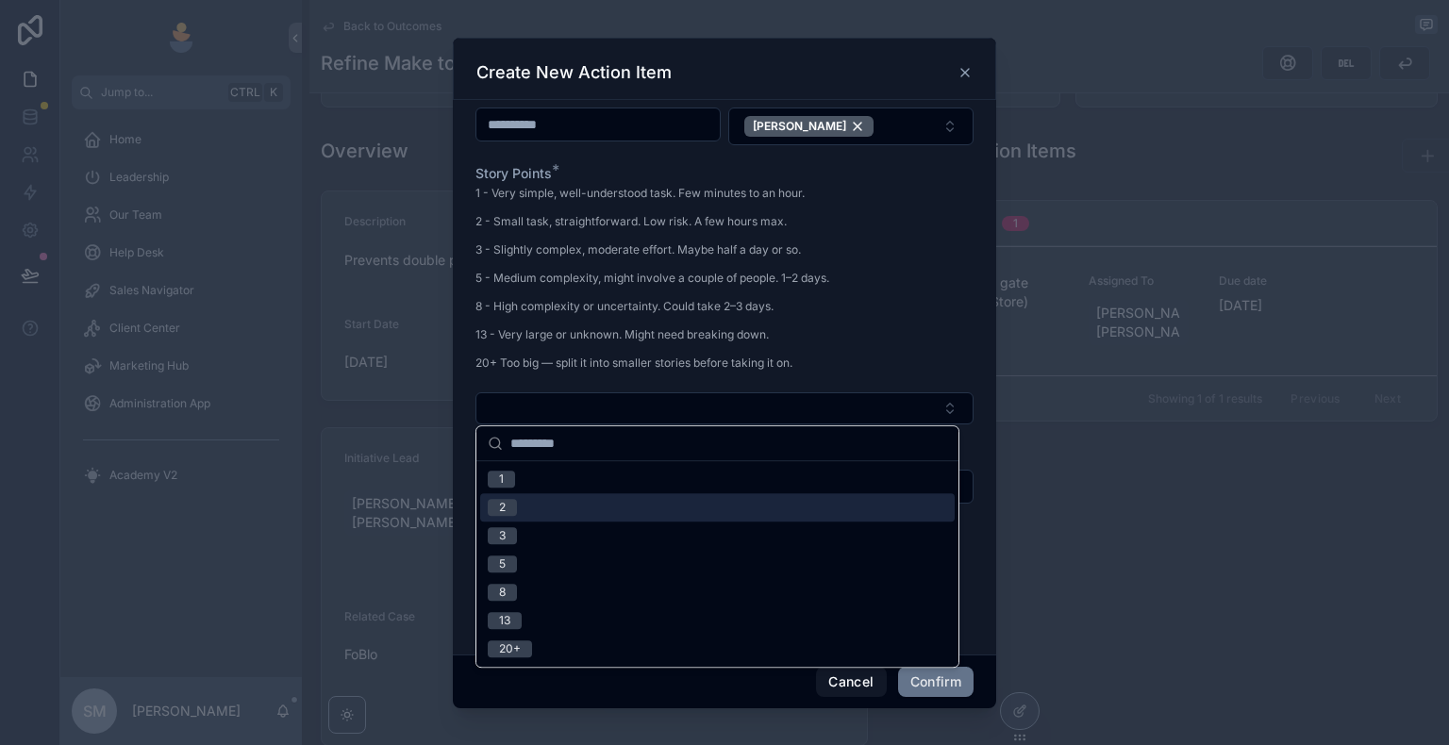
click at [525, 517] on div "2" at bounding box center [717, 507] width 474 height 28
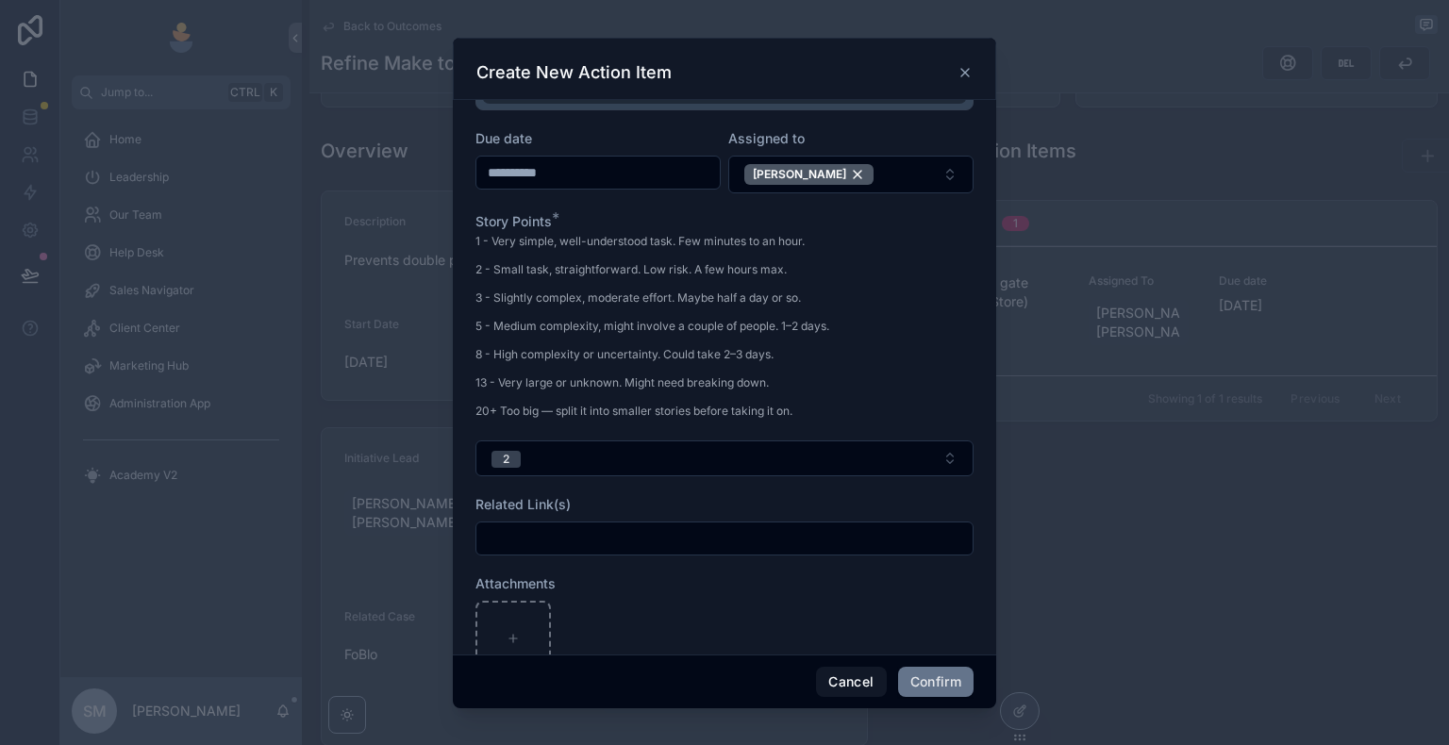
scroll to position [316, 0]
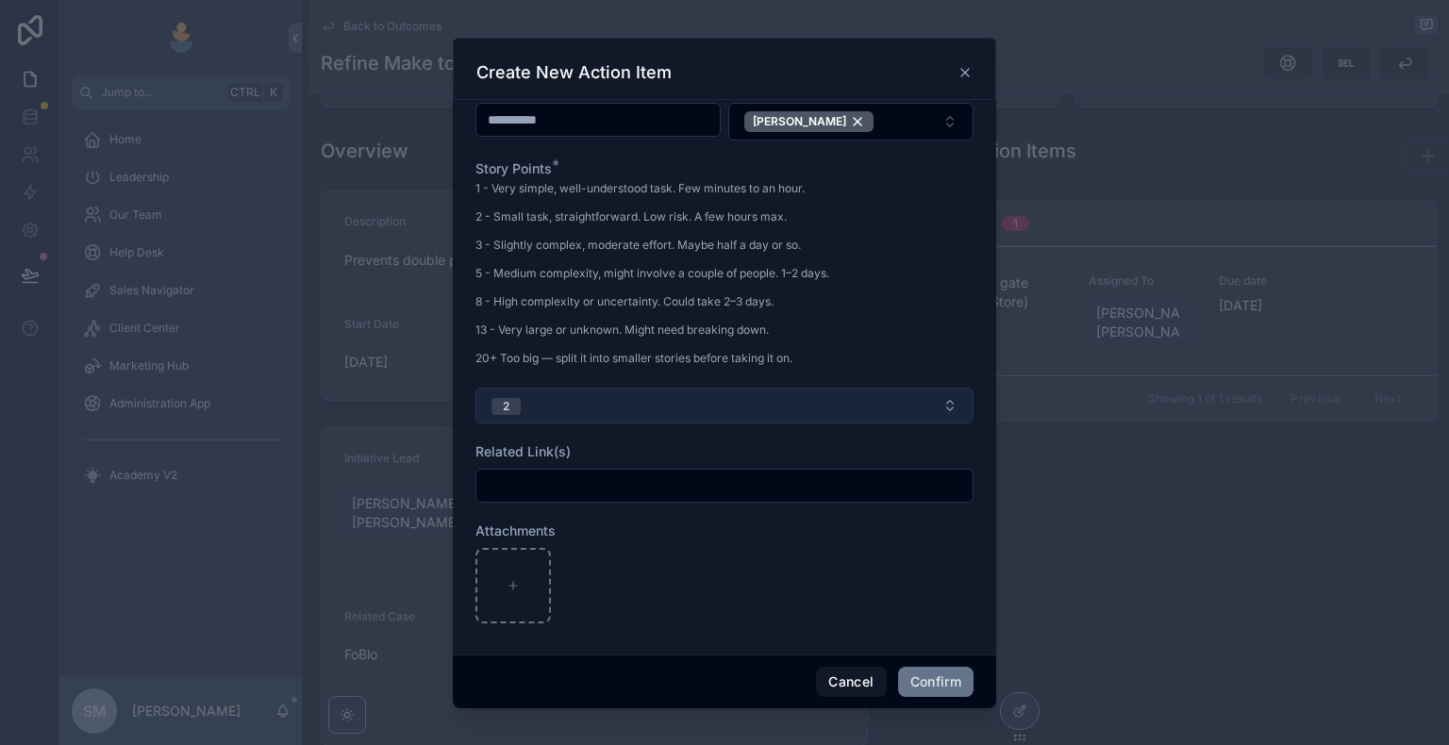
click at [681, 411] on button "2" at bounding box center [724, 406] width 498 height 36
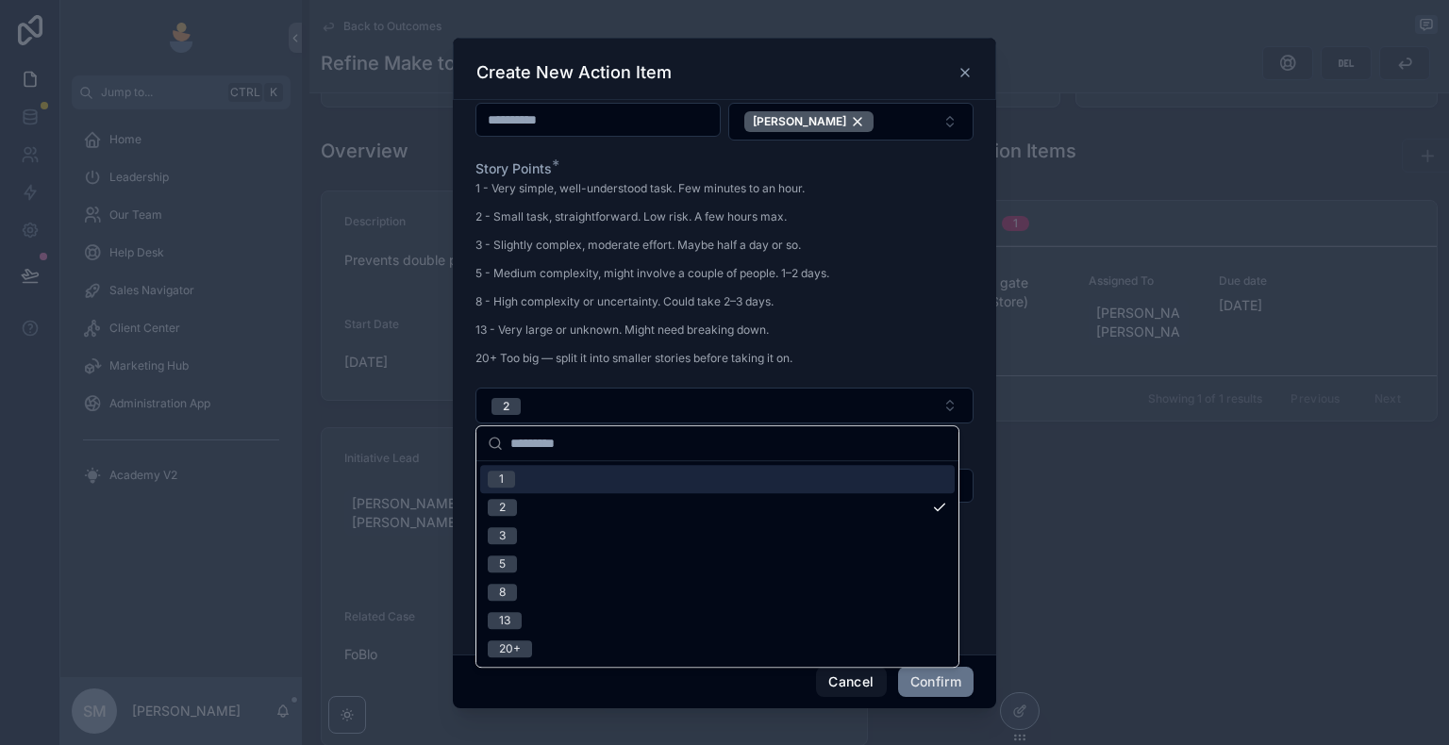
click at [706, 353] on p "20+ Too big — split it into smaller stories before taking it on." at bounding box center [652, 358] width 354 height 17
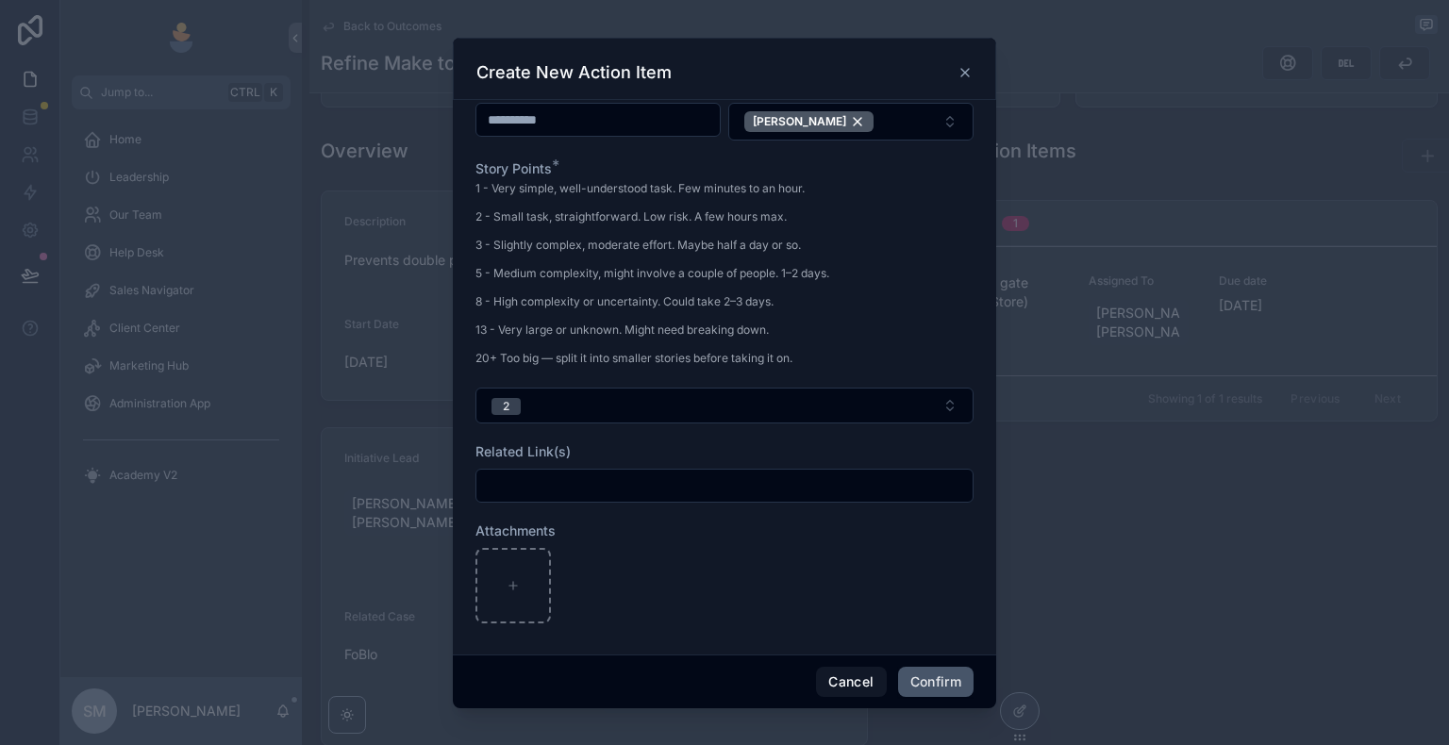
click at [946, 648] on button "Confirm" at bounding box center [935, 682] width 75 height 30
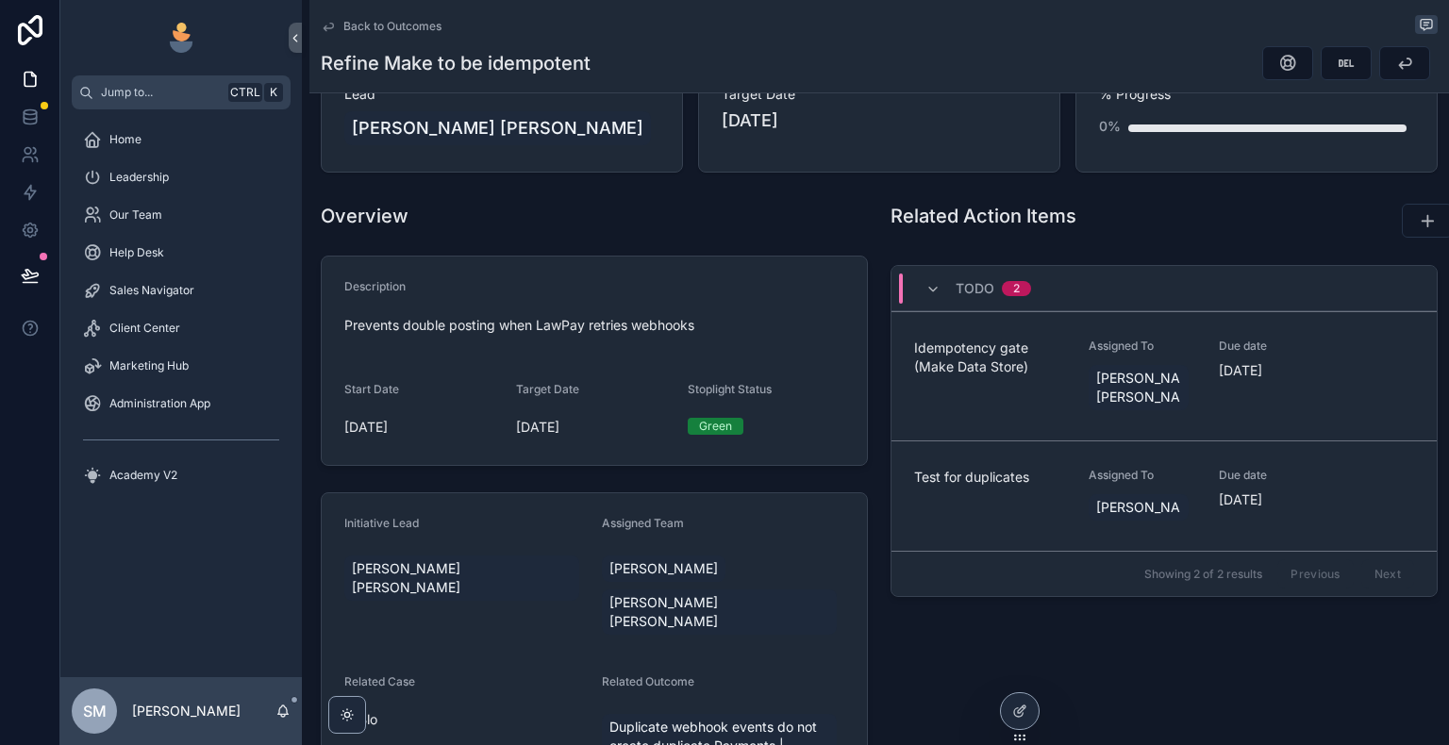
scroll to position [113, 0]
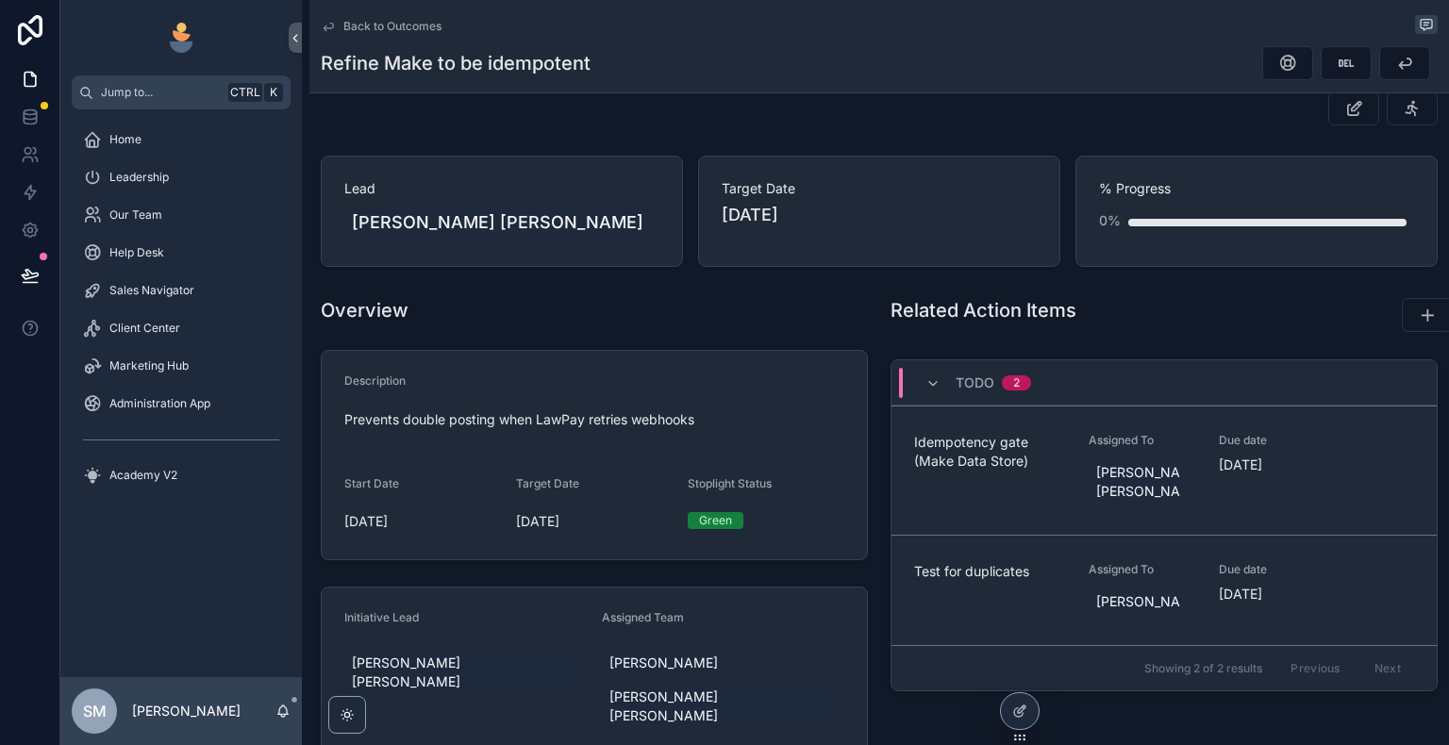
click at [332, 25] on icon "scrollable content" at bounding box center [328, 26] width 15 height 15
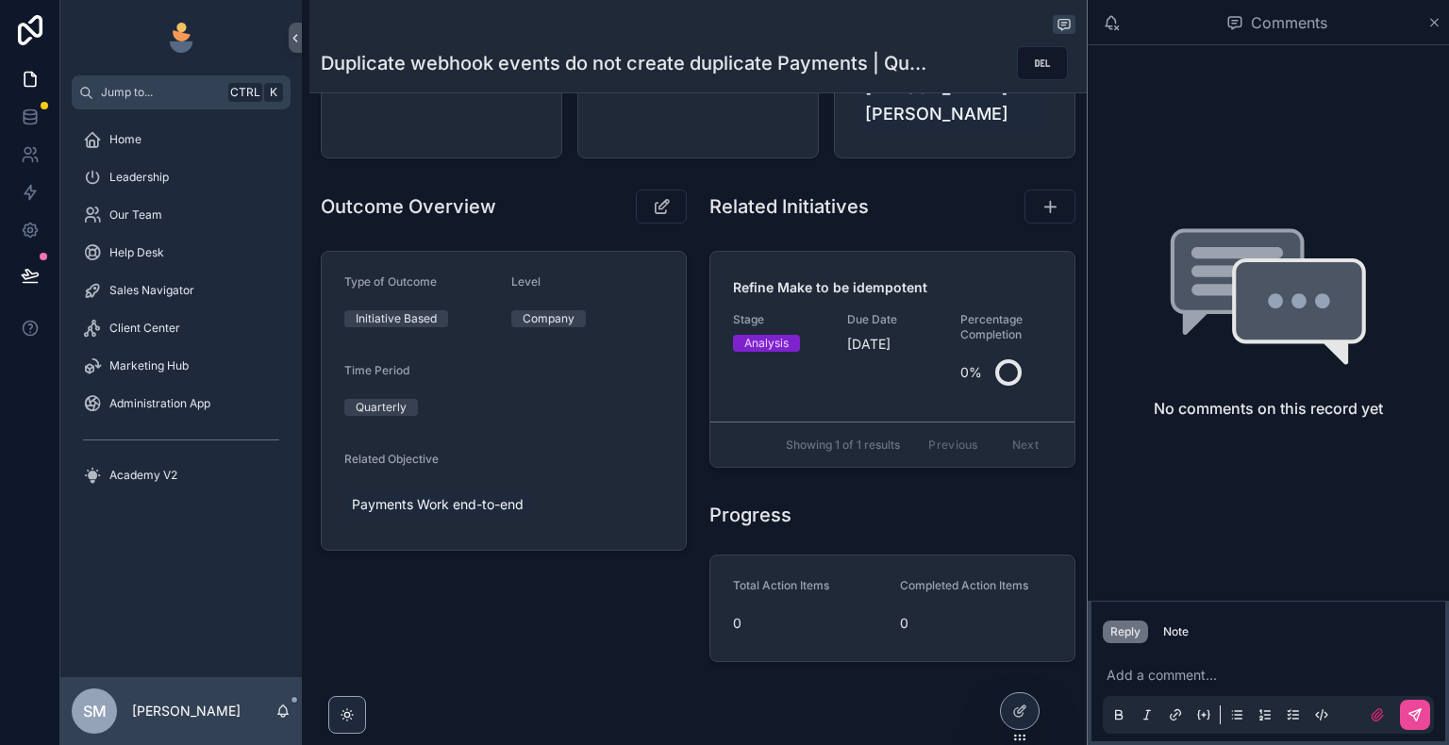
scroll to position [189, 0]
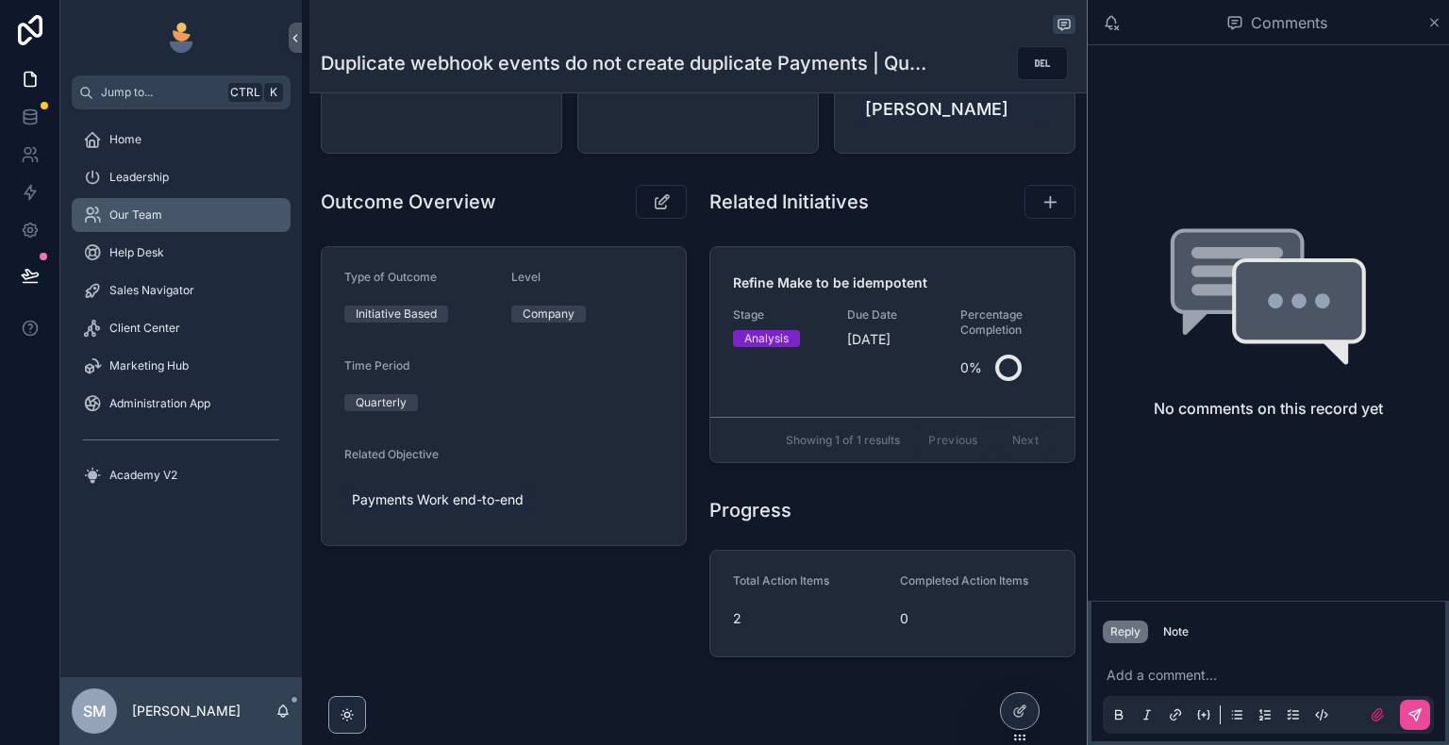
click at [203, 214] on div "Our Team" at bounding box center [181, 215] width 196 height 30
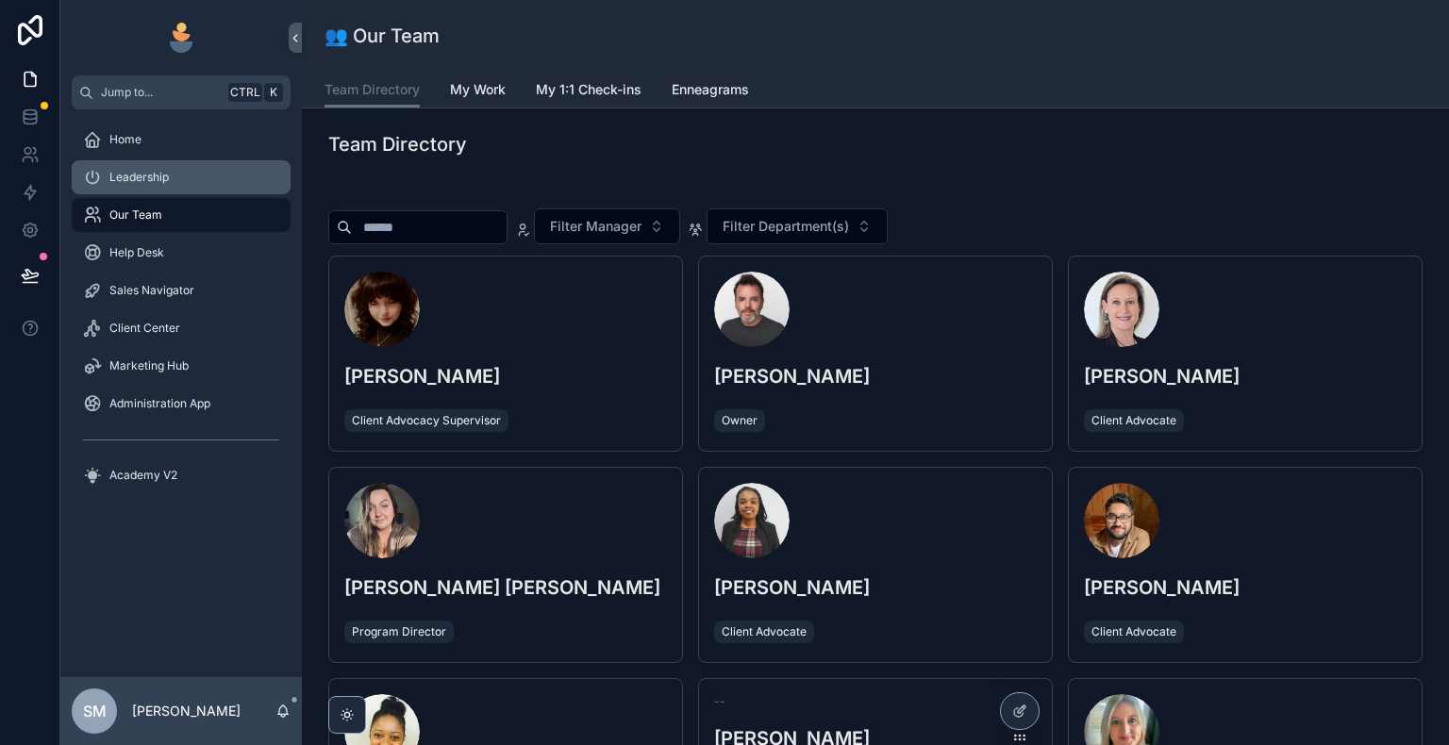
click at [198, 172] on div "Leadership" at bounding box center [181, 177] width 196 height 30
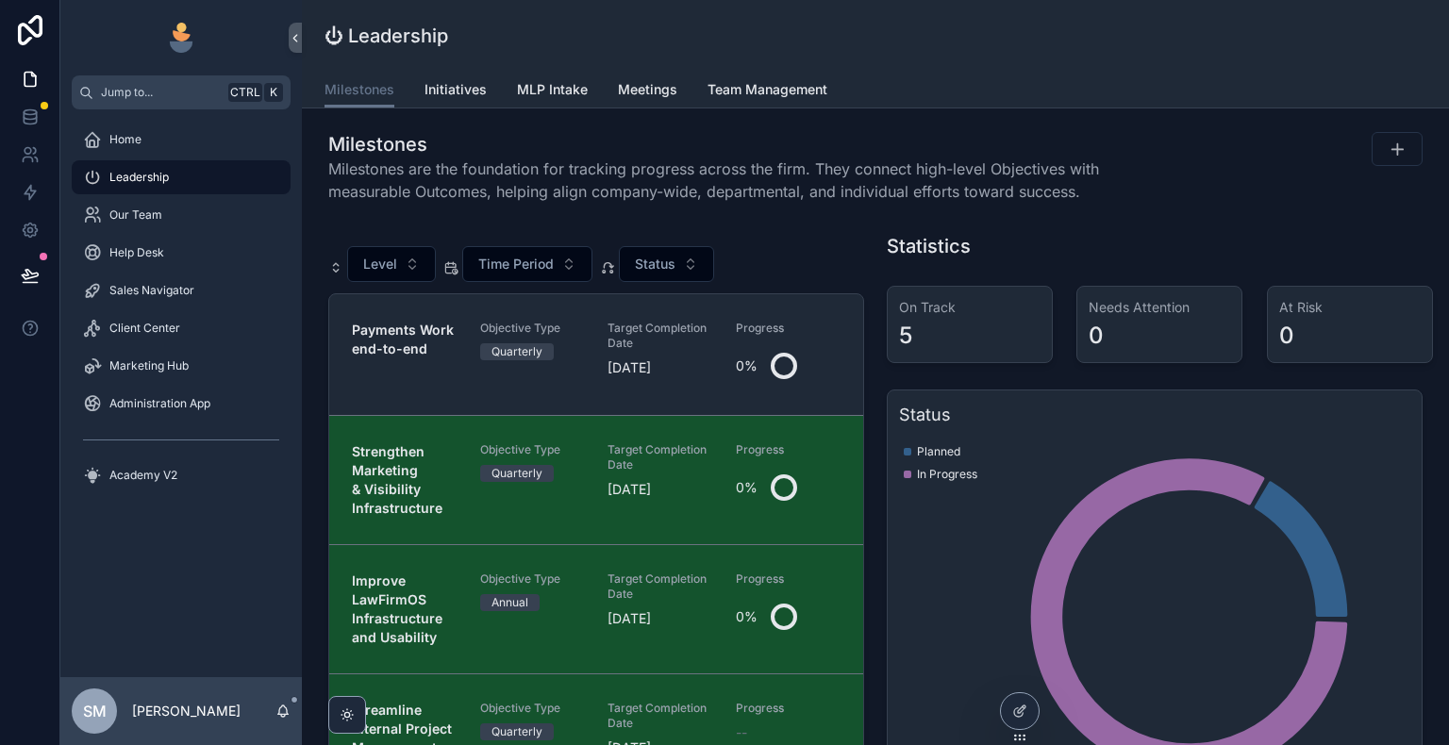
click at [448, 362] on div "Payments Work end-to-end" at bounding box center [405, 355] width 106 height 68
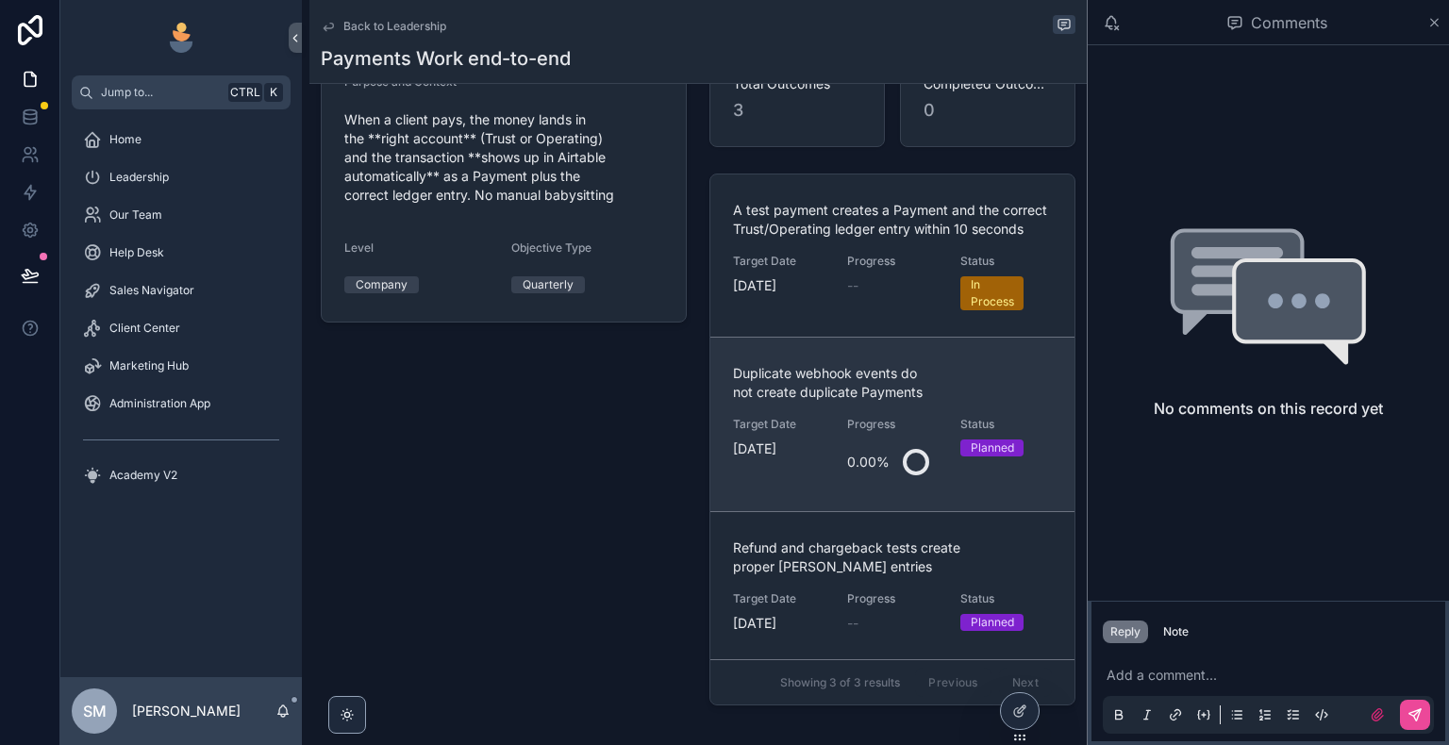
scroll to position [377, 0]
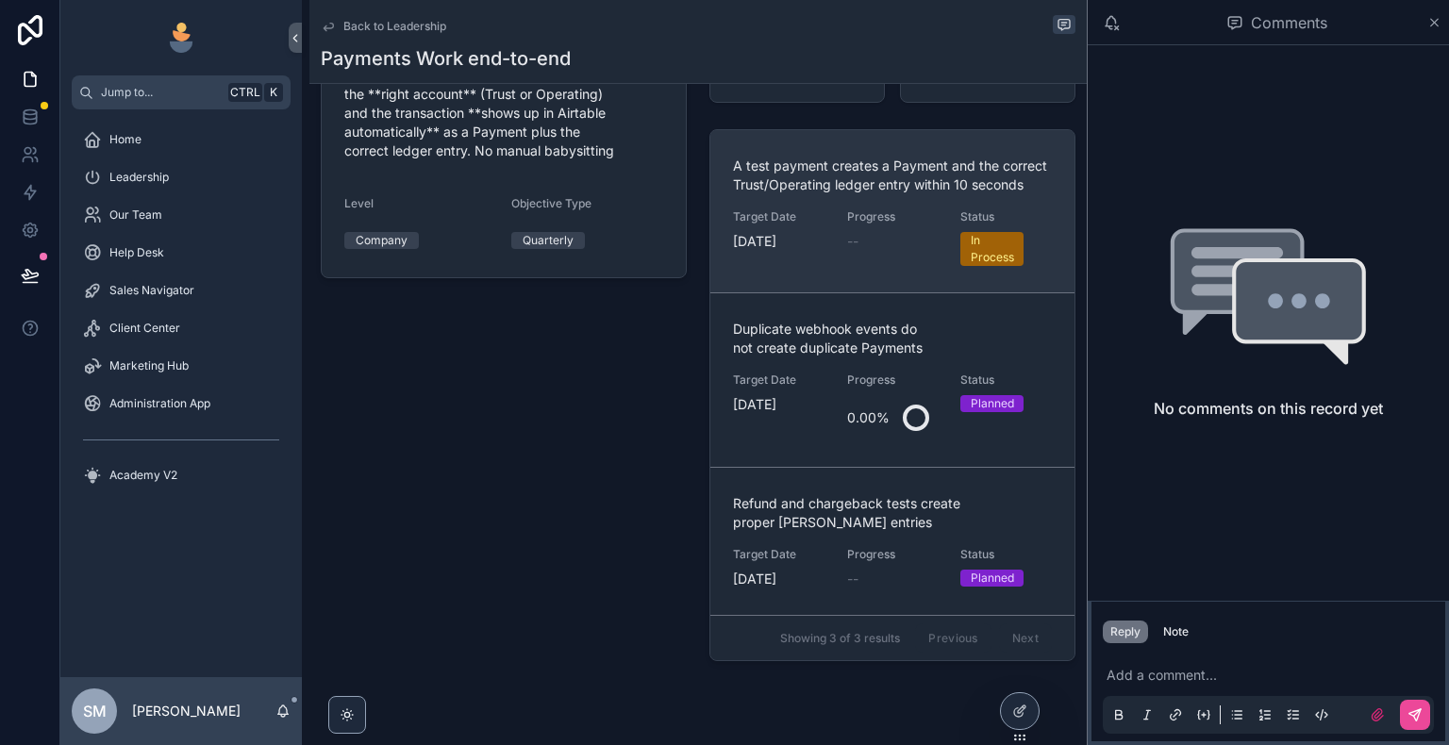
click at [788, 244] on span "[DATE]" at bounding box center [779, 241] width 92 height 19
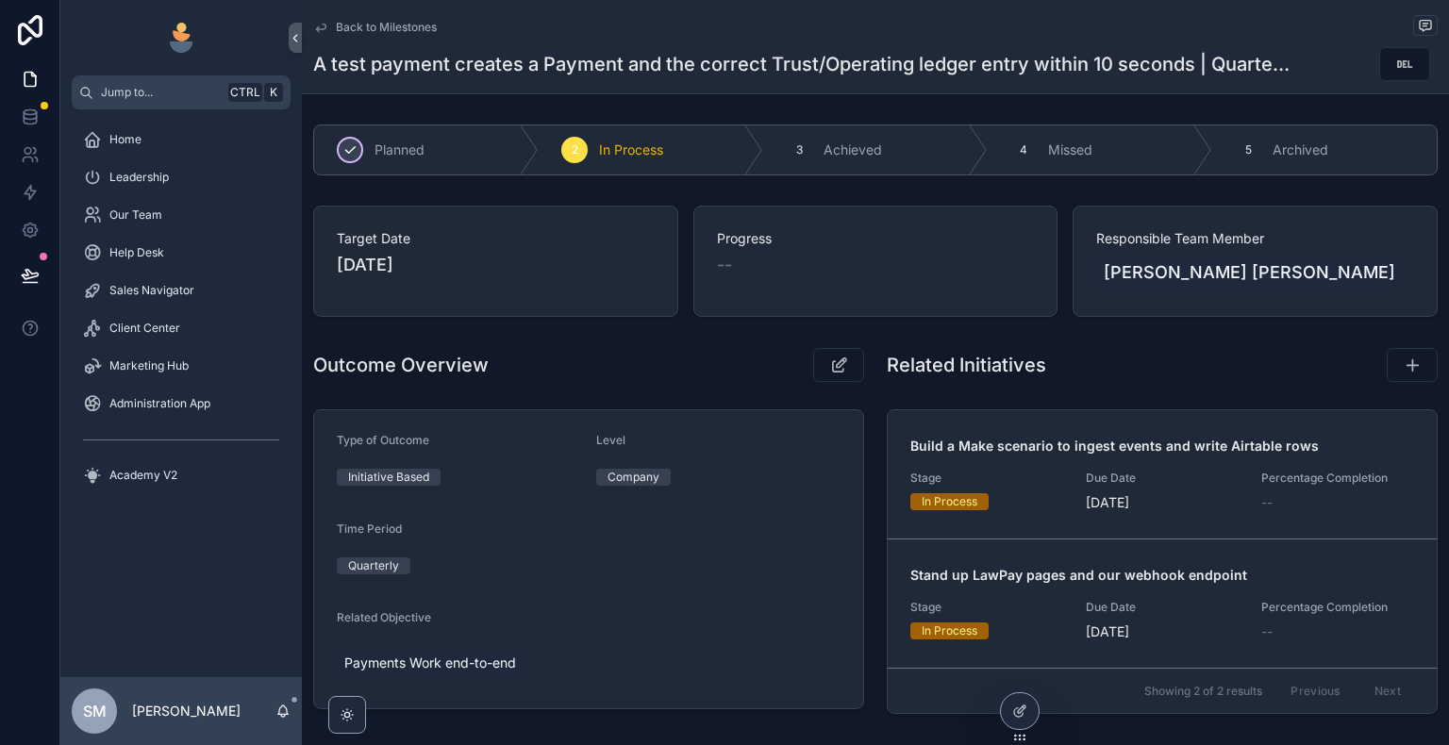
click at [392, 154] on span "Planned" at bounding box center [399, 150] width 50 height 19
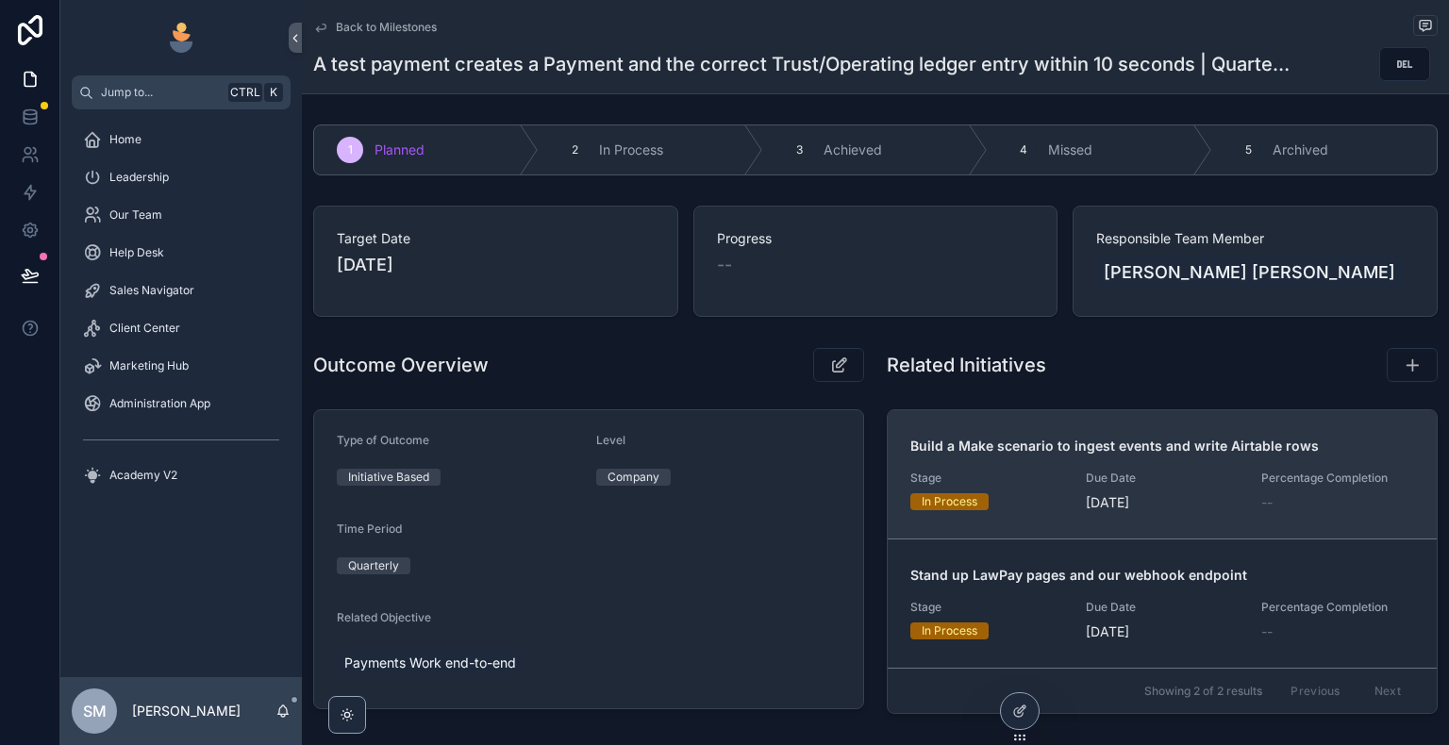
click at [1026, 452] on strong "Build a Make scenario to ingest events and write Airtable rows" at bounding box center [1114, 446] width 408 height 16
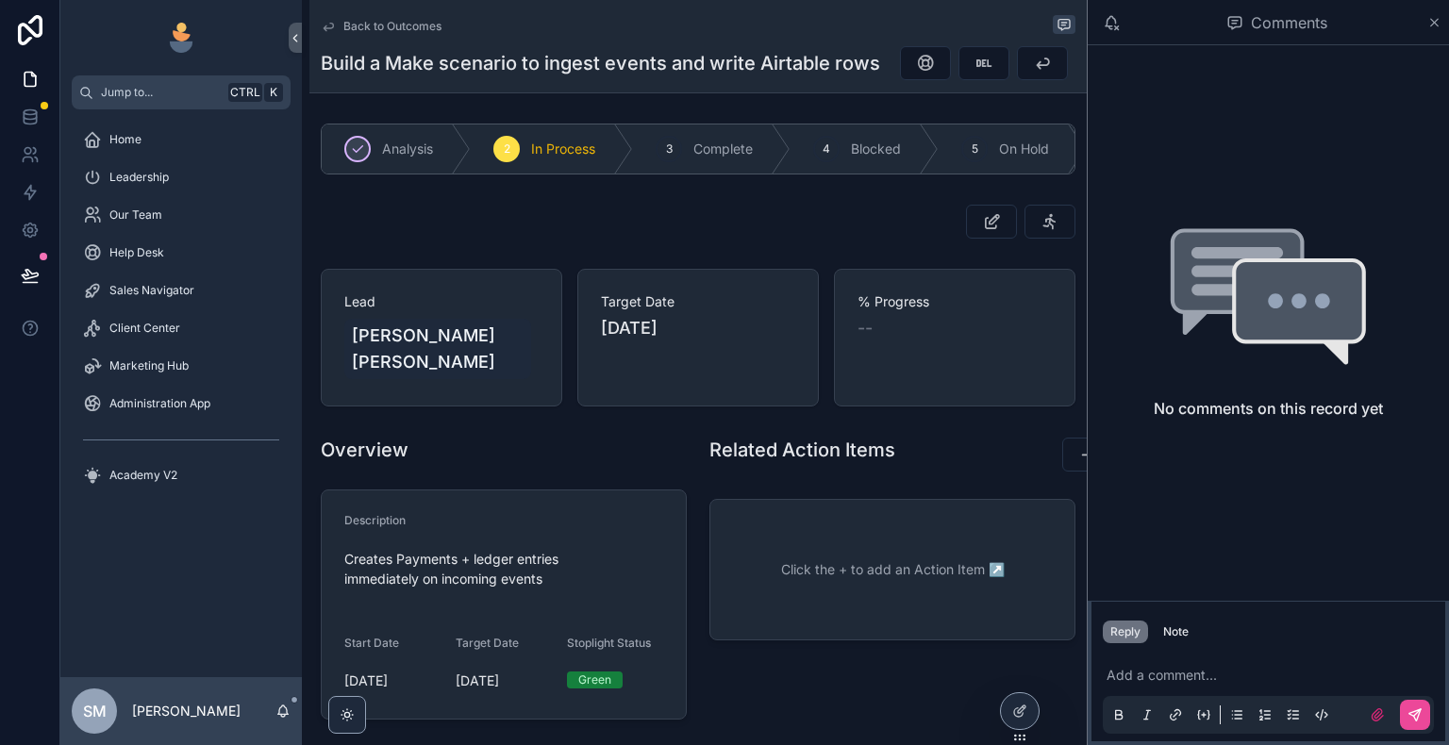
click at [1442, 20] on div "Comments" at bounding box center [1268, 22] width 361 height 45
click at [1442, 24] on div "Comments" at bounding box center [1268, 22] width 361 height 45
click at [1431, 21] on icon "scrollable content" at bounding box center [1434, 22] width 14 height 15
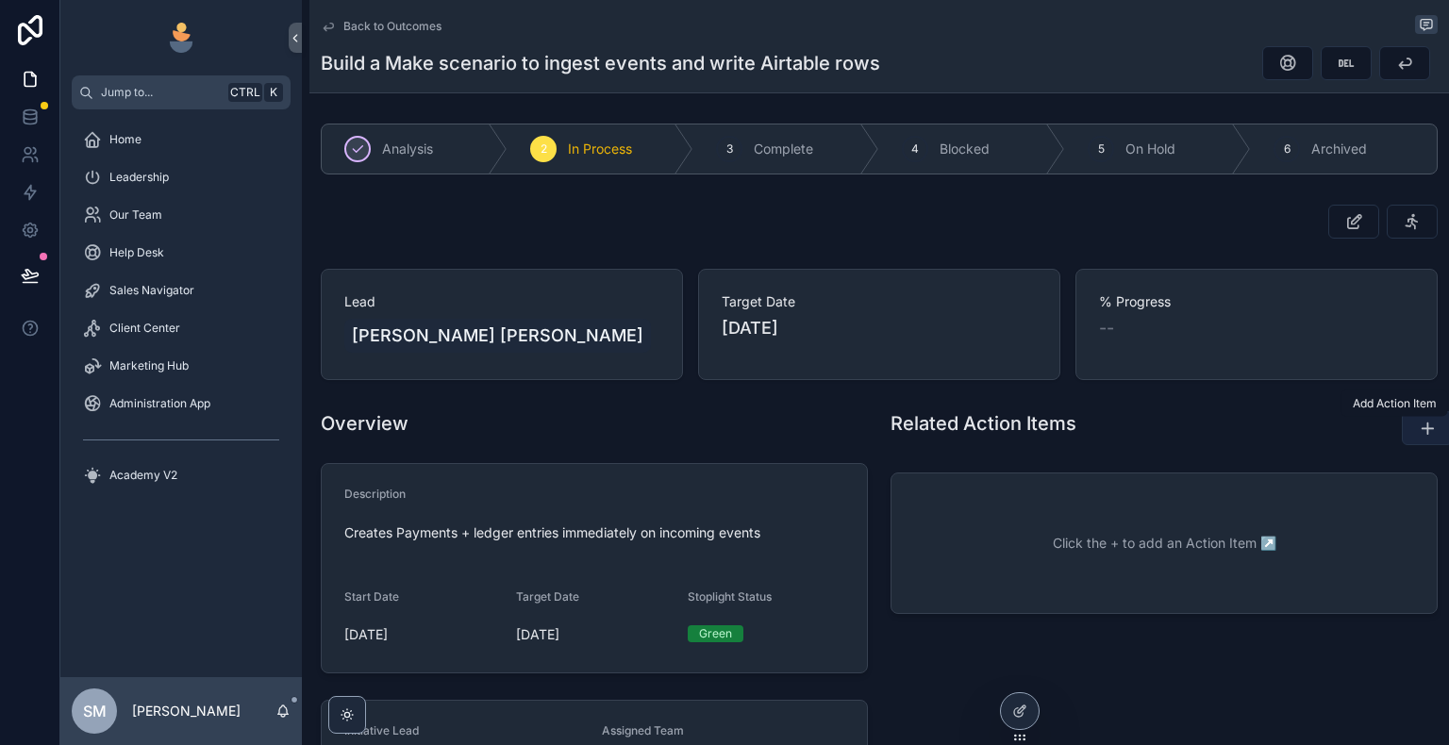
click at [1418, 420] on icon "scrollable content" at bounding box center [1427, 428] width 19 height 19
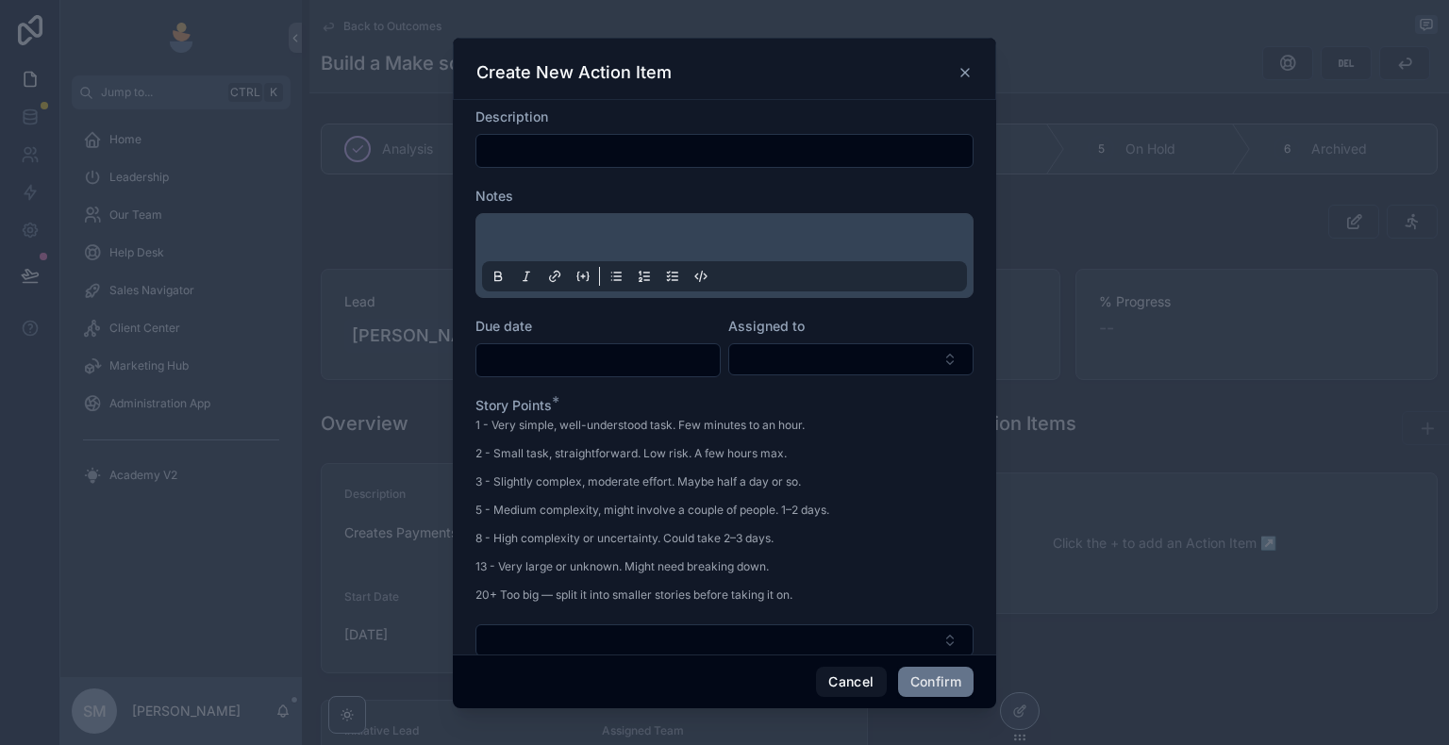
click at [974, 70] on div "Create New Action Item" at bounding box center [724, 69] width 543 height 62
click at [962, 66] on icon at bounding box center [964, 72] width 15 height 15
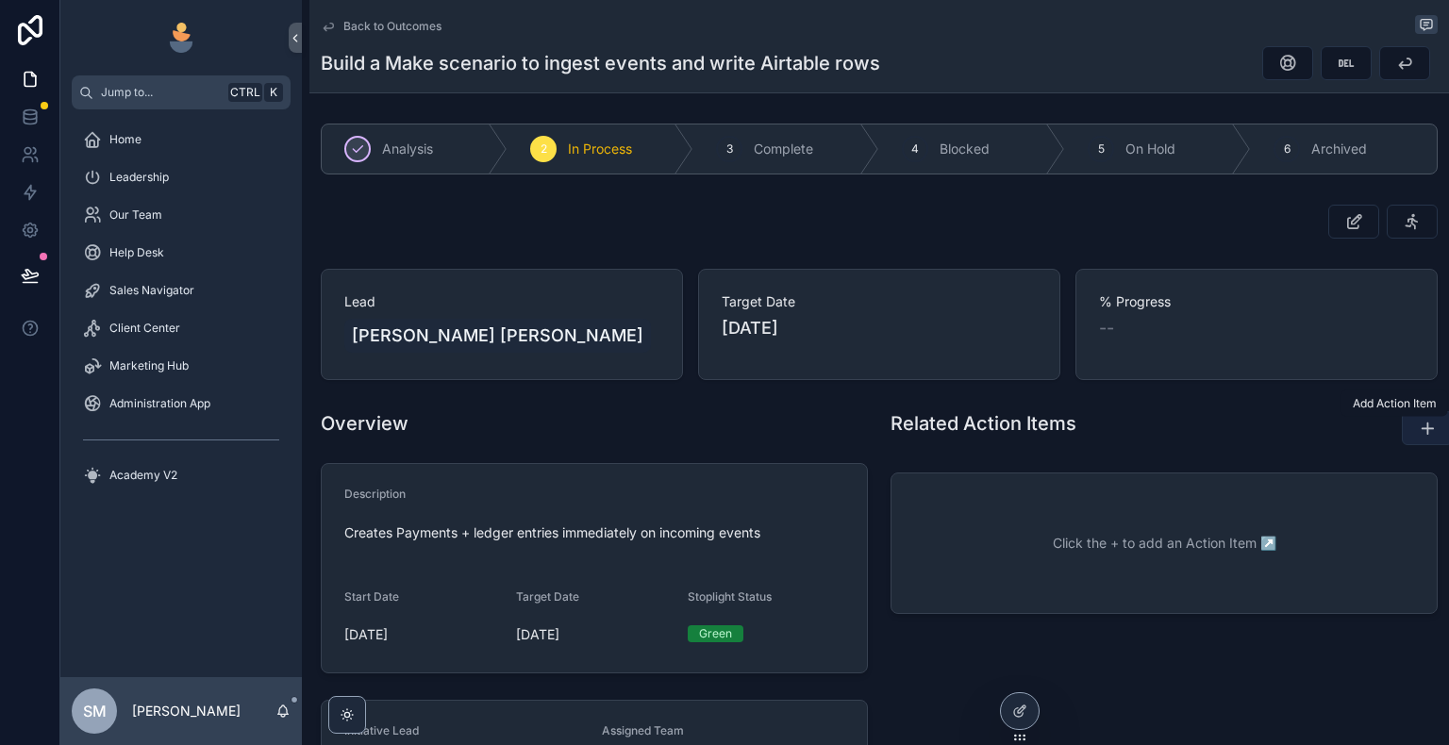
click at [1418, 430] on icon "scrollable content" at bounding box center [1427, 428] width 19 height 19
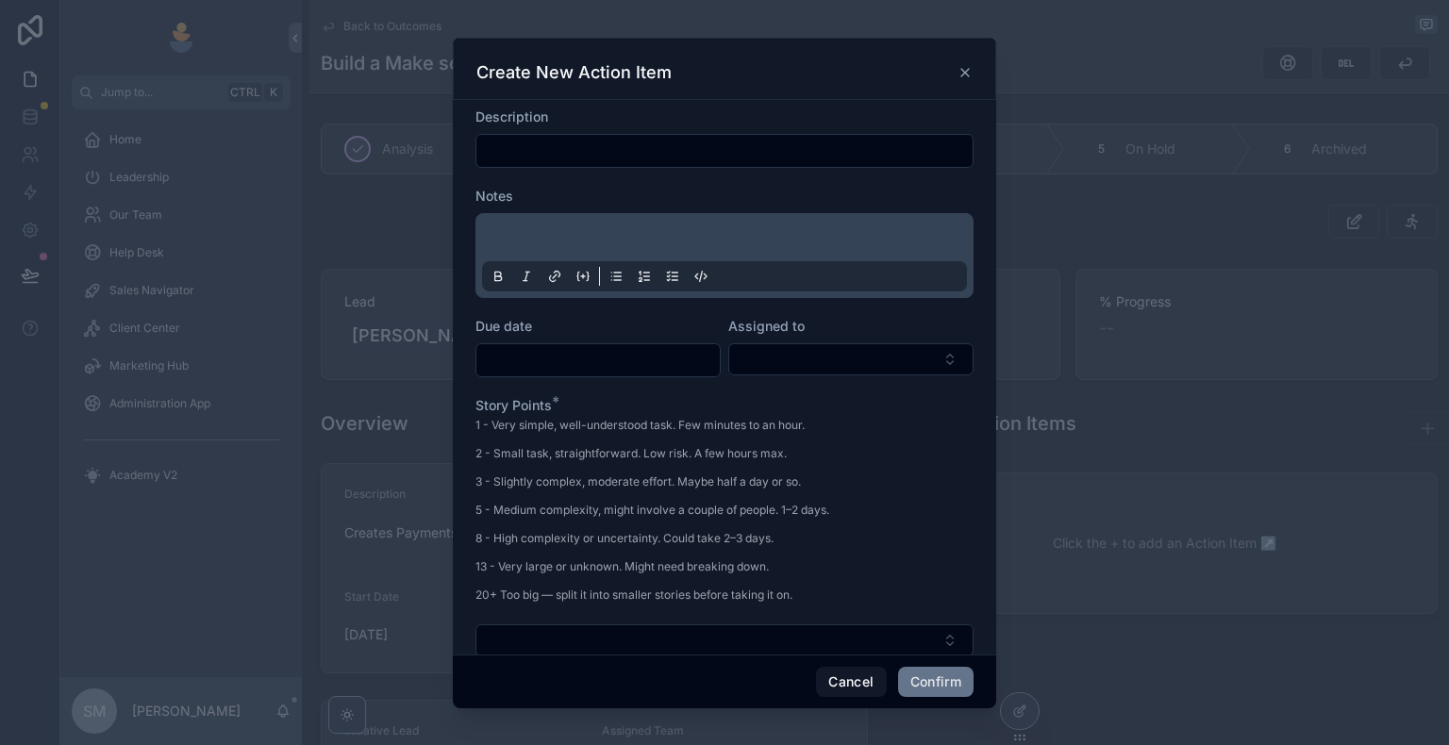
click at [589, 145] on input "text" at bounding box center [724, 151] width 496 height 26
paste input "**********"
type input "**********"
click at [591, 240] on p at bounding box center [728, 240] width 485 height 19
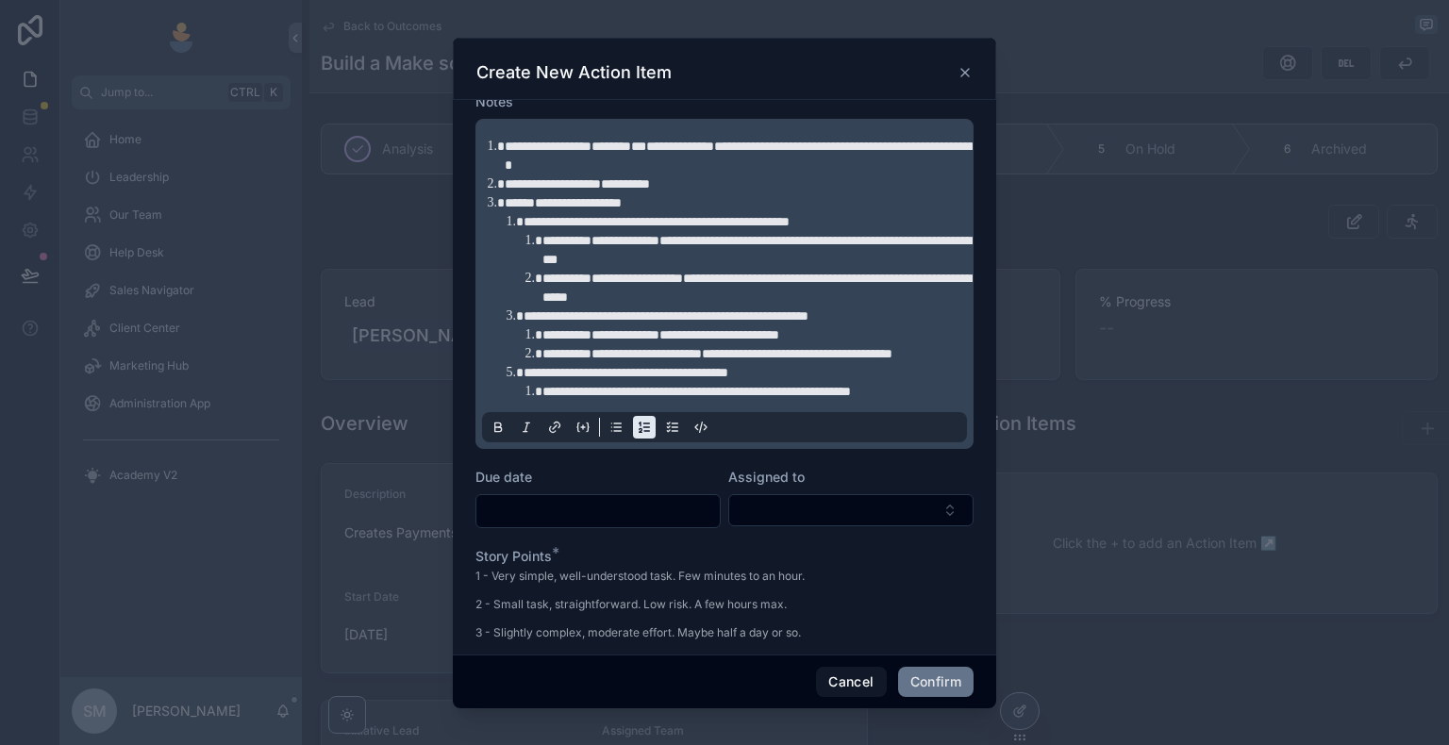
scroll to position [189, 0]
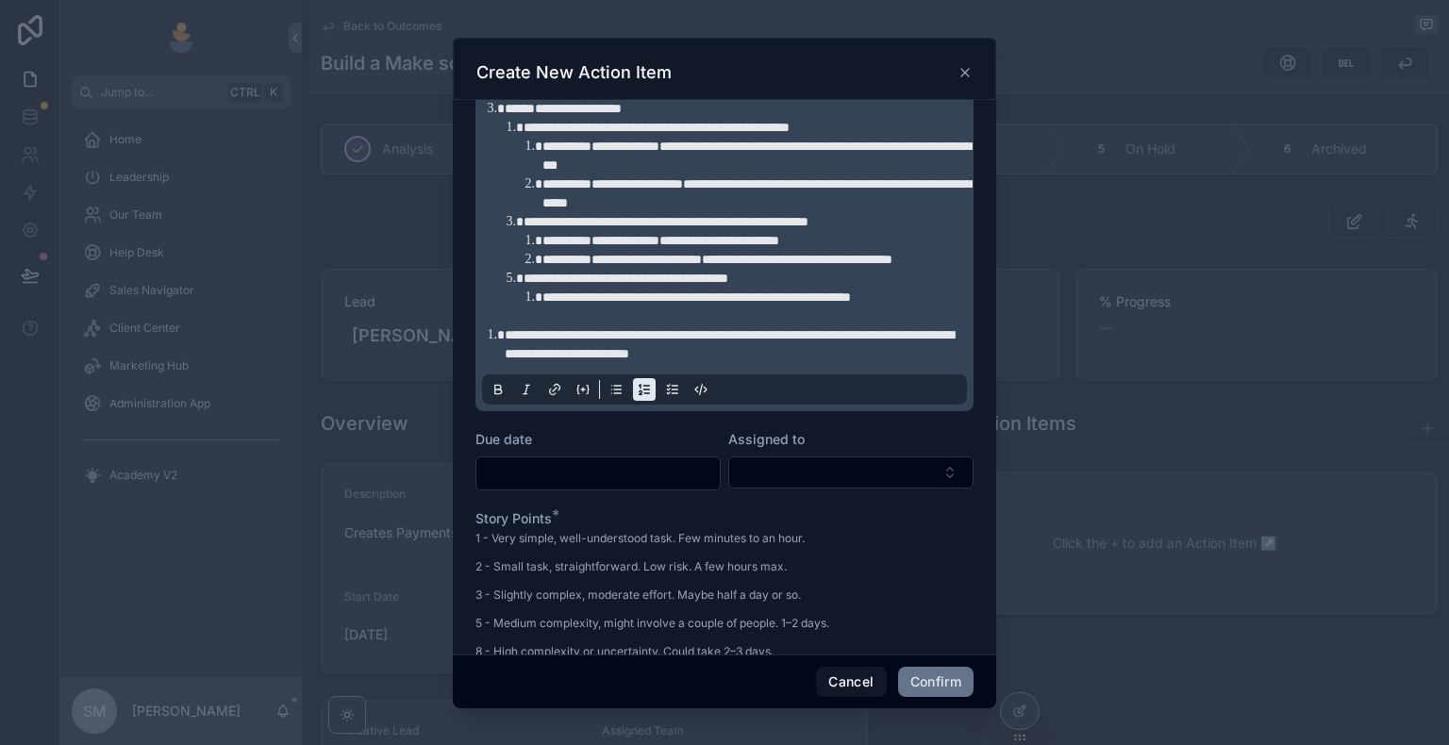
click at [505, 353] on li "**********" at bounding box center [738, 344] width 466 height 38
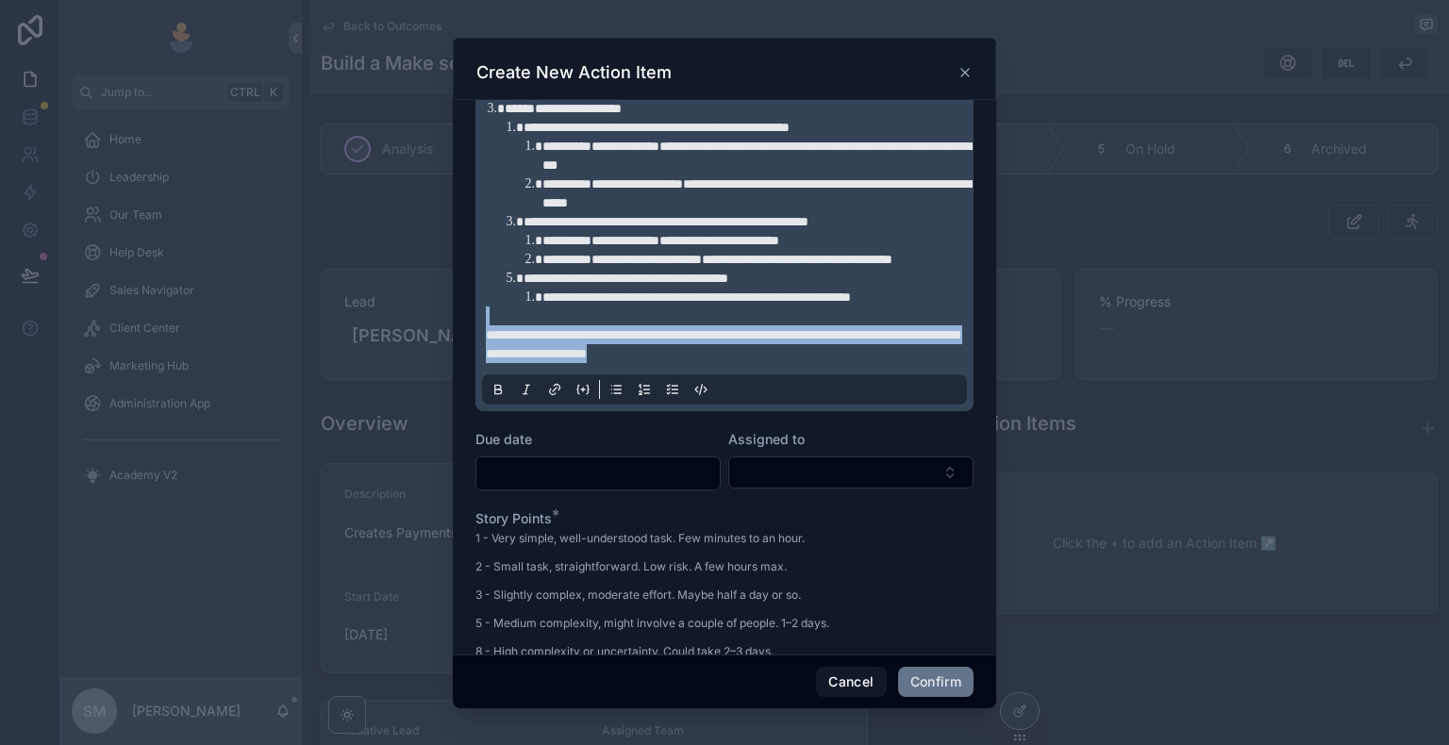
drag, startPoint x: 816, startPoint y: 370, endPoint x: 468, endPoint y: 338, distance: 349.6
click at [468, 338] on div "**********" at bounding box center [724, 378] width 543 height 556
click at [491, 397] on icon at bounding box center [498, 389] width 15 height 15
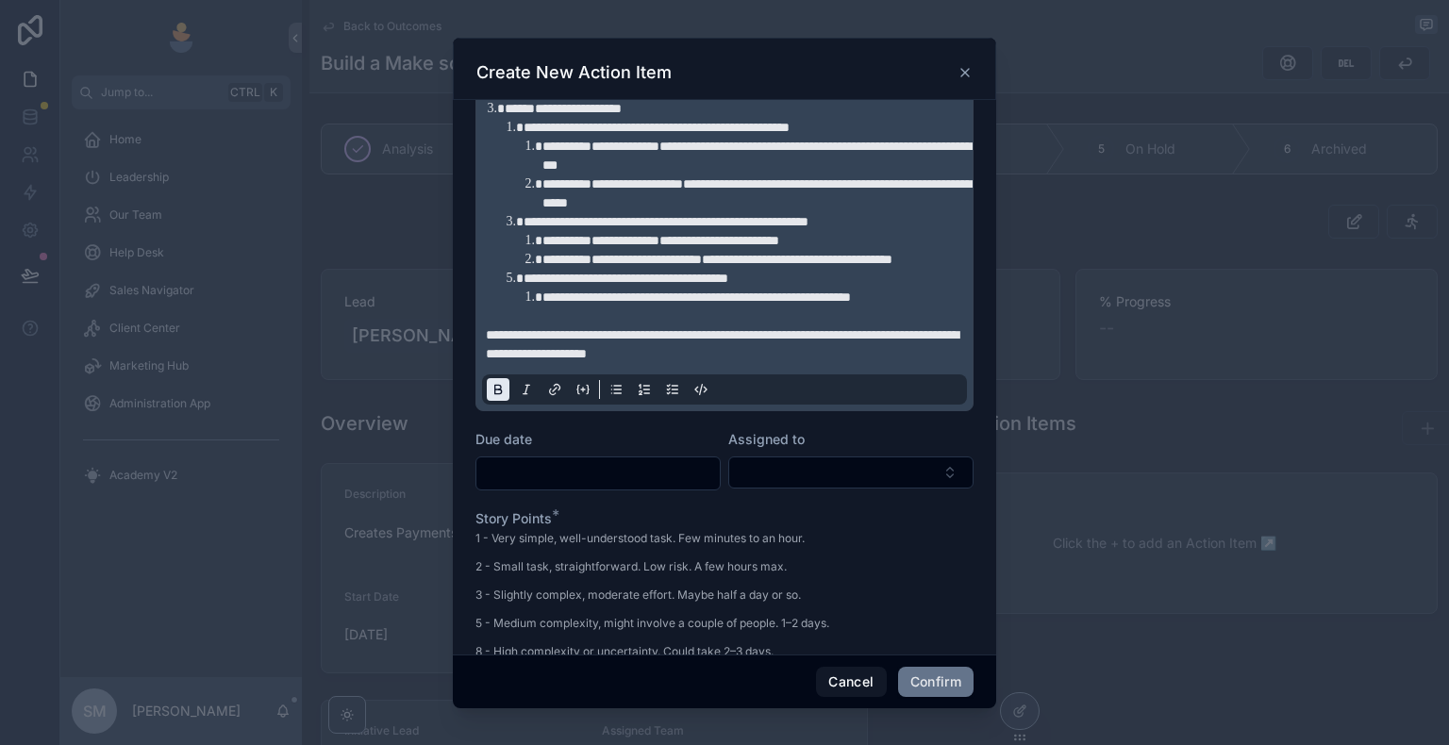
click at [591, 448] on div "Due date" at bounding box center [597, 439] width 245 height 19
click at [554, 487] on input "text" at bounding box center [597, 473] width 243 height 26
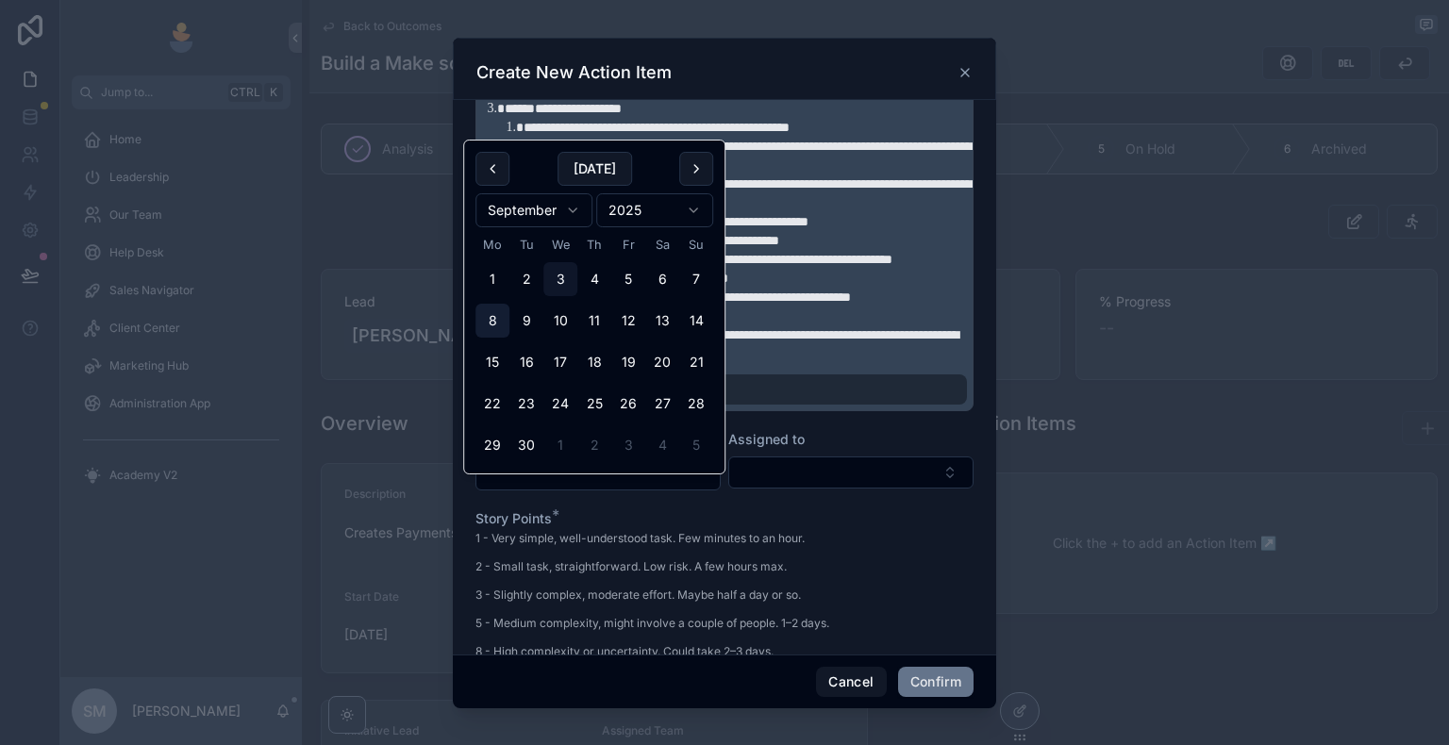
click at [491, 311] on button "8" at bounding box center [492, 321] width 34 height 34
type input "**********"
click at [767, 489] on button "Select Button" at bounding box center [850, 473] width 245 height 32
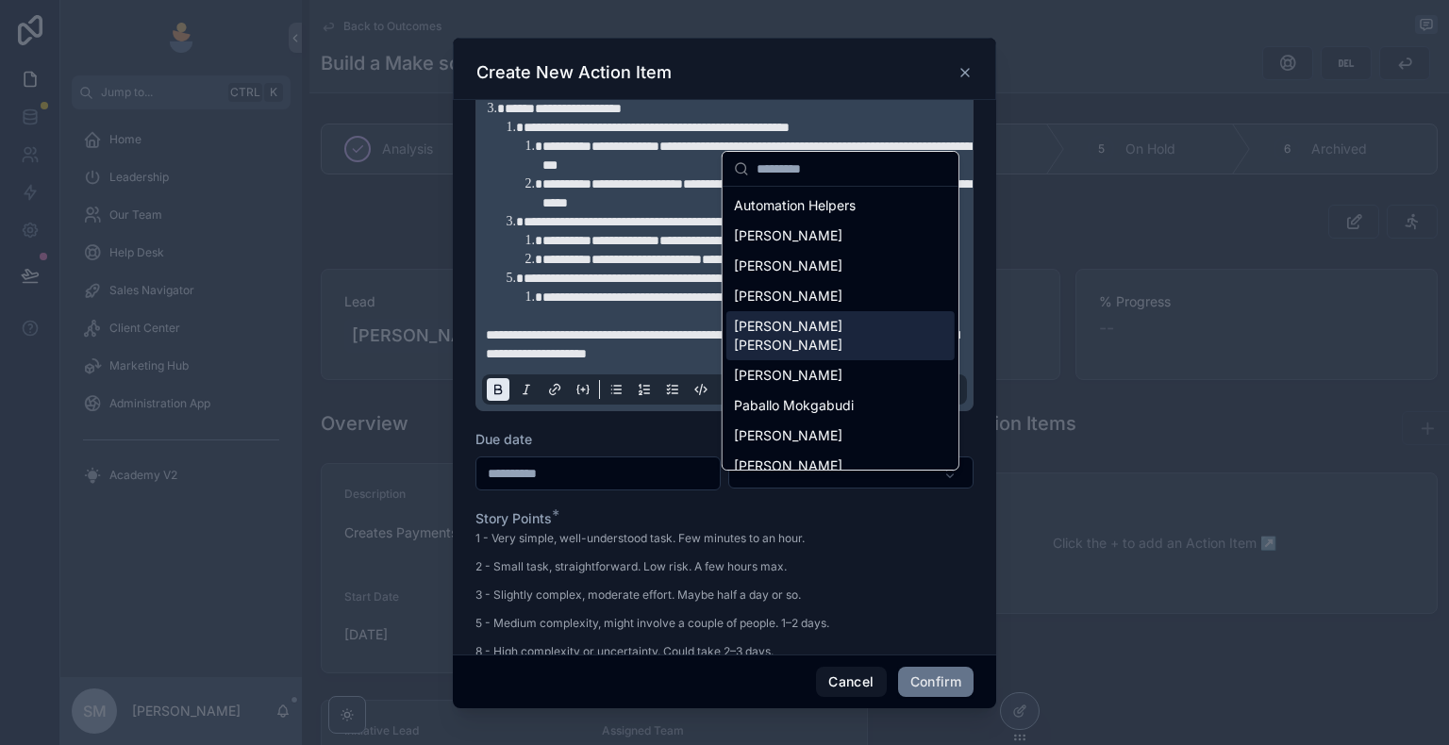
click at [774, 329] on span "[PERSON_NAME] [PERSON_NAME]" at bounding box center [829, 336] width 191 height 38
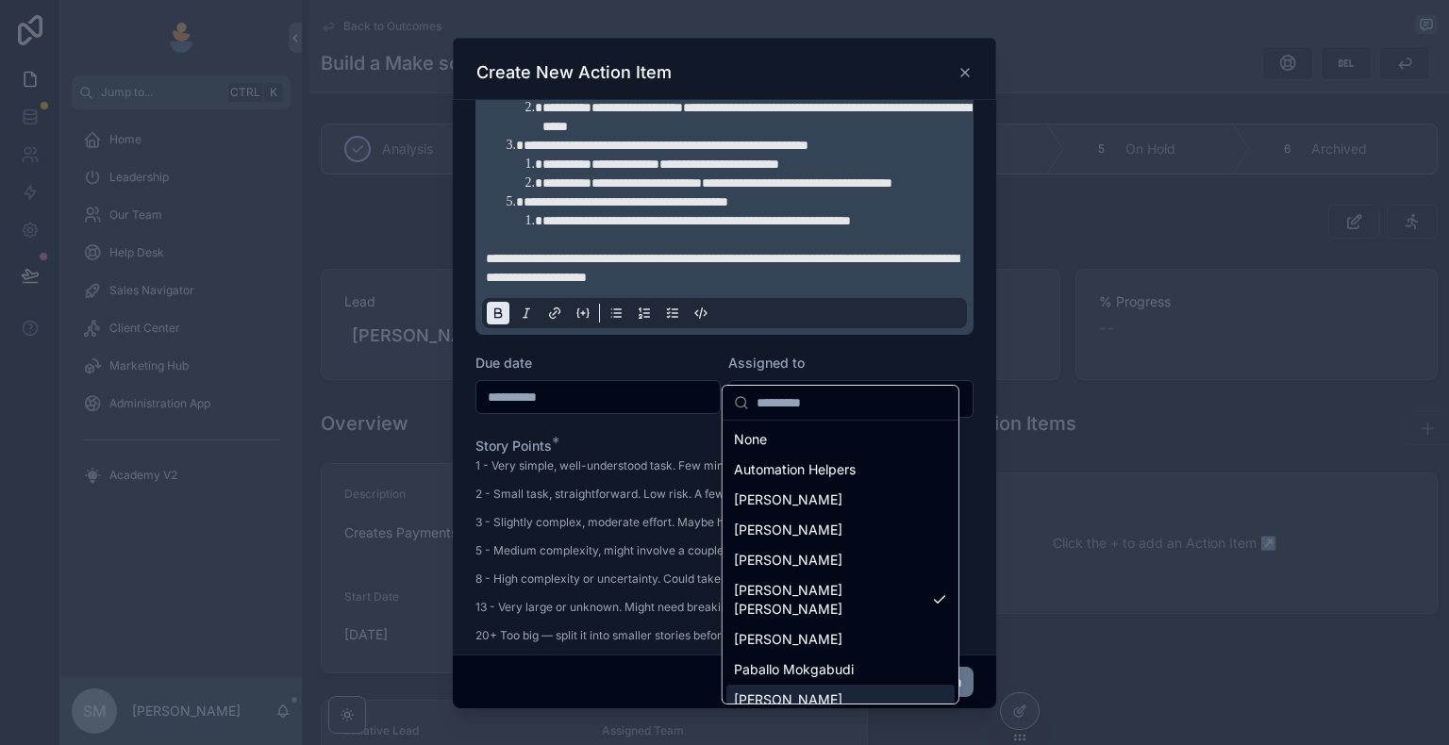
scroll to position [557, 0]
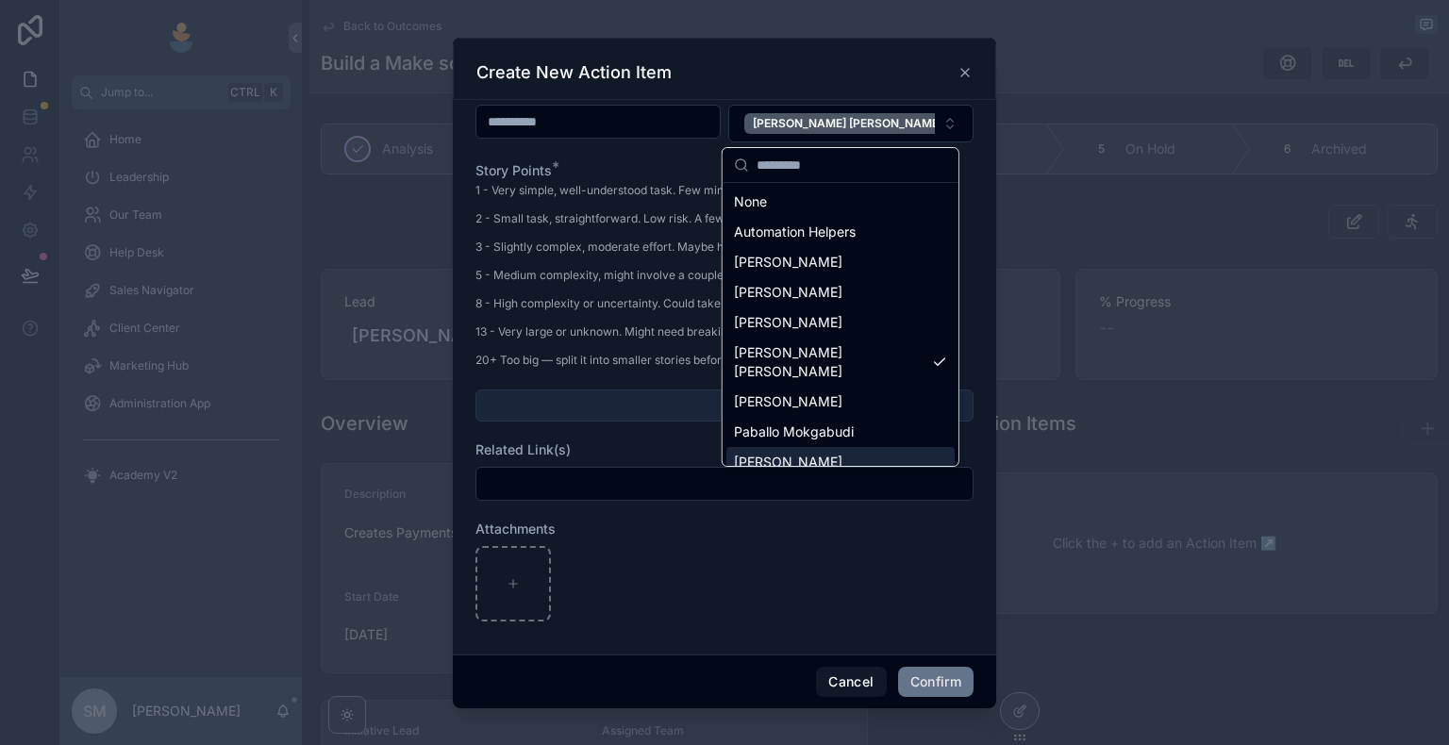
click at [574, 404] on button "Select Button" at bounding box center [724, 406] width 498 height 32
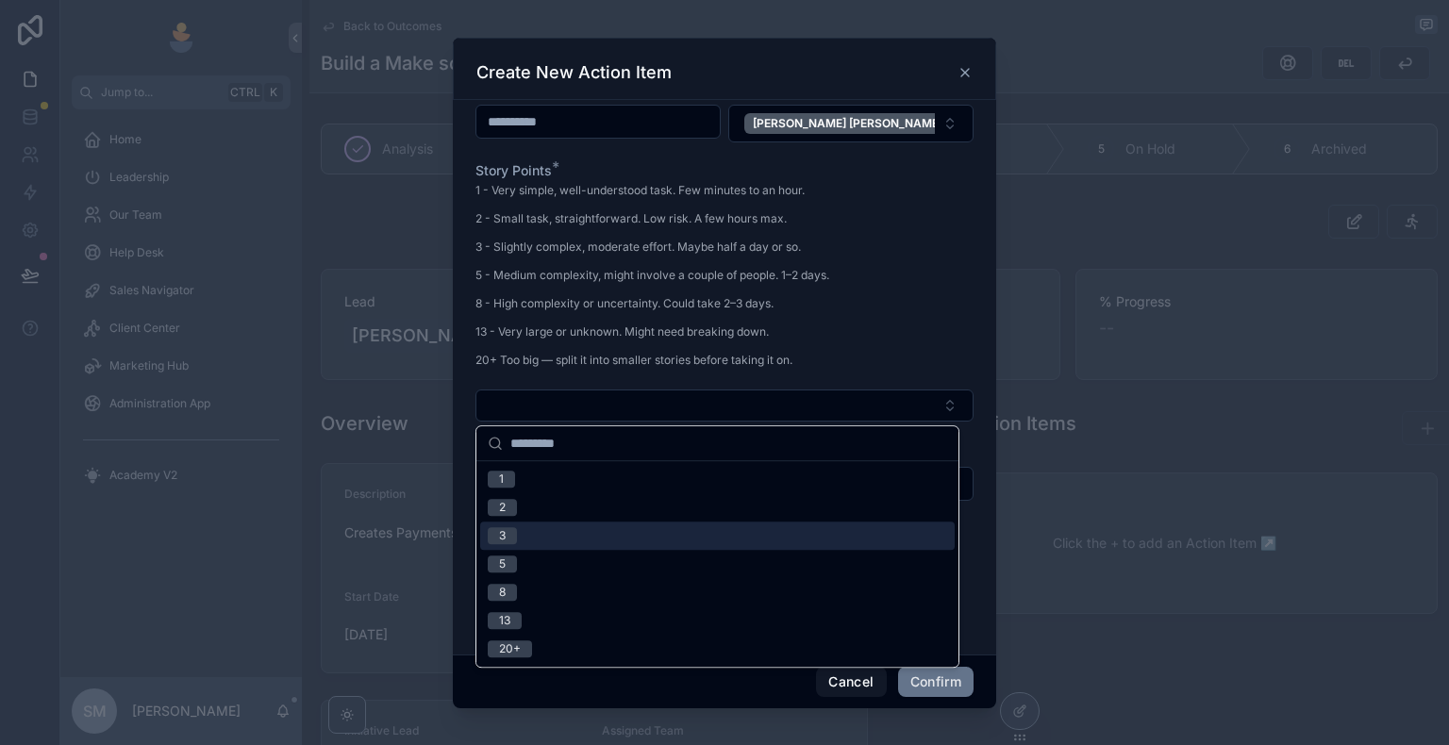
click at [502, 529] on div "3" at bounding box center [502, 535] width 7 height 17
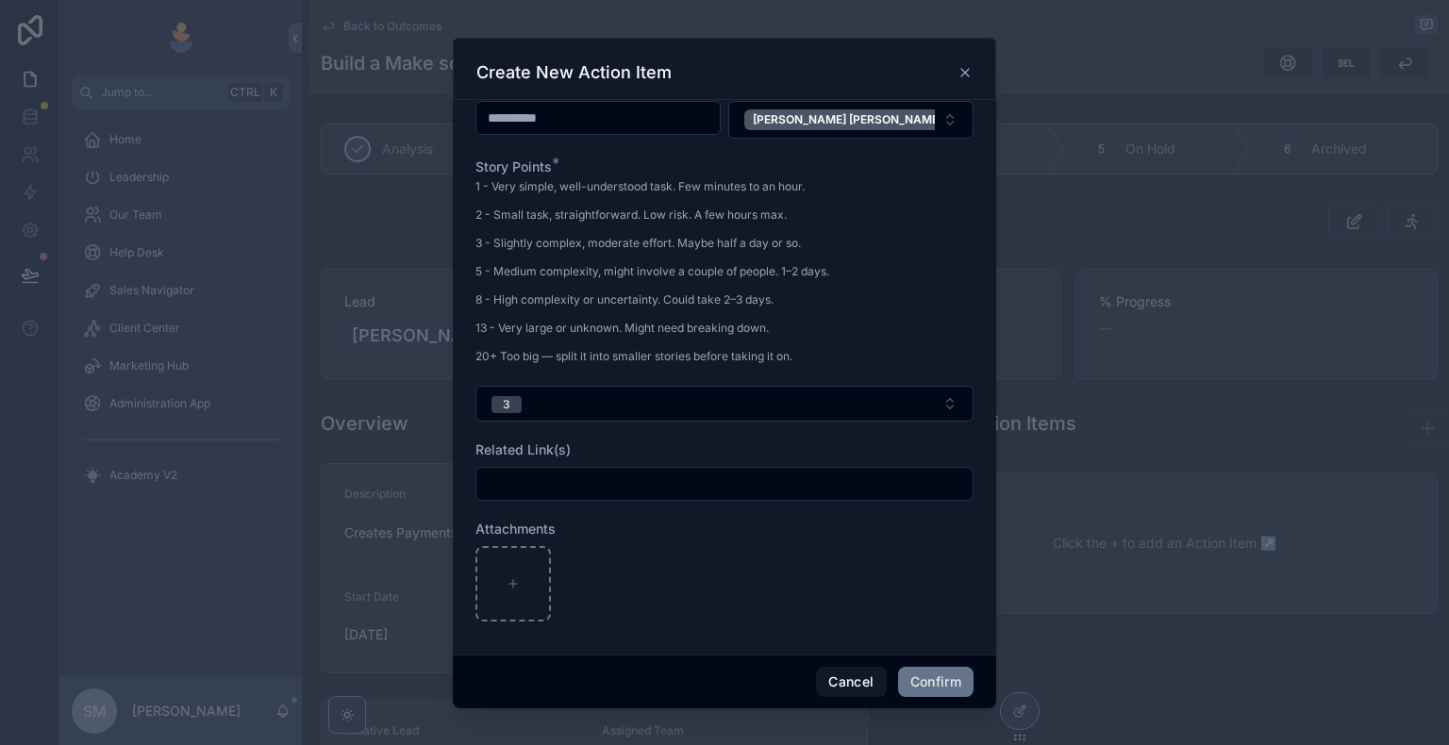
click at [663, 358] on p "20+ Too big — split it into smaller stories before taking it on." at bounding box center [652, 356] width 354 height 17
click at [924, 648] on button "Confirm" at bounding box center [935, 682] width 75 height 30
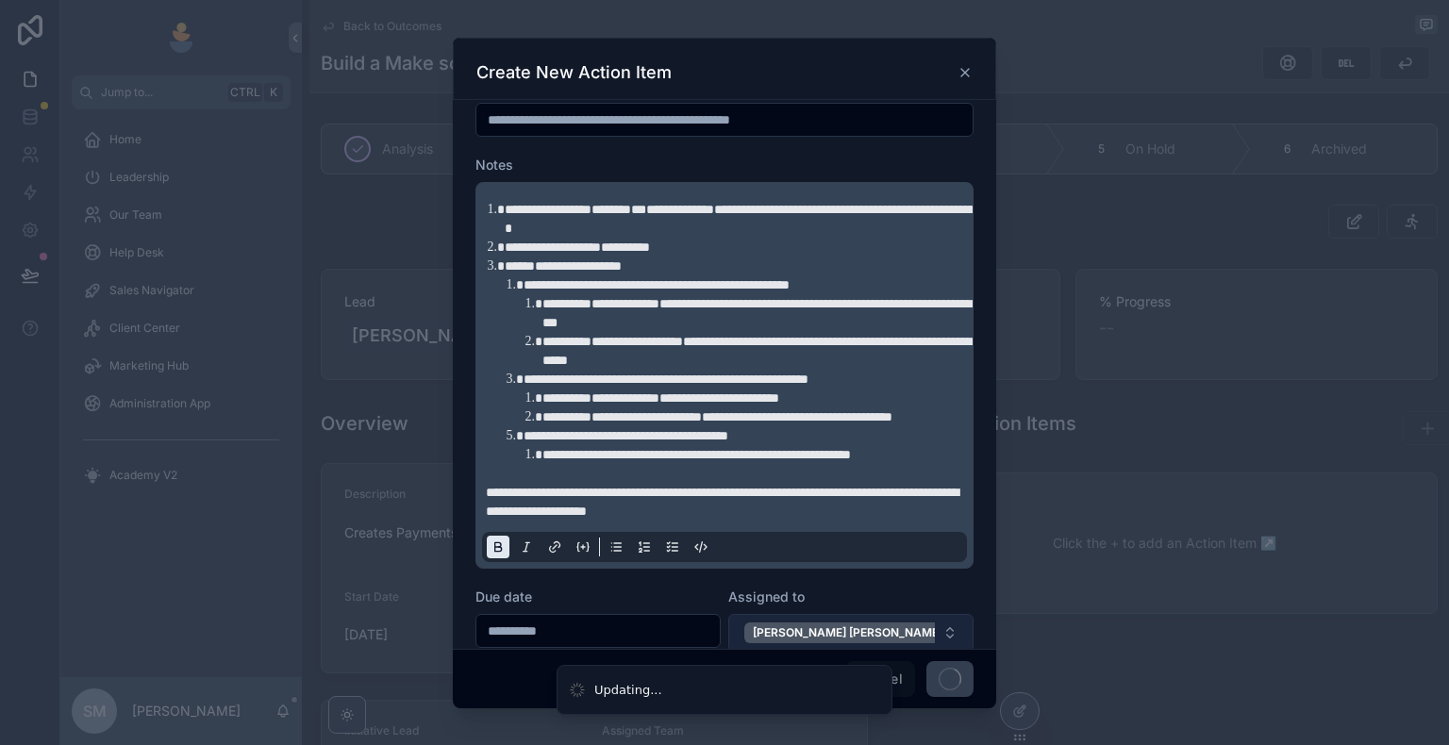
scroll to position [0, 0]
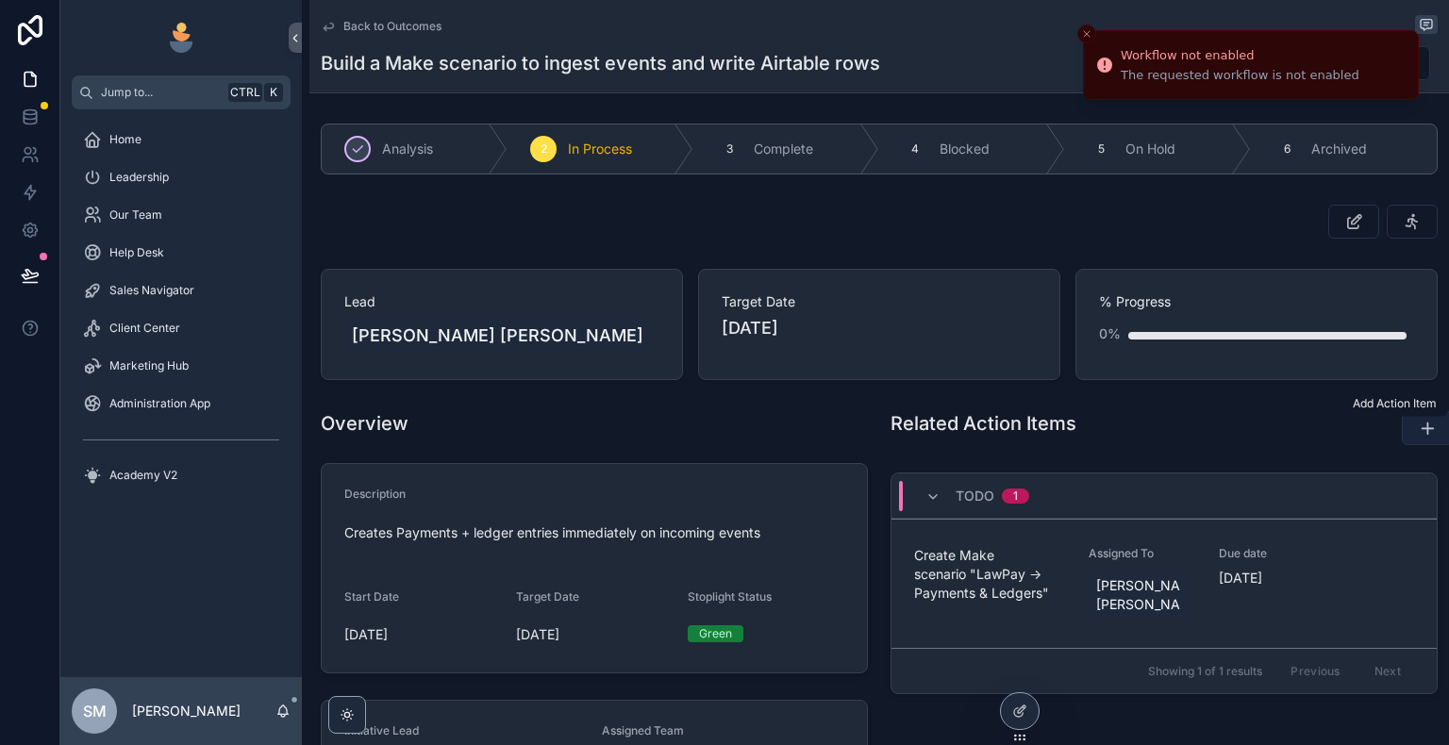
click at [1429, 428] on button "scrollable content" at bounding box center [1427, 428] width 51 height 34
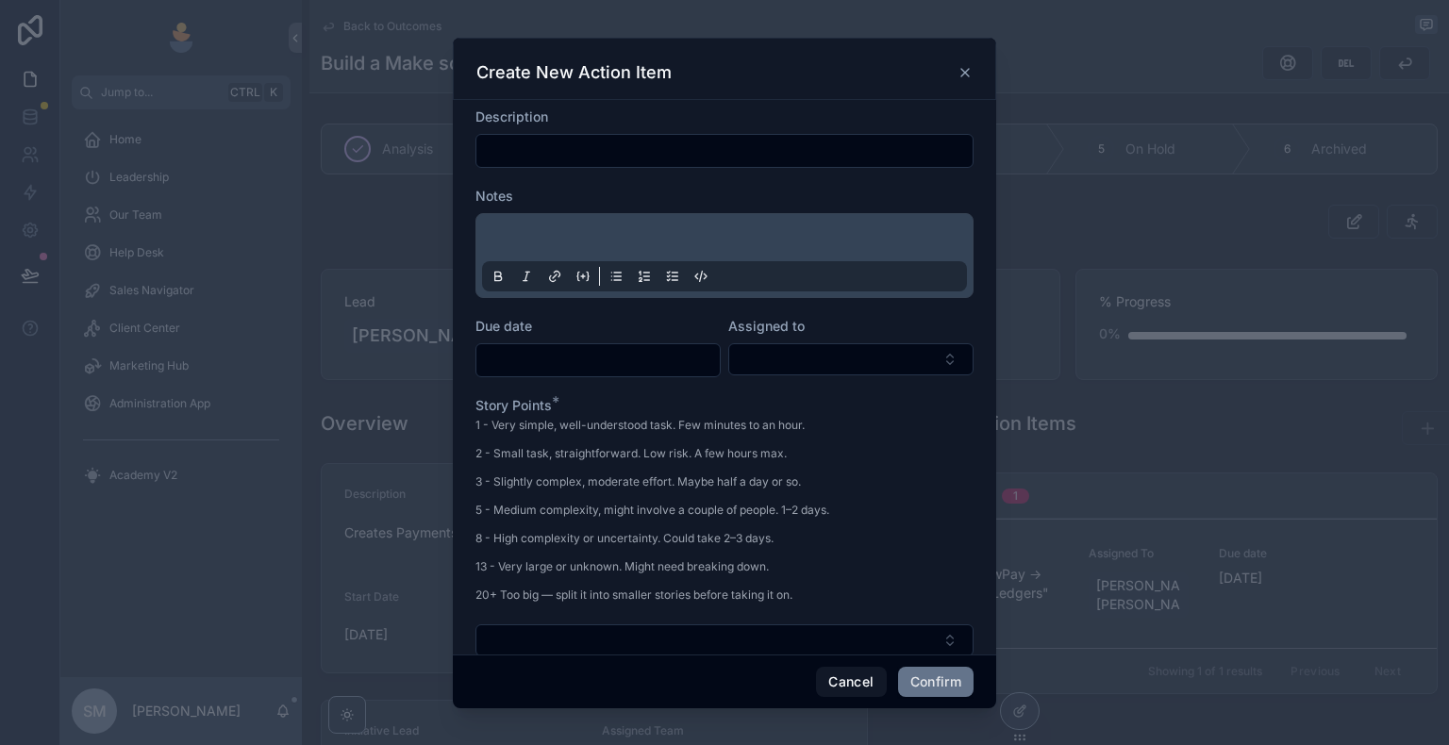
click at [652, 146] on input "text" at bounding box center [724, 151] width 496 height 26
paste input "**********"
type input "**********"
click at [586, 242] on p at bounding box center [728, 240] width 485 height 19
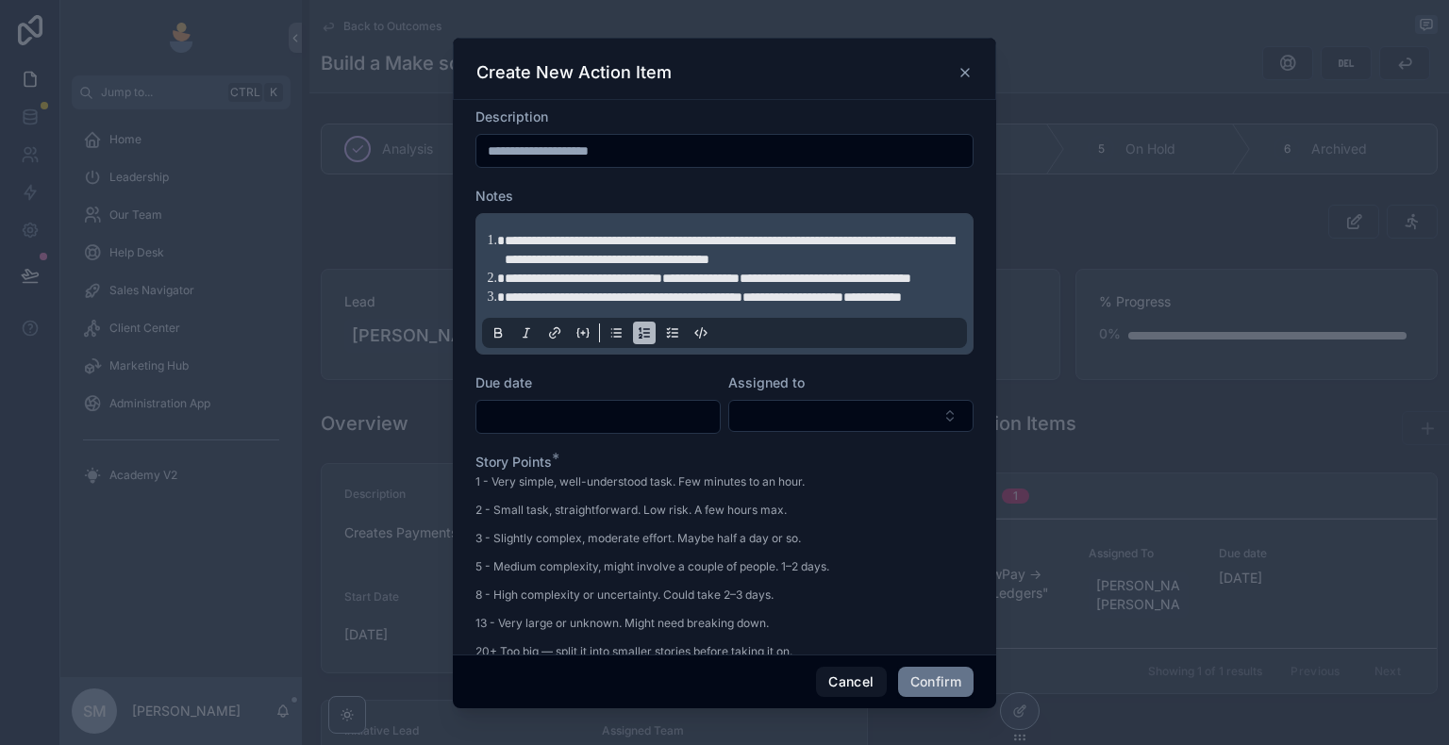
click at [646, 341] on icon at bounding box center [644, 332] width 15 height 15
click at [615, 341] on icon at bounding box center [615, 332] width 15 height 15
click at [490, 244] on span "**********" at bounding box center [722, 250] width 473 height 32
click at [615, 344] on button at bounding box center [616, 333] width 23 height 23
click at [483, 292] on div "**********" at bounding box center [724, 284] width 485 height 128
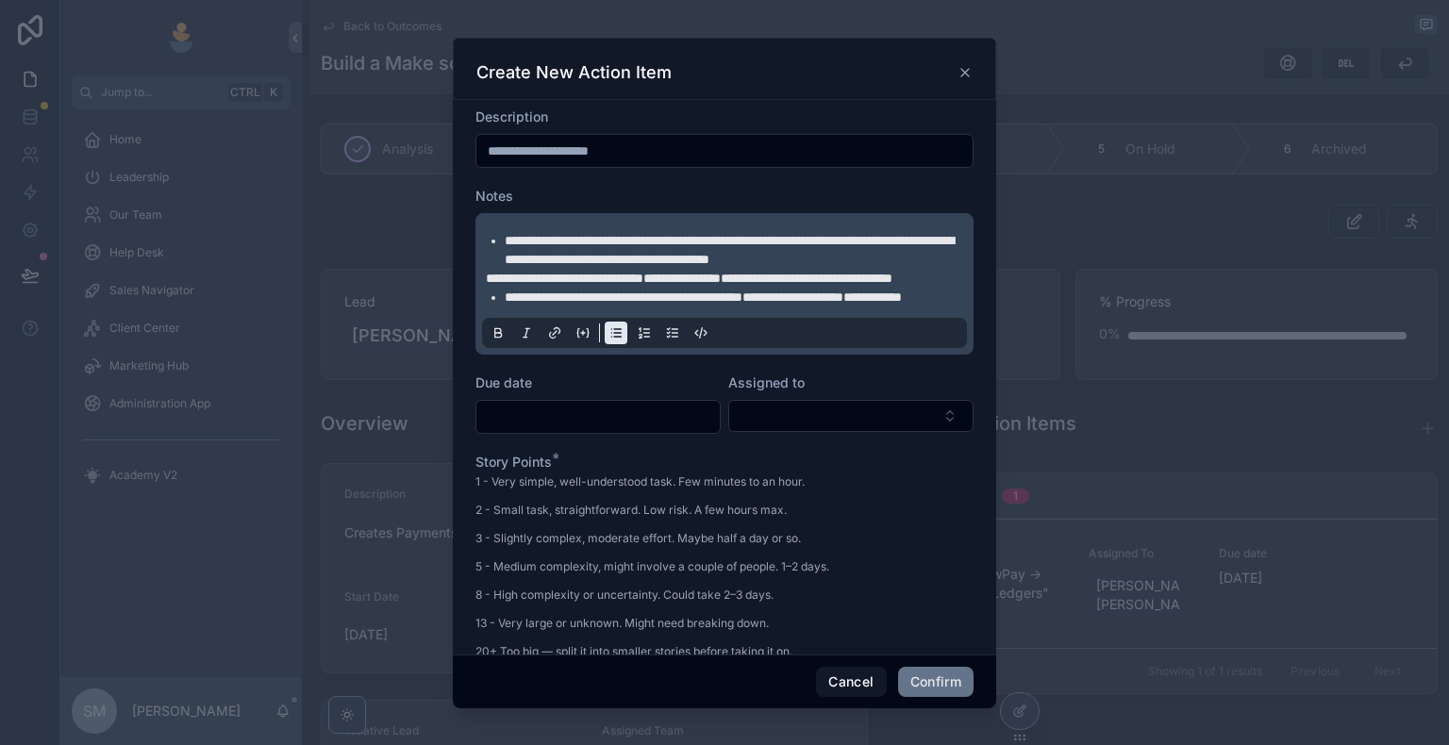
click at [487, 285] on span "**********" at bounding box center [565, 278] width 158 height 13
click at [619, 333] on icon at bounding box center [617, 333] width 7 height 0
click at [792, 432] on button "Select Button" at bounding box center [850, 416] width 245 height 32
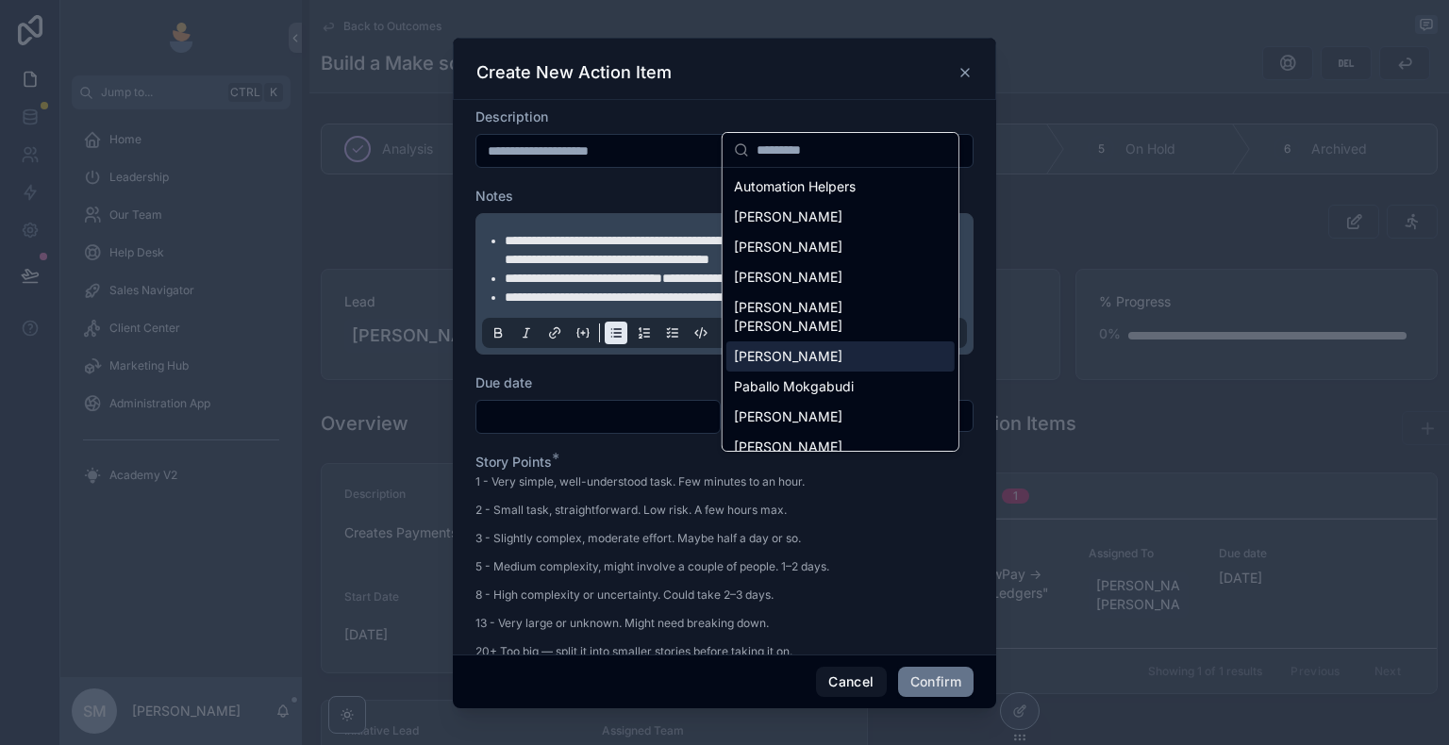
click at [807, 345] on div "[PERSON_NAME]" at bounding box center [840, 356] width 228 height 30
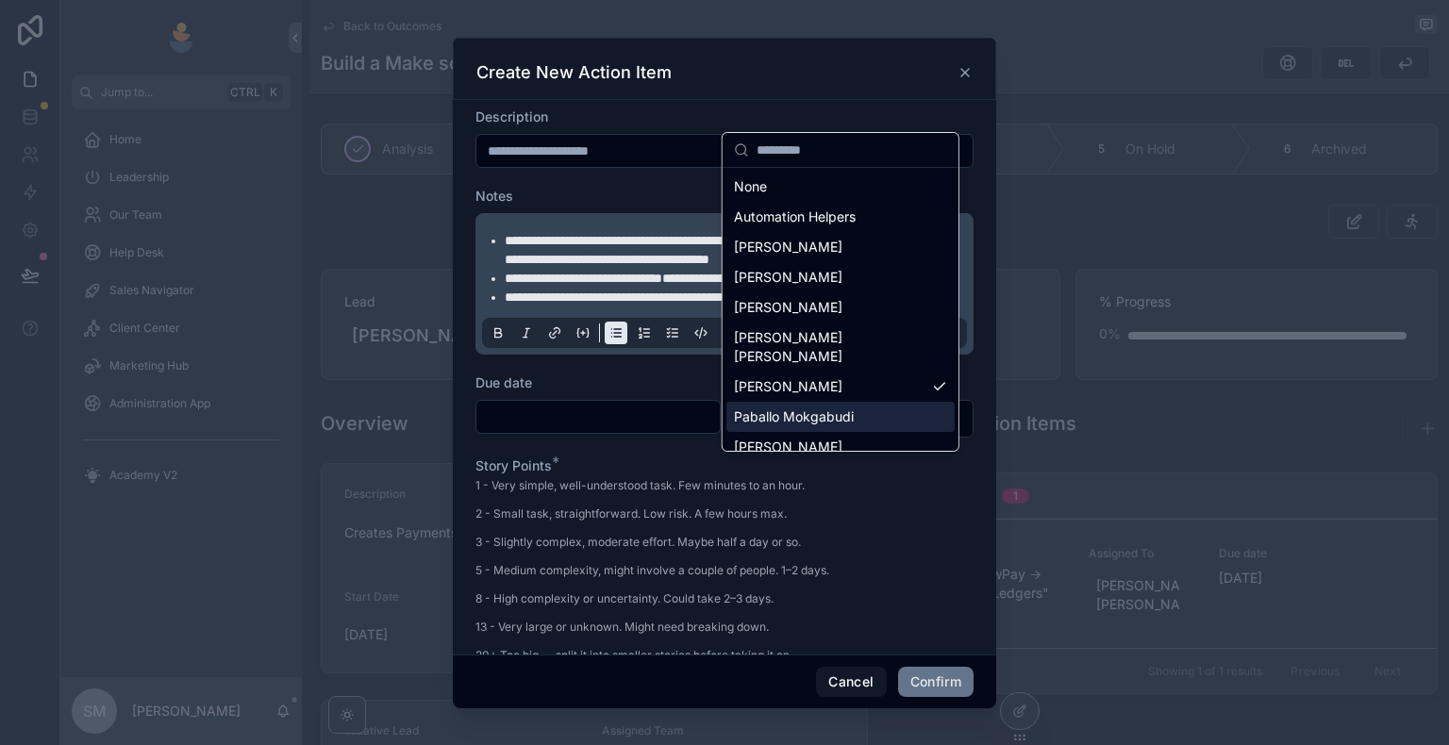
click at [538, 430] on input "text" at bounding box center [597, 417] width 243 height 26
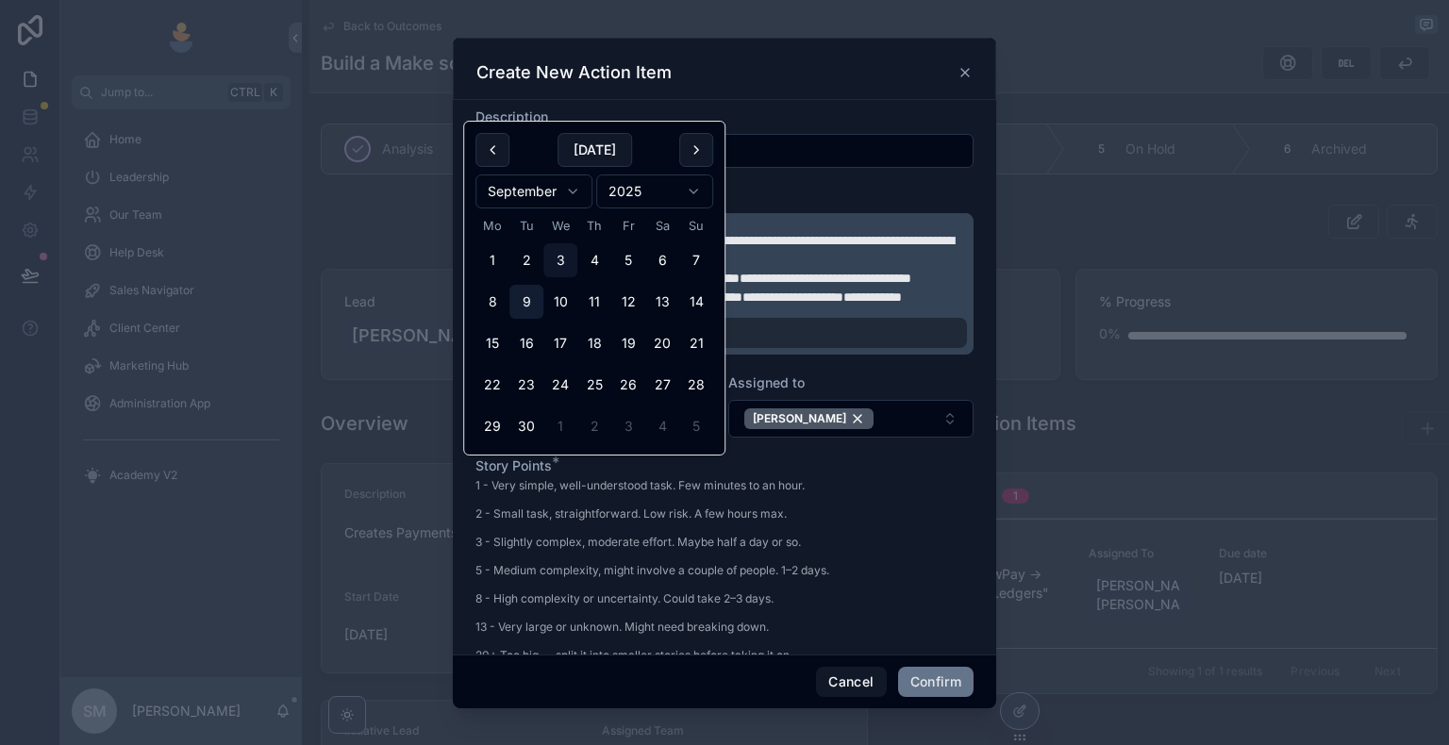
click at [534, 299] on button "9" at bounding box center [526, 302] width 34 height 34
type input "**********"
click at [664, 475] on div "Story Points *" at bounding box center [724, 466] width 498 height 19
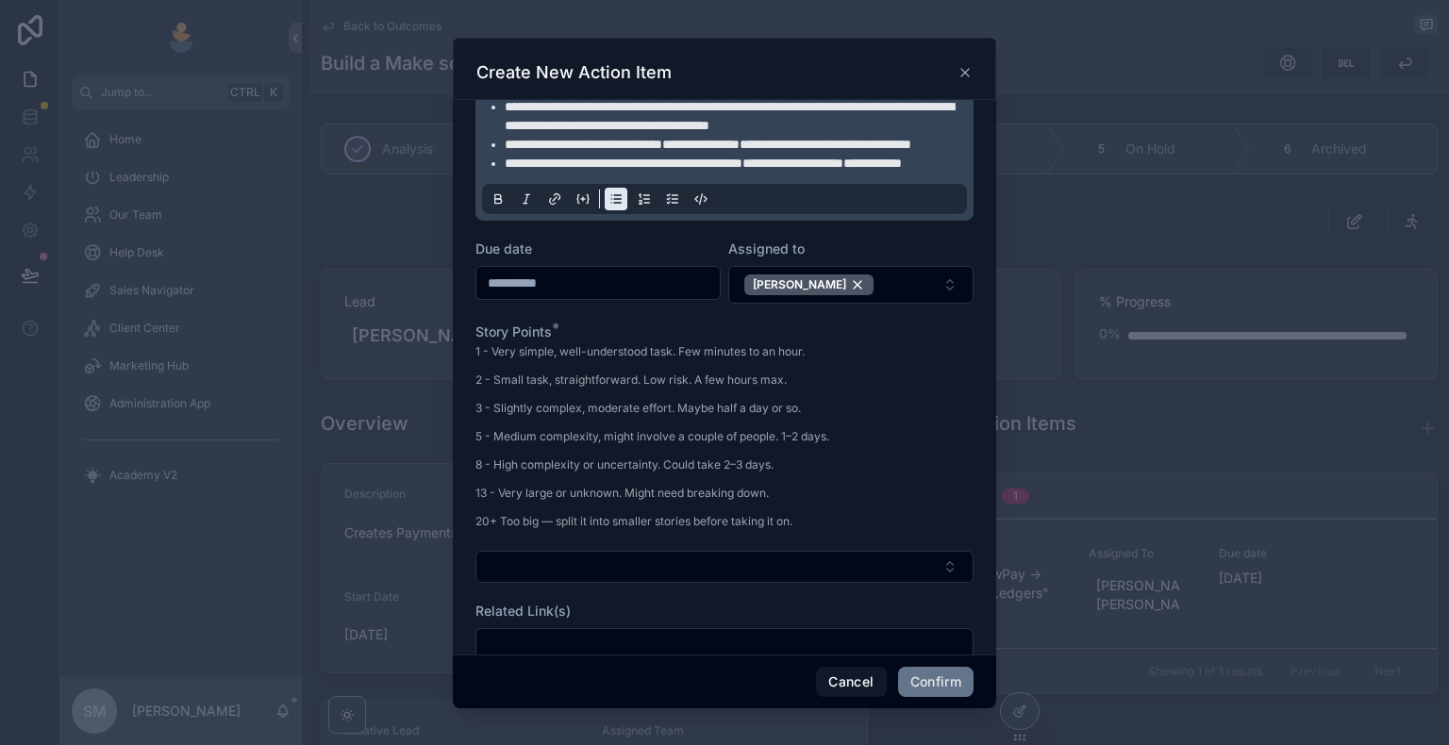
scroll to position [189, 0]
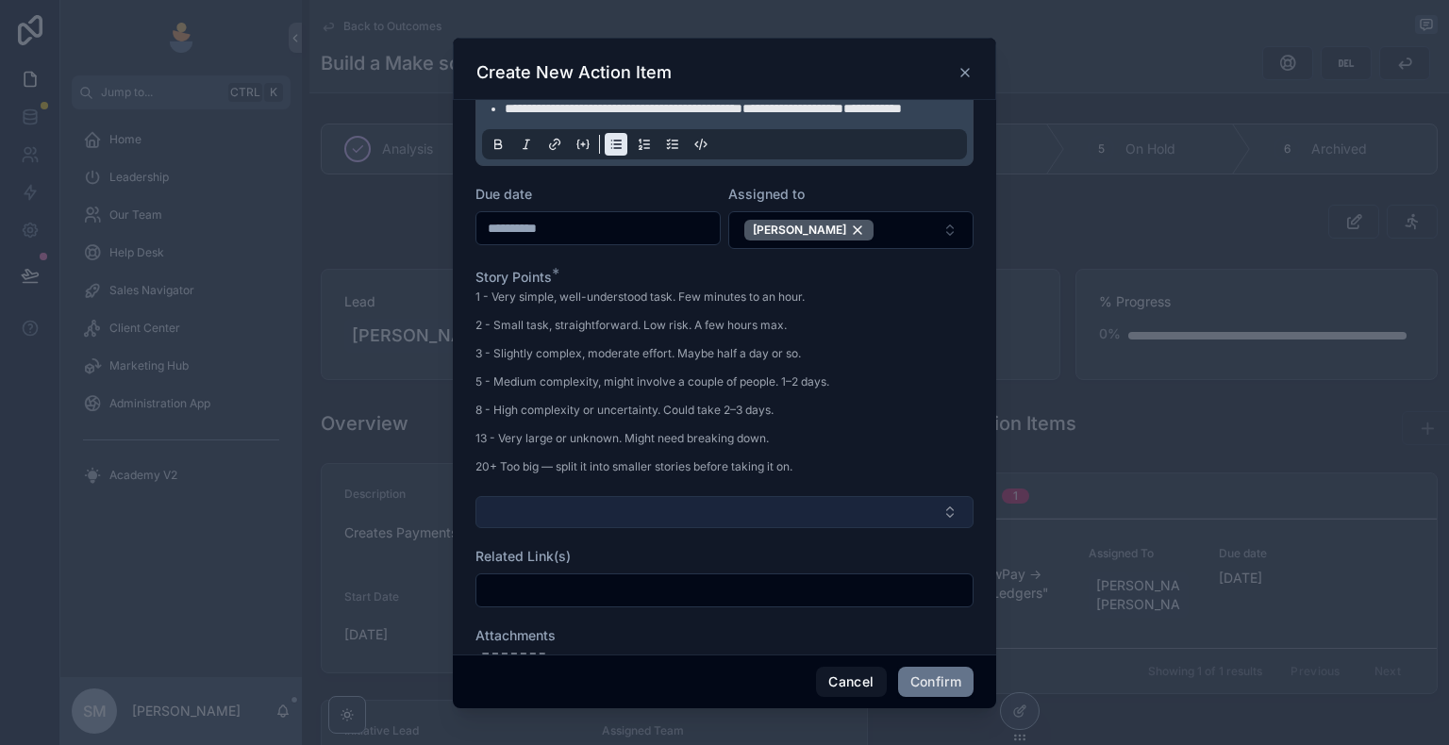
click at [593, 528] on button "Select Button" at bounding box center [724, 512] width 498 height 32
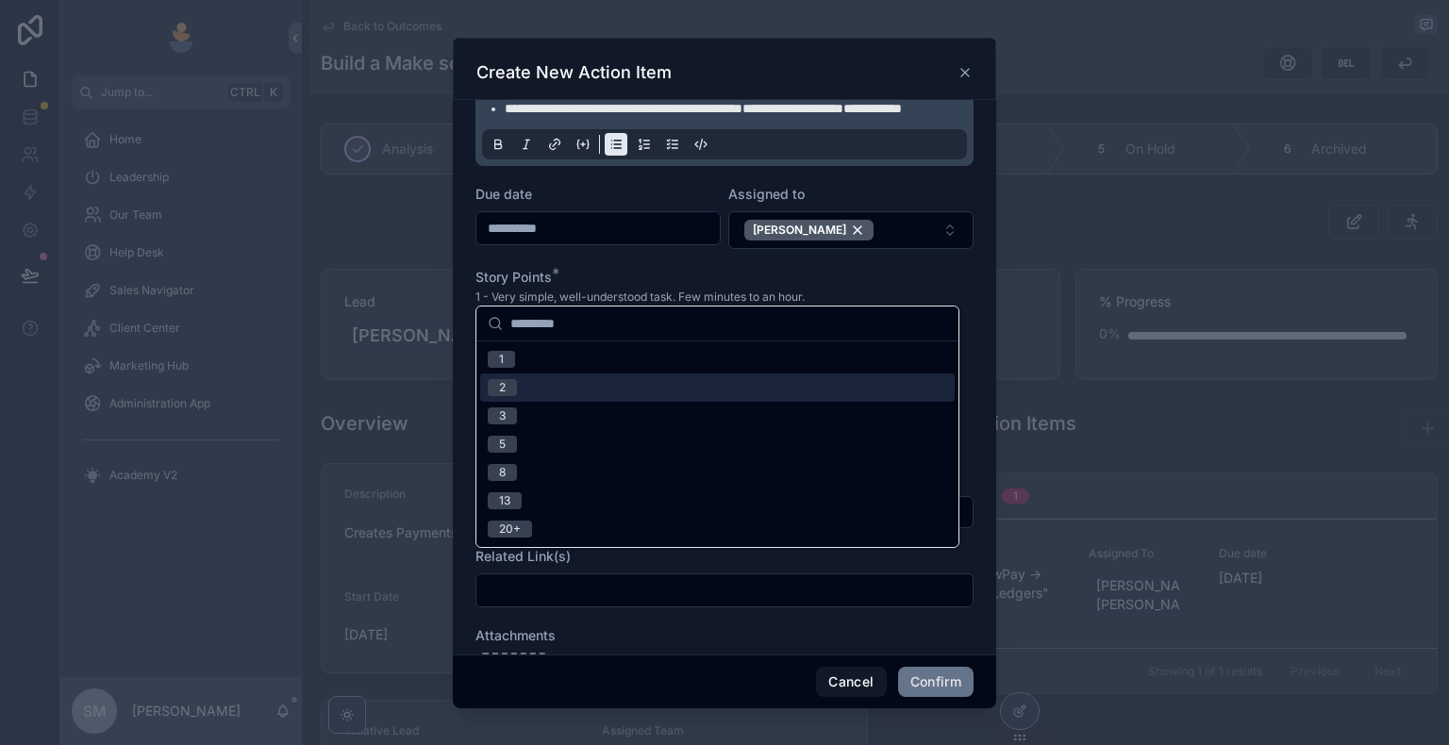
click at [562, 392] on div "2" at bounding box center [717, 388] width 474 height 28
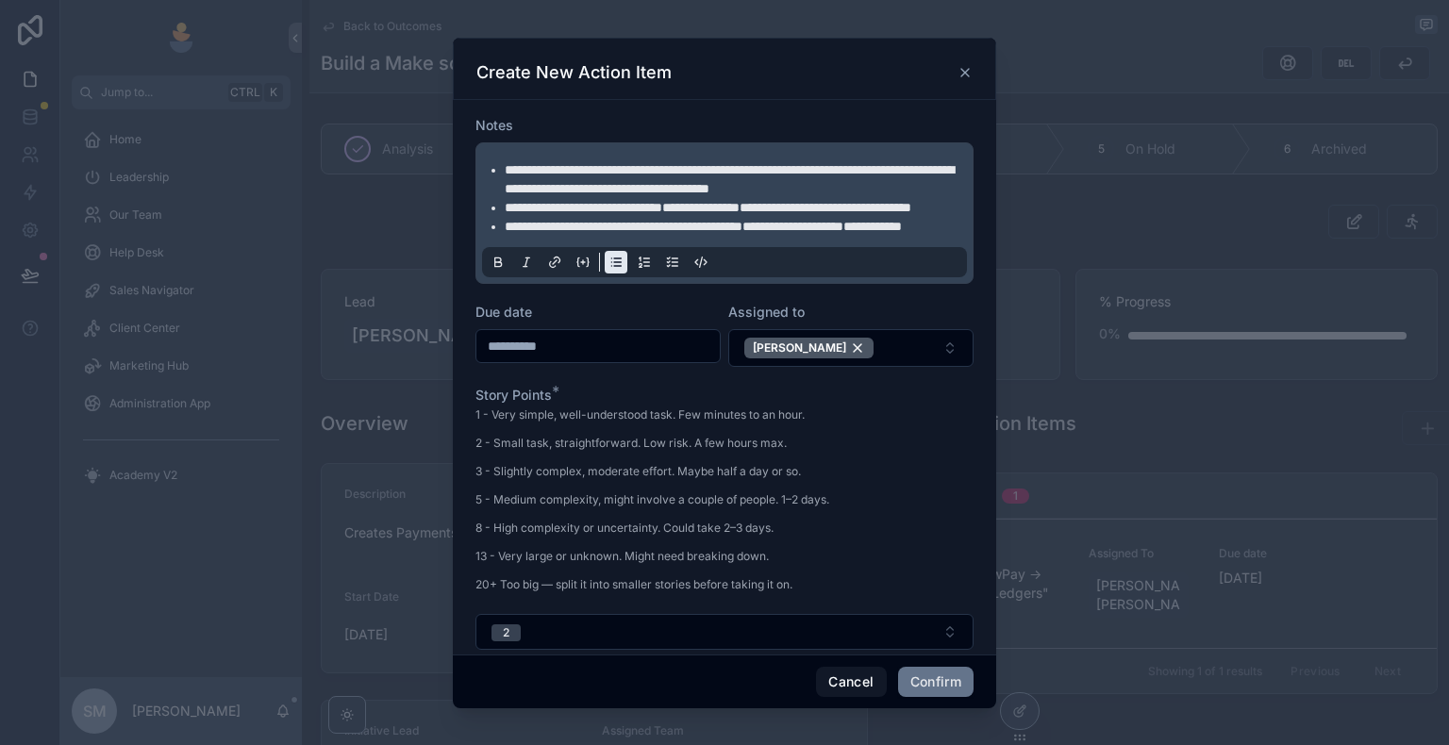
scroll to position [0, 0]
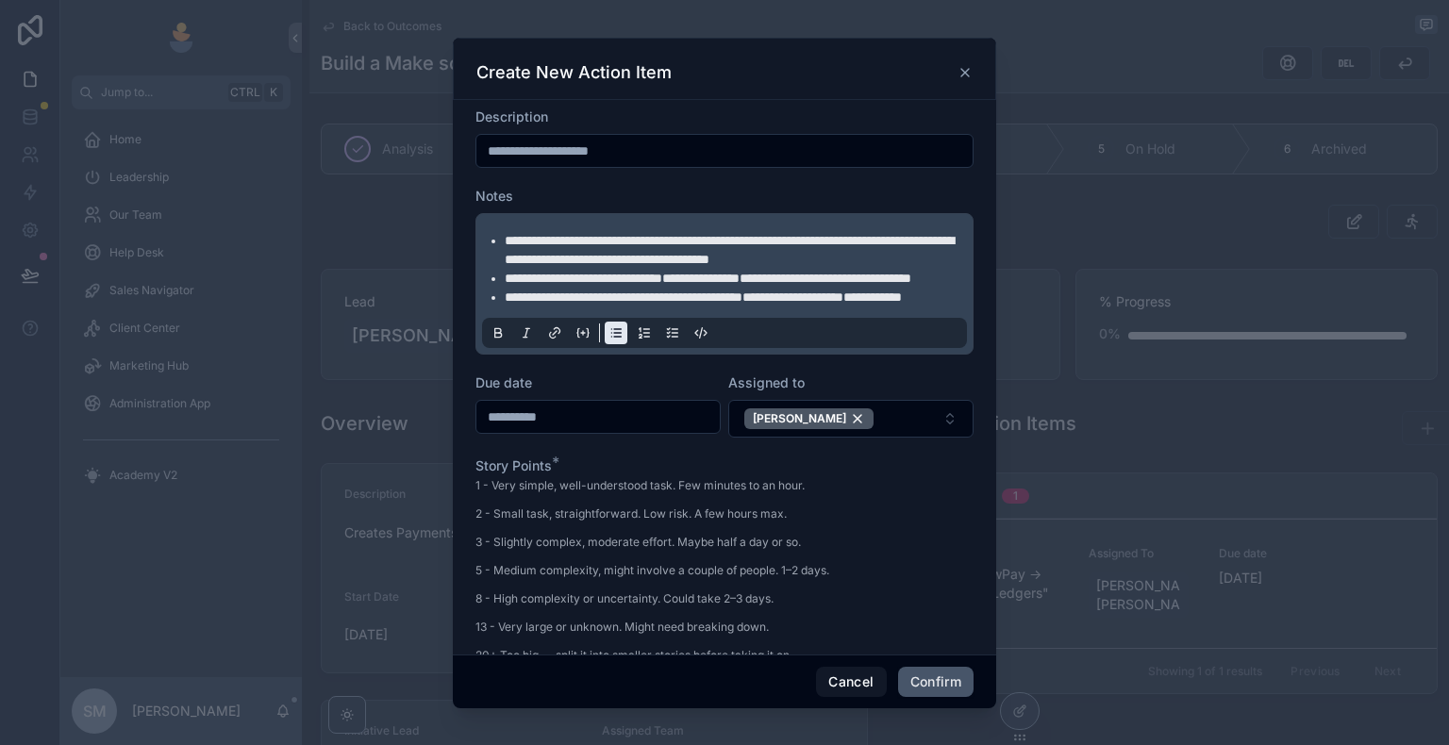
click at [940, 648] on button "Confirm" at bounding box center [935, 682] width 75 height 30
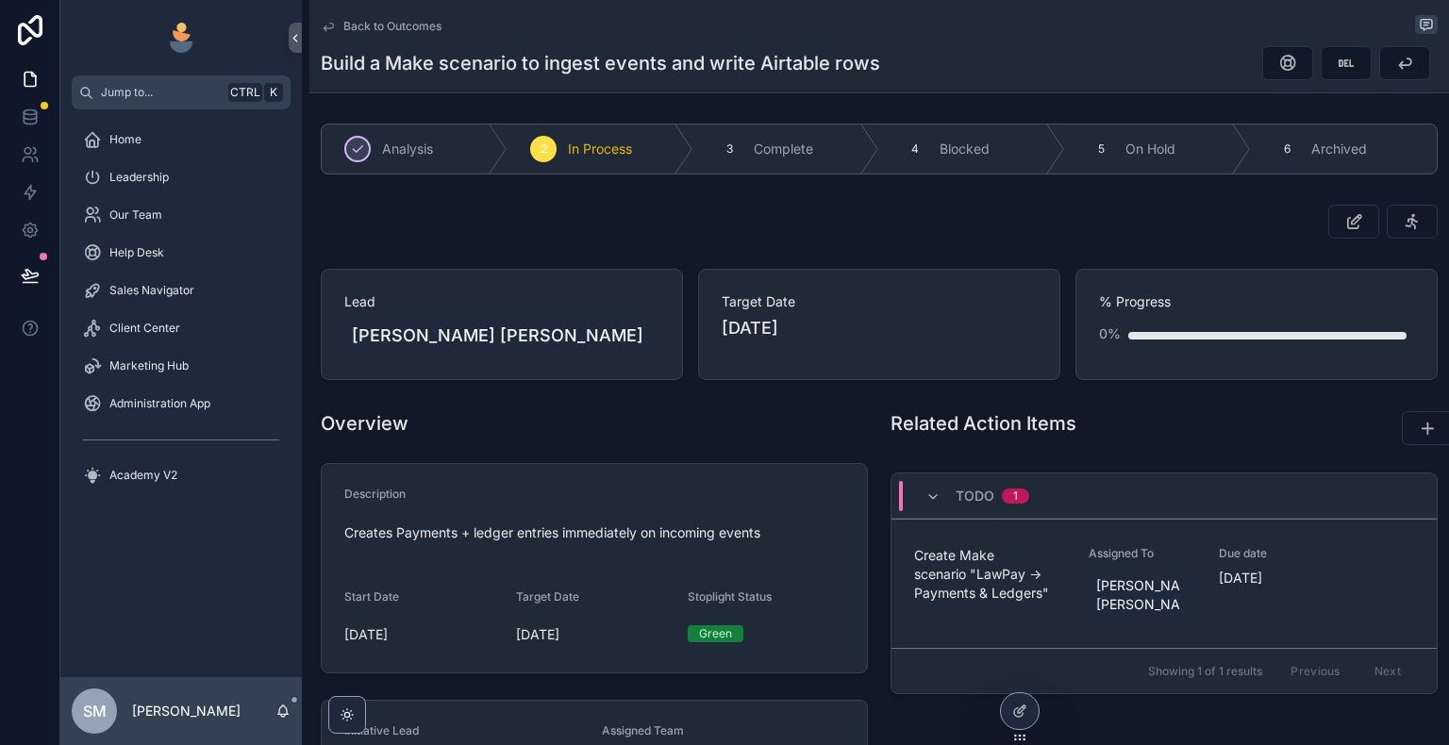
click at [954, 212] on div "scrollable content" at bounding box center [879, 222] width 1117 height 34
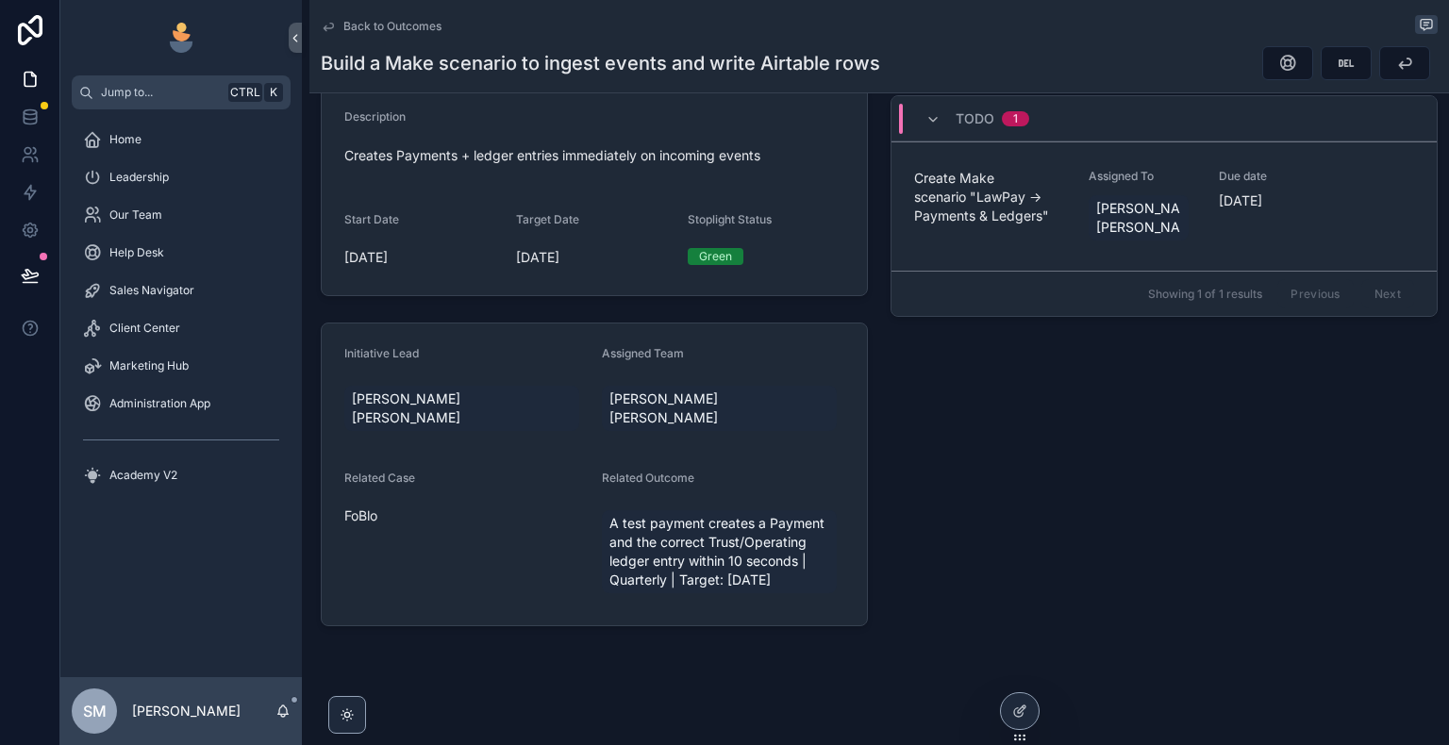
scroll to position [189, 0]
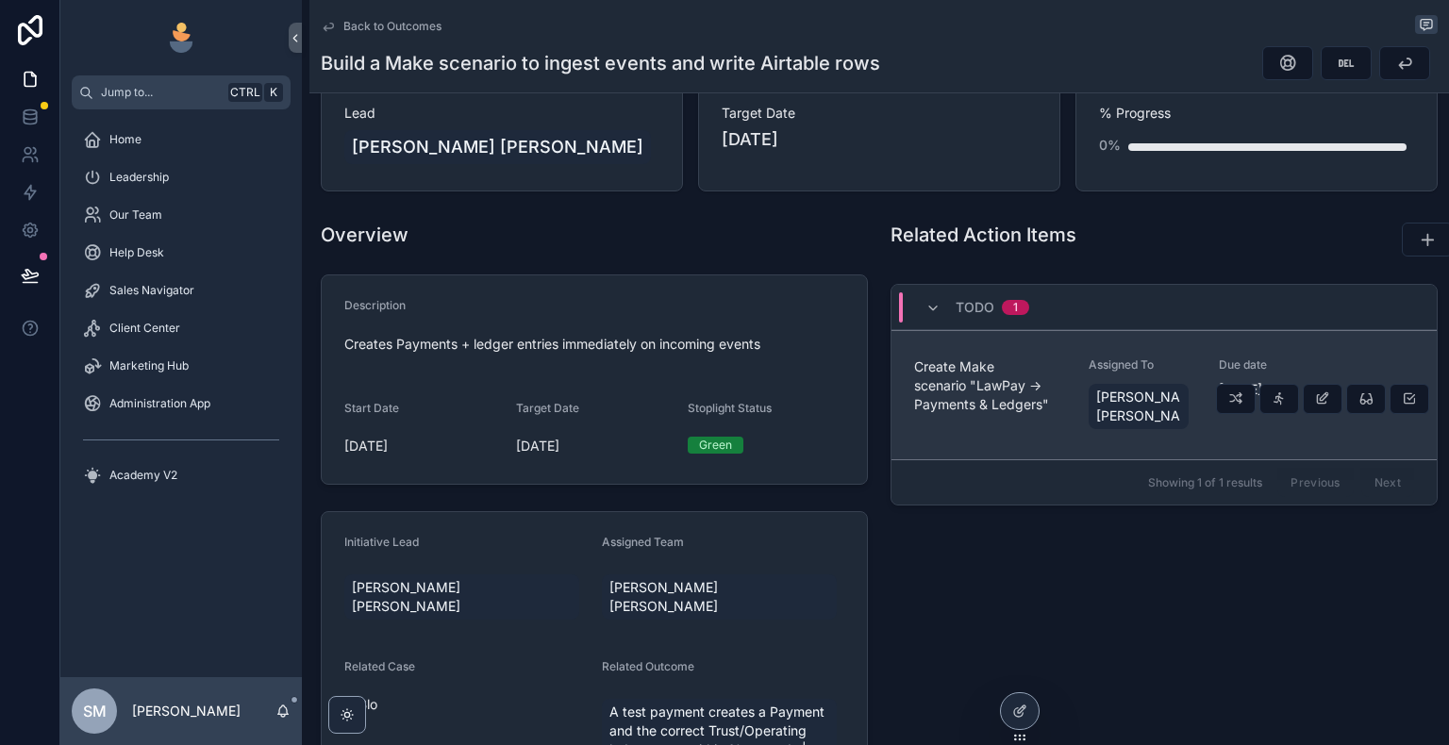
click at [971, 374] on span "Create Make scenario "LawPay -> Payments & Ledgers"" at bounding box center [990, 386] width 152 height 57
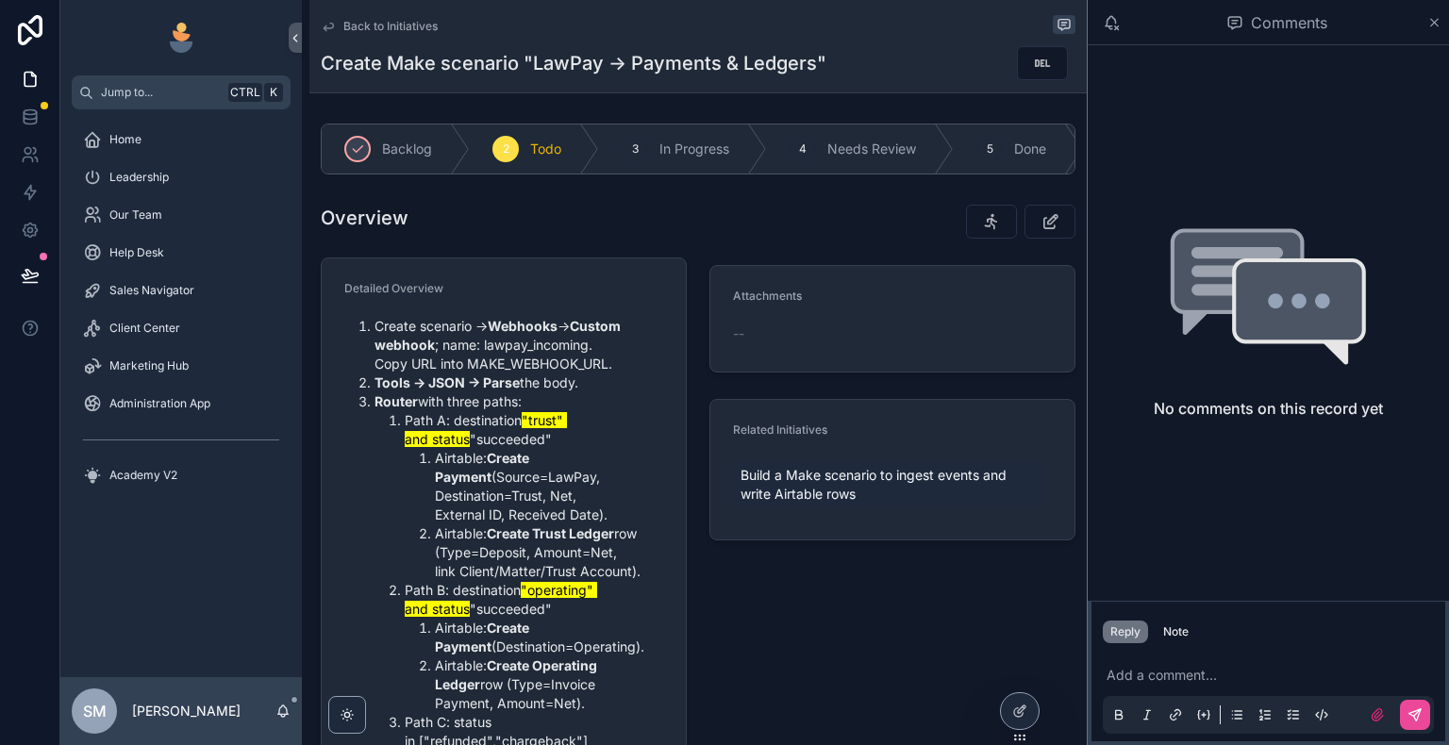
click at [324, 25] on icon "scrollable content" at bounding box center [328, 26] width 15 height 15
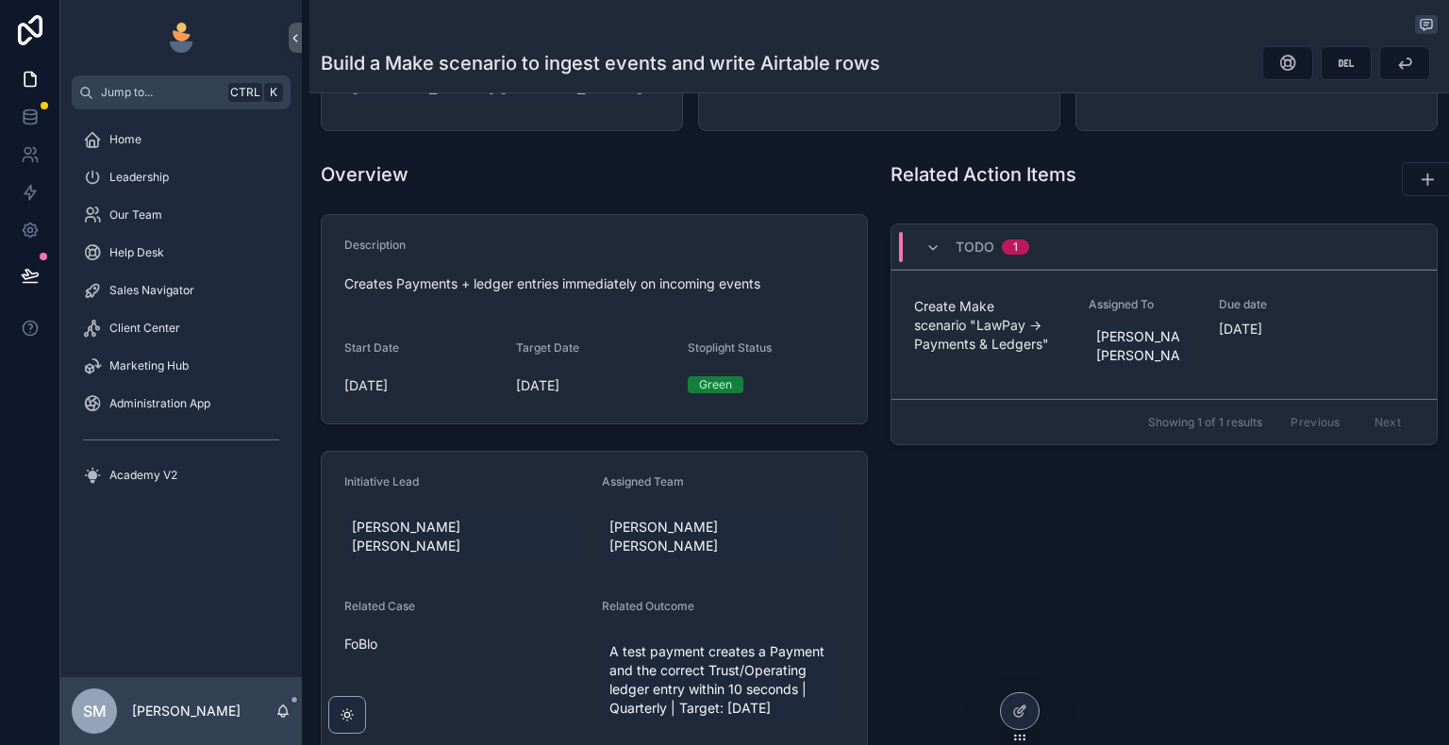
scroll to position [283, 0]
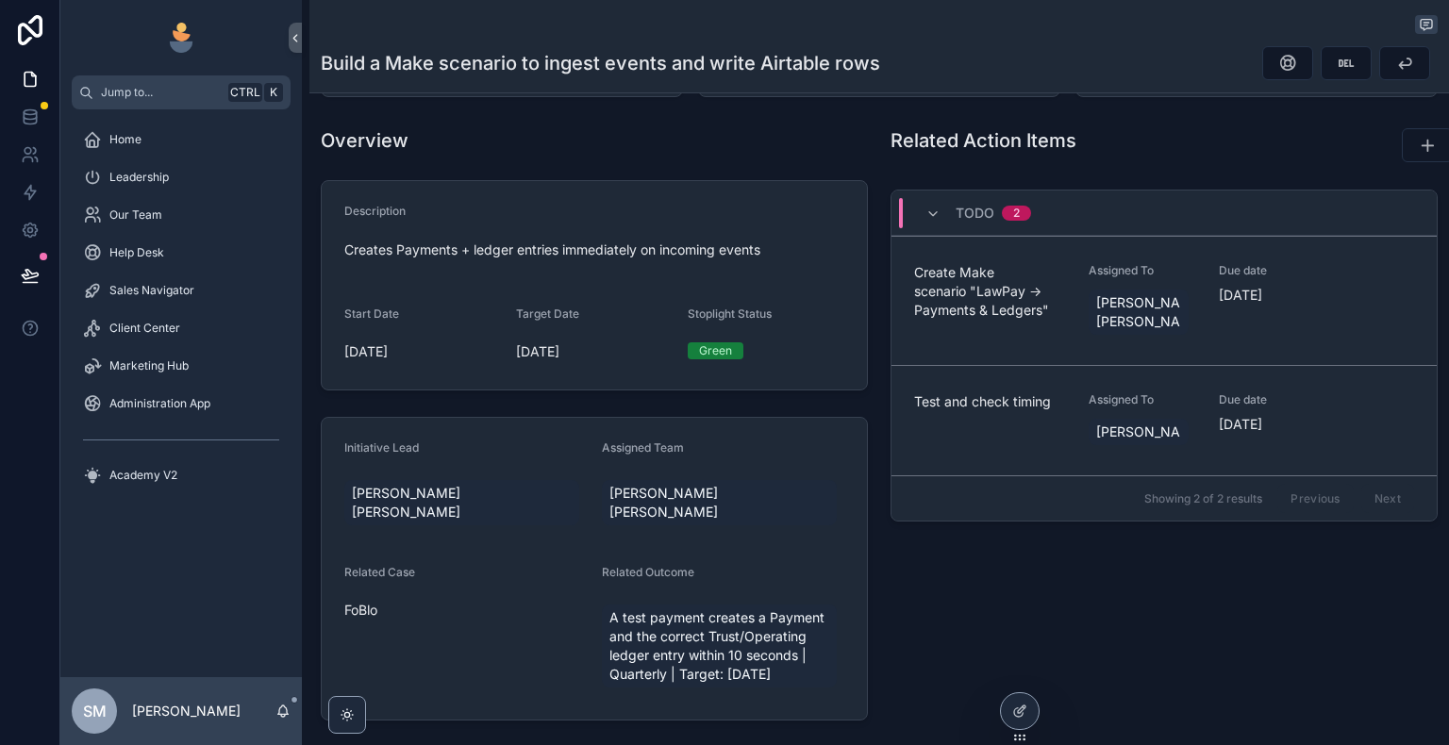
drag, startPoint x: 951, startPoint y: 592, endPoint x: 885, endPoint y: 572, distance: 69.2
click at [885, 572] on div "Related Action Items Todo 2 Create Make scenario "LawPay -> Payments & Ledgers"…" at bounding box center [1164, 424] width 570 height 608
click at [1394, 511] on div "Todo 2 Create Make scenario "LawPay -> Payments & Ledgers" Assigned To Fox [PER…" at bounding box center [1164, 359] width 570 height 355
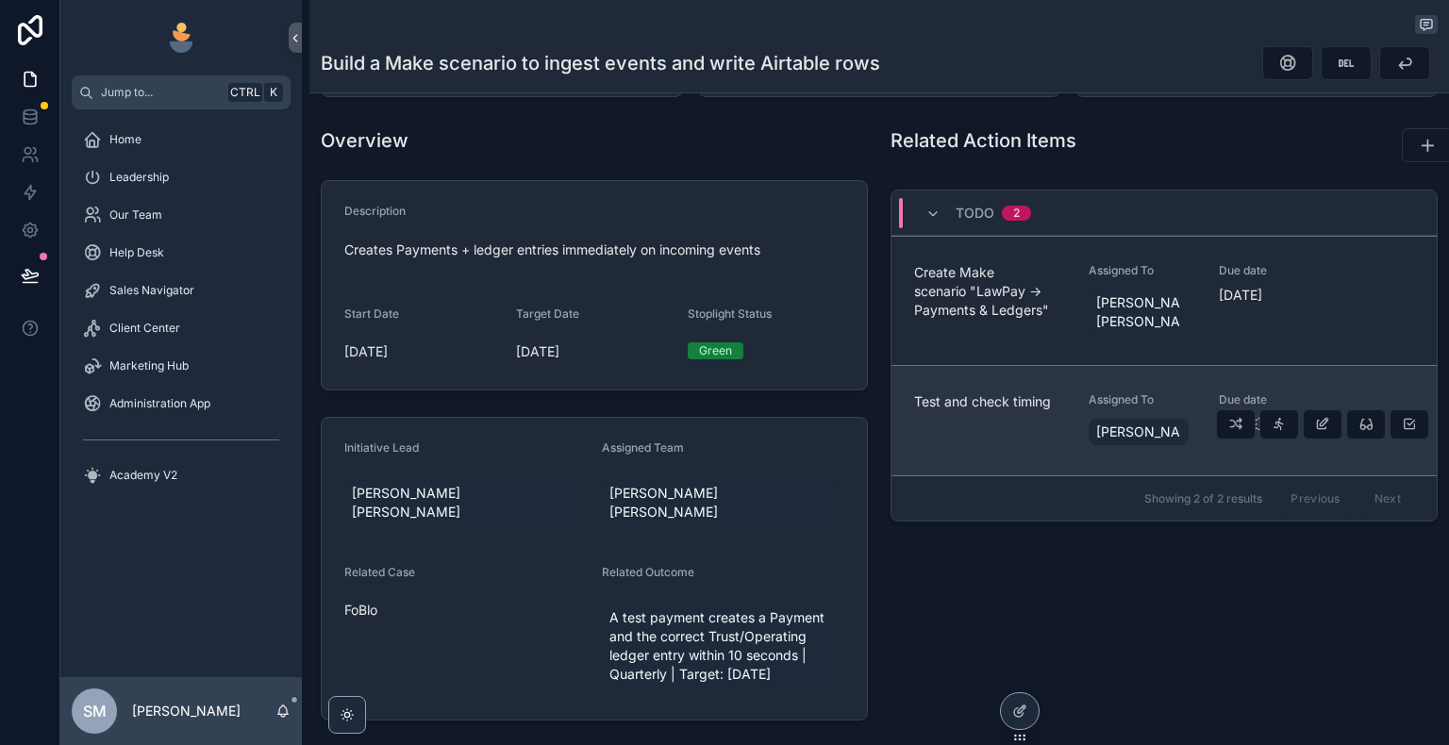
click at [1181, 415] on div "[PERSON_NAME]" at bounding box center [1143, 432] width 108 height 34
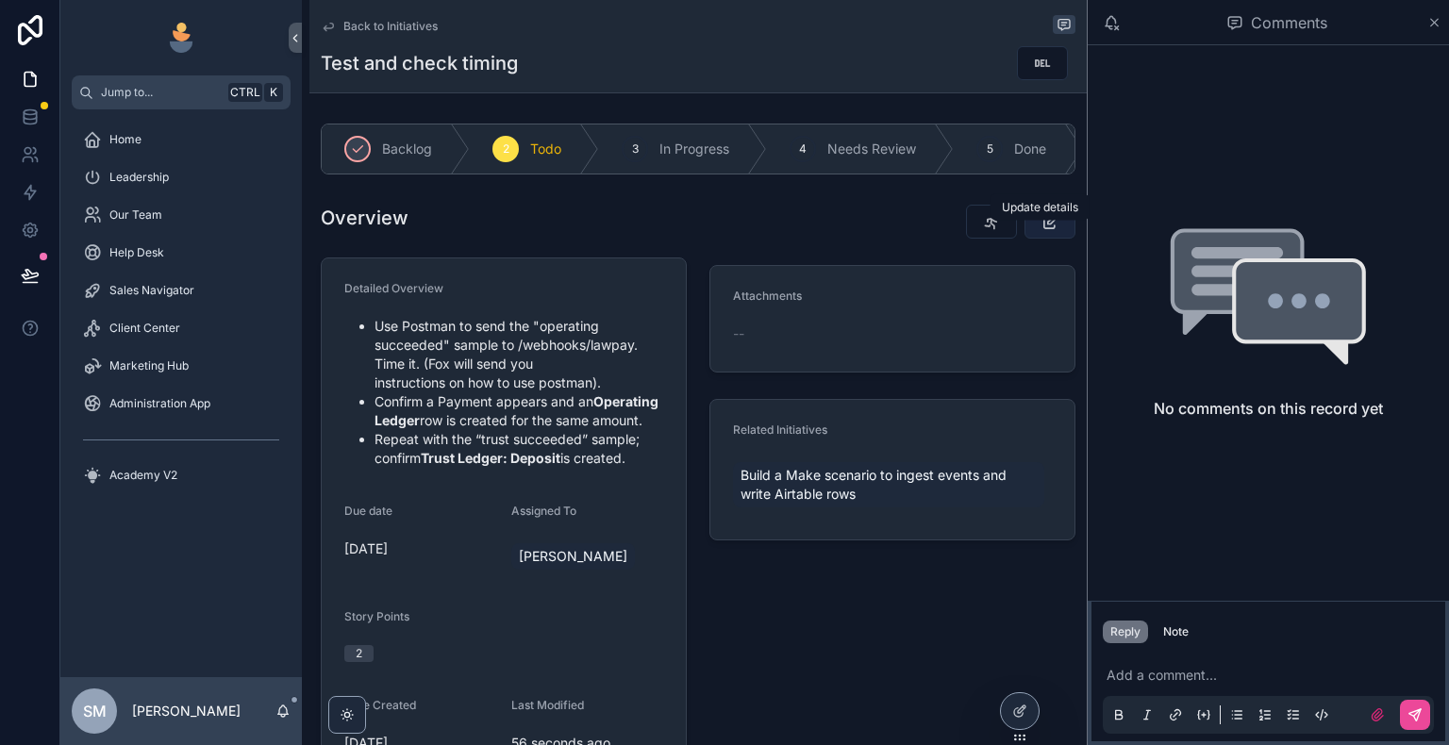
click at [1025, 239] on button "scrollable content" at bounding box center [1049, 222] width 51 height 34
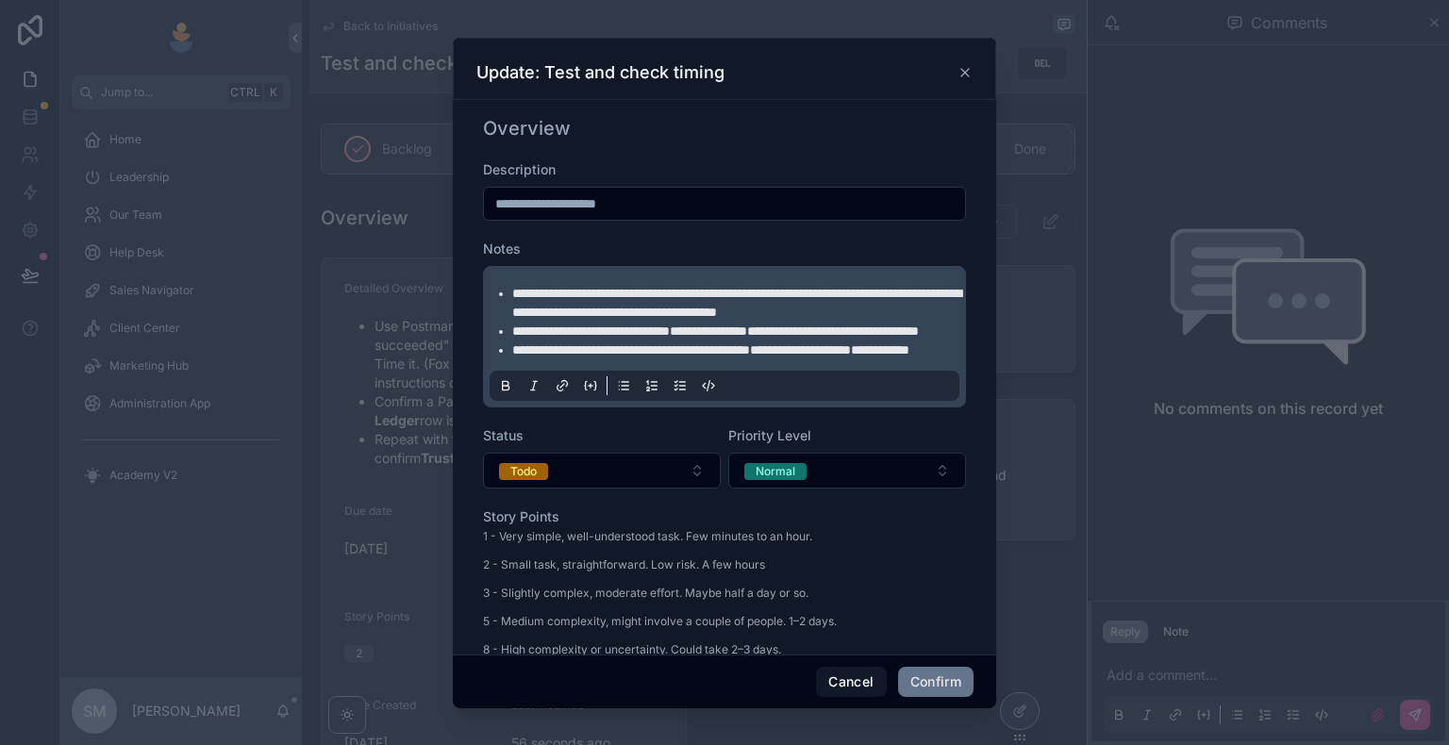
click at [681, 359] on li "**********" at bounding box center [737, 350] width 451 height 19
click at [677, 359] on li "**********" at bounding box center [737, 350] width 451 height 19
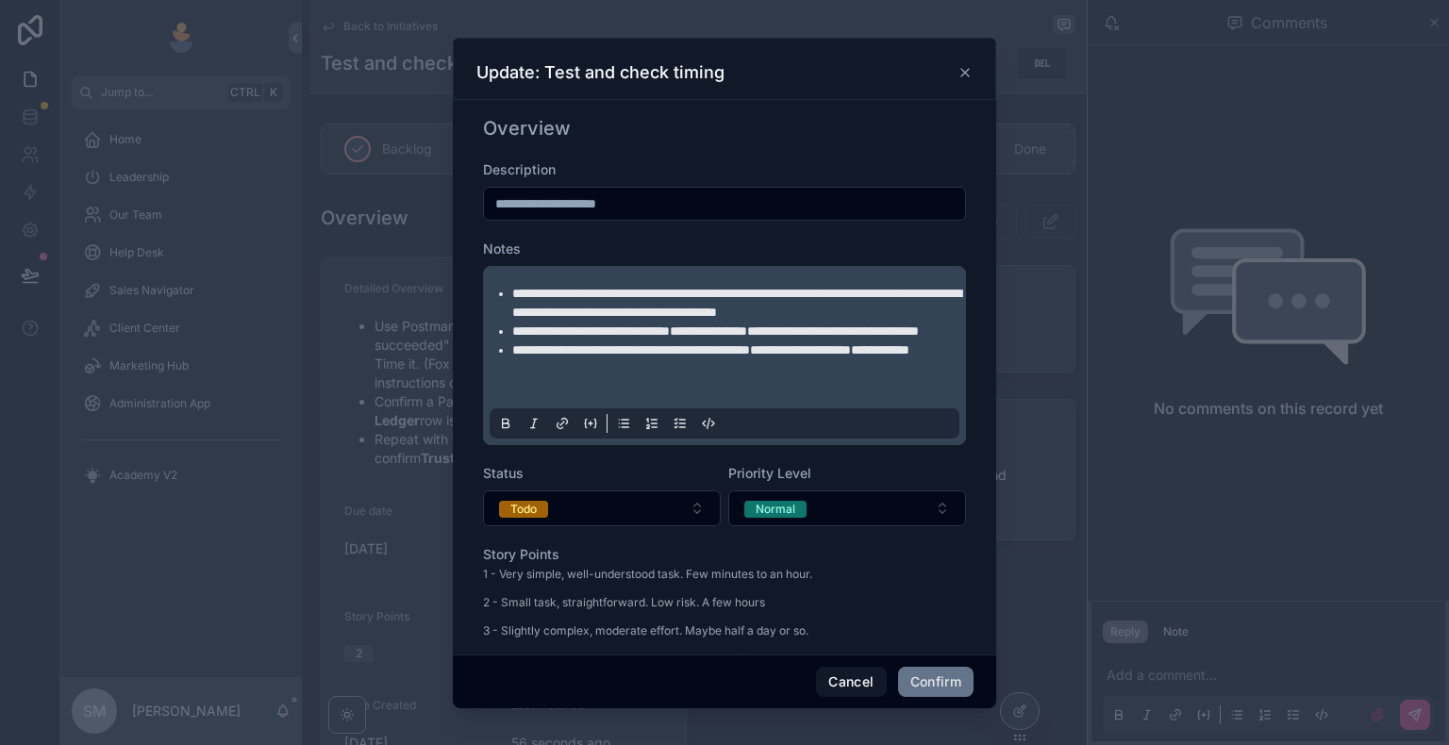
click at [506, 431] on icon at bounding box center [505, 423] width 15 height 15
paste div
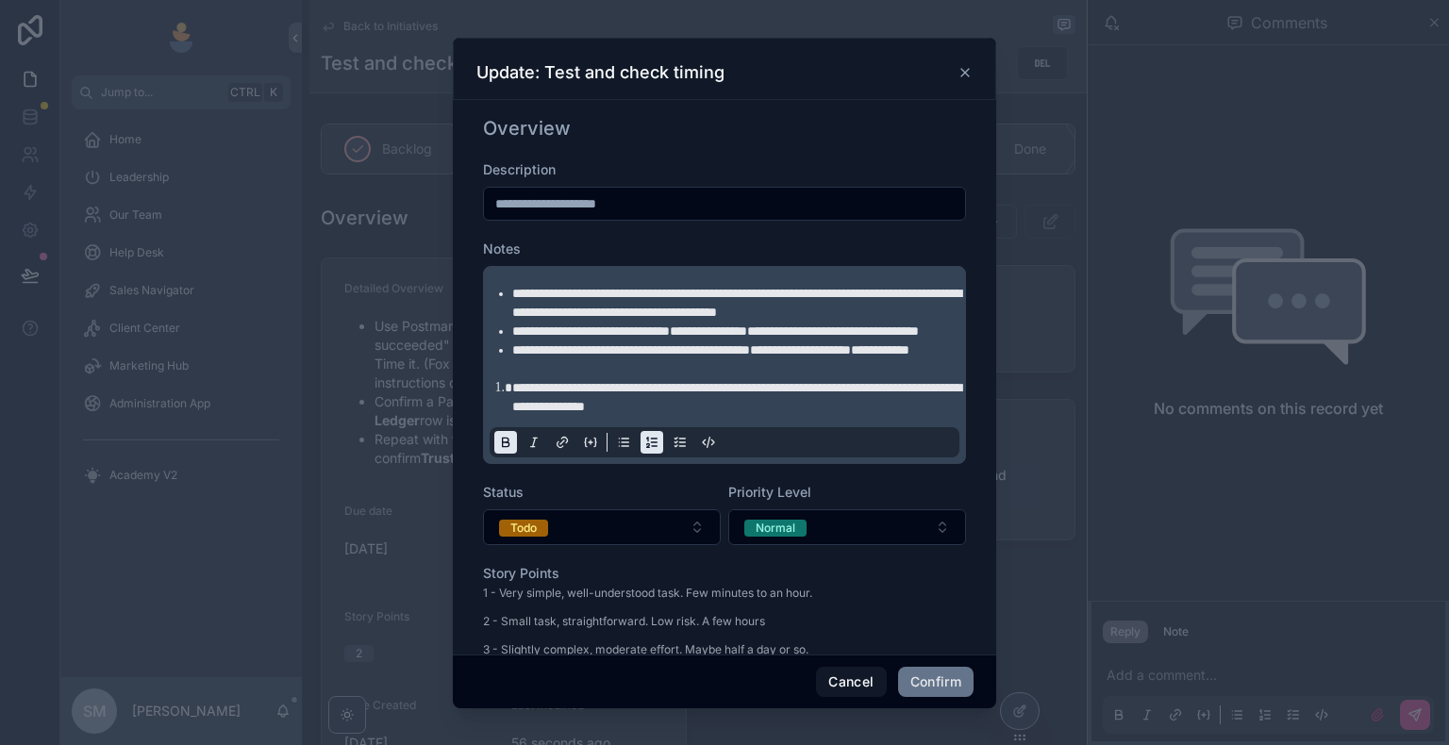
click at [512, 416] on li "**********" at bounding box center [737, 397] width 451 height 38
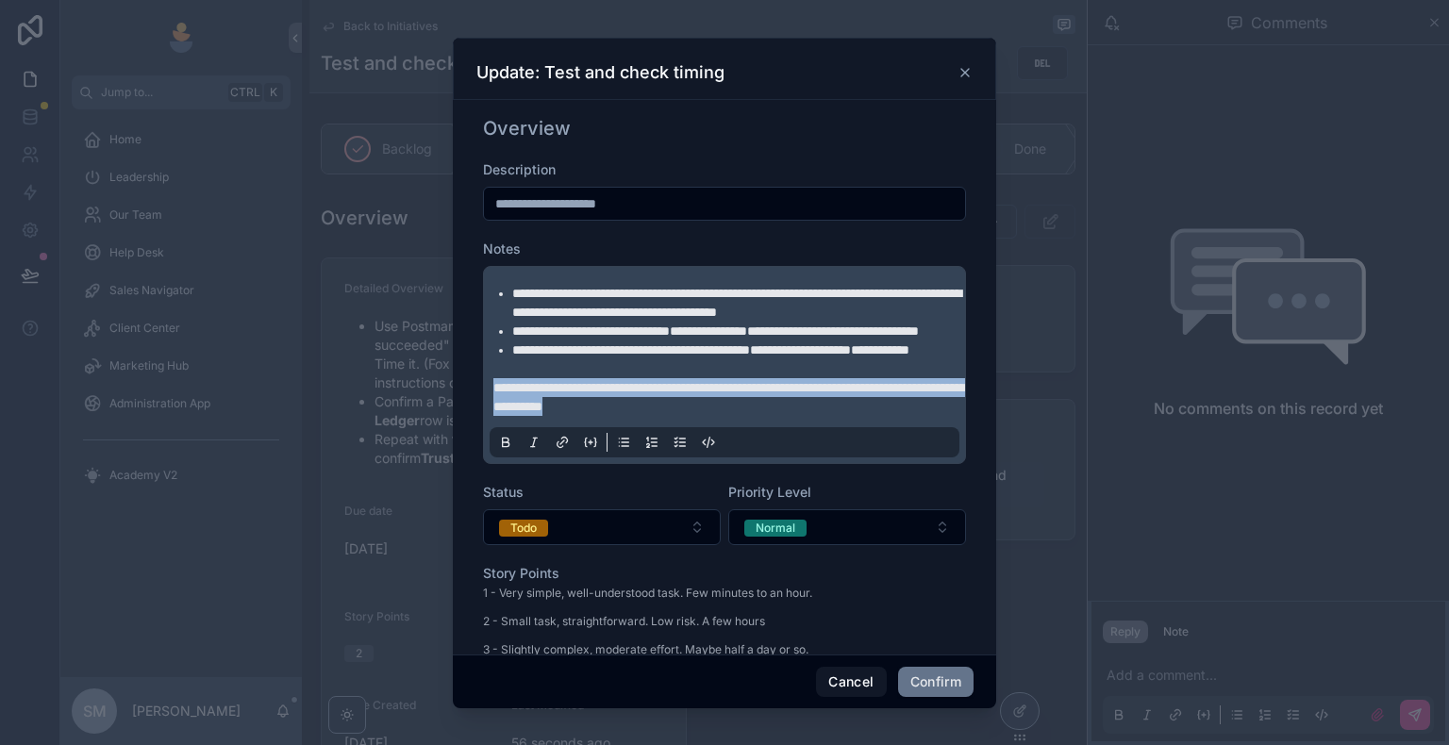
drag, startPoint x: 798, startPoint y: 461, endPoint x: 487, endPoint y: 437, distance: 312.3
click at [487, 437] on div "**********" at bounding box center [724, 365] width 483 height 198
click at [508, 447] on icon at bounding box center [506, 444] width 7 height 5
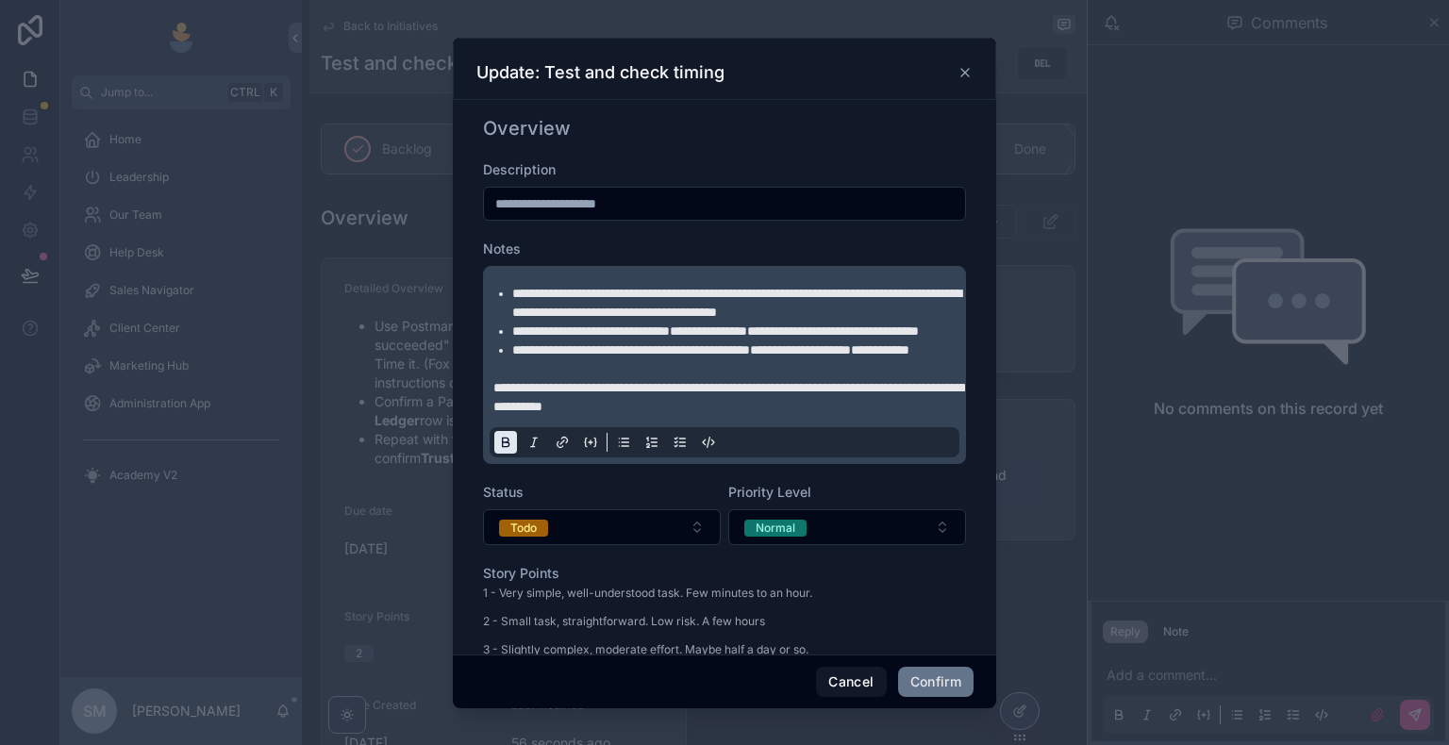
click at [830, 416] on p "**********" at bounding box center [728, 397] width 470 height 38
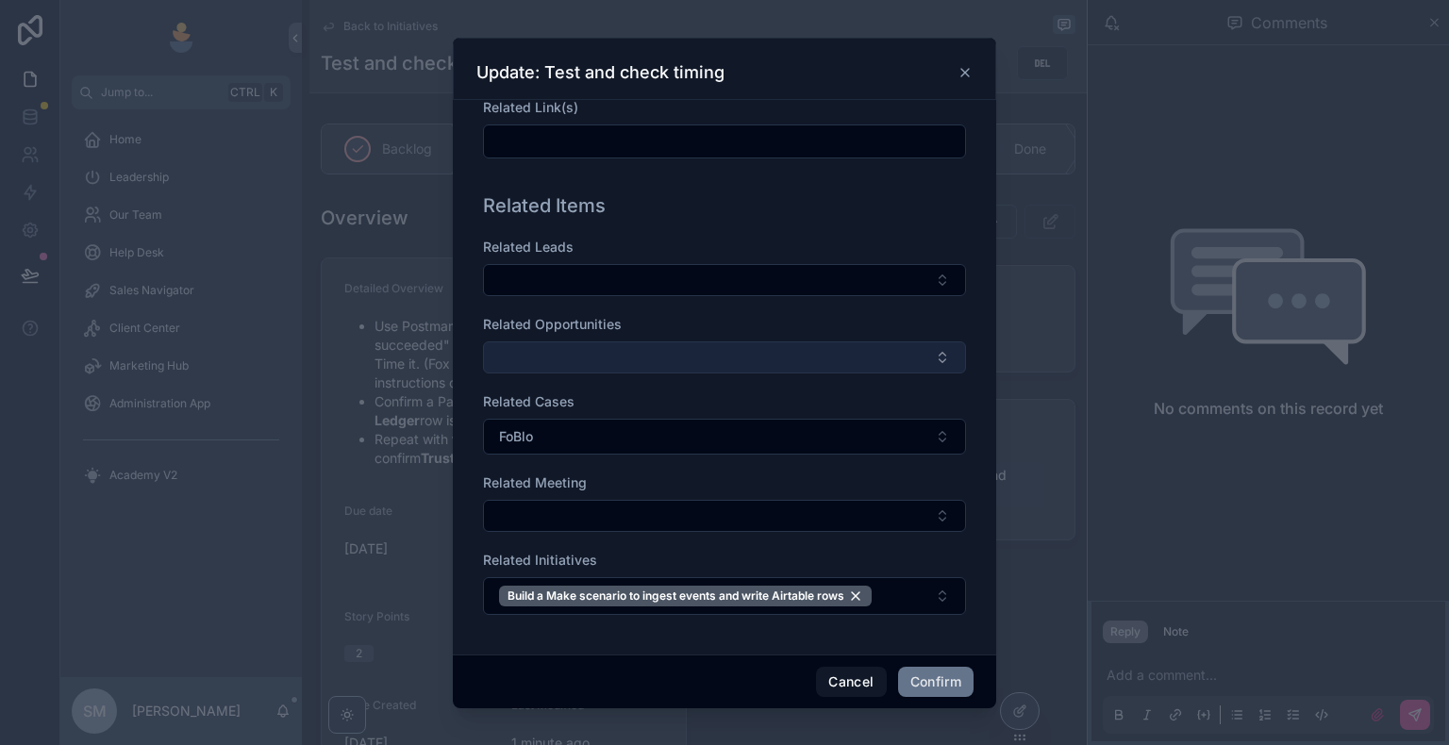
scroll to position [1023, 0]
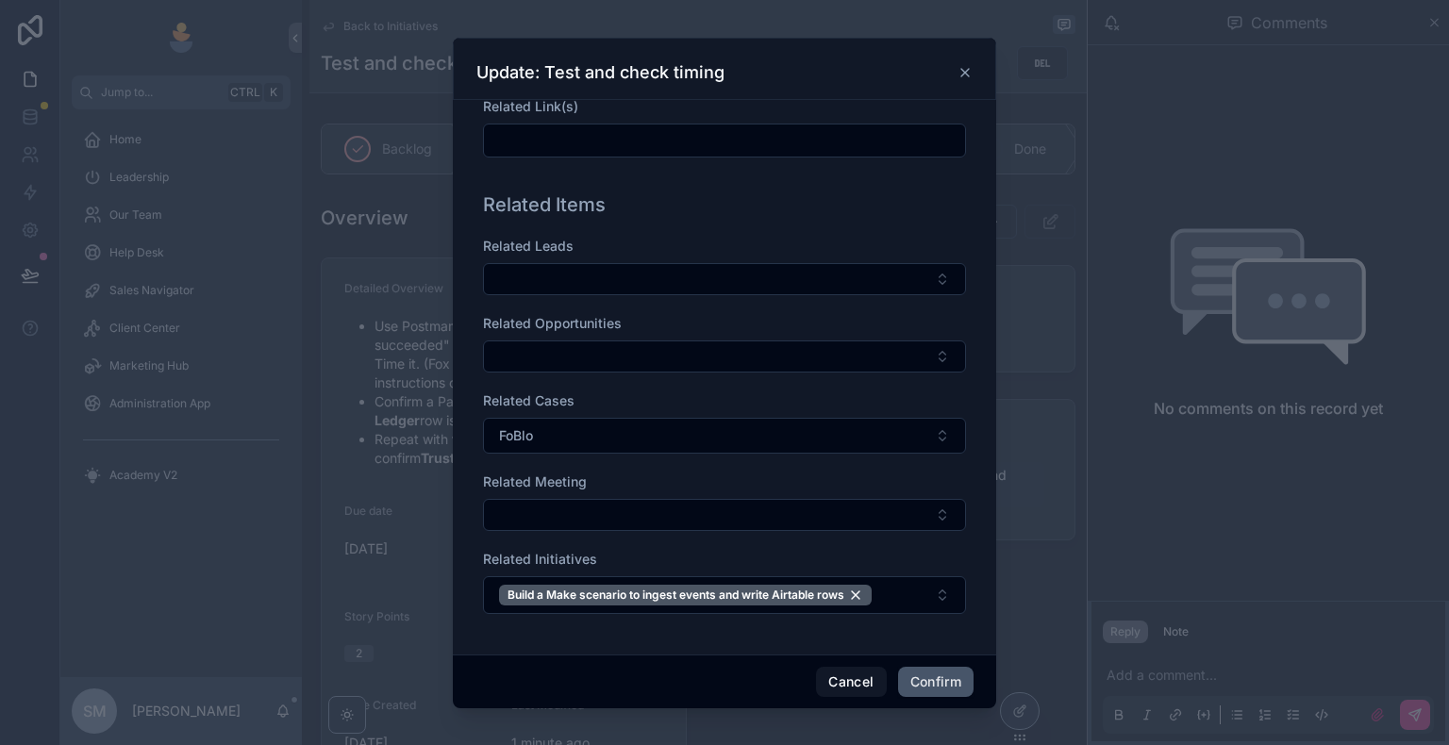
click at [938, 648] on button "Confirm" at bounding box center [935, 682] width 75 height 30
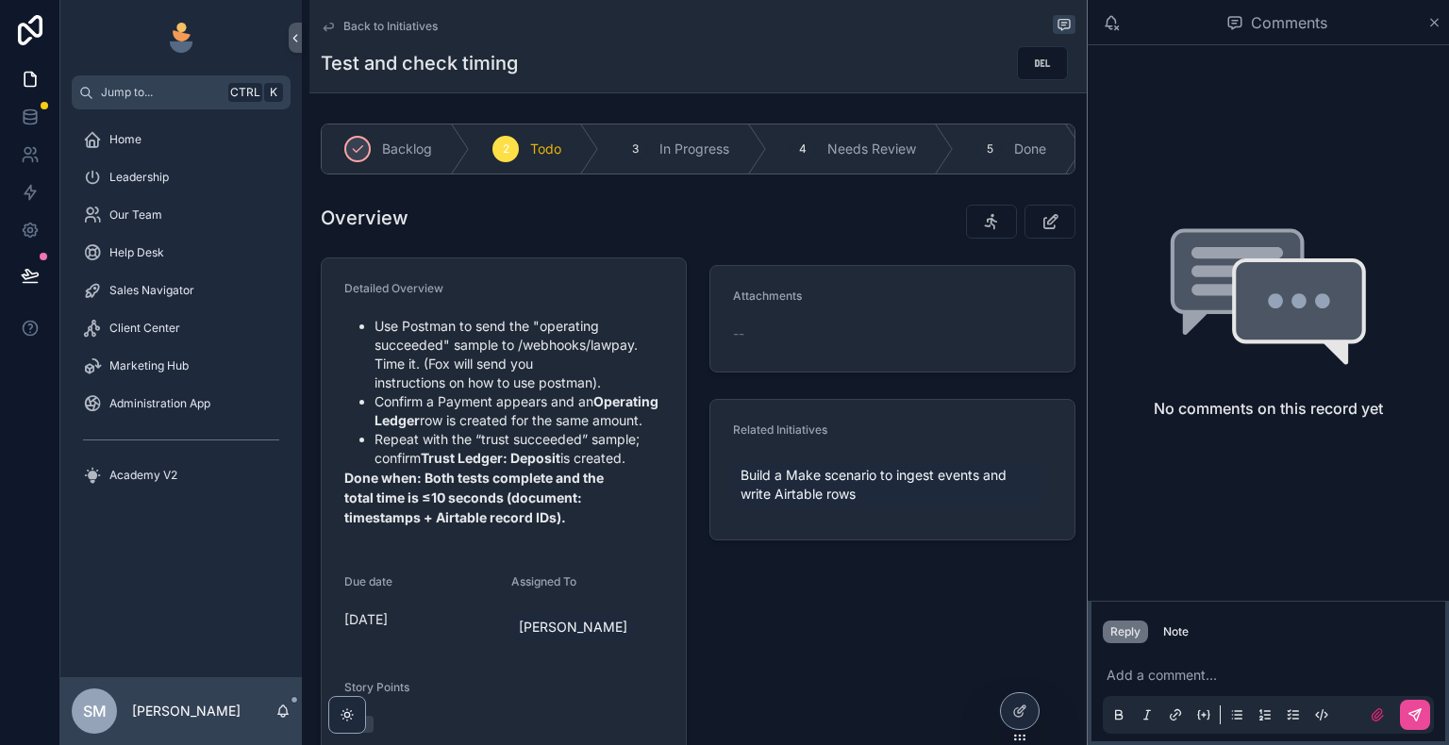
click at [329, 19] on icon "scrollable content" at bounding box center [328, 26] width 15 height 15
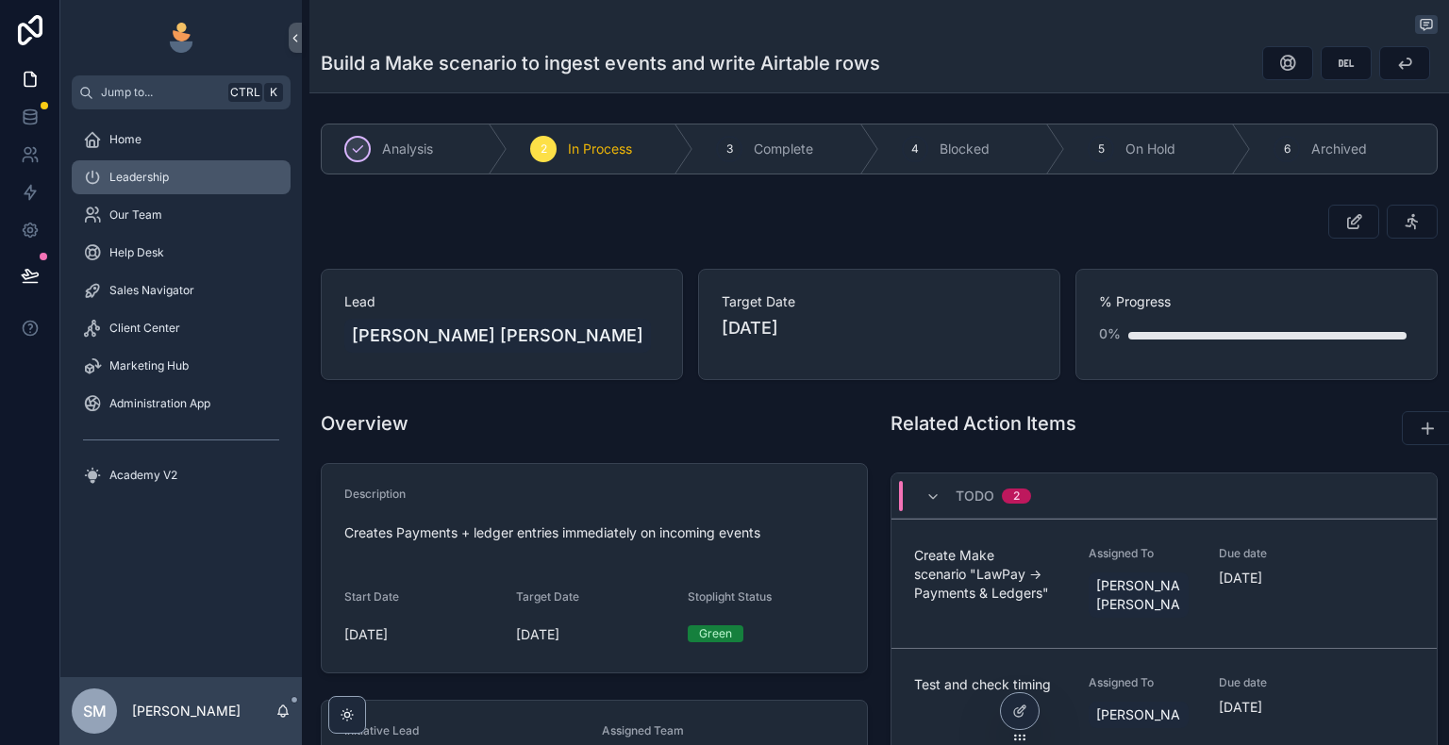
click at [163, 175] on span "Leadership" at bounding box center [138, 177] width 59 height 15
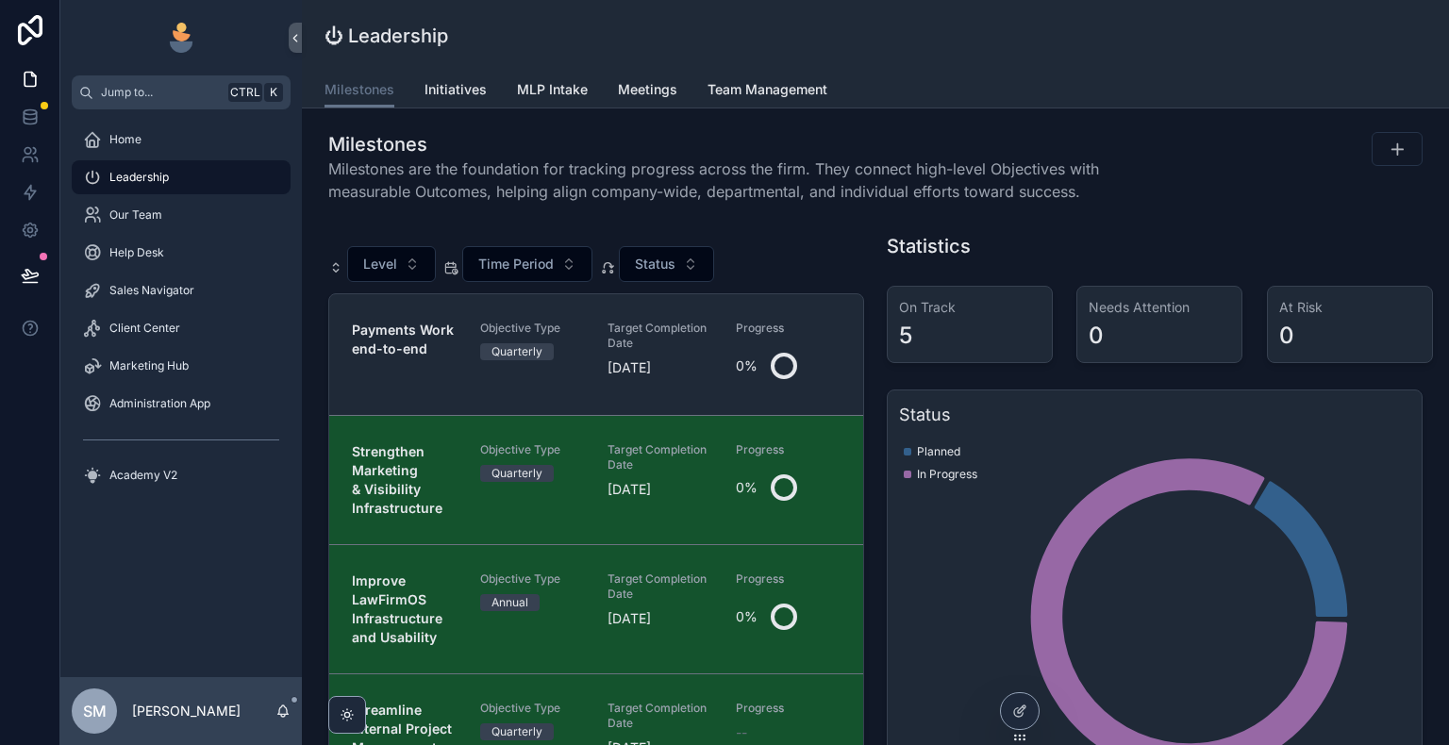
click at [574, 330] on span "Objective Type" at bounding box center [533, 328] width 106 height 15
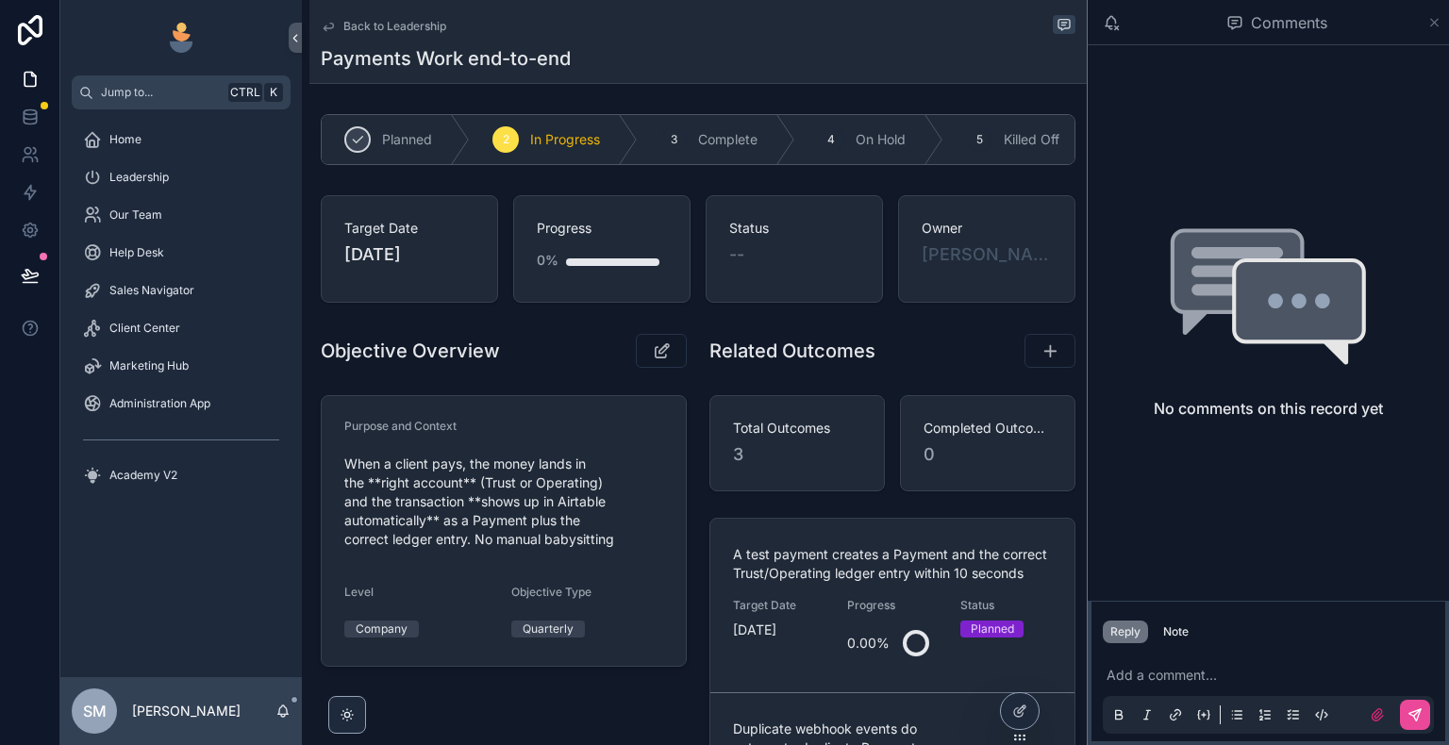
click at [1437, 25] on icon "scrollable content" at bounding box center [1435, 23] width 8 height 8
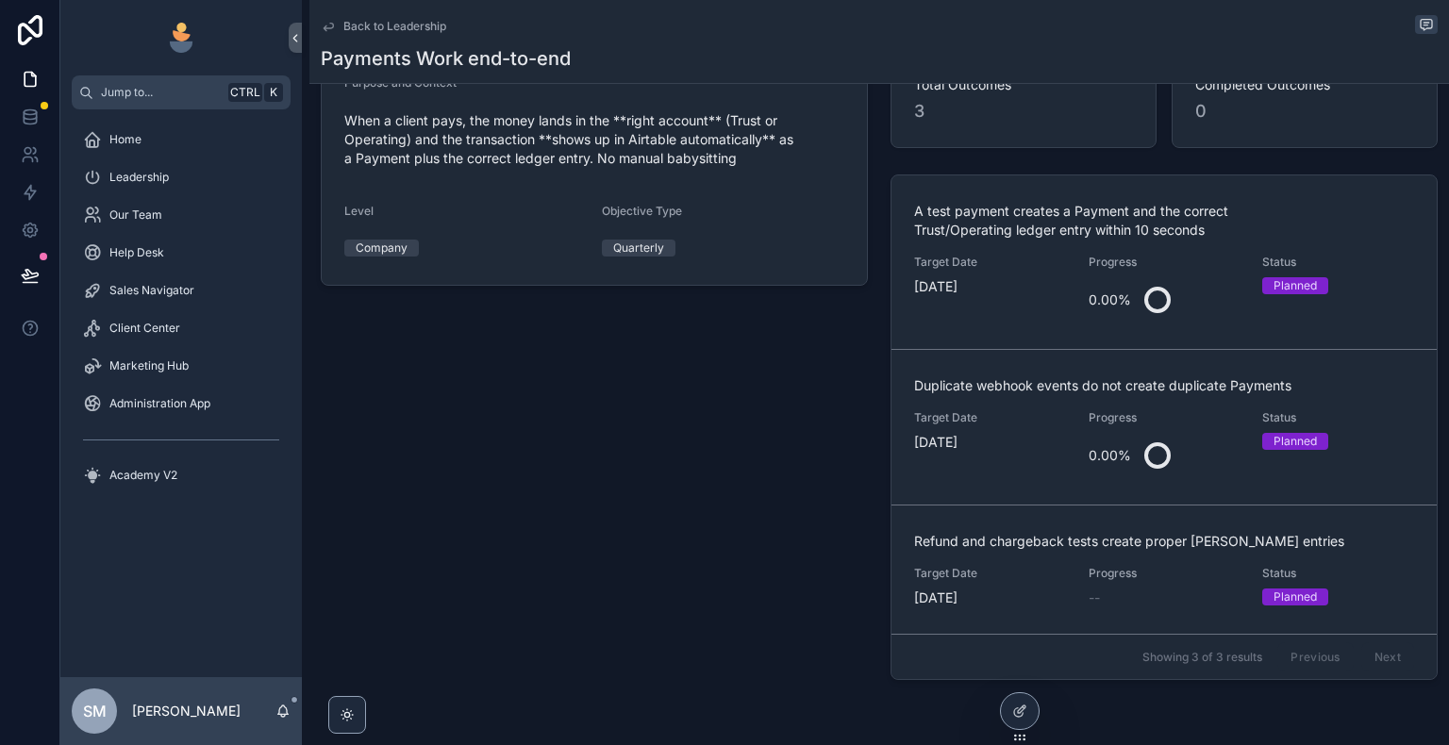
scroll to position [377, 0]
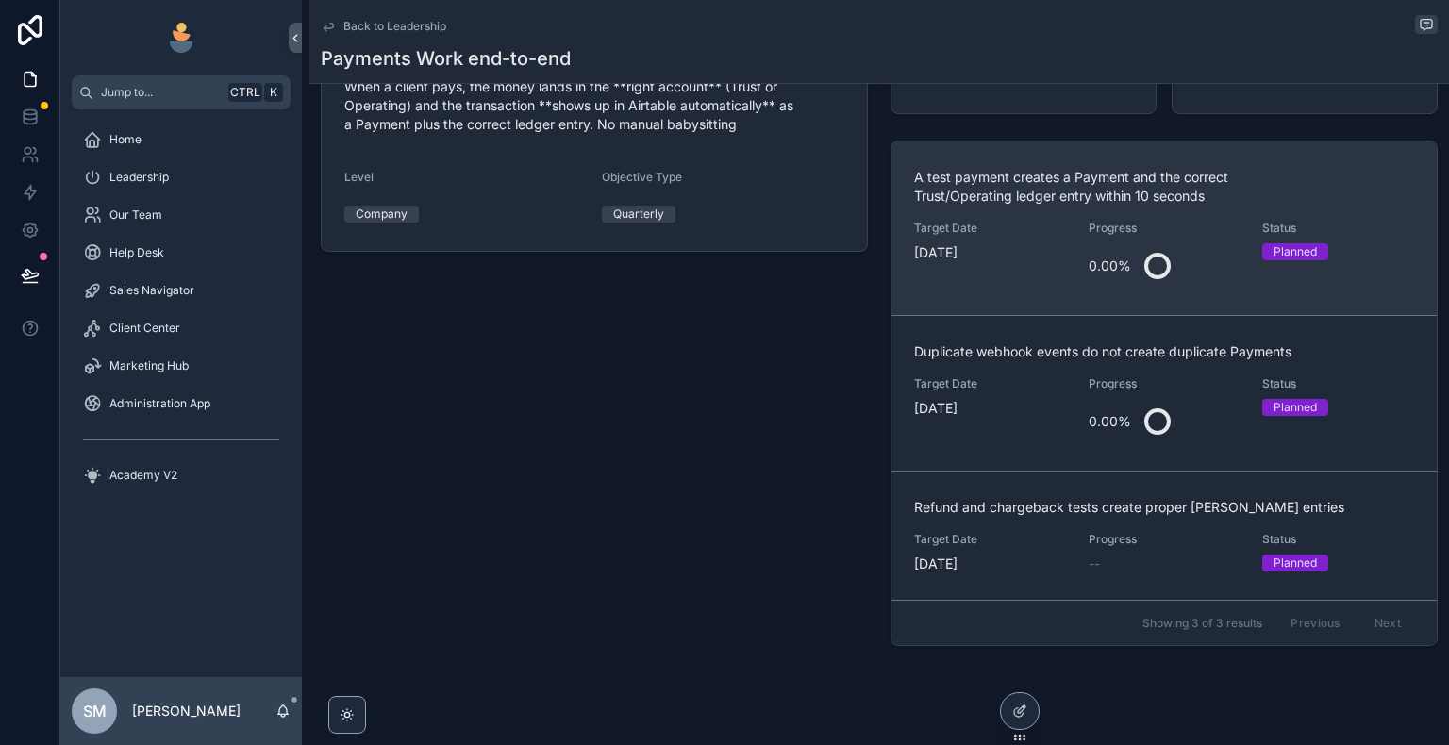
click at [1000, 243] on span "[DATE]" at bounding box center [990, 252] width 152 height 19
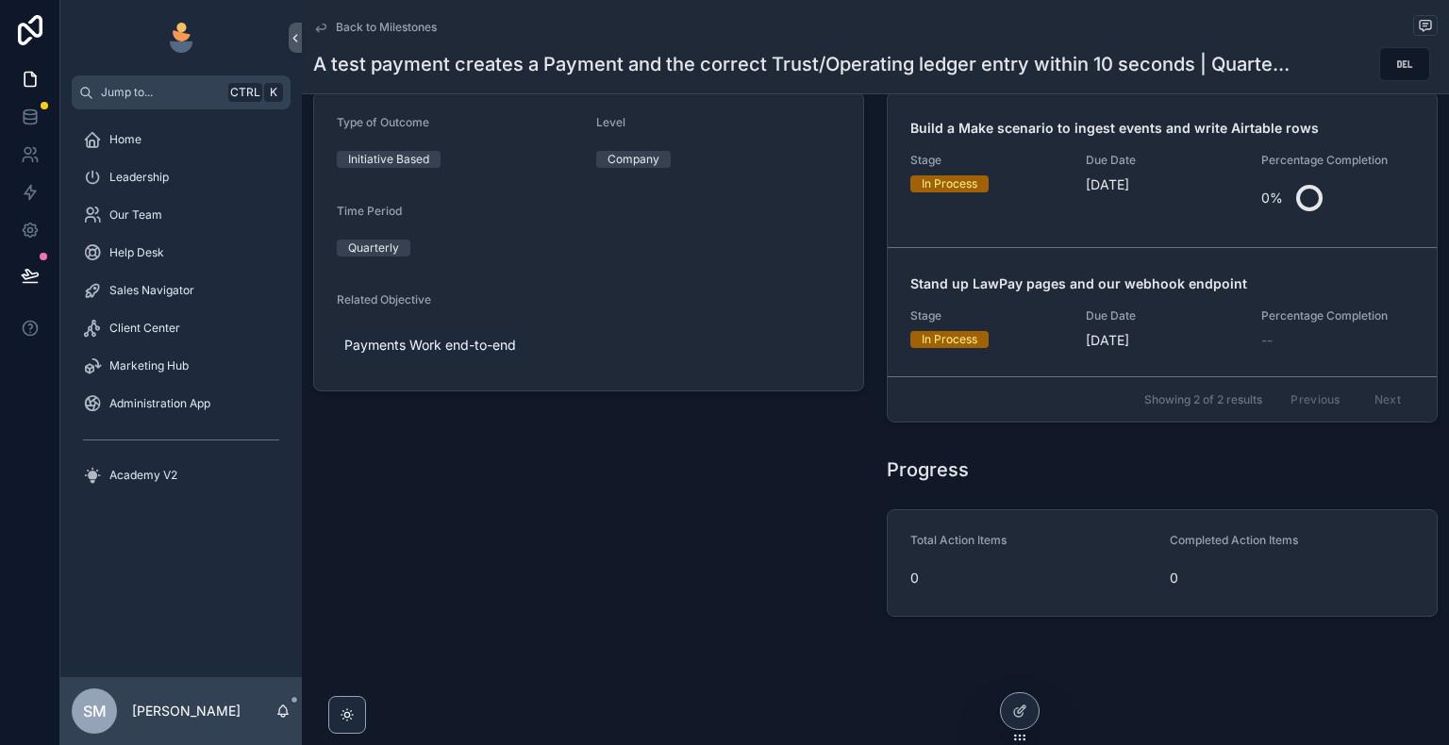
scroll to position [314, 0]
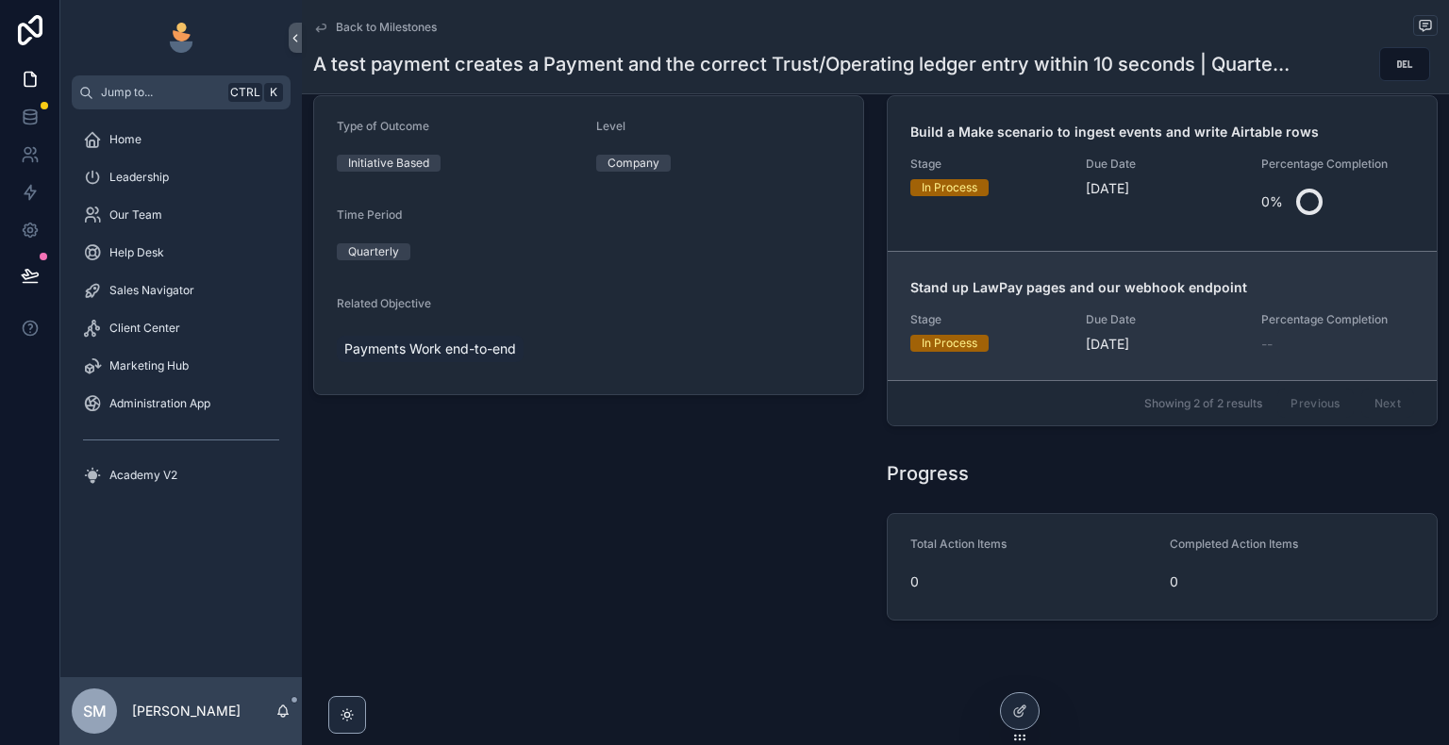
click at [1034, 292] on strong "Stand up LawPay pages and our webhook endpoint" at bounding box center [1078, 287] width 337 height 16
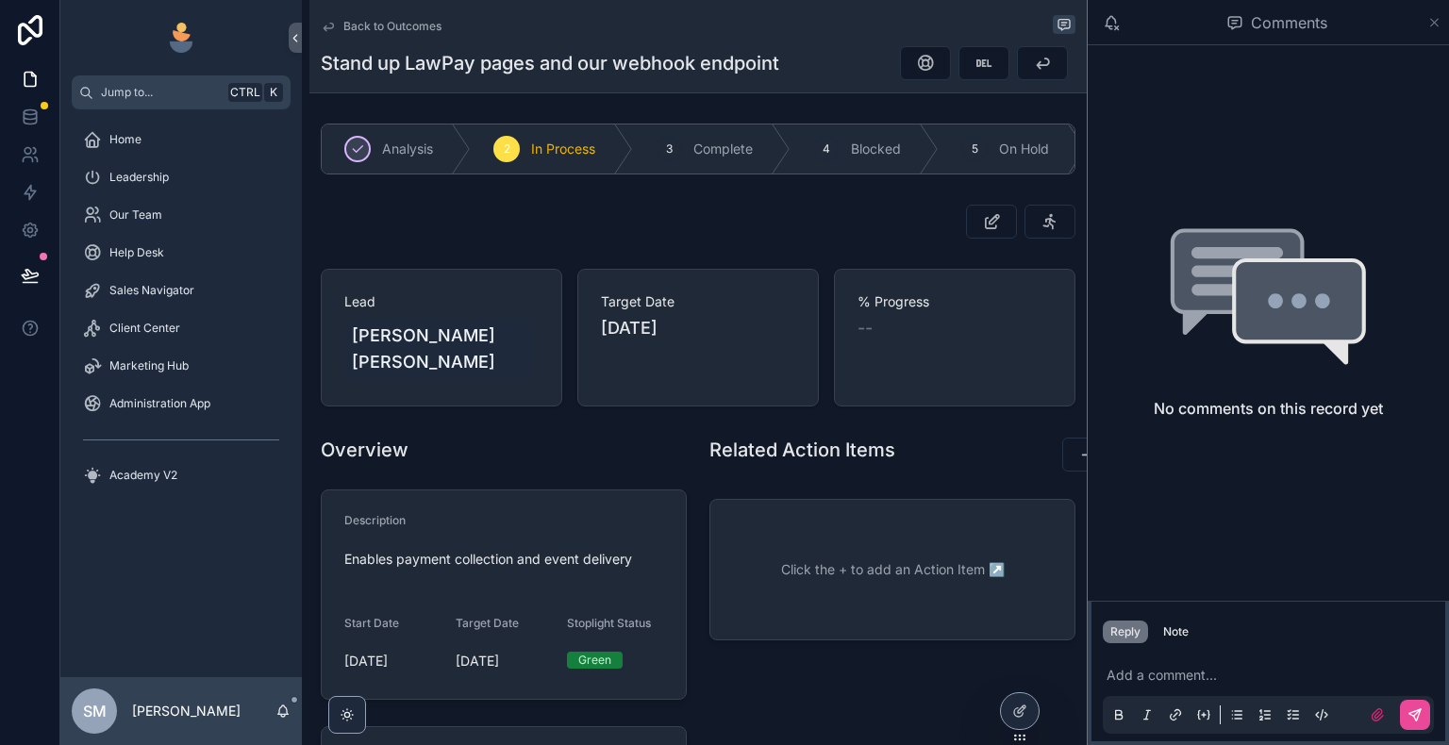
click at [1438, 17] on icon "scrollable content" at bounding box center [1434, 22] width 14 height 15
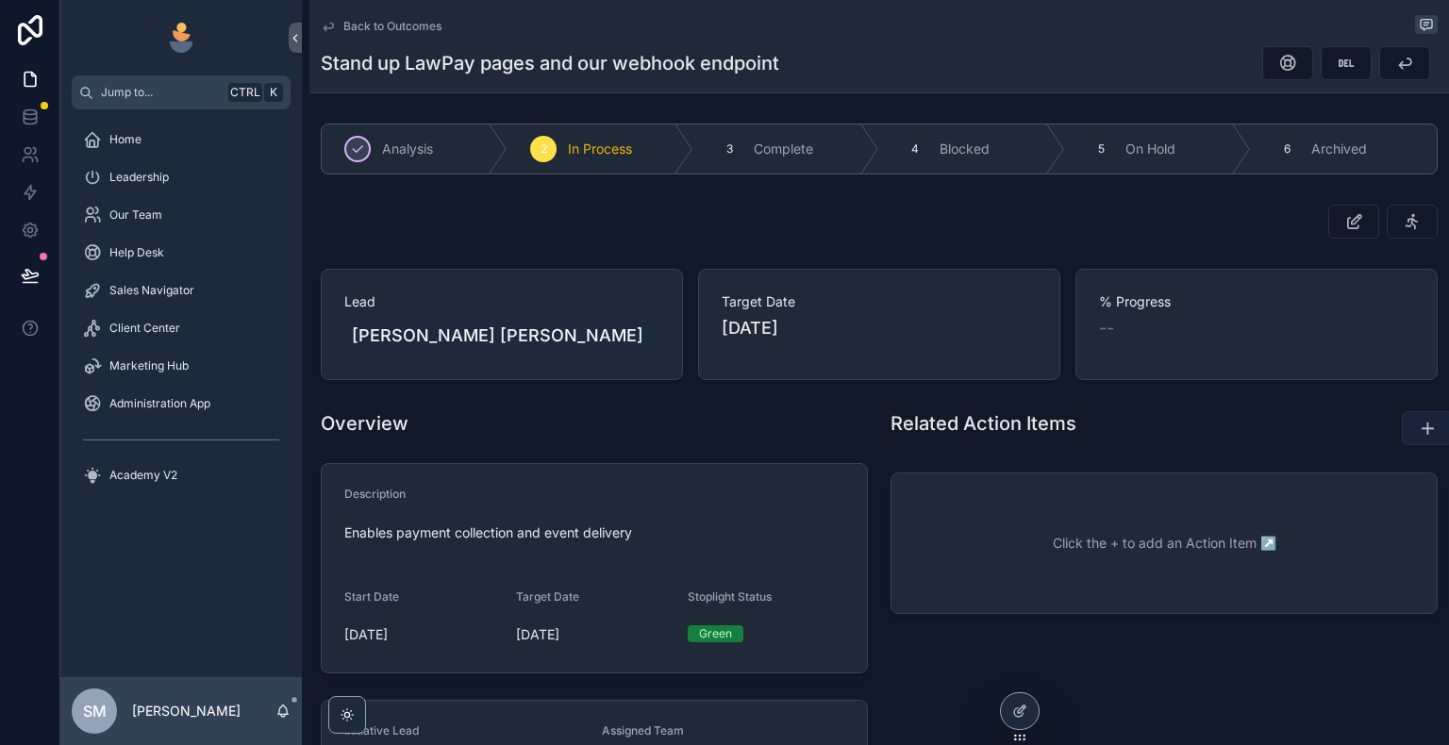
click at [1418, 434] on icon "scrollable content" at bounding box center [1427, 428] width 19 height 19
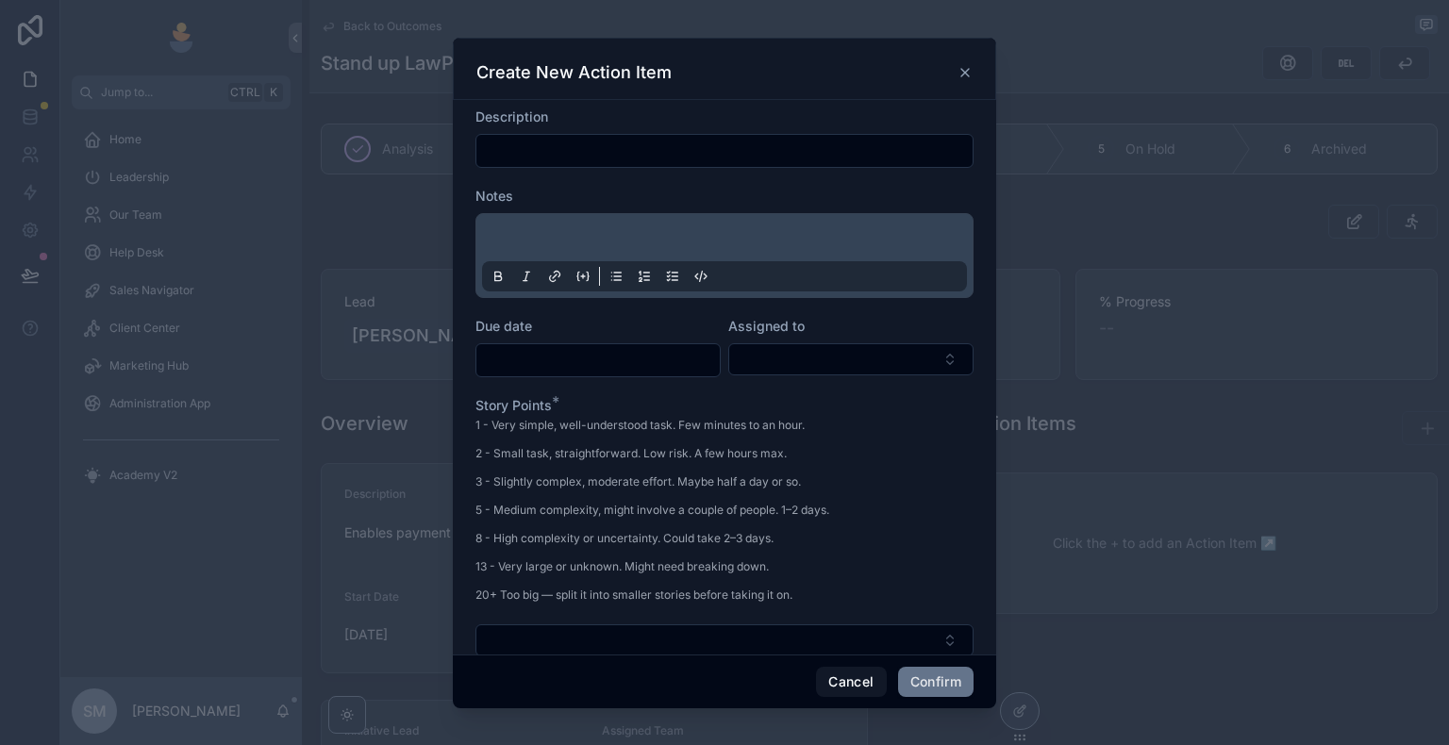
drag, startPoint x: 663, startPoint y: 164, endPoint x: 657, endPoint y: 150, distance: 15.2
click at [663, 162] on div at bounding box center [724, 151] width 498 height 34
click at [657, 149] on input "text" at bounding box center [724, 151] width 496 height 26
paste input "**********"
type input "**********"
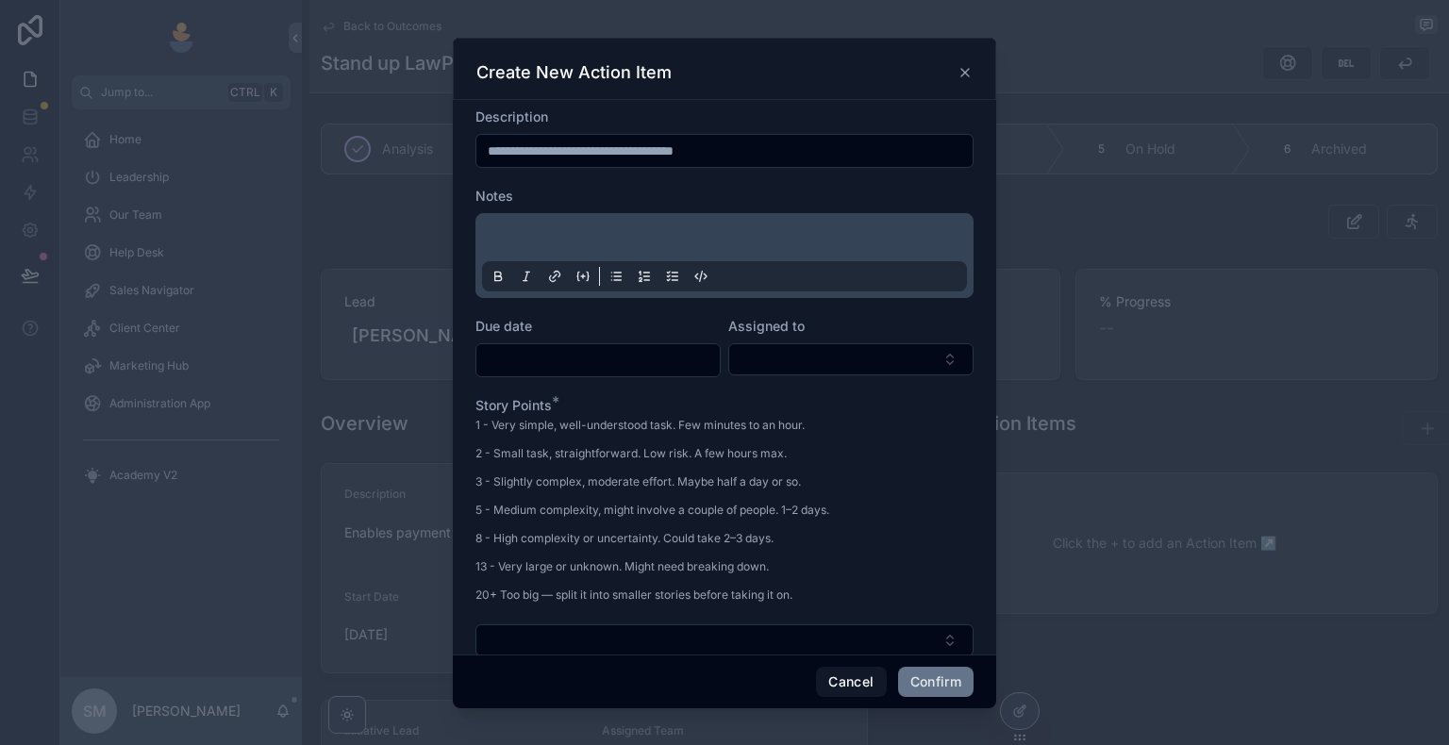
click at [654, 239] on p at bounding box center [728, 240] width 485 height 19
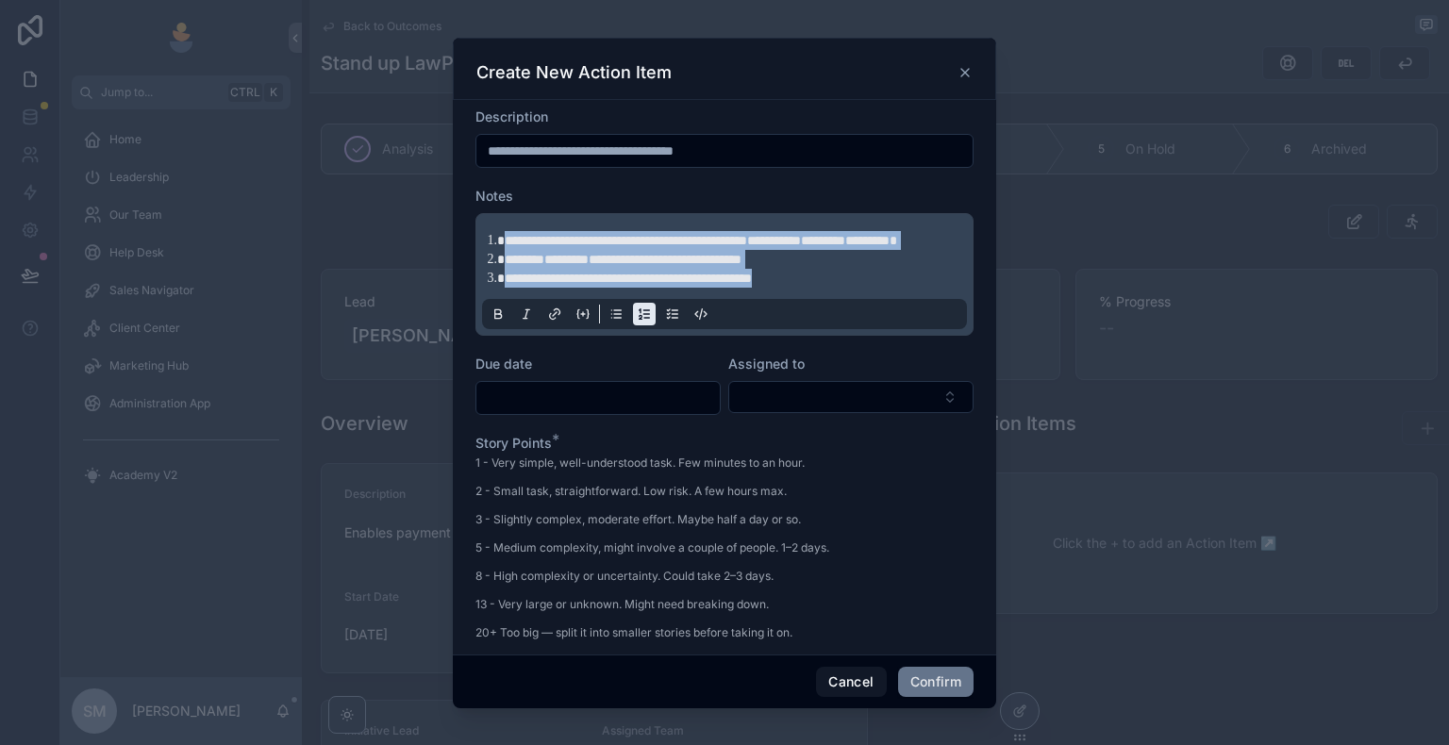
drag, startPoint x: 842, startPoint y: 295, endPoint x: 509, endPoint y: 242, distance: 337.2
click at [492, 233] on ol "**********" at bounding box center [728, 259] width 485 height 57
click at [643, 322] on icon at bounding box center [644, 314] width 15 height 15
click at [613, 322] on icon at bounding box center [615, 314] width 15 height 15
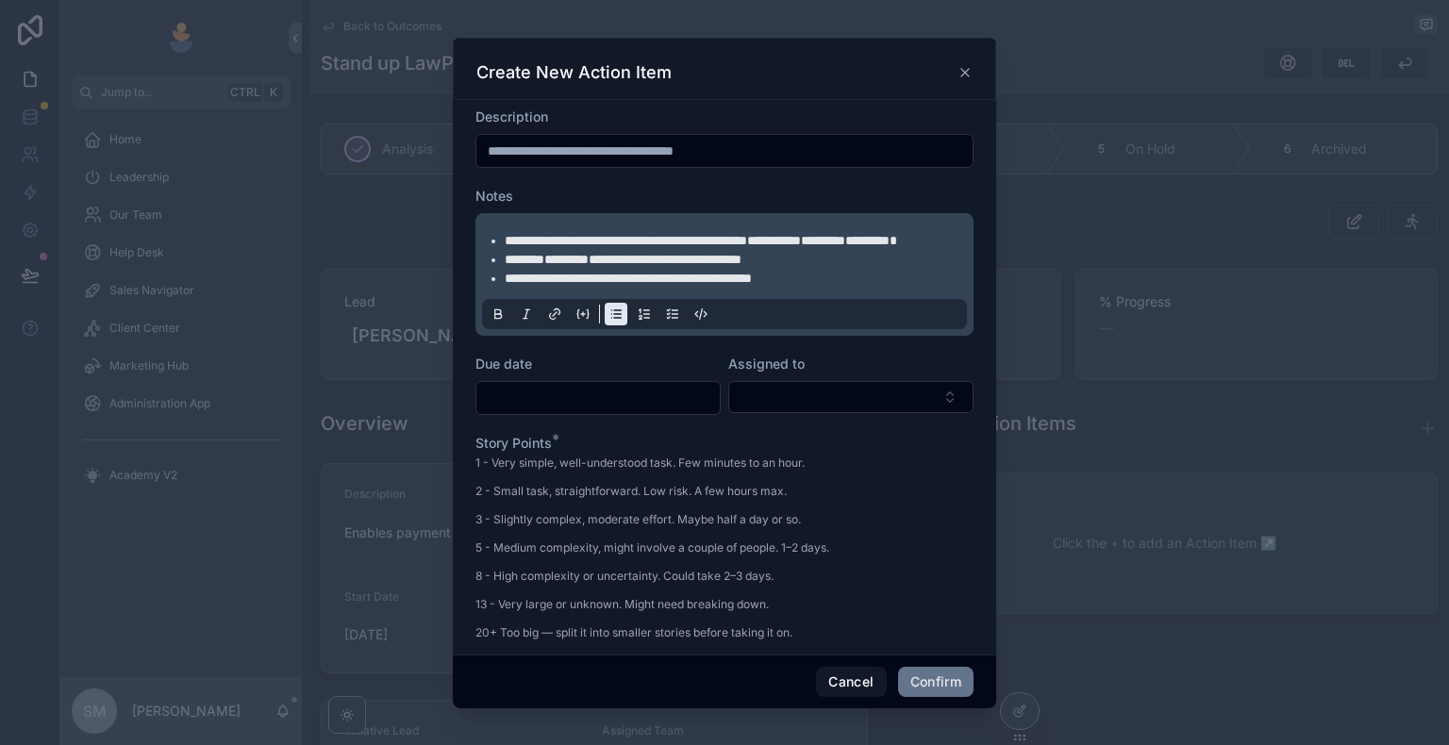
click at [706, 250] on li "**********" at bounding box center [738, 240] width 466 height 19
click at [505, 241] on span "**********" at bounding box center [626, 240] width 242 height 13
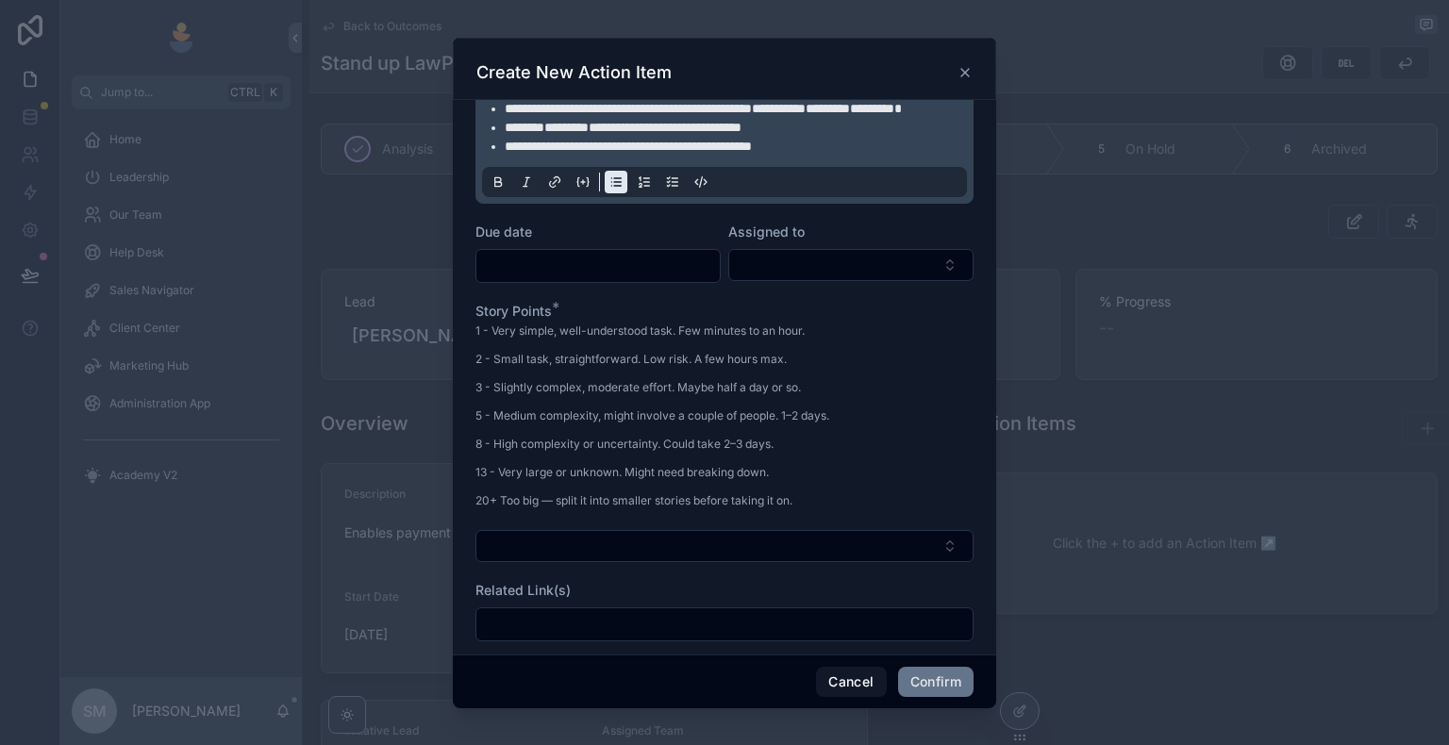
scroll to position [189, 0]
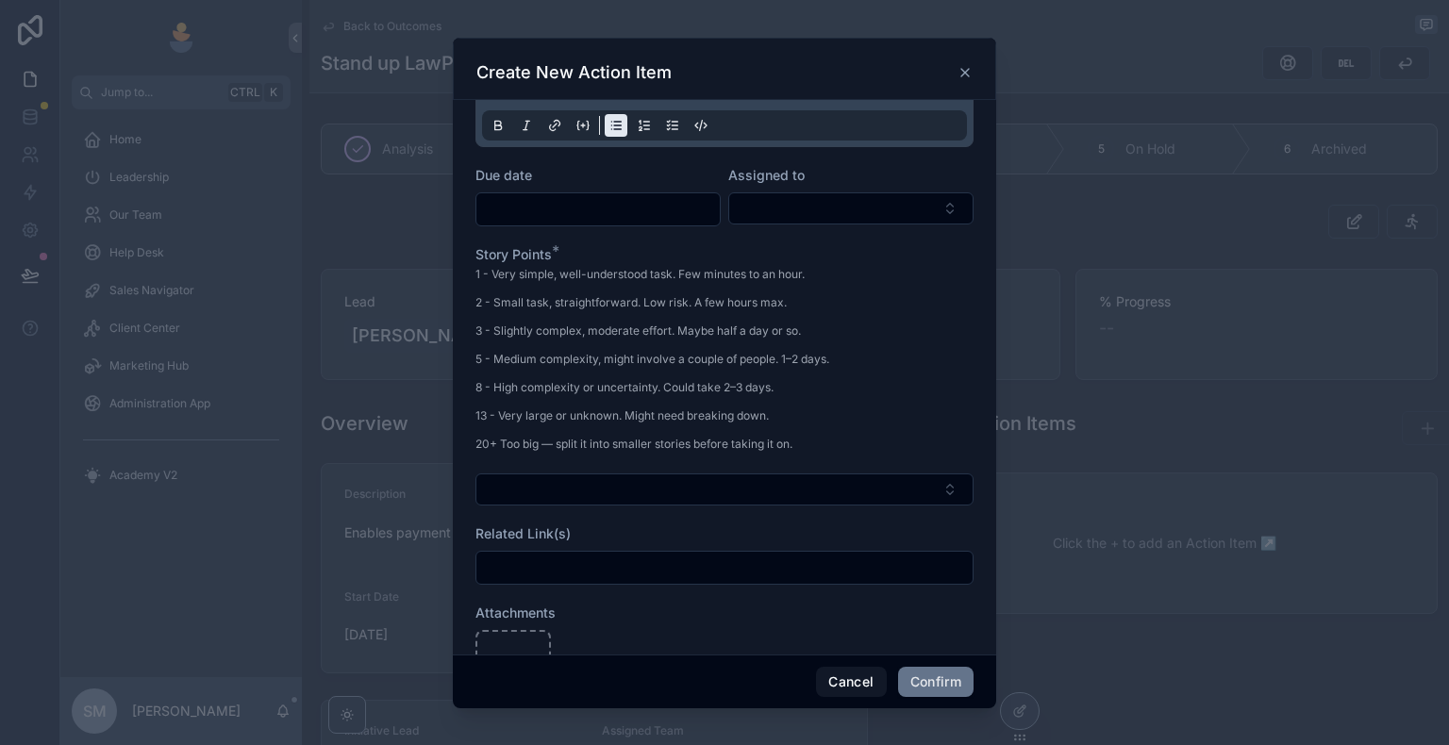
click at [601, 215] on input "text" at bounding box center [597, 209] width 243 height 26
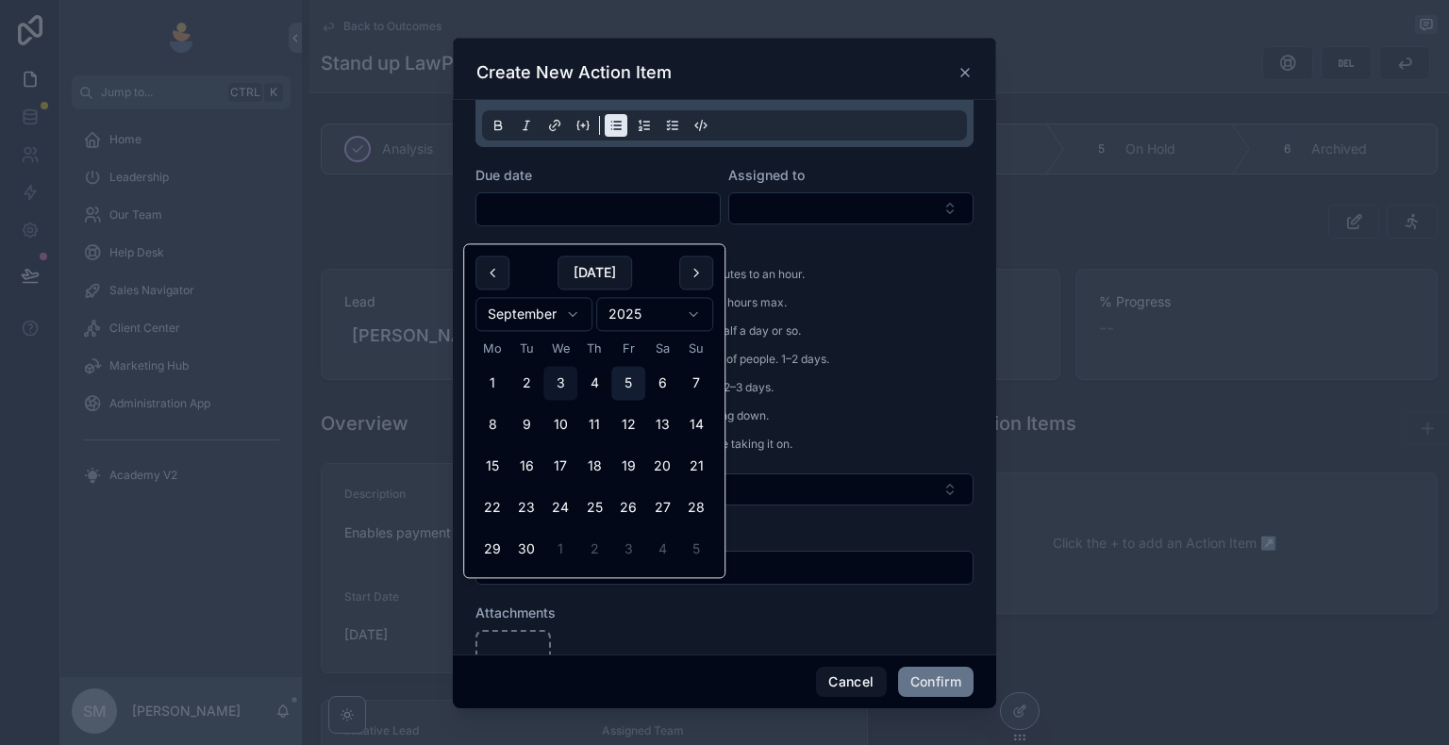
click at [624, 387] on button "5" at bounding box center [628, 384] width 34 height 34
type input "**********"
click at [789, 223] on button "Select Button" at bounding box center [850, 208] width 245 height 32
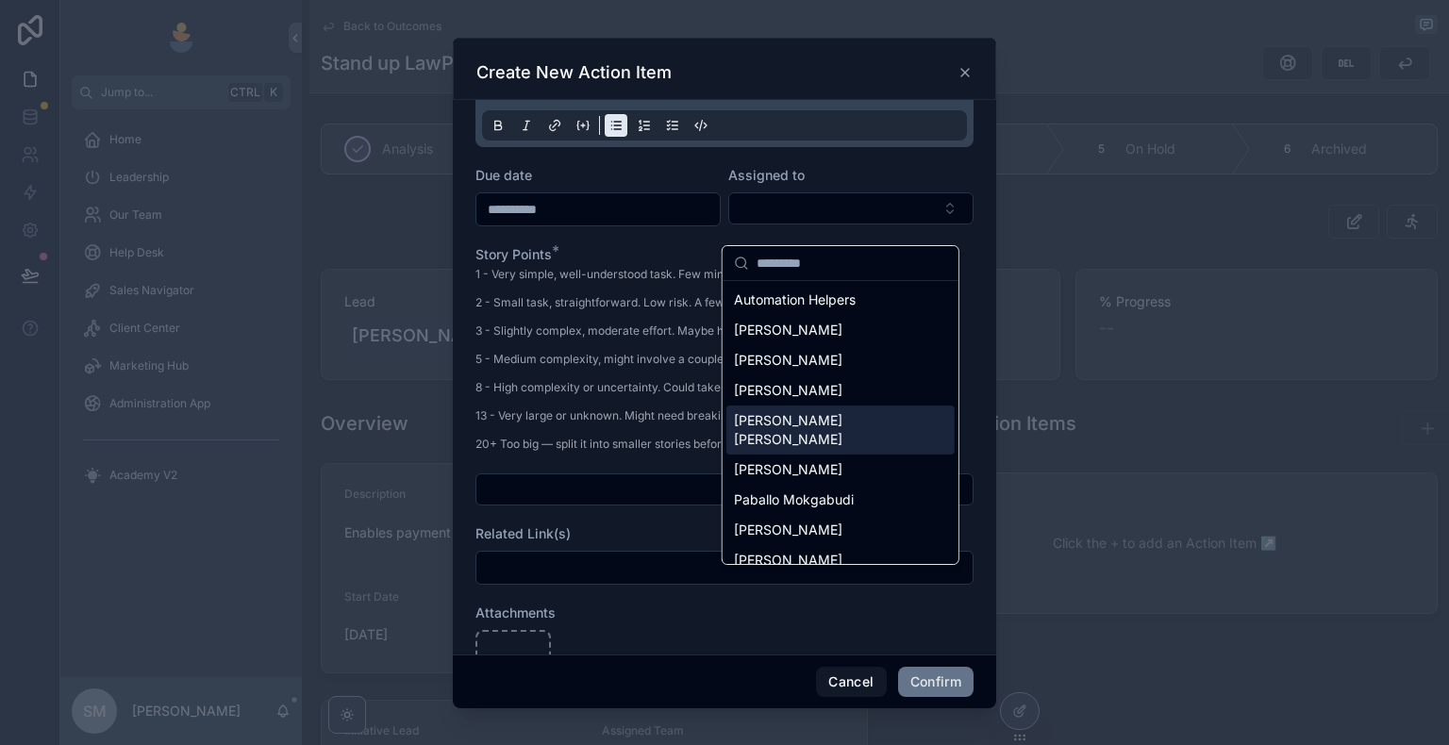
click at [785, 422] on span "[PERSON_NAME] [PERSON_NAME]" at bounding box center [829, 430] width 191 height 38
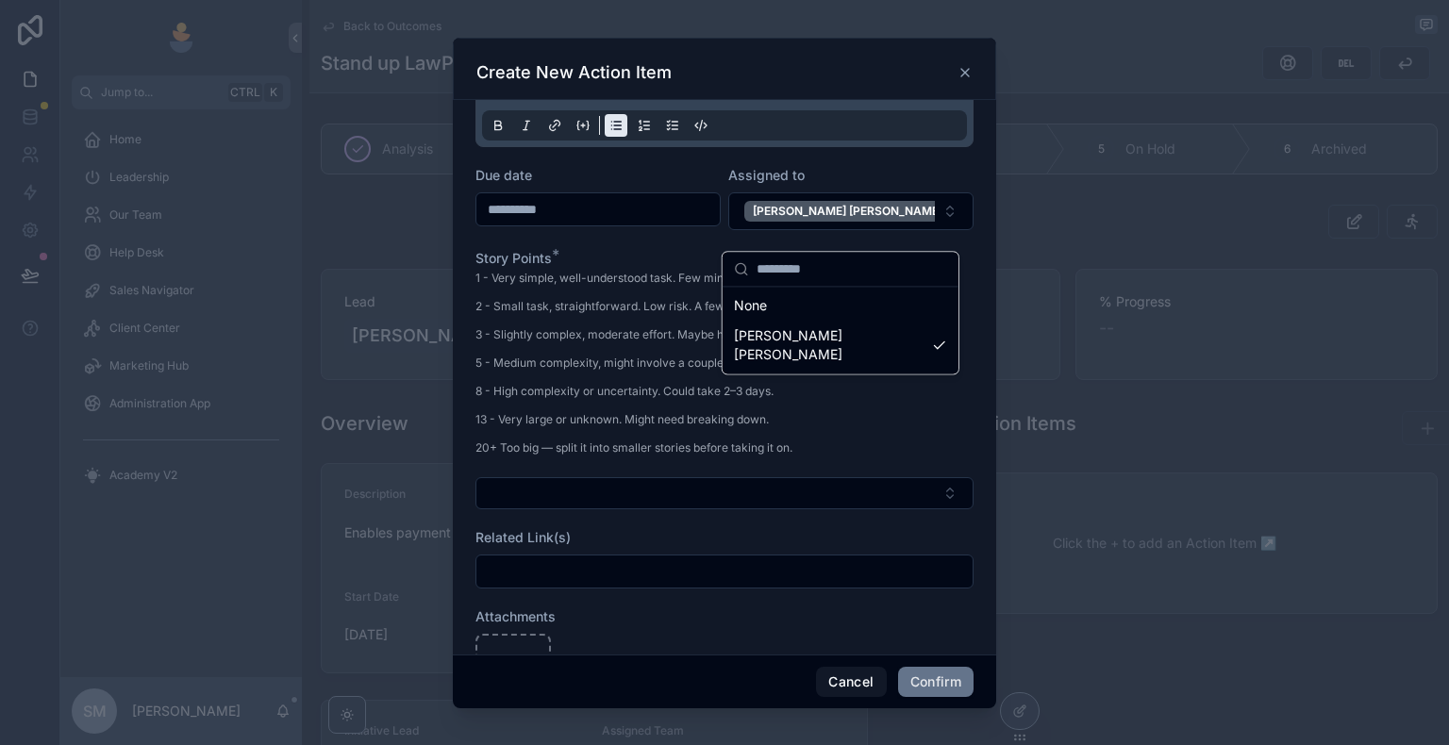
click at [636, 368] on div "1 - Very simple, well-understood task. Few minutes to an hour. 2 - Small task, …" at bounding box center [652, 369] width 354 height 198
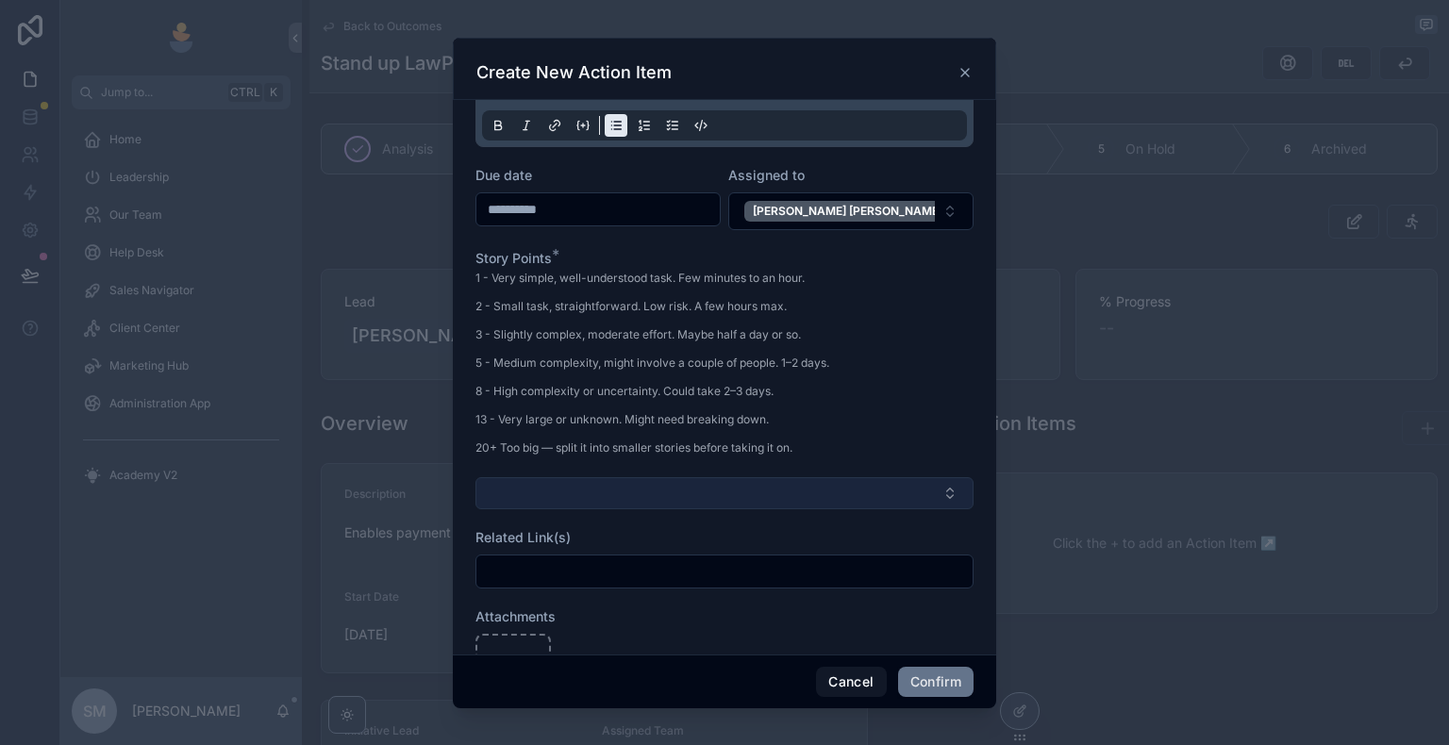
click at [606, 509] on button "Select Button" at bounding box center [724, 493] width 498 height 32
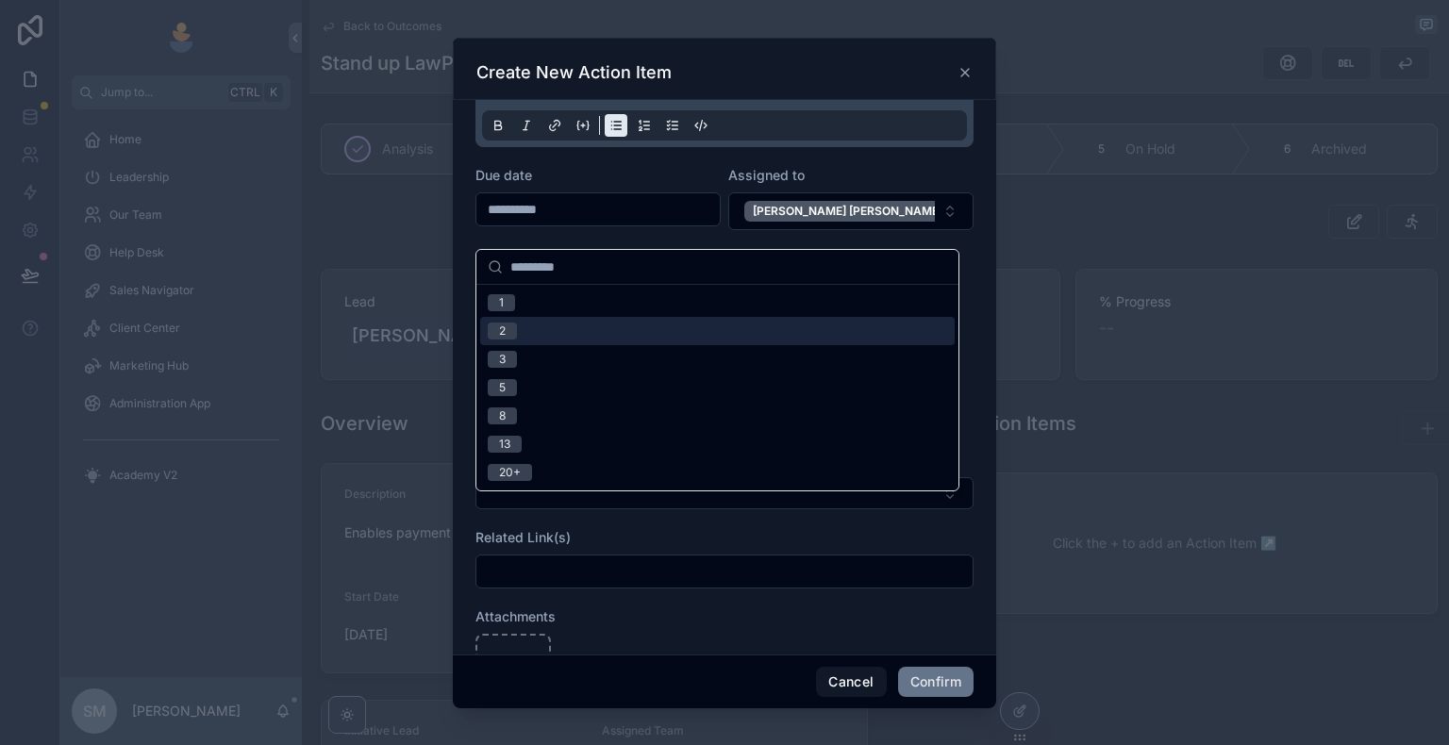
click at [585, 337] on div "2" at bounding box center [717, 331] width 474 height 28
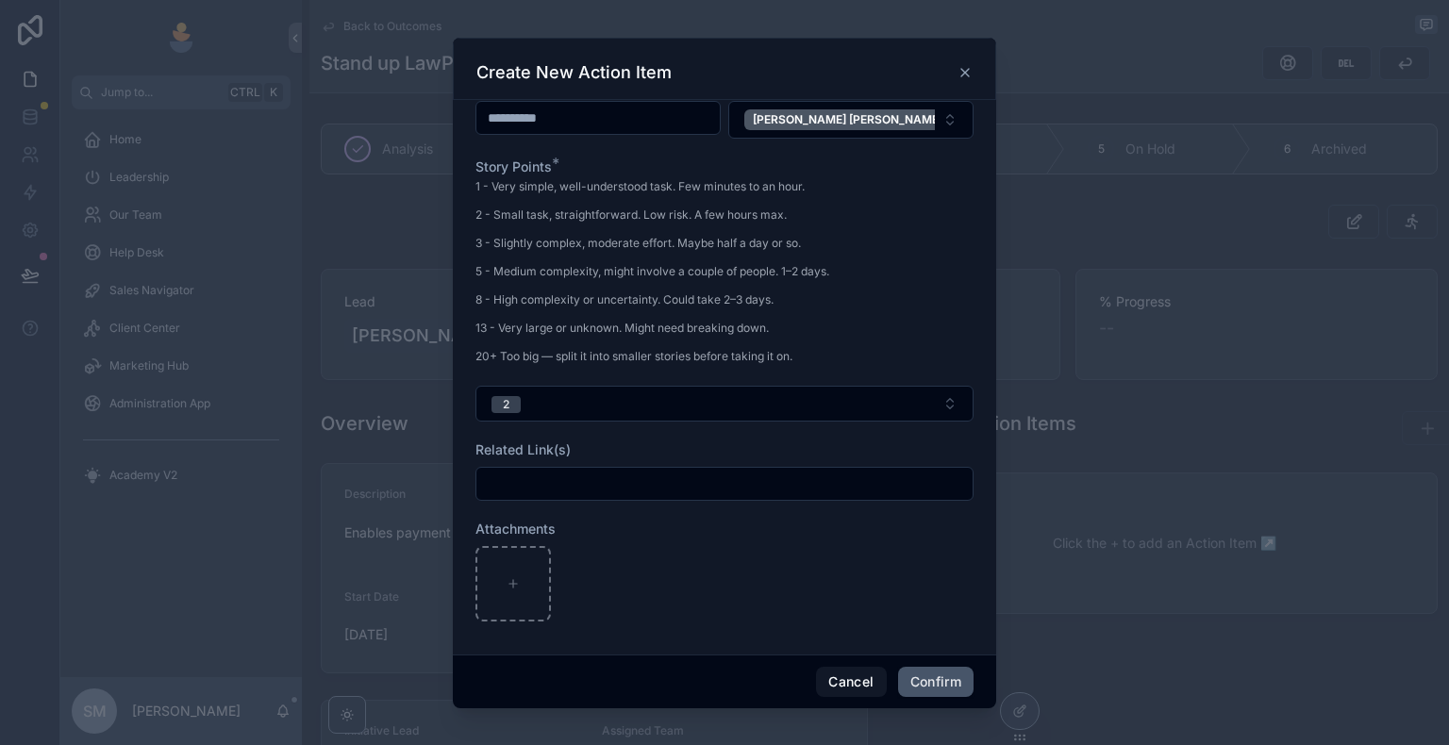
scroll to position [297, 0]
click at [943, 648] on button "Confirm" at bounding box center [935, 682] width 75 height 30
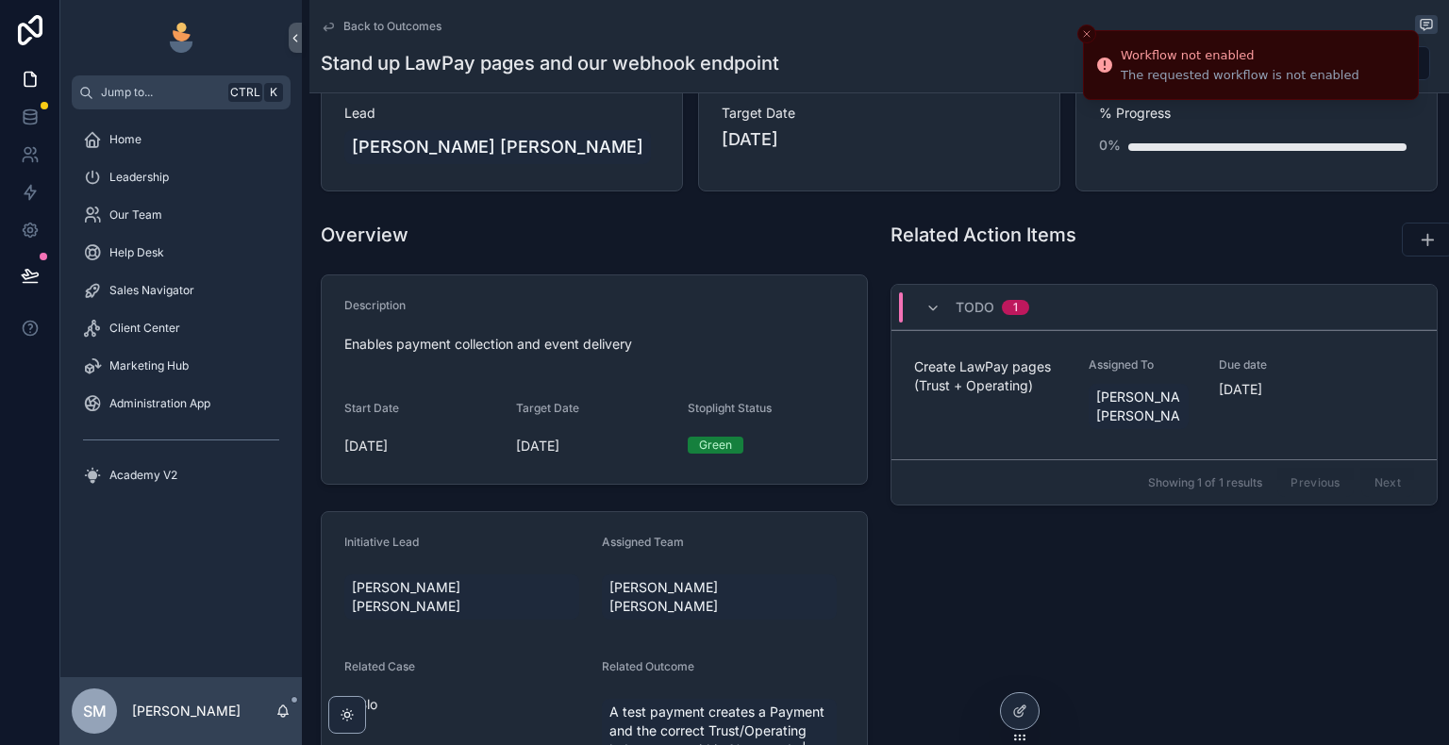
scroll to position [0, 0]
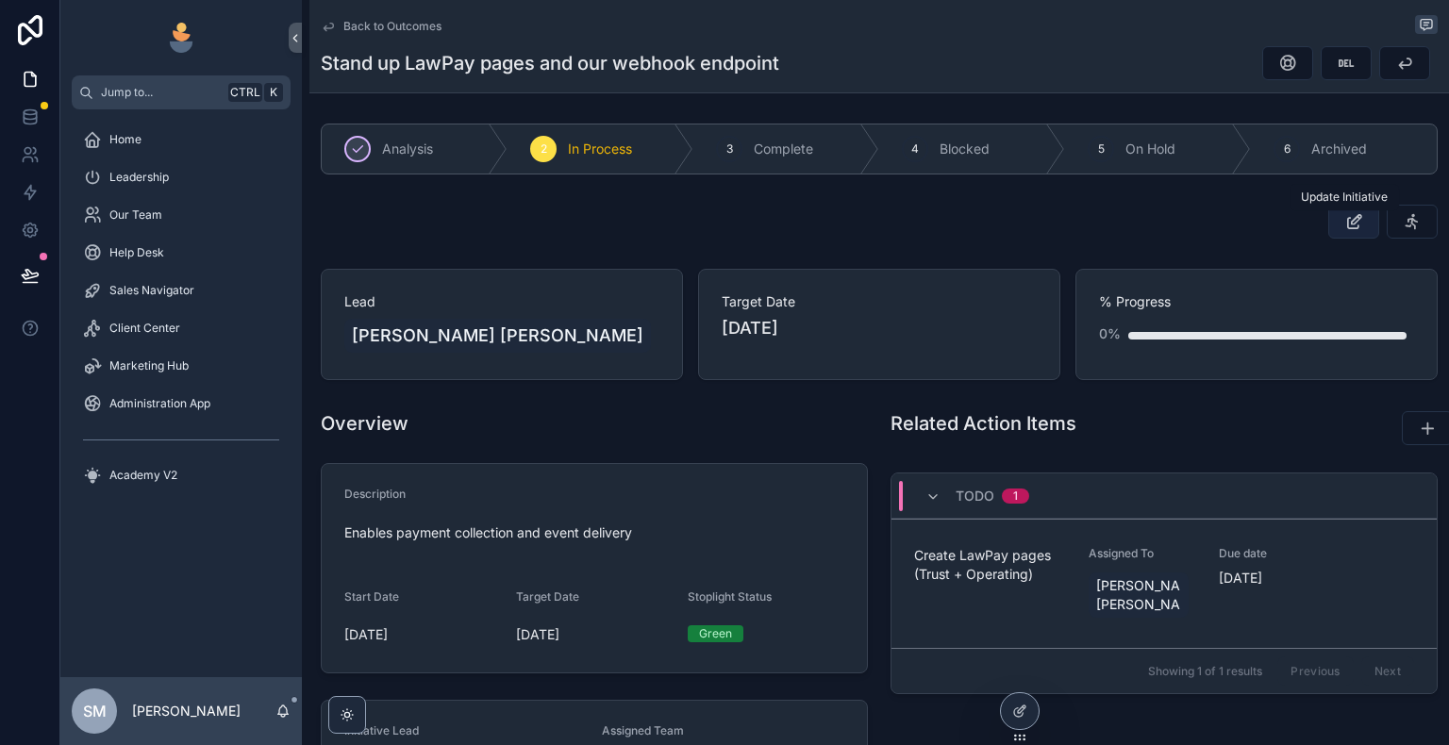
click at [1330, 225] on button "scrollable content" at bounding box center [1353, 222] width 51 height 34
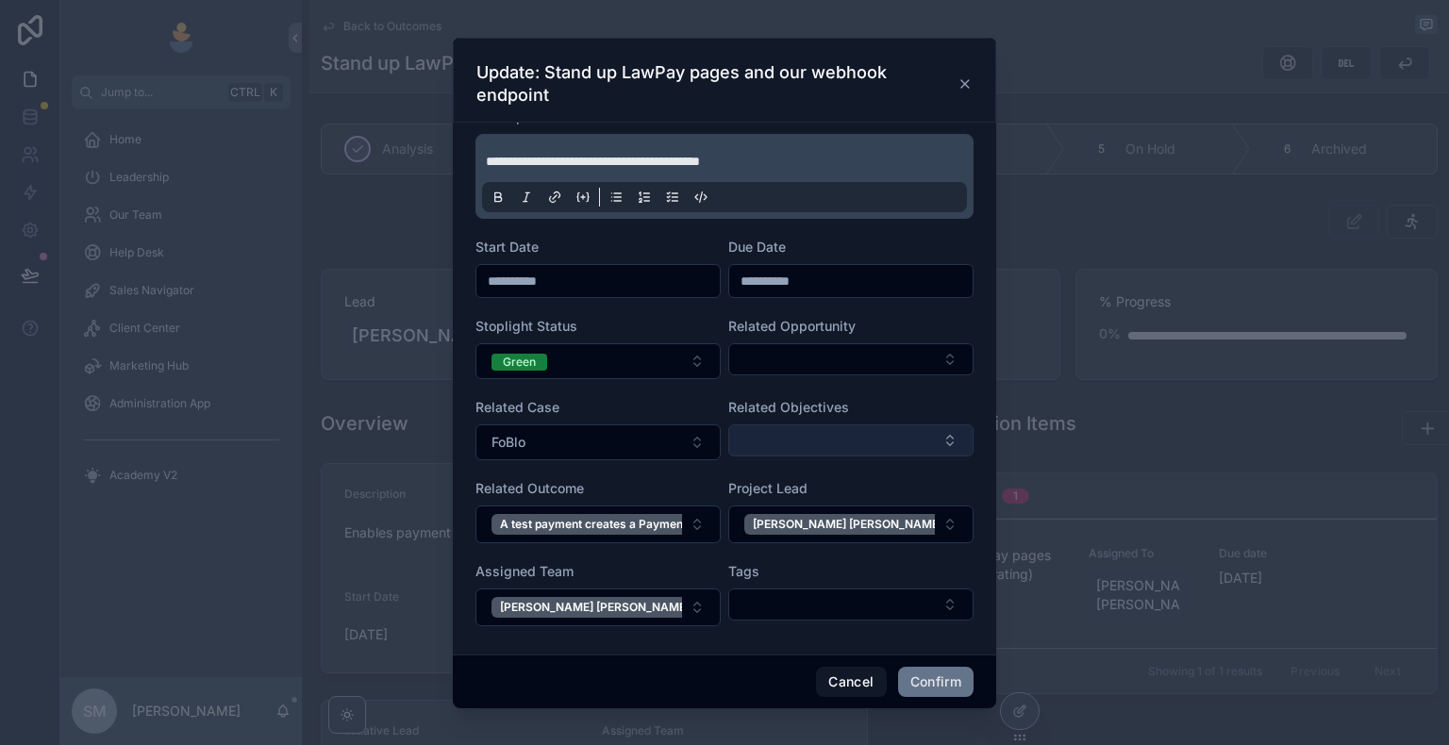
scroll to position [104, 0]
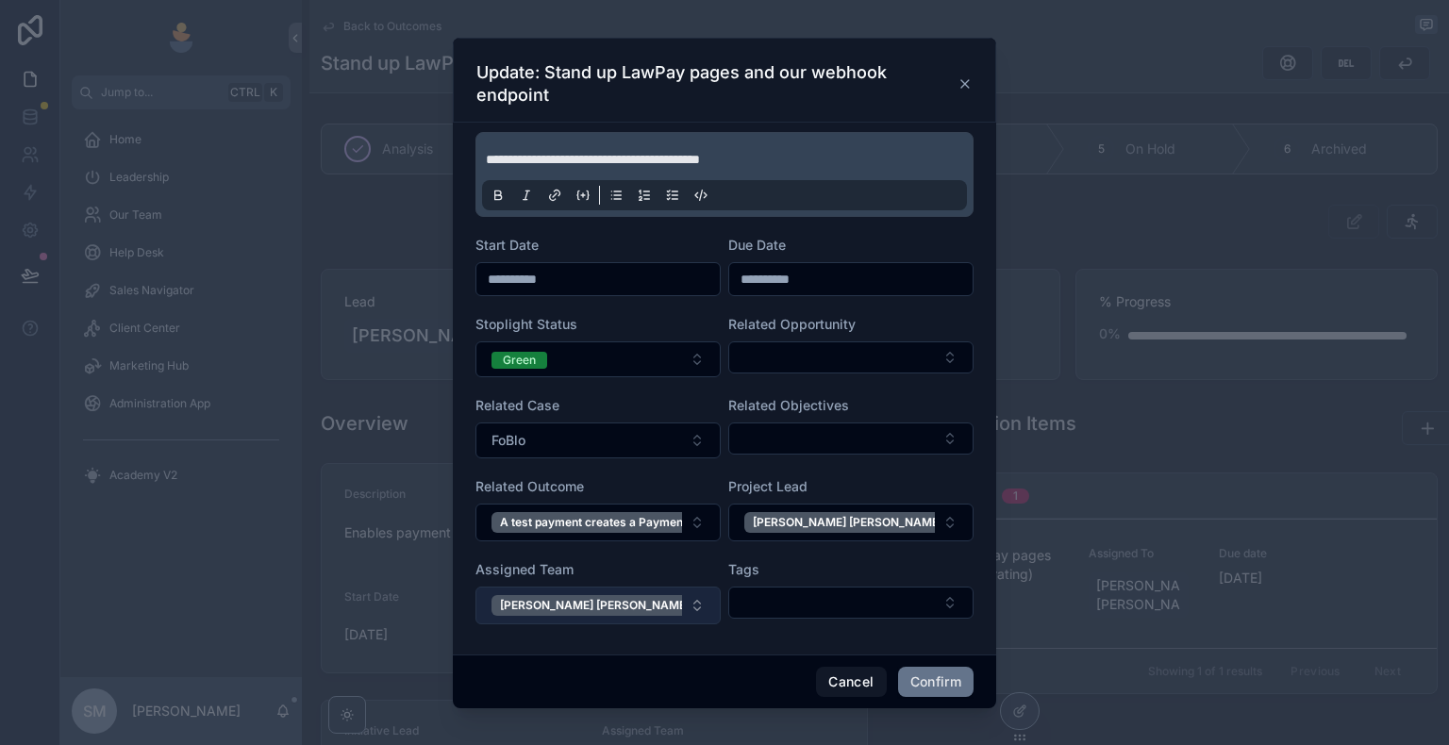
click at [640, 604] on button "[PERSON_NAME] [PERSON_NAME]" at bounding box center [597, 606] width 245 height 38
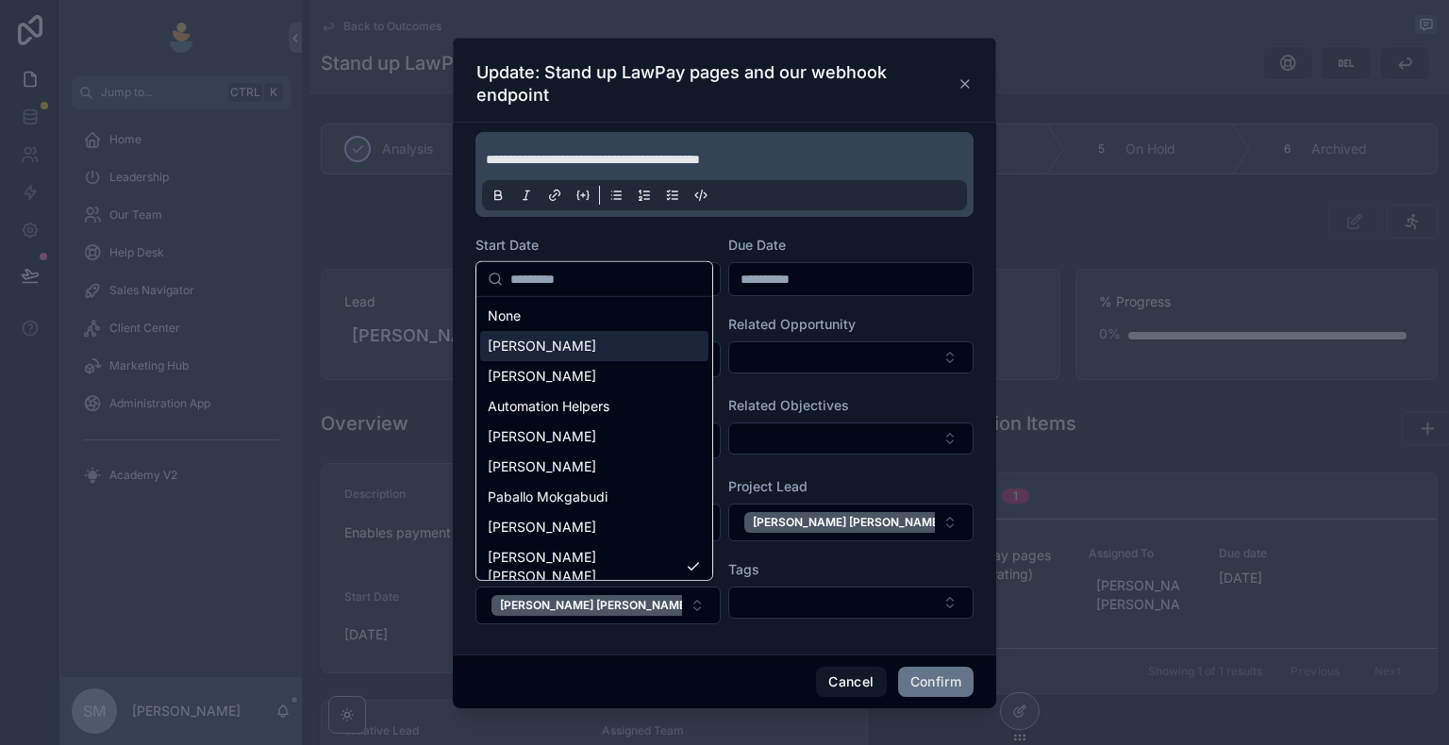
click at [604, 343] on div "[PERSON_NAME]" at bounding box center [594, 346] width 228 height 30
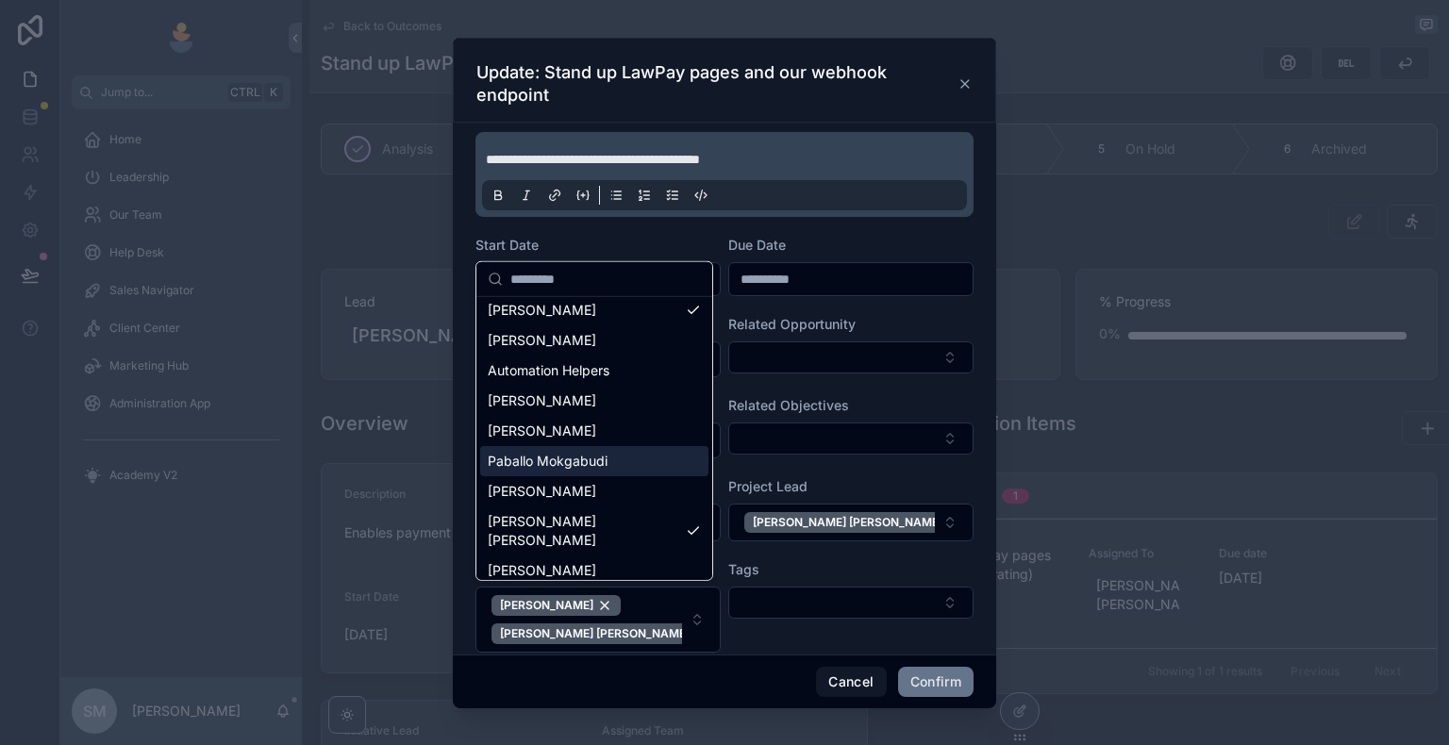
scroll to position [57, 0]
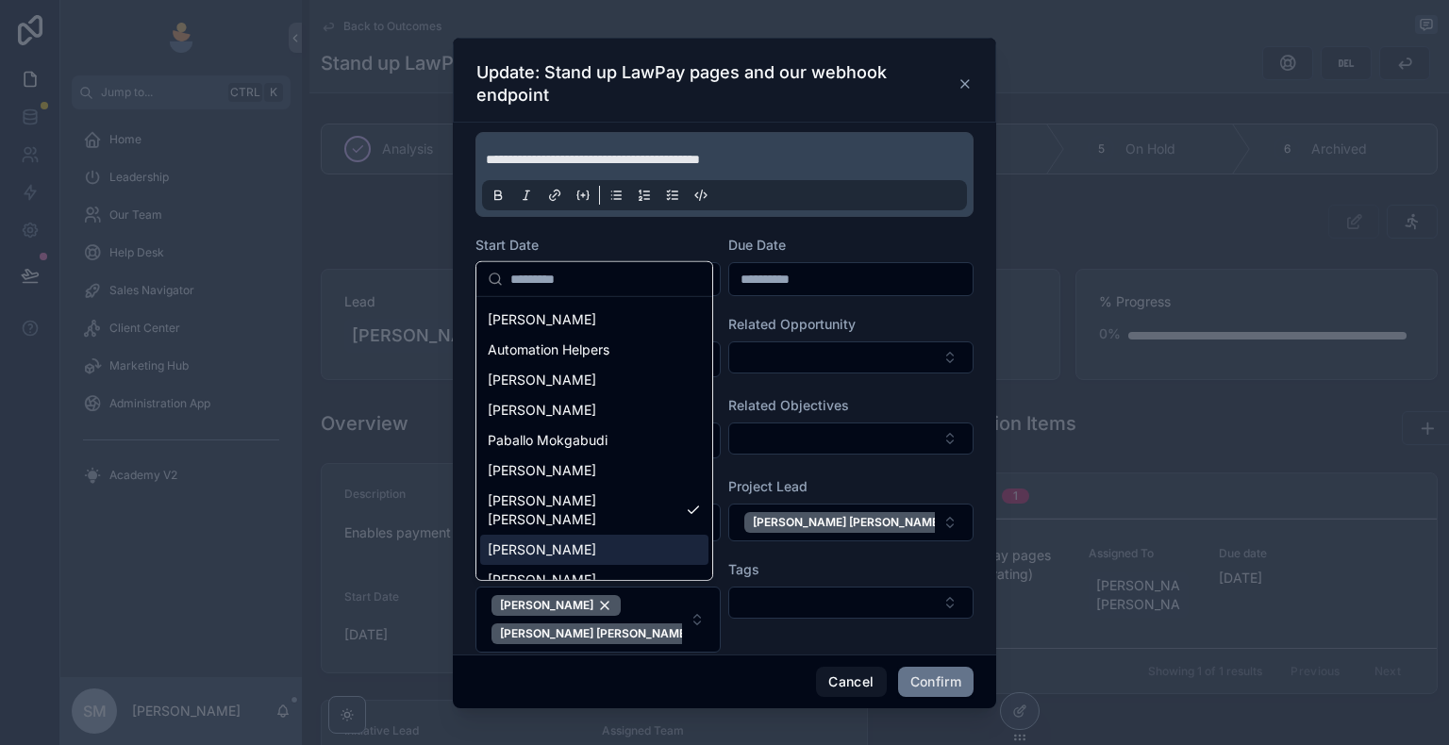
click at [577, 541] on div "[PERSON_NAME]" at bounding box center [594, 550] width 228 height 30
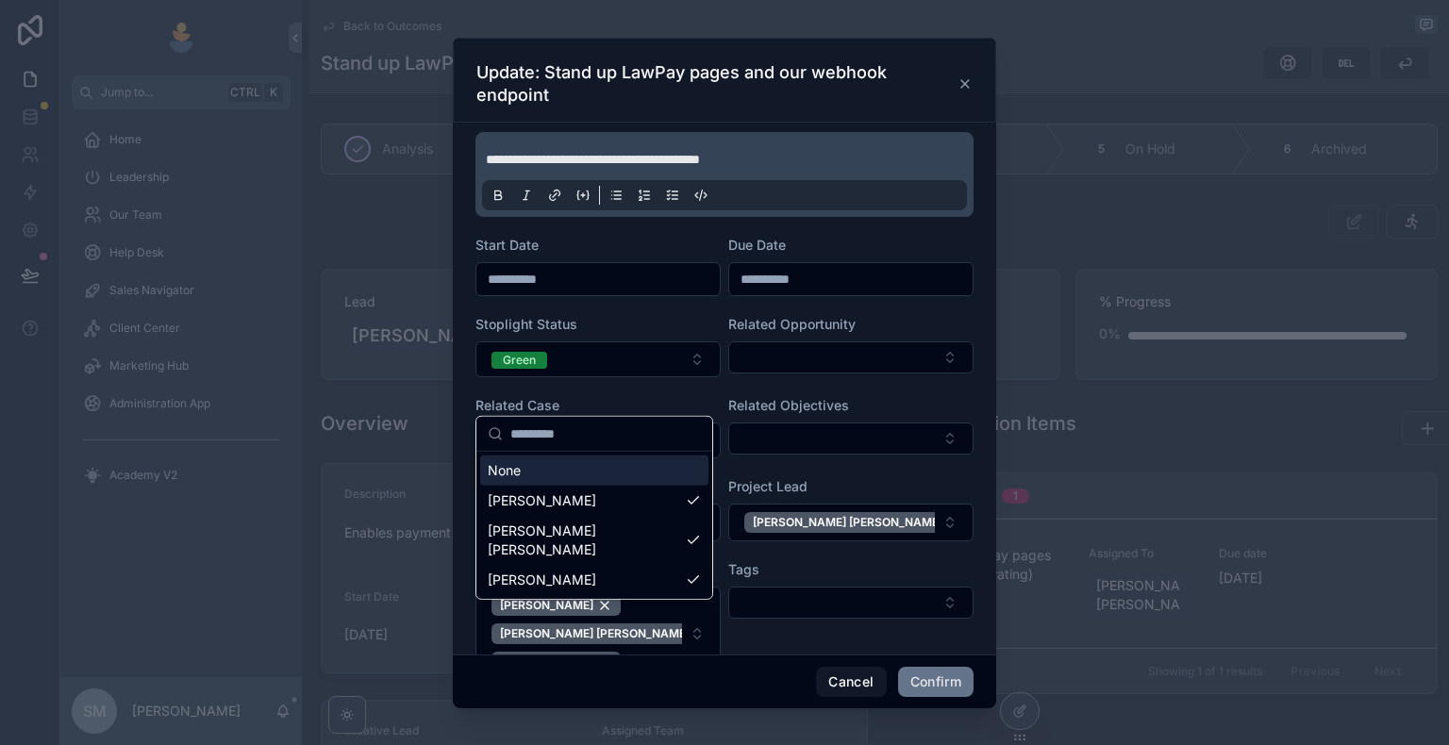
scroll to position [0, 0]
click at [773, 648] on div "Tags" at bounding box center [850, 620] width 245 height 121
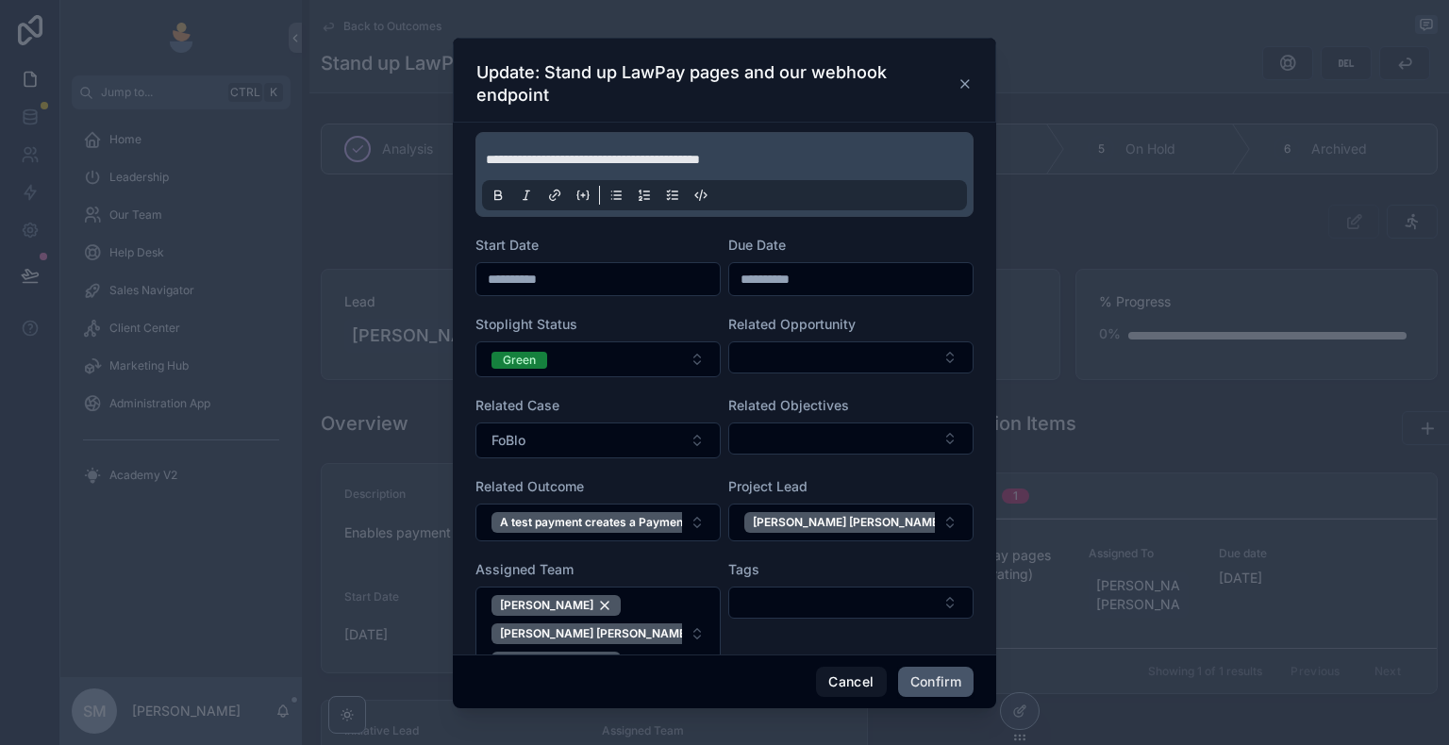
click at [944, 648] on button "Confirm" at bounding box center [935, 682] width 75 height 30
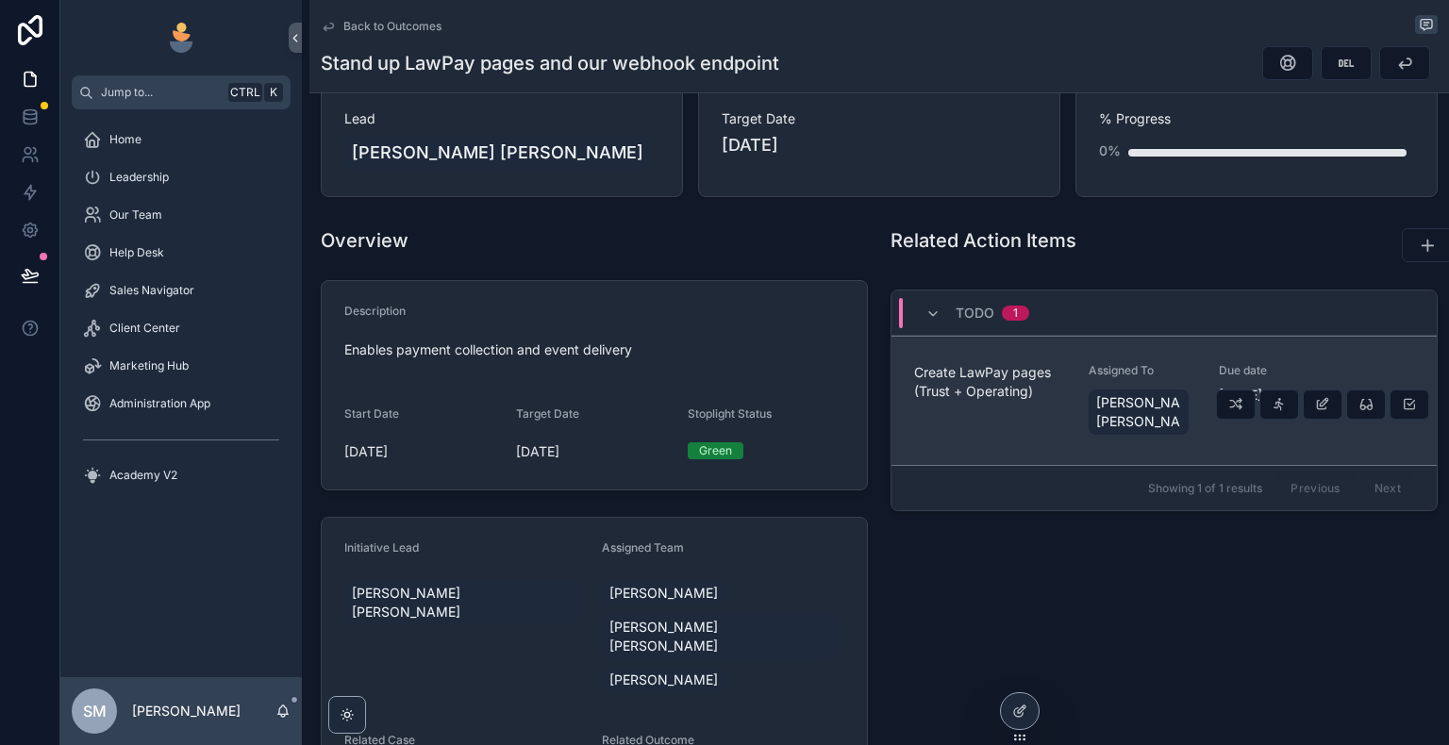
scroll to position [189, 0]
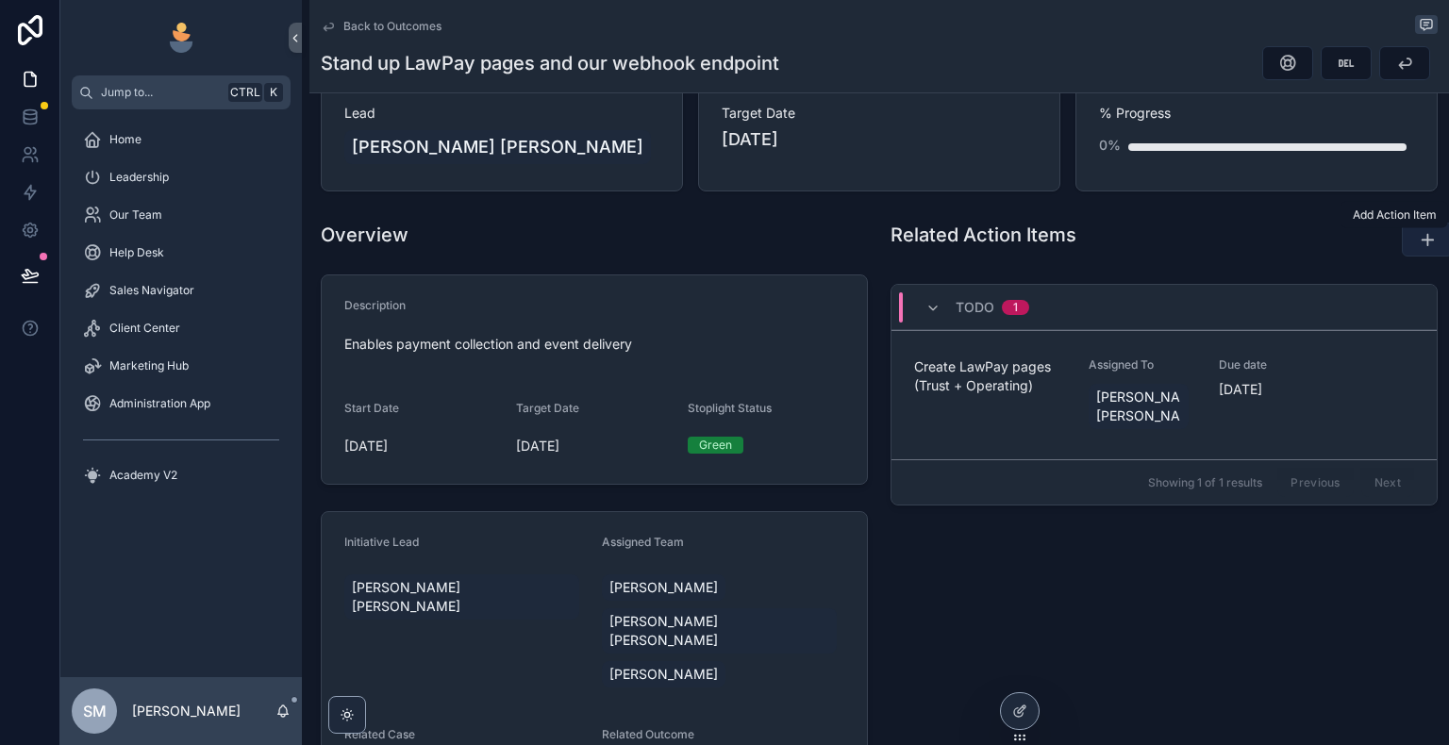
click at [1428, 237] on button "scrollable content" at bounding box center [1427, 240] width 51 height 34
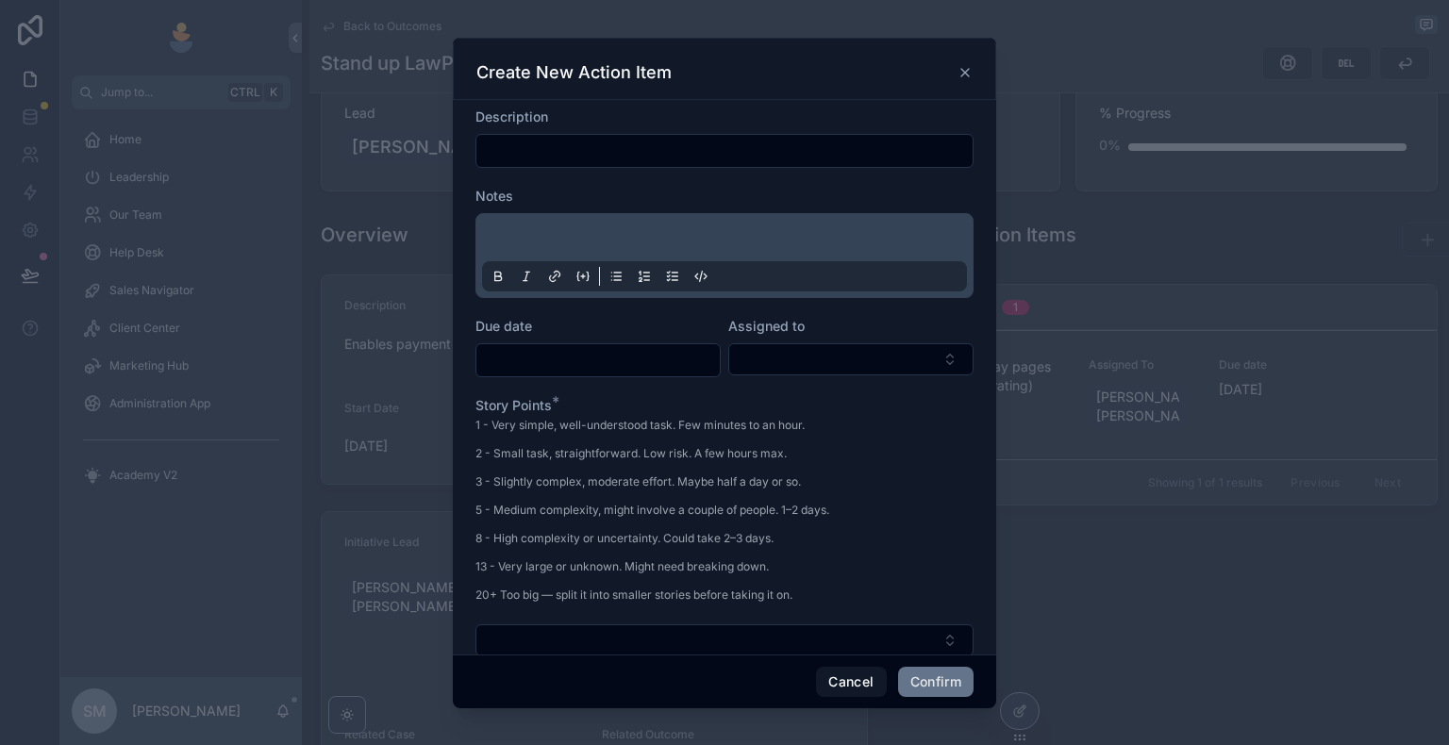
click at [683, 141] on input "text" at bounding box center [724, 151] width 496 height 26
click at [639, 148] on input "**********" at bounding box center [724, 151] width 496 height 26
click at [766, 156] on input "**********" at bounding box center [724, 151] width 496 height 26
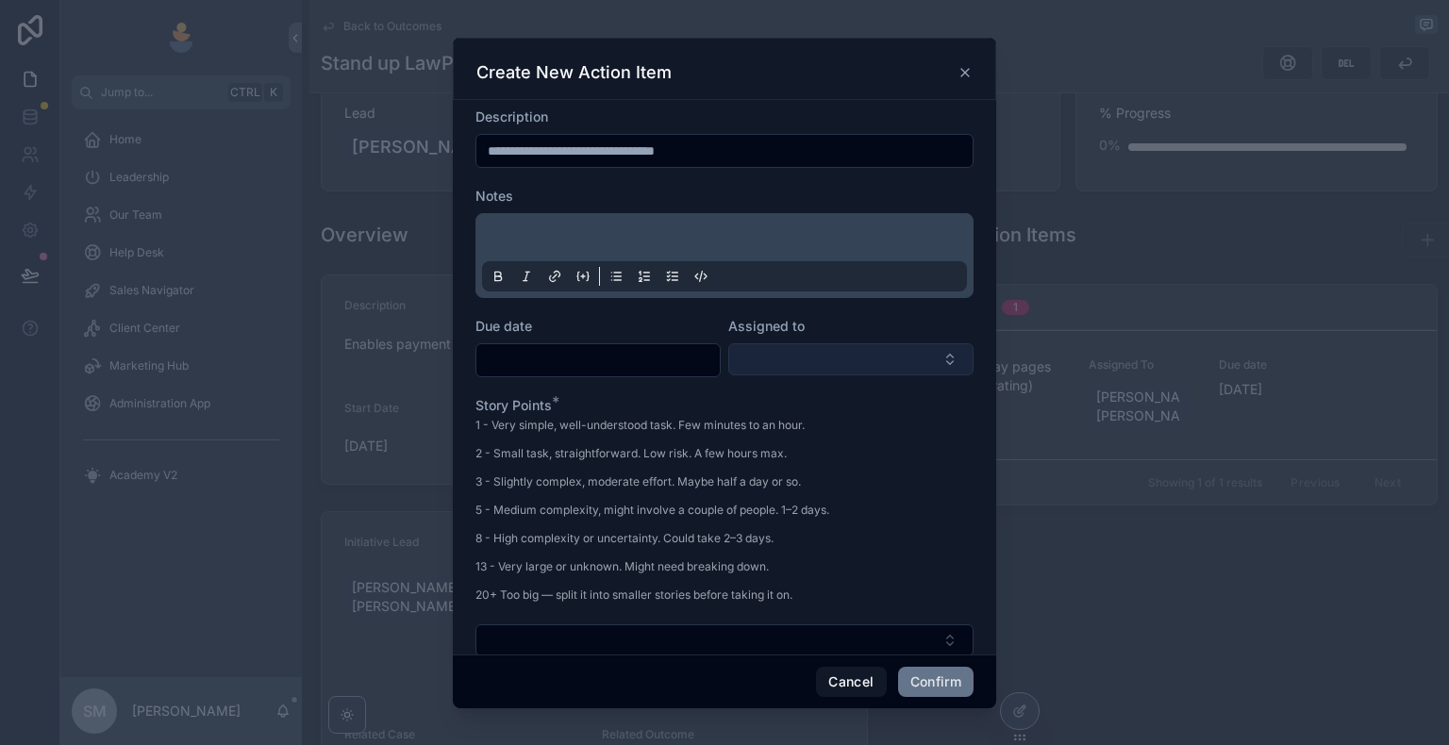
type input "**********"
click at [762, 366] on button "Select Button" at bounding box center [850, 359] width 245 height 32
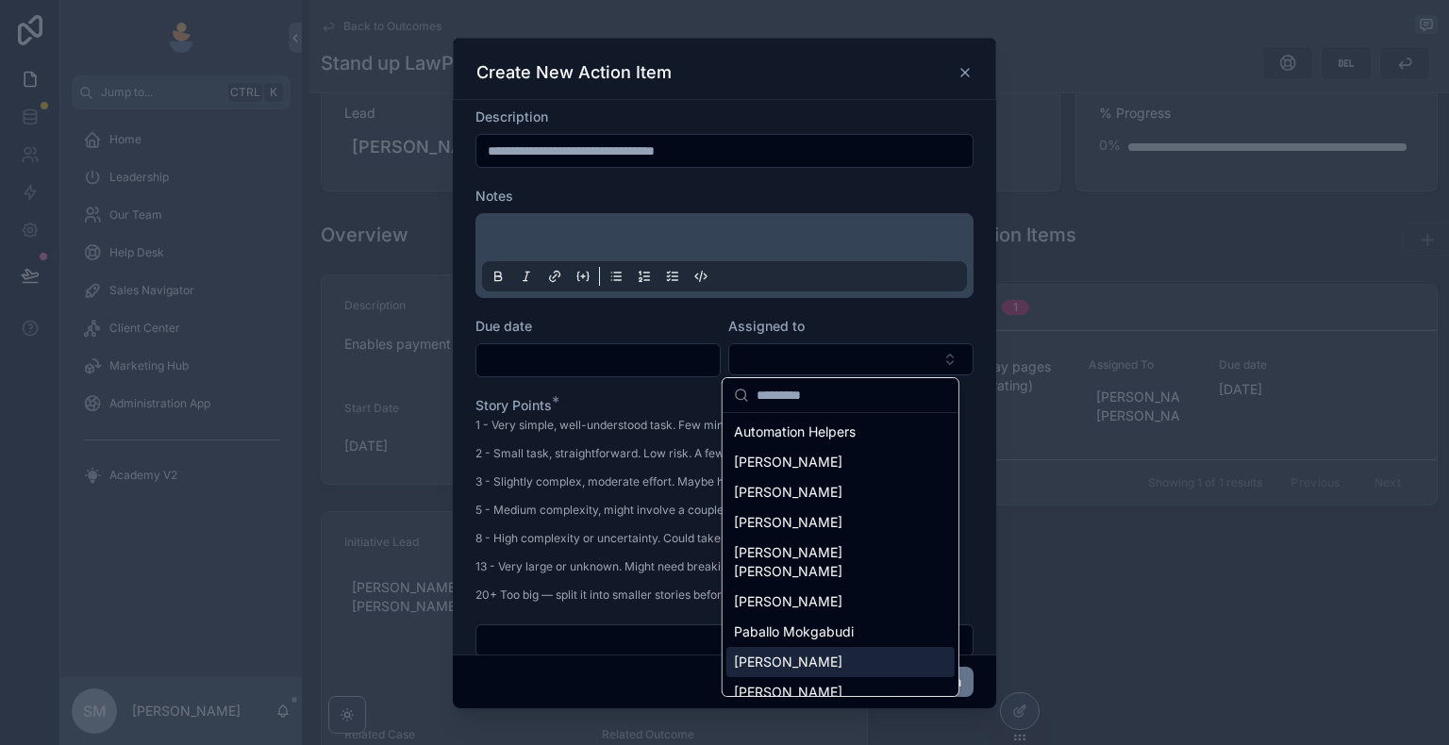
click at [807, 648] on span "[PERSON_NAME]" at bounding box center [788, 662] width 108 height 19
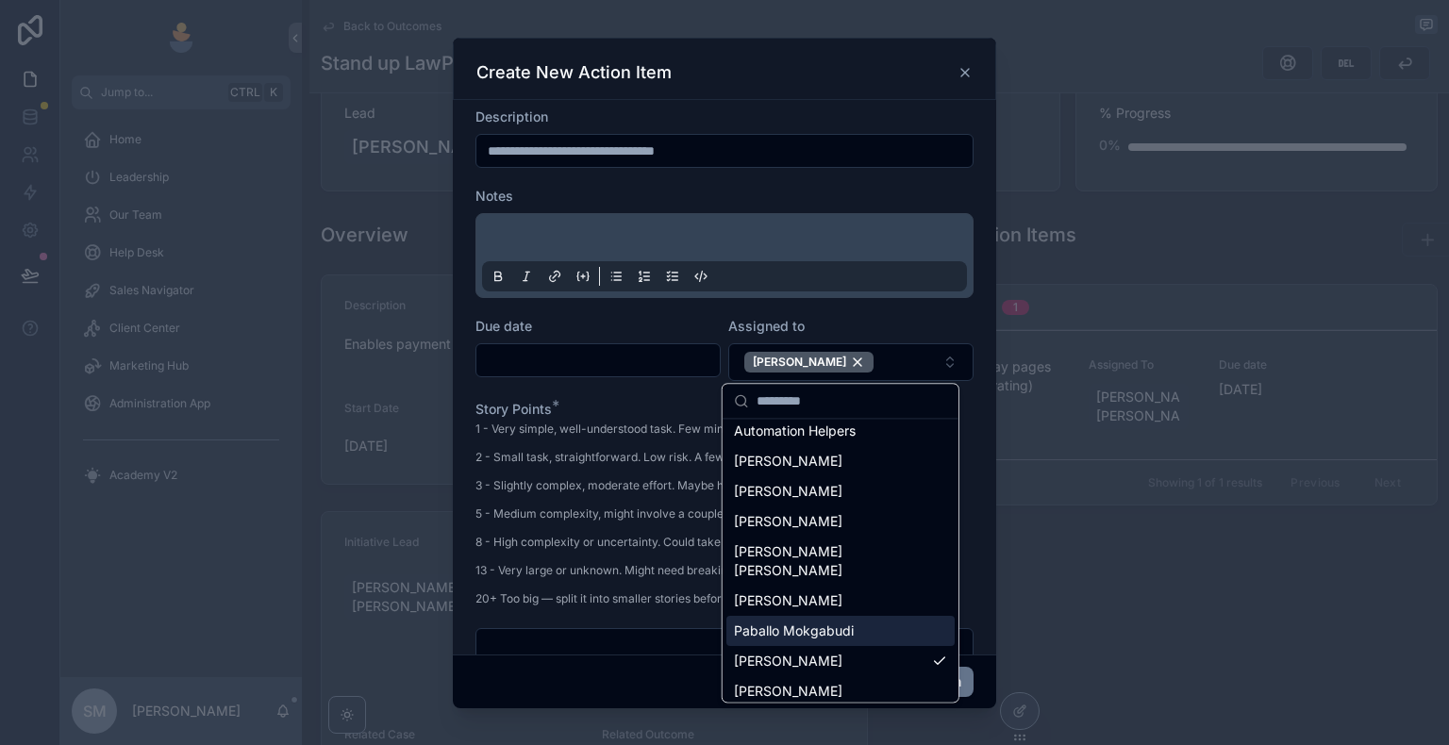
scroll to position [57, 0]
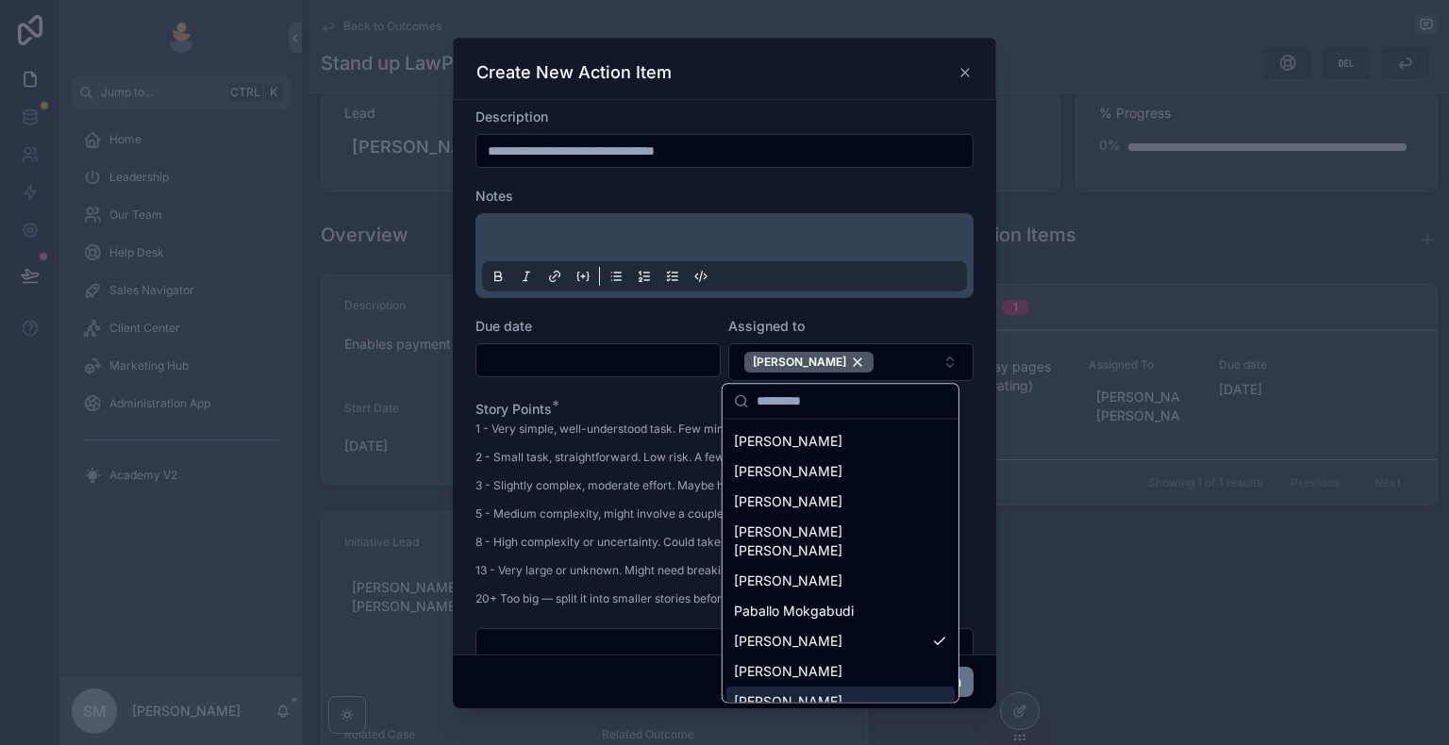
click at [807, 648] on span "[PERSON_NAME]" at bounding box center [788, 701] width 108 height 19
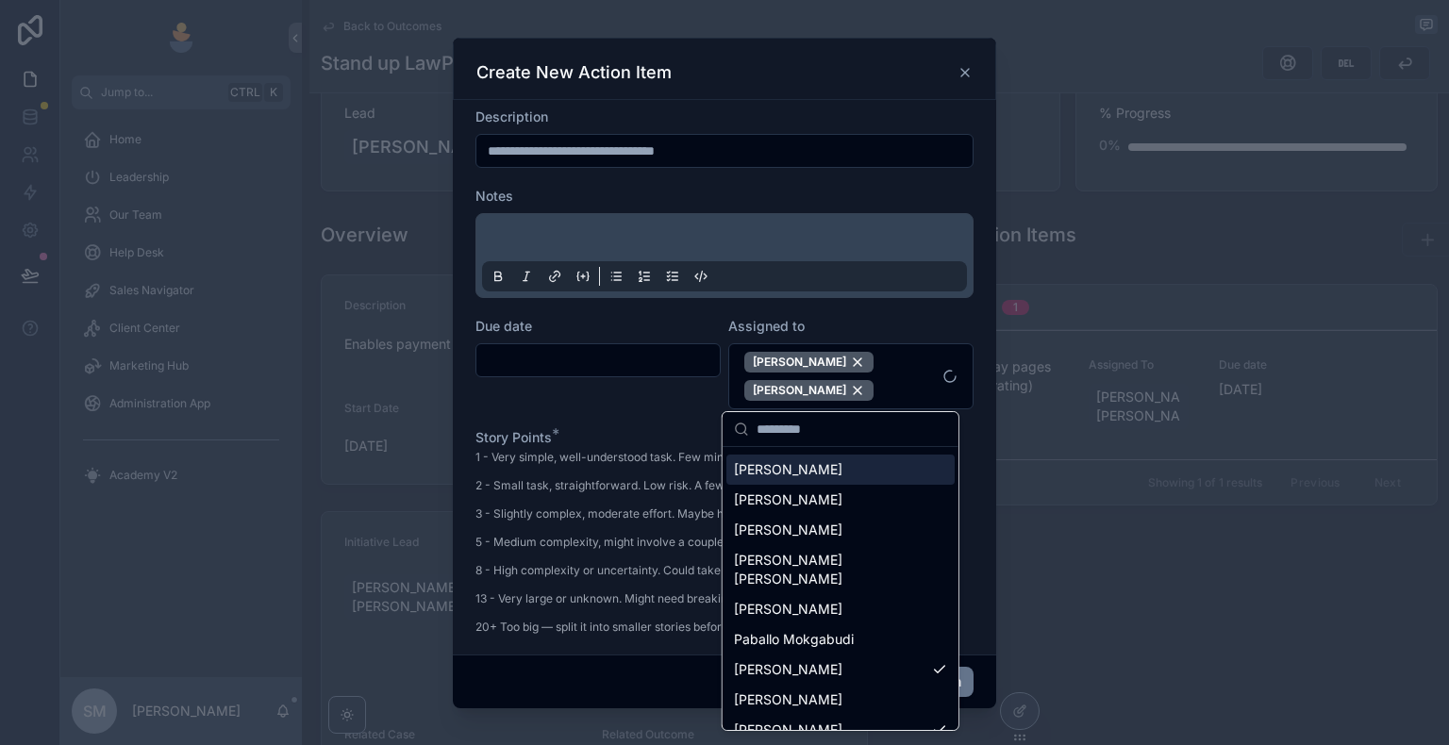
click at [636, 352] on input "text" at bounding box center [597, 360] width 243 height 26
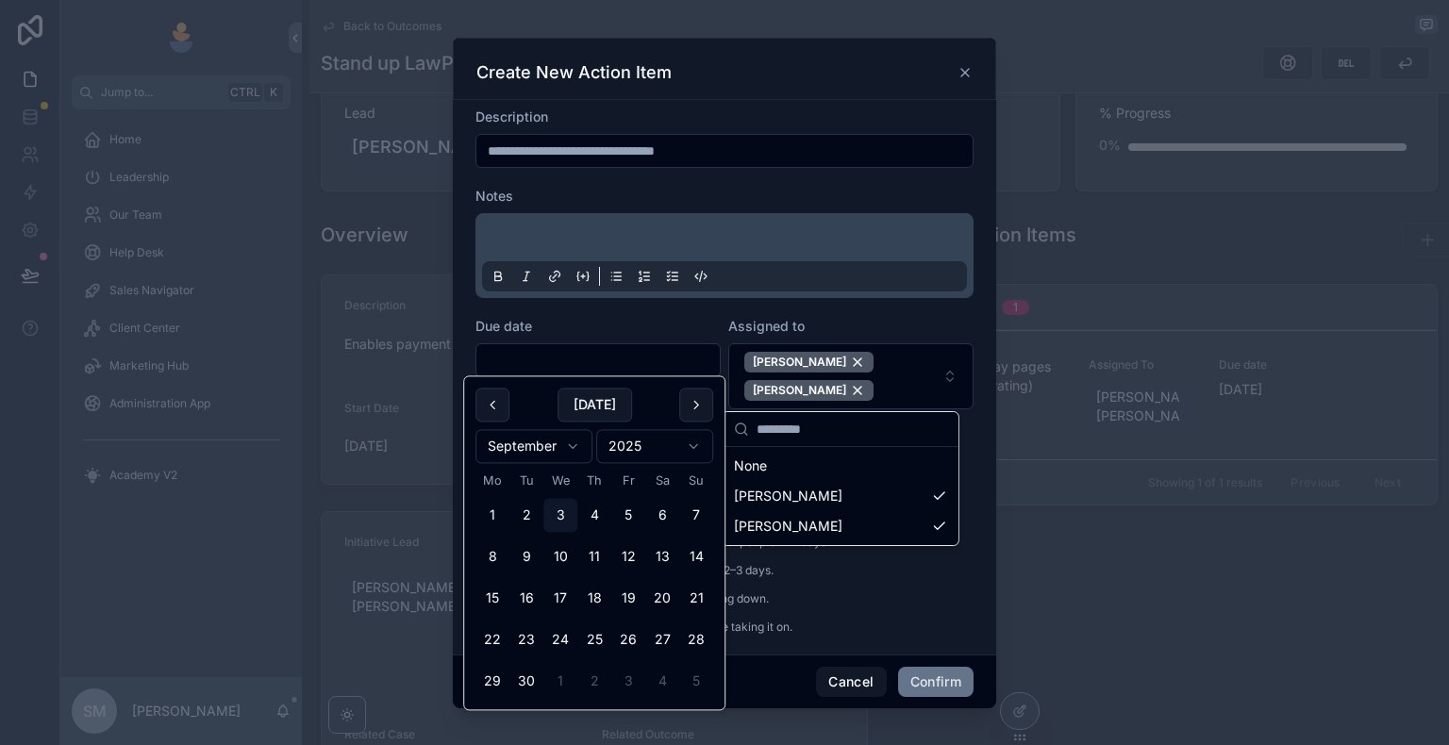
scroll to position [0, 0]
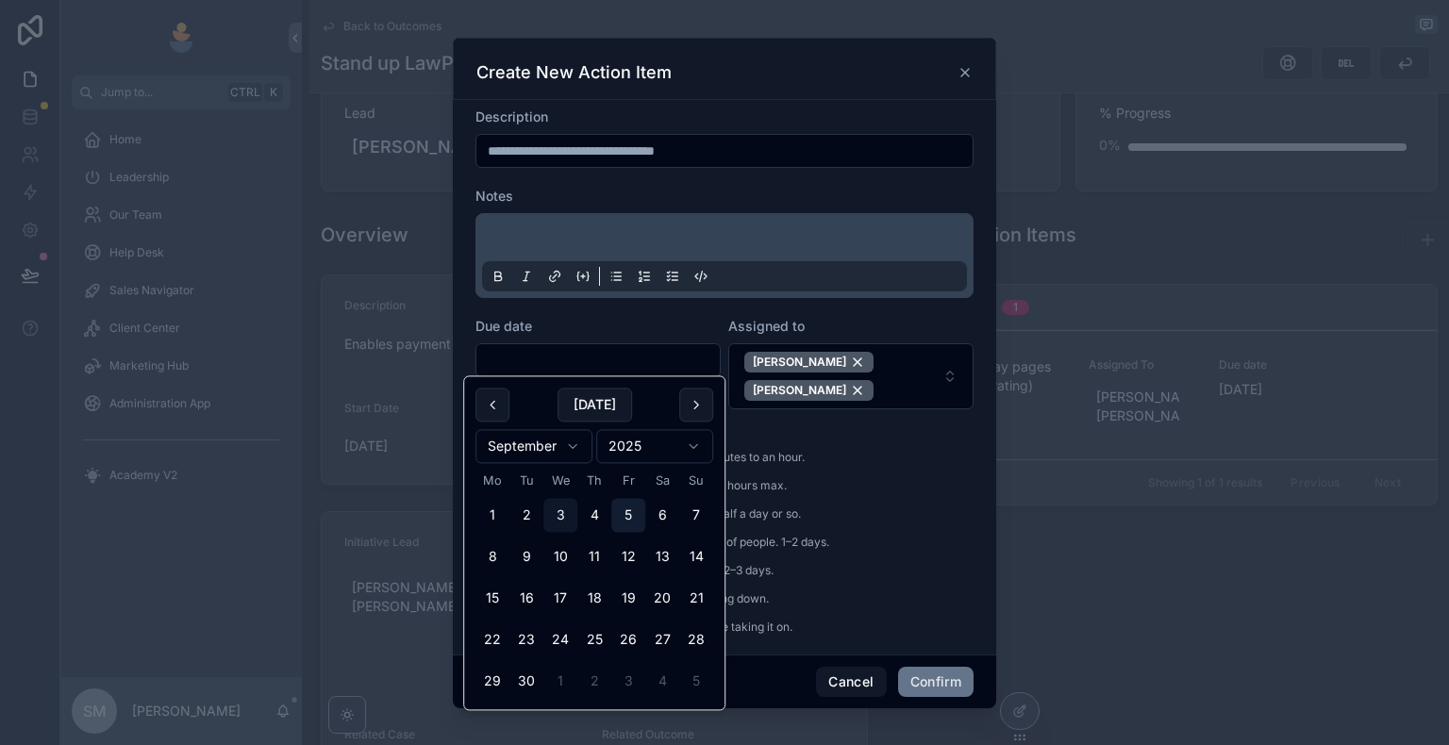
click at [638, 518] on button "5" at bounding box center [628, 516] width 34 height 34
type input "**********"
click at [816, 490] on p "2 - Small task, straightforward. Low risk. A few hours max." at bounding box center [652, 485] width 354 height 17
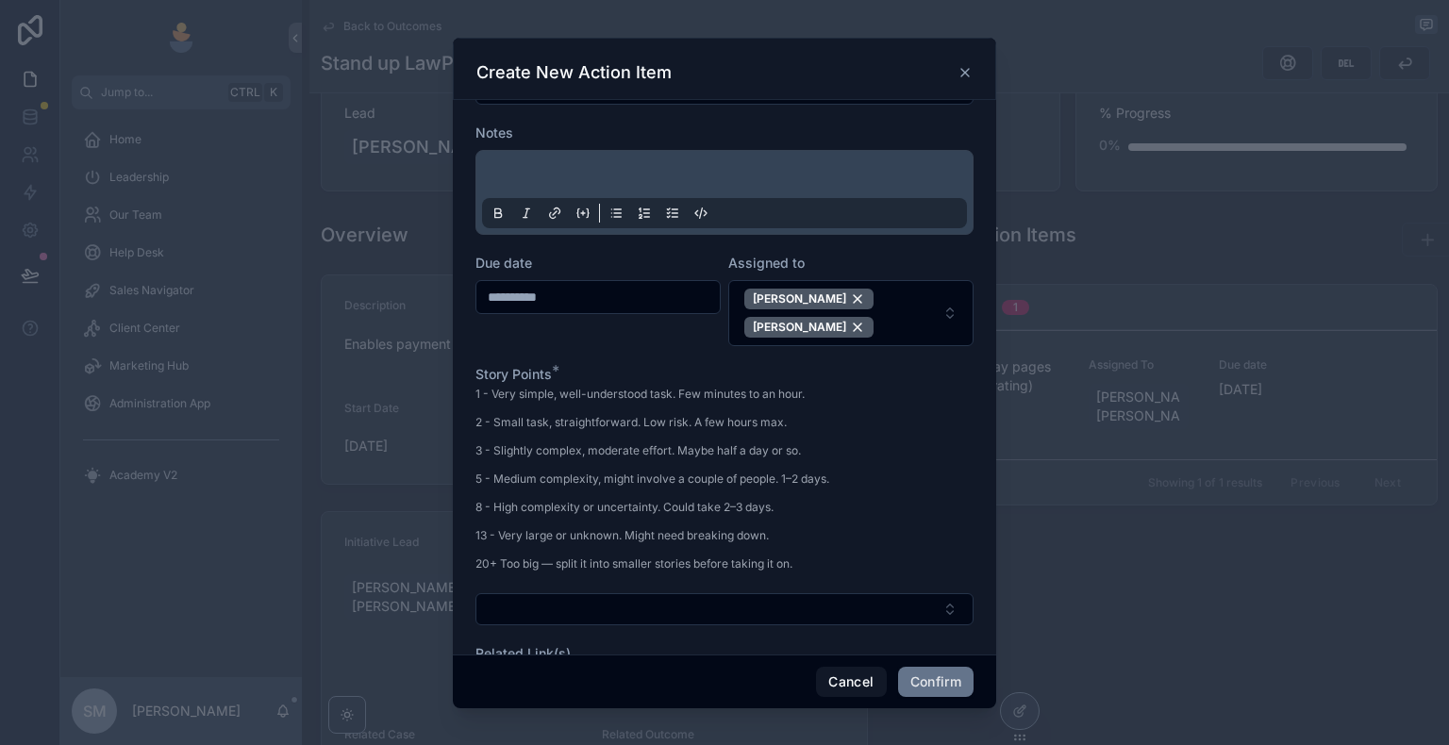
scroll to position [94, 0]
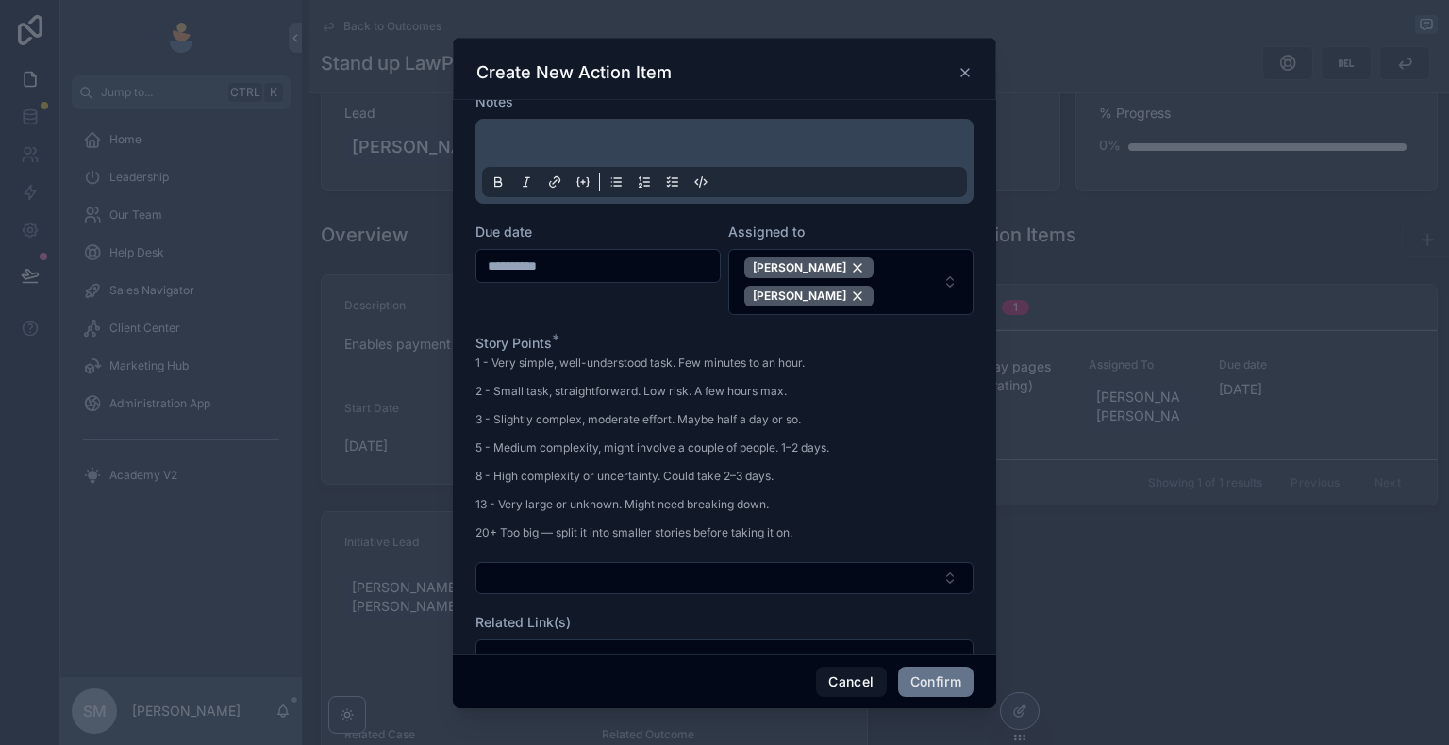
click at [574, 555] on div "Story Points * 1 - Very simple, well-understood task. Few minutes to an hour. 2…" at bounding box center [724, 464] width 498 height 260
click at [556, 572] on button "Select Button" at bounding box center [724, 578] width 498 height 32
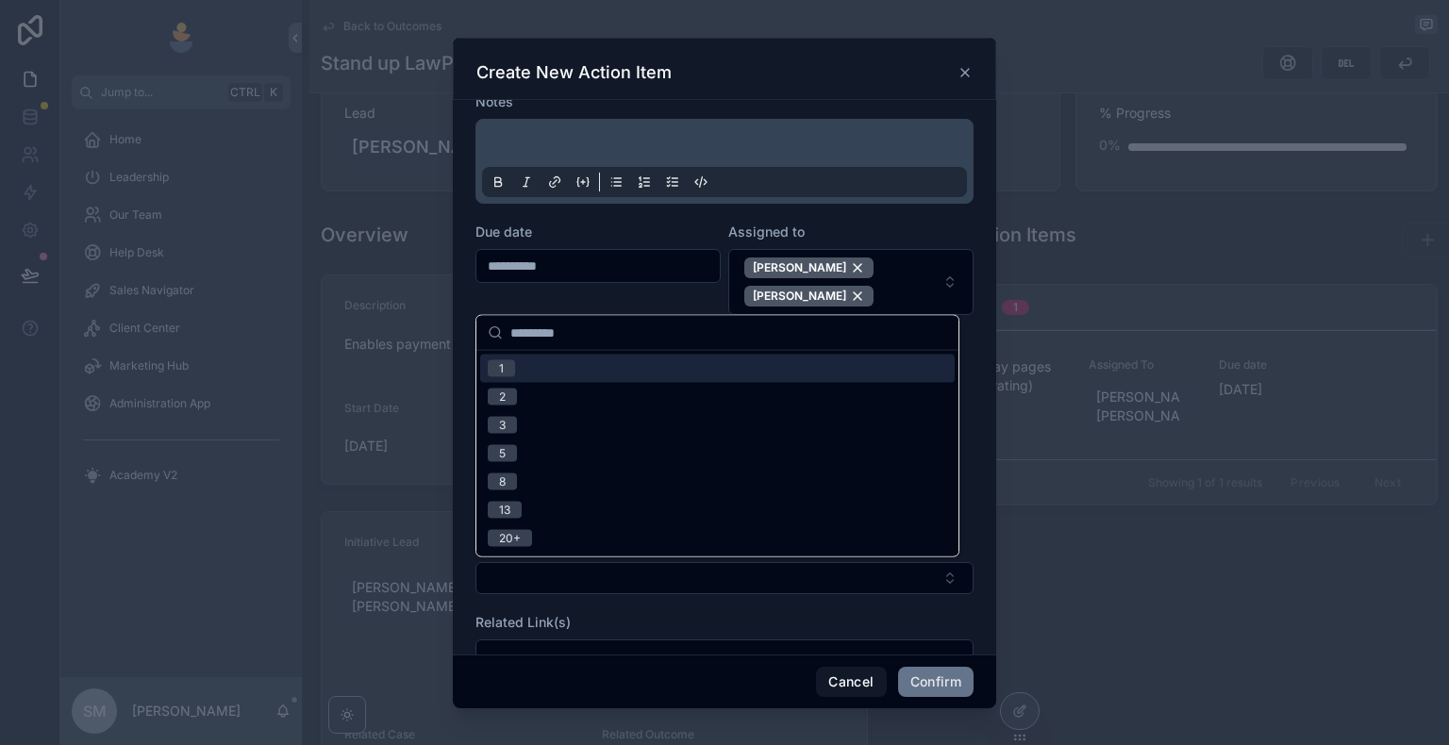
click at [514, 377] on div "1" at bounding box center [717, 369] width 474 height 28
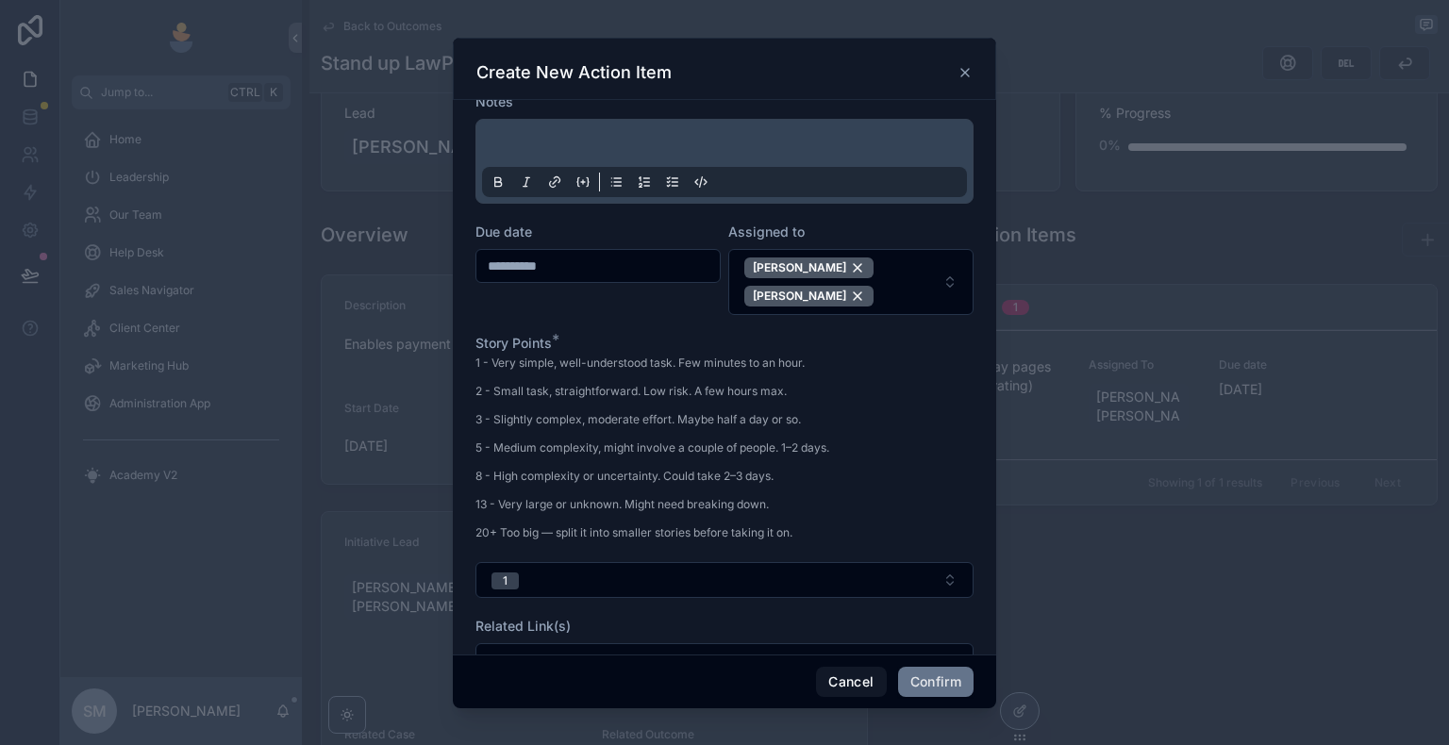
click at [666, 441] on p "5 - Medium complexity, might involve a couple of people. 1–2 days." at bounding box center [652, 448] width 354 height 17
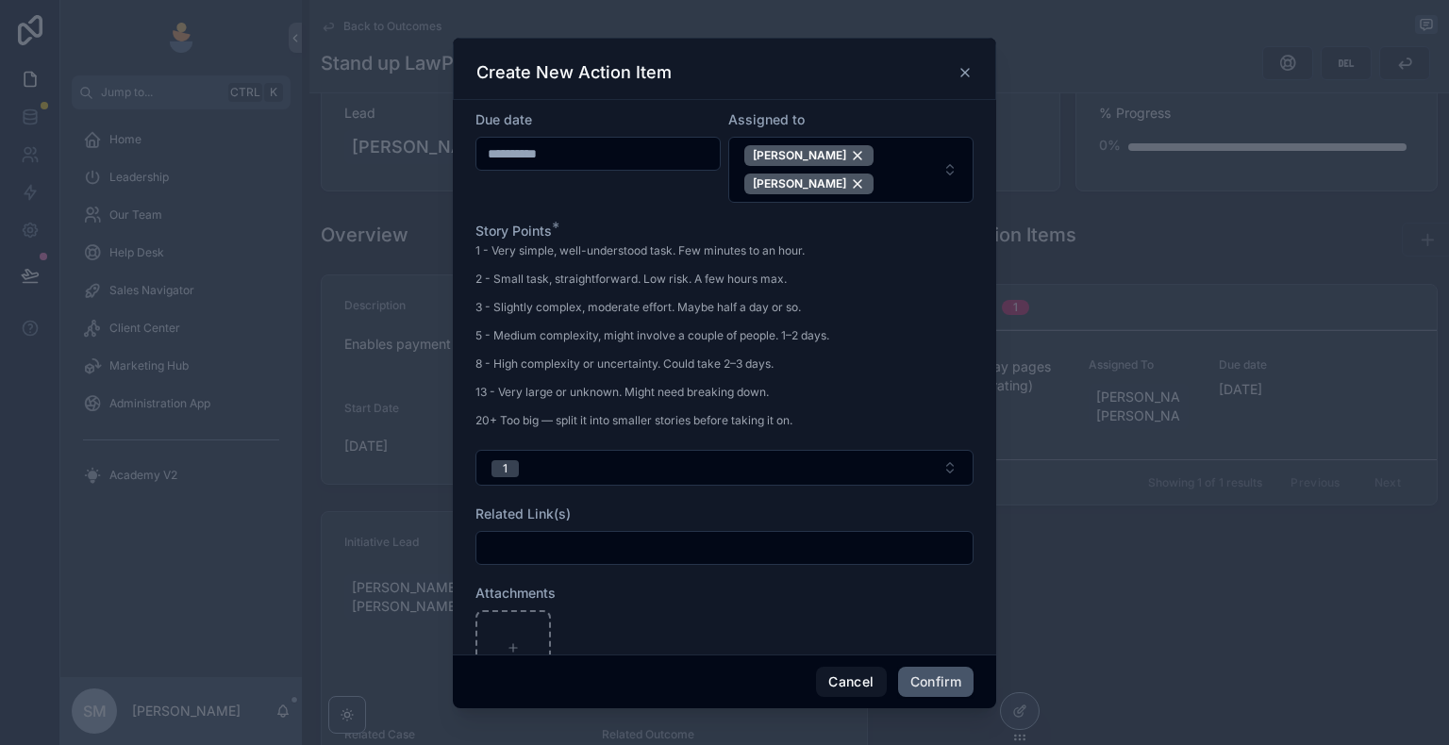
scroll to position [174, 0]
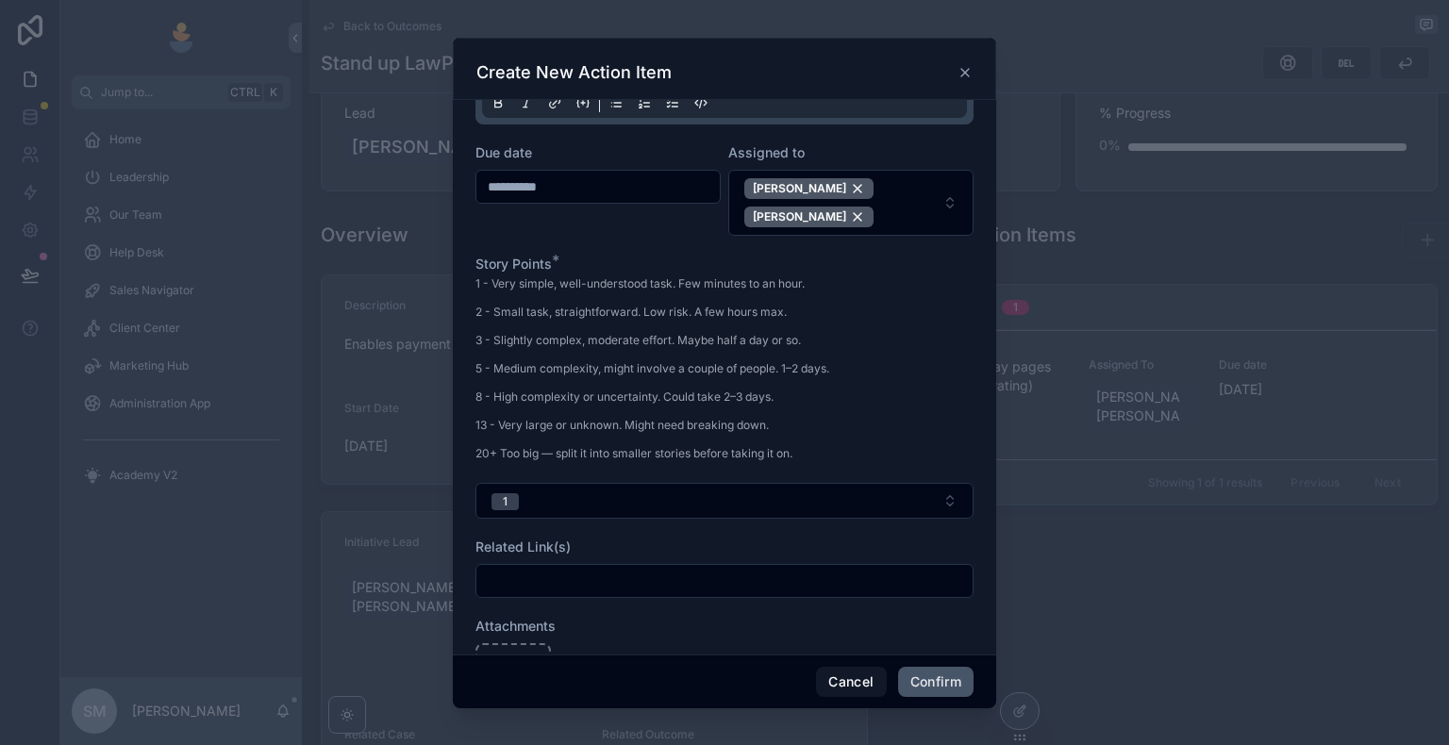
click at [941, 648] on button "Confirm" at bounding box center [935, 682] width 75 height 30
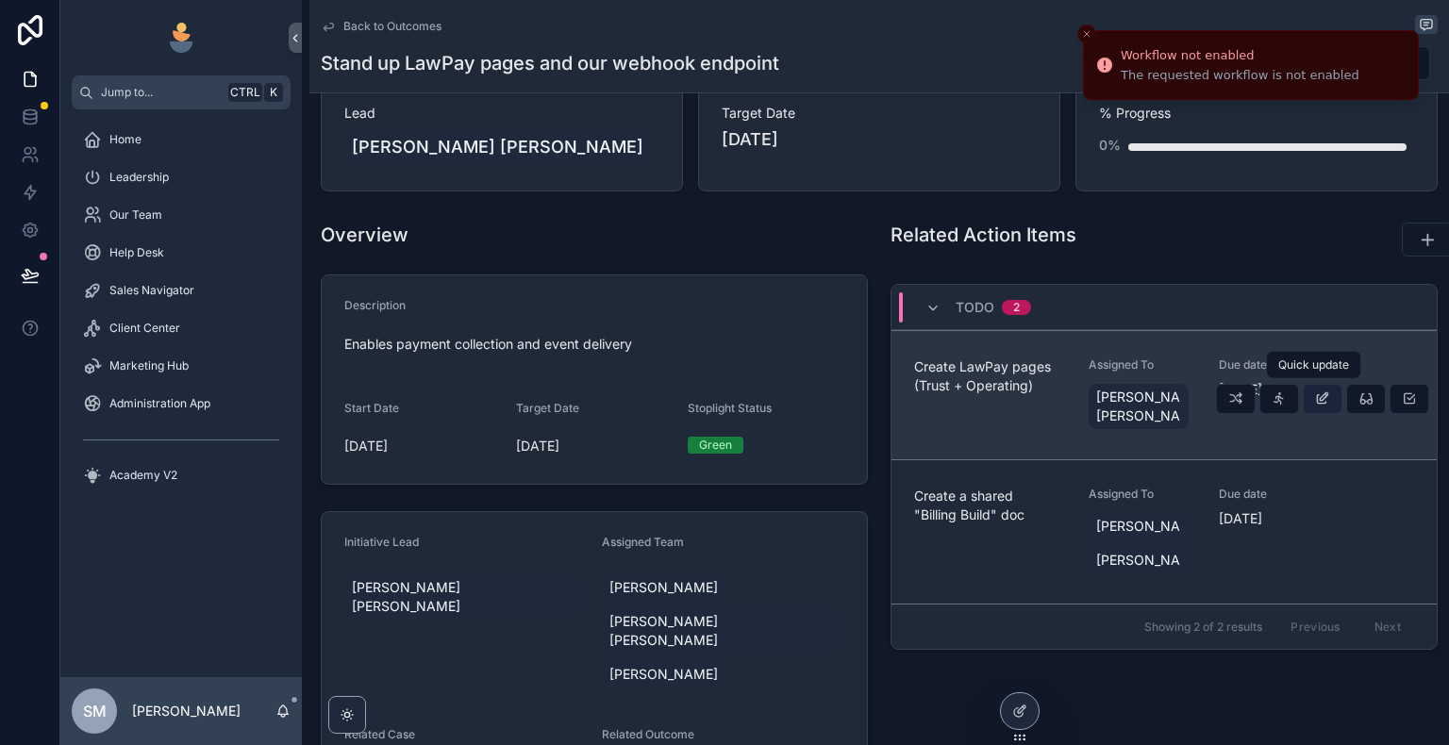
click at [1315, 391] on icon "scrollable content" at bounding box center [1322, 398] width 15 height 15
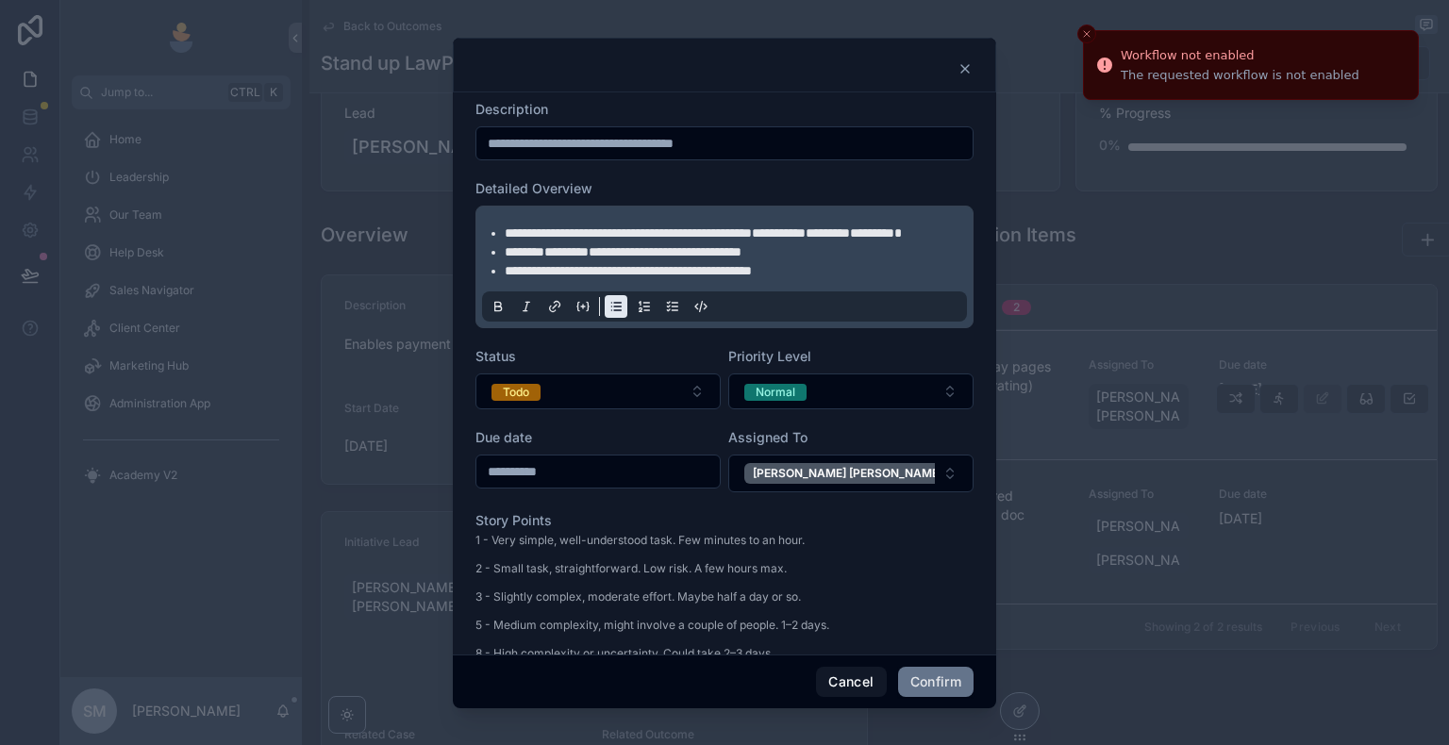
click at [857, 280] on li "**********" at bounding box center [738, 270] width 466 height 19
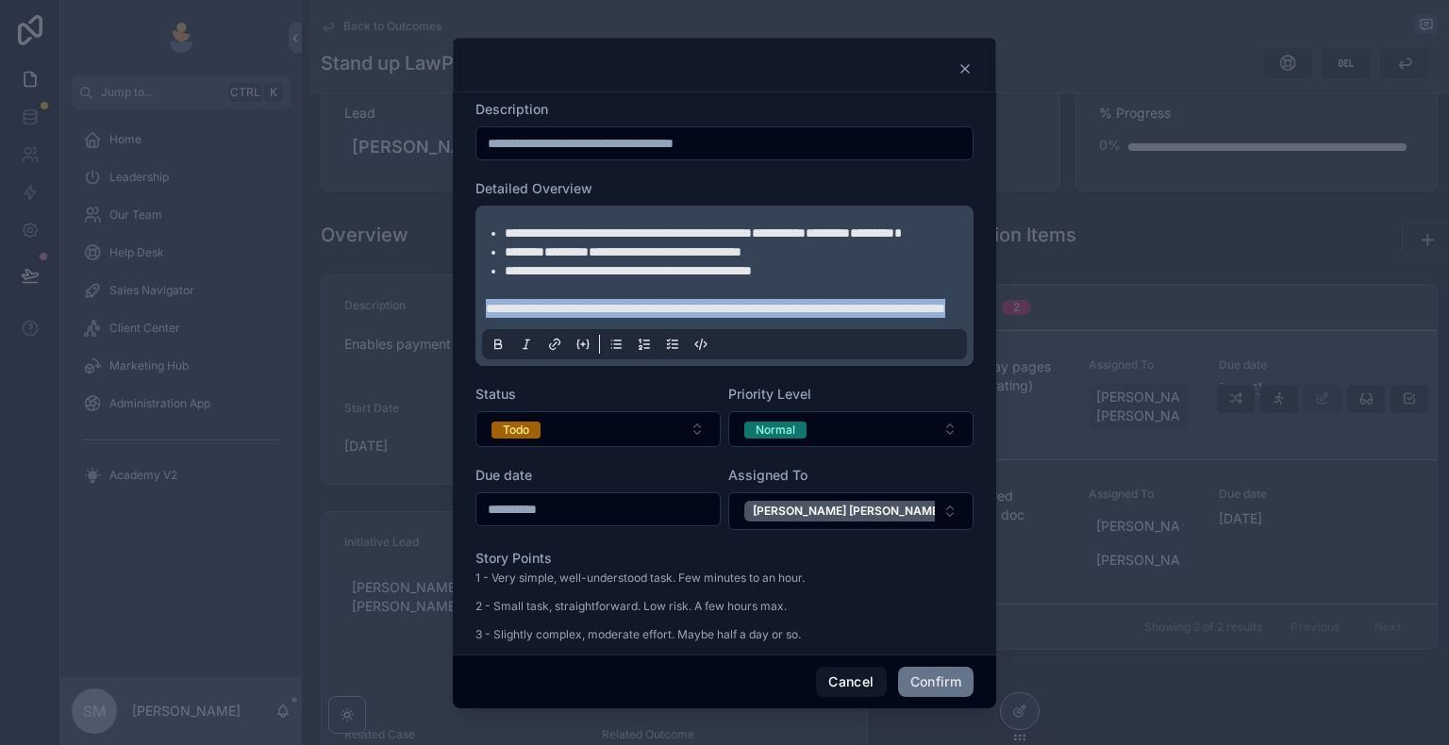
drag, startPoint x: 665, startPoint y: 351, endPoint x: 483, endPoint y: 323, distance: 184.2
click at [484, 323] on div "**********" at bounding box center [724, 285] width 485 height 147
click at [488, 359] on div at bounding box center [724, 344] width 485 height 30
click at [494, 352] on icon at bounding box center [498, 344] width 15 height 15
click at [660, 318] on p "**********" at bounding box center [728, 308] width 485 height 19
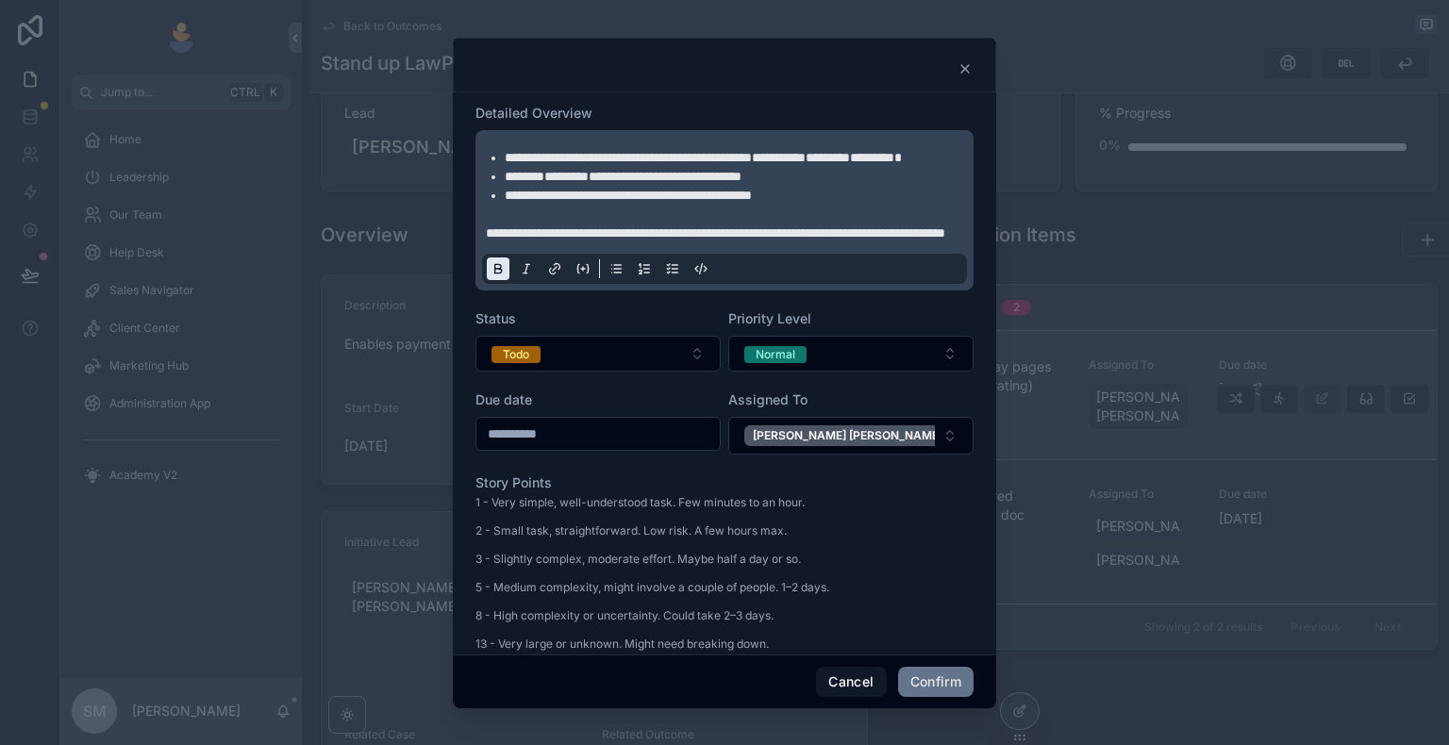
scroll to position [189, 0]
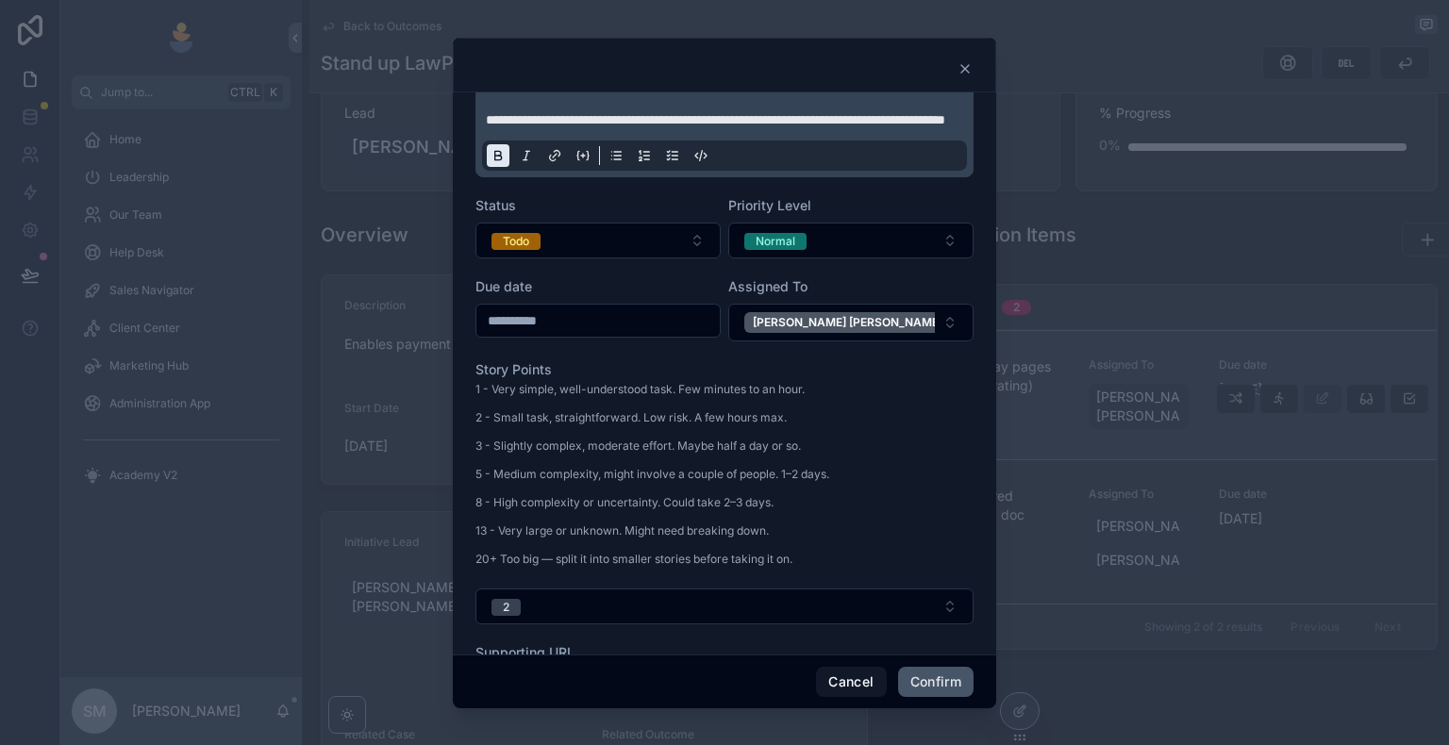
click at [933, 648] on button "Confirm" at bounding box center [935, 682] width 75 height 30
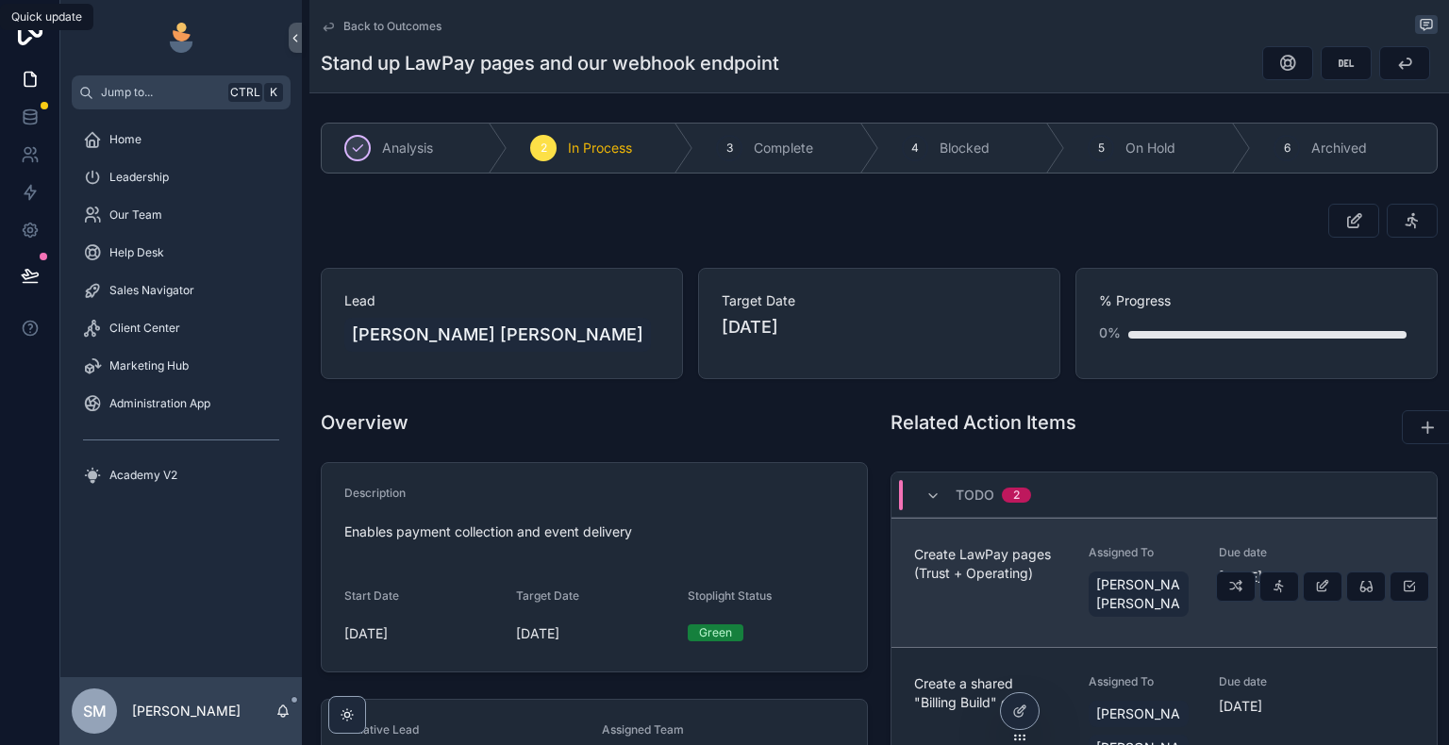
scroll to position [0, 0]
click at [1418, 428] on icon "scrollable content" at bounding box center [1427, 428] width 19 height 19
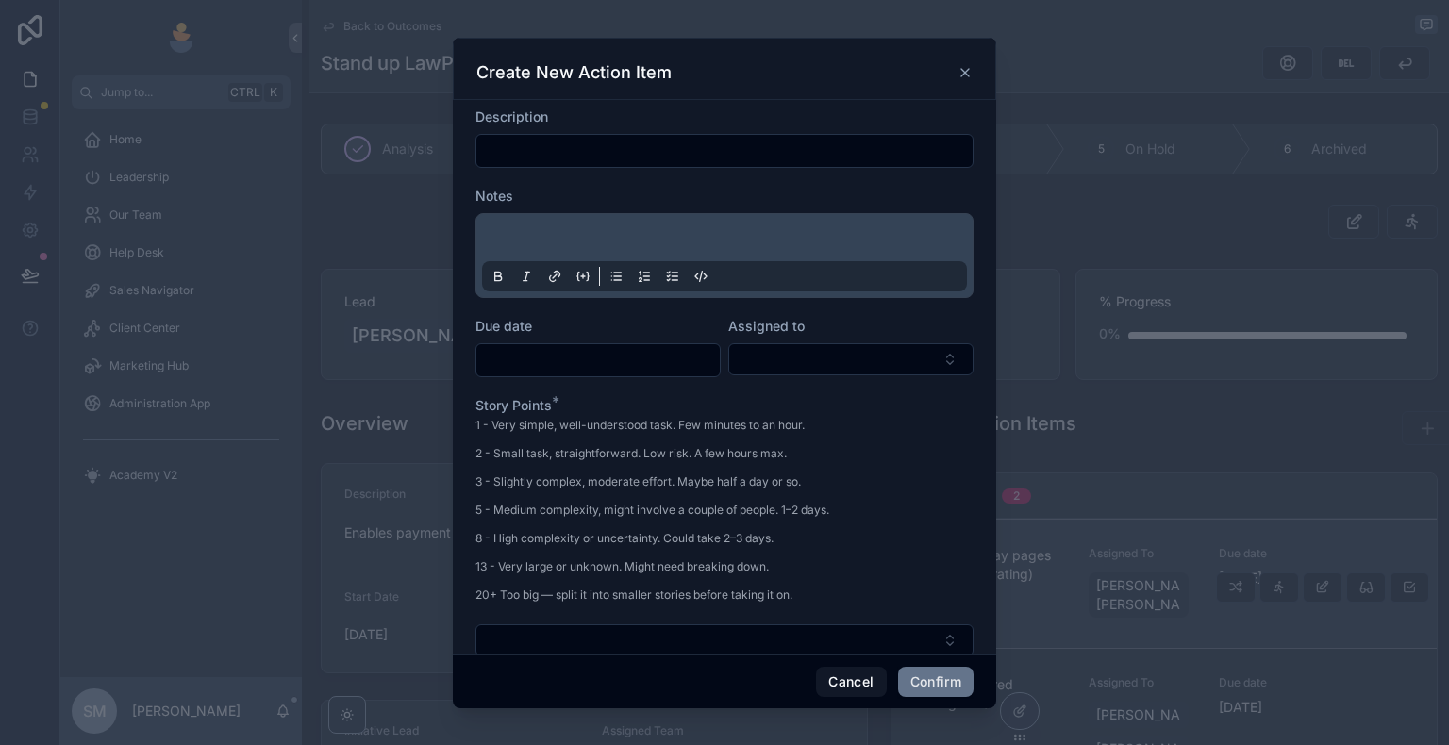
click at [678, 138] on input "text" at bounding box center [724, 151] width 496 height 26
paste input "**********"
type input "**********"
click at [649, 242] on p at bounding box center [728, 240] width 485 height 19
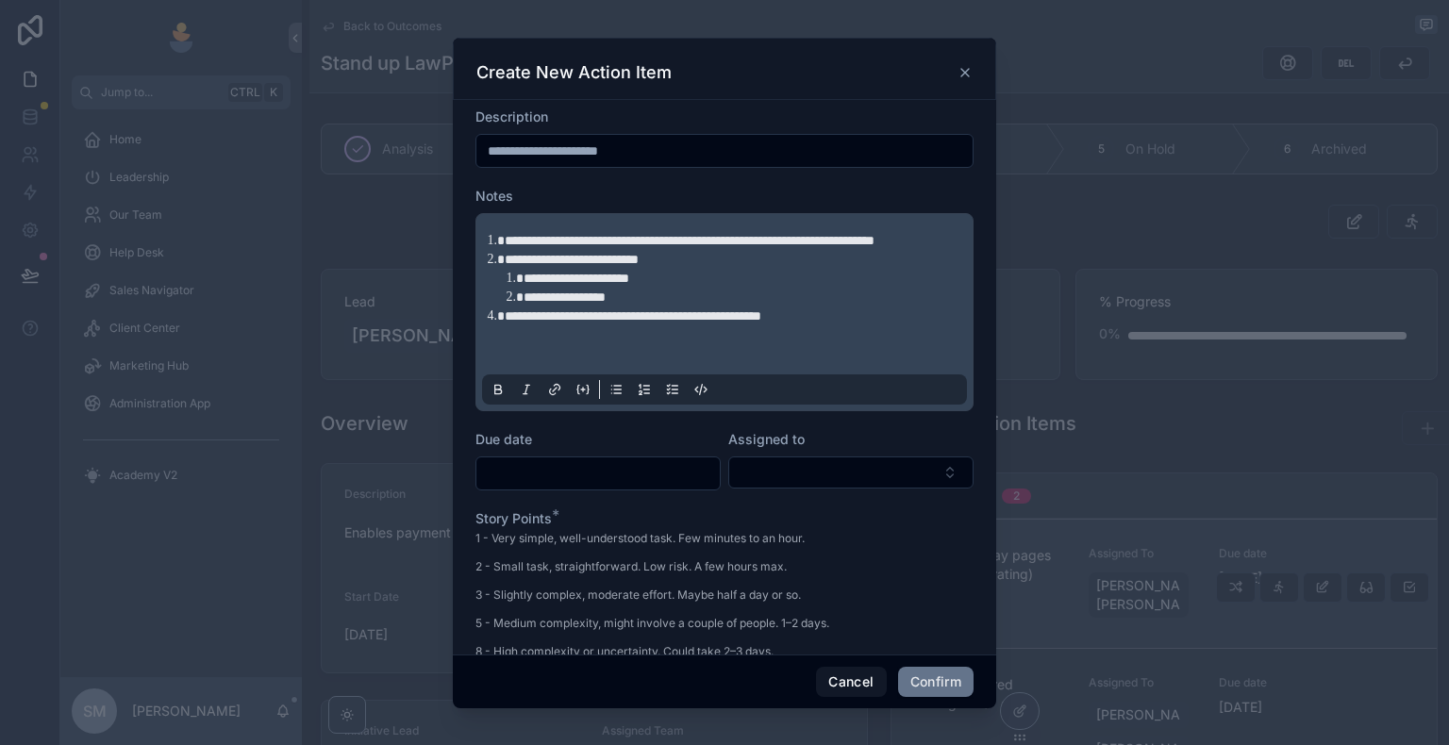
paste div
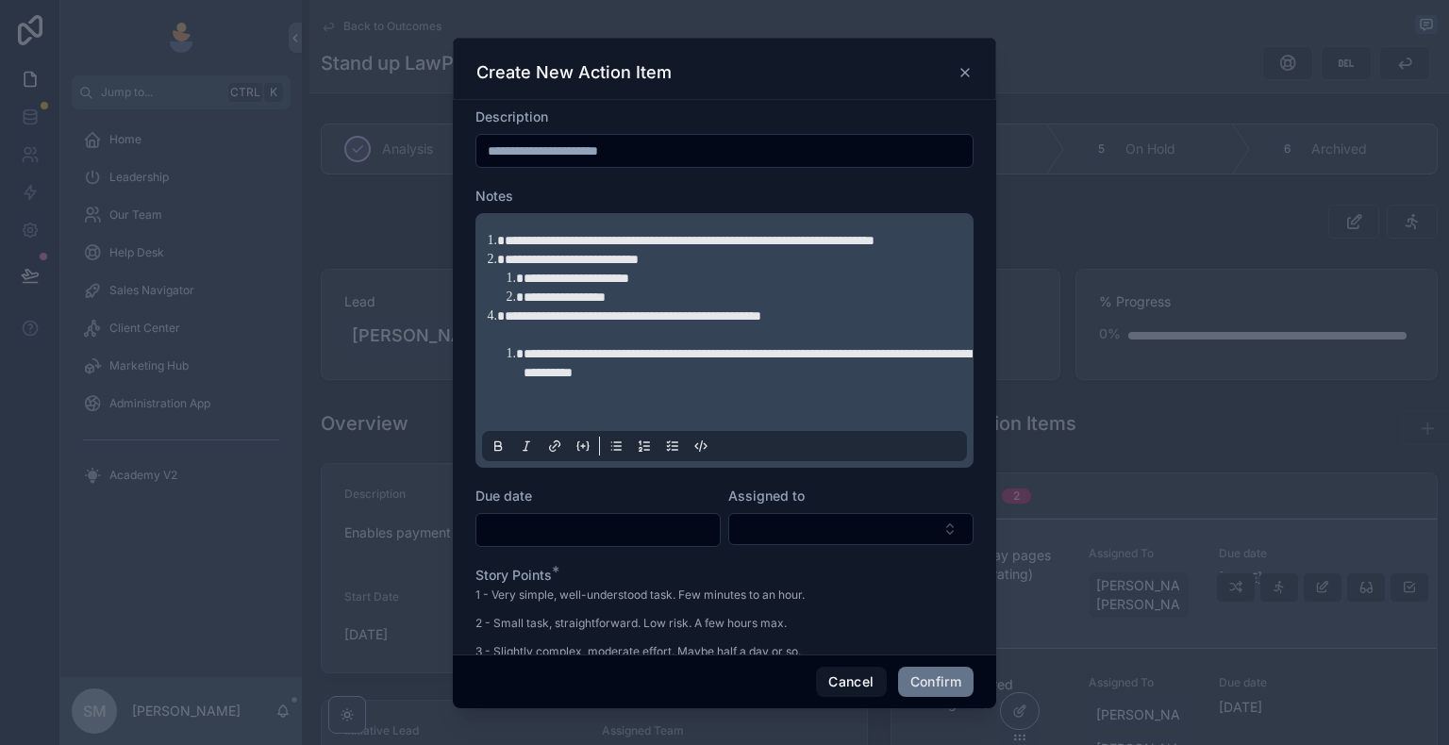
click at [524, 373] on li "**********" at bounding box center [747, 363] width 447 height 38
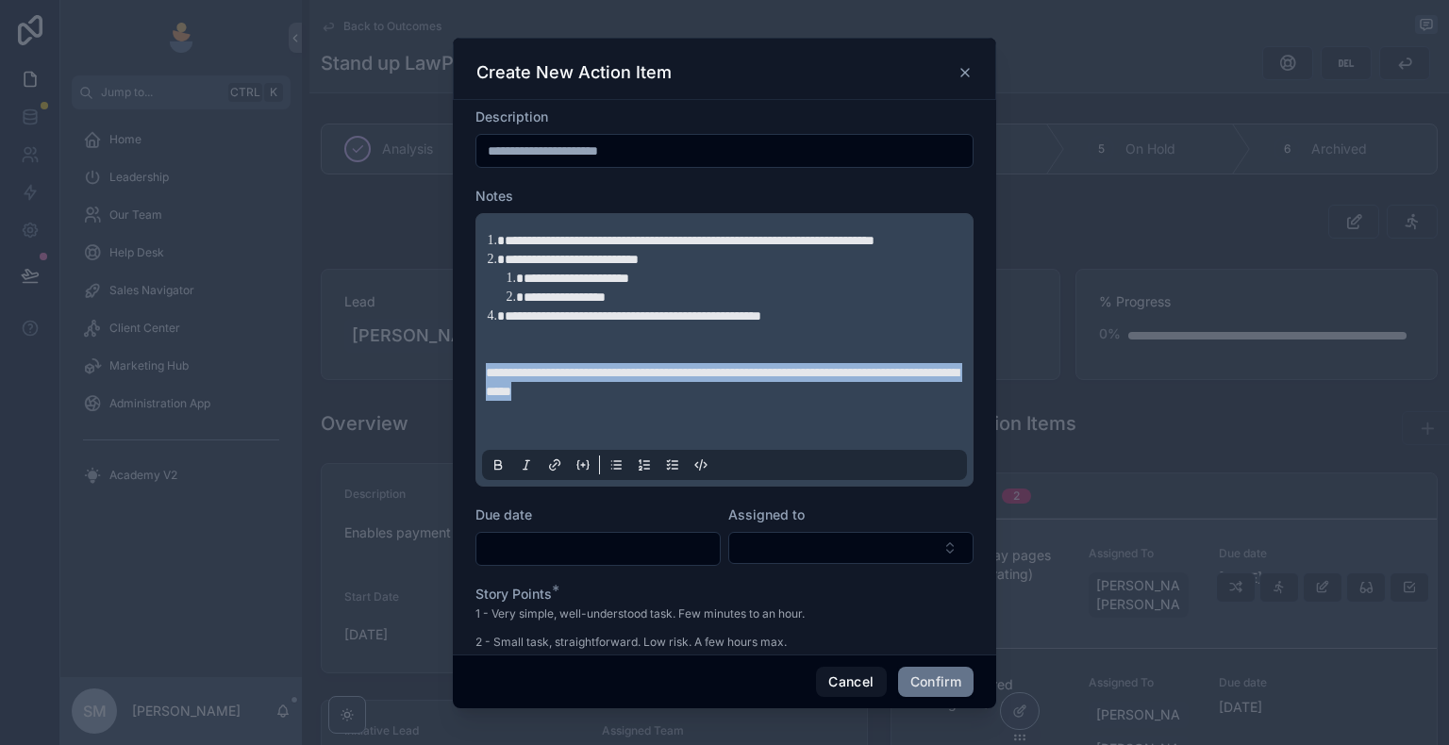
drag, startPoint x: 712, startPoint y: 417, endPoint x: 480, endPoint y: 393, distance: 233.2
click at [480, 393] on div "**********" at bounding box center [724, 350] width 498 height 274
click at [498, 474] on button at bounding box center [498, 465] width 23 height 23
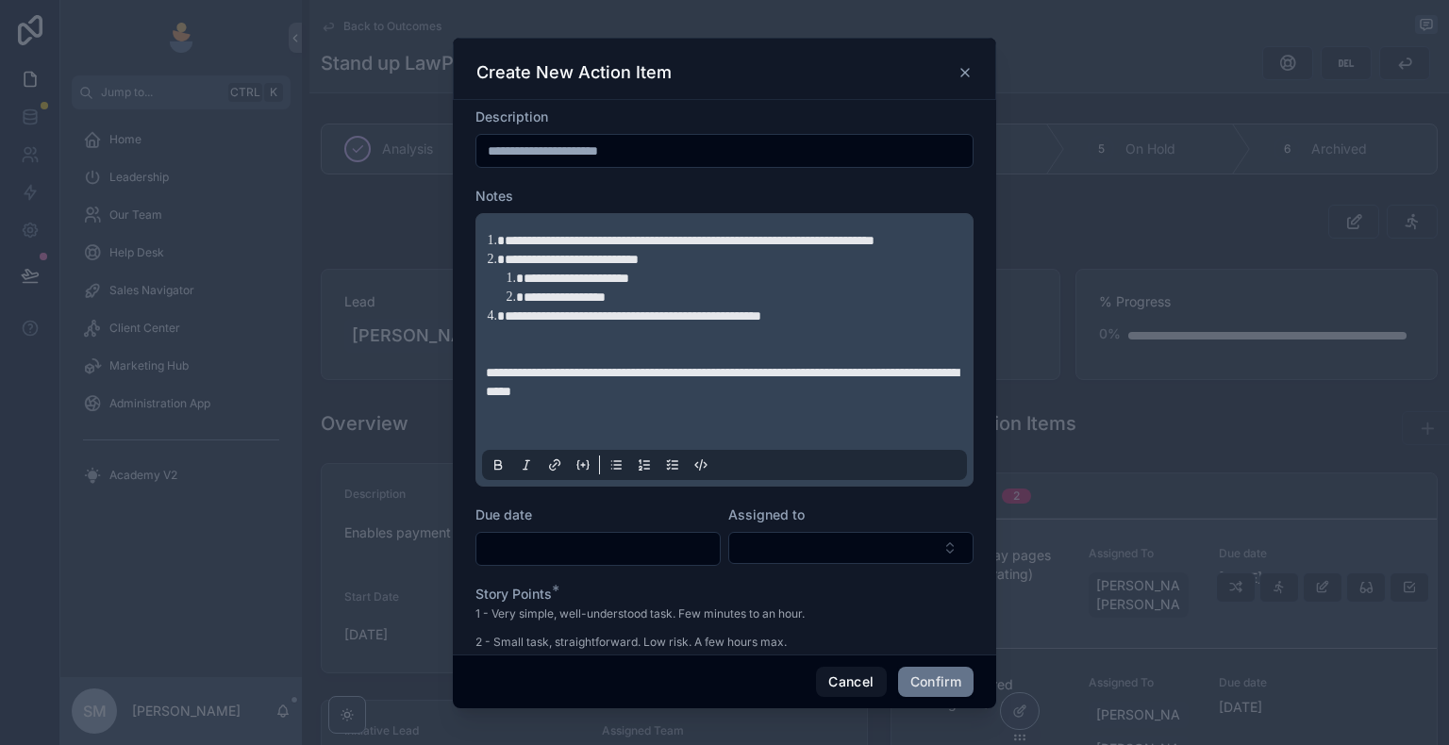
click at [746, 430] on p at bounding box center [728, 420] width 485 height 38
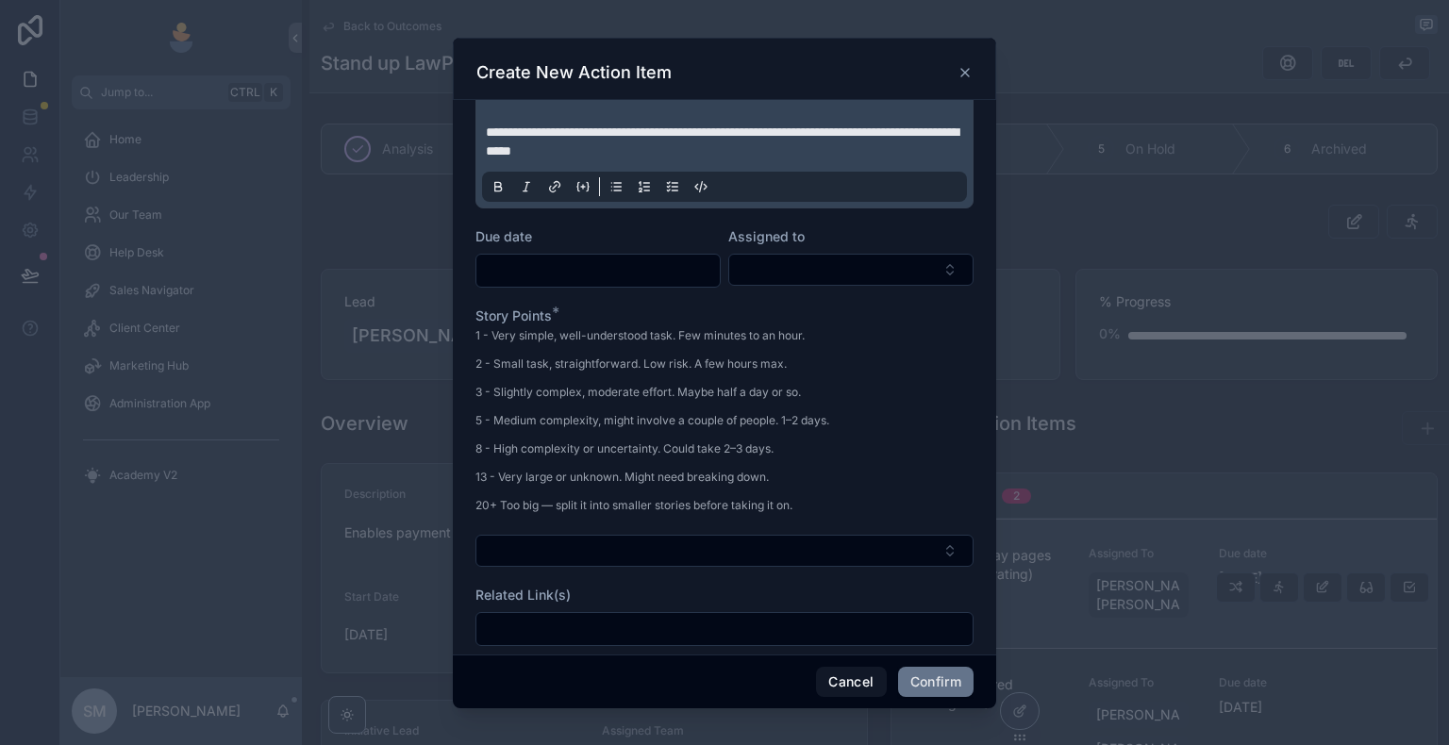
scroll to position [283, 0]
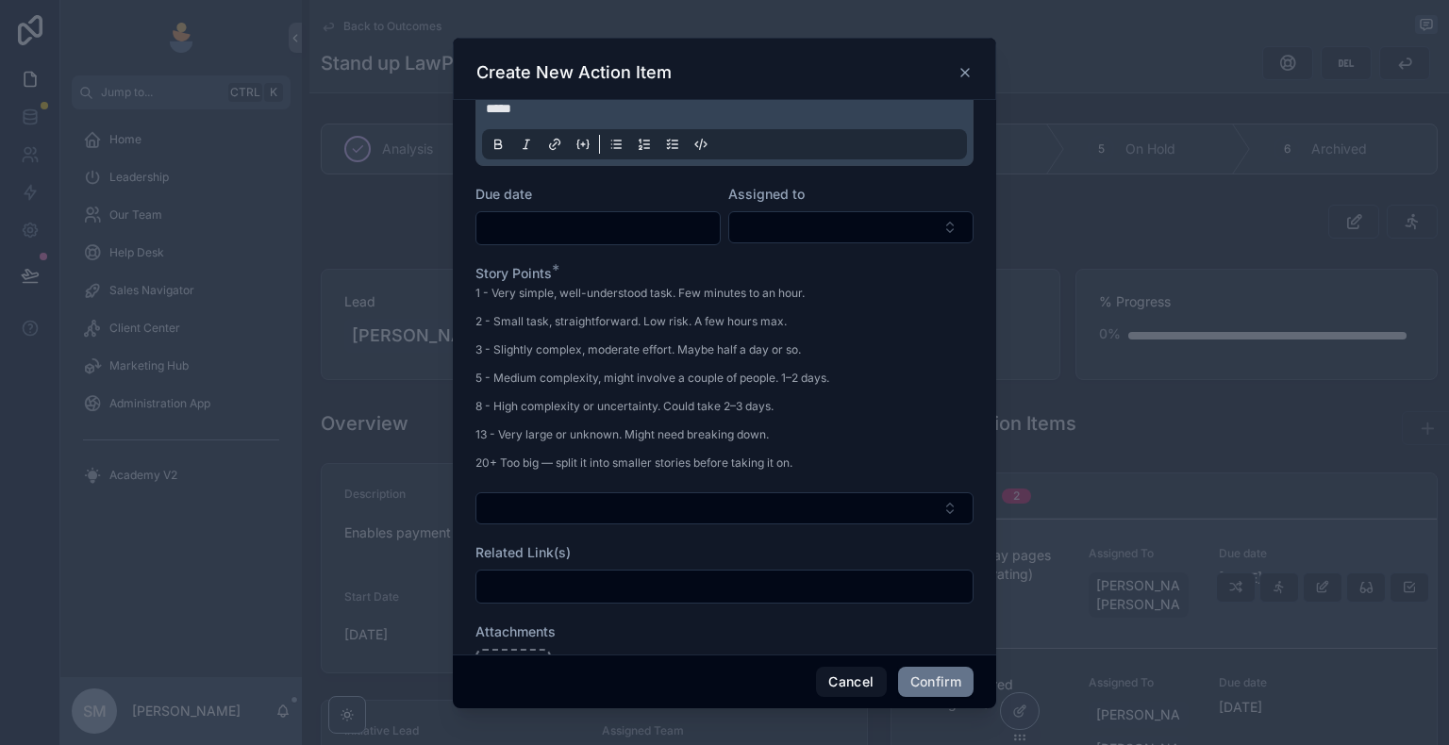
click at [587, 241] on input "text" at bounding box center [597, 228] width 243 height 26
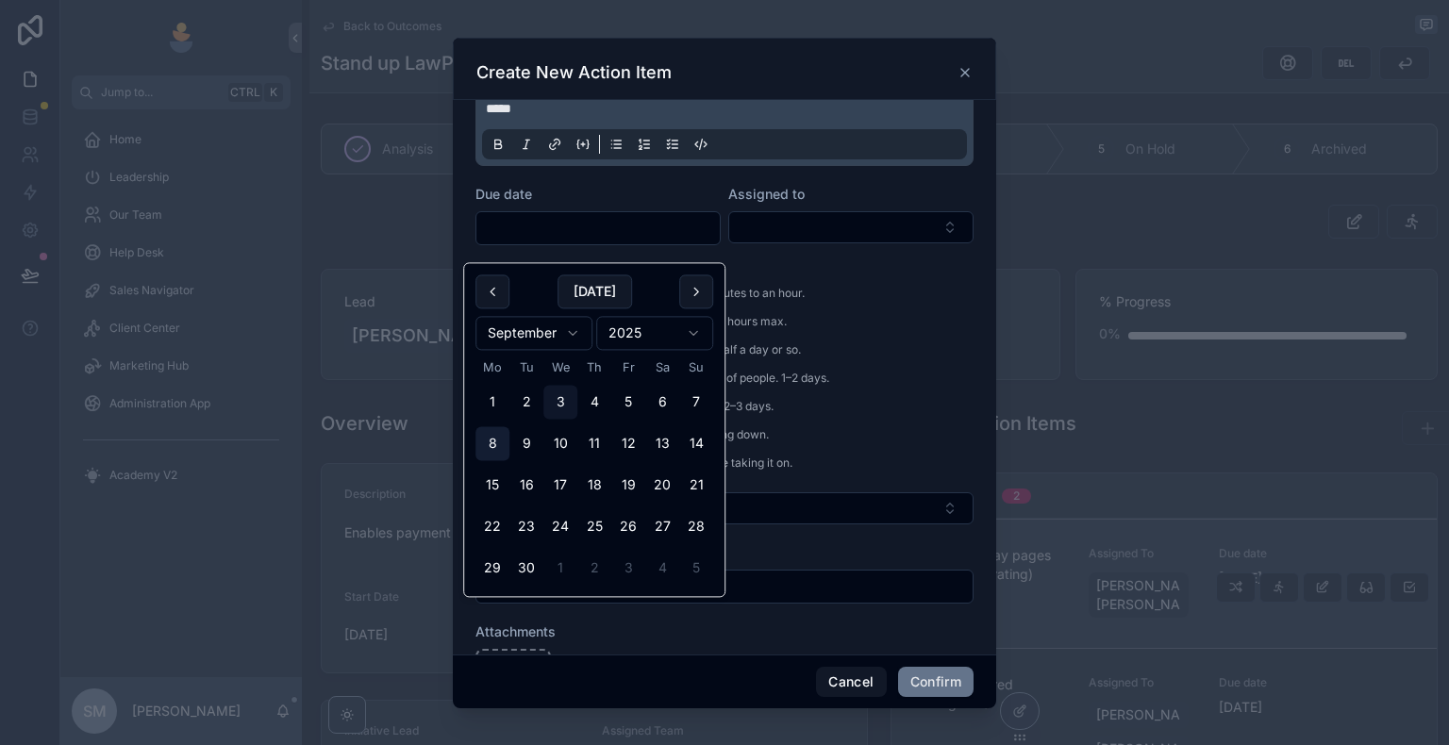
click at [500, 446] on button "8" at bounding box center [492, 444] width 34 height 34
type input "**********"
click at [774, 245] on div "Assigned to" at bounding box center [850, 215] width 245 height 60
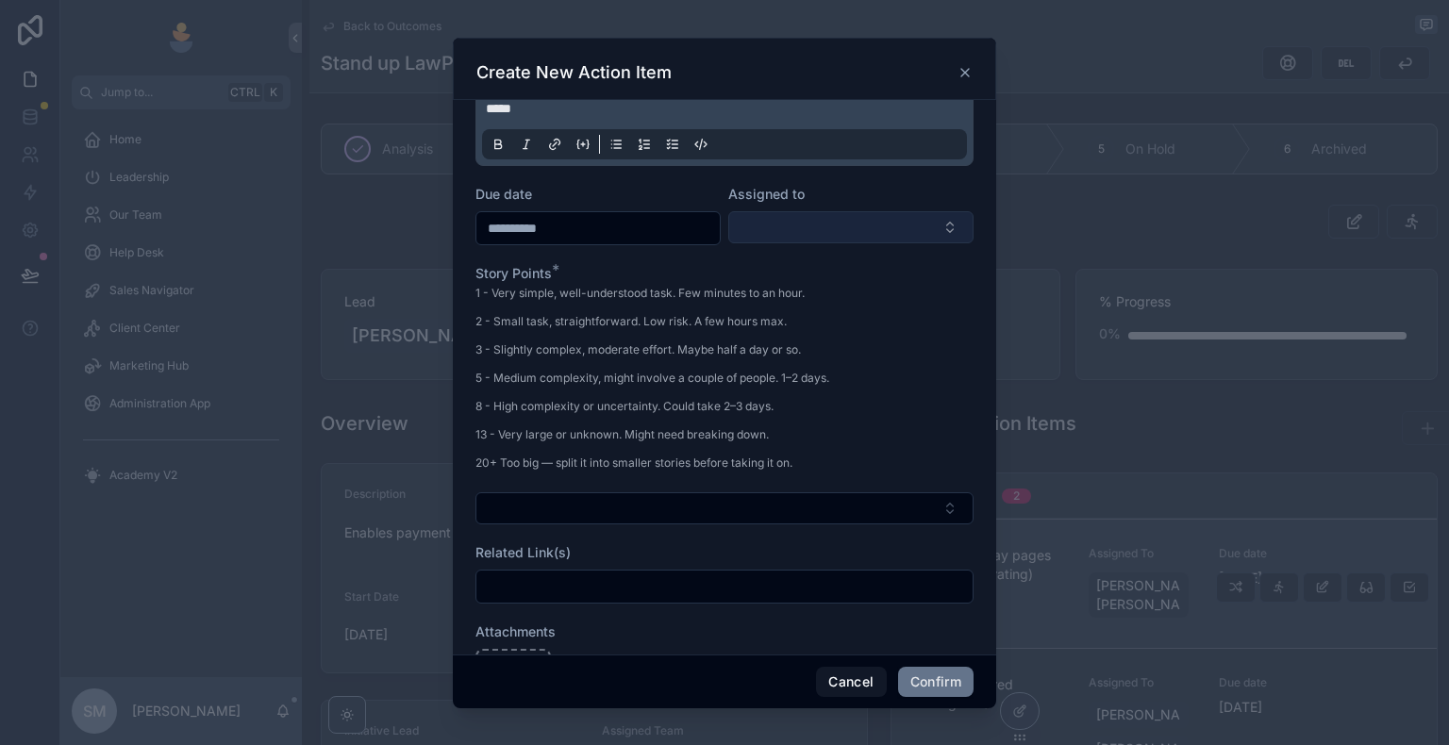
click at [777, 243] on button "Select Button" at bounding box center [850, 227] width 245 height 32
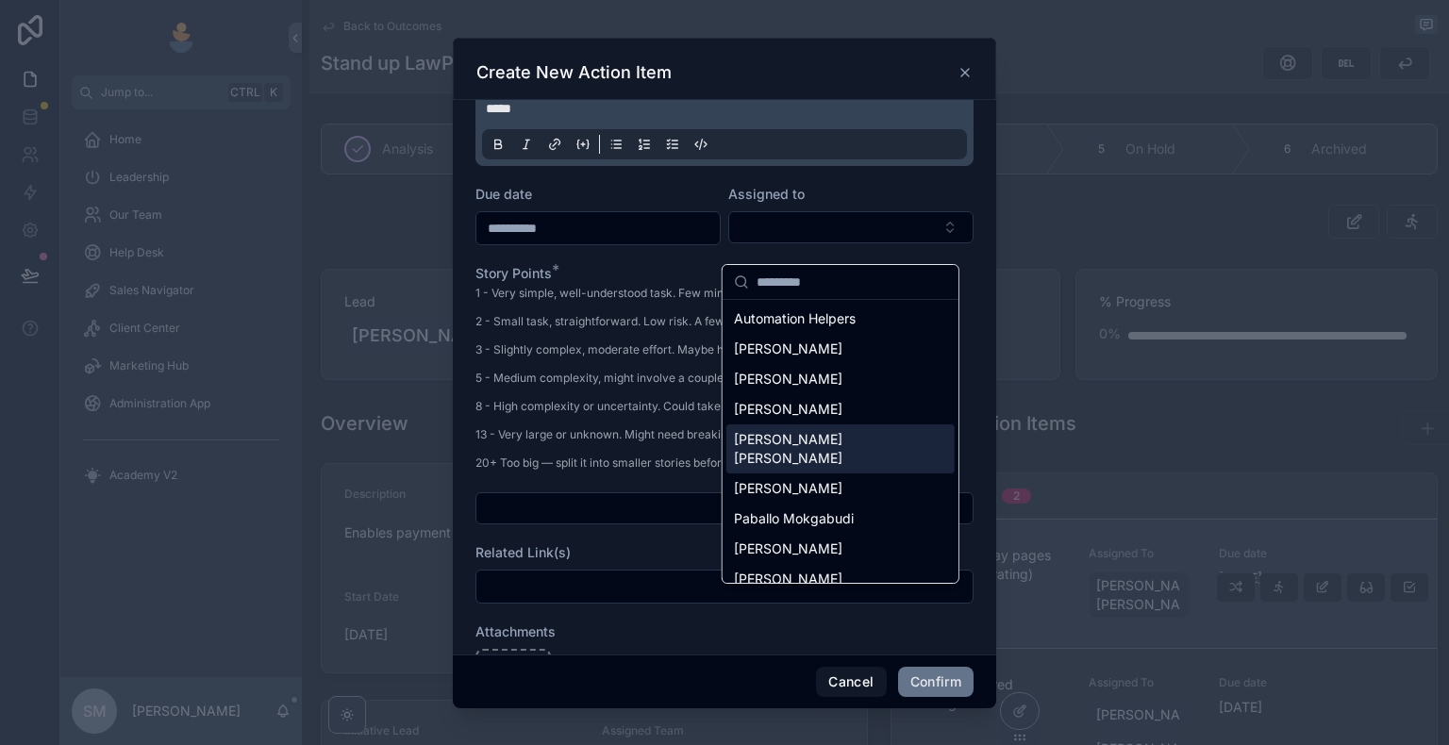
click at [784, 449] on div "[PERSON_NAME] [PERSON_NAME]" at bounding box center [840, 448] width 228 height 49
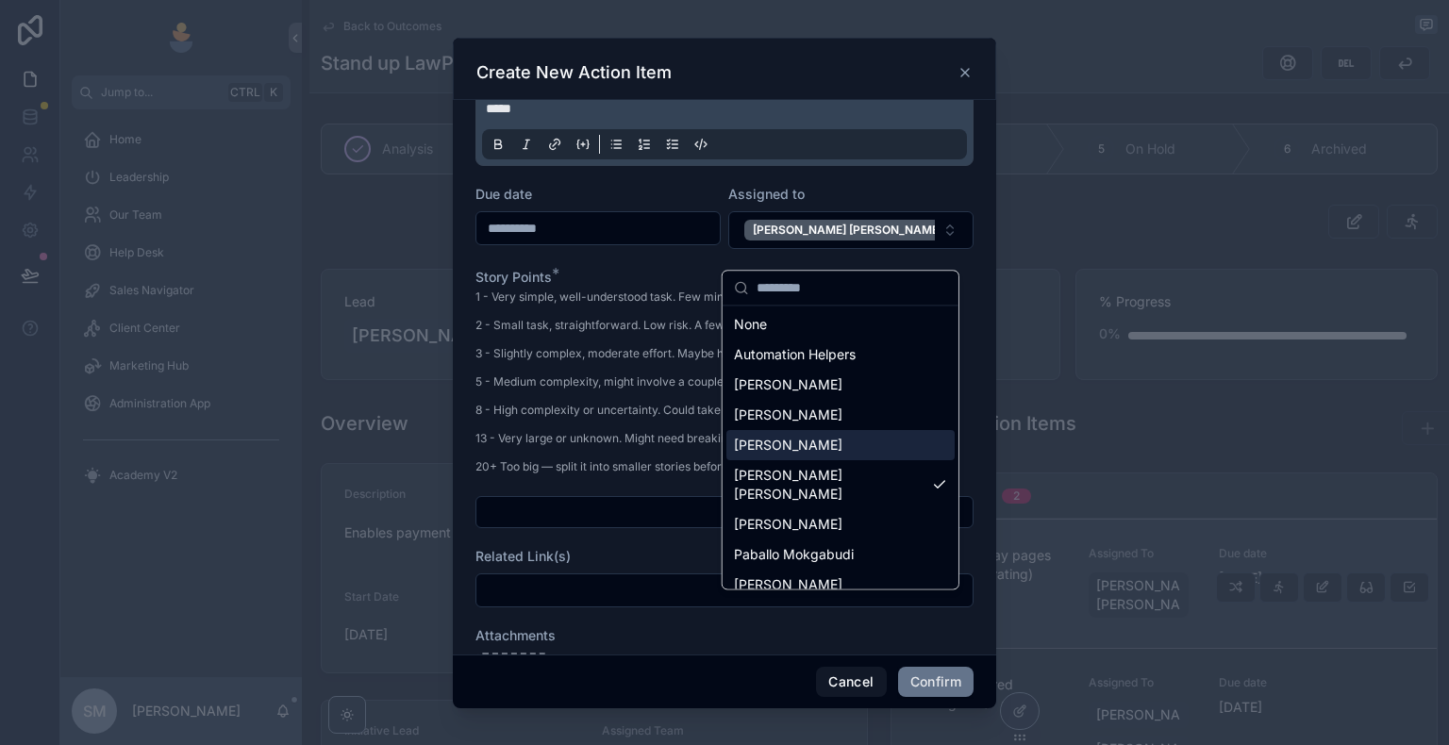
click at [591, 419] on p "8 - High complexity or uncertainty. Could take 2–3 days." at bounding box center [652, 410] width 354 height 17
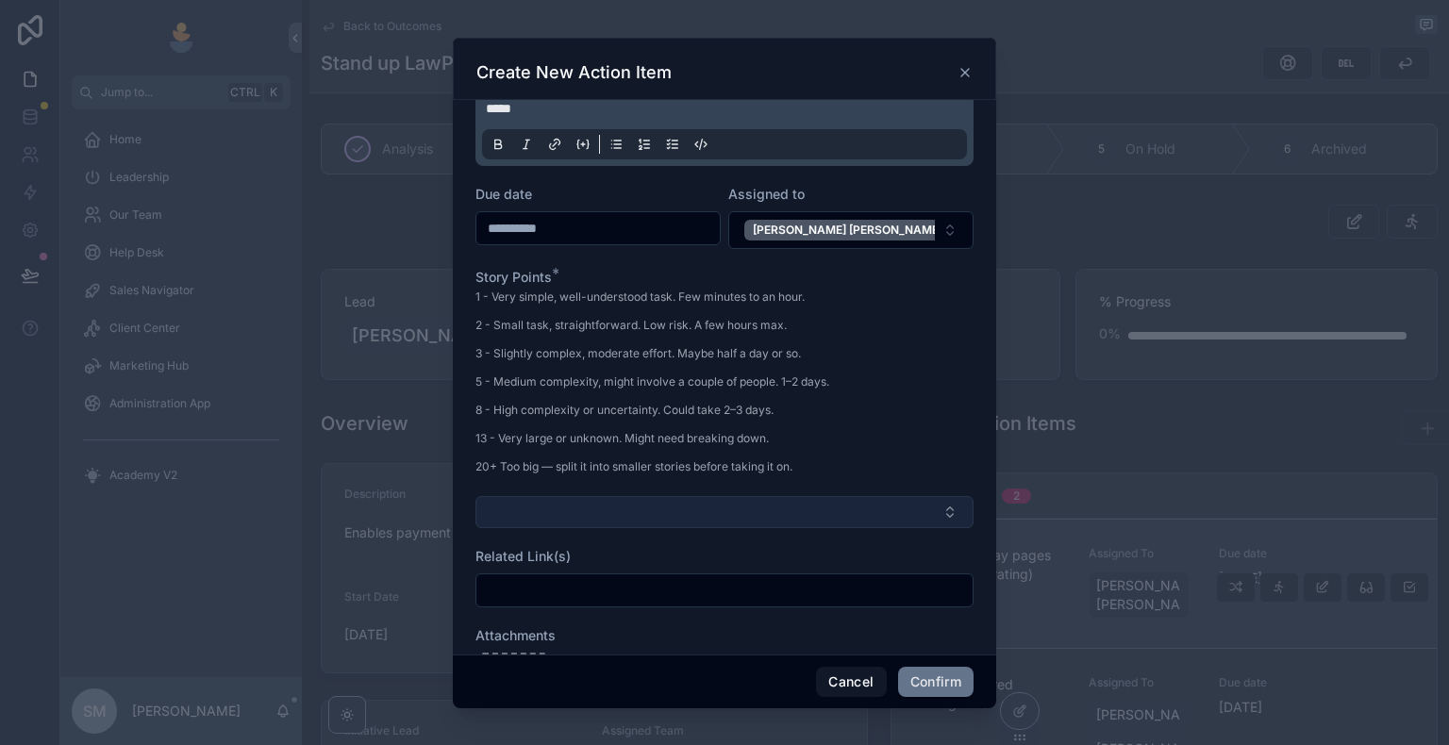
click at [589, 515] on button "Select Button" at bounding box center [724, 512] width 498 height 32
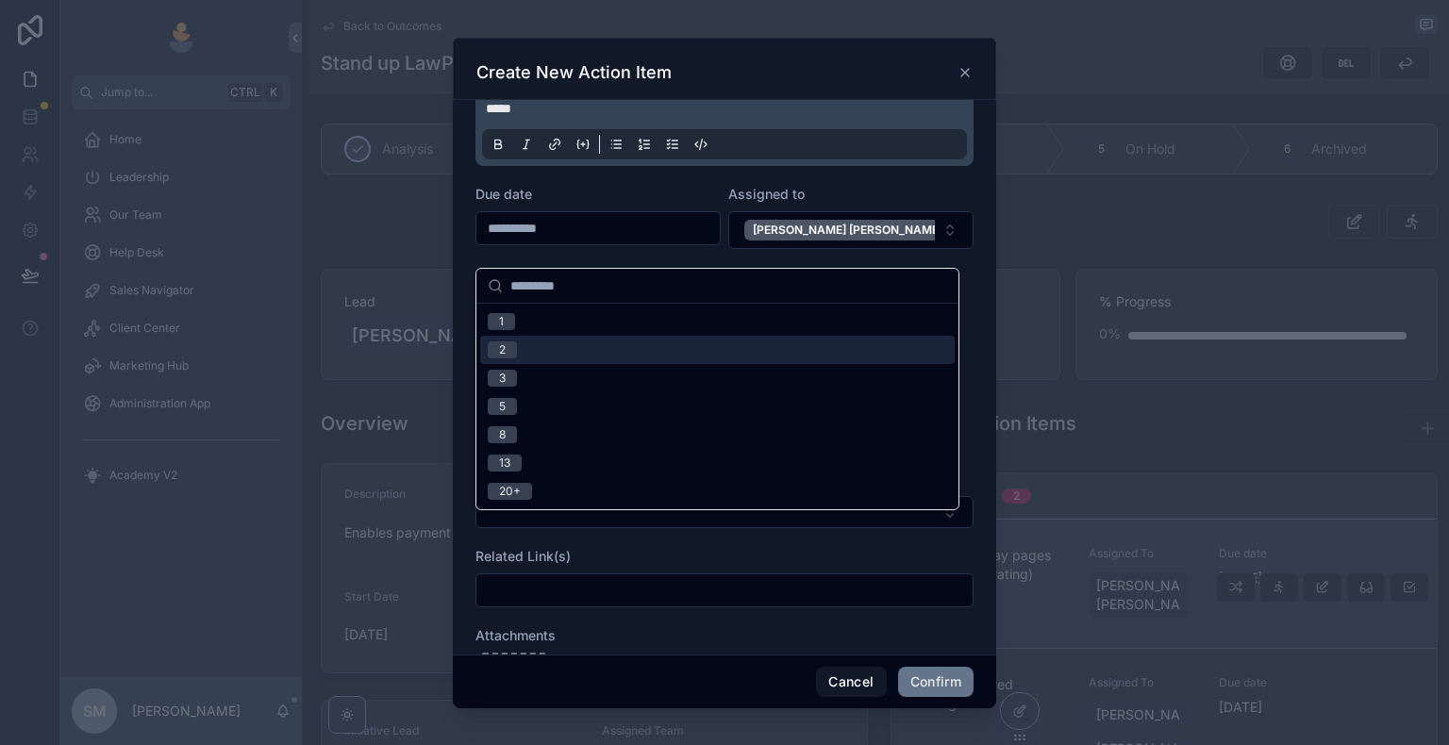
click at [528, 359] on div "2" at bounding box center [717, 350] width 474 height 28
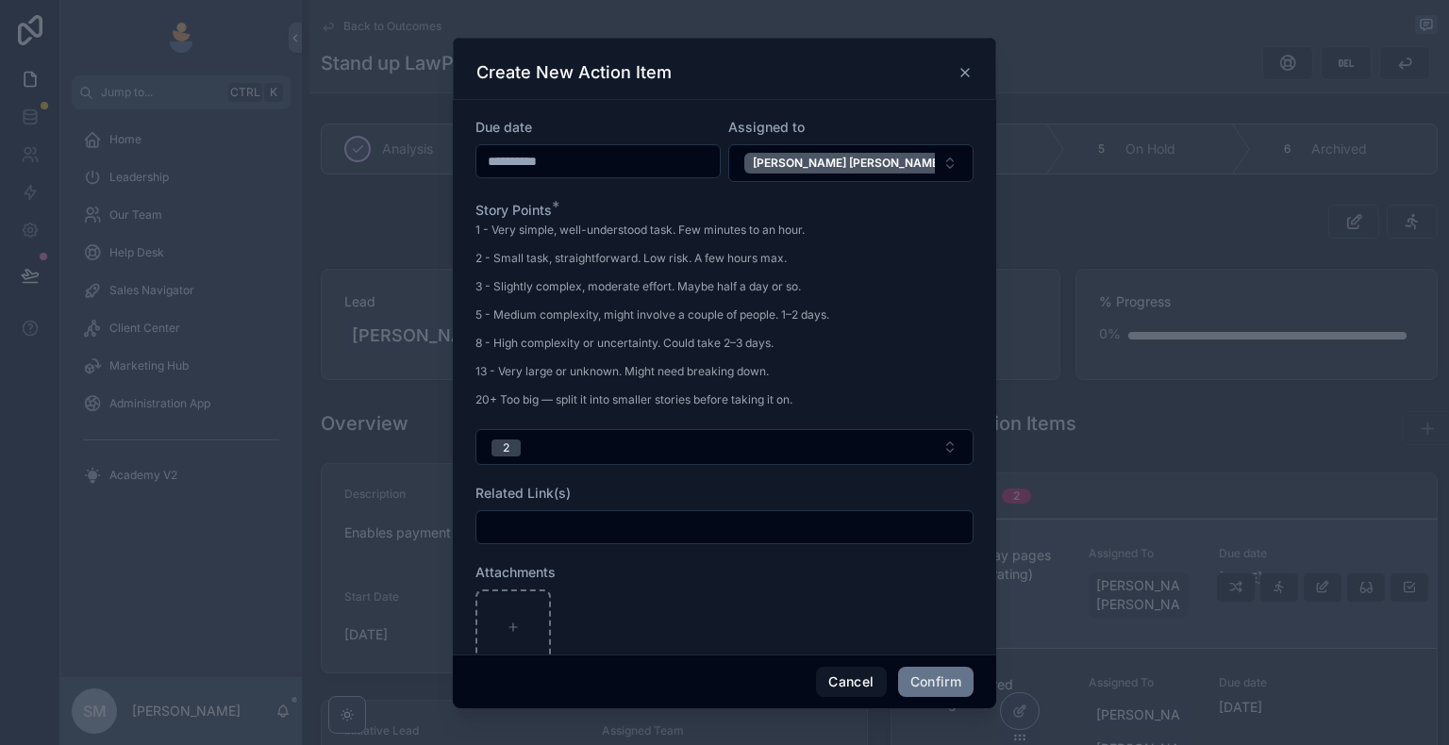
scroll to position [410, 0]
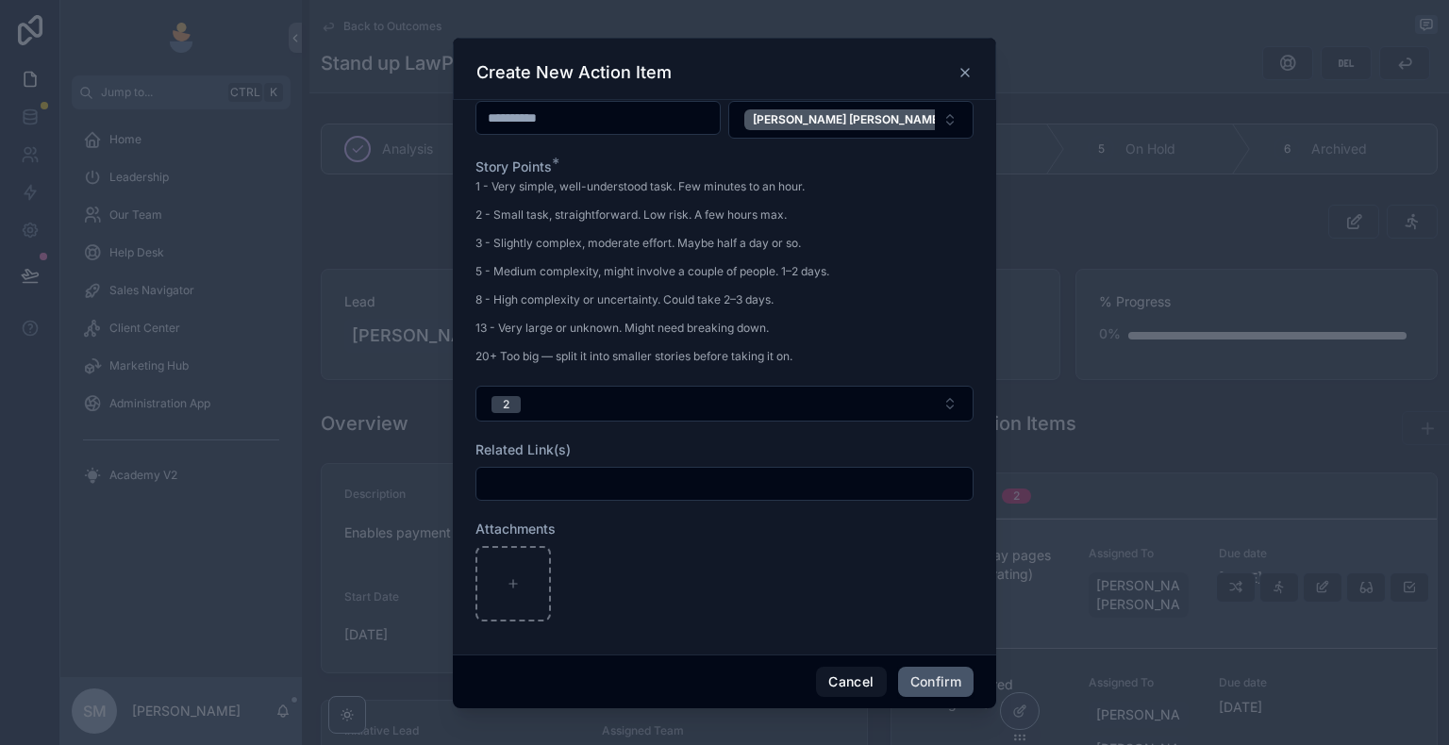
click at [942, 648] on button "Confirm" at bounding box center [935, 682] width 75 height 30
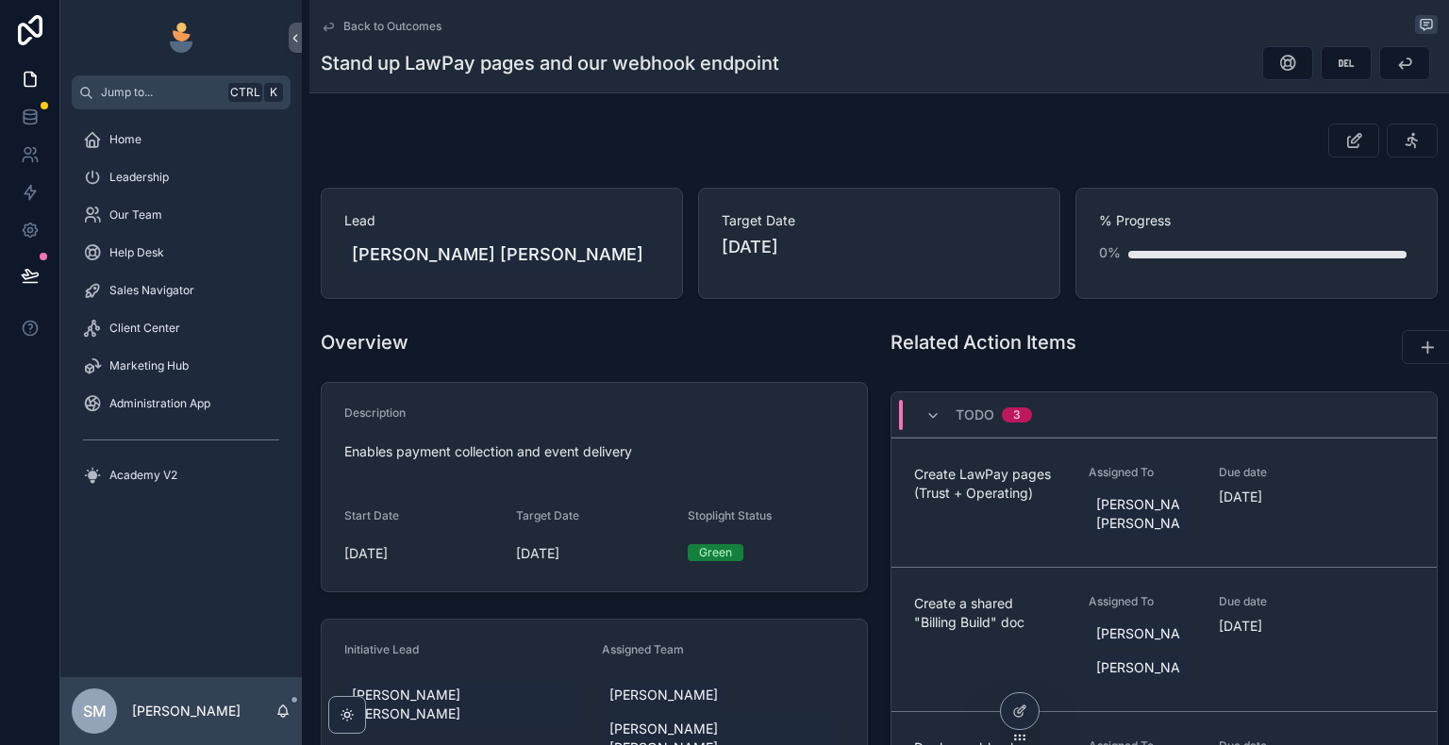
scroll to position [0, 0]
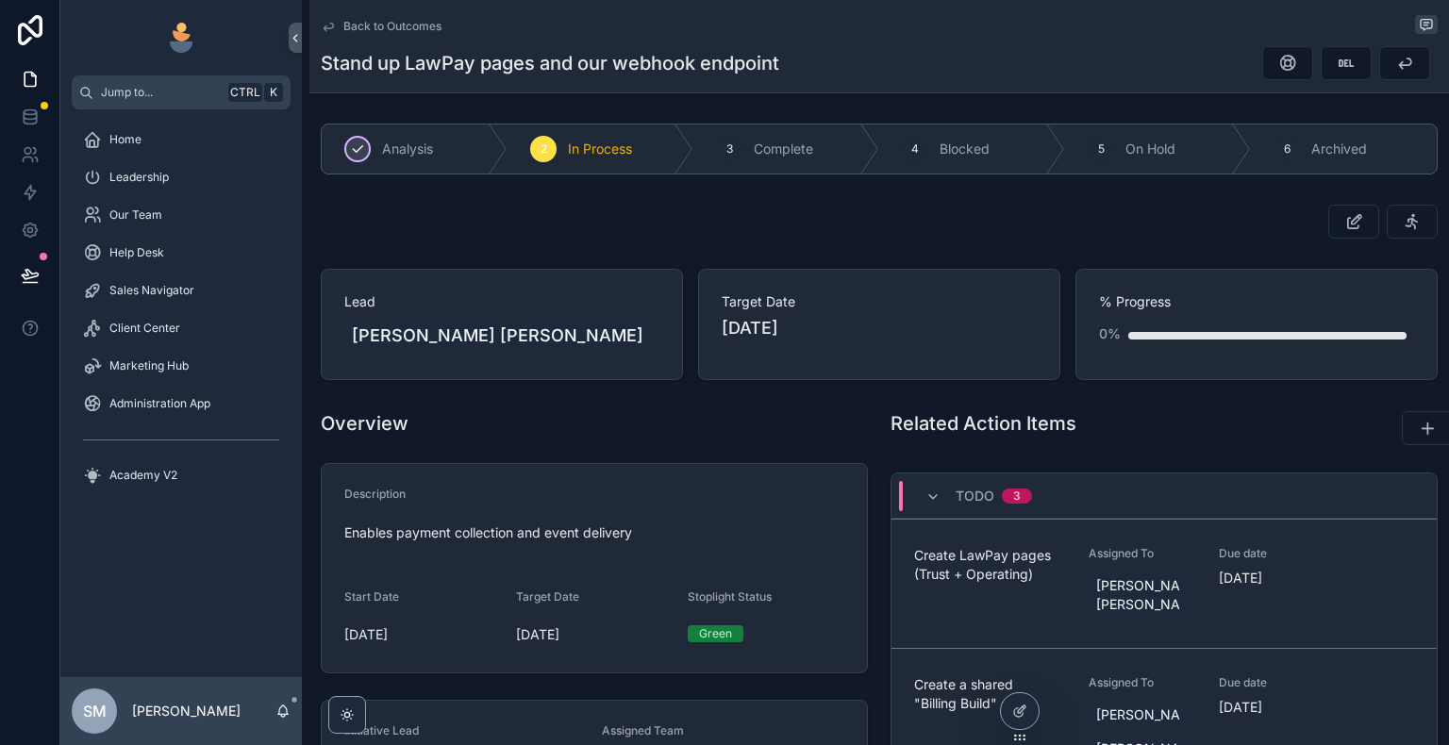
click at [405, 143] on span "Analysis" at bounding box center [407, 149] width 51 height 19
click at [332, 26] on icon "scrollable content" at bounding box center [328, 26] width 15 height 15
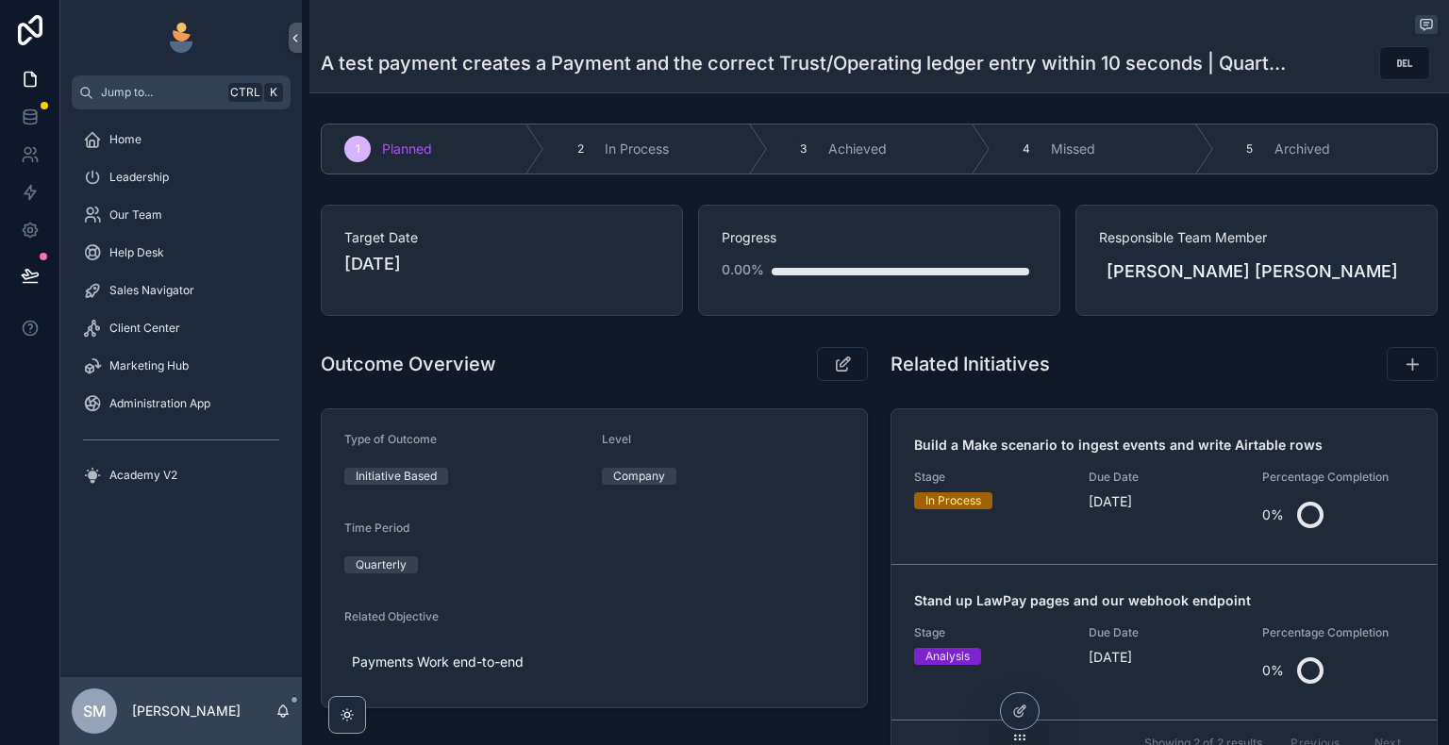
scroll to position [94, 0]
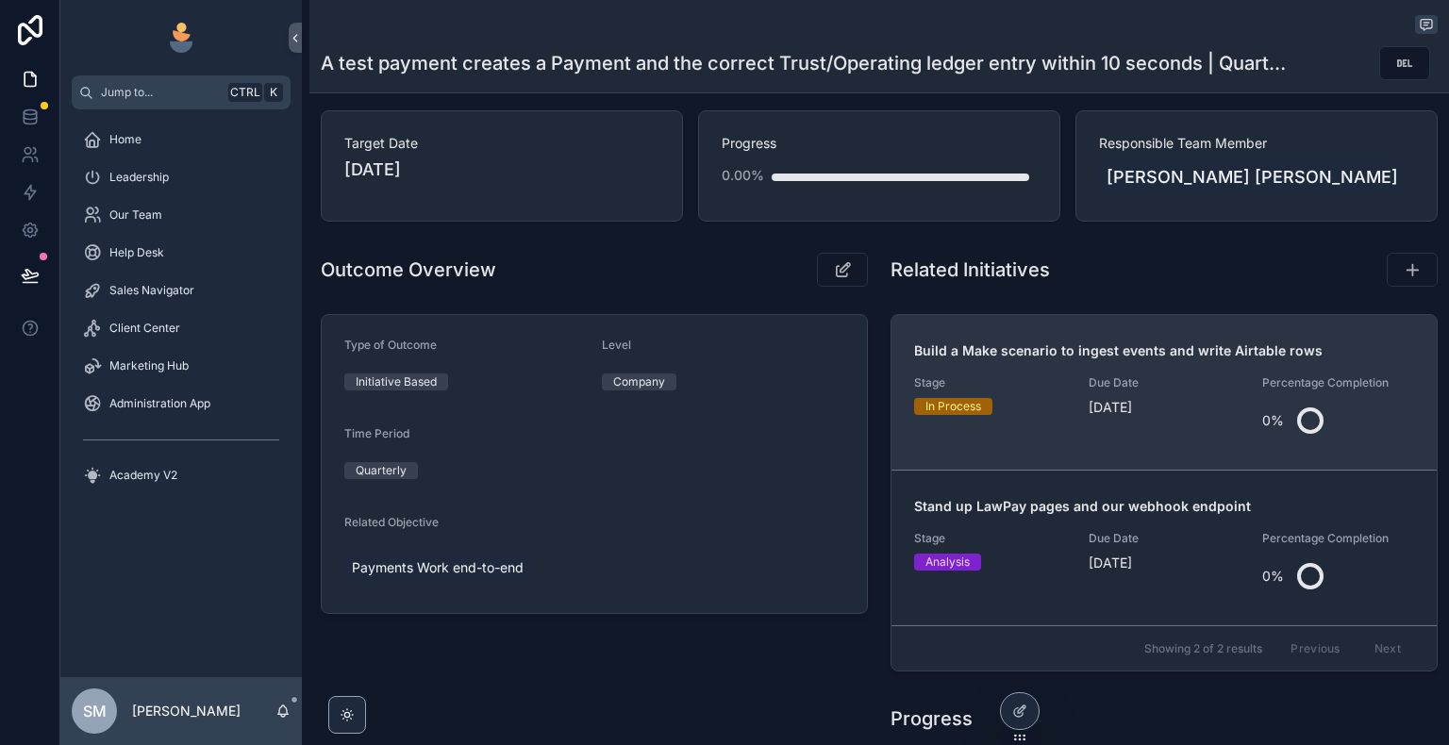
click at [984, 382] on span "Stage" at bounding box center [990, 382] width 152 height 15
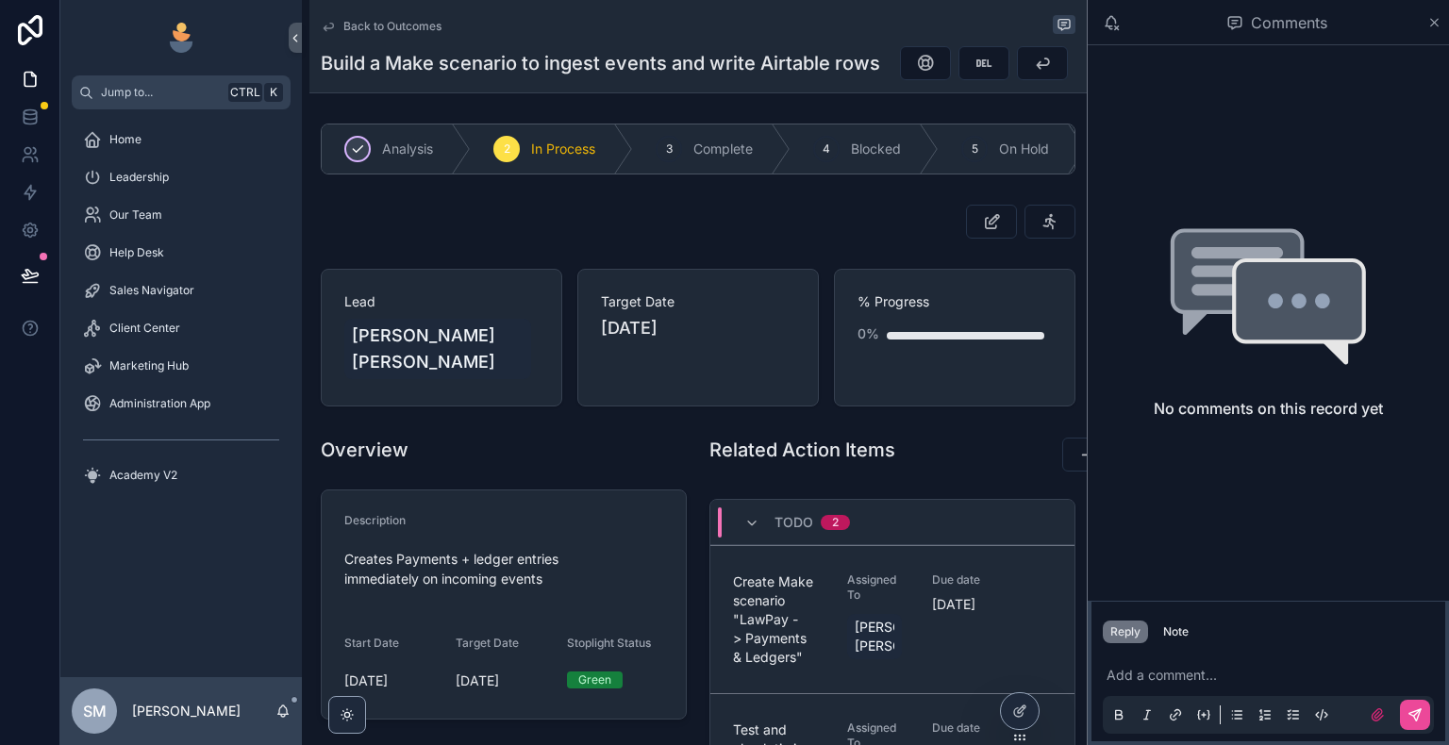
click at [393, 158] on span "Analysis" at bounding box center [407, 149] width 51 height 19
click at [324, 21] on icon "scrollable content" at bounding box center [328, 26] width 15 height 15
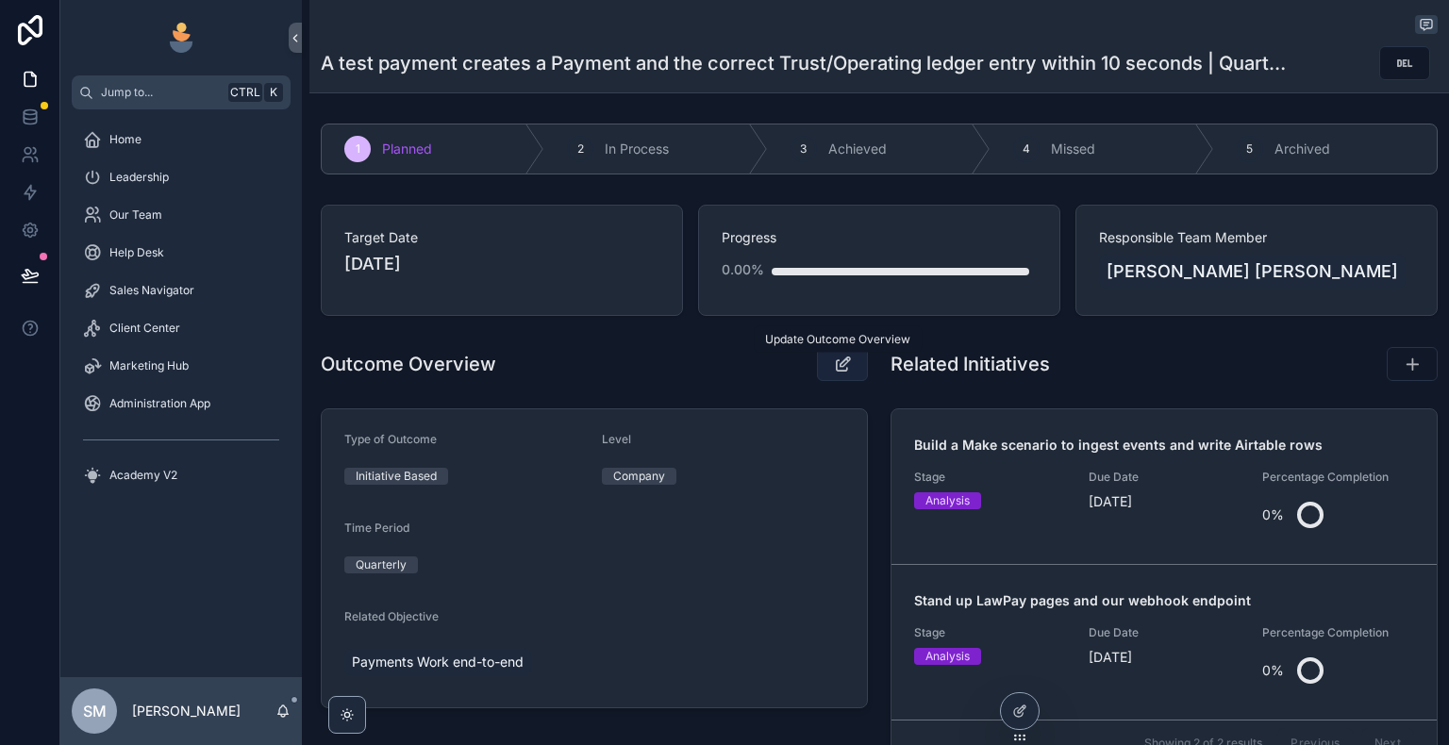
click at [838, 365] on icon "scrollable content" at bounding box center [843, 364] width 20 height 19
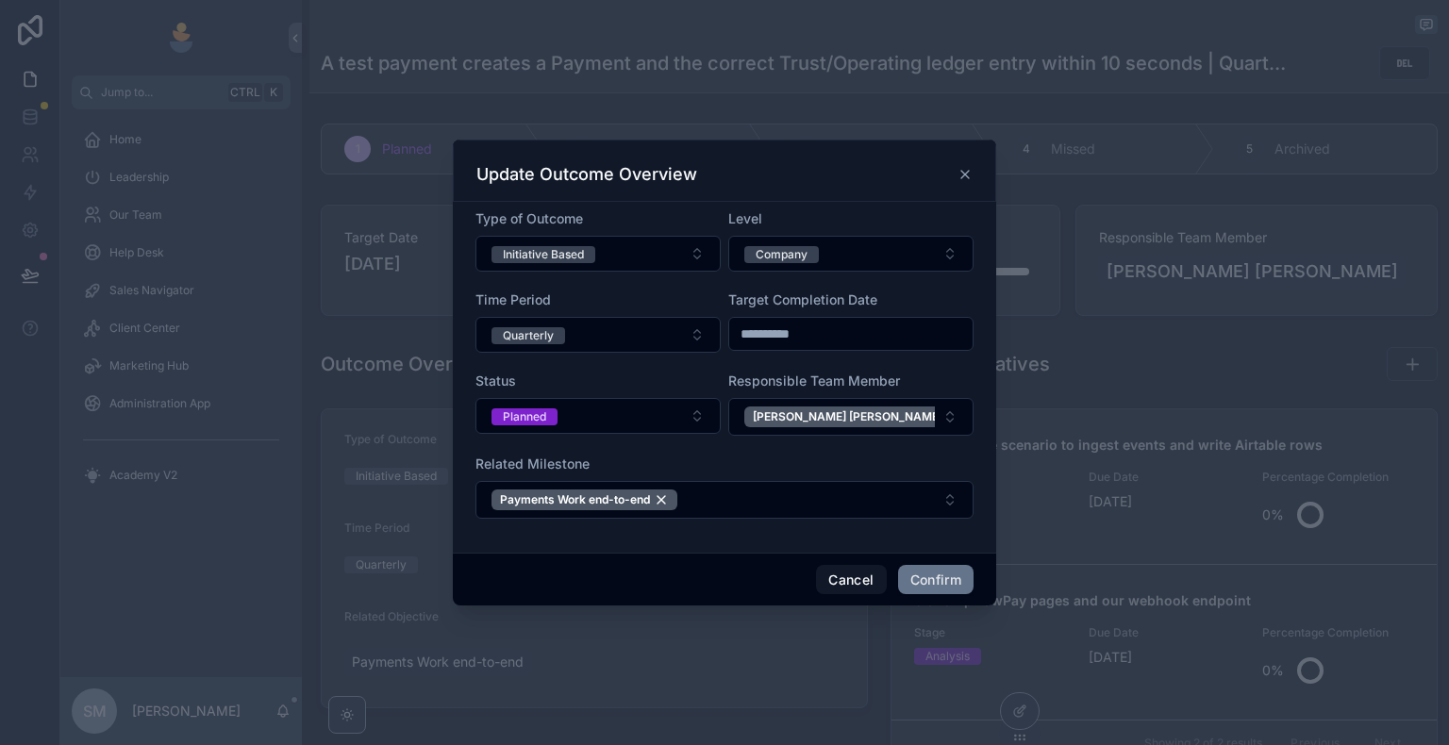
click at [970, 175] on icon at bounding box center [964, 174] width 15 height 15
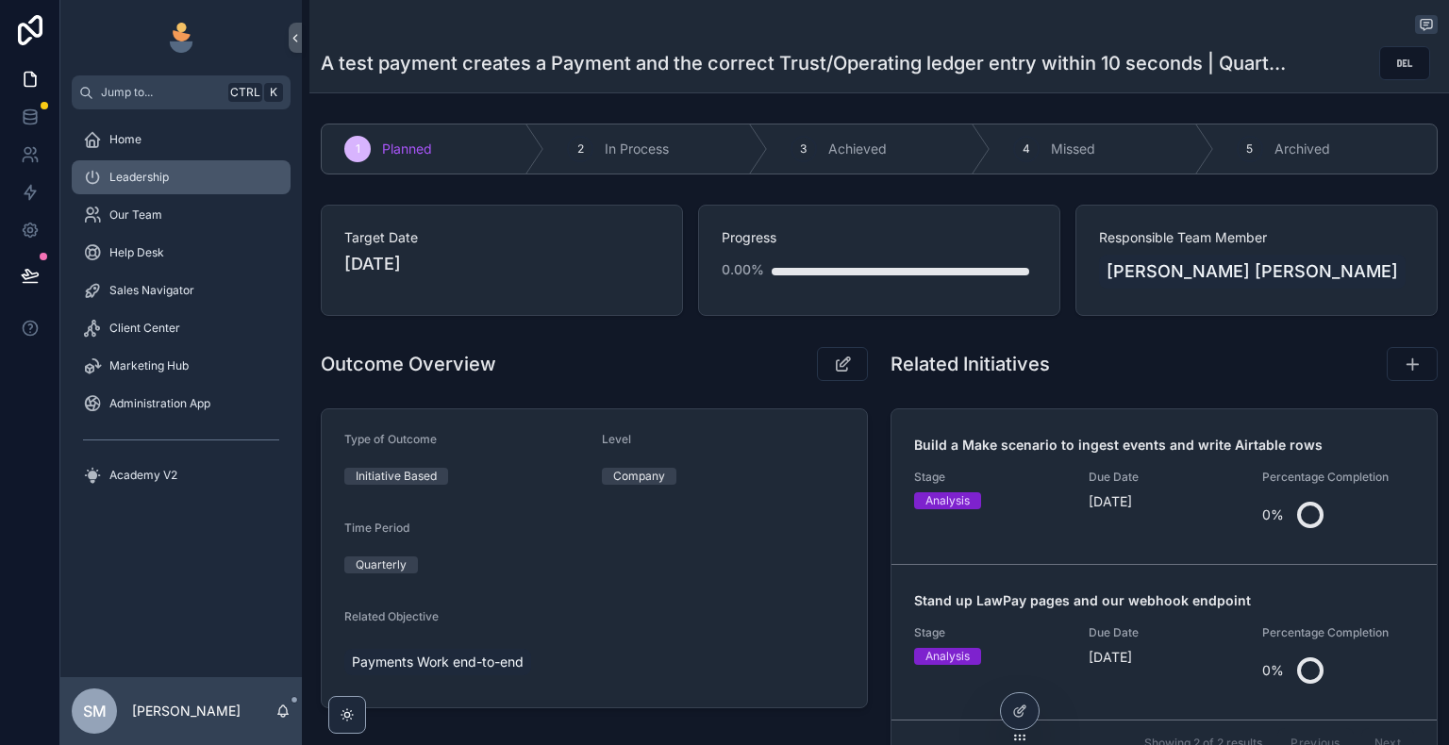
click at [185, 178] on div "Leadership" at bounding box center [181, 177] width 196 height 30
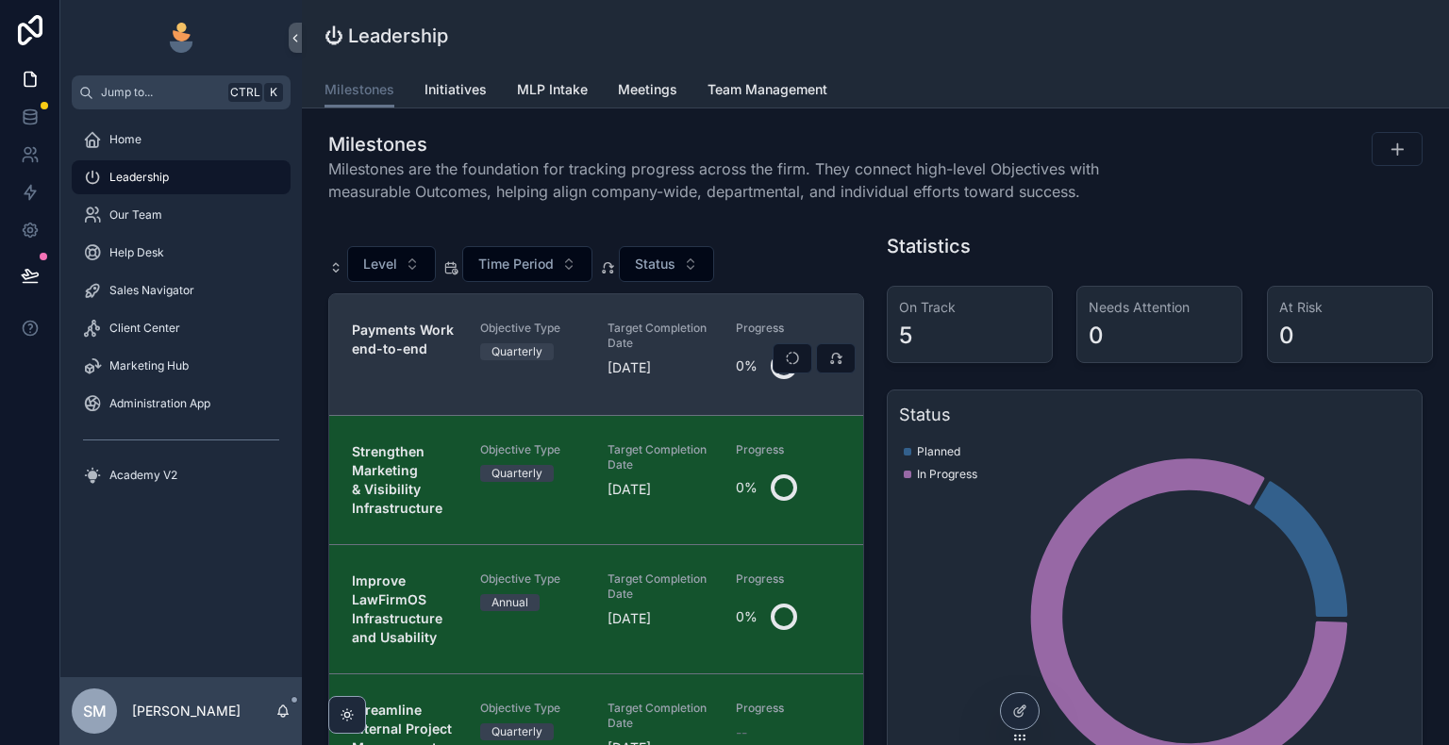
click at [585, 337] on div "Payments Work end-to-end Objective Type Quarterly Target Completion Date [DATE]…" at bounding box center [596, 355] width 489 height 68
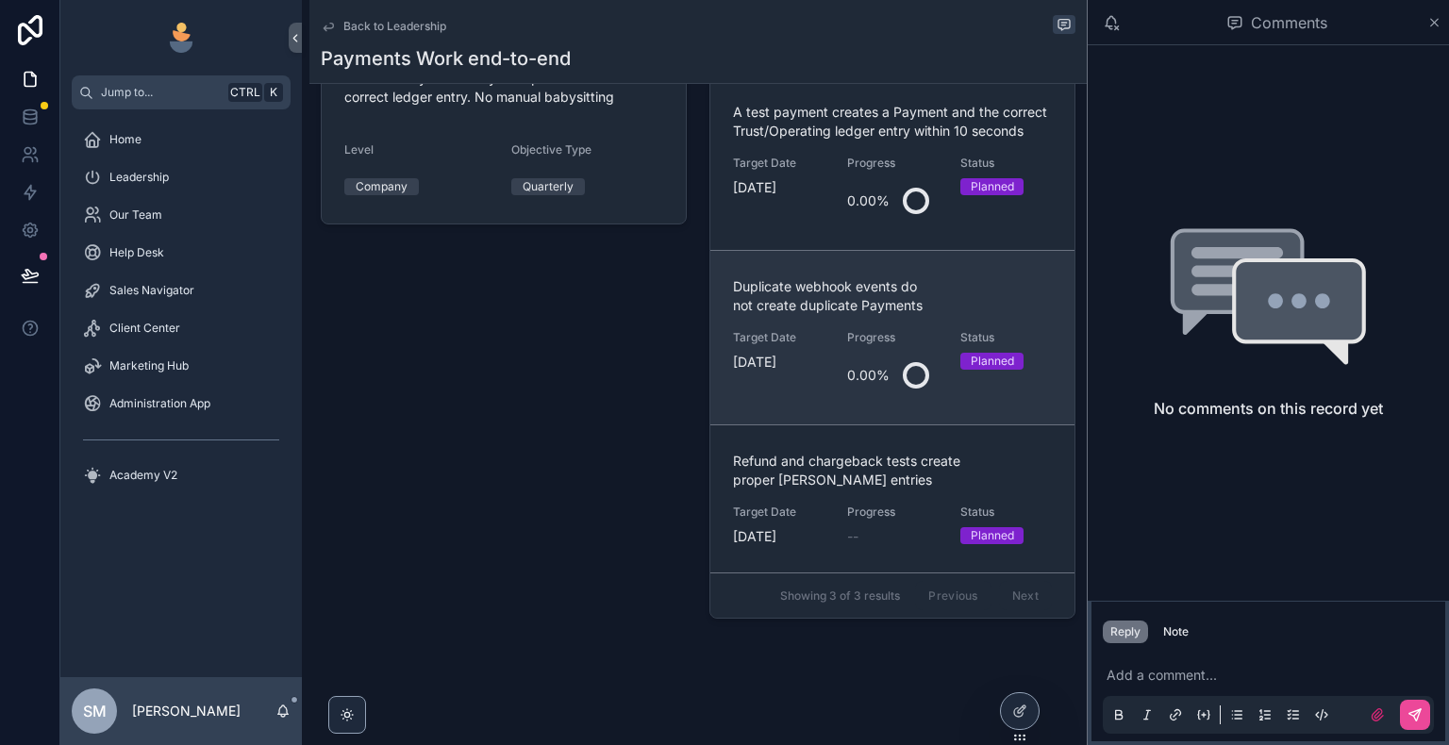
scroll to position [472, 0]
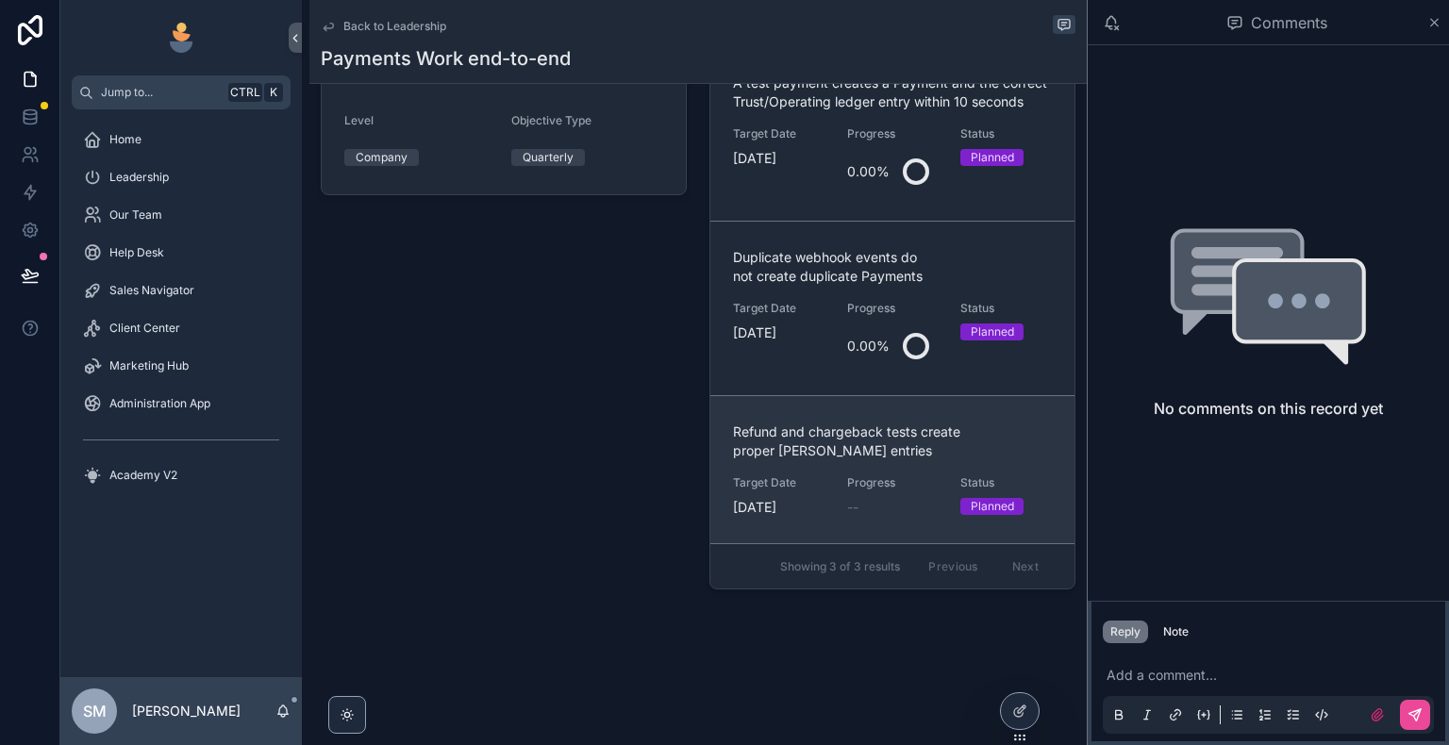
click at [900, 460] on span "Refund and chargeback tests create proper [PERSON_NAME] entries" at bounding box center [892, 442] width 319 height 38
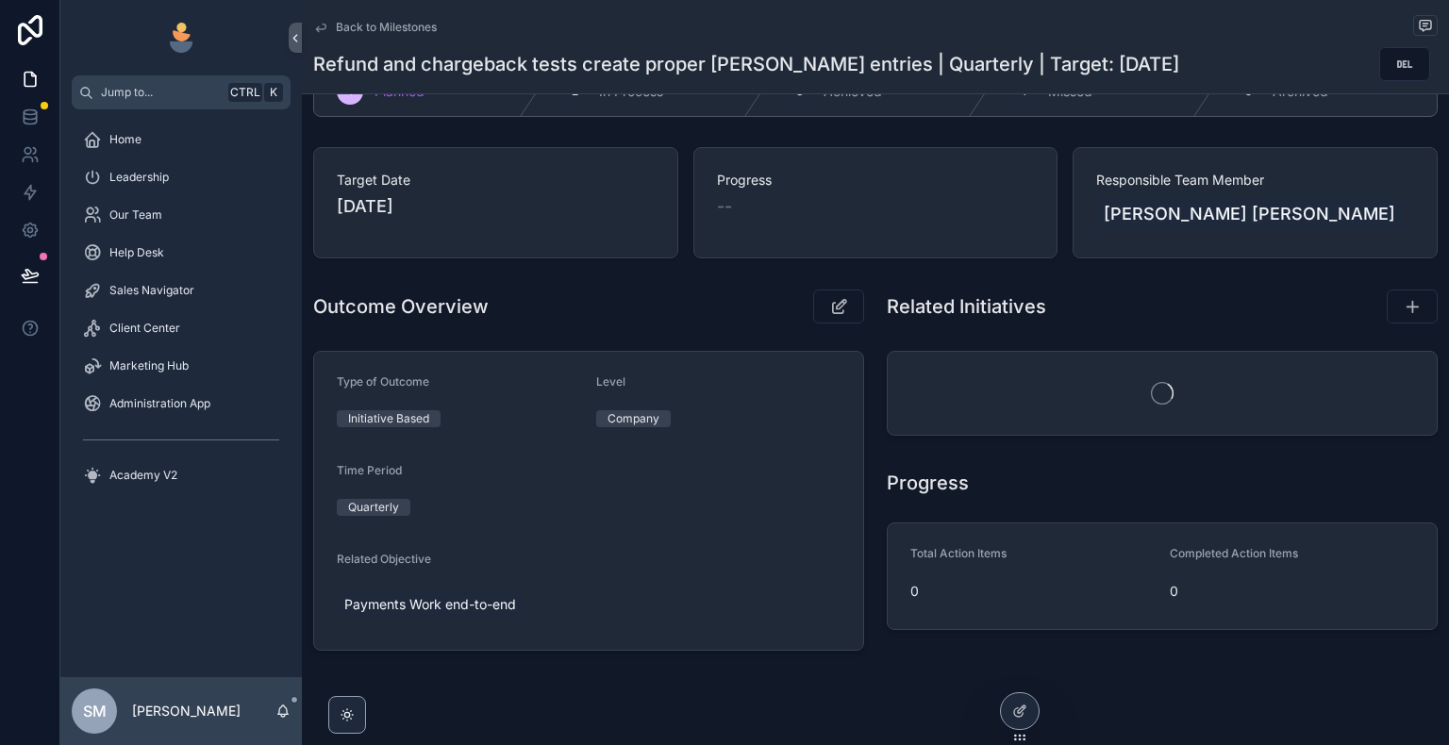
scroll to position [91, 0]
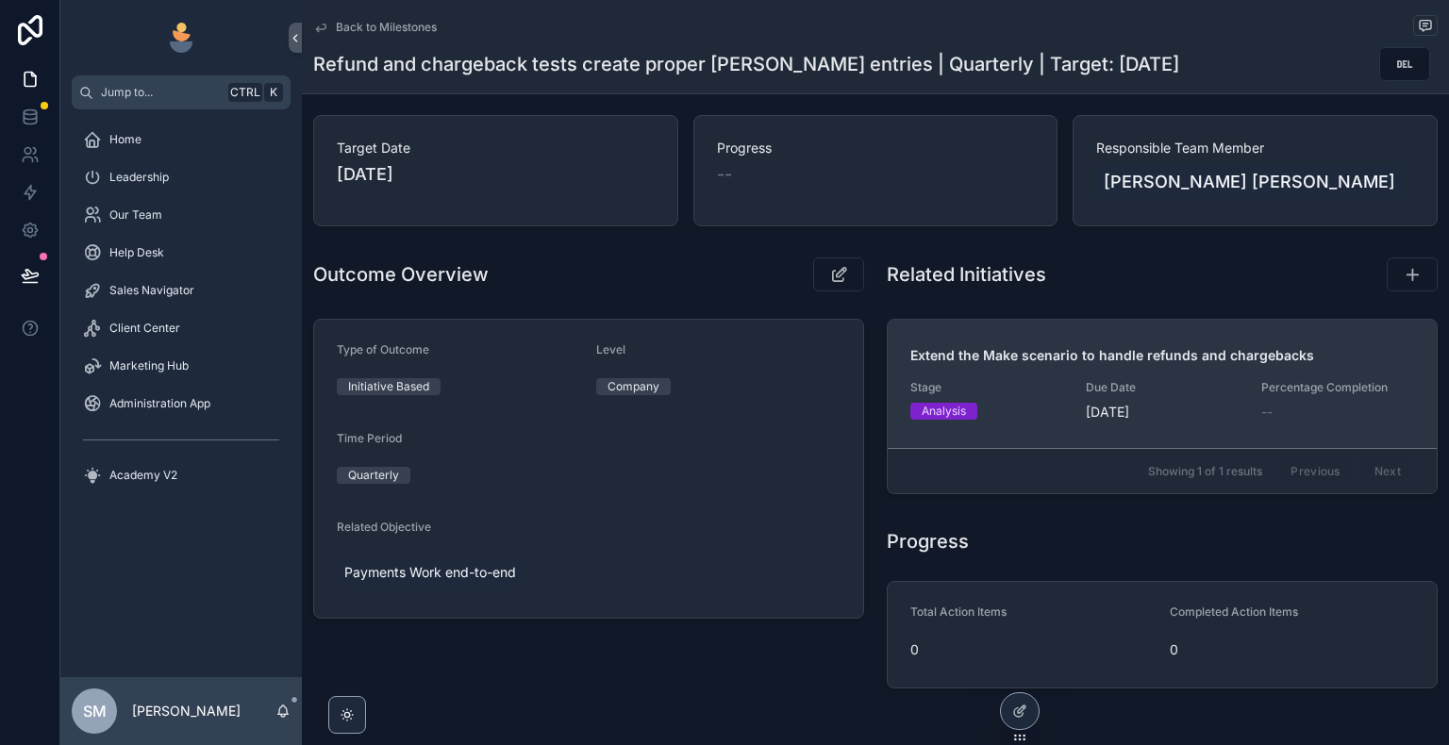
click at [1006, 368] on div "Extend the Make scenario to handle refunds and chargebacks Stage Analysis Due D…" at bounding box center [1162, 383] width 504 height 75
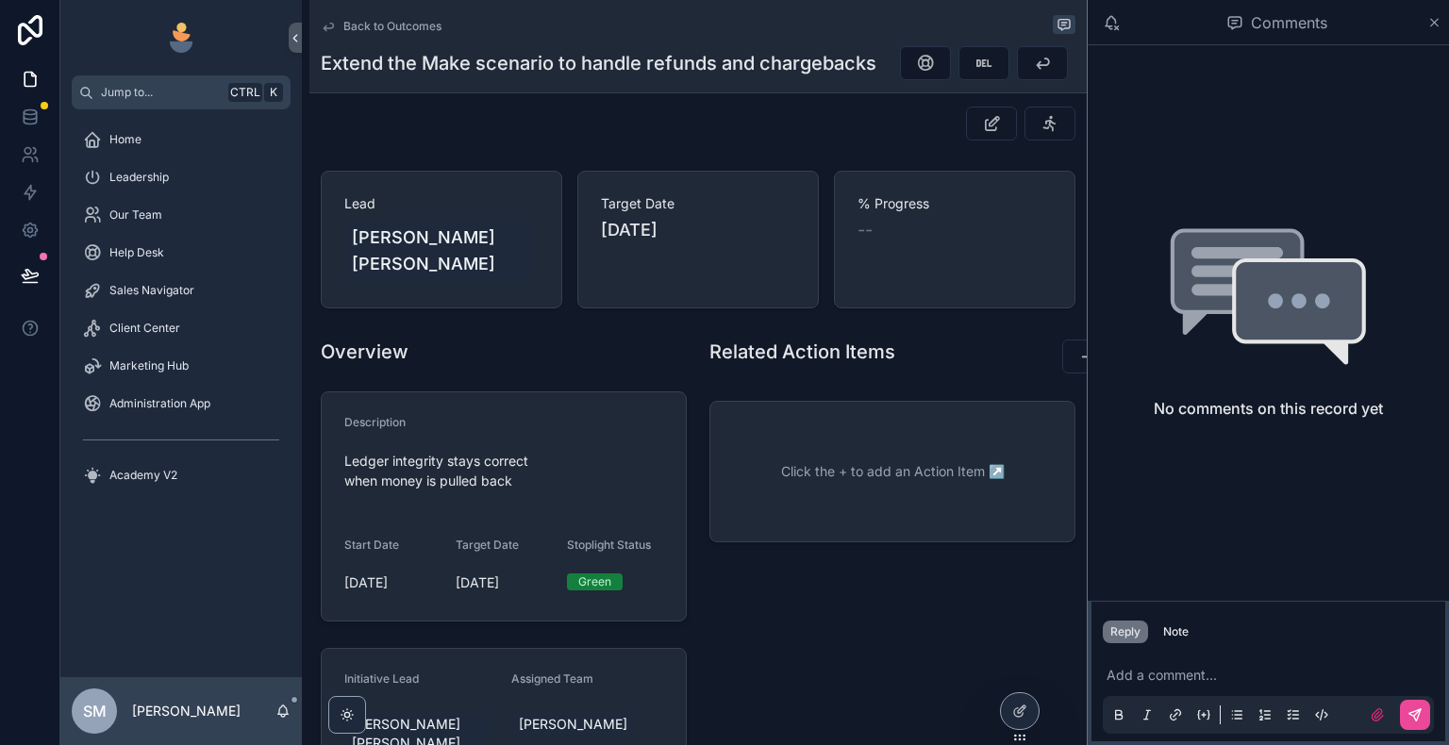
scroll to position [94, 0]
click at [1439, 23] on icon "scrollable content" at bounding box center [1434, 22] width 14 height 15
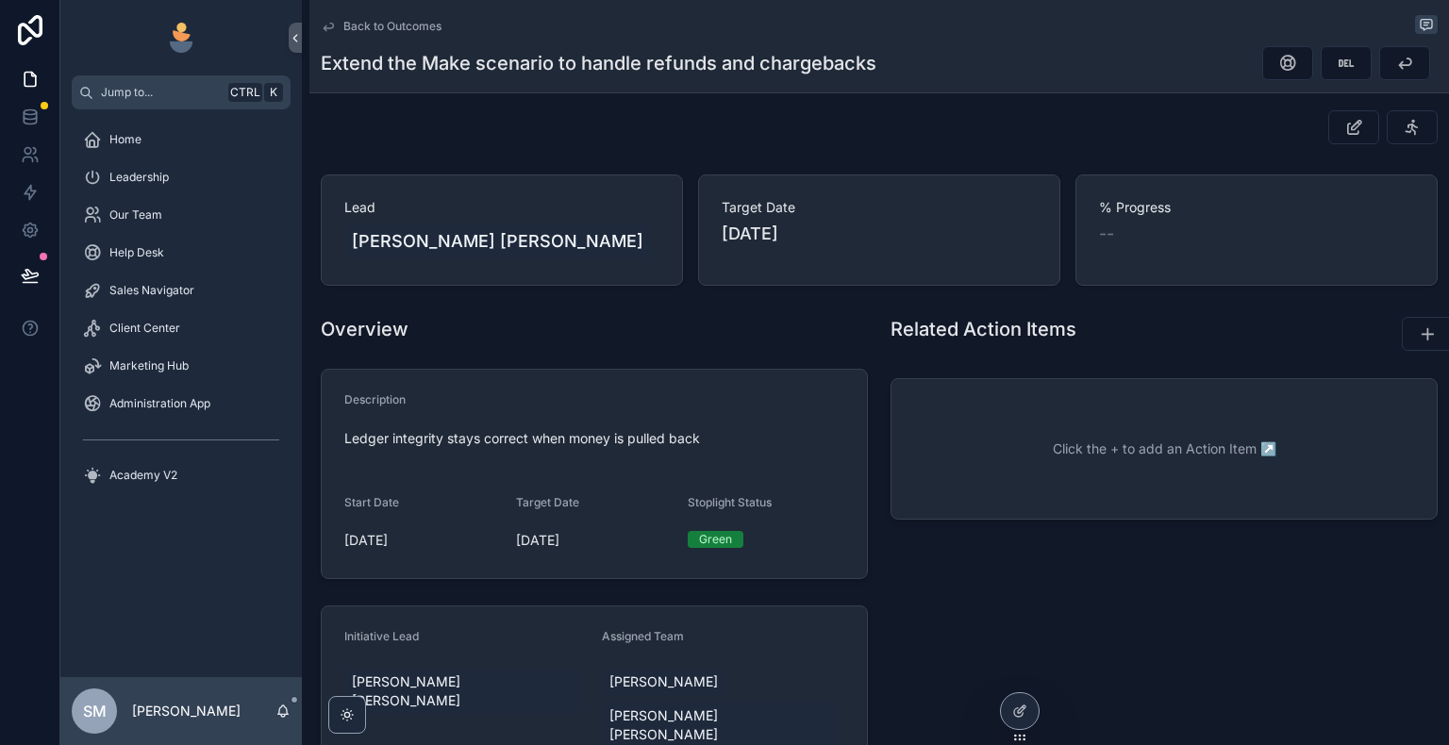
scroll to position [87, 0]
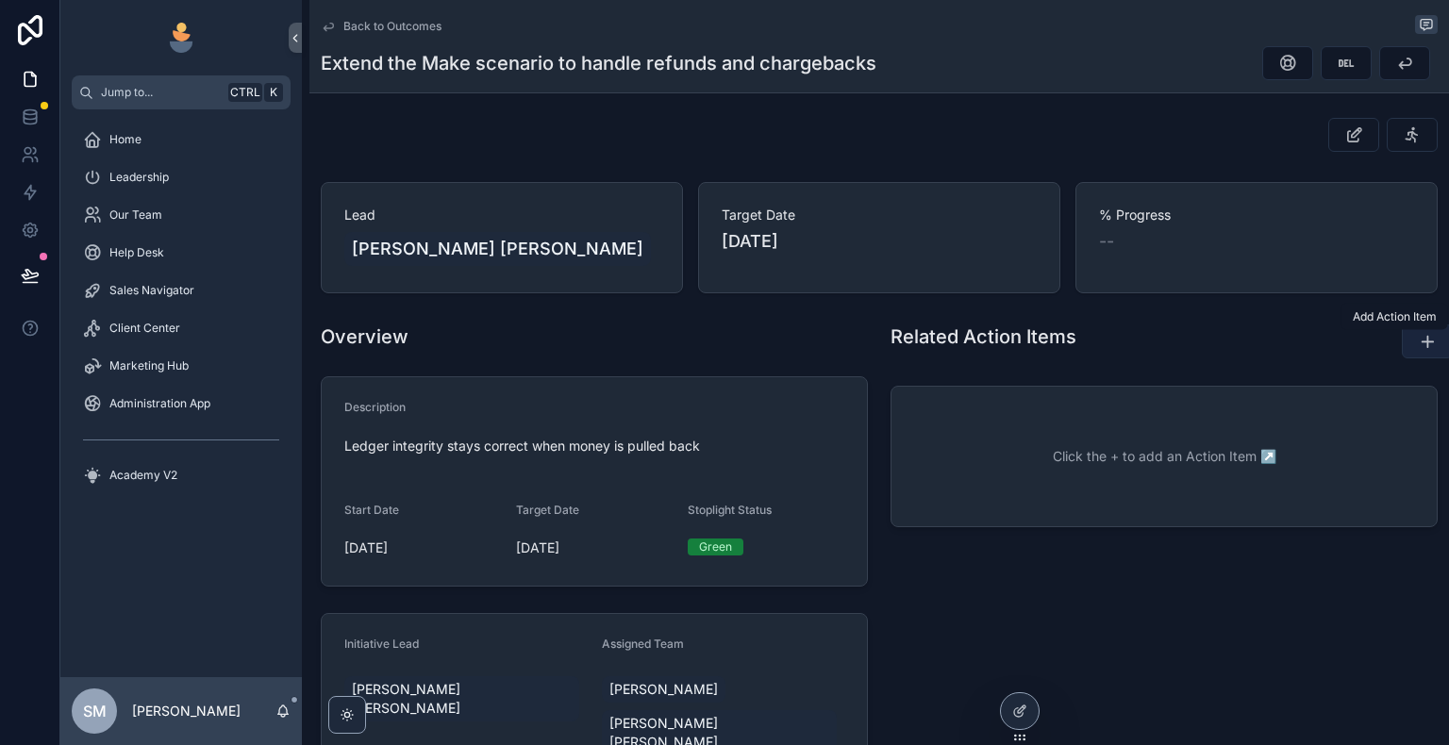
click at [1418, 339] on icon "scrollable content" at bounding box center [1427, 341] width 19 height 19
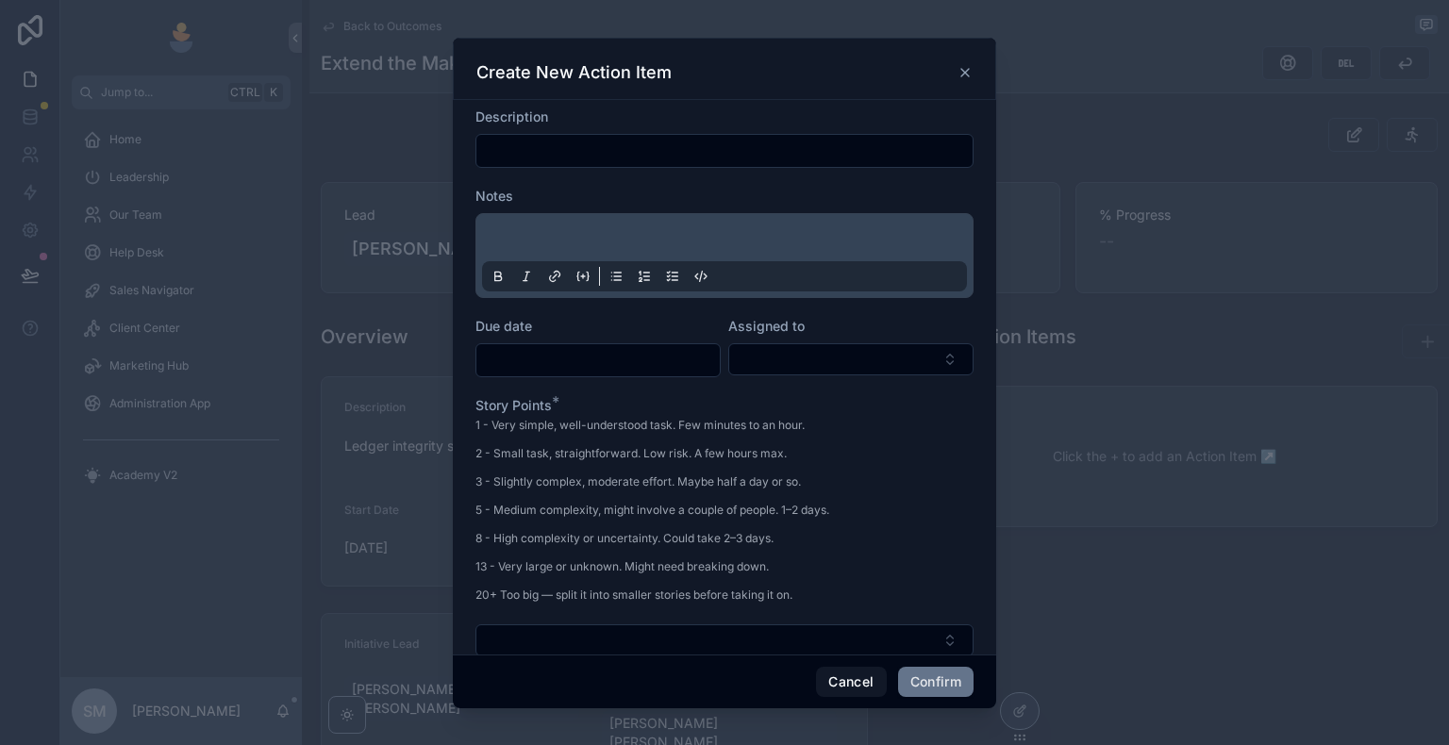
click at [559, 153] on input "text" at bounding box center [724, 151] width 496 height 26
paste input "**********"
type input "**********"
click at [672, 248] on p at bounding box center [728, 240] width 485 height 19
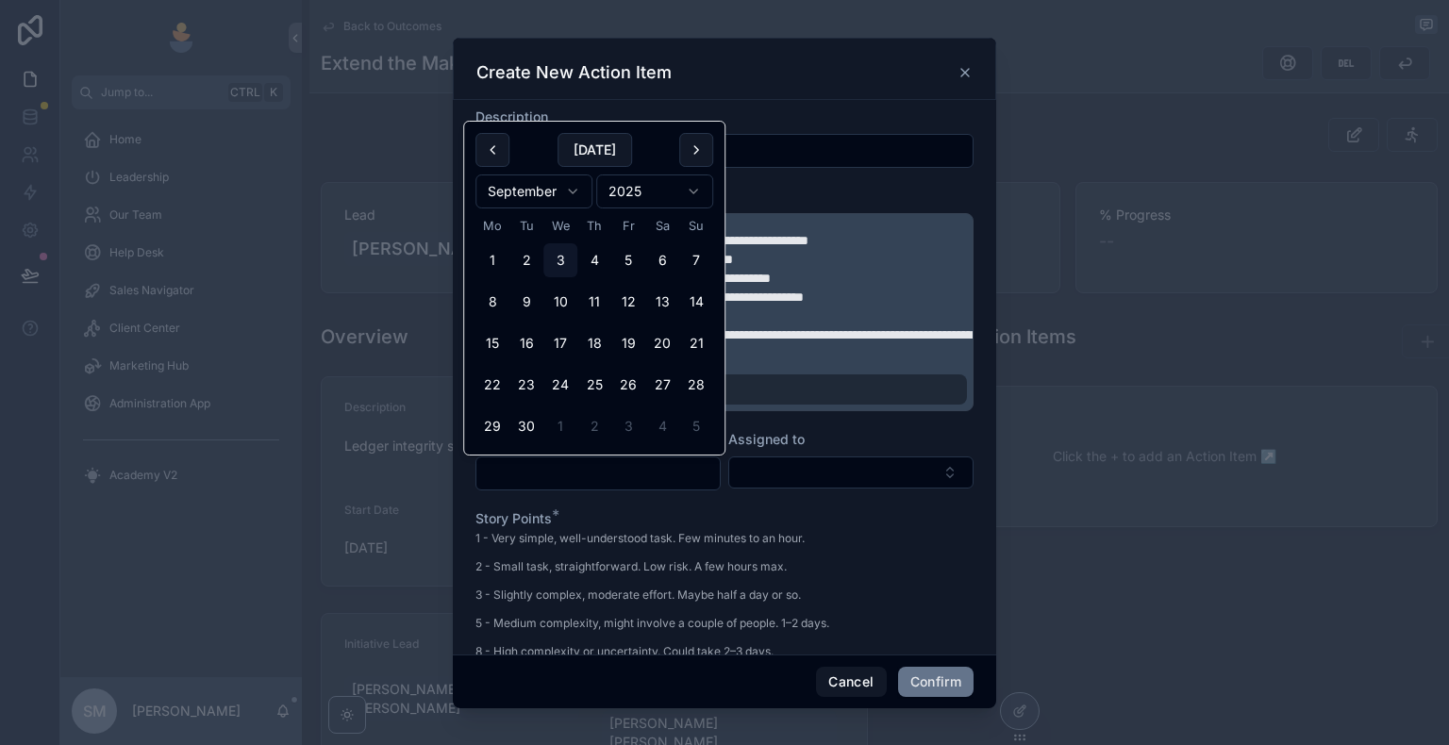
click at [643, 466] on input "text" at bounding box center [597, 473] width 243 height 26
click at [626, 301] on button "12" at bounding box center [628, 302] width 34 height 34
type input "**********"
click at [815, 474] on button "Select Button" at bounding box center [850, 473] width 245 height 32
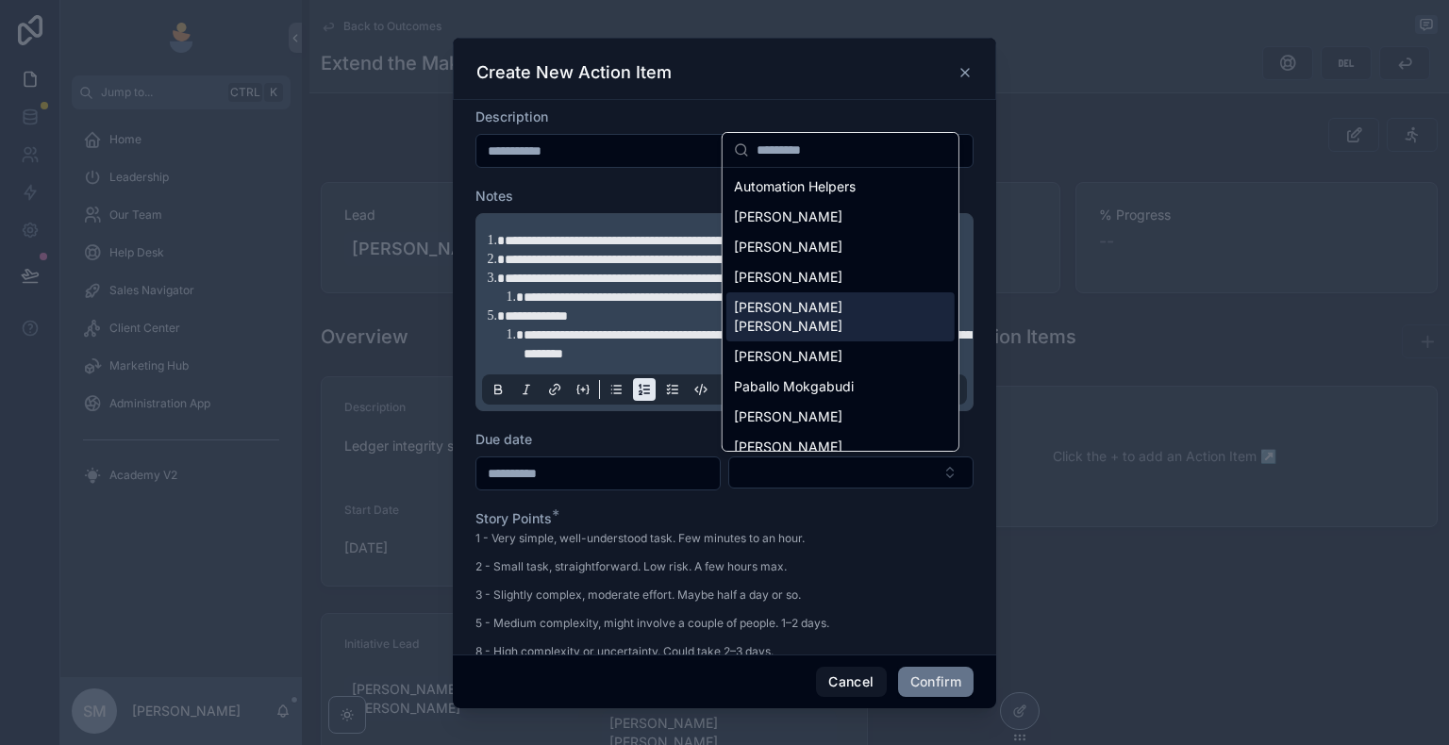
click at [807, 315] on span "[PERSON_NAME] [PERSON_NAME]" at bounding box center [829, 317] width 191 height 38
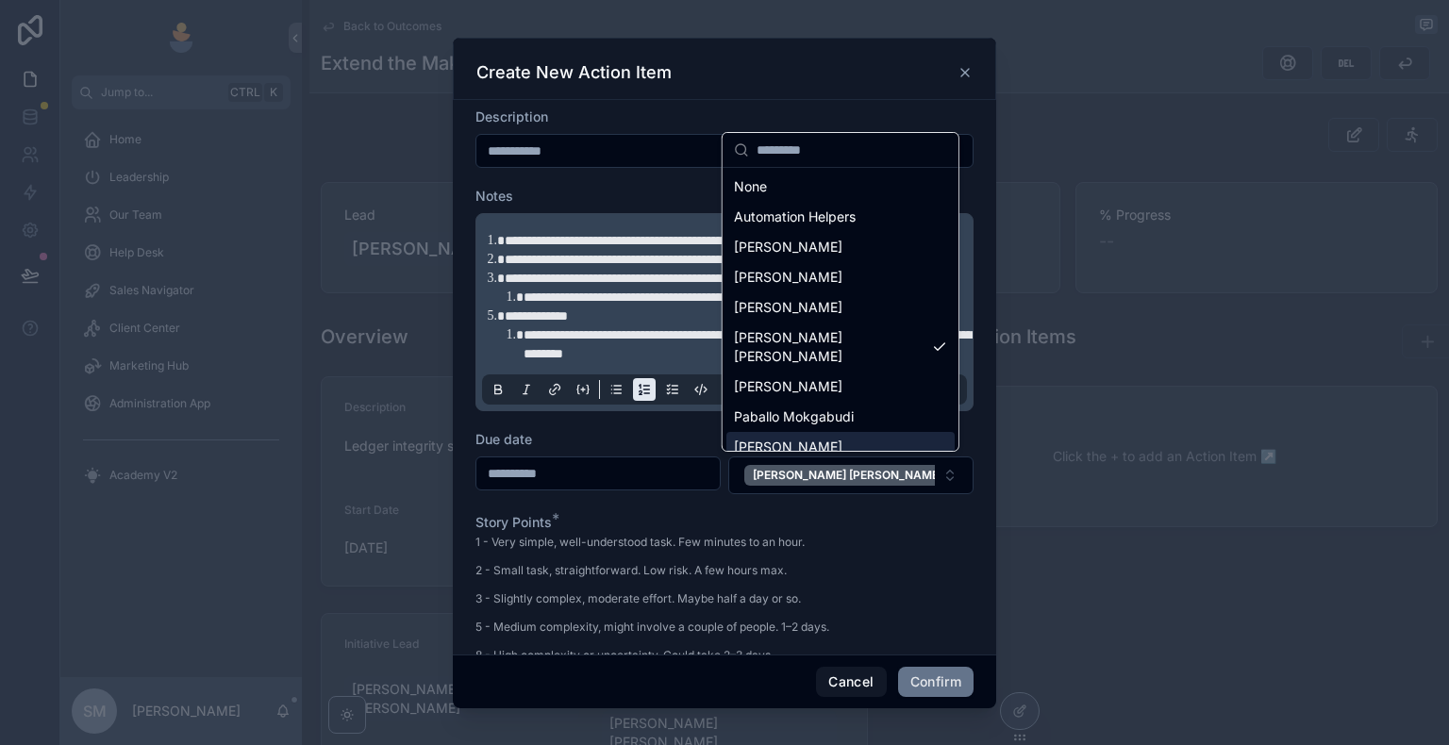
click at [740, 573] on div "**********" at bounding box center [724, 372] width 1449 height 745
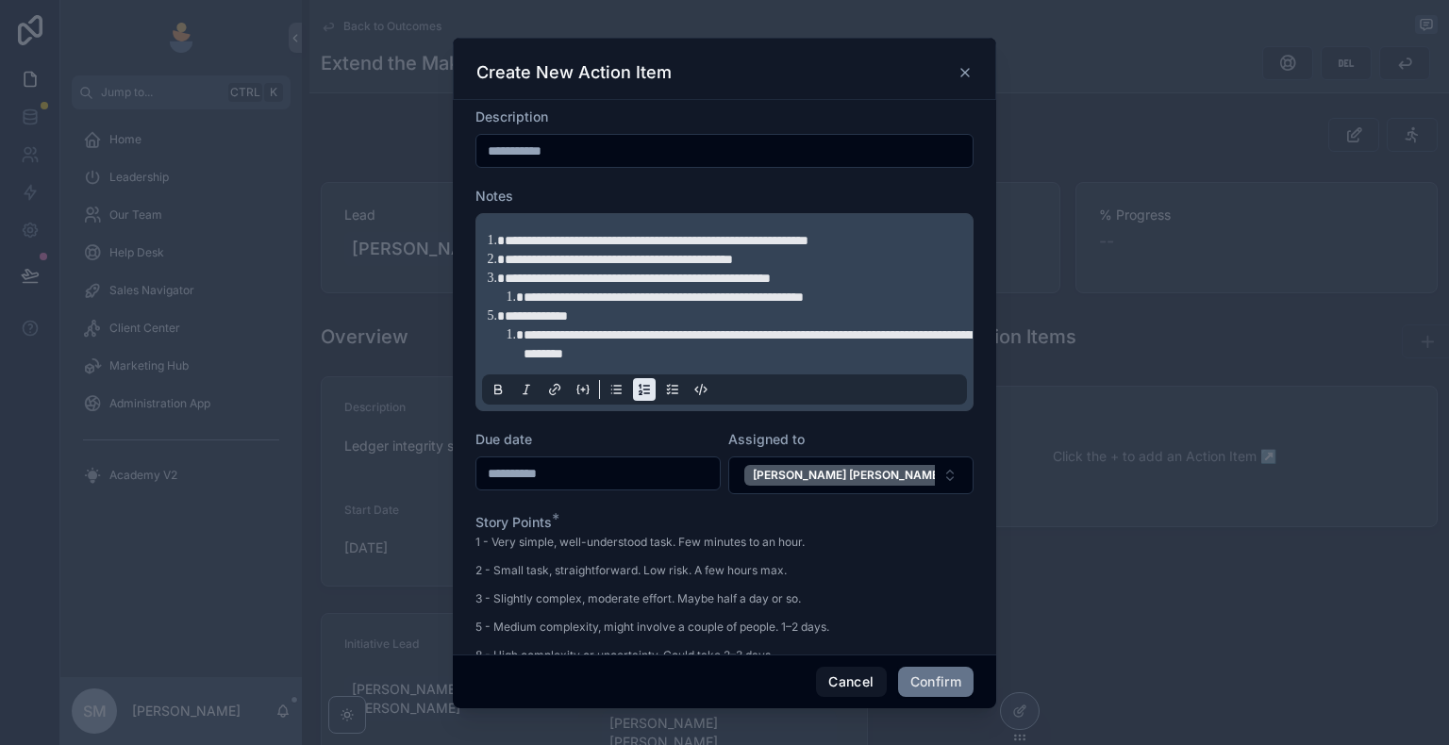
click at [801, 356] on li "**********" at bounding box center [747, 344] width 447 height 38
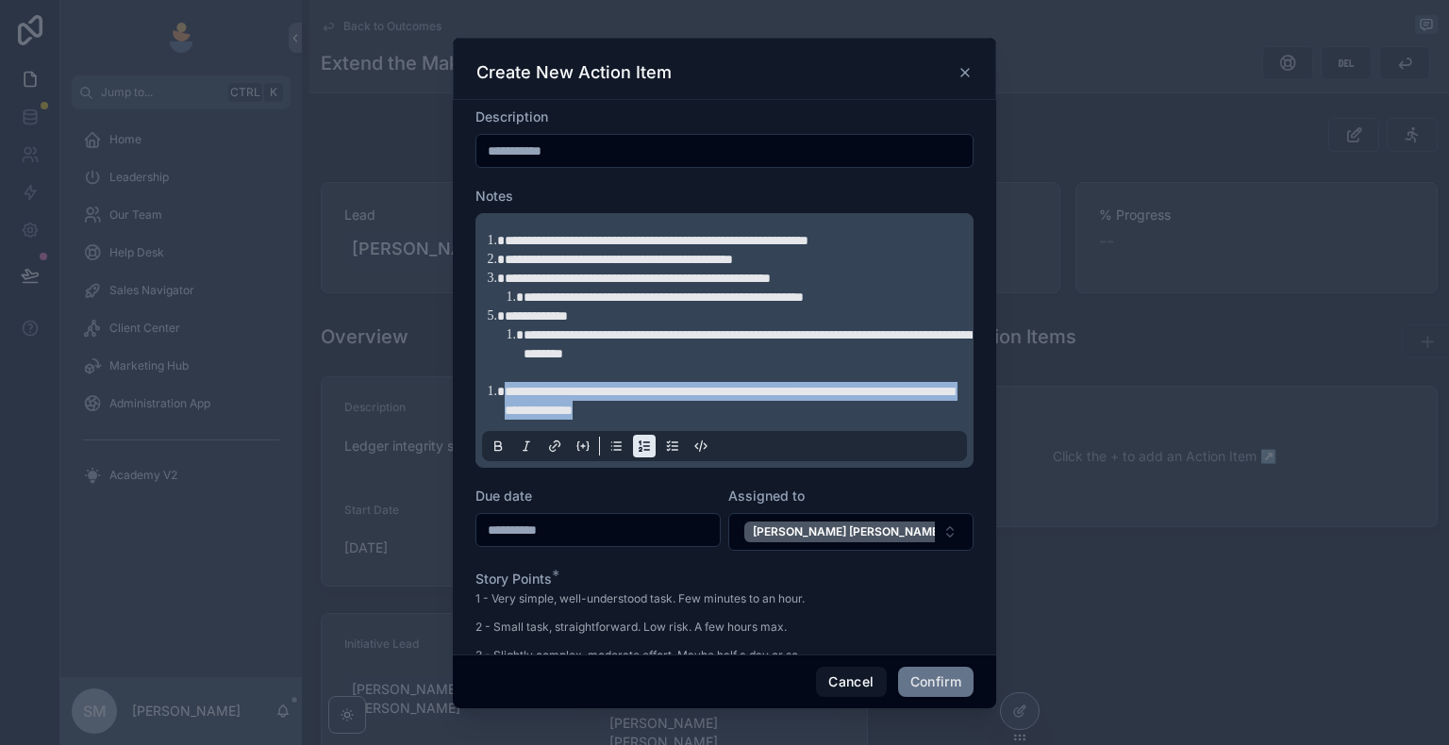
drag, startPoint x: 864, startPoint y: 412, endPoint x: 485, endPoint y: 394, distance: 379.6
click at [486, 394] on ol "**********" at bounding box center [728, 401] width 485 height 38
click at [498, 450] on icon at bounding box center [498, 448] width 7 height 5
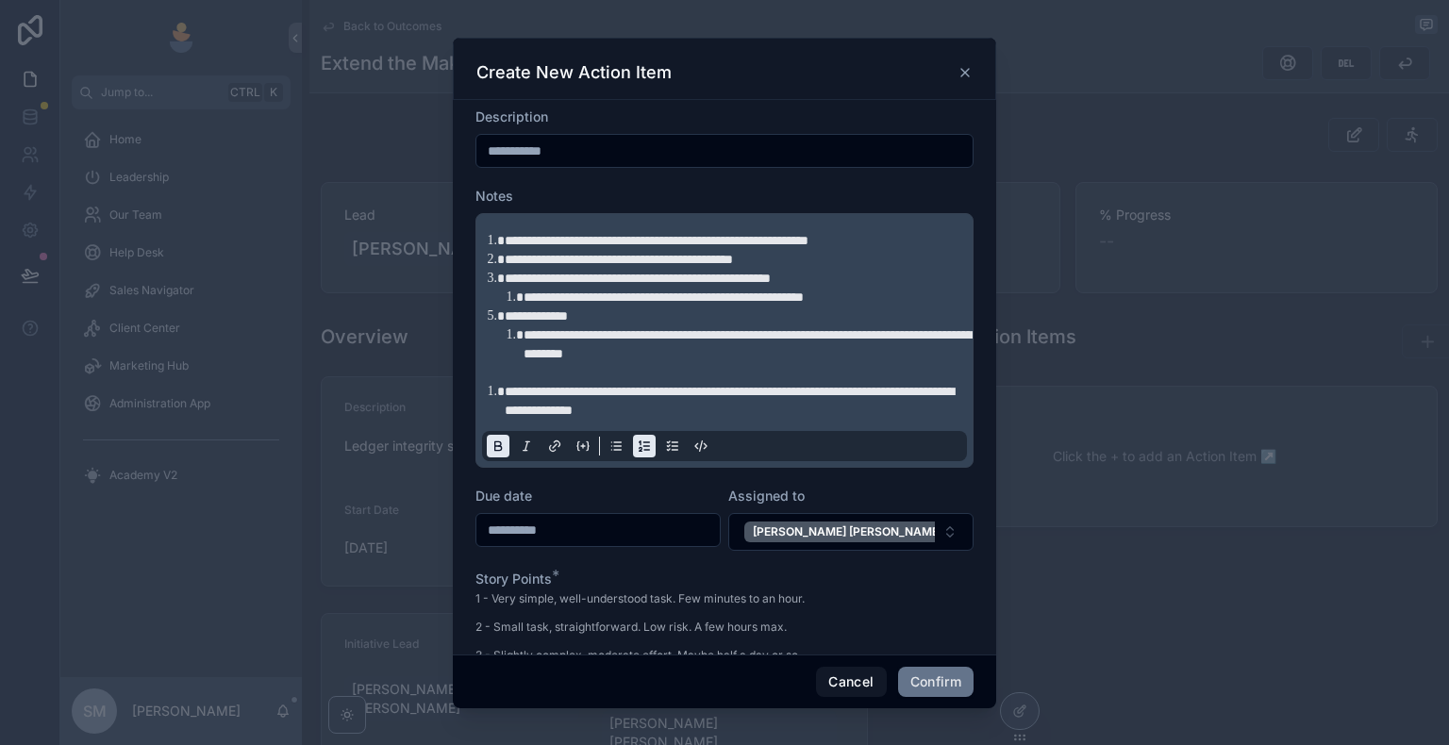
click at [509, 389] on strong "**********" at bounding box center [729, 401] width 449 height 32
click at [505, 388] on li "**********" at bounding box center [738, 401] width 466 height 38
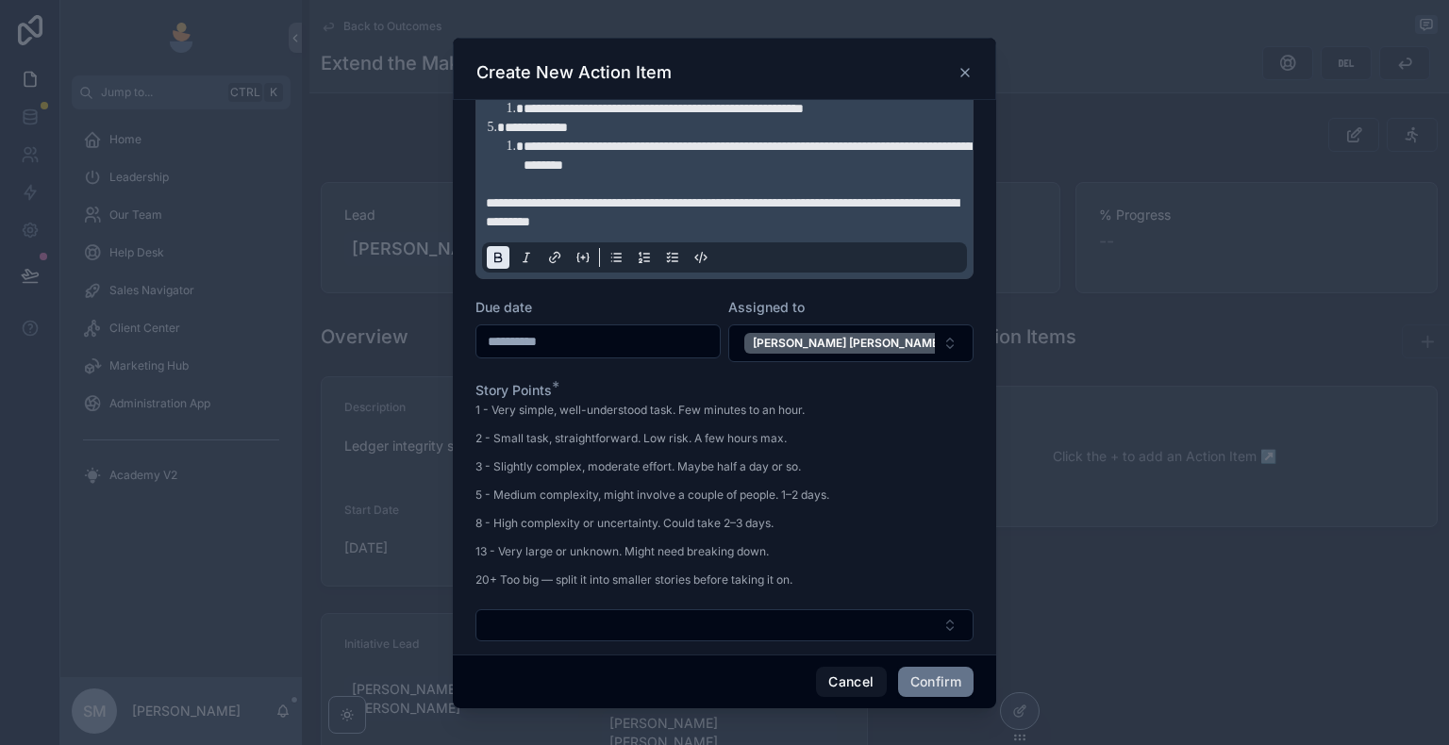
scroll to position [283, 0]
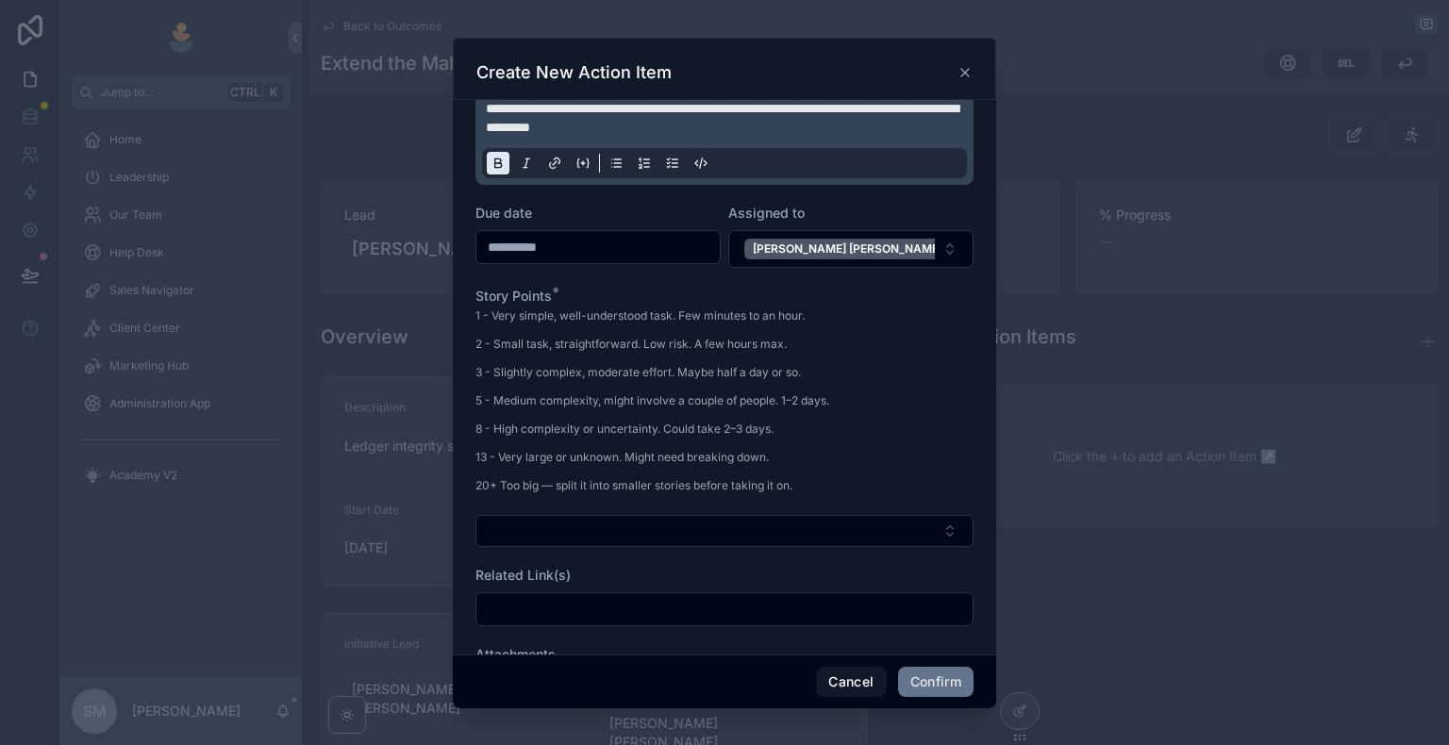
click at [581, 549] on form "**********" at bounding box center [724, 295] width 498 height 941
click at [524, 542] on button "Select Button" at bounding box center [724, 531] width 498 height 32
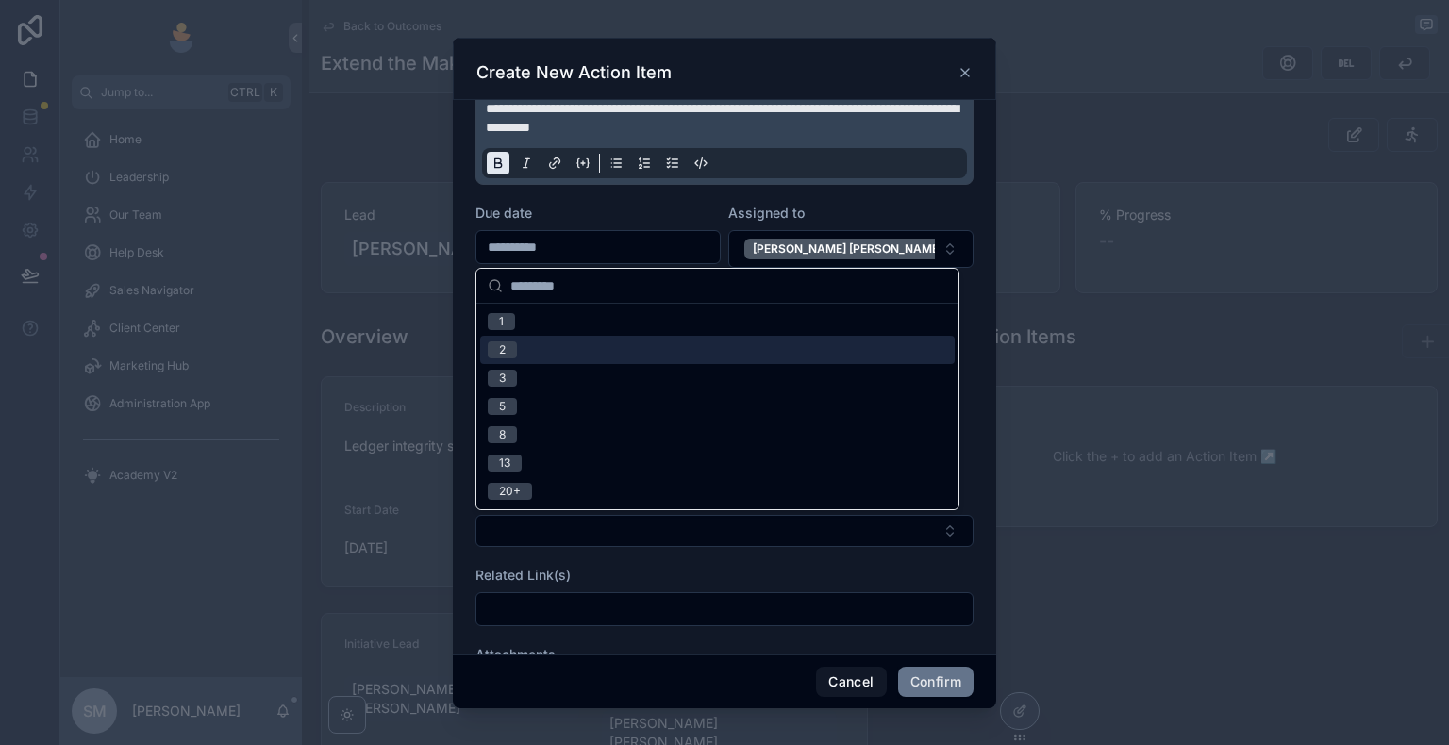
click at [544, 373] on div "3" at bounding box center [717, 378] width 474 height 28
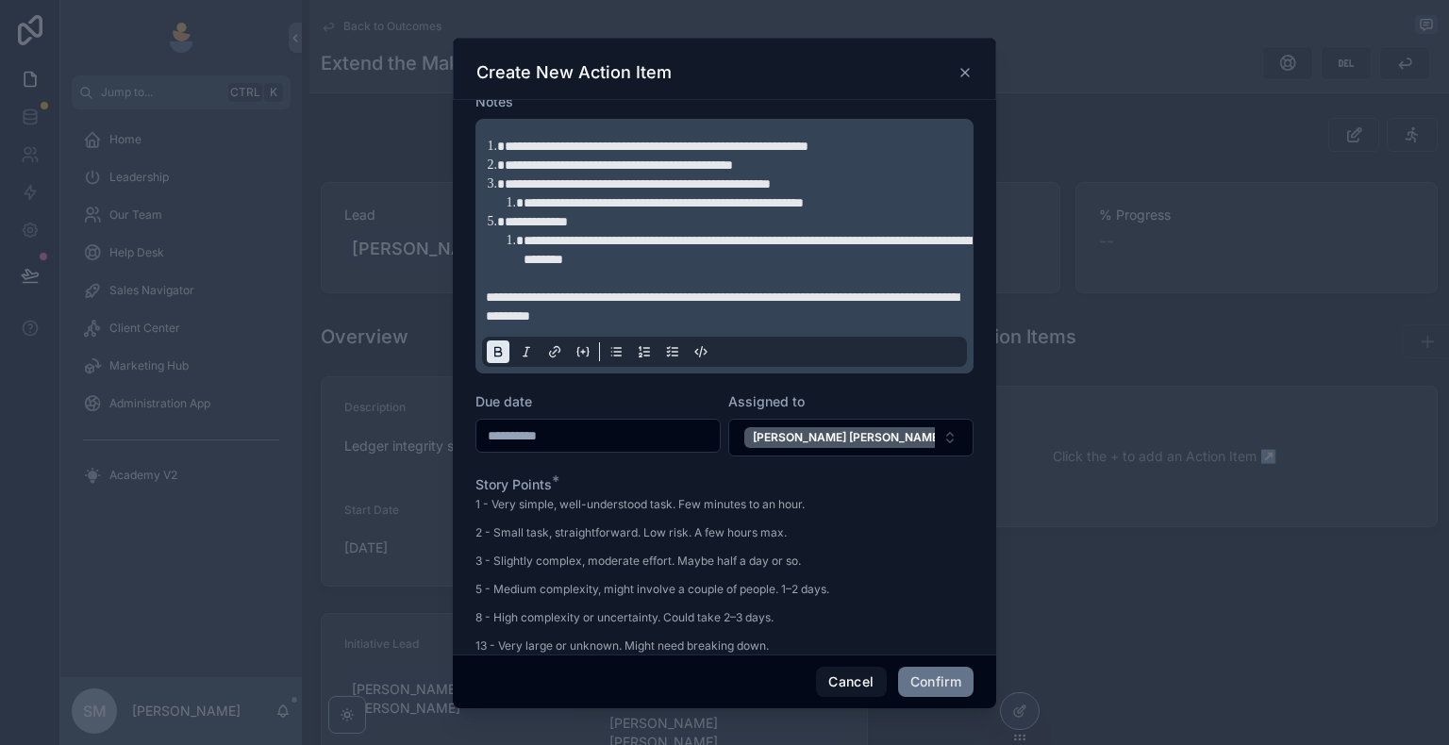
scroll to position [189, 0]
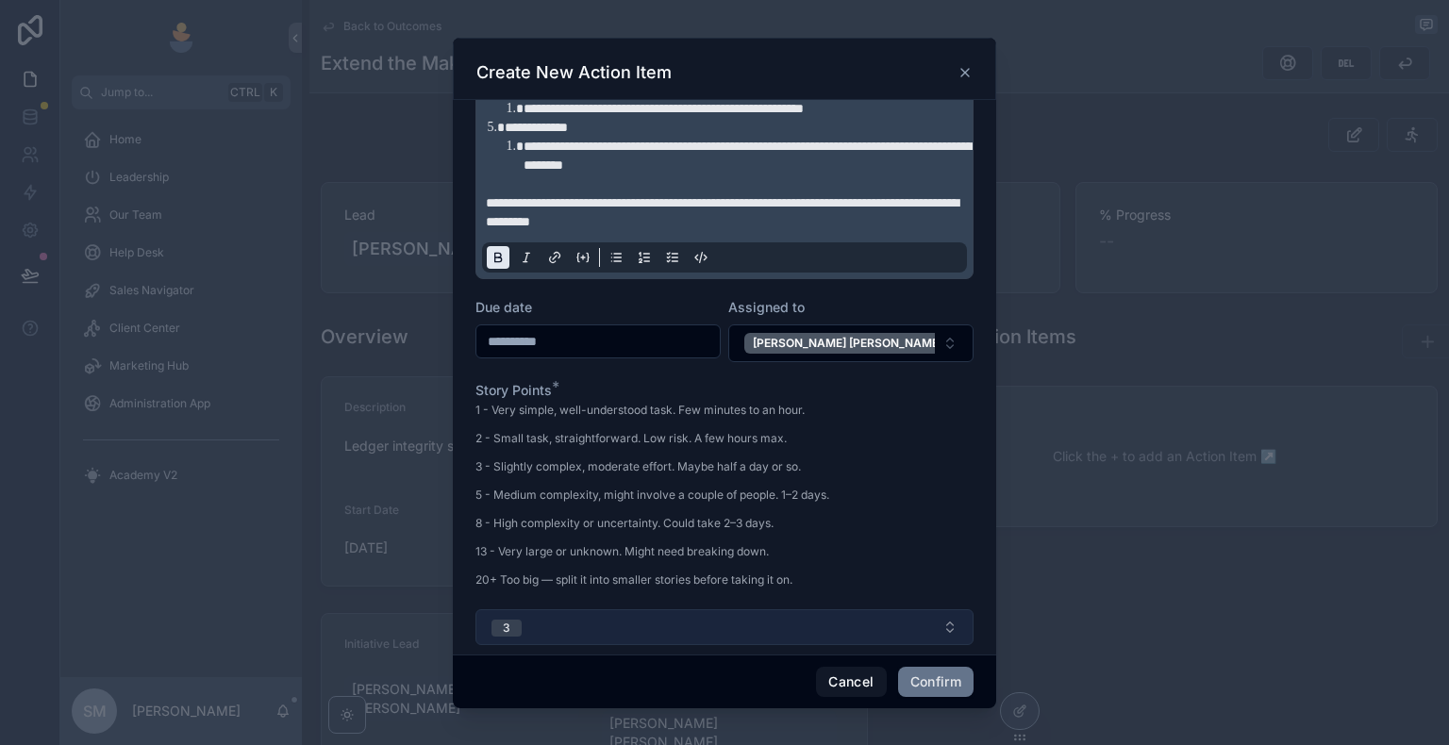
click at [567, 612] on button "3" at bounding box center [724, 627] width 498 height 36
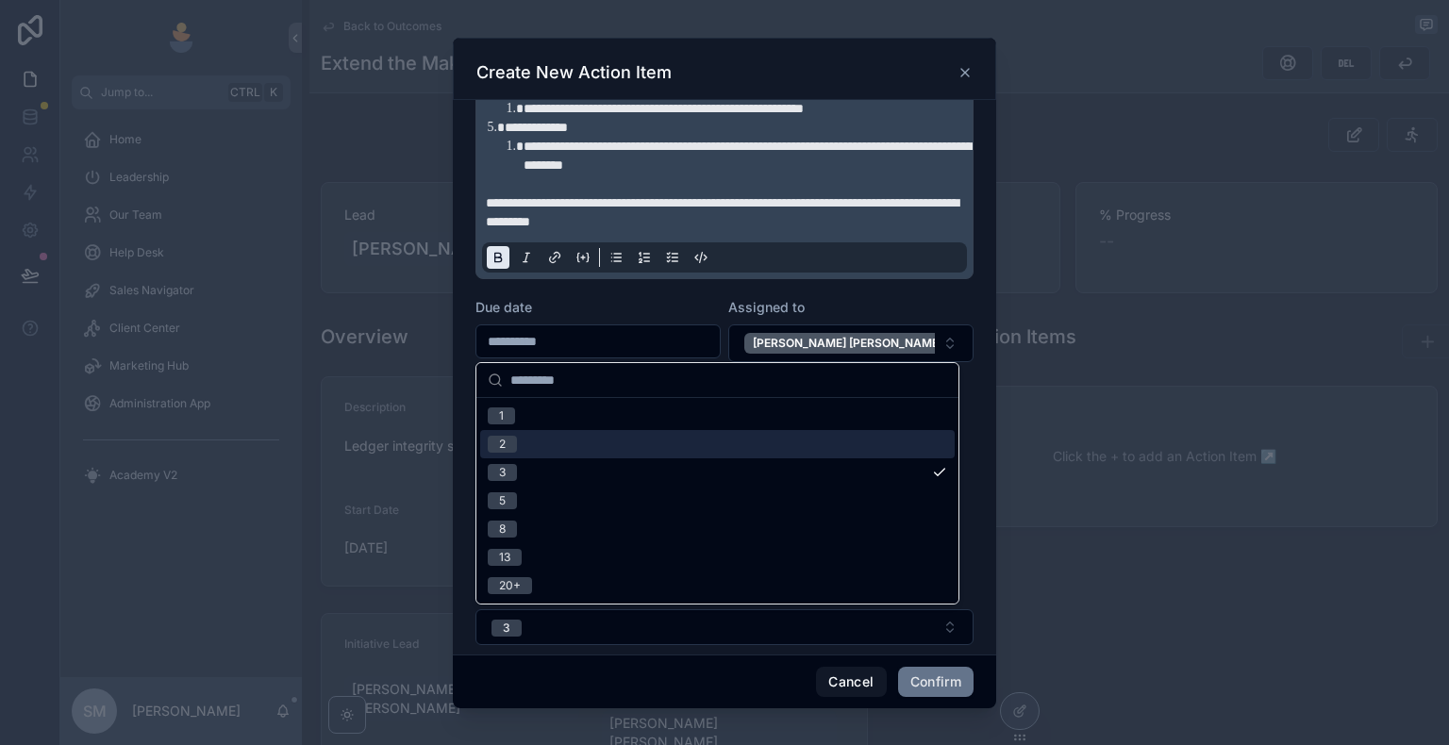
click at [546, 449] on div "2" at bounding box center [717, 444] width 474 height 28
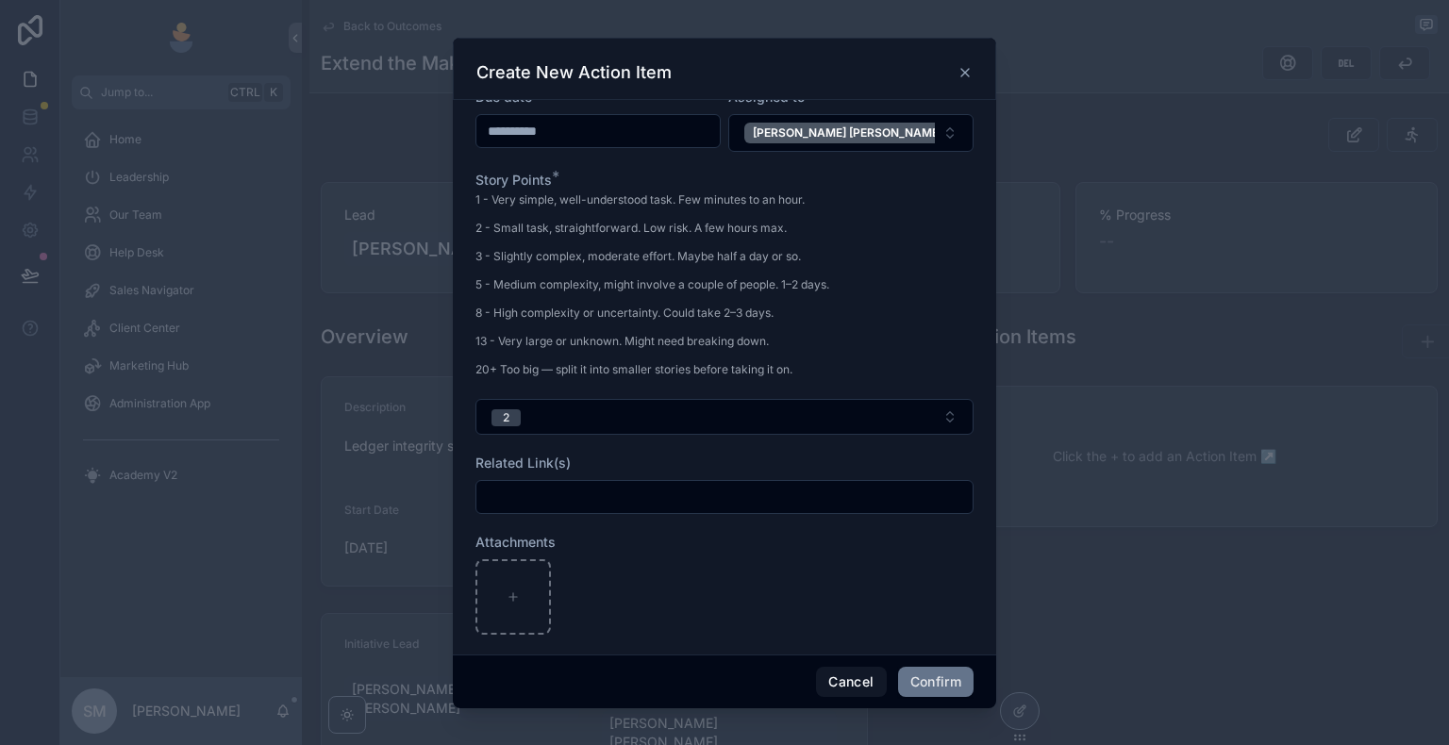
scroll to position [410, 0]
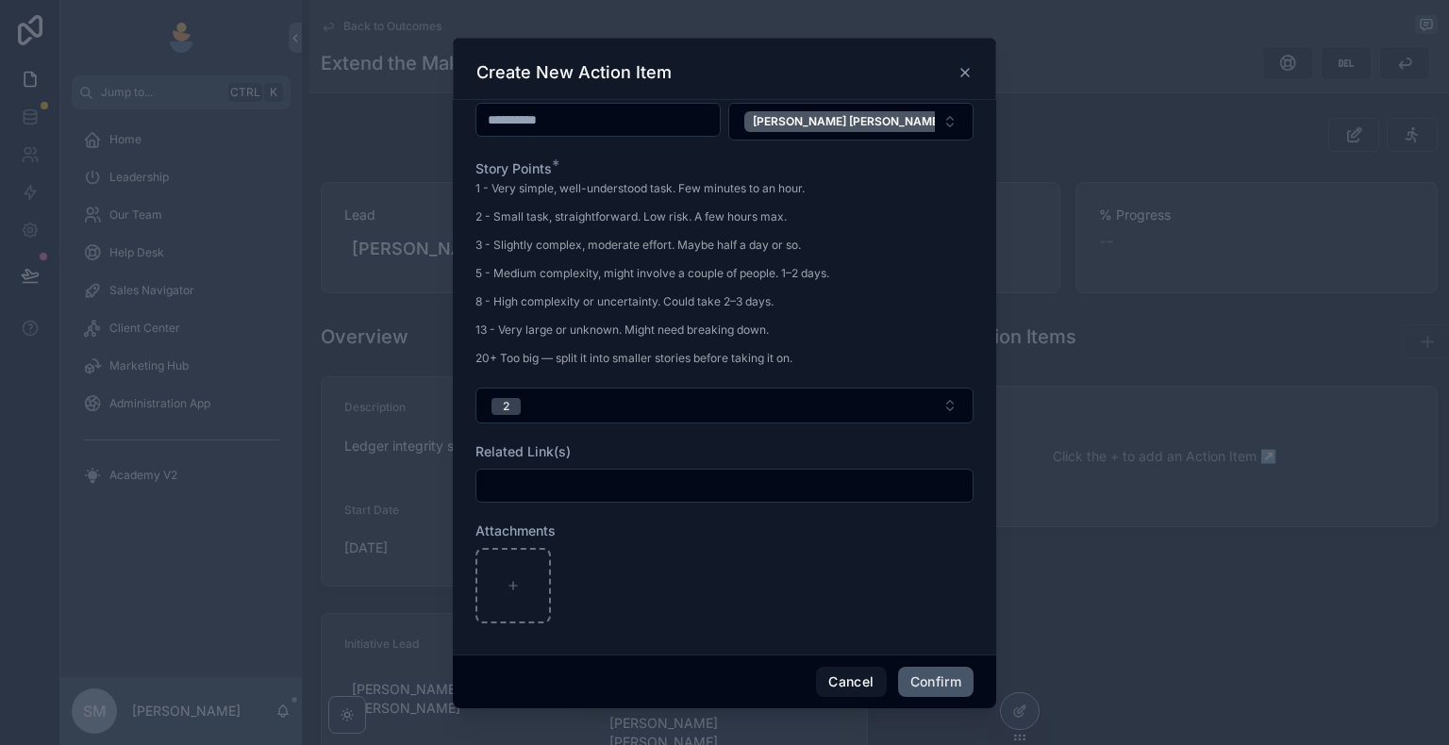
click at [943, 648] on button "Confirm" at bounding box center [935, 682] width 75 height 30
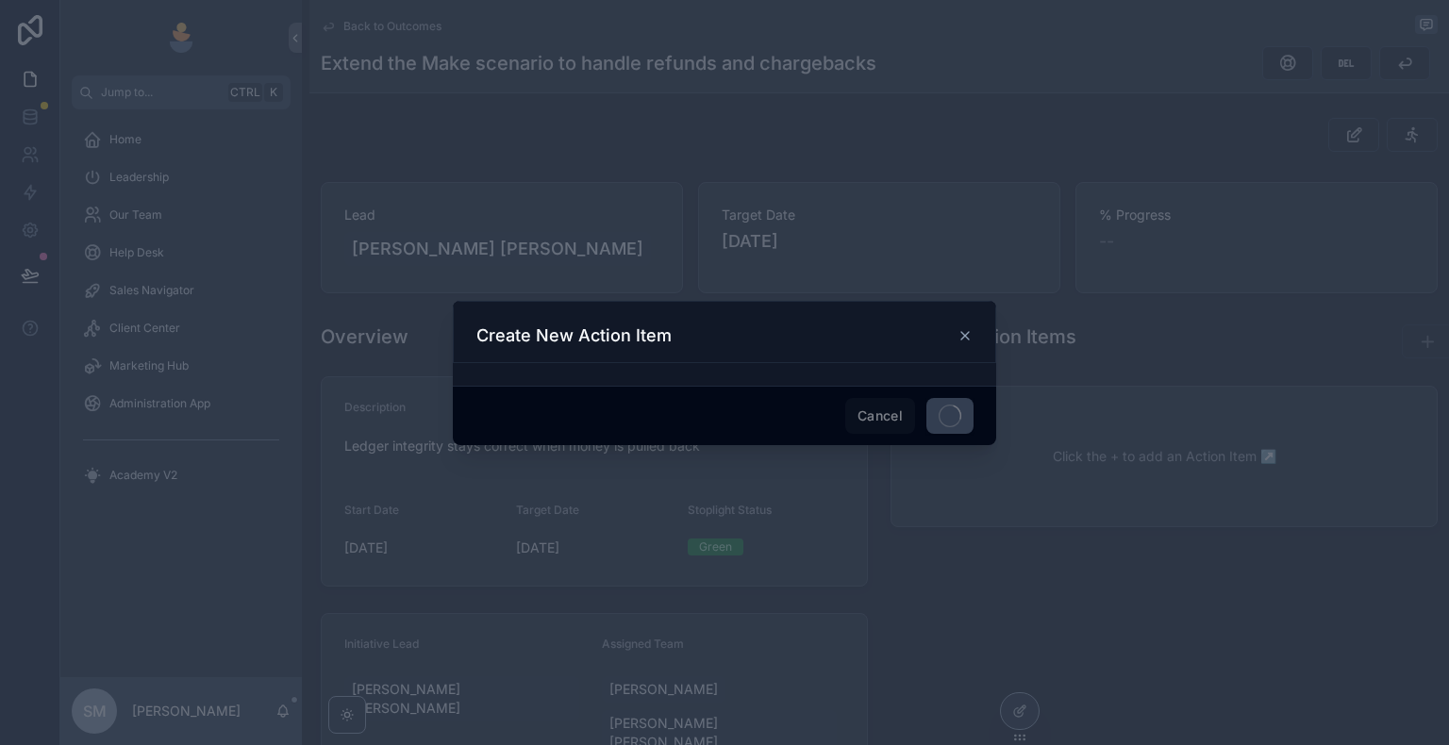
scroll to position [0, 0]
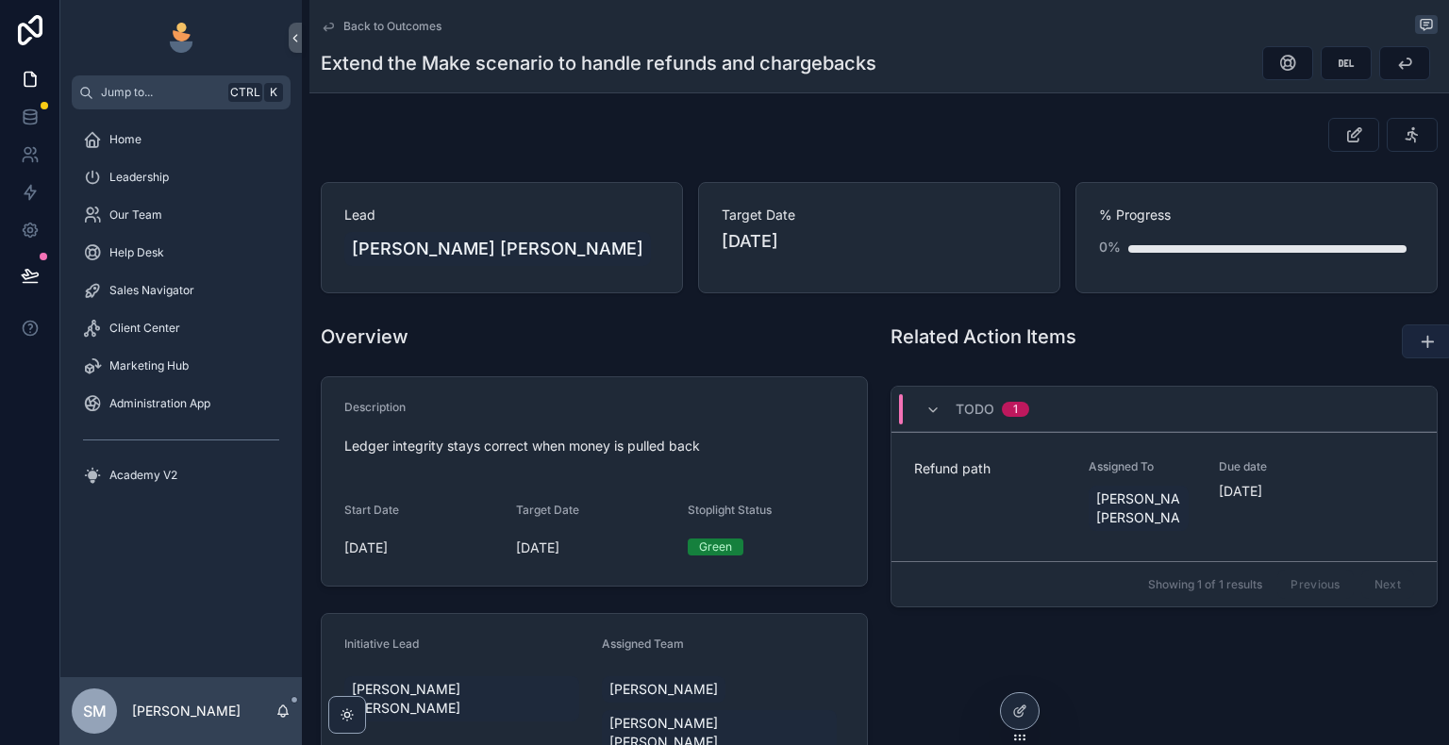
click at [1418, 348] on icon "scrollable content" at bounding box center [1427, 341] width 19 height 19
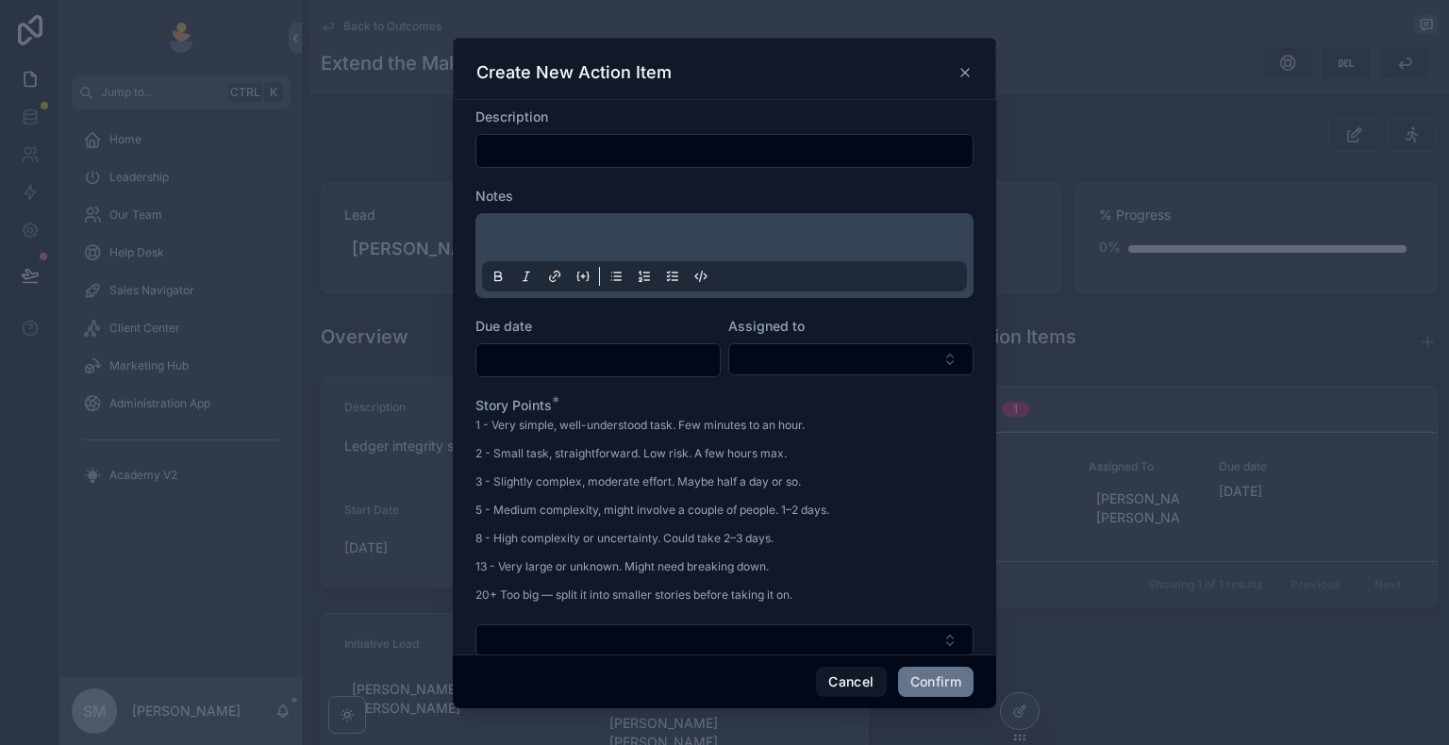
click at [788, 140] on input "text" at bounding box center [724, 151] width 496 height 26
paste input "**********"
type input "**********"
click at [715, 240] on p at bounding box center [728, 240] width 485 height 19
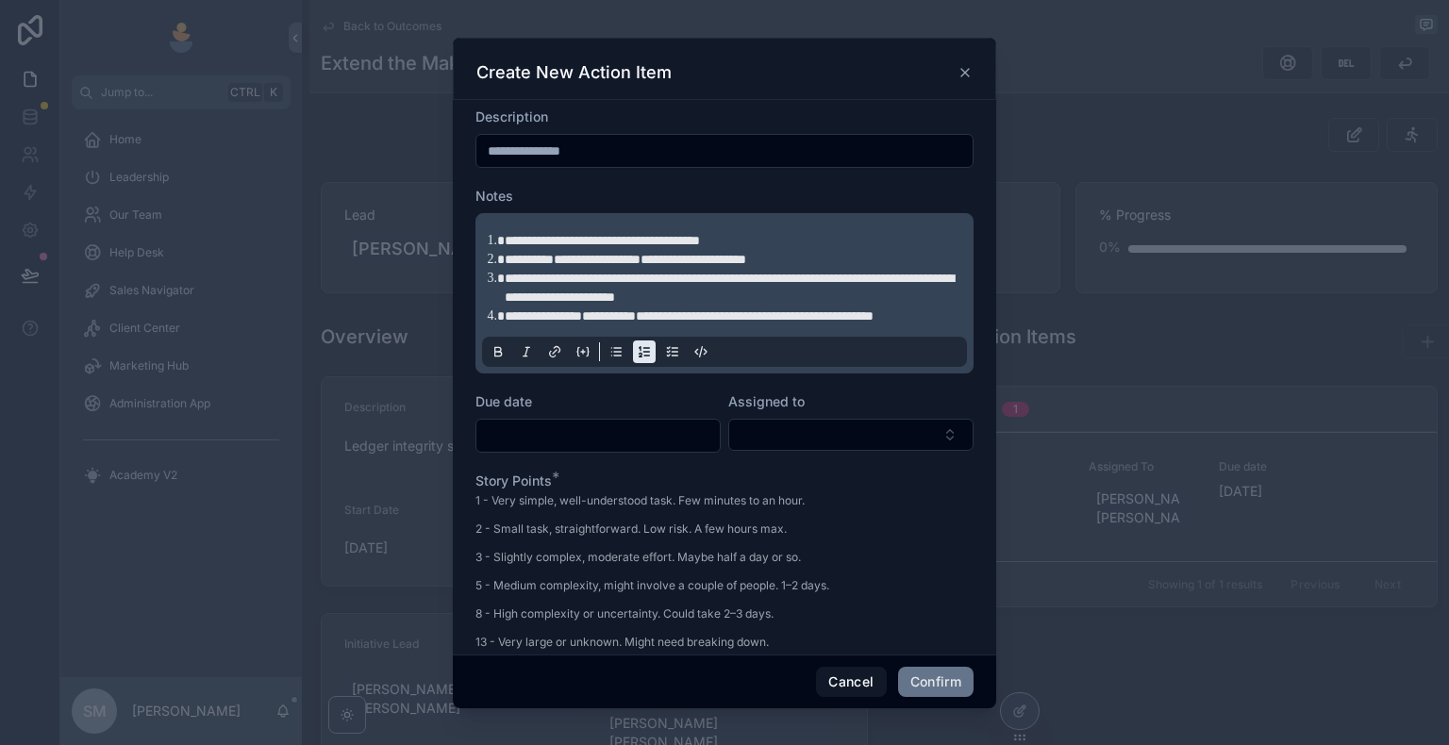
click at [623, 363] on button at bounding box center [616, 352] width 23 height 23
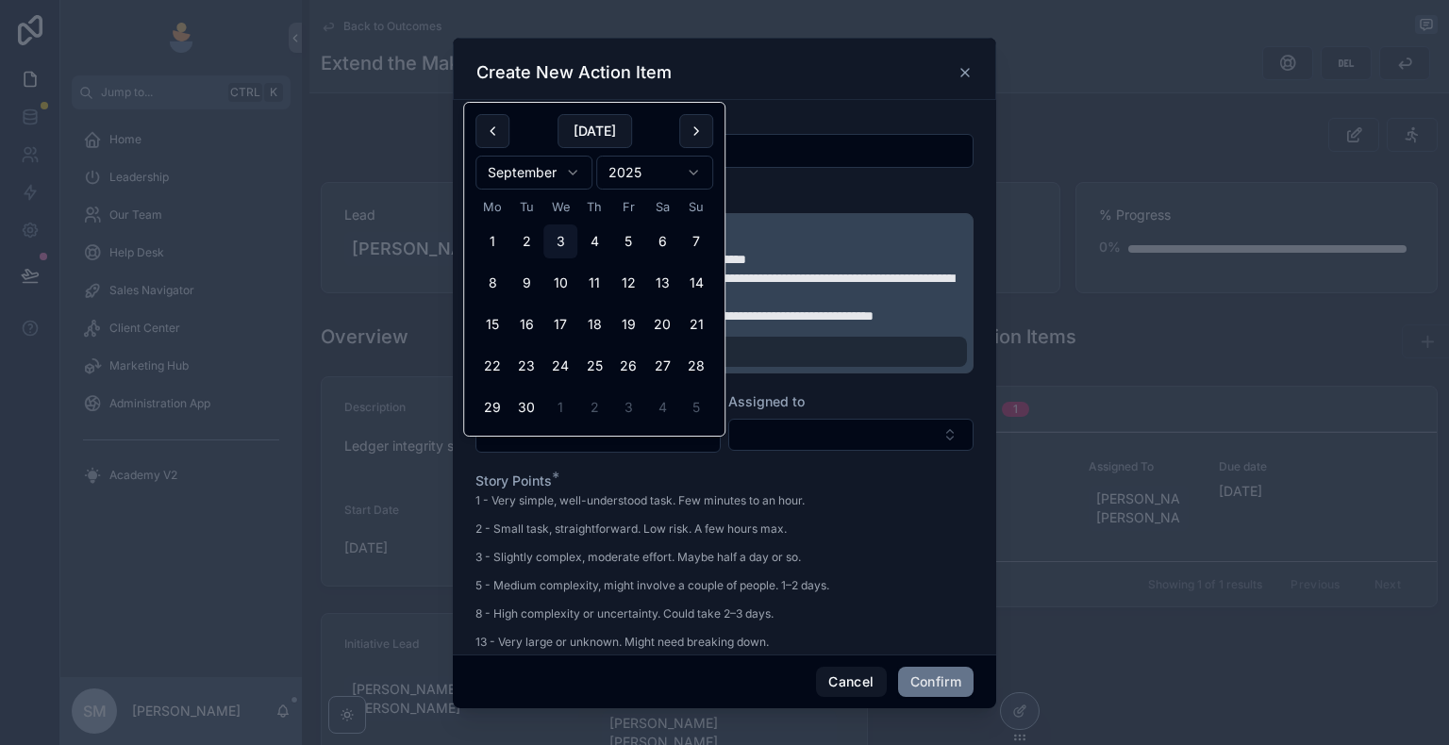
click at [615, 449] on input "text" at bounding box center [597, 436] width 243 height 26
click at [771, 451] on button "Select Button" at bounding box center [850, 435] width 245 height 32
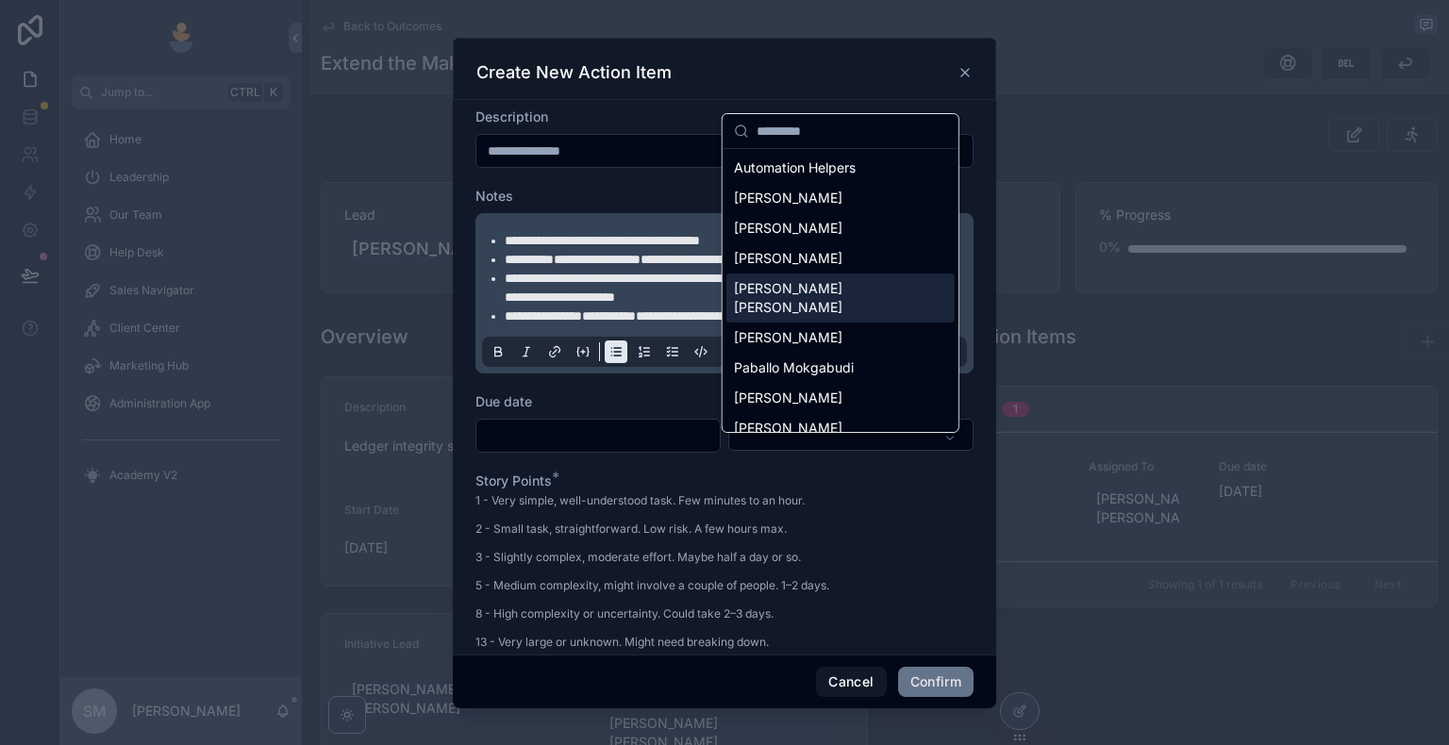
click at [810, 296] on span "[PERSON_NAME] [PERSON_NAME]" at bounding box center [829, 298] width 191 height 38
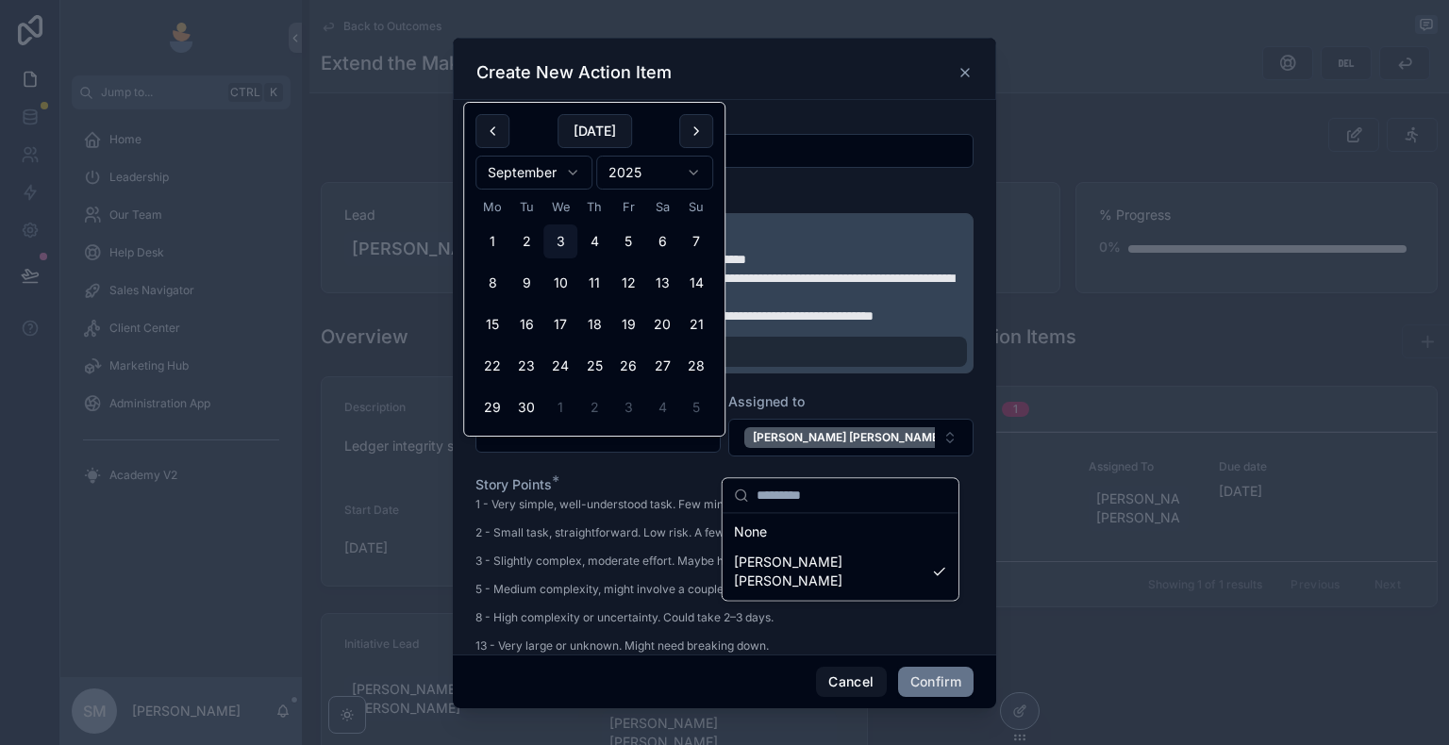
click at [574, 448] on input "text" at bounding box center [597, 436] width 243 height 26
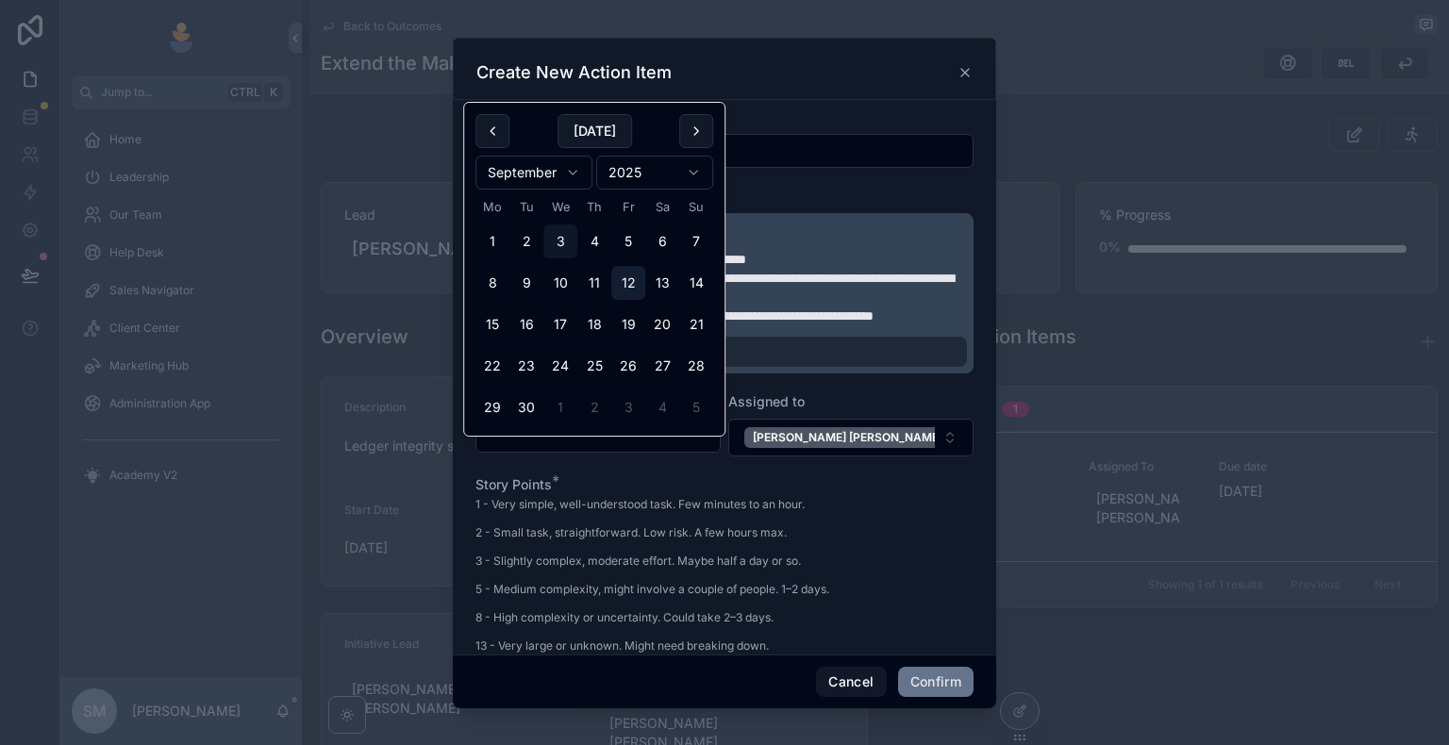
click at [631, 277] on button "12" at bounding box center [628, 283] width 34 height 34
type input "**********"
click at [653, 541] on p "2 - Small task, straightforward. Low risk. A few hours max." at bounding box center [652, 532] width 354 height 17
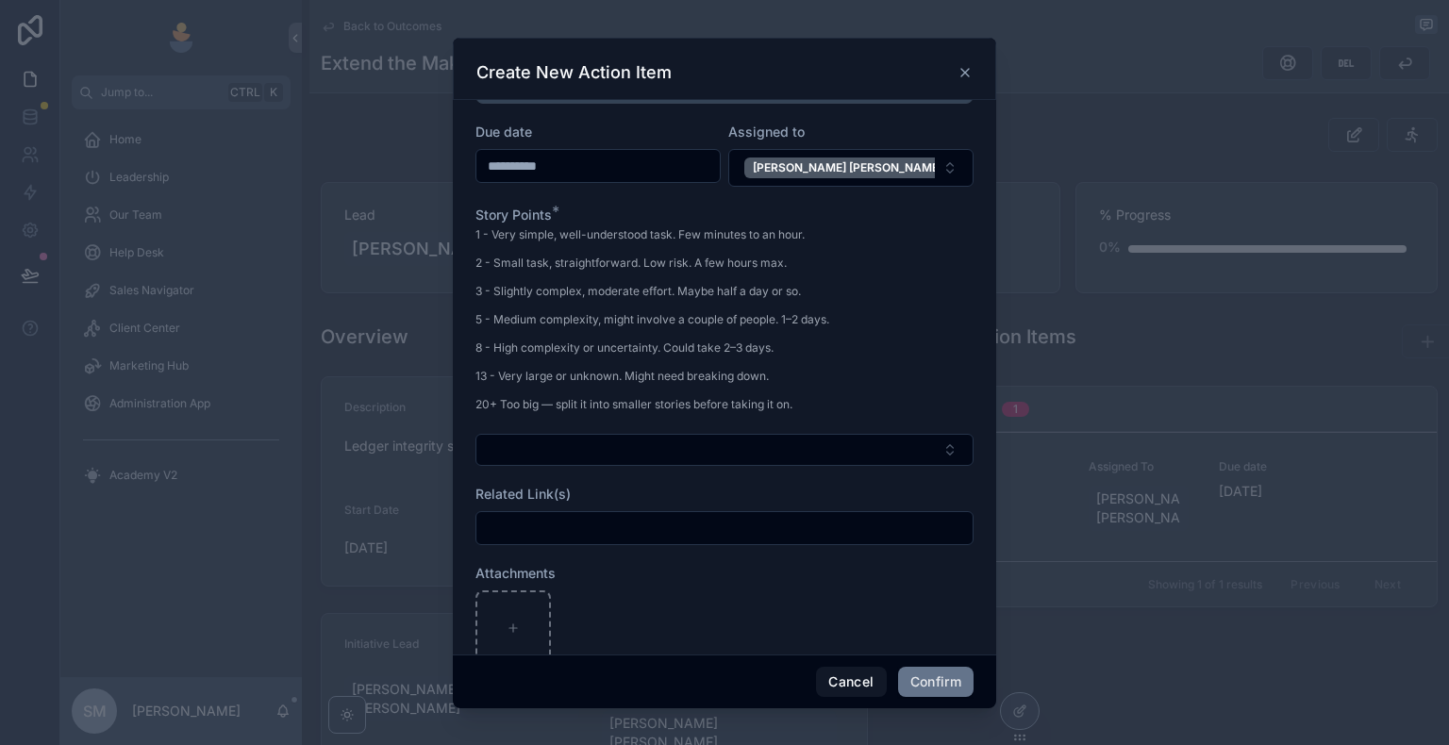
scroll to position [283, 0]
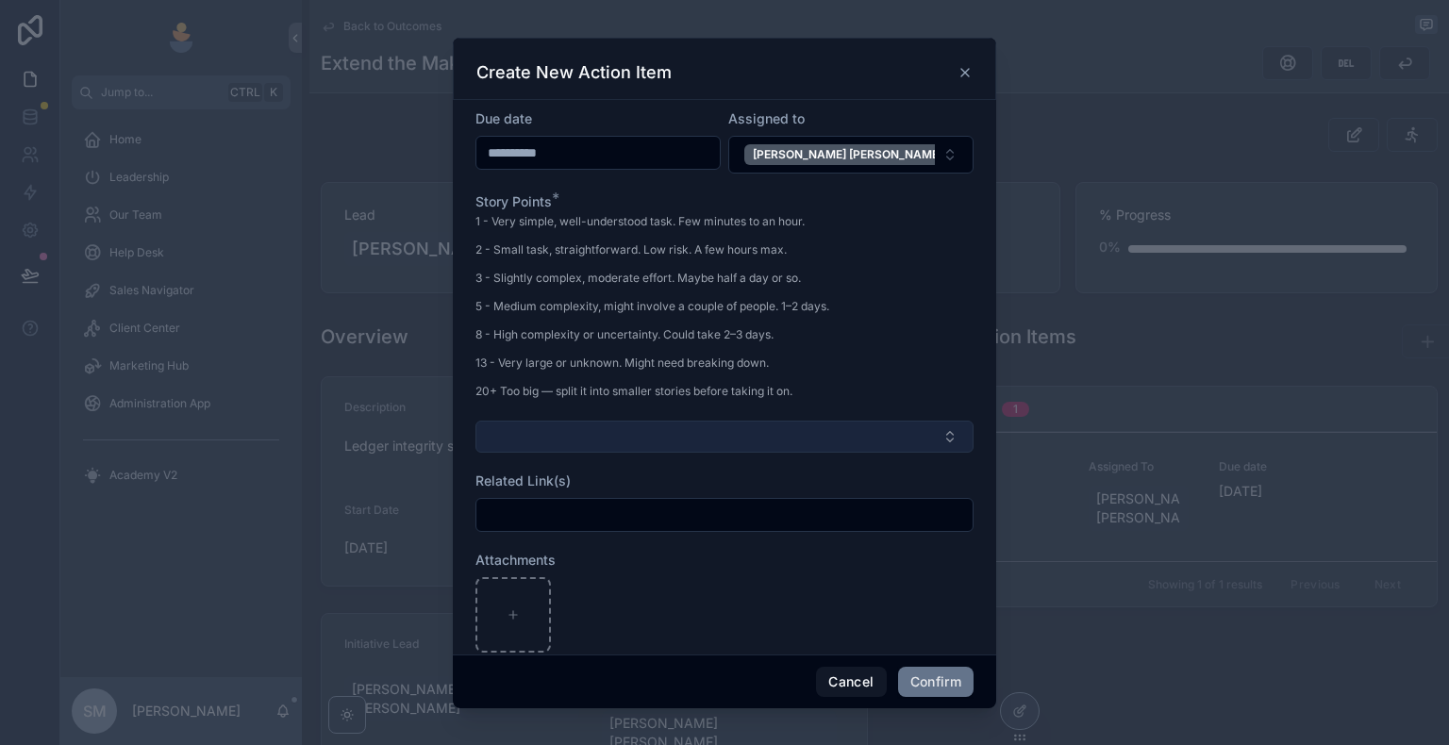
click at [599, 453] on button "Select Button" at bounding box center [724, 437] width 498 height 32
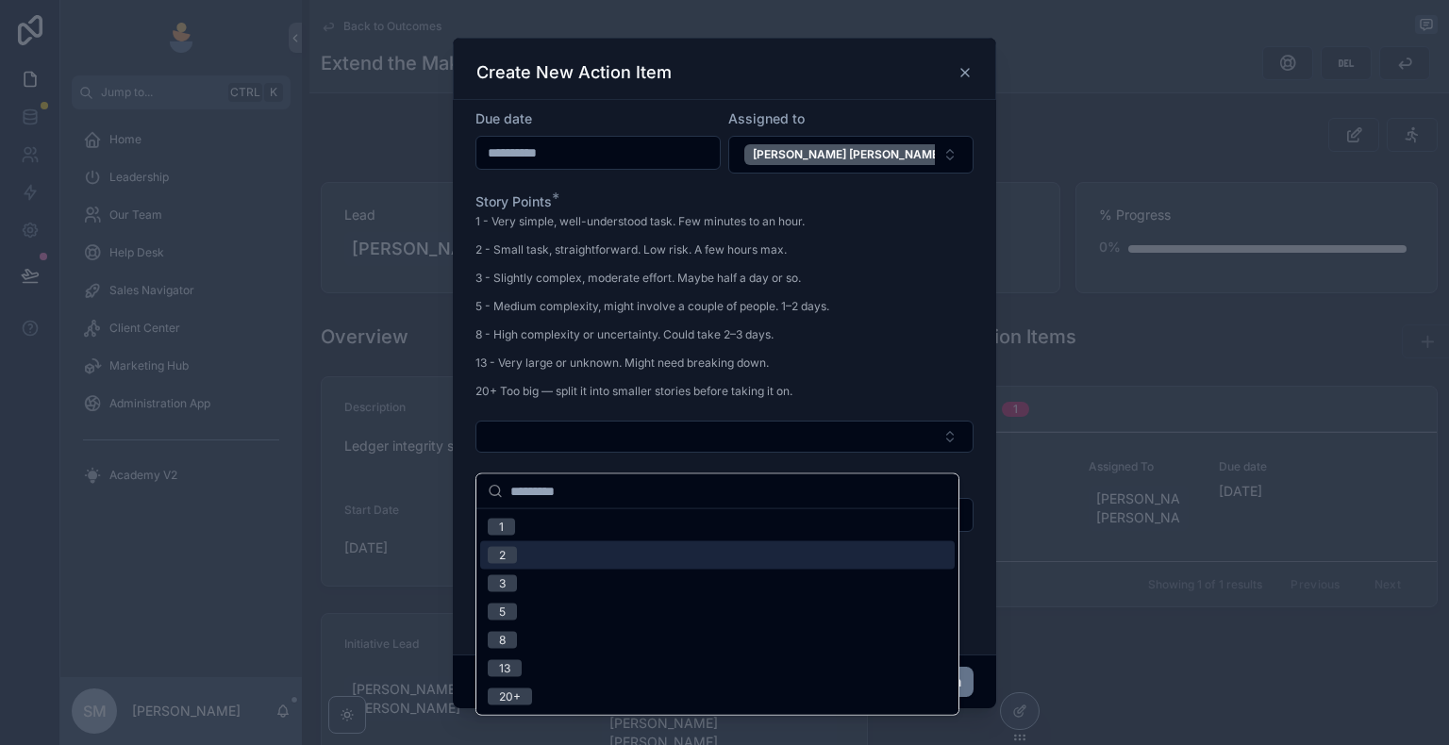
click at [551, 550] on div "2" at bounding box center [717, 555] width 474 height 28
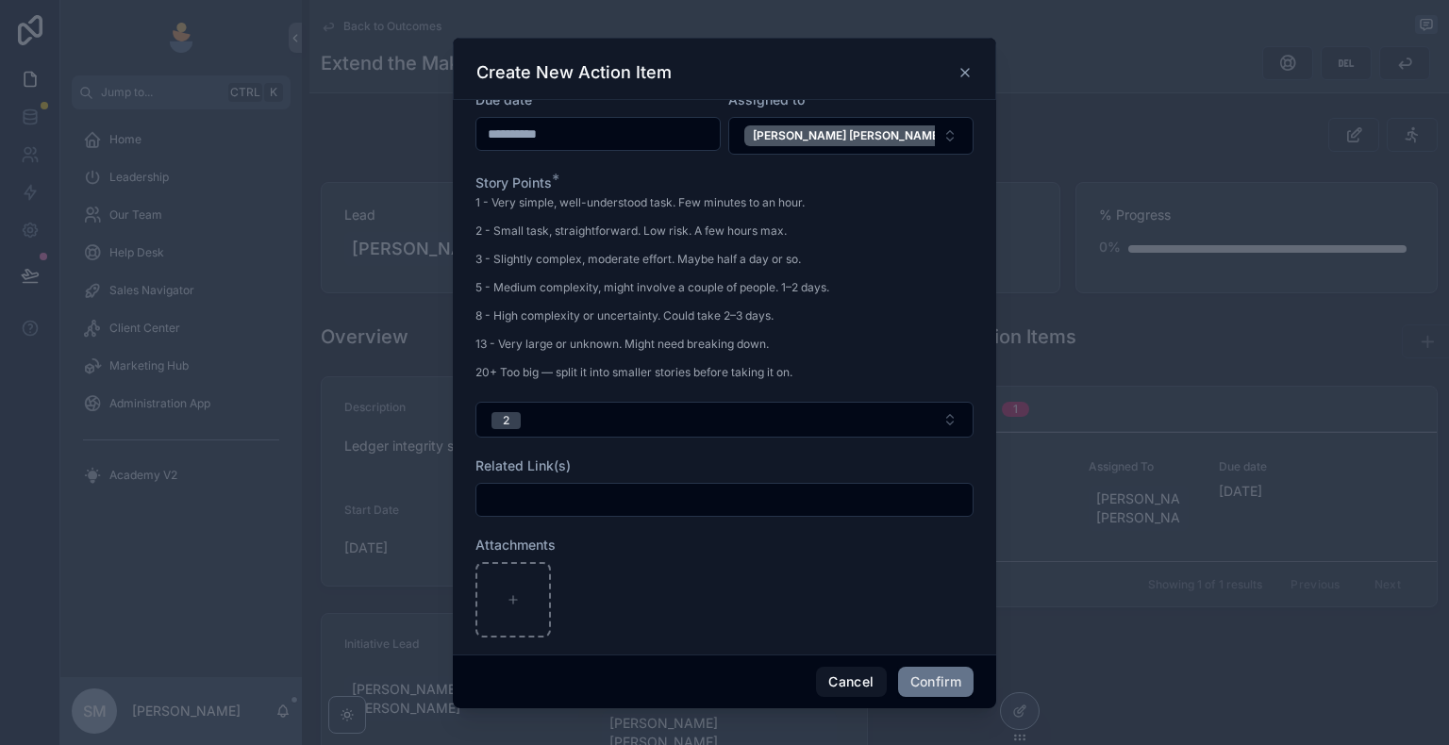
scroll to position [335, 0]
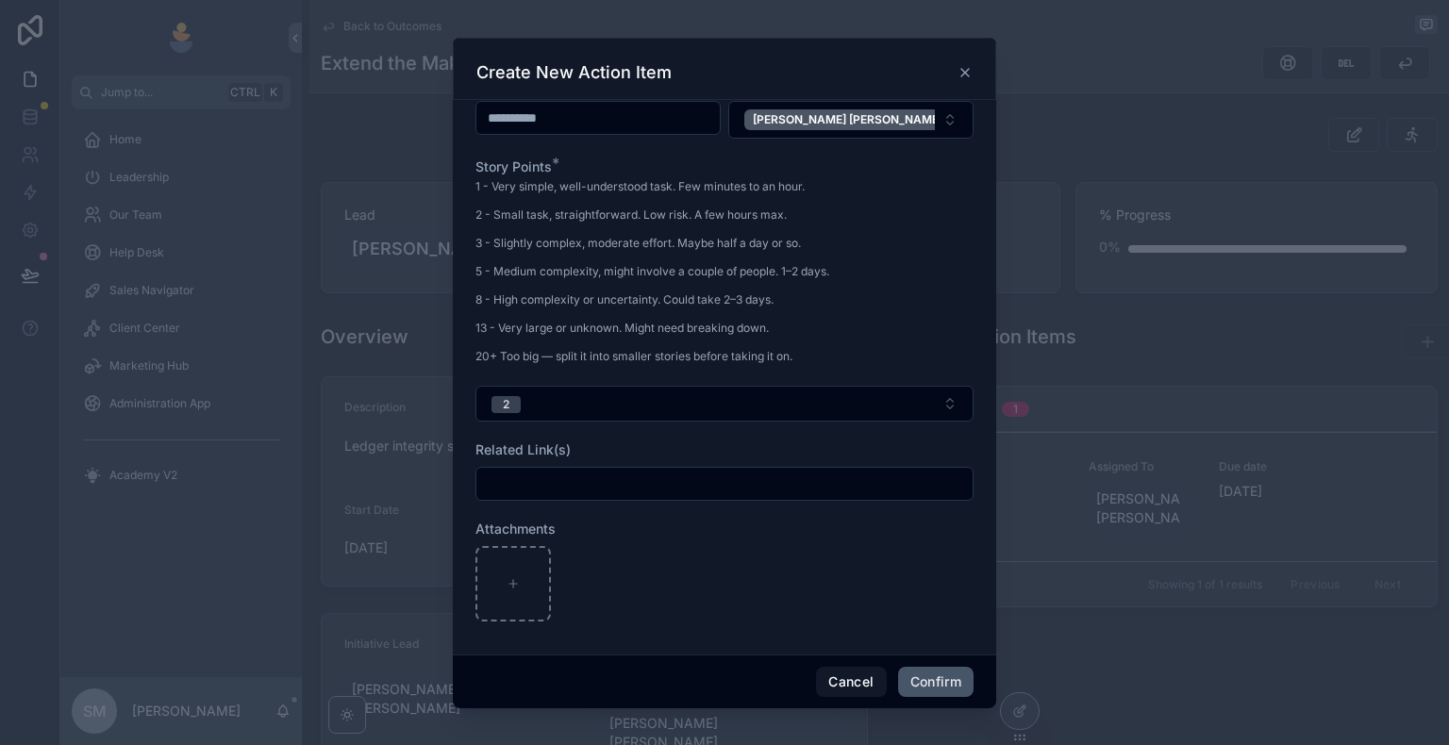
click at [924, 648] on button "Confirm" at bounding box center [935, 682] width 75 height 30
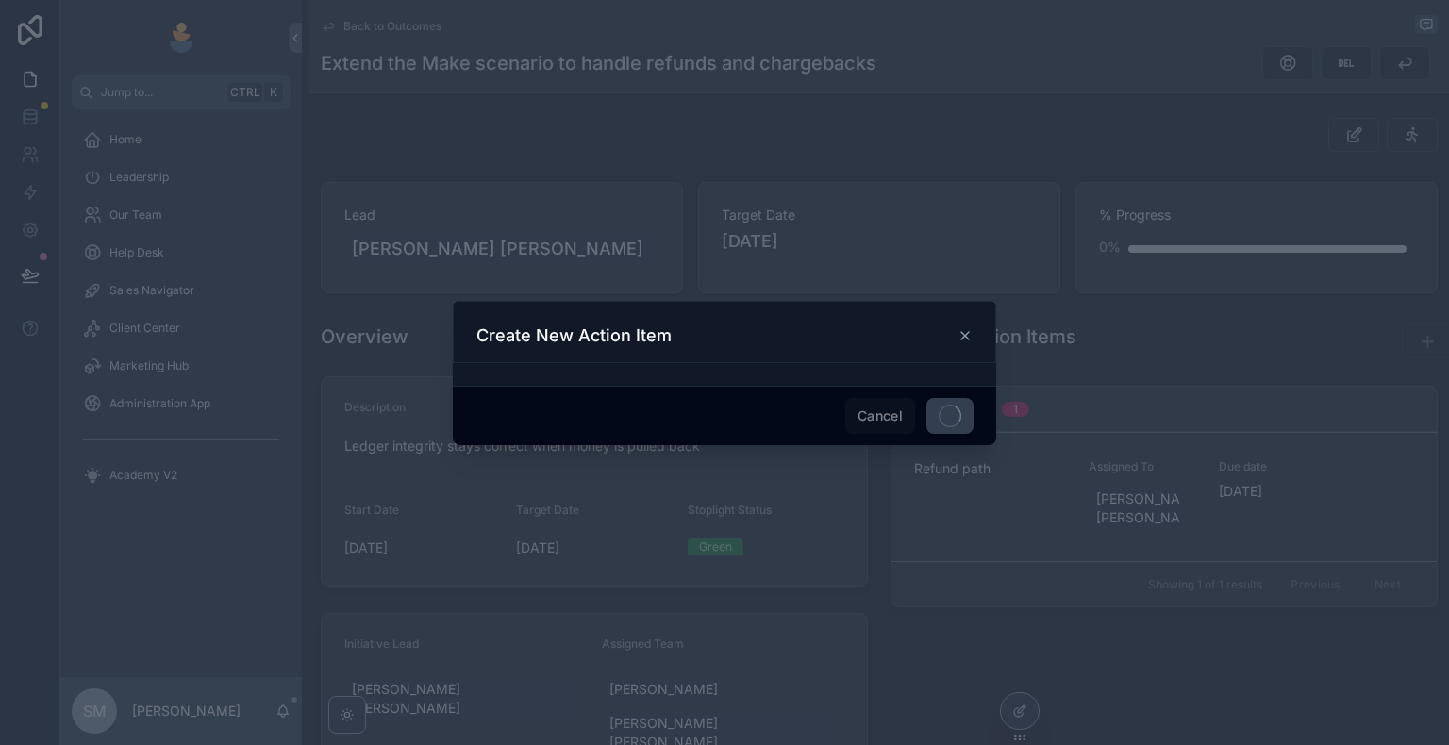
scroll to position [0, 0]
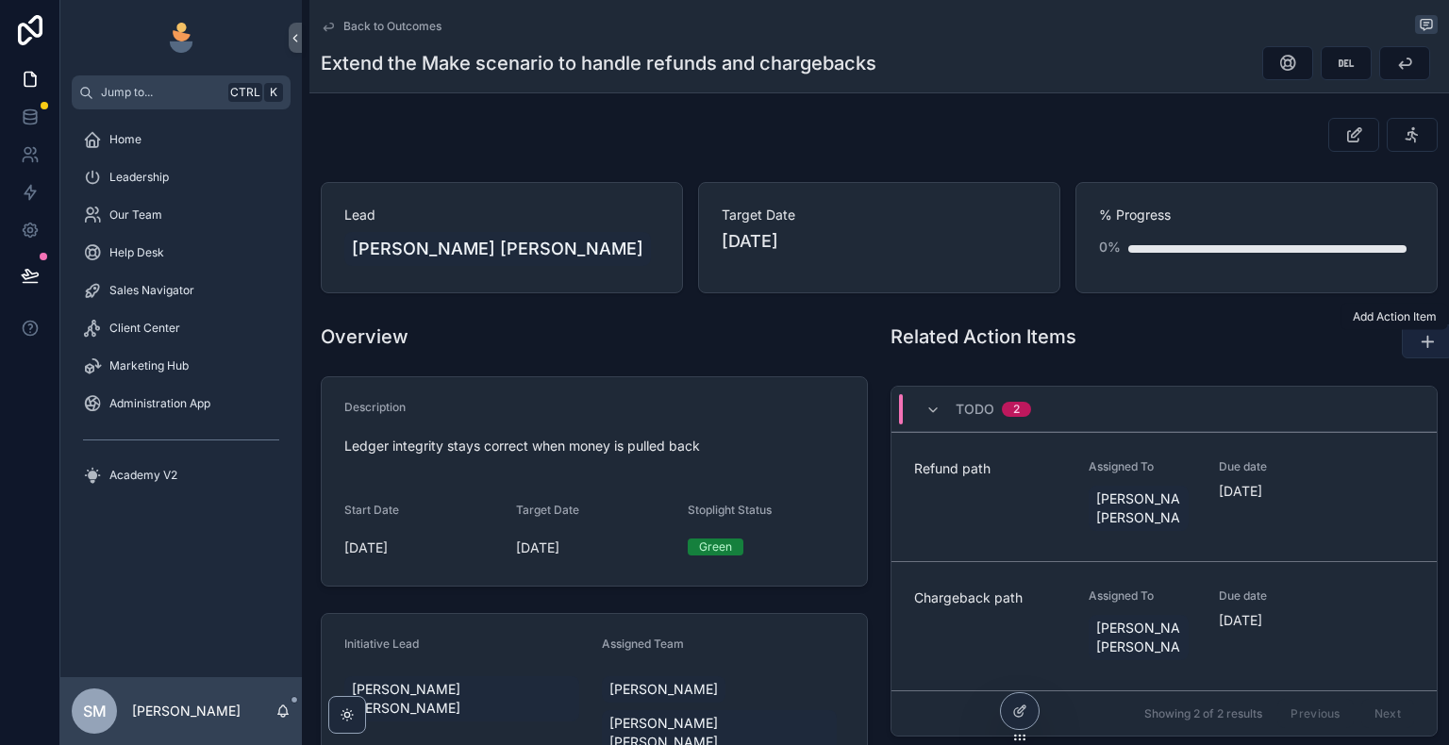
click at [1420, 341] on icon "scrollable content" at bounding box center [1427, 341] width 19 height 19
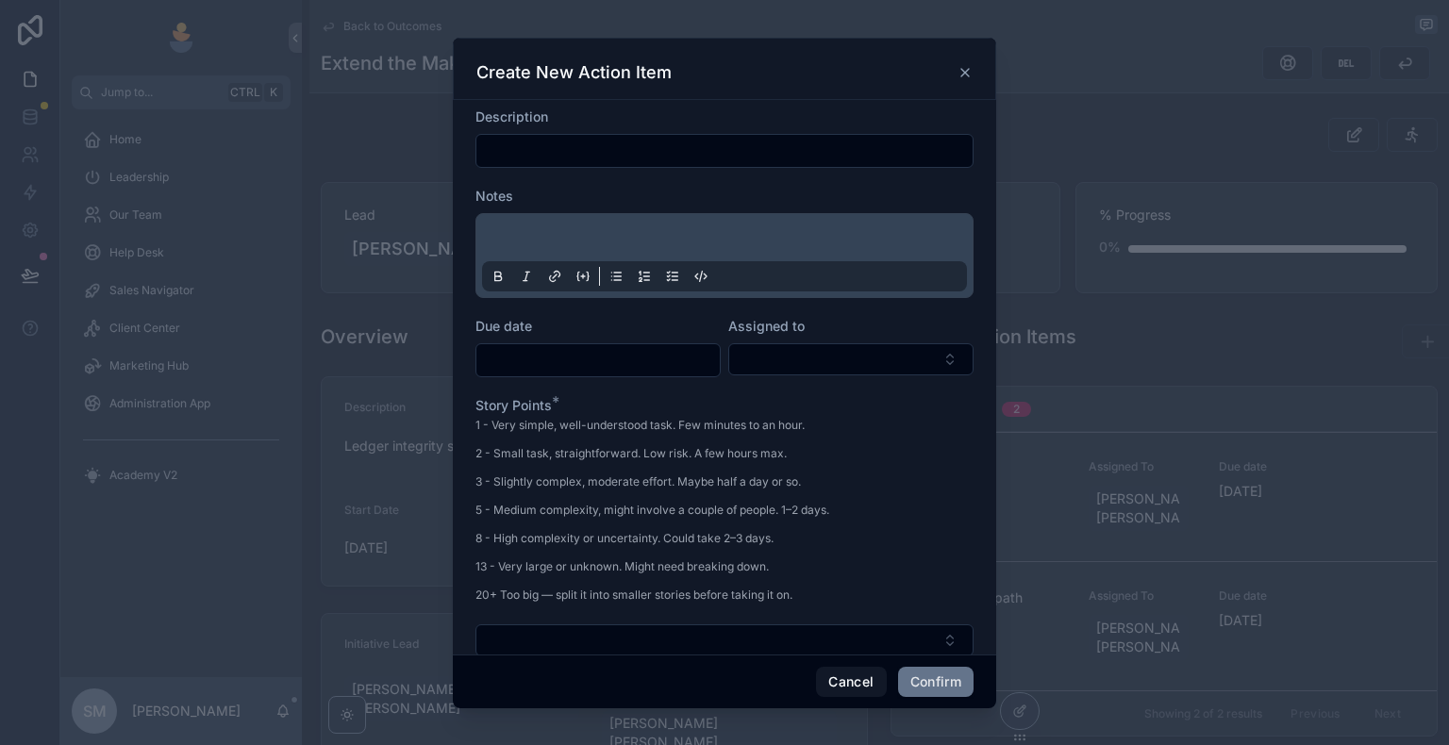
click at [702, 146] on input "text" at bounding box center [724, 151] width 496 height 26
paste input "**********"
type input "**********"
click at [569, 232] on p at bounding box center [728, 240] width 485 height 19
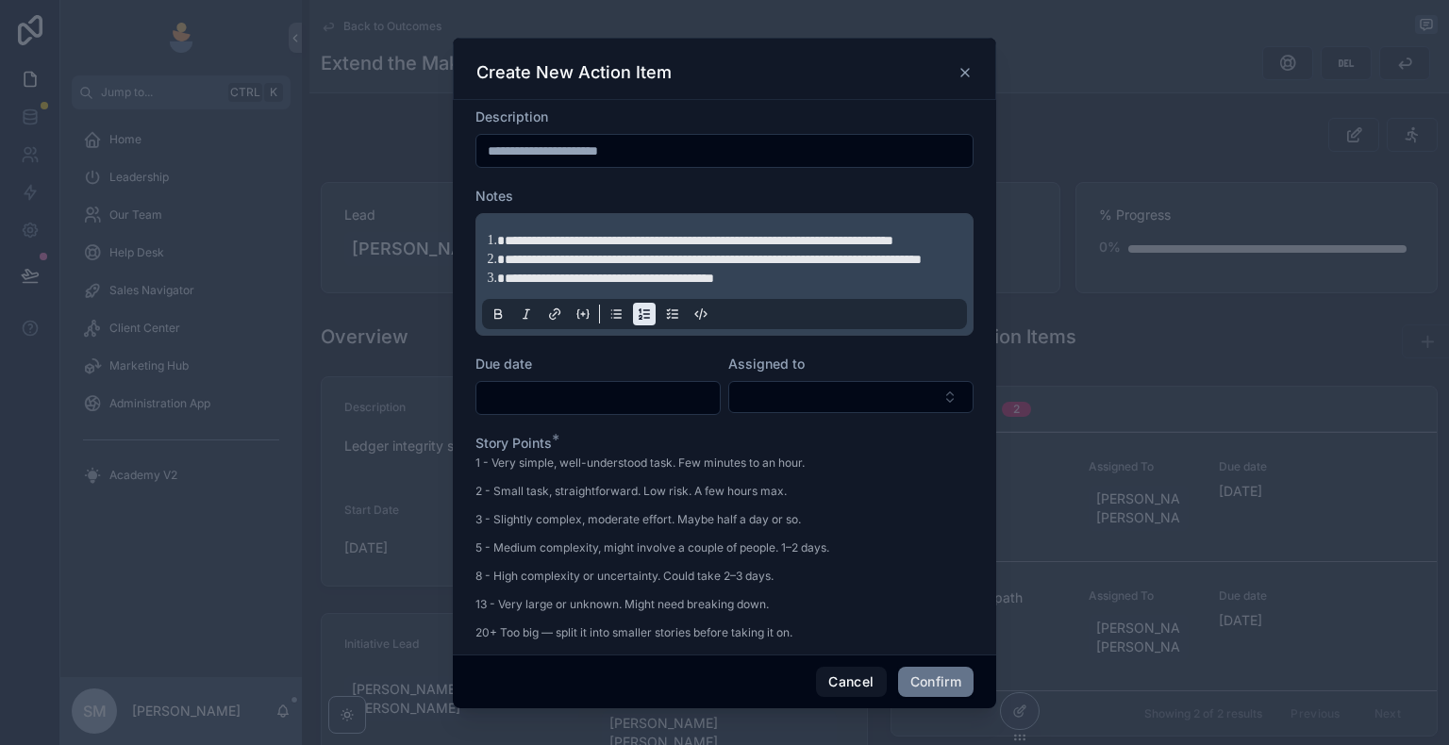
click at [611, 310] on icon at bounding box center [611, 310] width 0 height 0
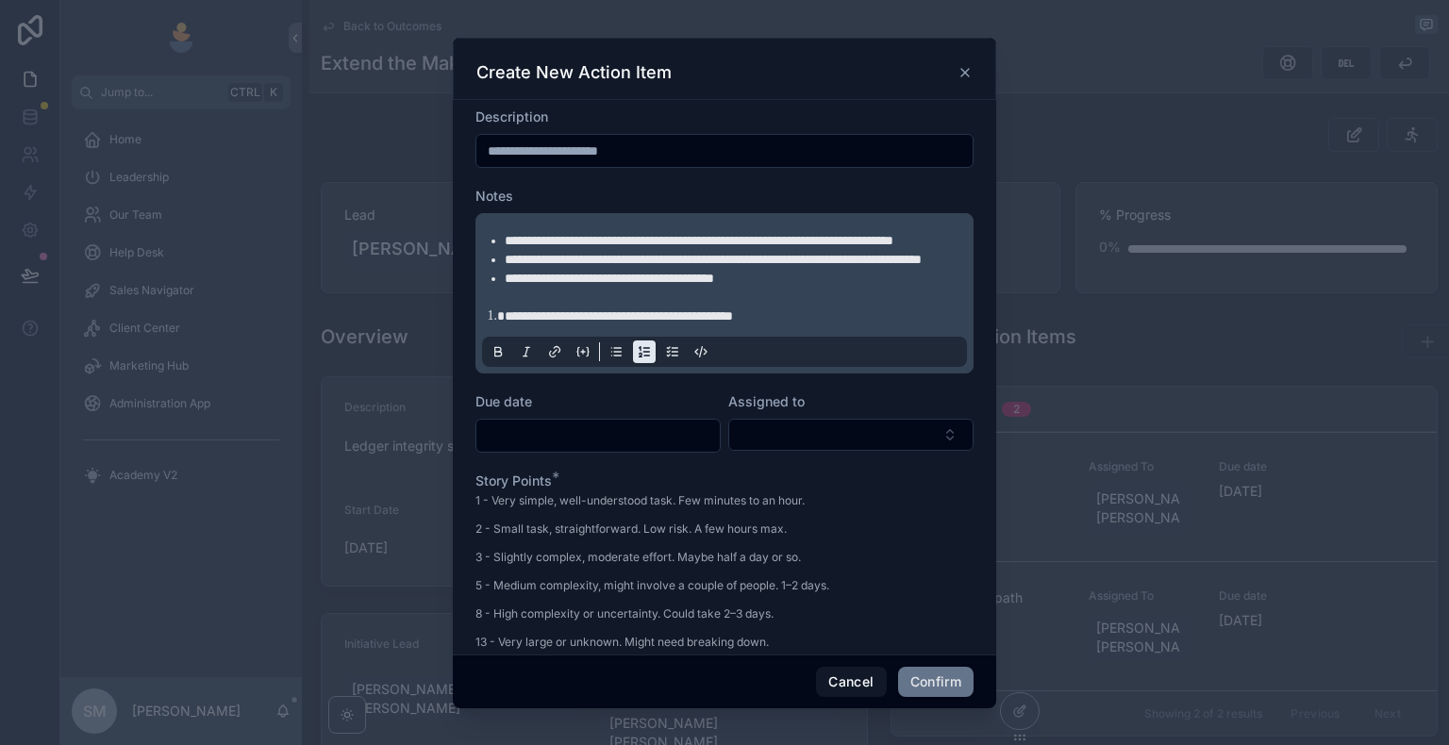
click at [505, 325] on li "**********" at bounding box center [738, 316] width 466 height 19
drag, startPoint x: 487, startPoint y: 350, endPoint x: 811, endPoint y: 359, distance: 324.6
click at [811, 325] on p "**********" at bounding box center [728, 316] width 485 height 19
click at [491, 359] on icon at bounding box center [498, 351] width 15 height 15
click at [749, 288] on li "**********" at bounding box center [738, 278] width 466 height 19
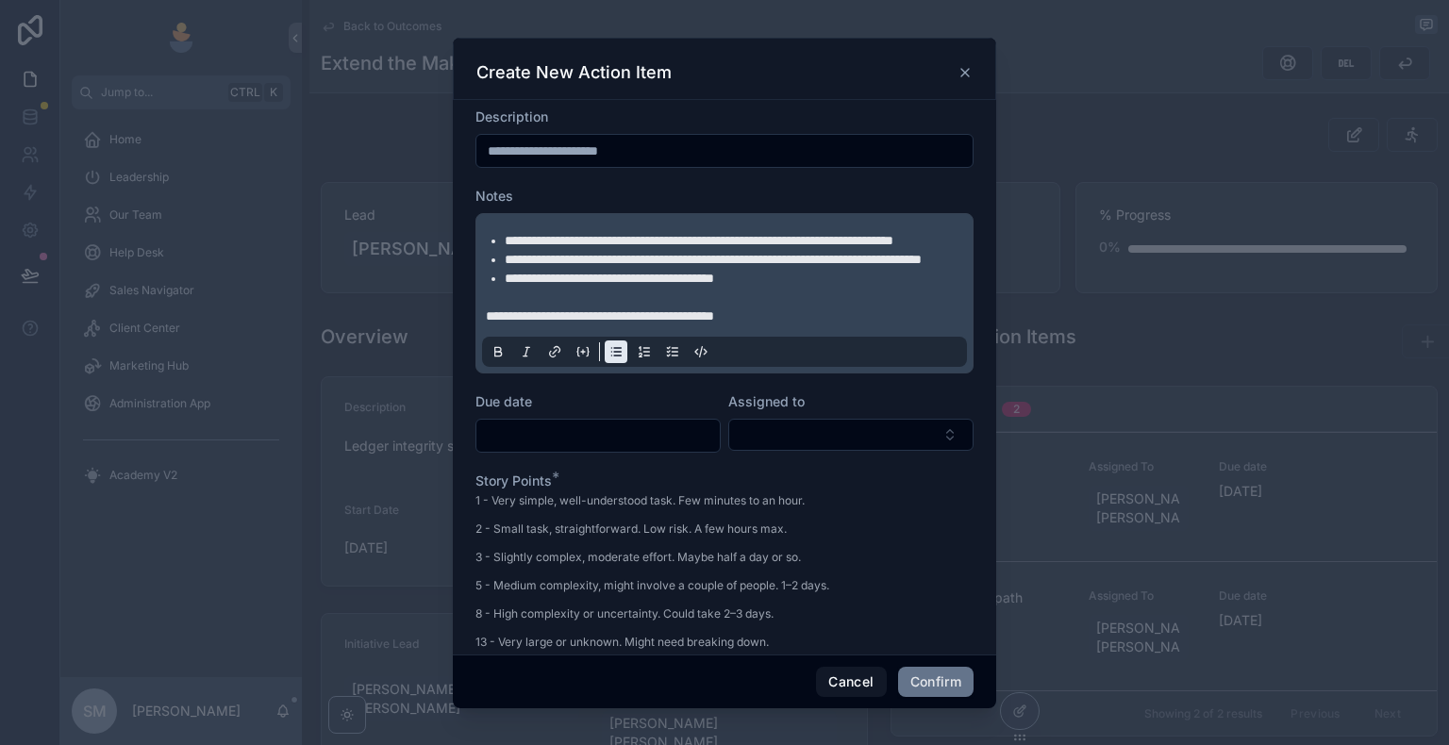
click at [538, 449] on input "text" at bounding box center [597, 436] width 243 height 26
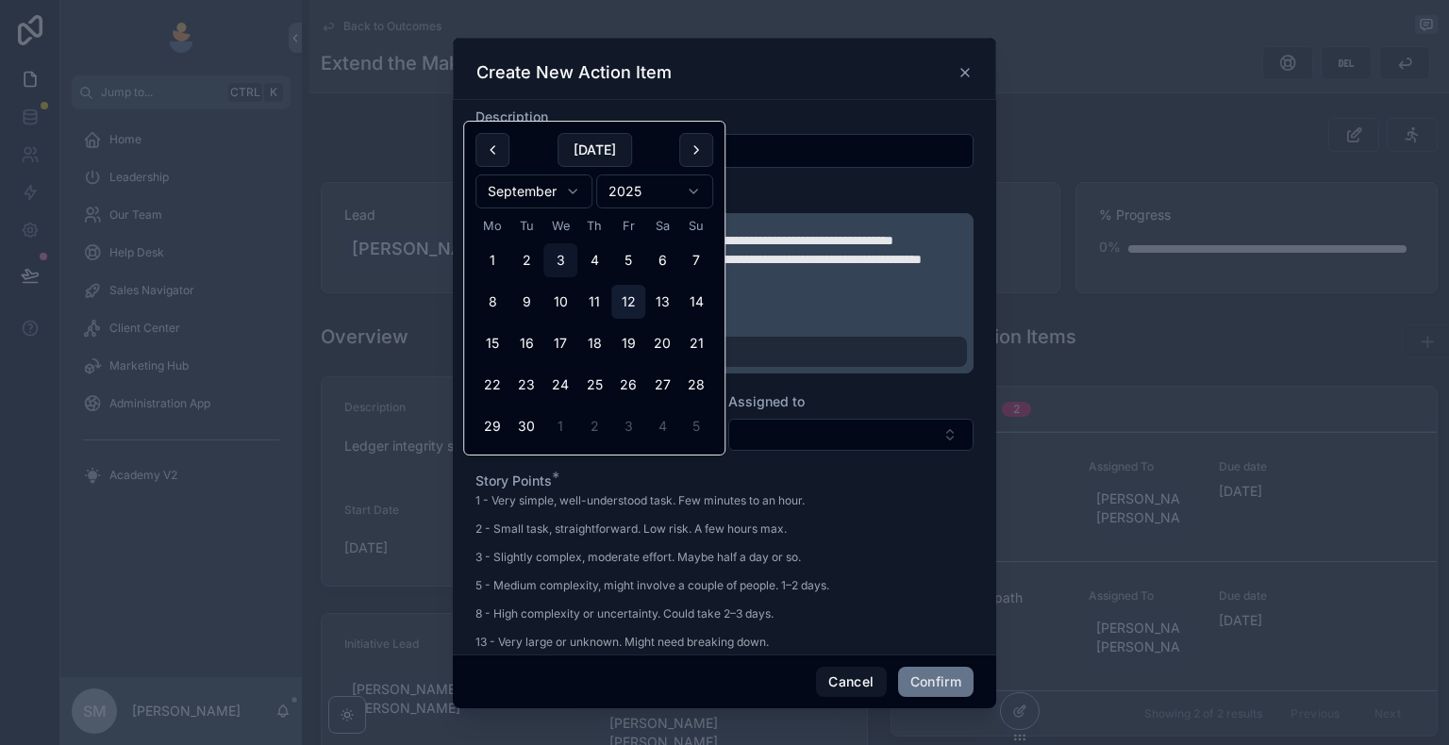
click at [640, 307] on button "12" at bounding box center [628, 302] width 34 height 34
type input "**********"
click at [763, 451] on button "Select Button" at bounding box center [850, 435] width 245 height 32
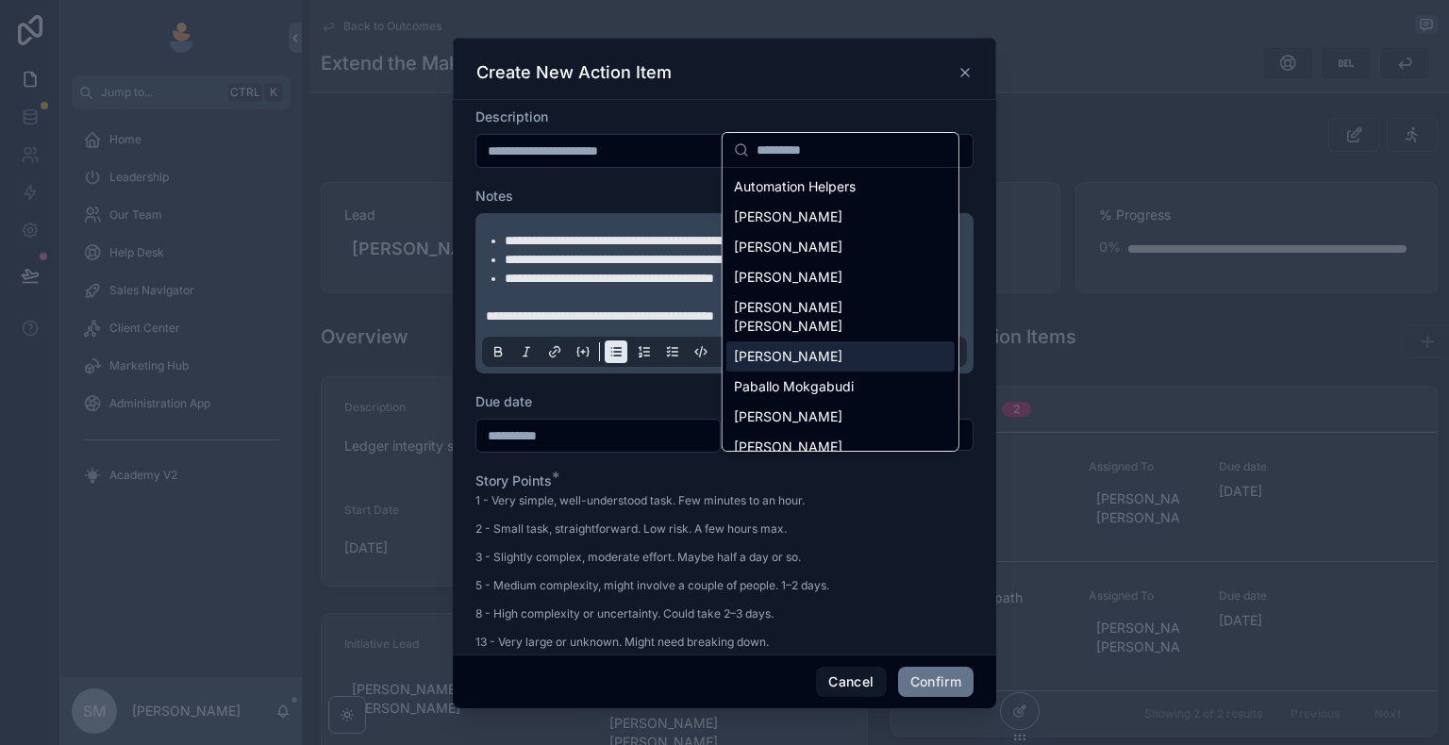
click at [782, 348] on div "[PERSON_NAME]" at bounding box center [840, 356] width 228 height 30
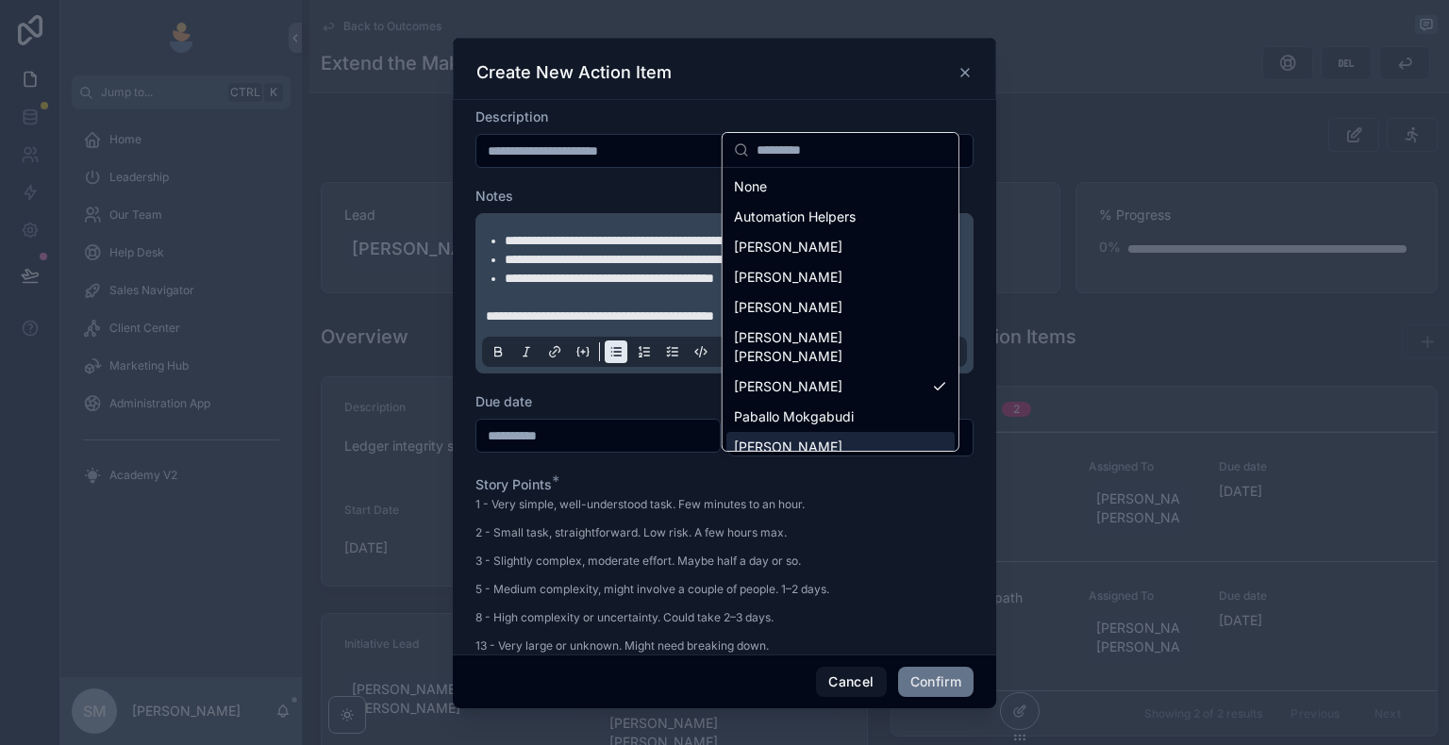
click at [748, 528] on div "**********" at bounding box center [724, 372] width 1449 height 745
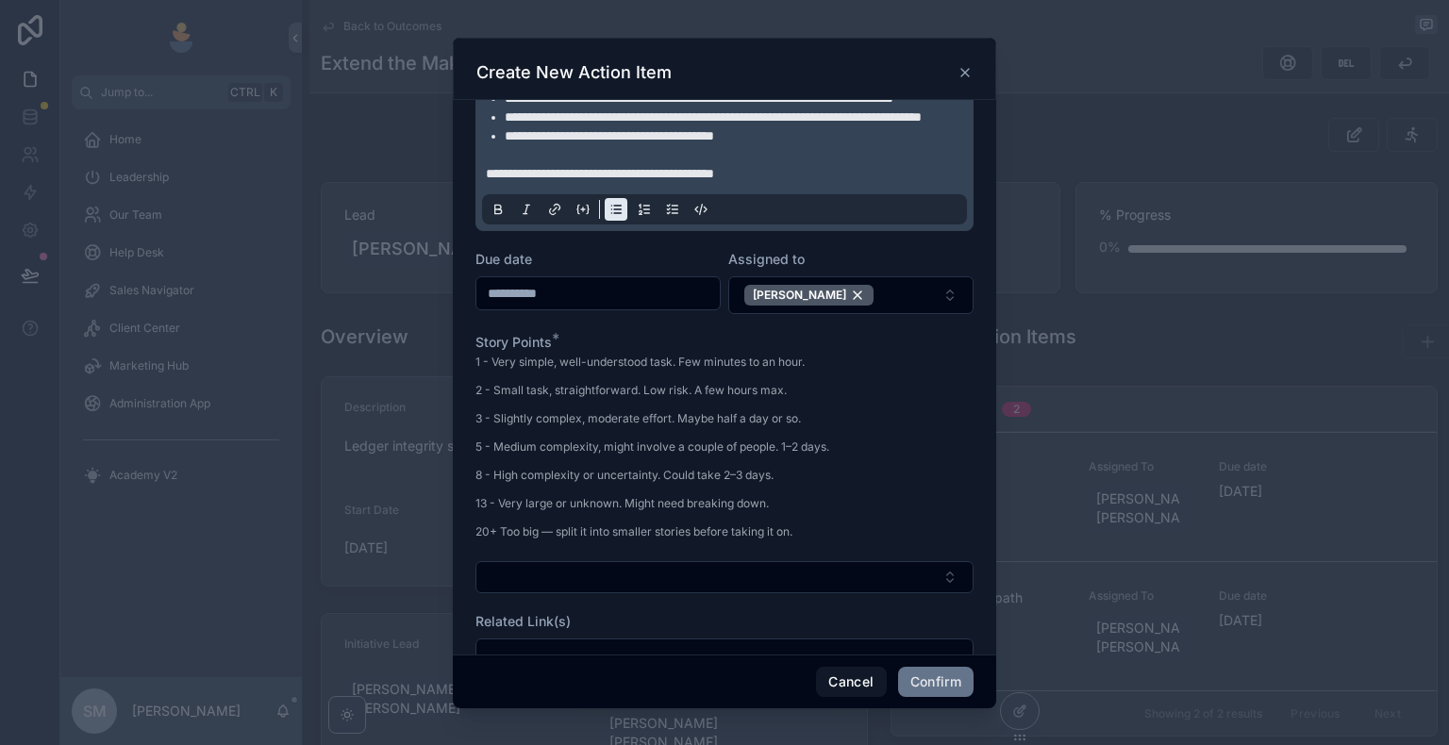
scroll to position [255, 0]
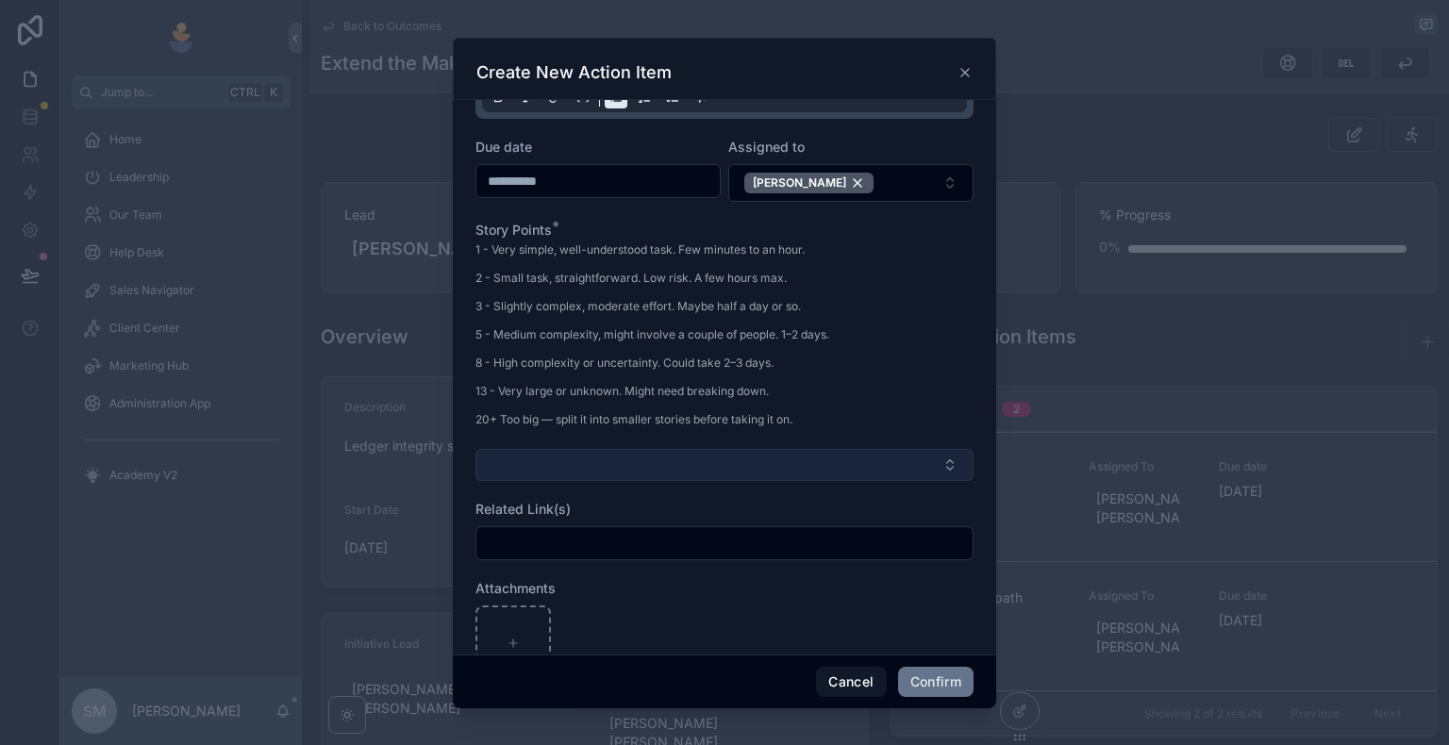
click at [600, 481] on button "Select Button" at bounding box center [724, 465] width 498 height 32
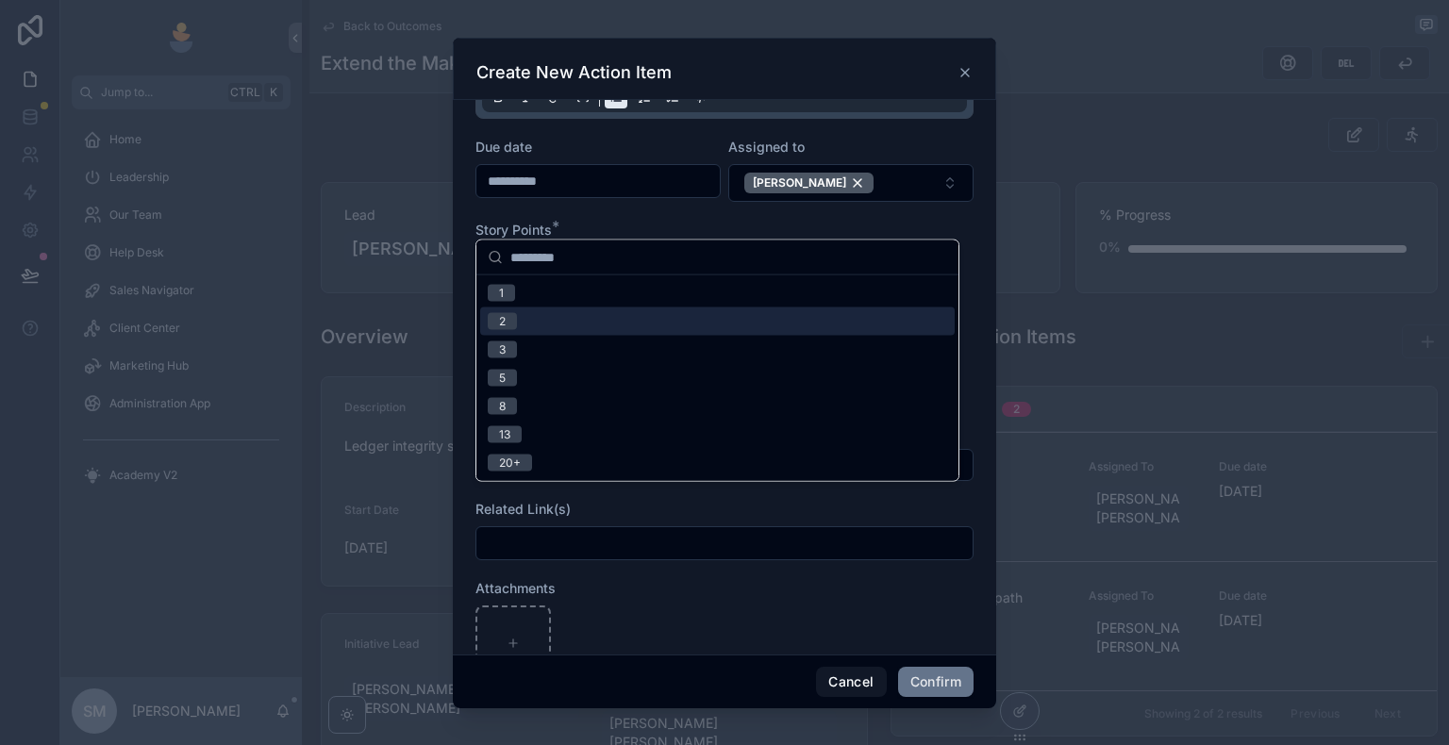
click at [592, 317] on div "2" at bounding box center [717, 322] width 474 height 28
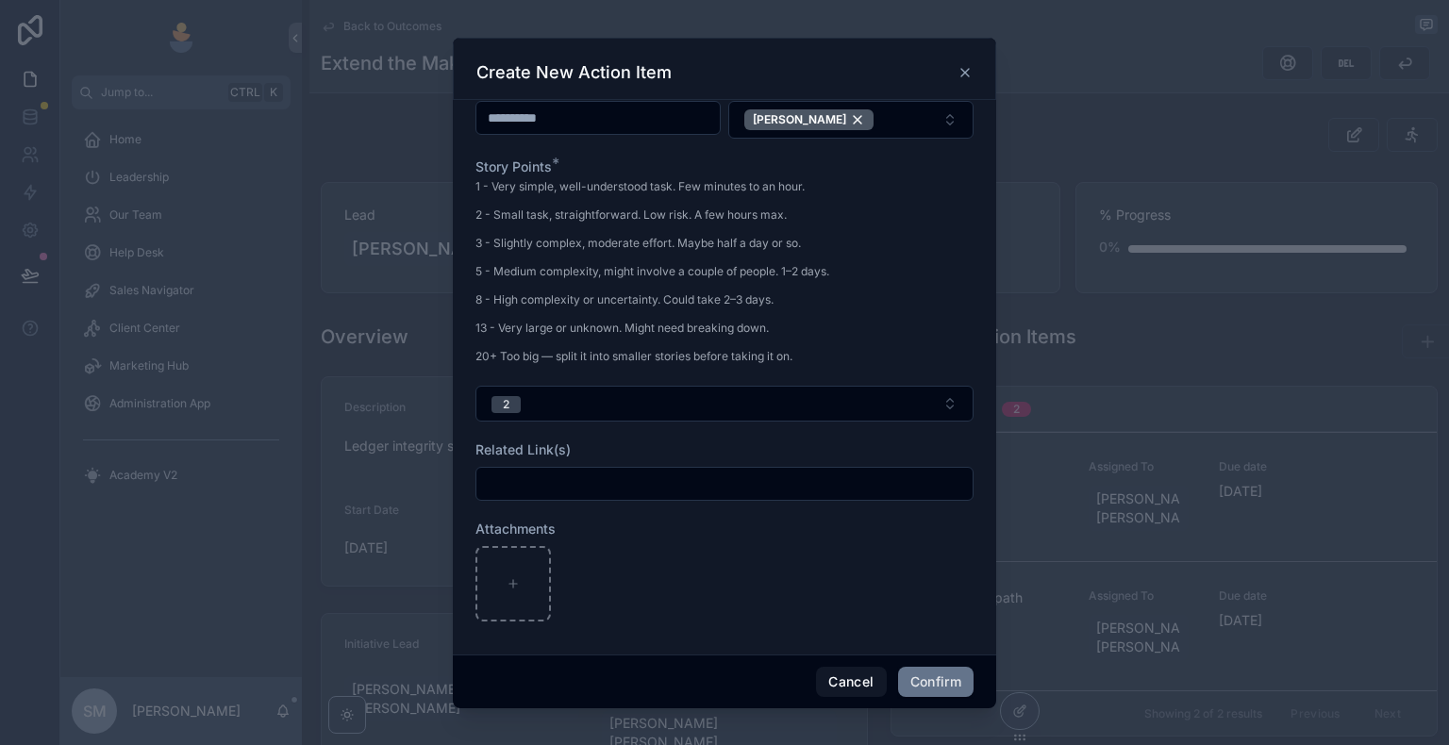
scroll to position [354, 0]
click at [922, 648] on button "Confirm" at bounding box center [935, 682] width 75 height 30
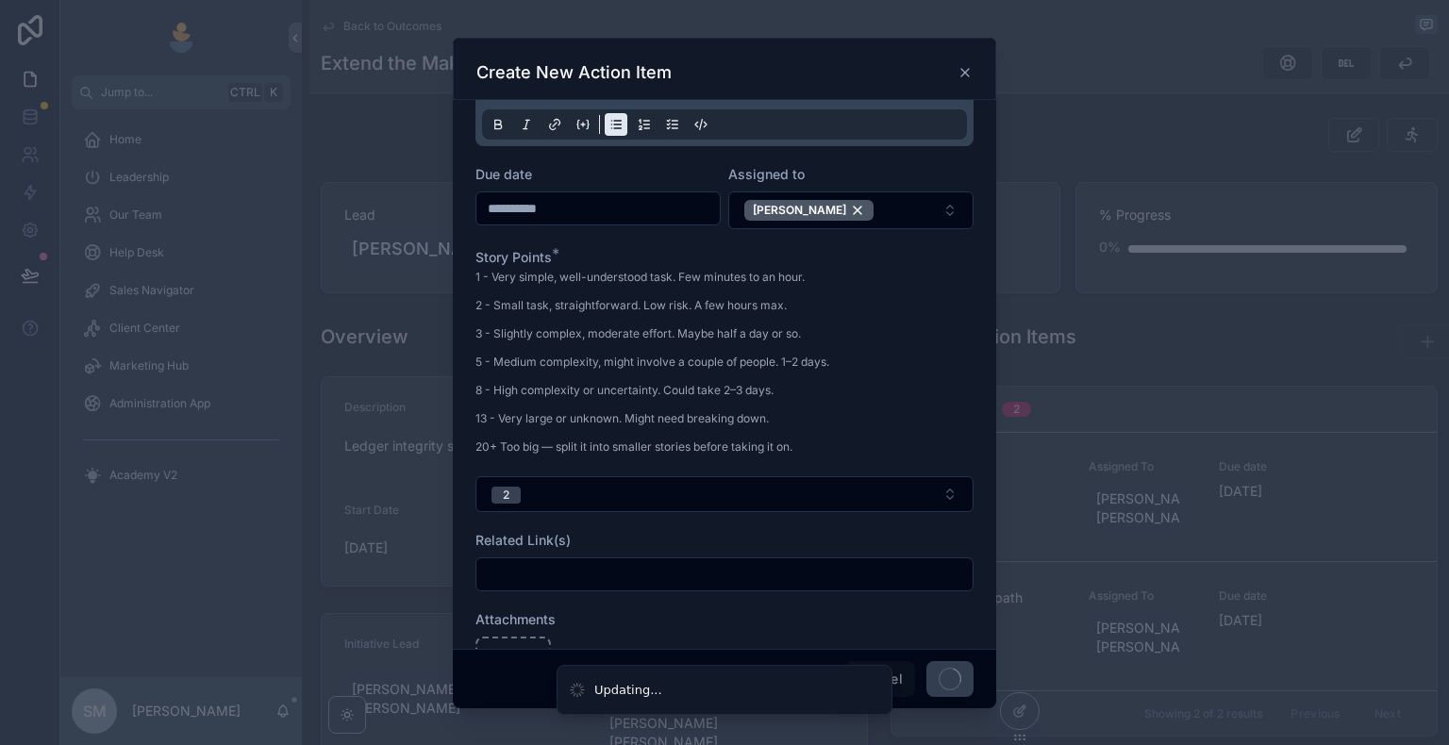
scroll to position [0, 0]
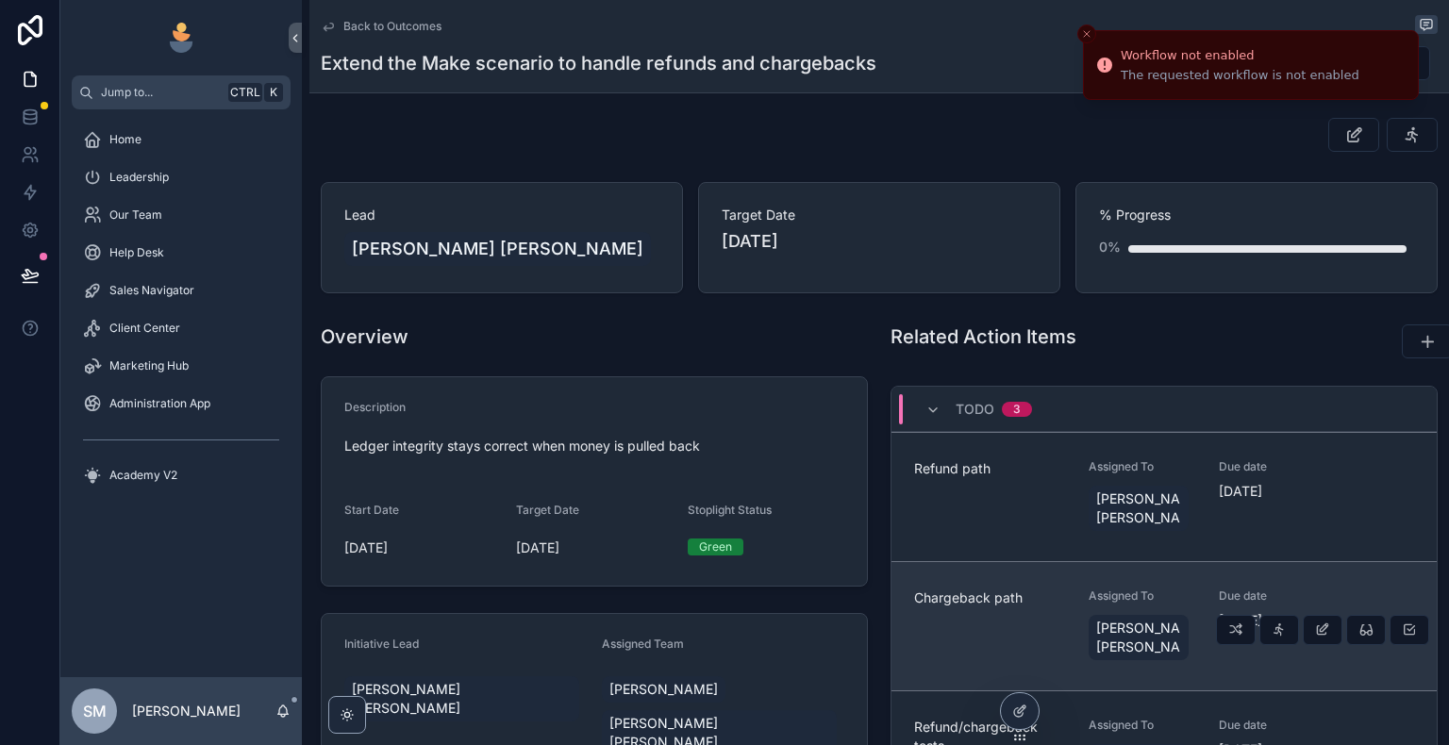
click at [998, 595] on div "Chargeback path" at bounding box center [990, 626] width 152 height 75
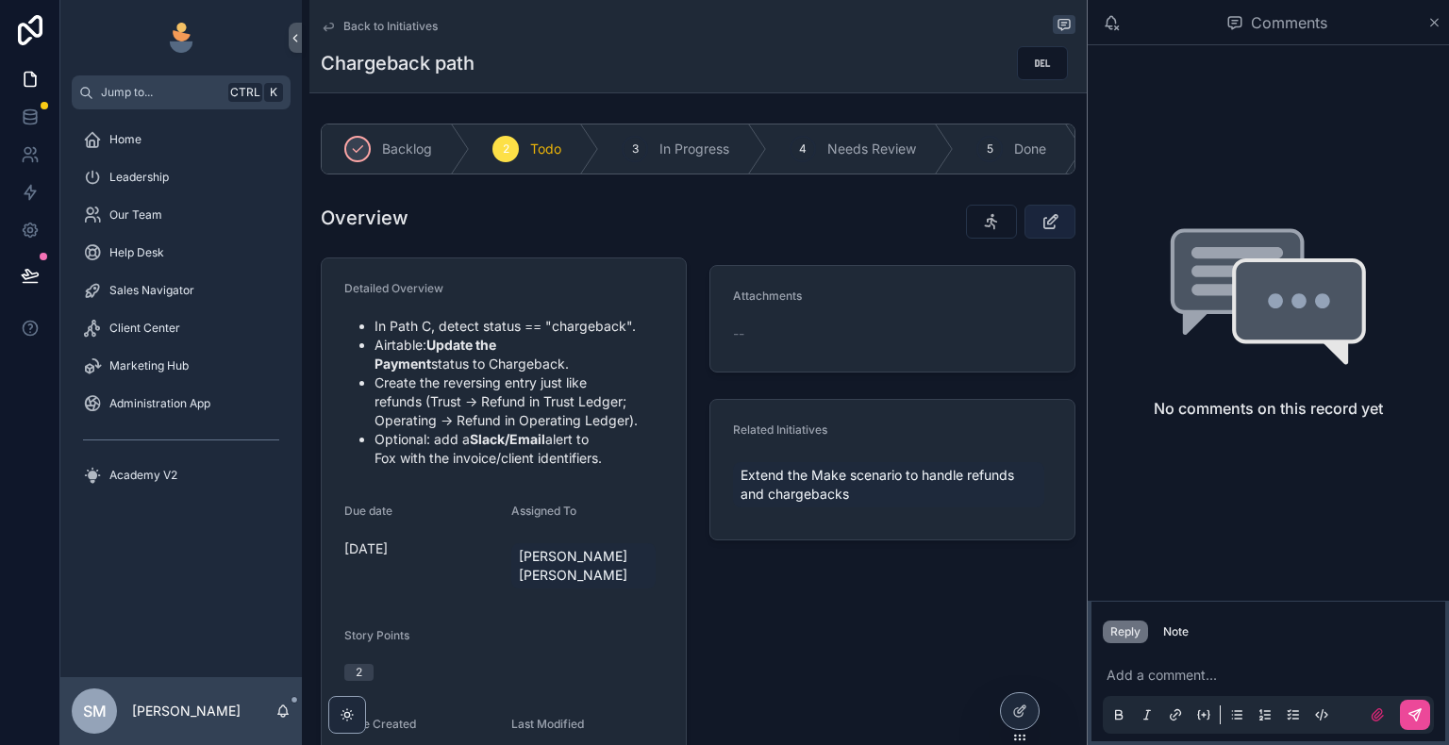
click at [1050, 234] on button "scrollable content" at bounding box center [1049, 222] width 51 height 34
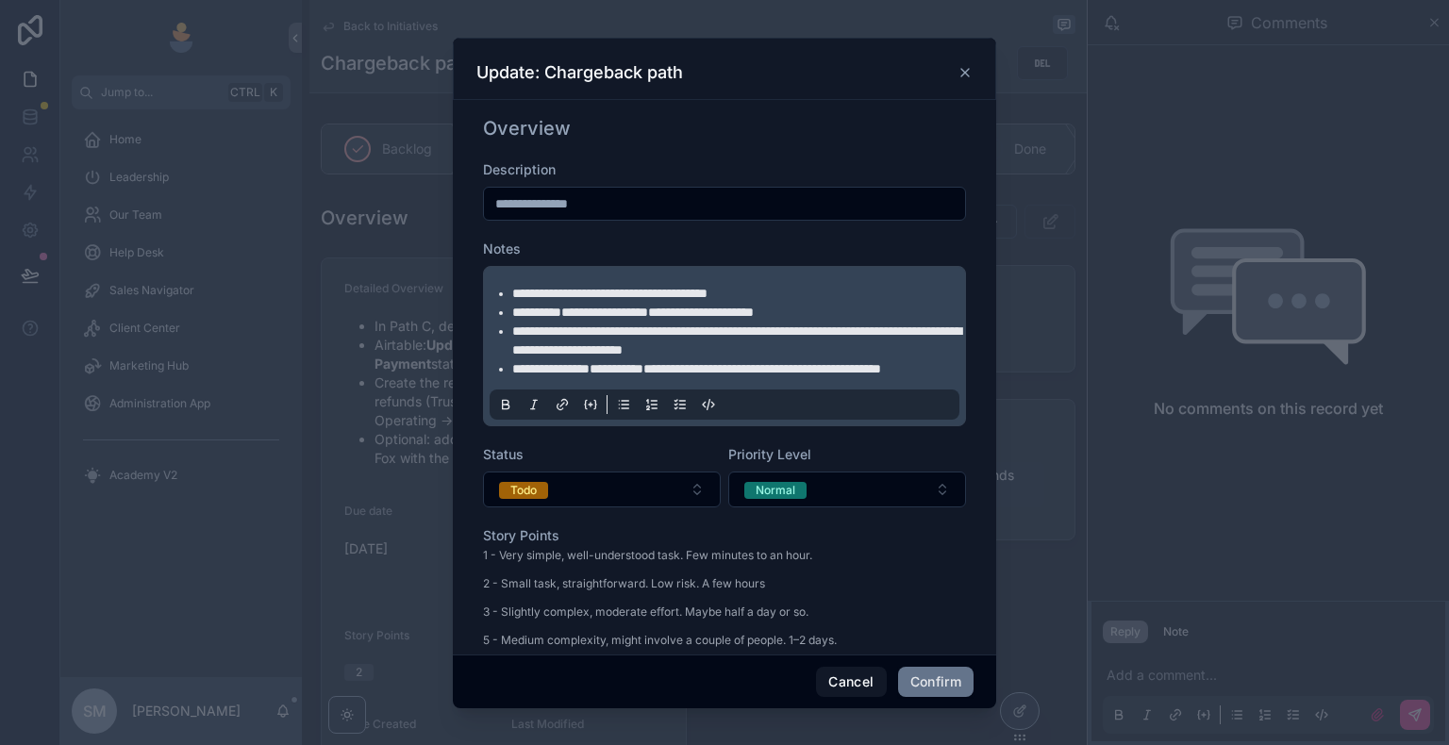
click at [630, 378] on li "**********" at bounding box center [737, 368] width 451 height 19
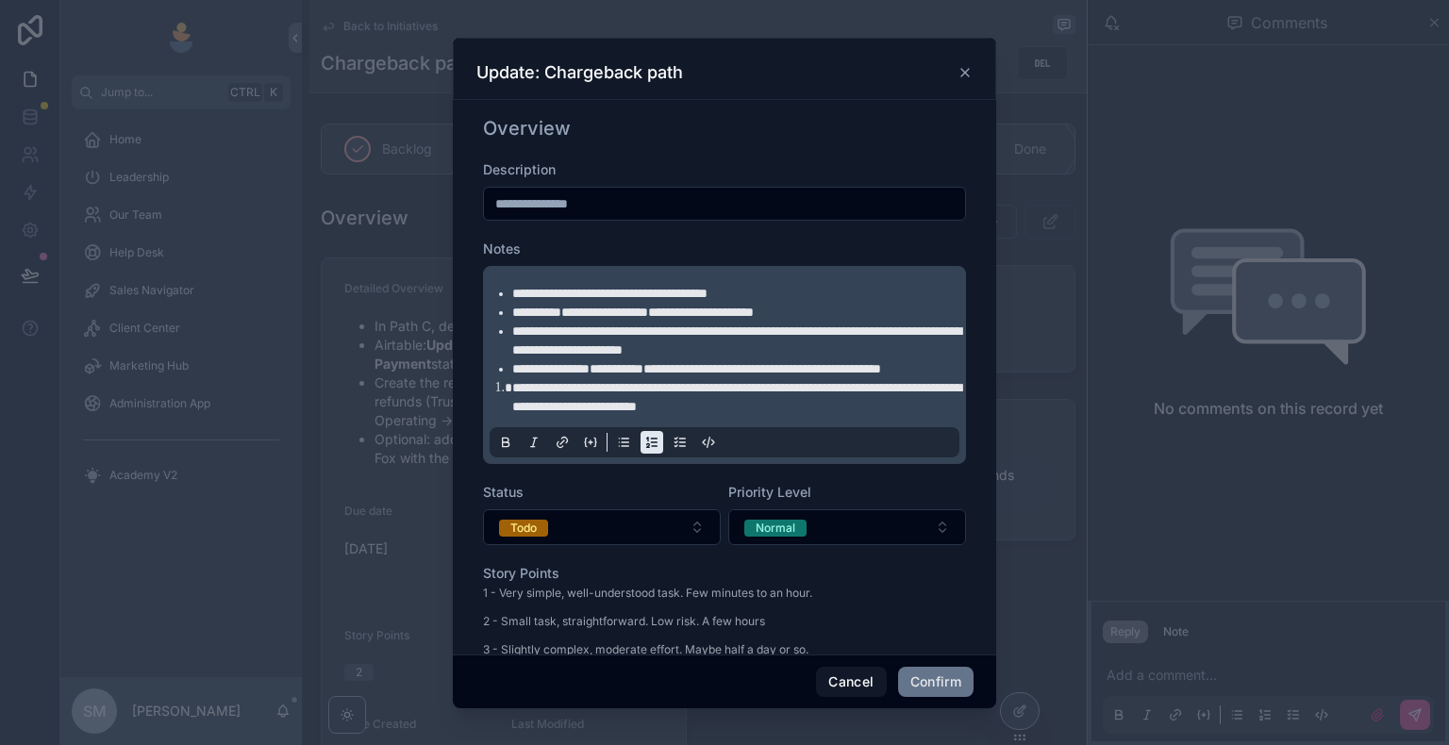
click at [512, 407] on li "**********" at bounding box center [737, 397] width 451 height 38
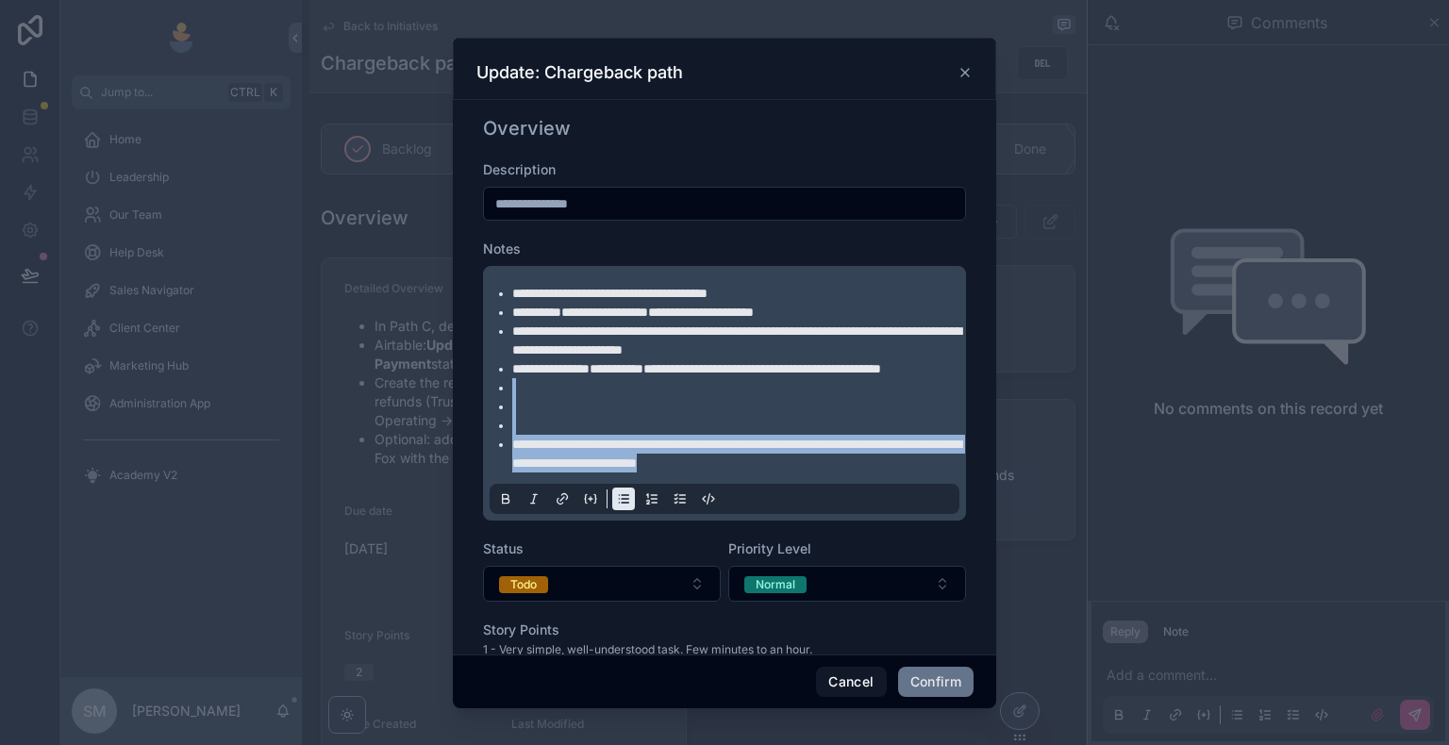
drag, startPoint x: 914, startPoint y: 485, endPoint x: 502, endPoint y: 408, distance: 419.2
click at [502, 408] on ul "**********" at bounding box center [728, 378] width 470 height 189
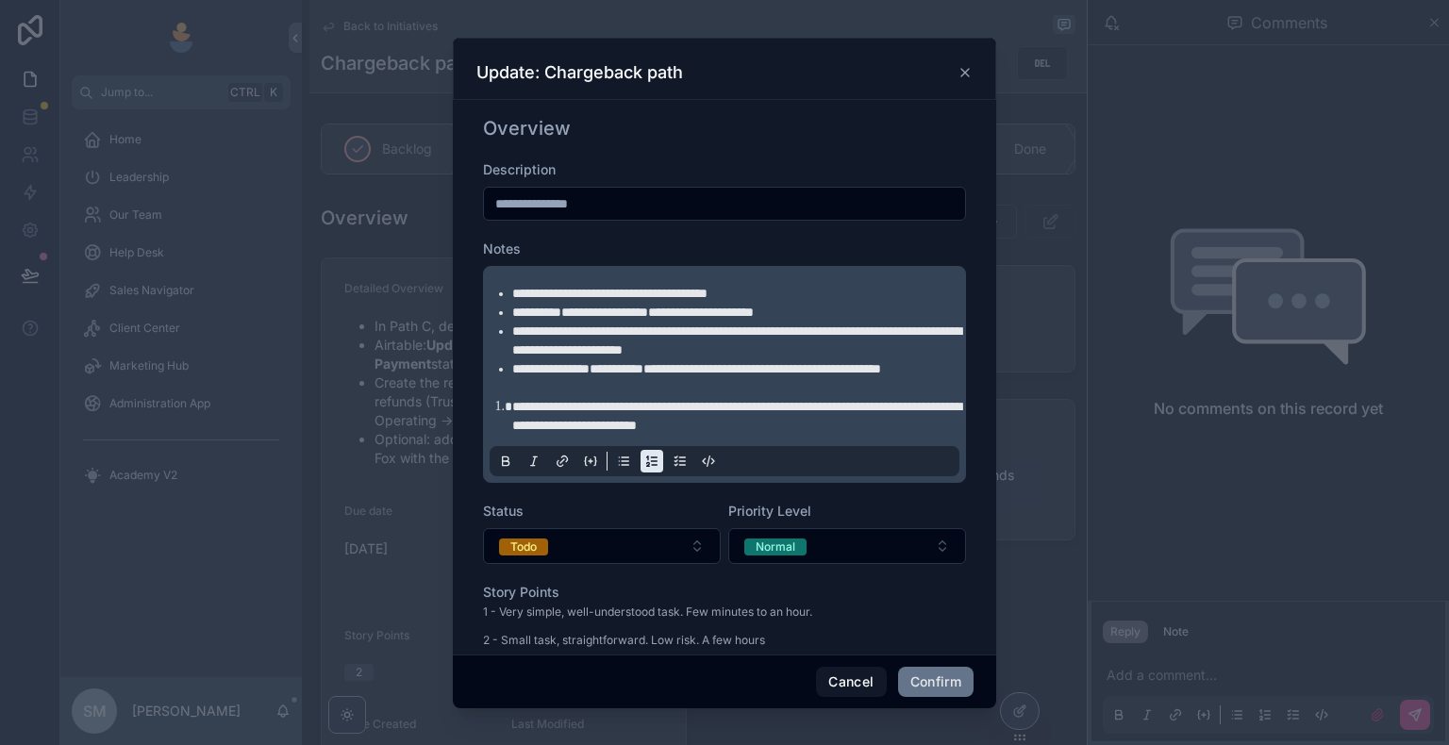
click at [514, 428] on span "**********" at bounding box center [736, 416] width 449 height 32
drag, startPoint x: 487, startPoint y: 420, endPoint x: 525, endPoint y: 429, distance: 39.8
click at [492, 421] on div "**********" at bounding box center [724, 374] width 483 height 217
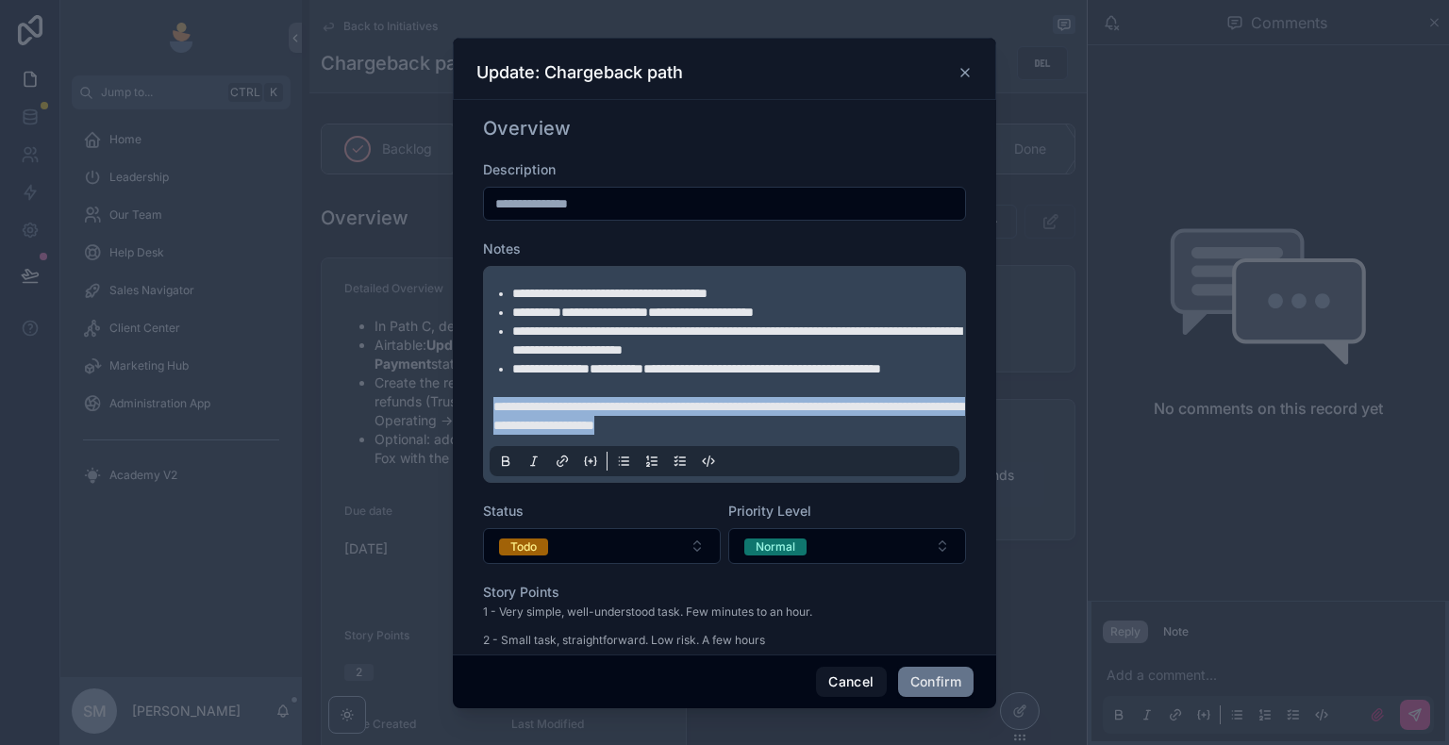
drag, startPoint x: 525, startPoint y: 429, endPoint x: 853, endPoint y: 447, distance: 327.8
click at [857, 435] on p "**********" at bounding box center [728, 416] width 470 height 38
click at [508, 469] on icon at bounding box center [505, 461] width 15 height 15
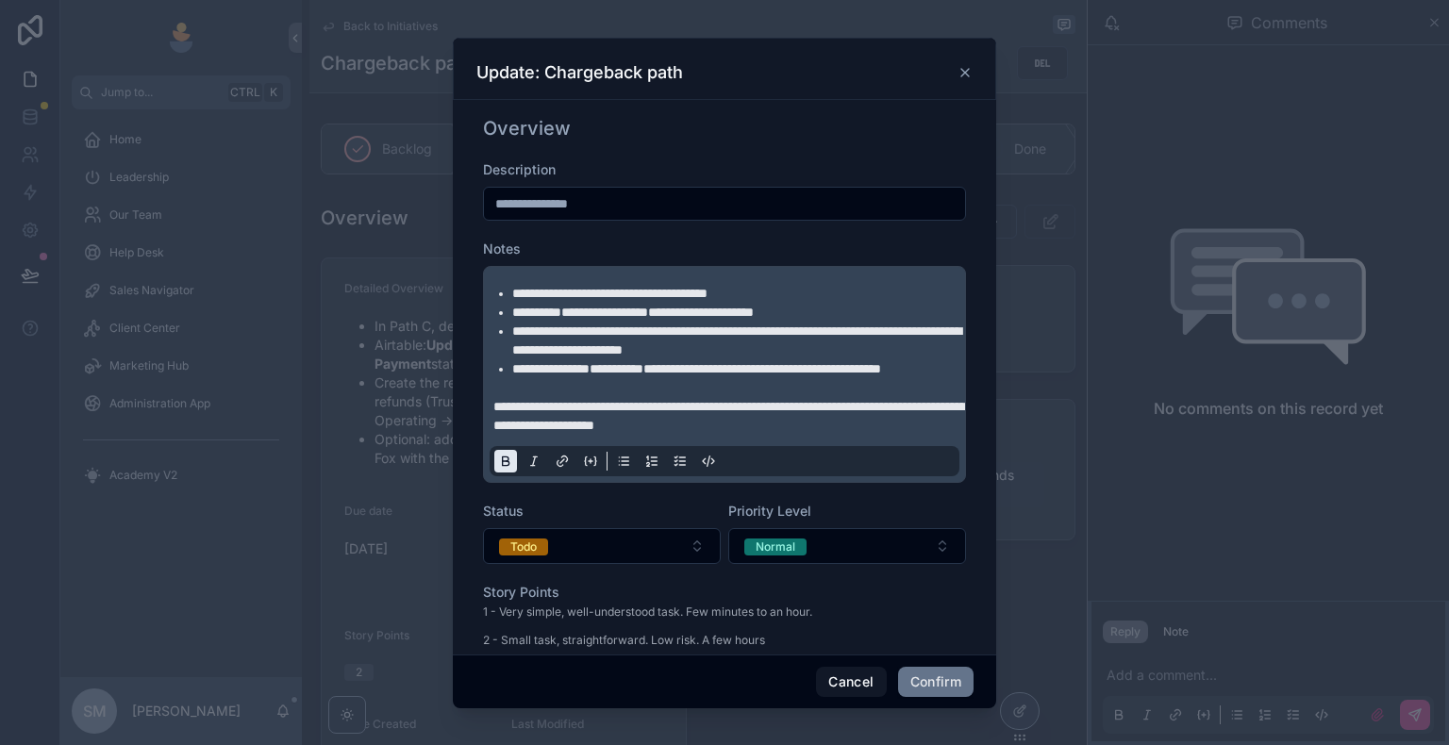
click at [648, 521] on div "Status" at bounding box center [602, 511] width 238 height 19
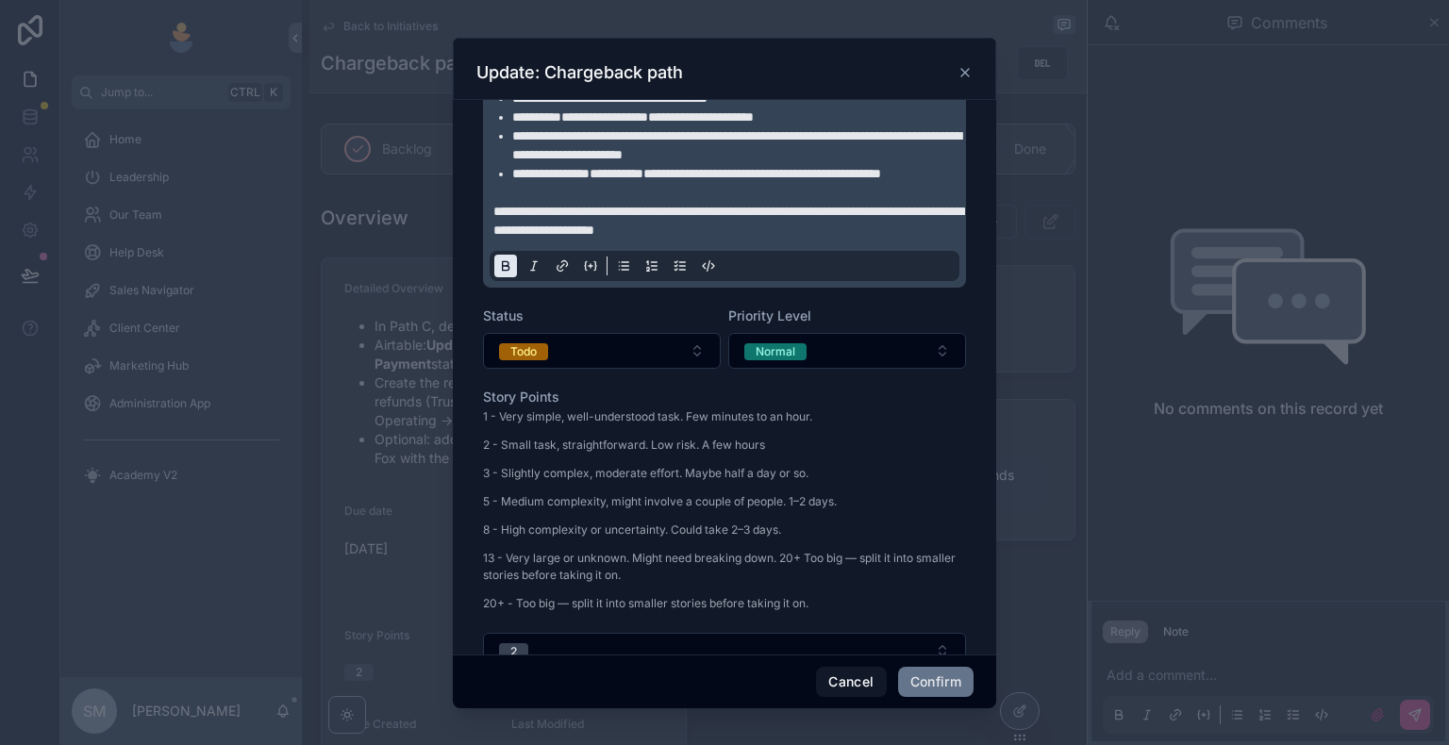
scroll to position [283, 0]
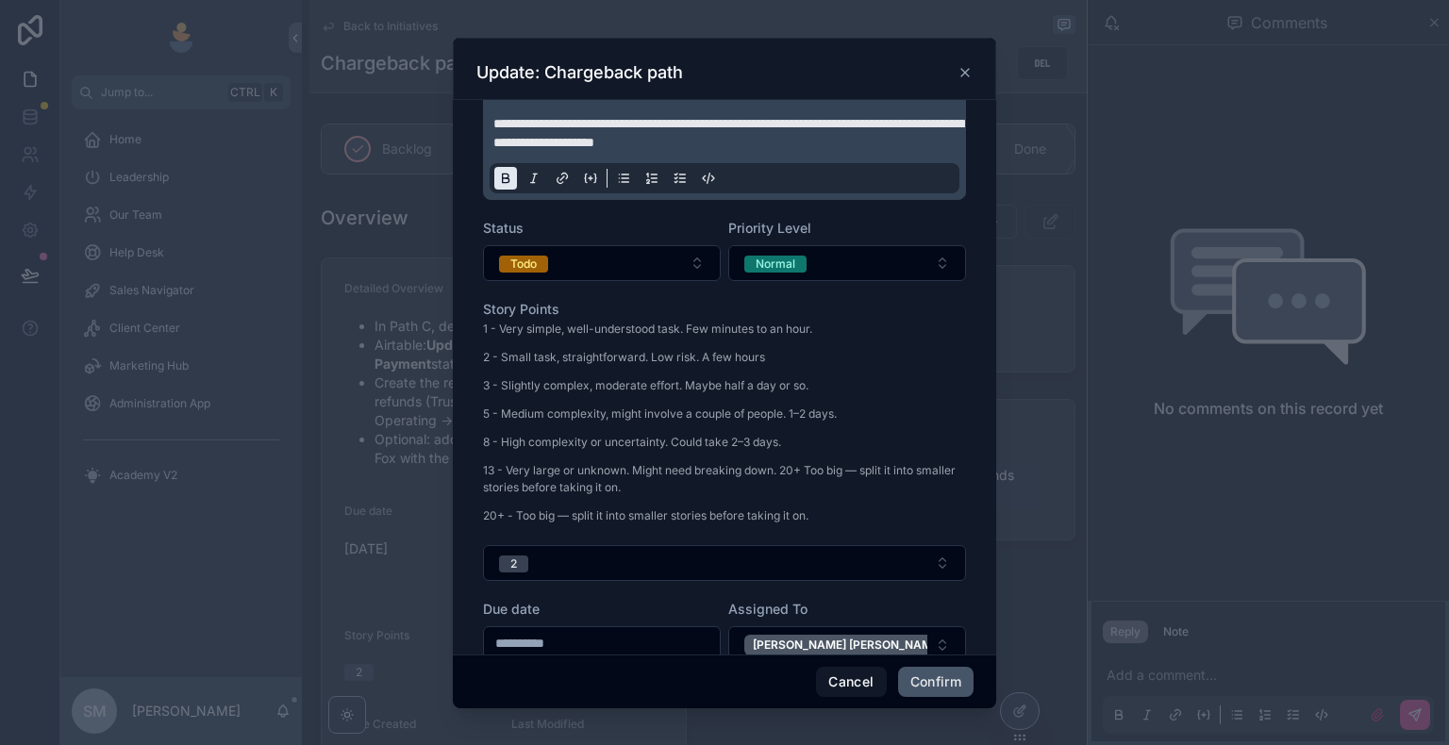
click at [931, 648] on button "Confirm" at bounding box center [935, 682] width 75 height 30
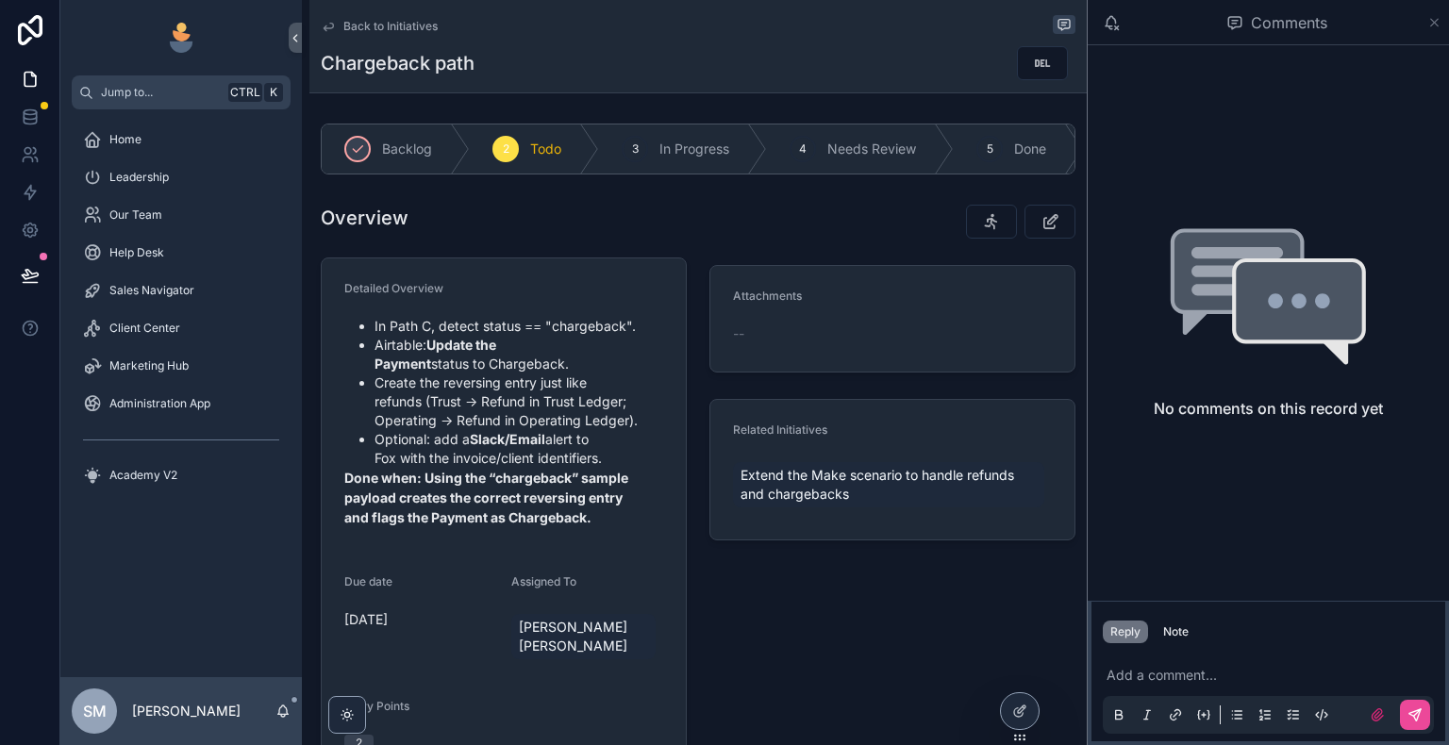
click at [1440, 18] on icon "scrollable content" at bounding box center [1434, 22] width 14 height 15
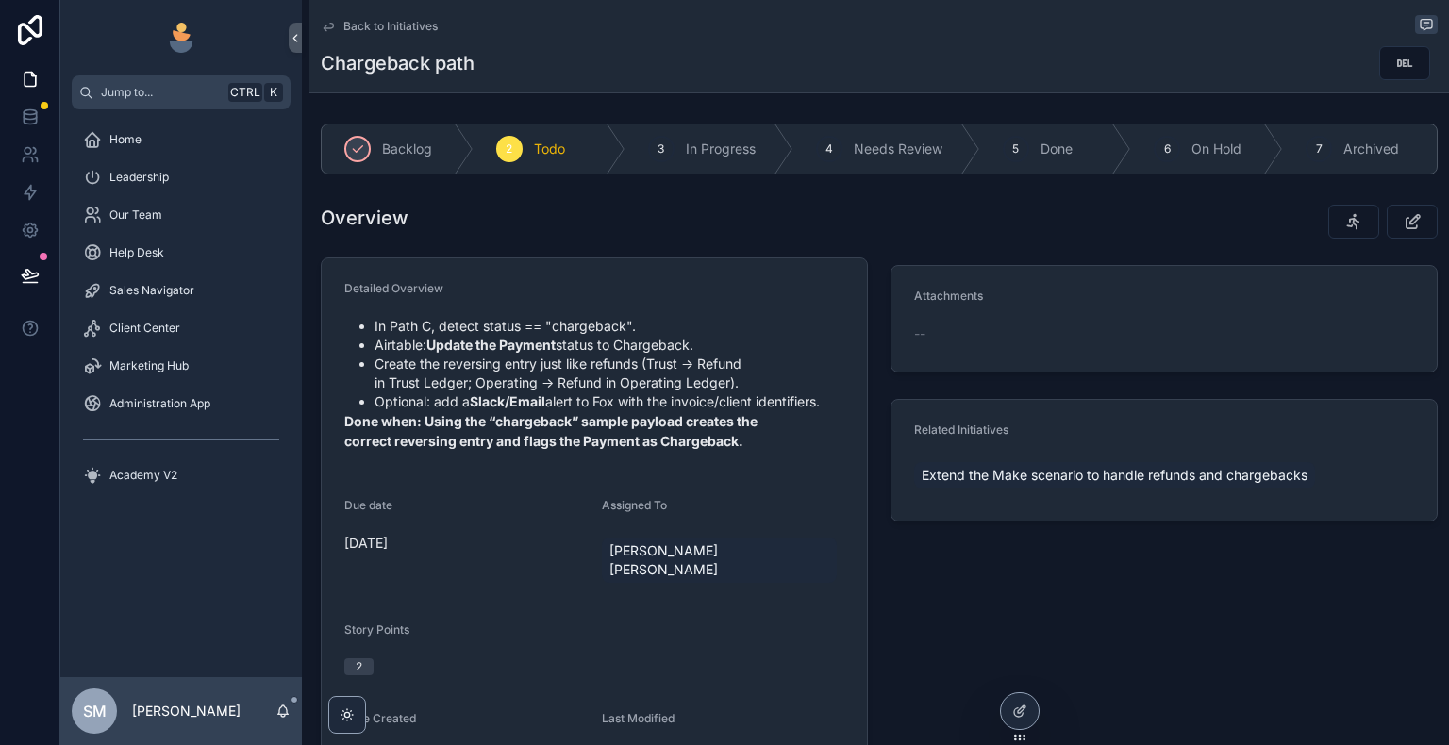
click at [330, 22] on icon "scrollable content" at bounding box center [328, 26] width 15 height 15
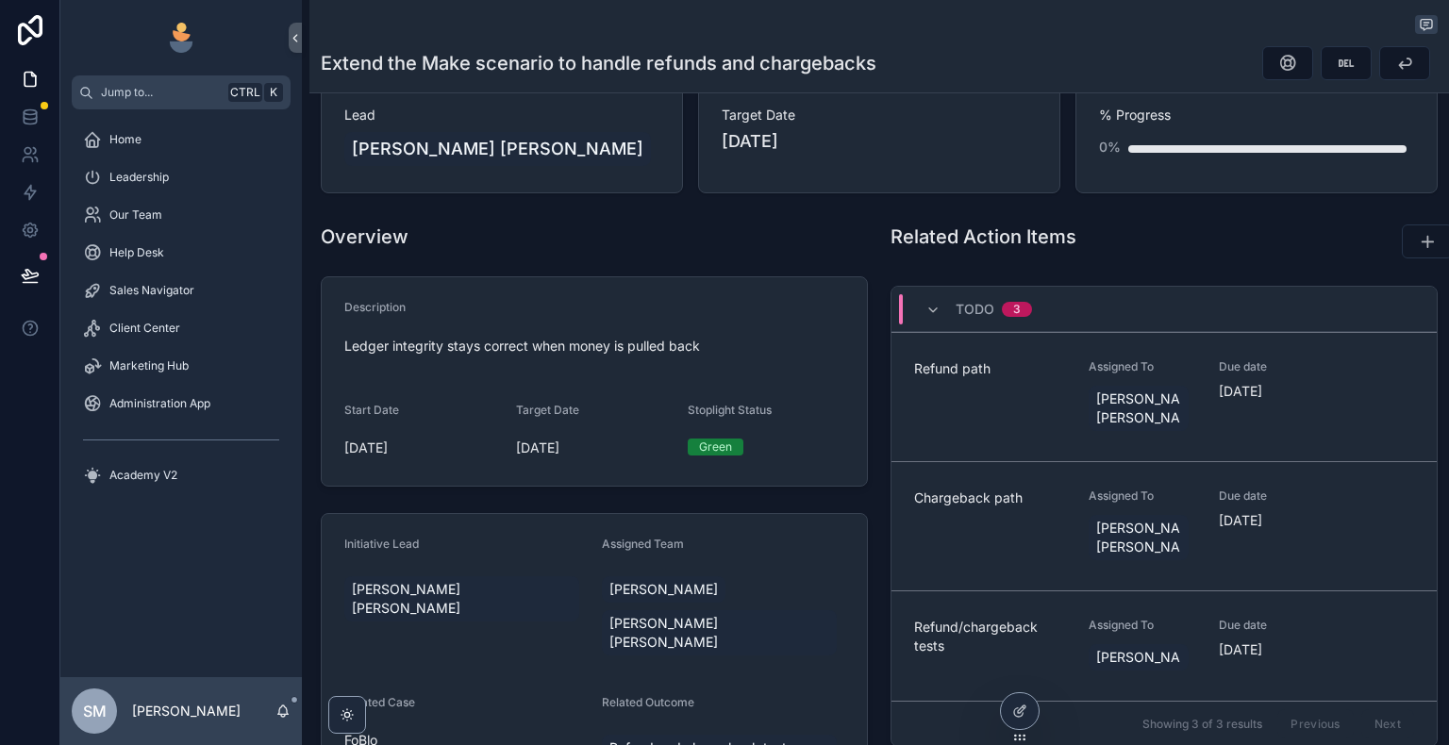
scroll to position [189, 0]
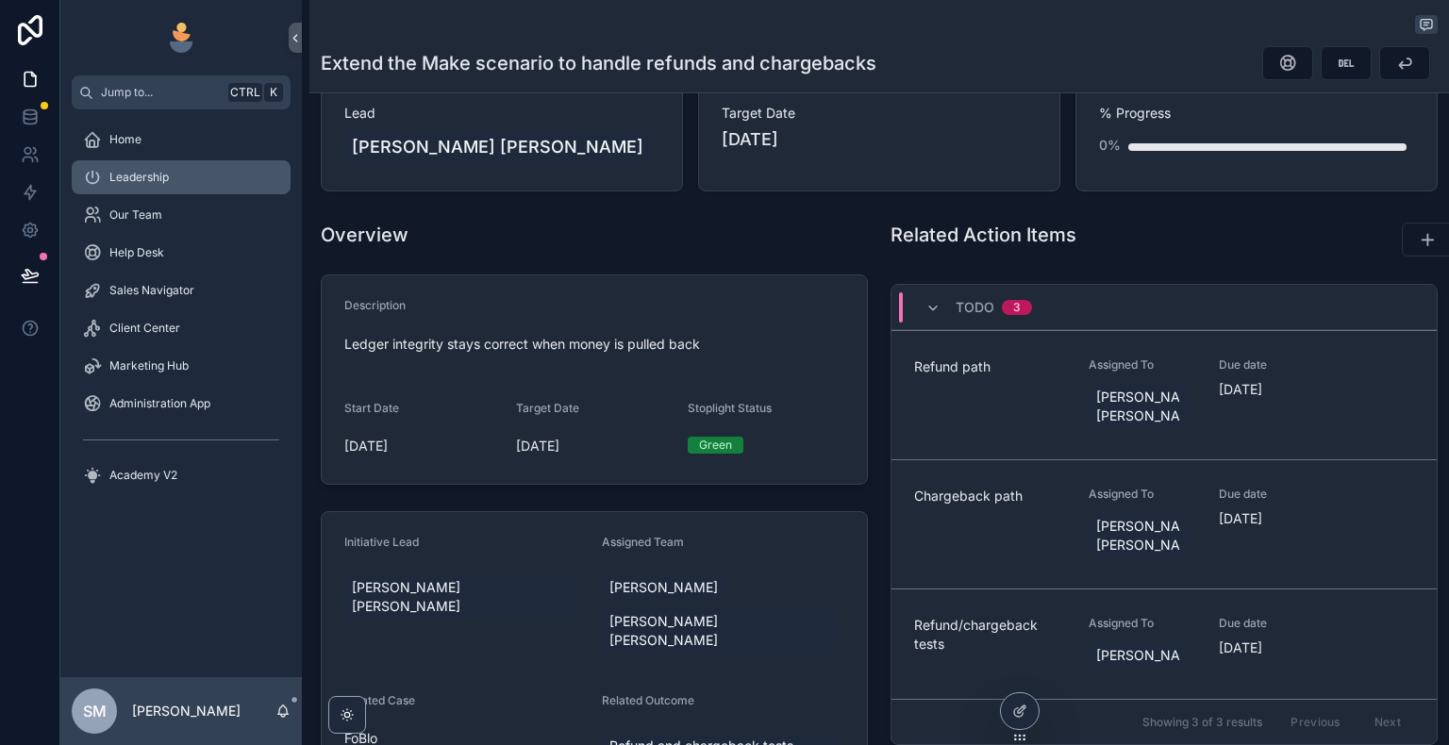
click at [211, 183] on div "Leadership" at bounding box center [181, 177] width 196 height 30
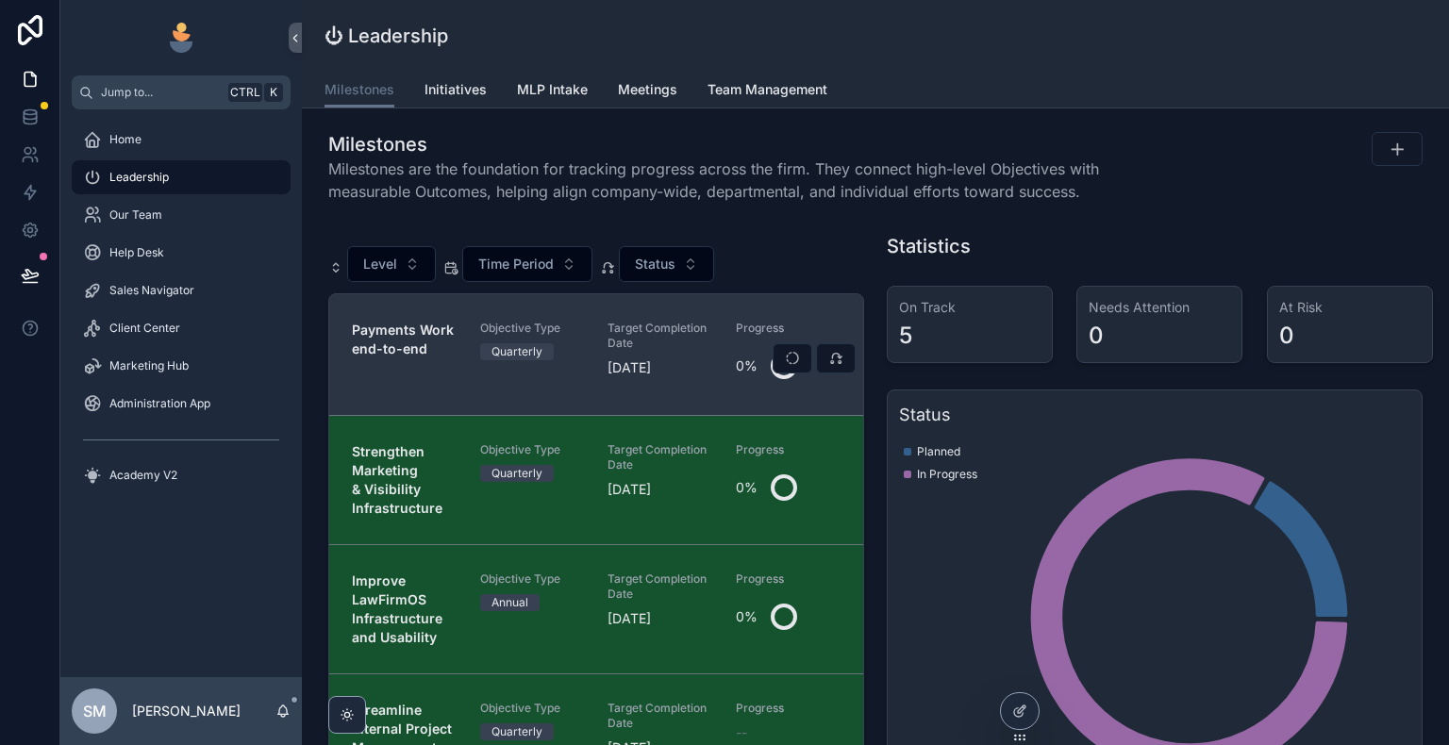
click at [607, 329] on span "Target Completion Date" at bounding box center [660, 336] width 106 height 30
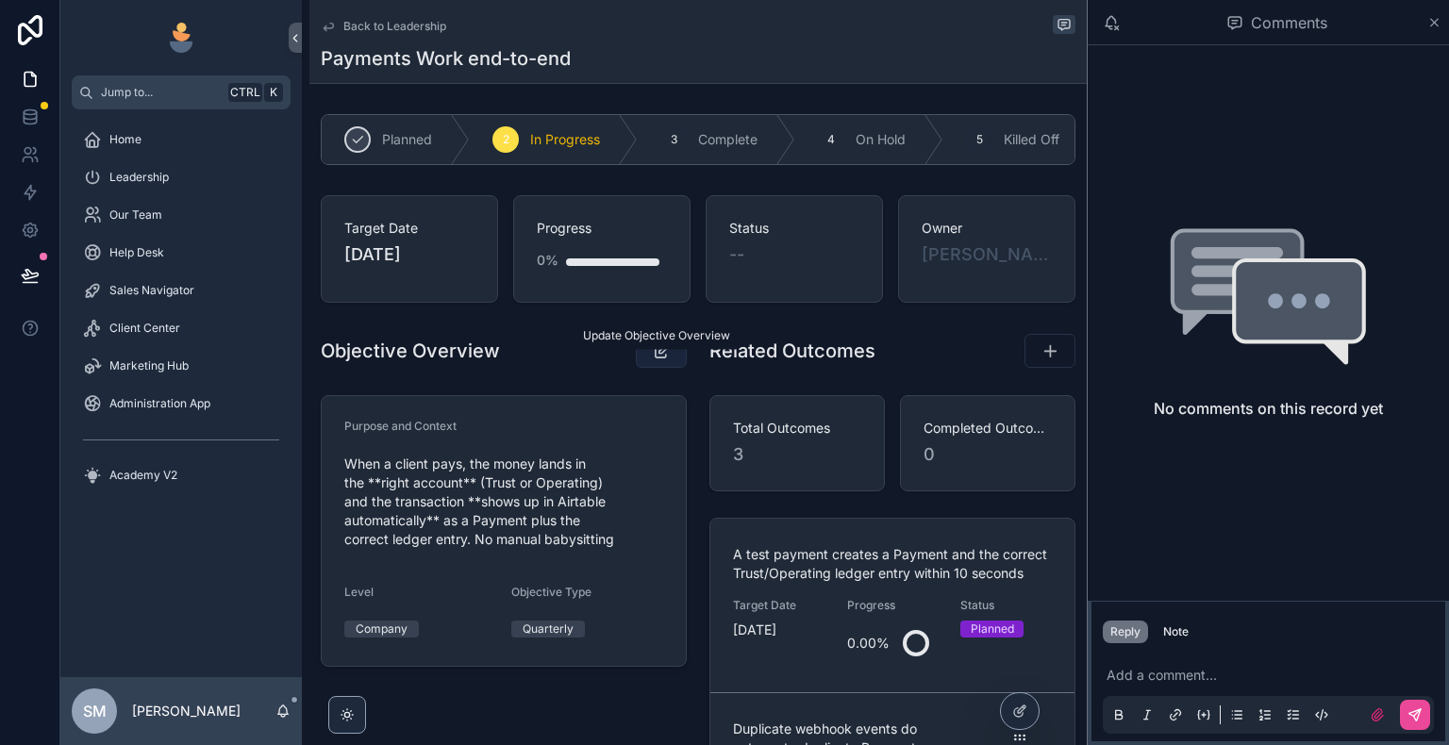
click at [668, 354] on button "scrollable content" at bounding box center [661, 351] width 51 height 34
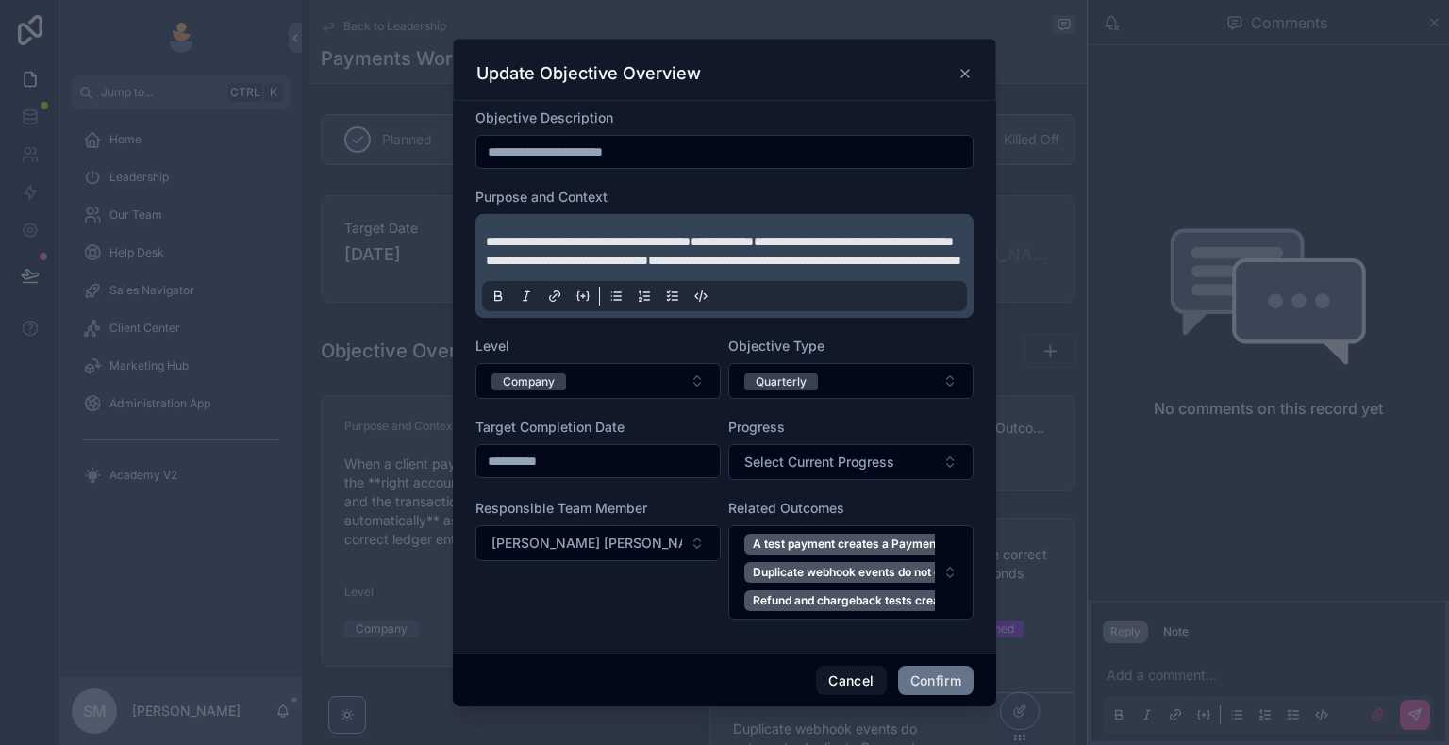
scroll to position [13, 0]
click at [841, 648] on button "Cancel" at bounding box center [851, 681] width 70 height 30
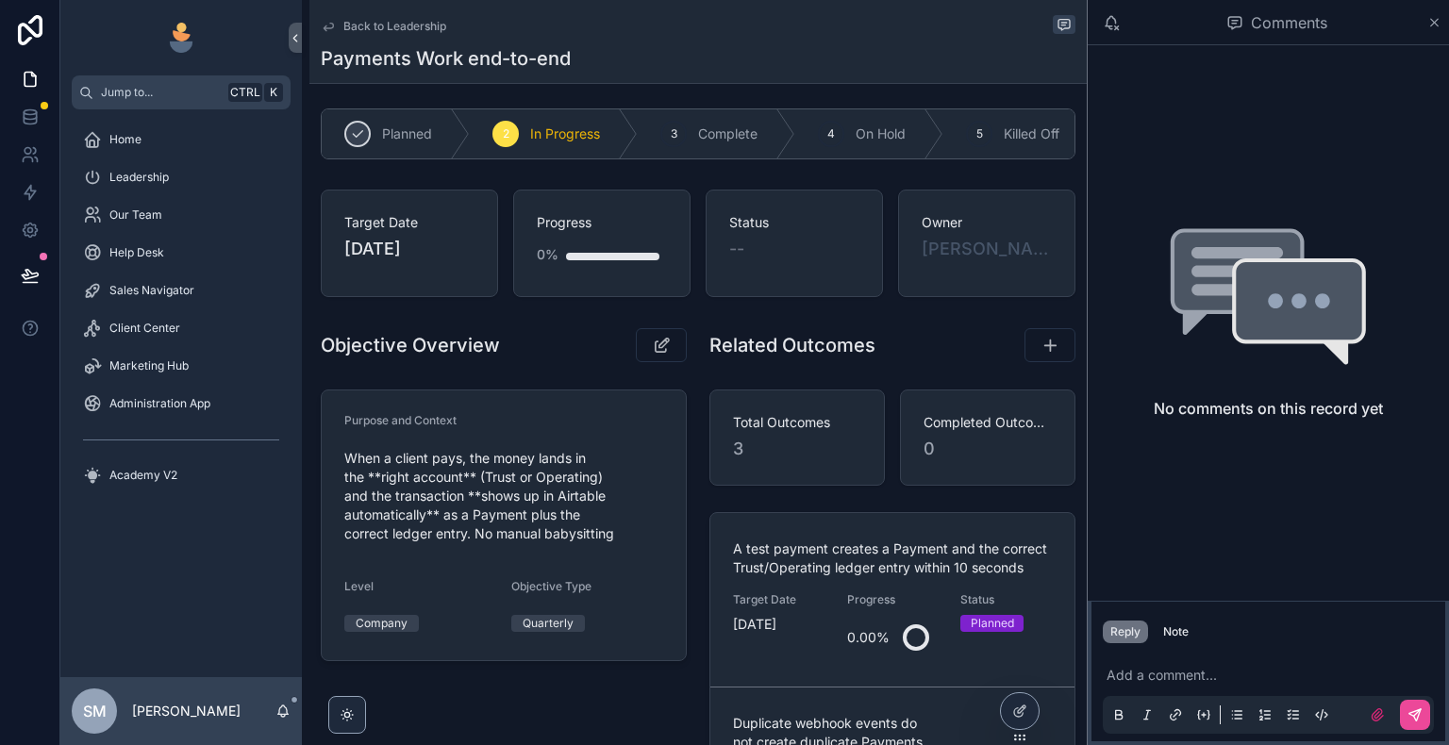
scroll to position [0, 0]
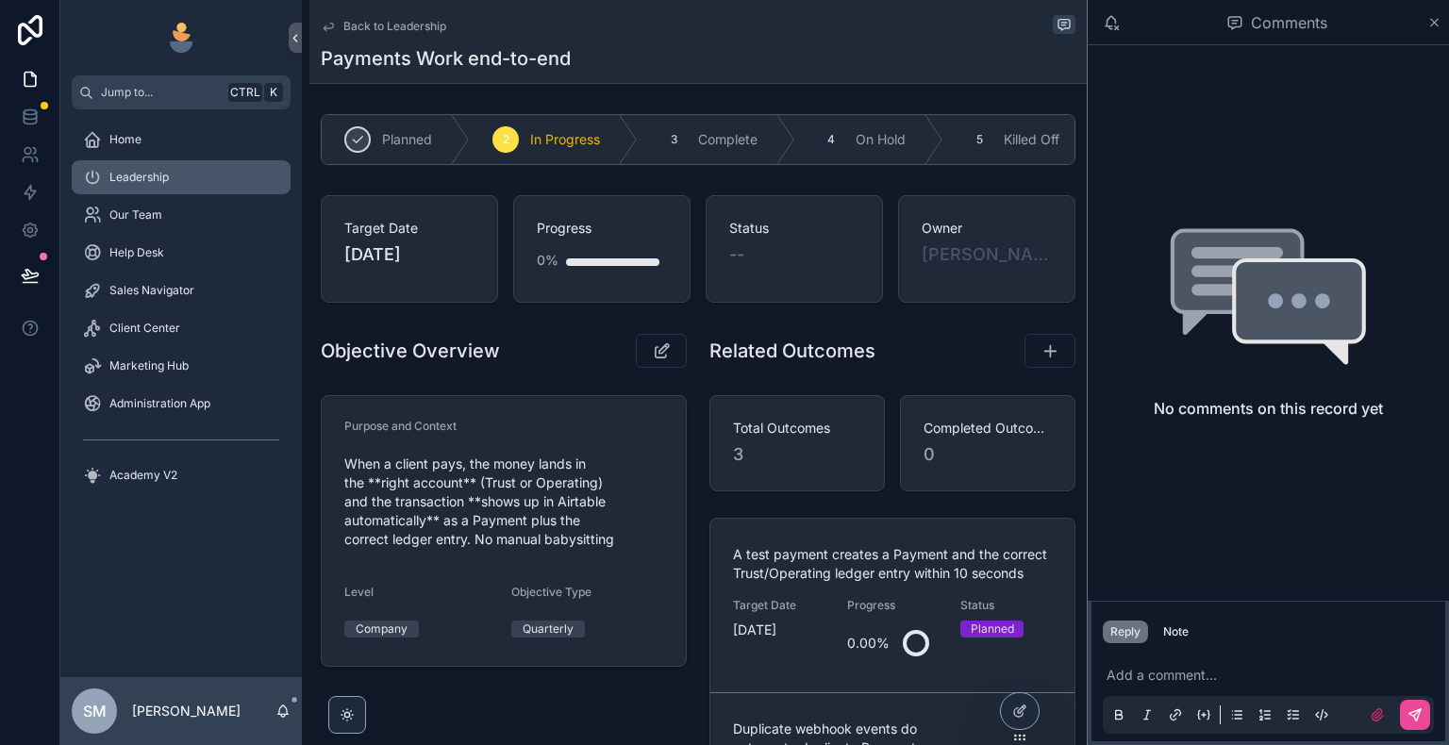
click at [181, 185] on div "Leadership" at bounding box center [181, 177] width 196 height 30
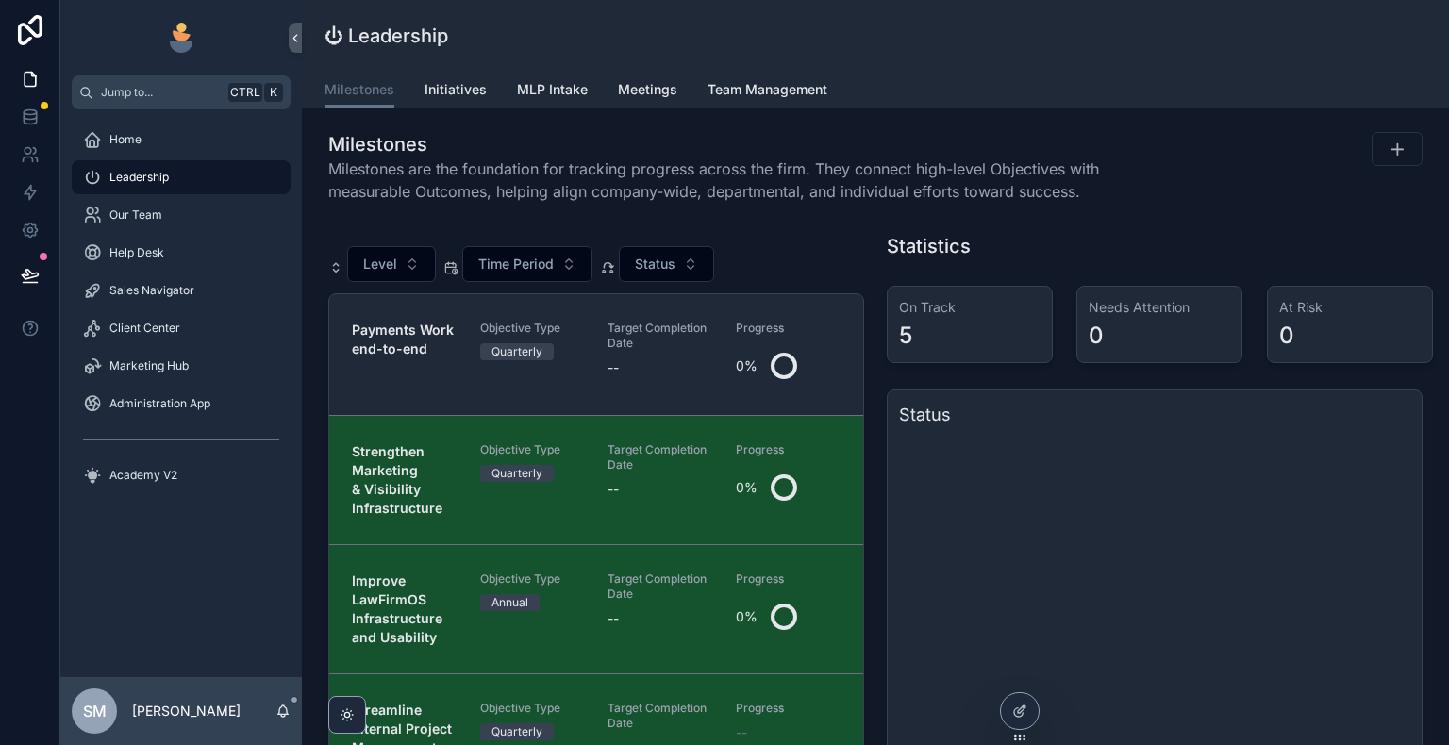
click at [458, 96] on span "Initiatives" at bounding box center [455, 89] width 62 height 19
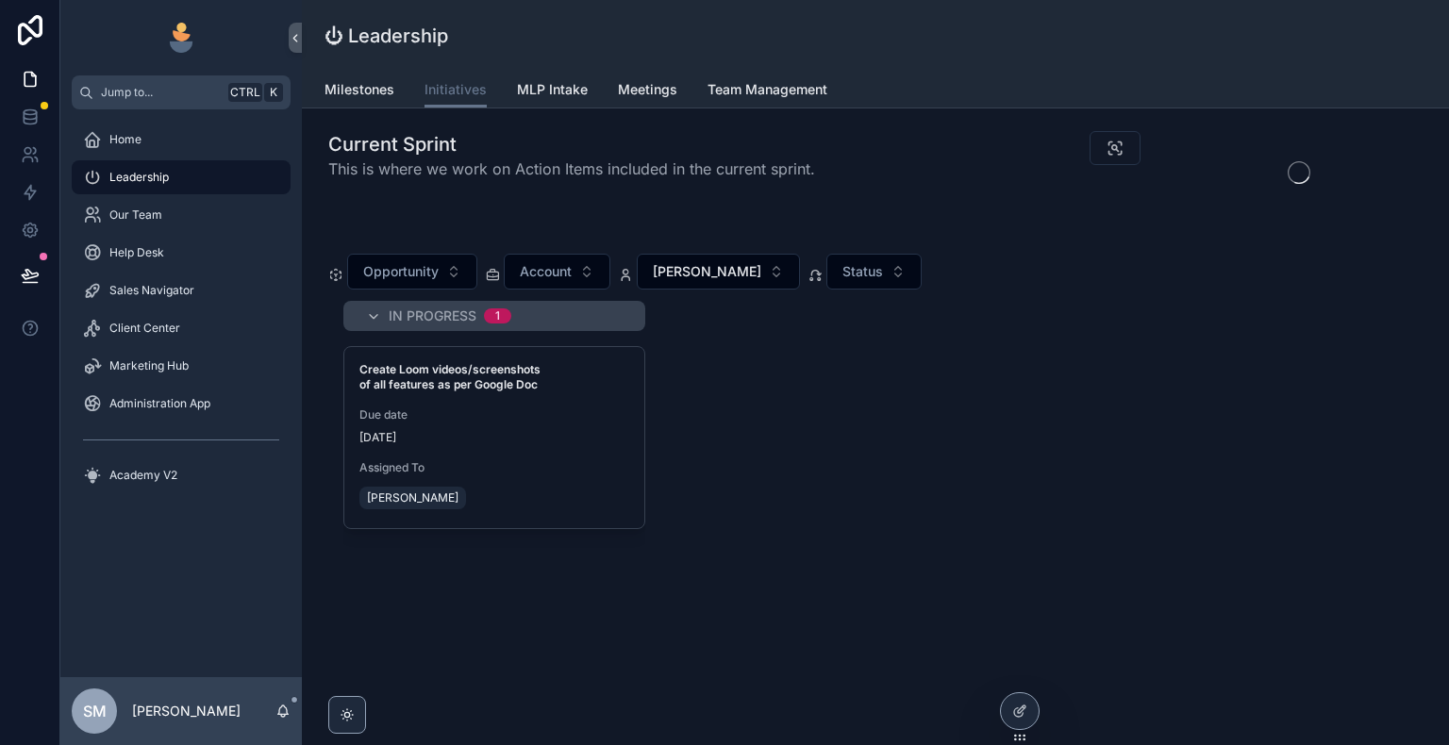
scroll to position [0, 941]
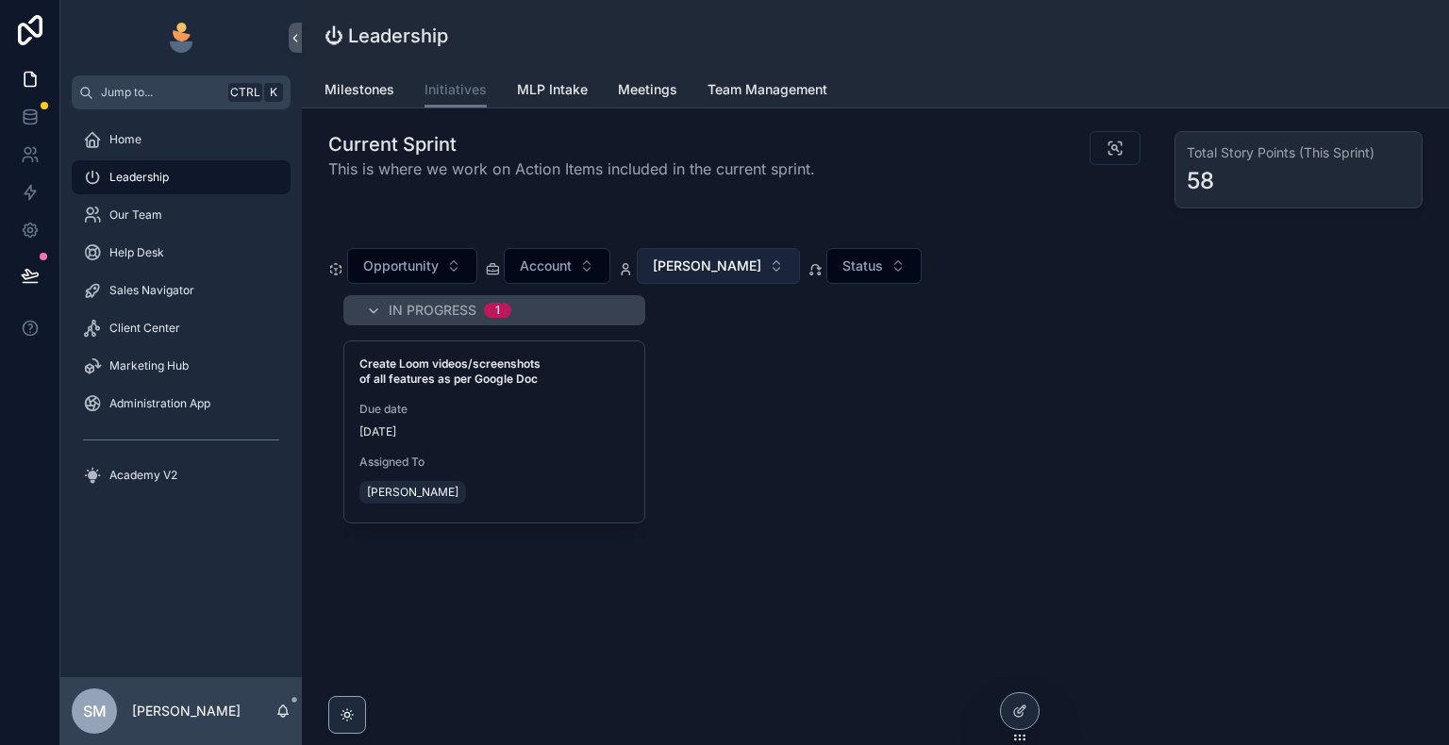
click at [761, 262] on button "[PERSON_NAME]" at bounding box center [718, 266] width 163 height 36
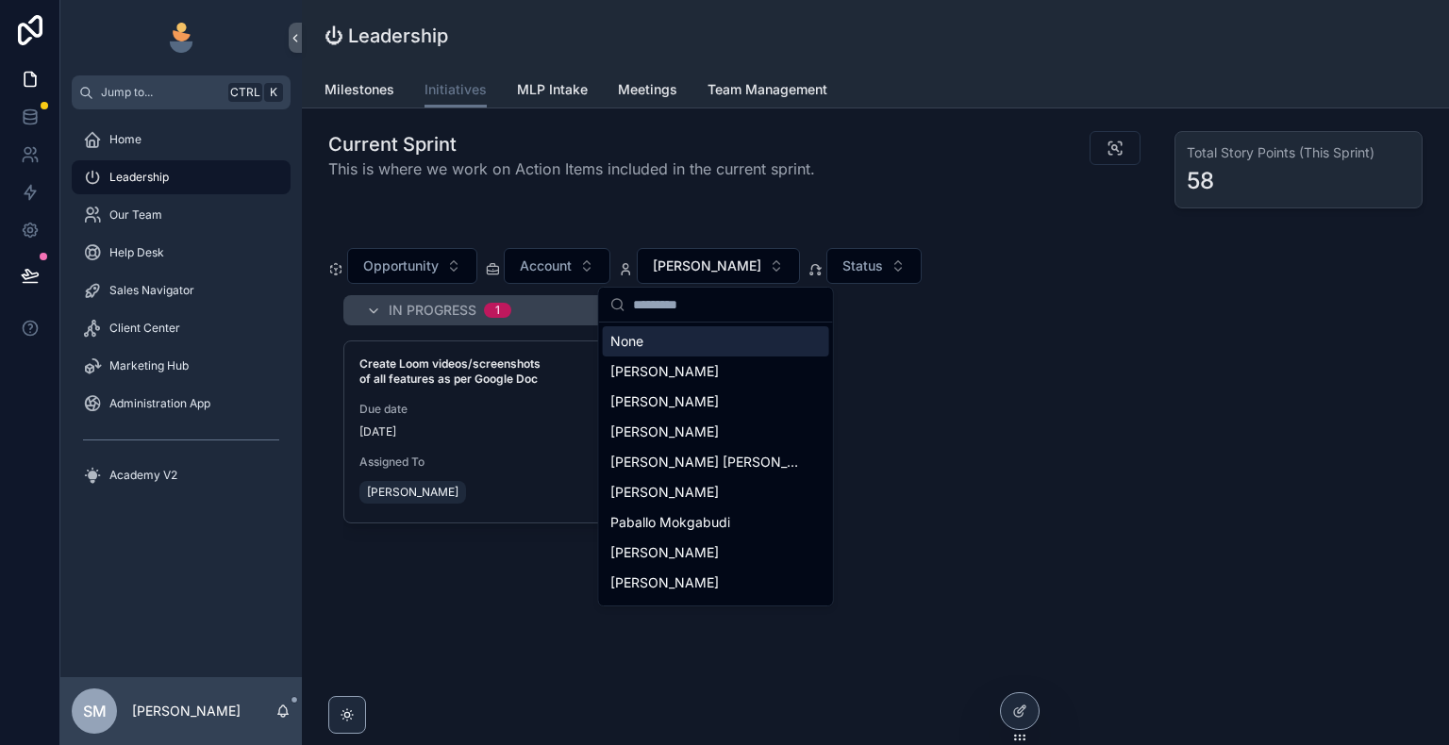
click at [676, 348] on div "None" at bounding box center [716, 341] width 226 height 30
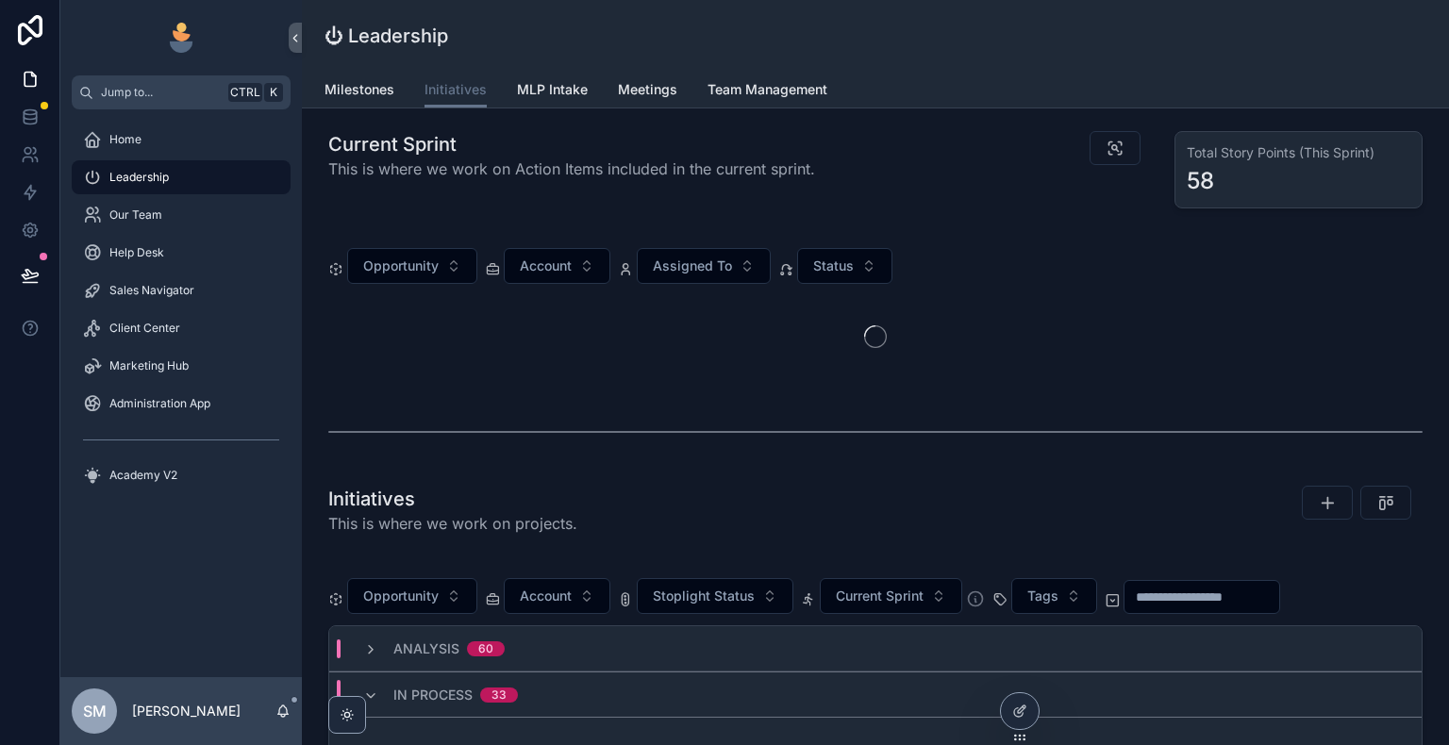
click at [1041, 443] on div "scrollable content" at bounding box center [875, 431] width 1094 height 47
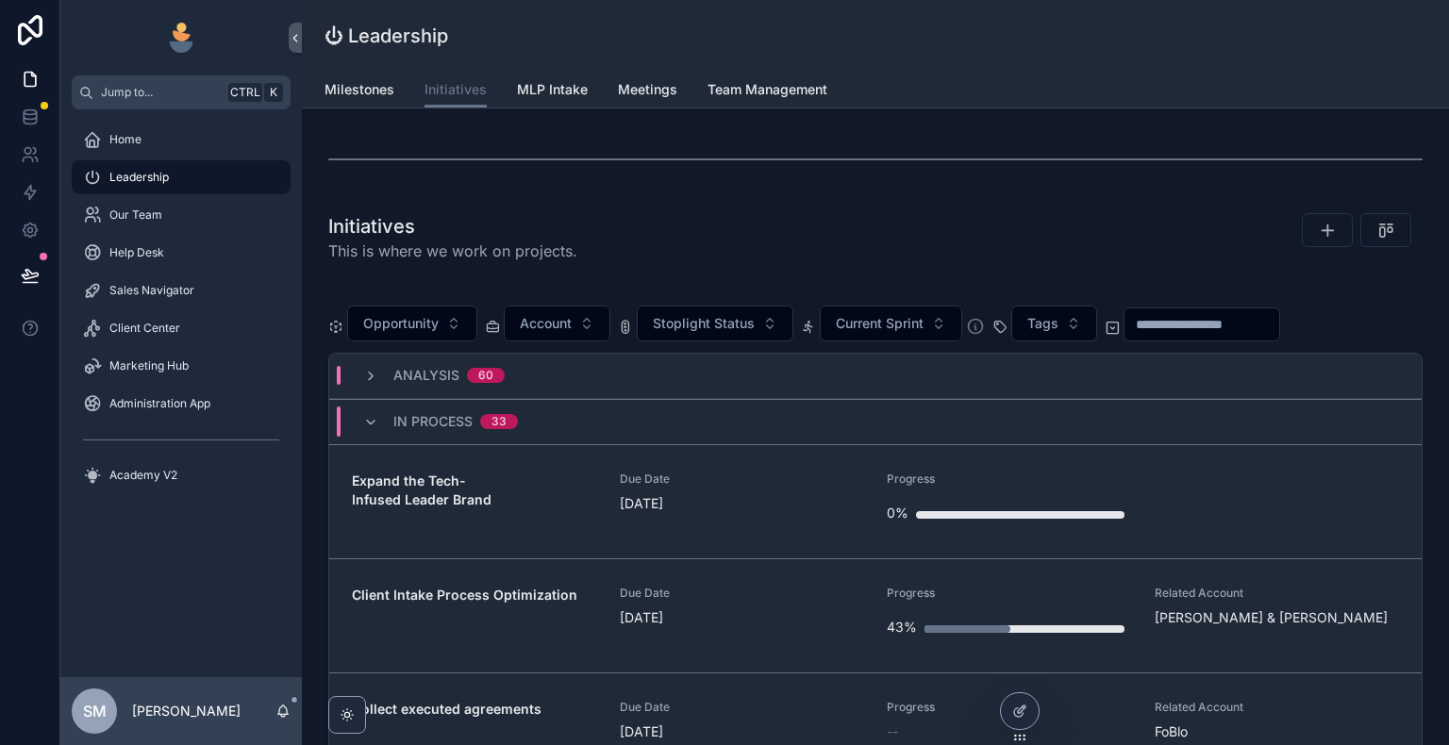
scroll to position [747, 0]
click at [347, 385] on div "Analysis 60" at bounding box center [434, 377] width 187 height 19
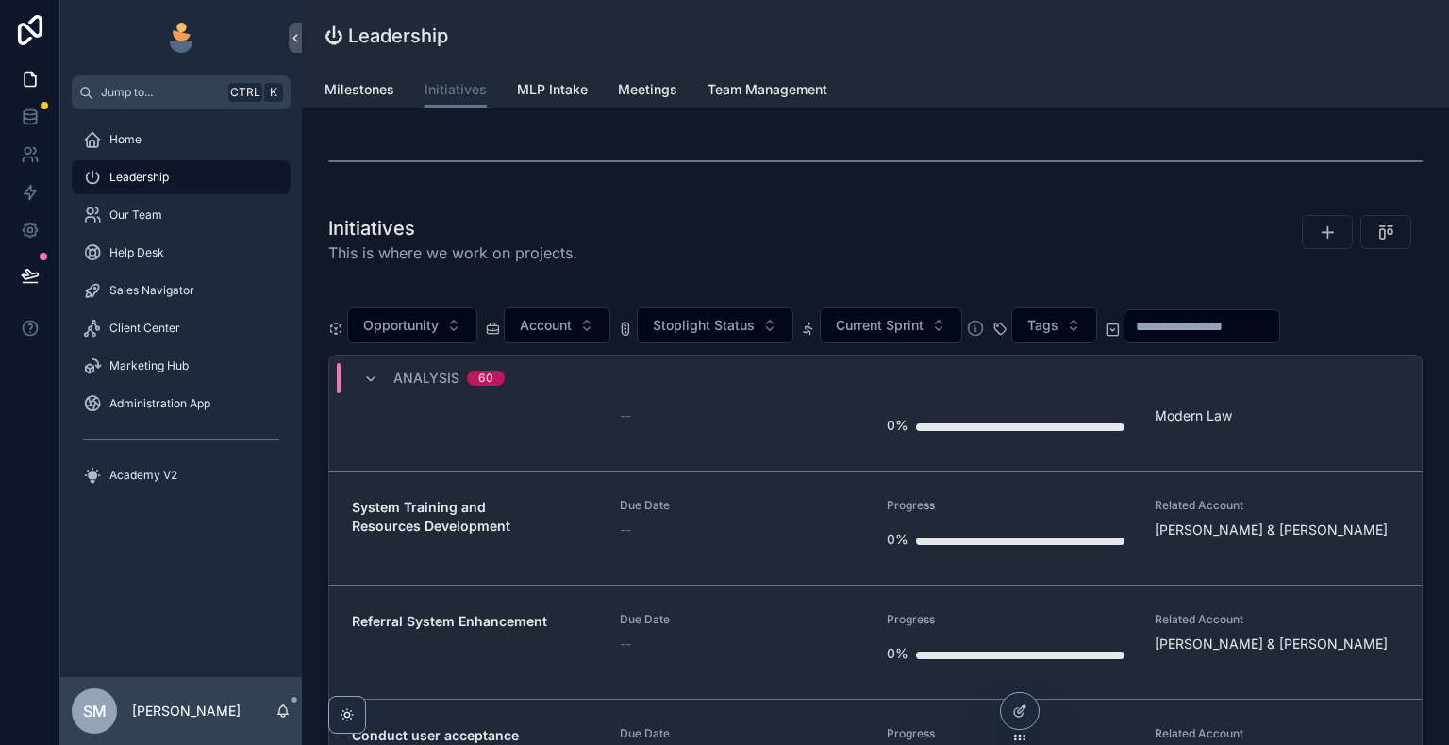
scroll to position [1980, 0]
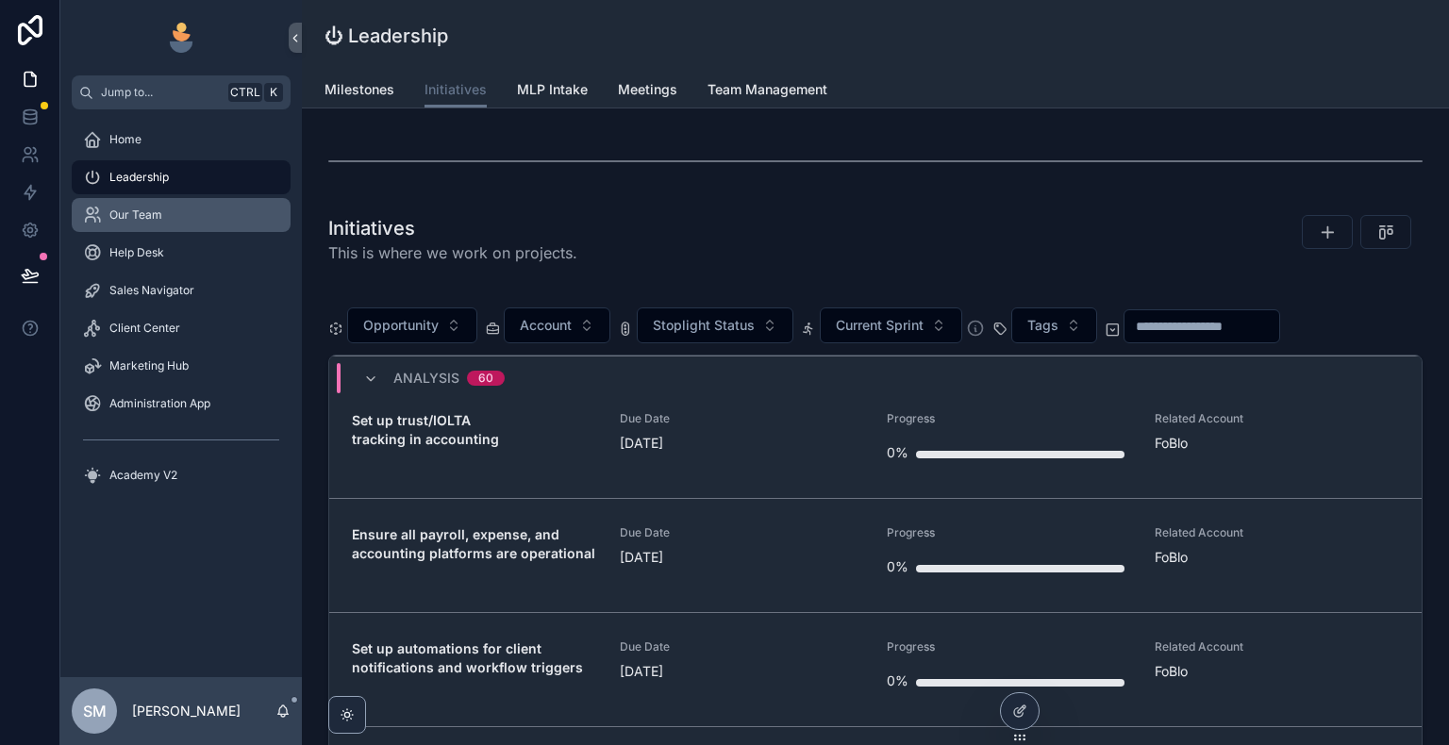
click at [170, 221] on div "Our Team" at bounding box center [181, 215] width 196 height 30
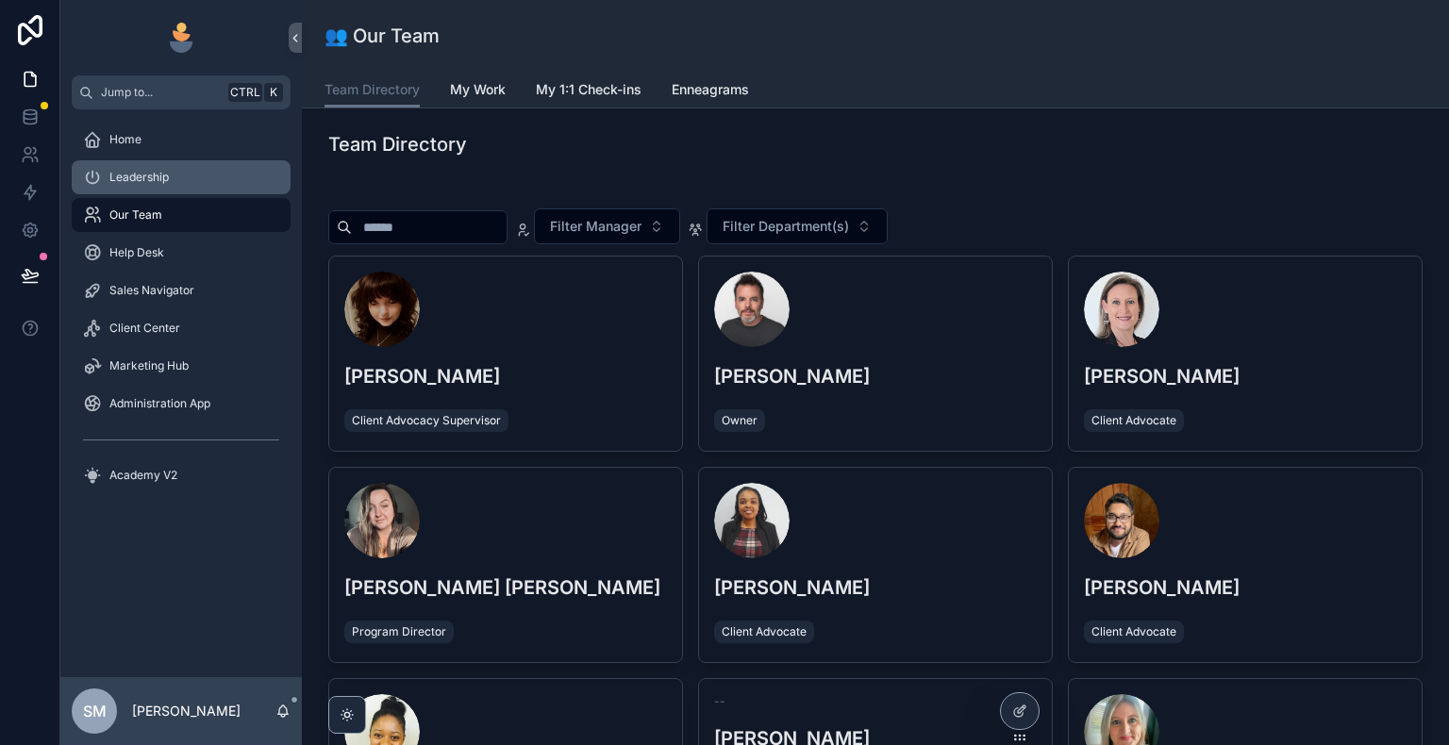
click at [171, 188] on div "Leadership" at bounding box center [181, 177] width 196 height 30
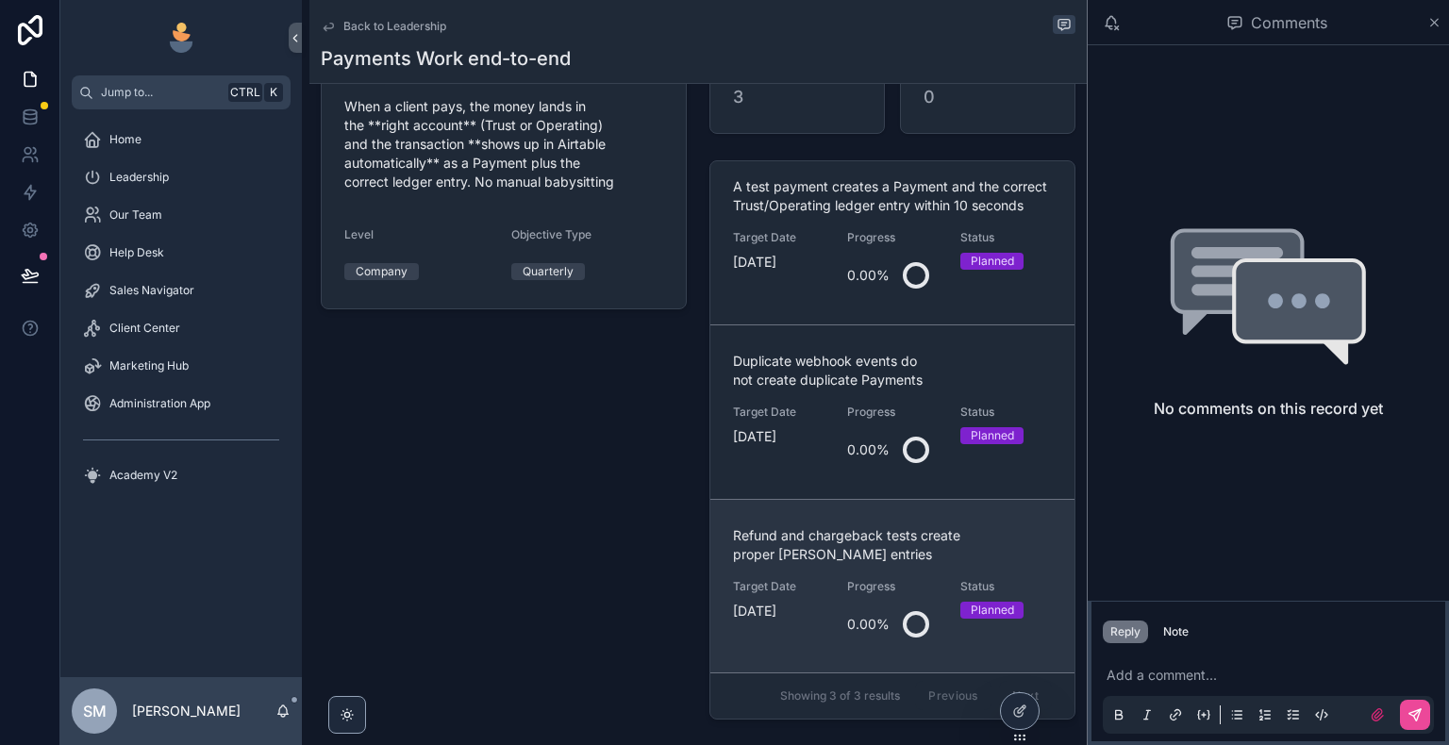
scroll to position [377, 0]
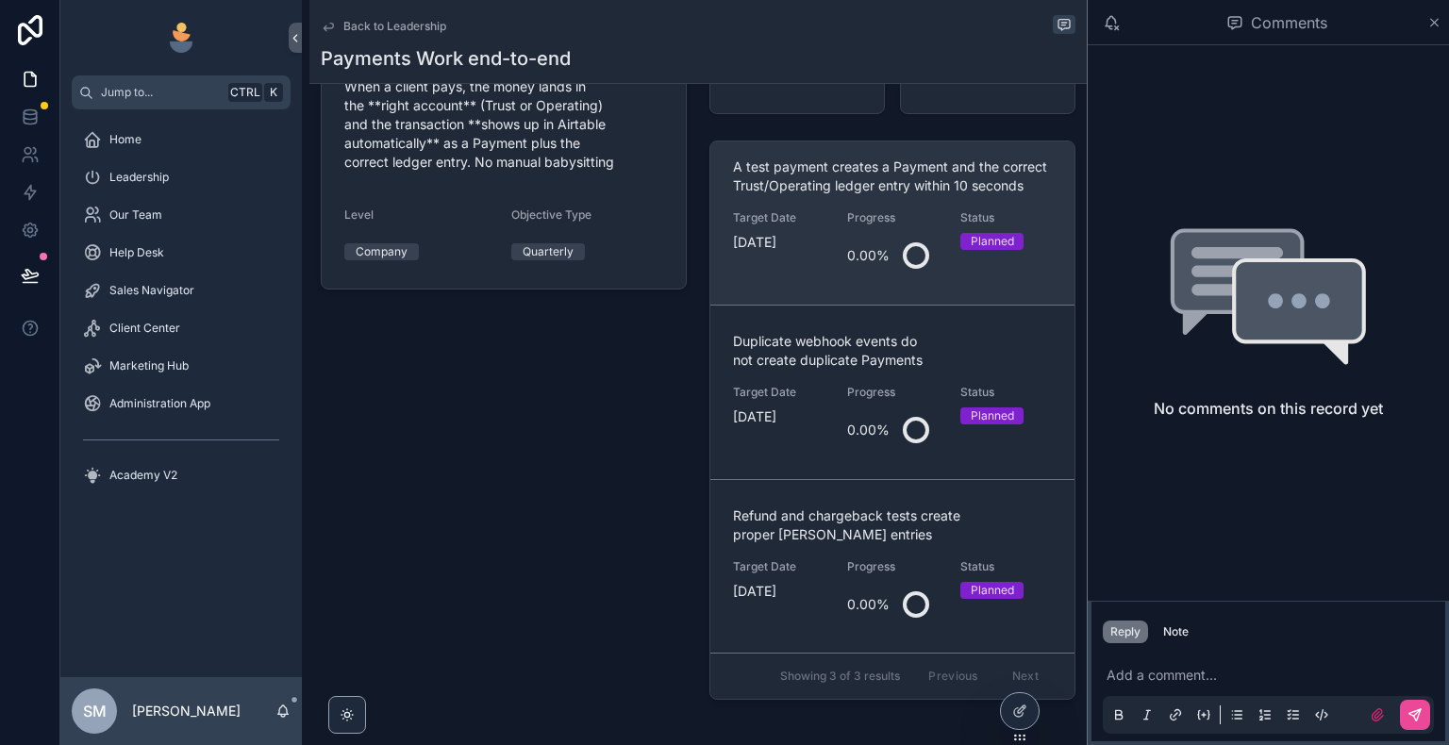
click at [822, 273] on div "A test payment creates a Payment and the correct Trust/Operating ledger entry w…" at bounding box center [892, 218] width 319 height 121
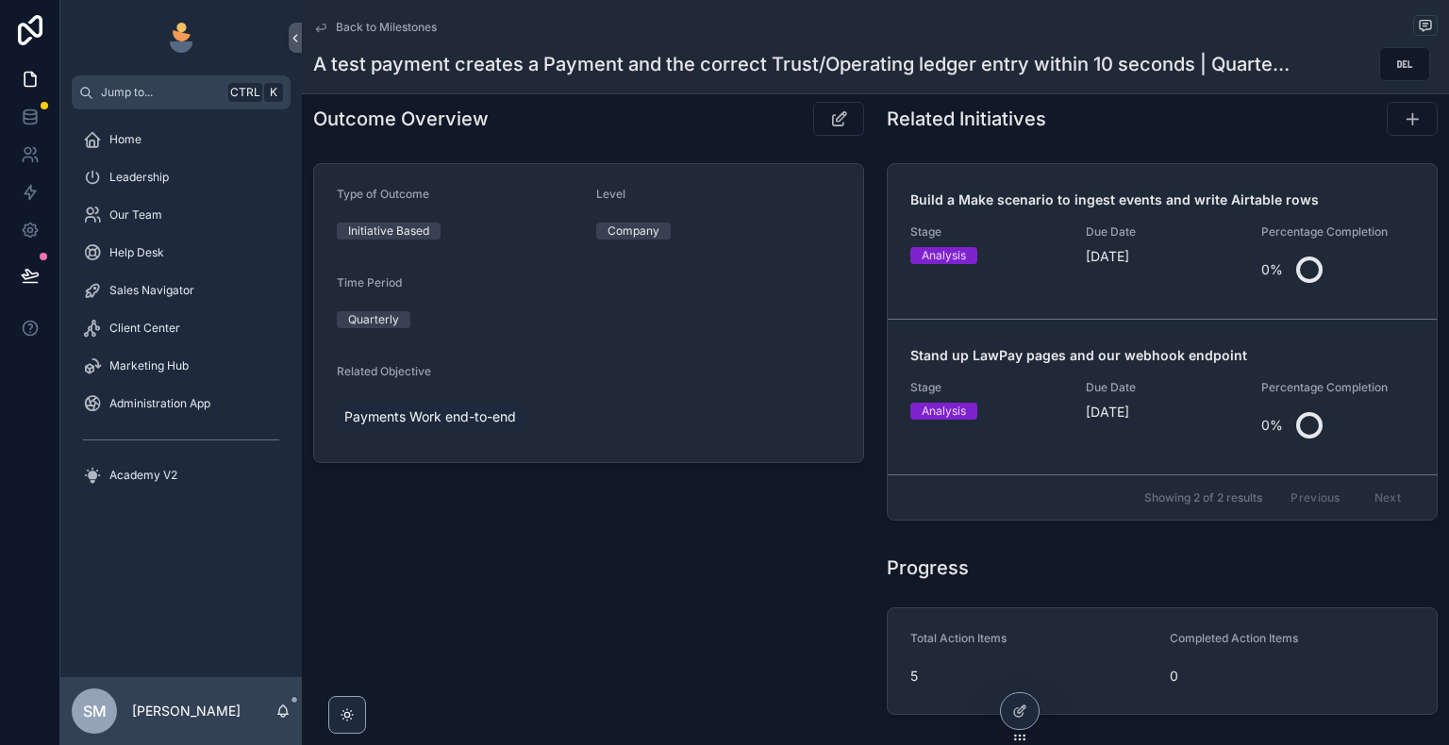
scroll to position [58, 0]
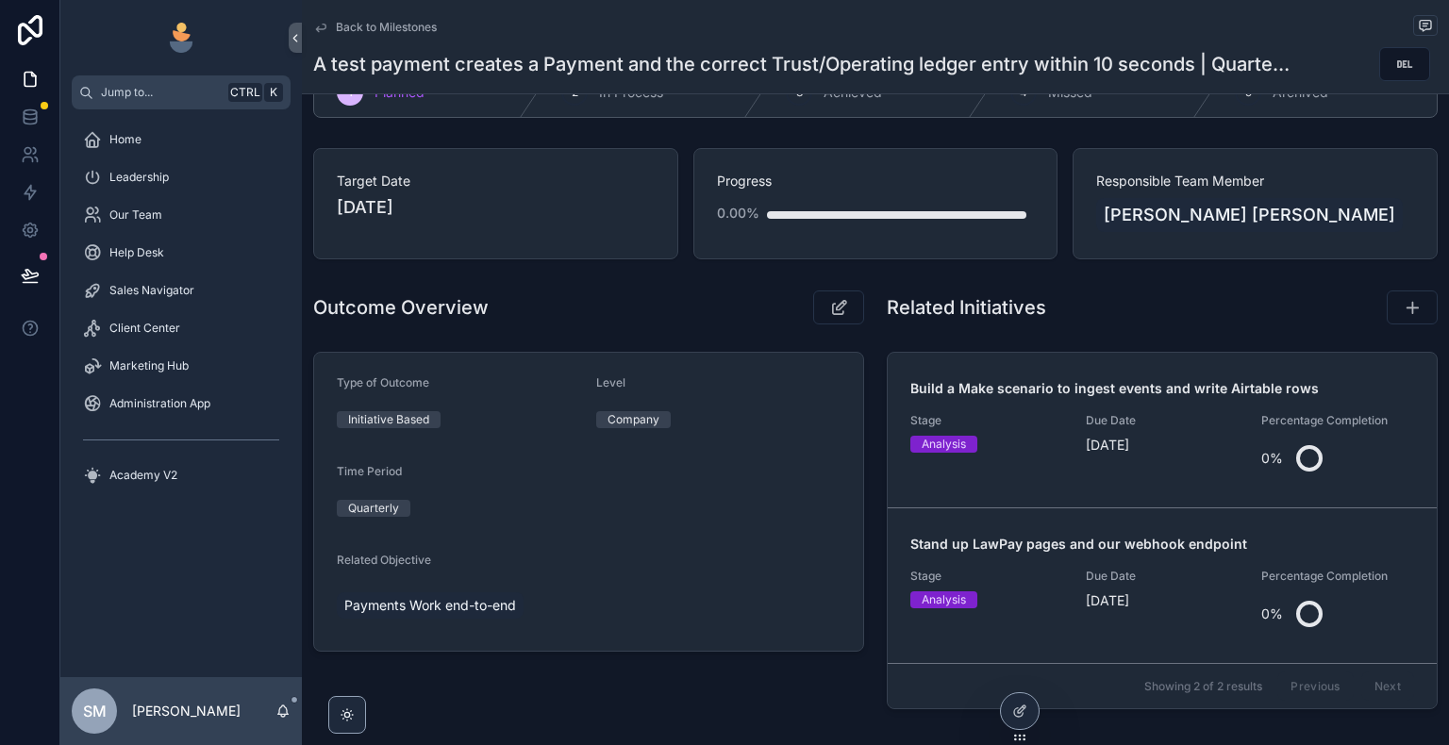
click at [322, 29] on icon "scrollable content" at bounding box center [320, 27] width 15 height 15
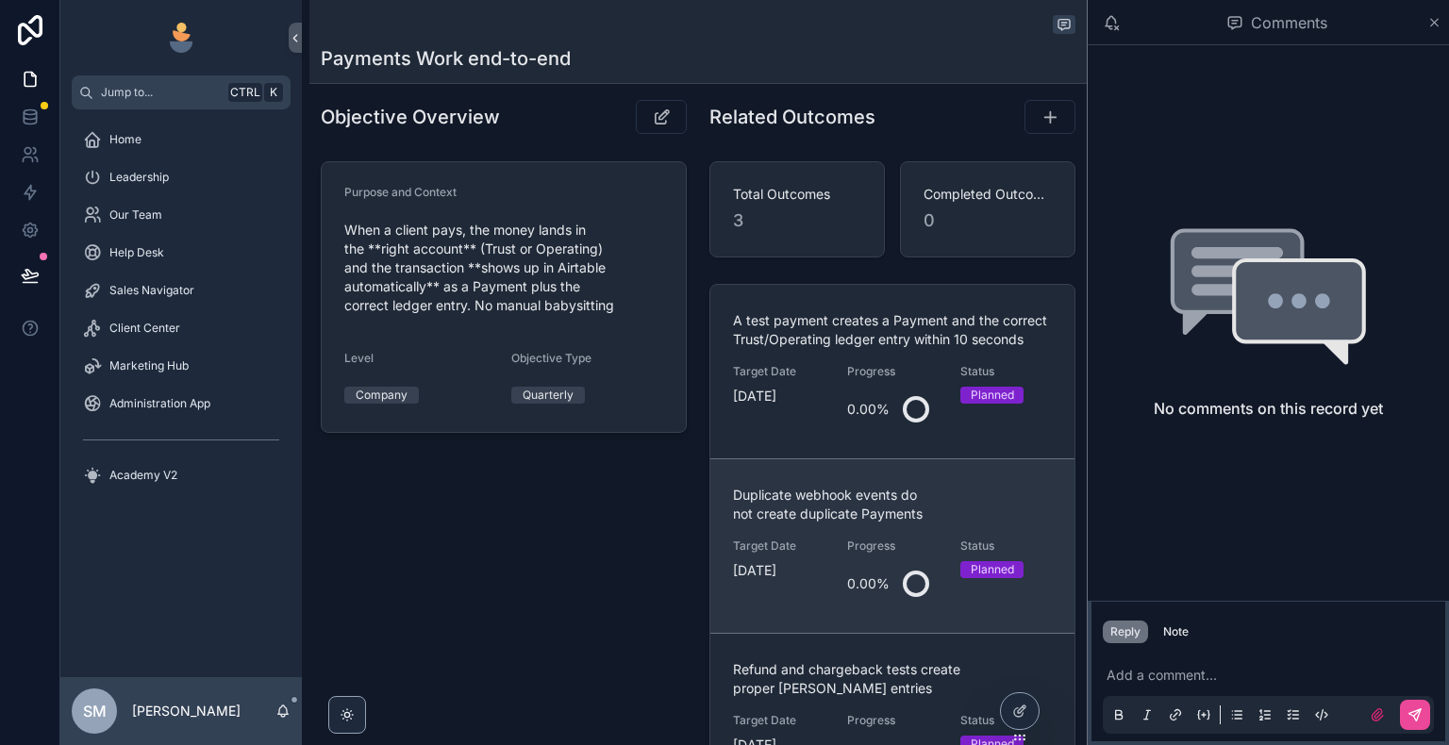
scroll to position [246, 0]
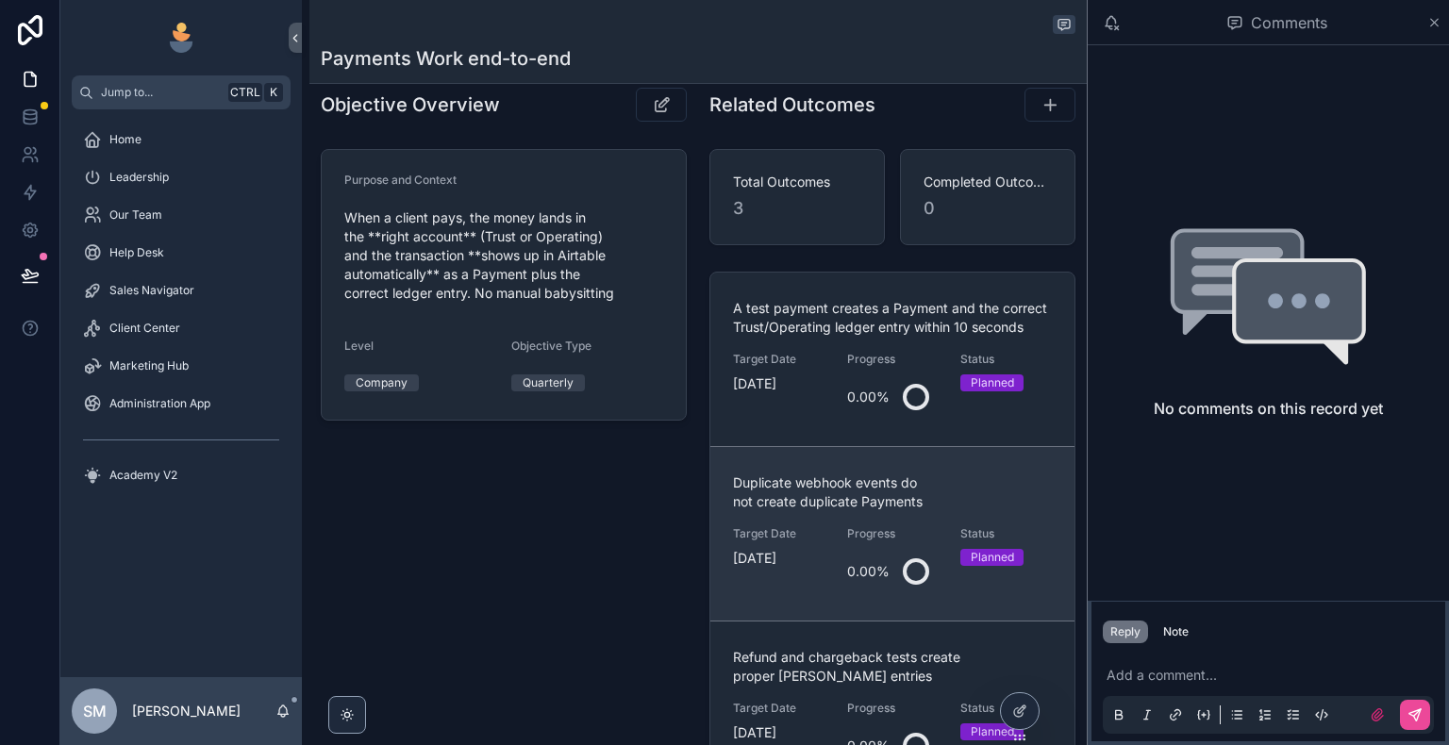
click at [781, 511] on span "Duplicate webhook events do not create duplicate Payments" at bounding box center [892, 493] width 319 height 38
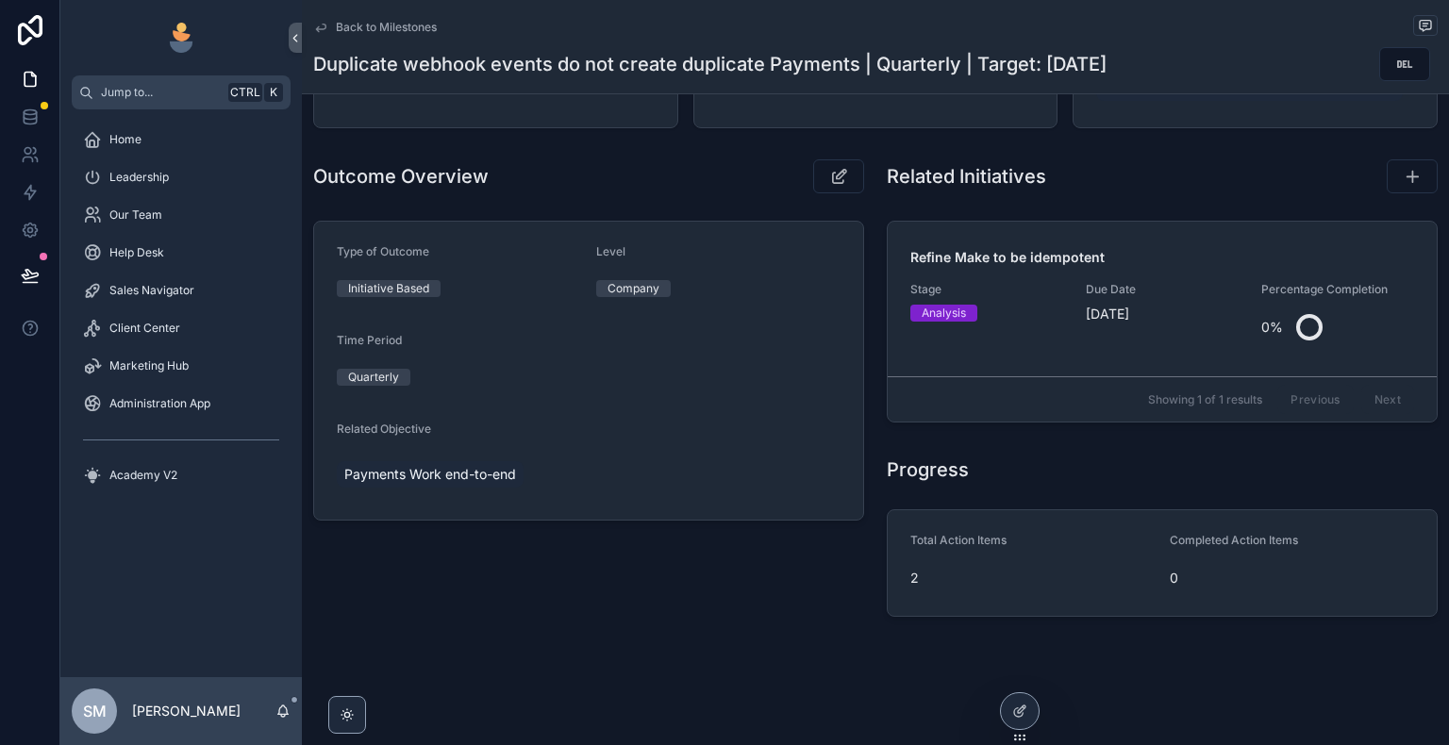
scroll to position [185, 0]
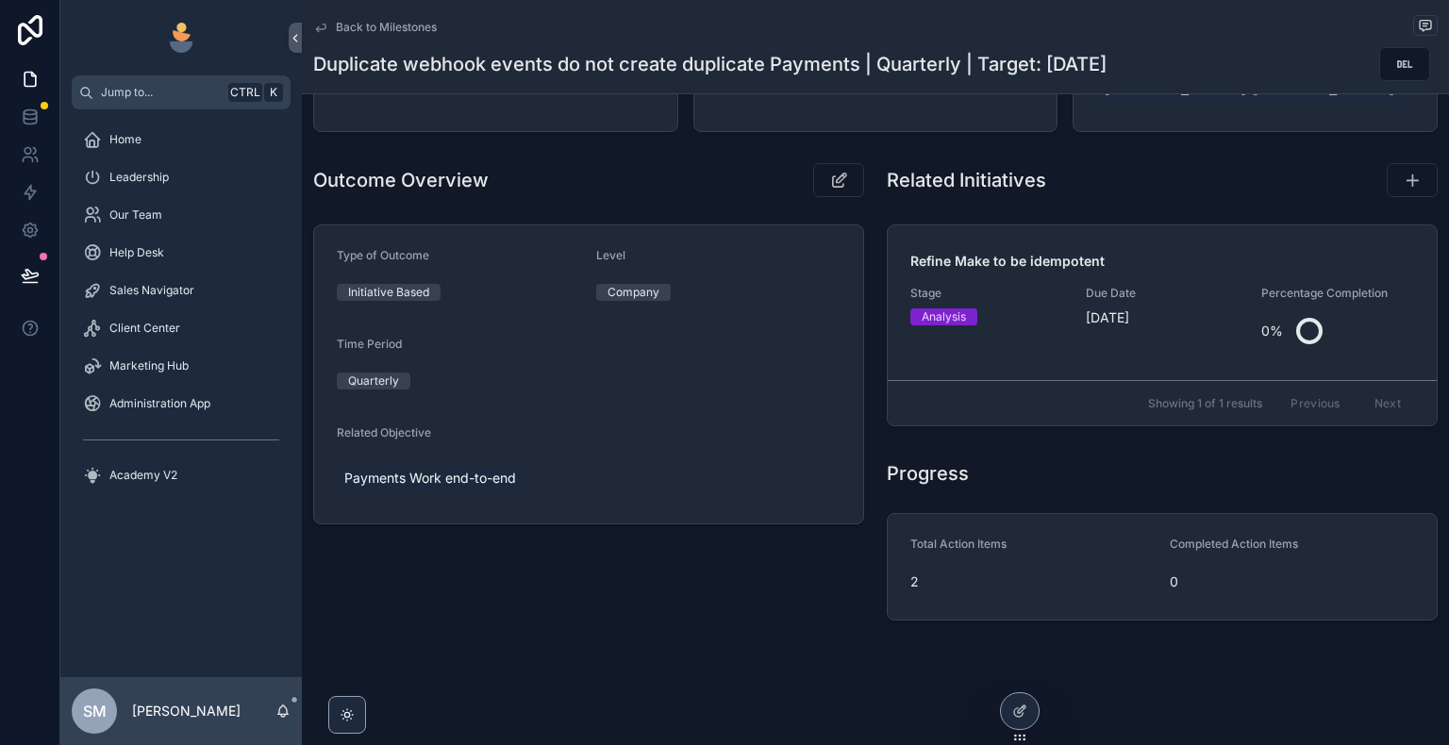
click at [324, 30] on icon "scrollable content" at bounding box center [320, 27] width 15 height 15
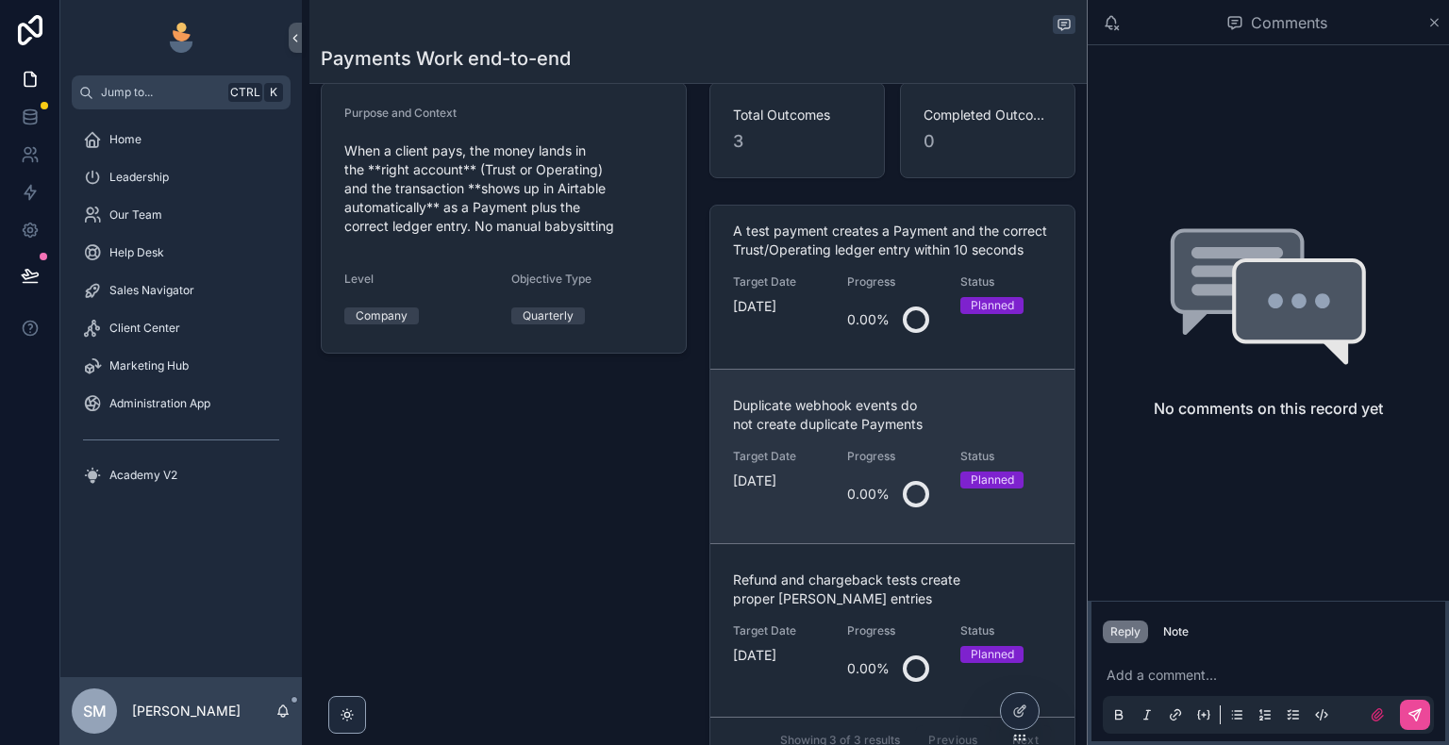
scroll to position [374, 0]
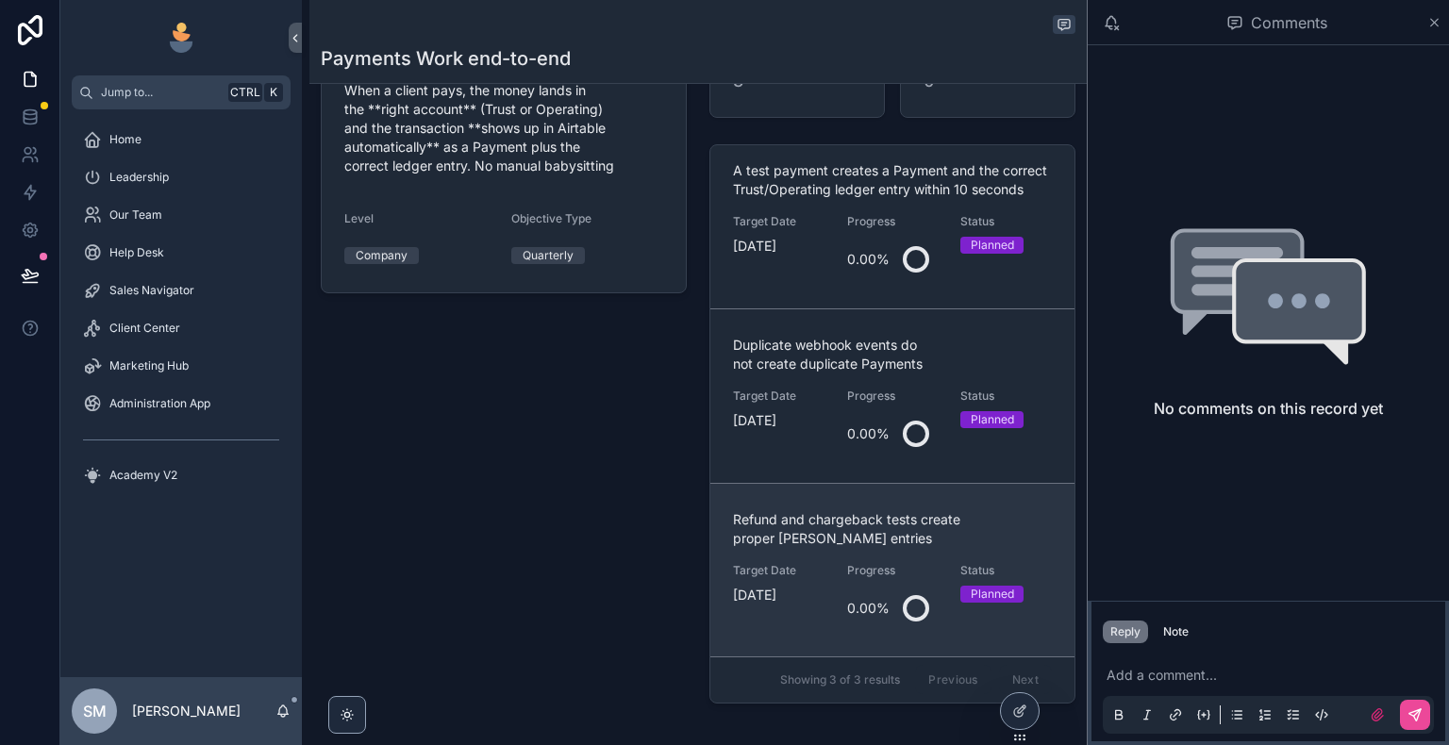
click at [796, 597] on span "[DATE]" at bounding box center [779, 595] width 92 height 19
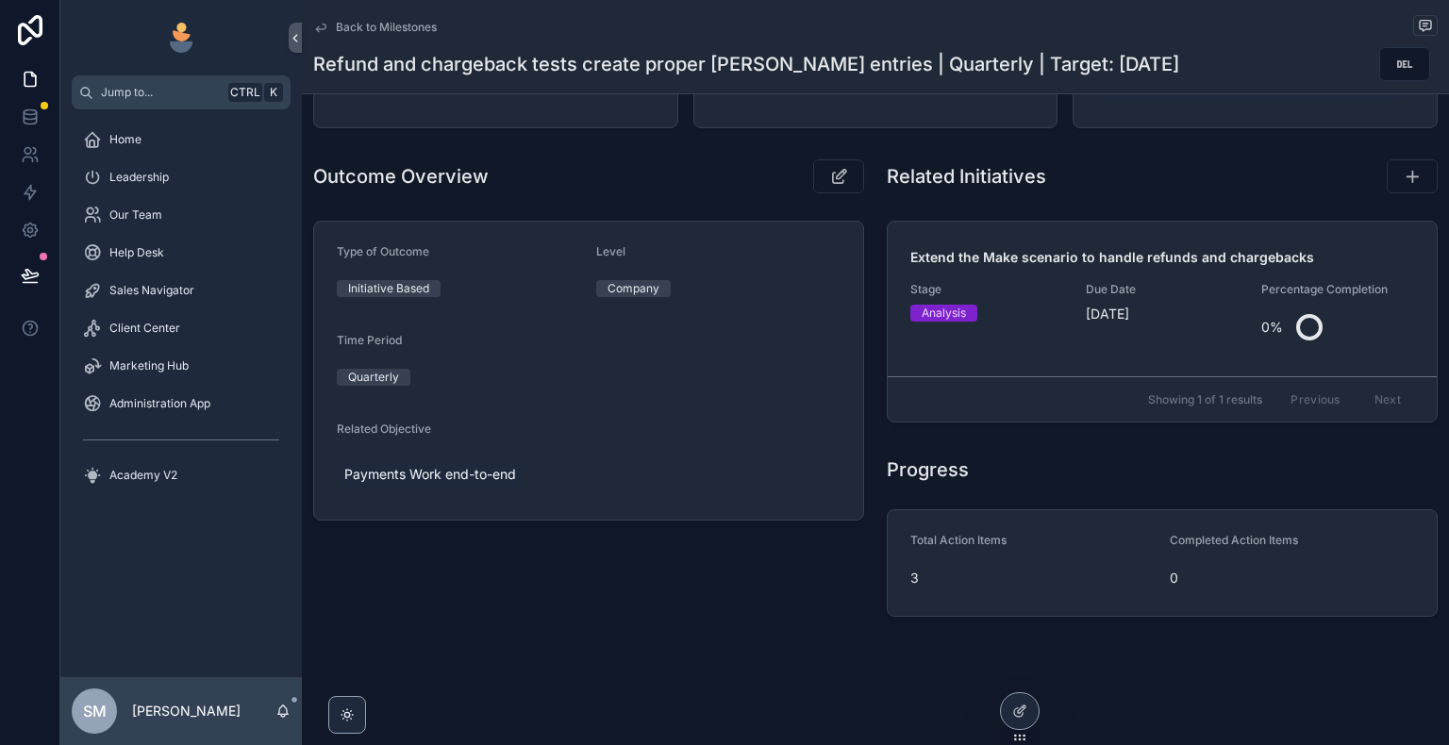
scroll to position [185, 0]
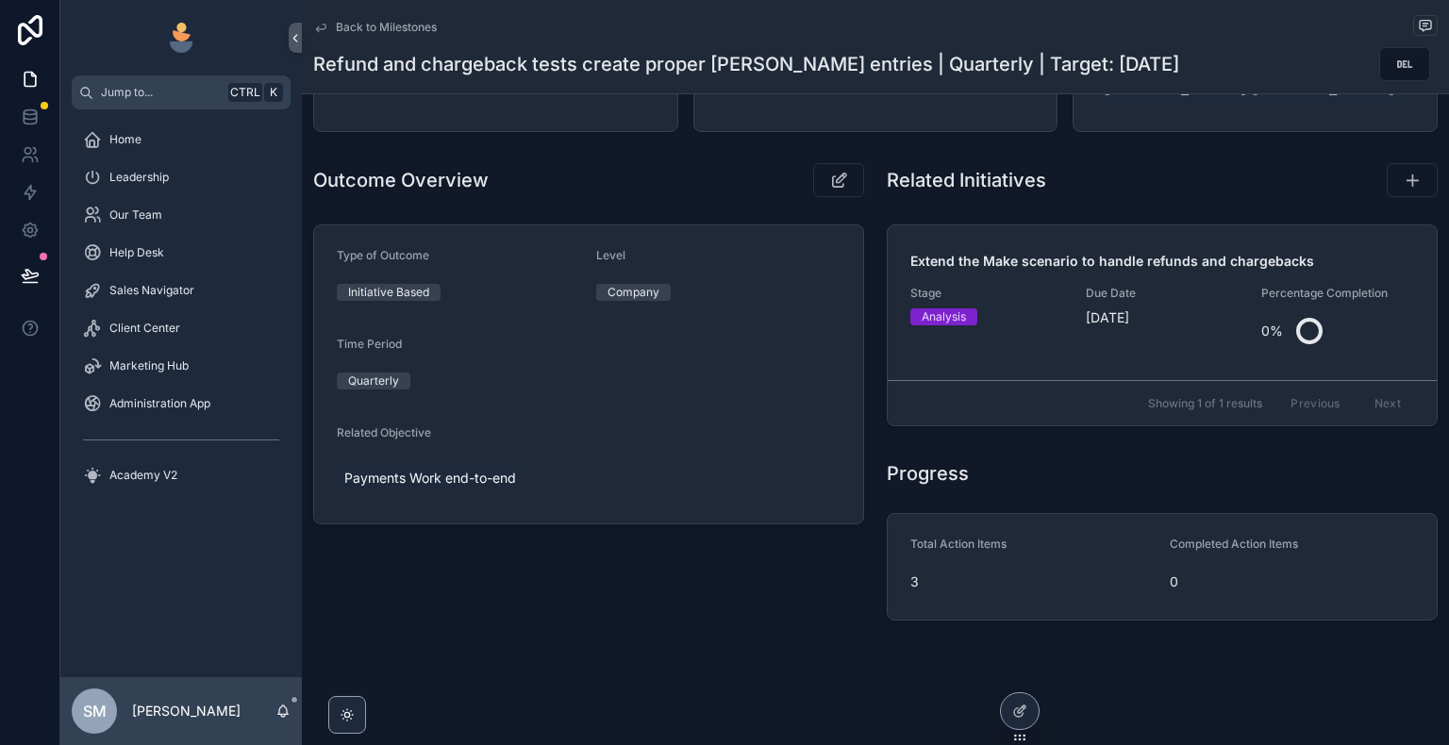
click at [313, 16] on div "Back to Milestones" at bounding box center [875, 27] width 1124 height 24
click at [317, 26] on icon "scrollable content" at bounding box center [320, 27] width 15 height 15
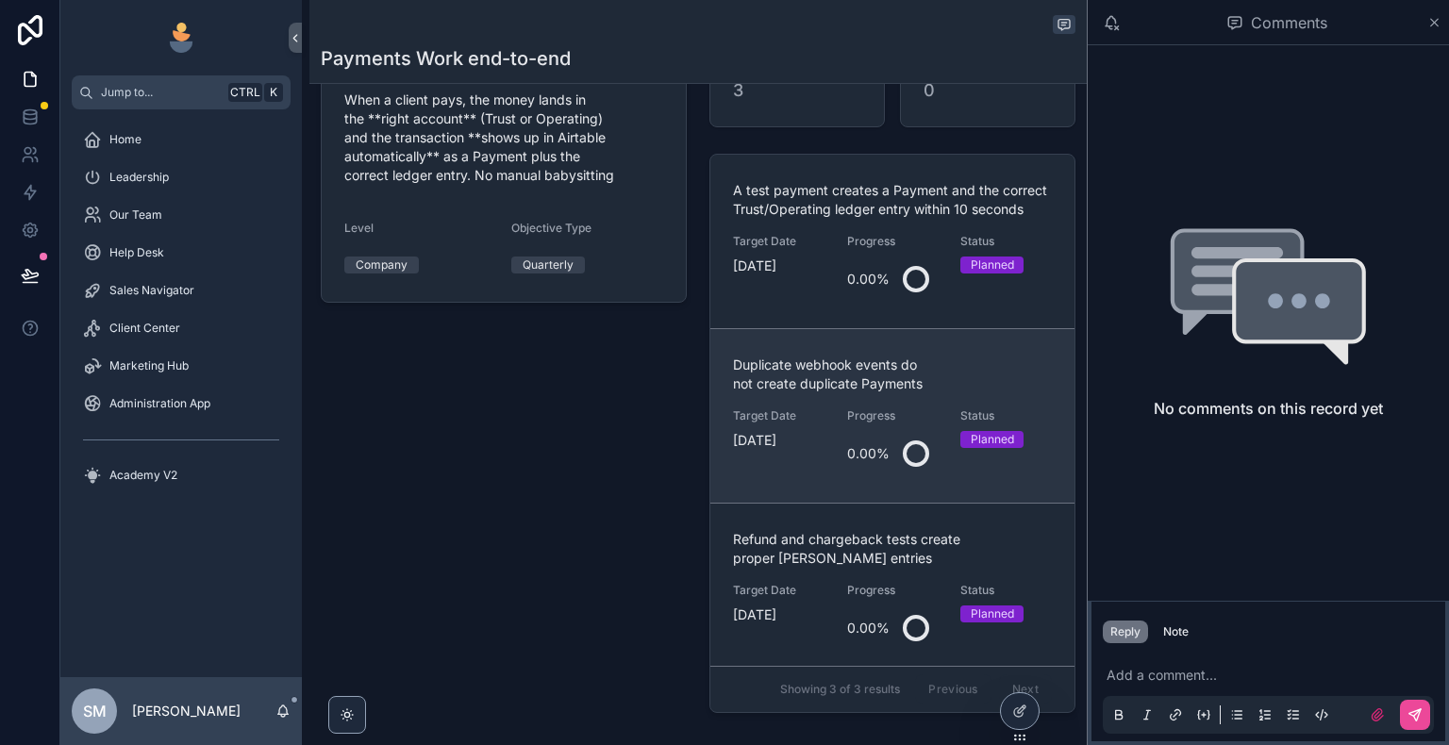
scroll to position [374, 0]
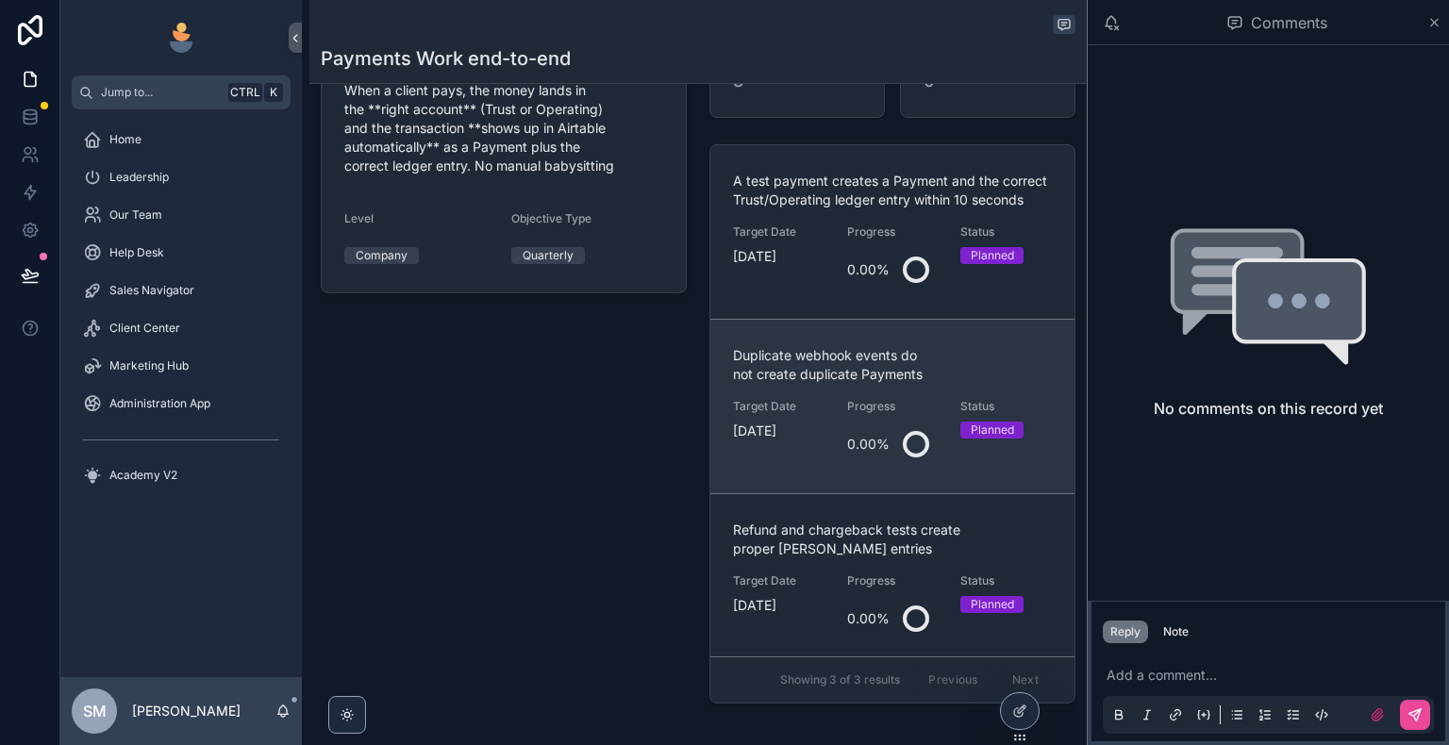
click at [782, 441] on span "[DATE]" at bounding box center [779, 431] width 92 height 19
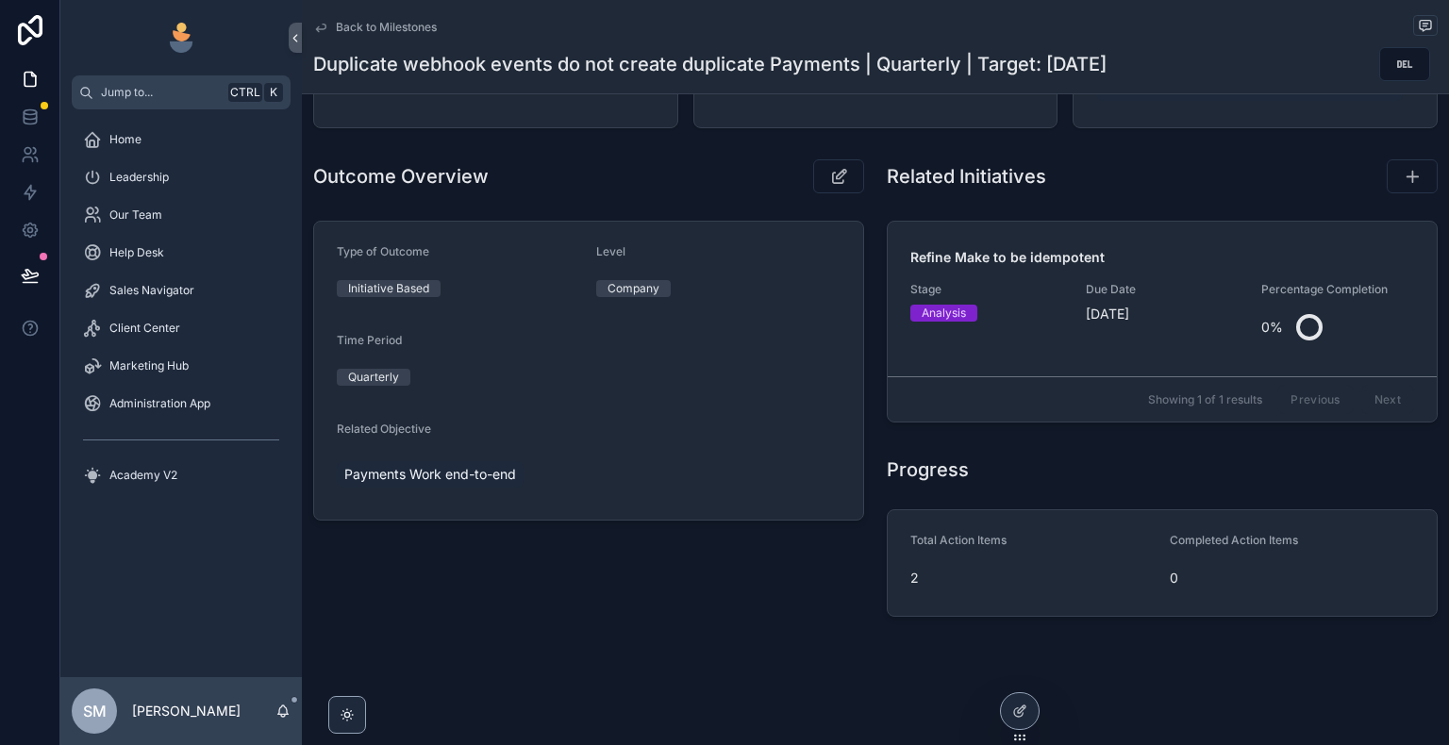
scroll to position [185, 0]
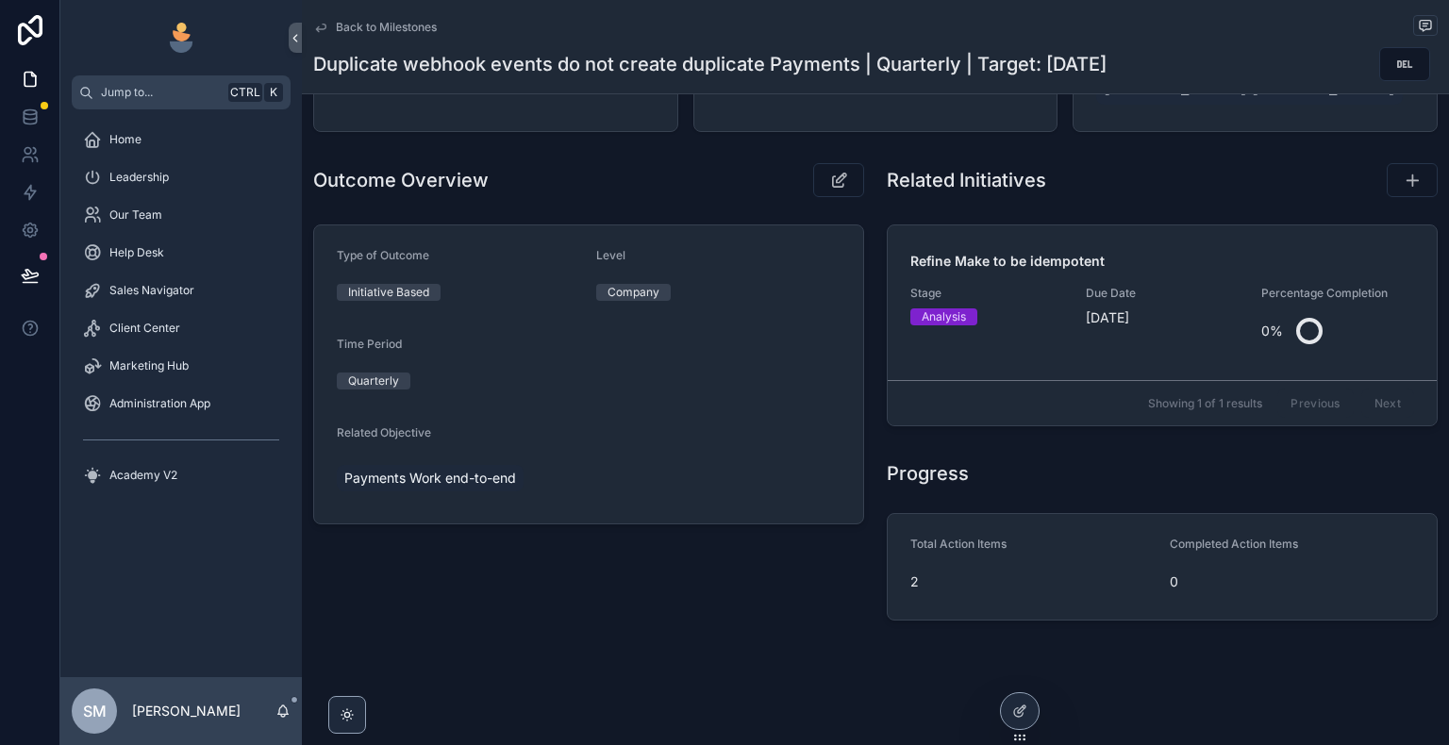
click at [328, 28] on link "Back to Milestones" at bounding box center [375, 27] width 124 height 15
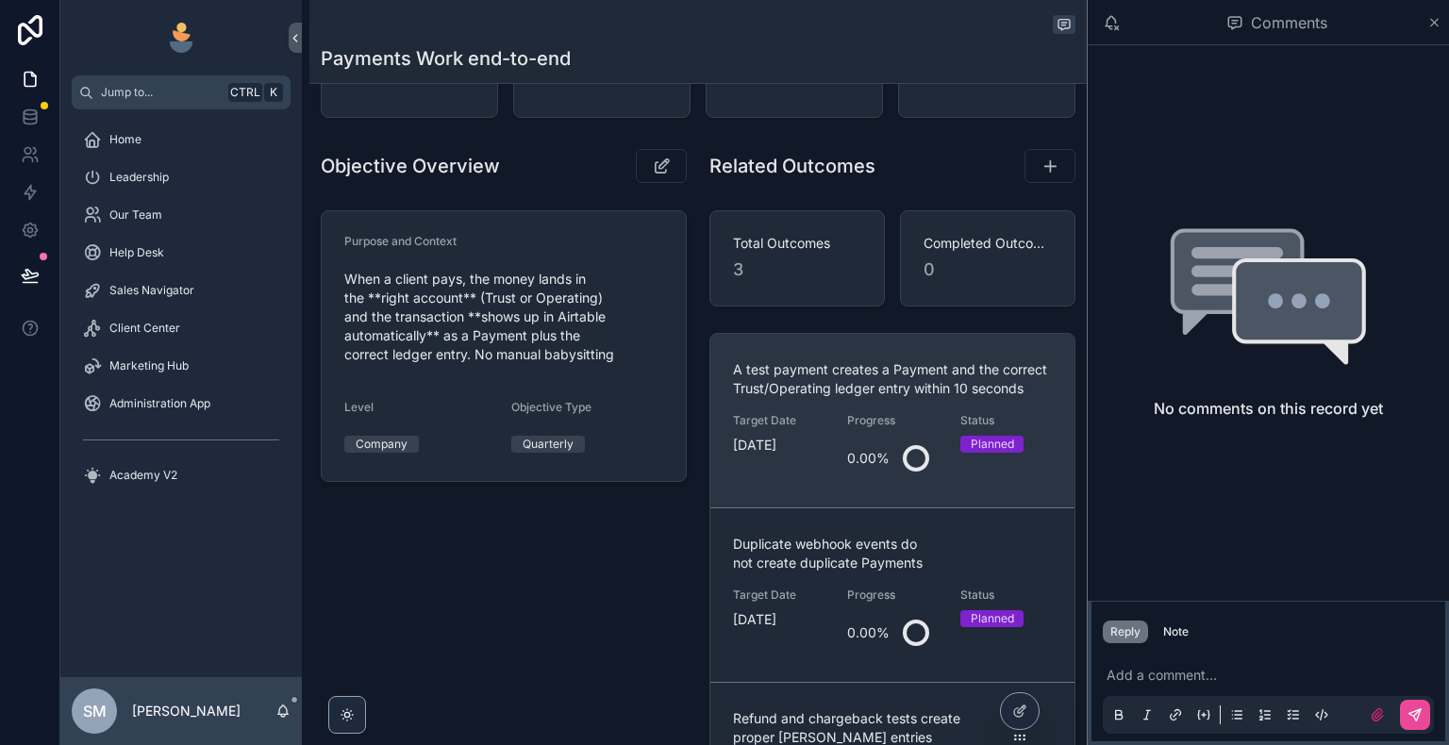
click at [781, 390] on span "A test payment creates a Payment and the correct Trust/Operating ledger entry w…" at bounding box center [892, 379] width 319 height 38
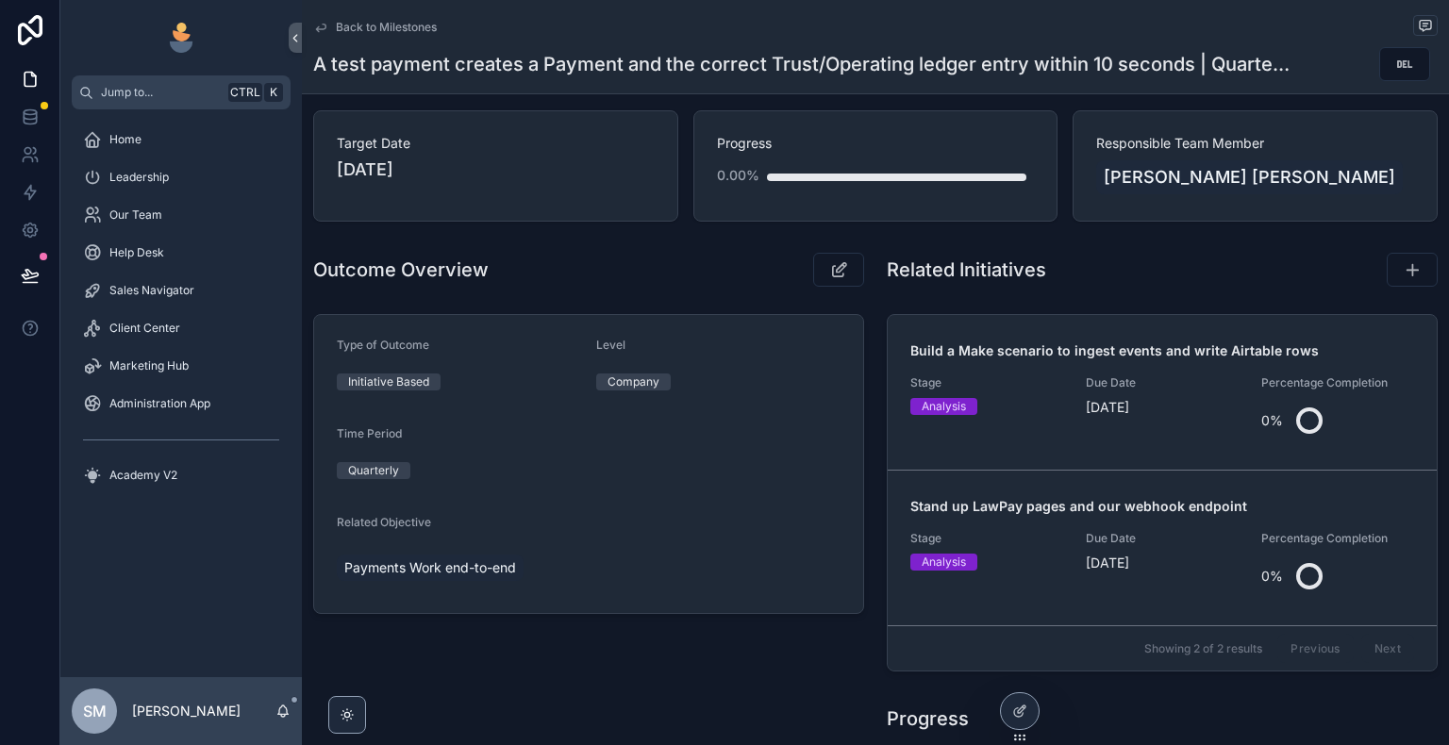
scroll to position [91, 0]
